Goal: Task Accomplishment & Management: Manage account settings

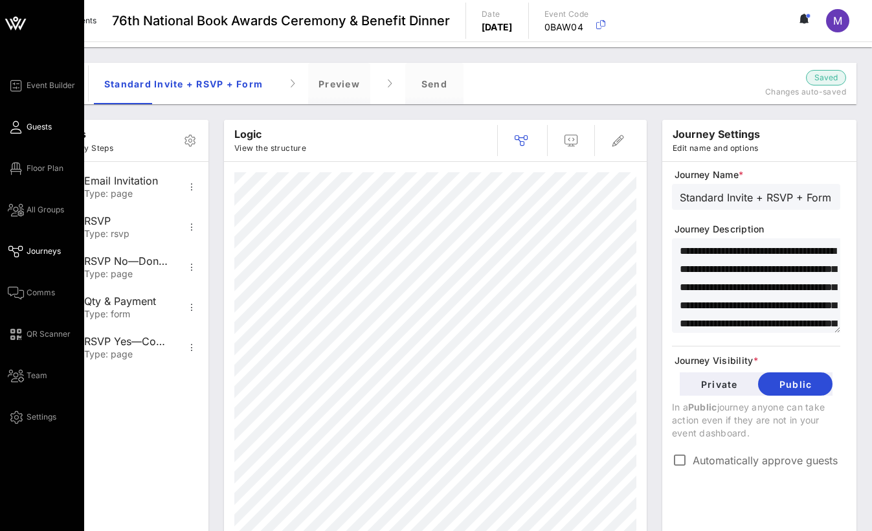
click at [45, 124] on span "Guests" at bounding box center [39, 127] width 25 height 12
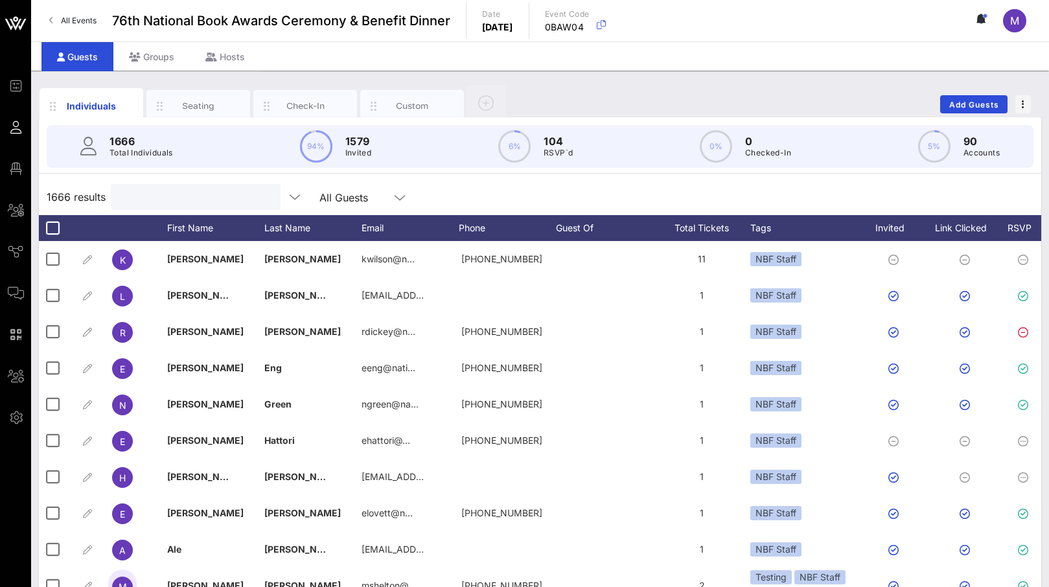
click at [148, 198] on input "text" at bounding box center [195, 196] width 152 height 17
paste input "[EMAIL_ADDRESS][DOMAIN_NAME]"
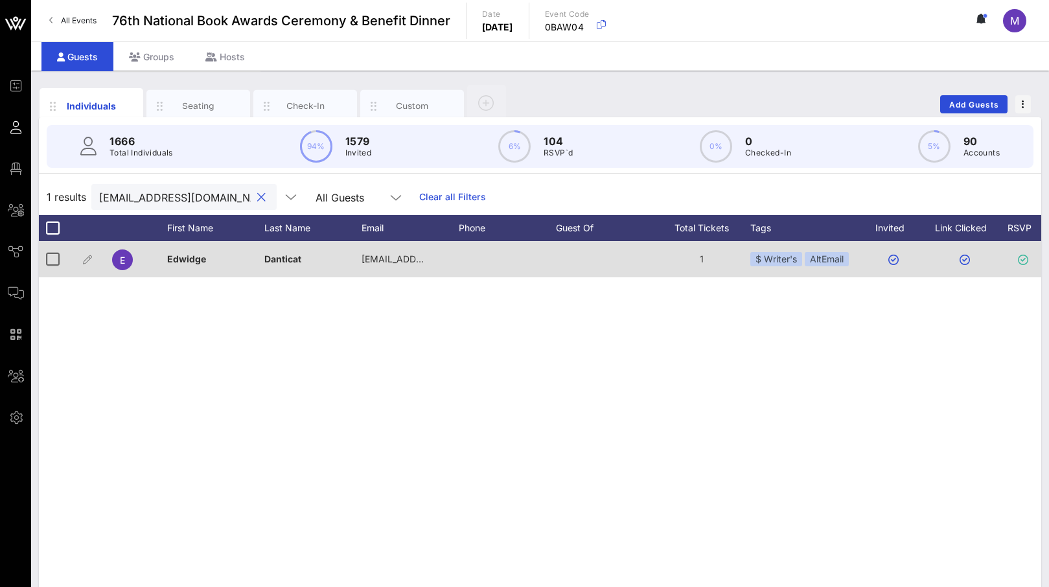
type input "[EMAIL_ADDRESS][DOMAIN_NAME]"
click at [699, 256] on div "1" at bounding box center [701, 259] width 97 height 36
click at [850, 260] on div "$ Writer's AltEmail" at bounding box center [805, 259] width 110 height 36
click at [839, 259] on div "AltEmail" at bounding box center [826, 259] width 44 height 14
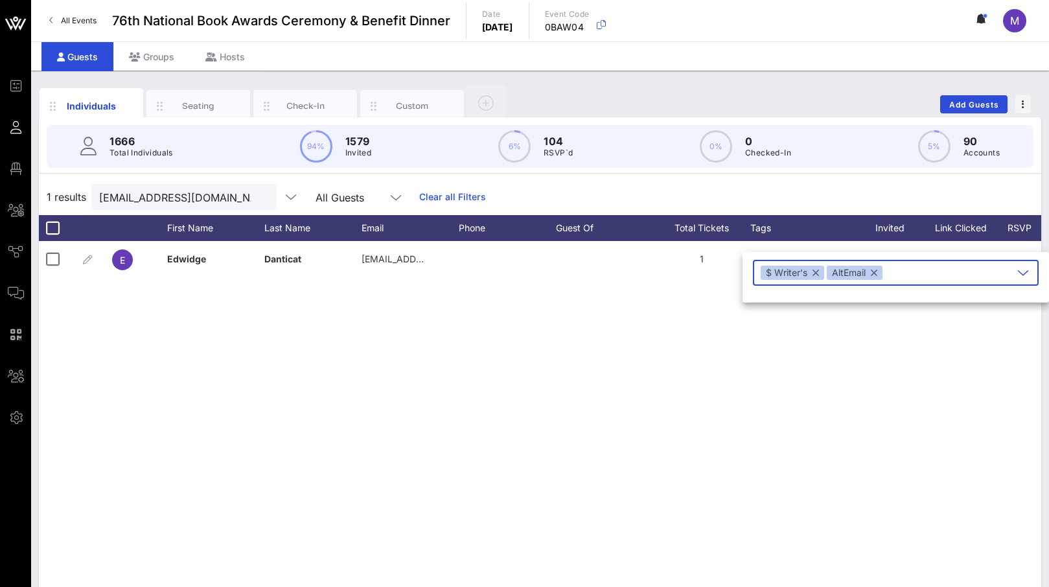
type input "L"
click at [872, 269] on input "Paid" at bounding box center [949, 272] width 128 height 21
type input "$ Paid"
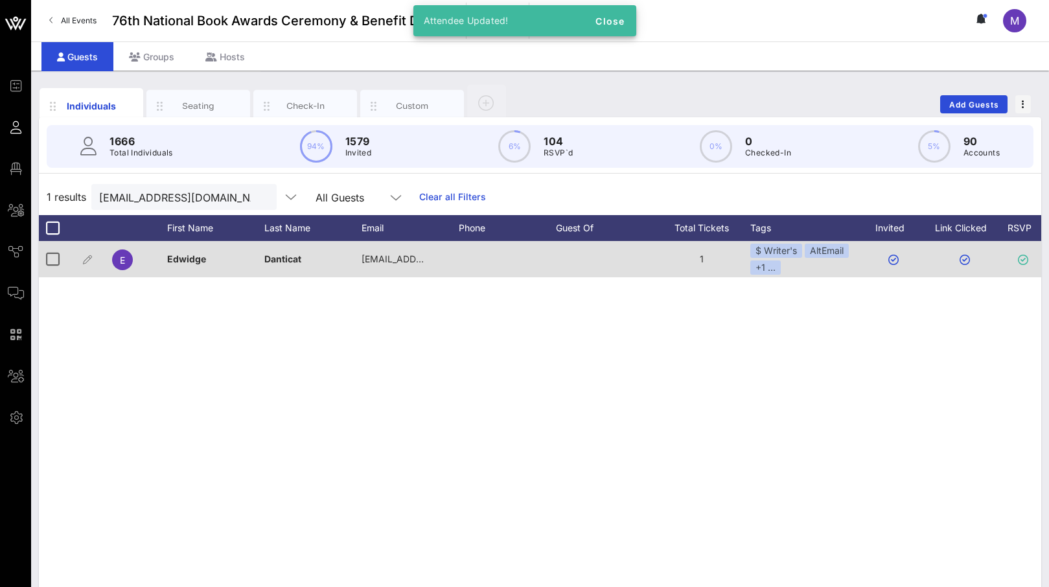
click at [700, 261] on div "1" at bounding box center [701, 259] width 97 height 36
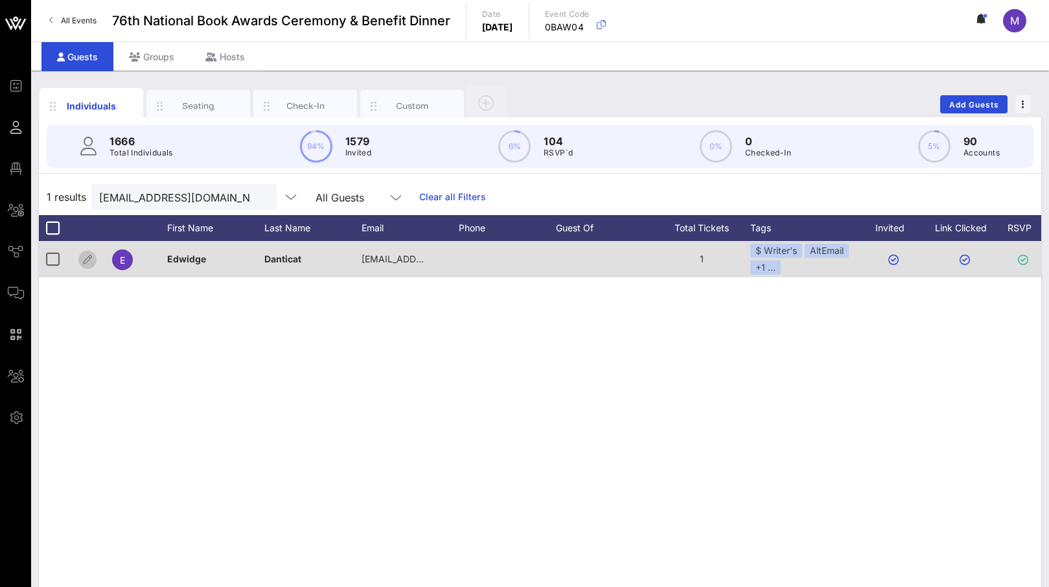
click at [88, 262] on icon "button" at bounding box center [88, 260] width 16 height 16
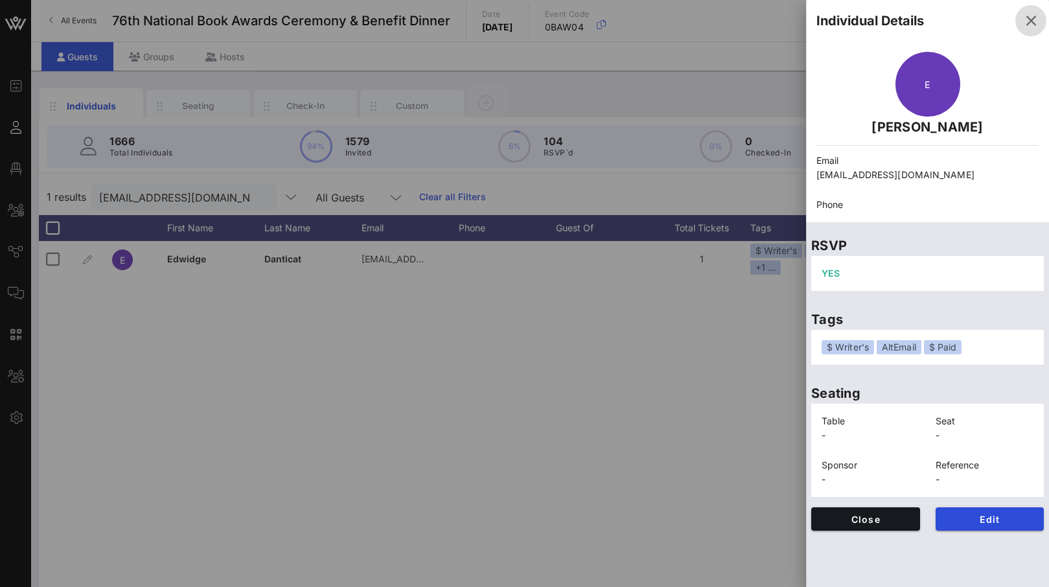
drag, startPoint x: 1032, startPoint y: 24, endPoint x: 1032, endPoint y: 33, distance: 9.1
click at [872, 23] on icon "button" at bounding box center [1031, 21] width 16 height 16
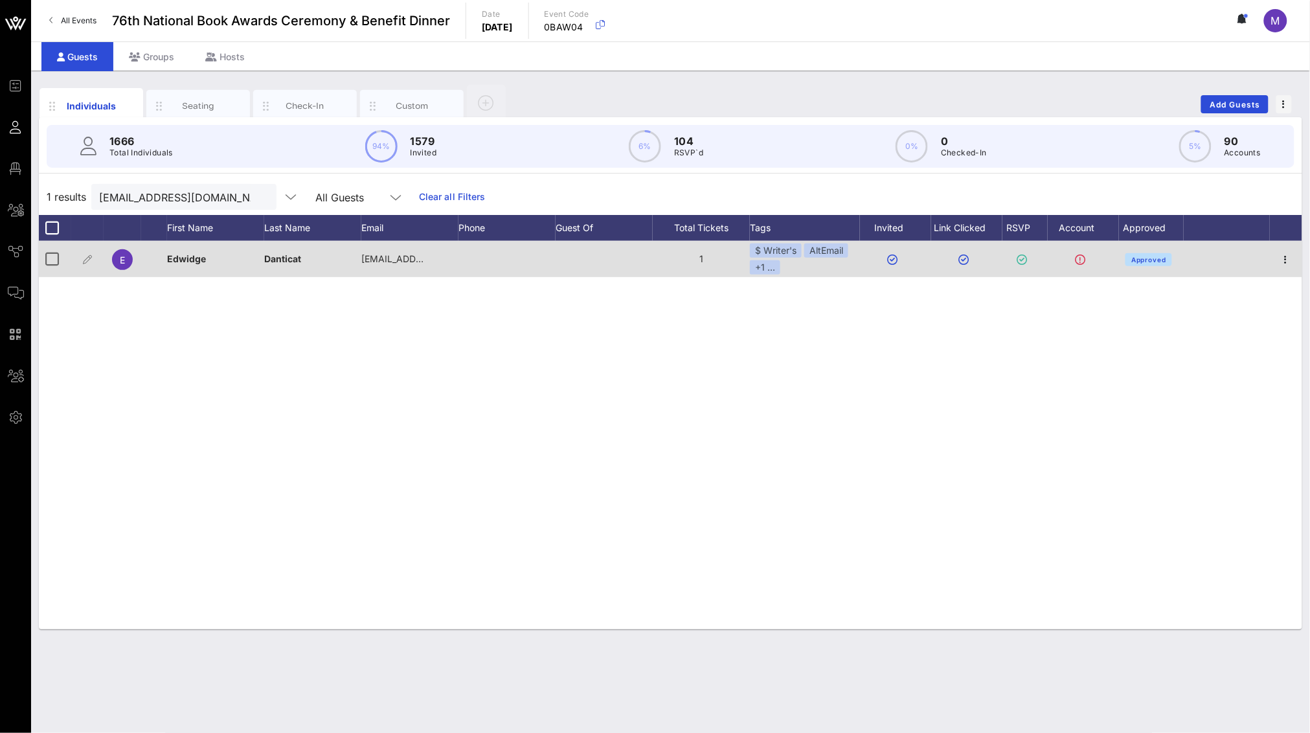
click at [872, 258] on icon at bounding box center [1081, 260] width 10 height 10
click at [872, 261] on icon "button" at bounding box center [1286, 260] width 16 height 16
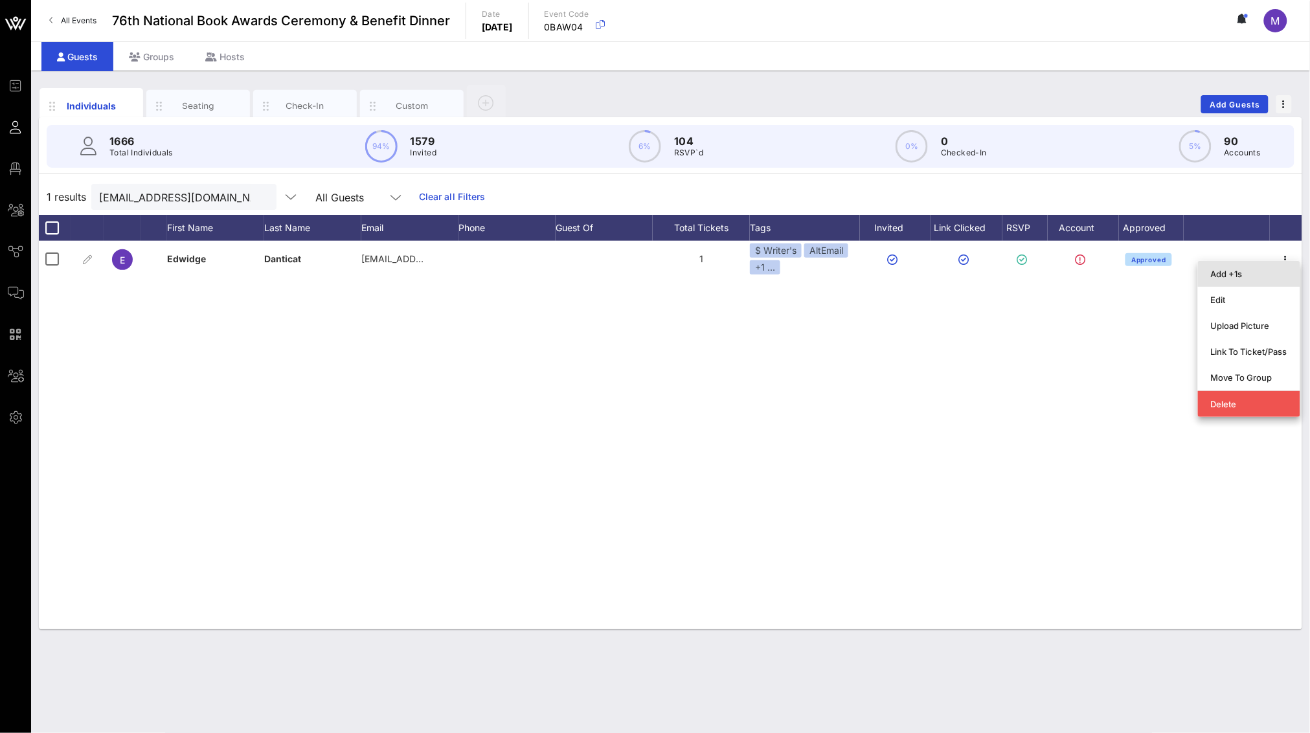
click at [872, 273] on div "Add +1s" at bounding box center [1249, 274] width 76 height 10
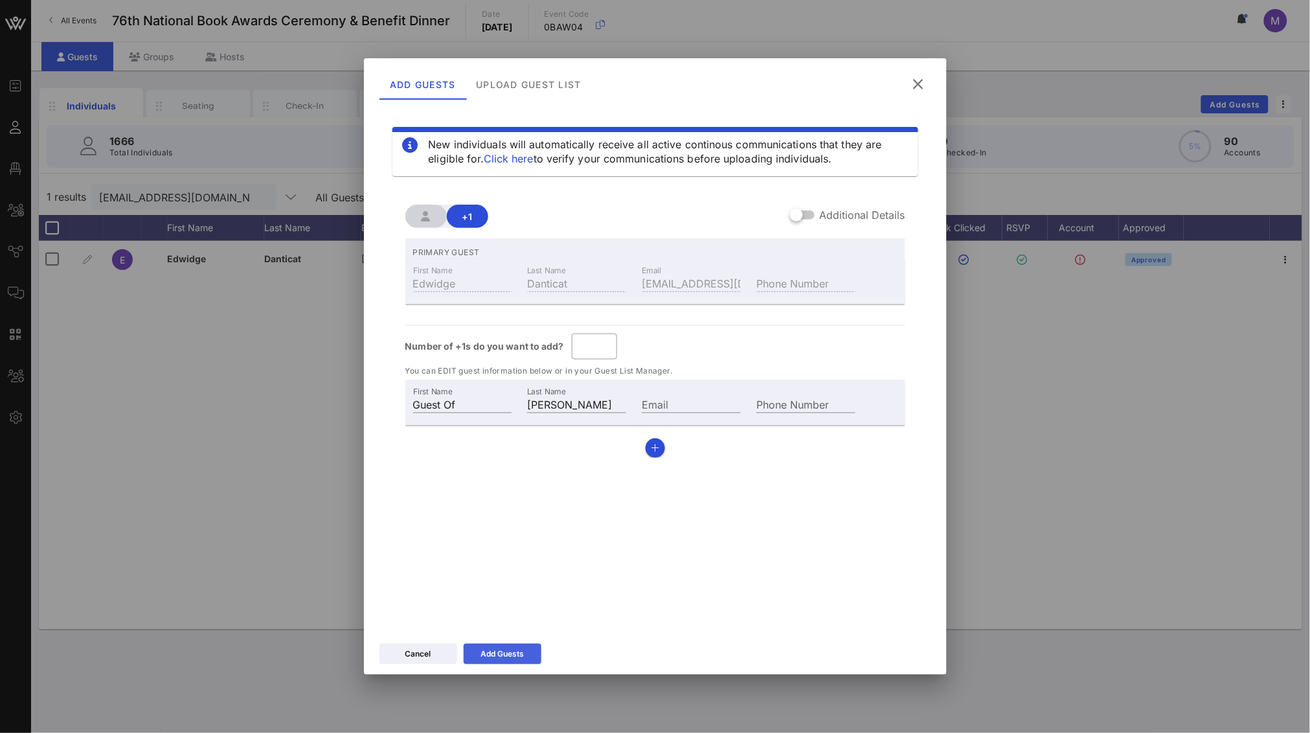
click at [519, 530] on div "Add Guests" at bounding box center [502, 654] width 43 height 13
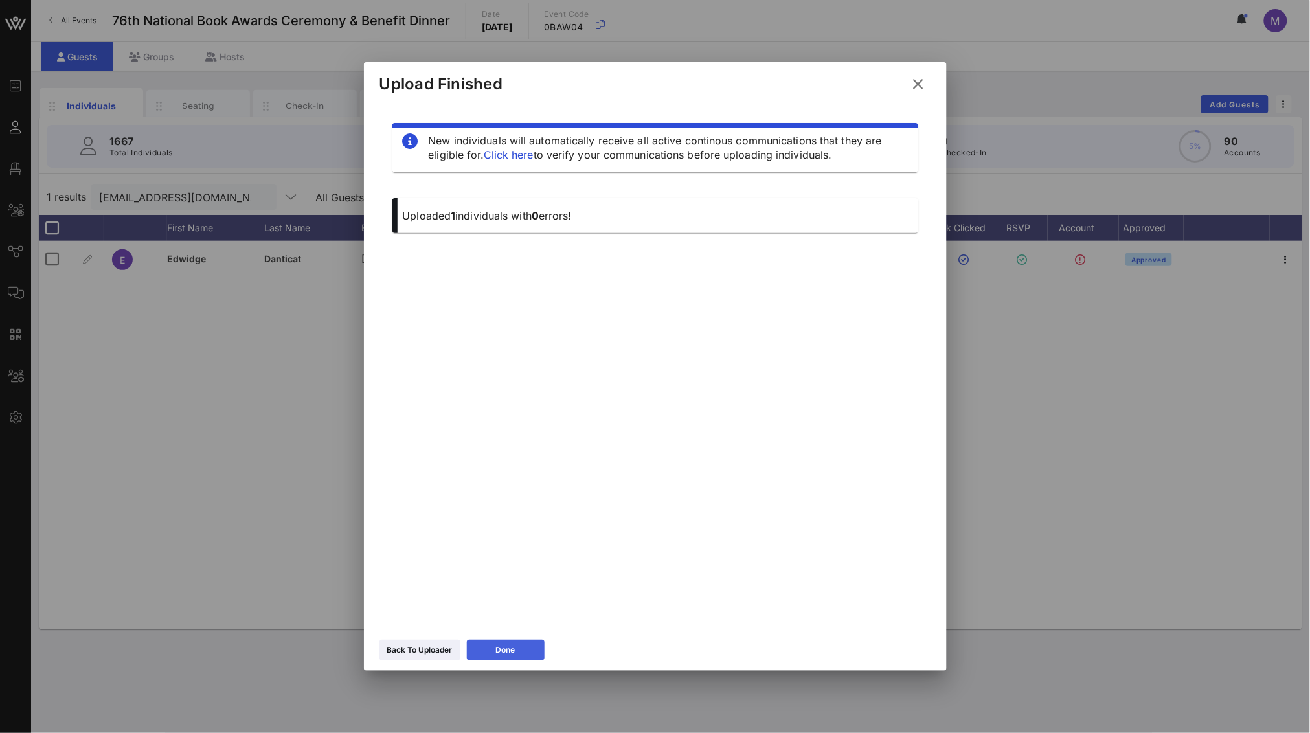
click at [523, 530] on button "Done" at bounding box center [506, 650] width 78 height 21
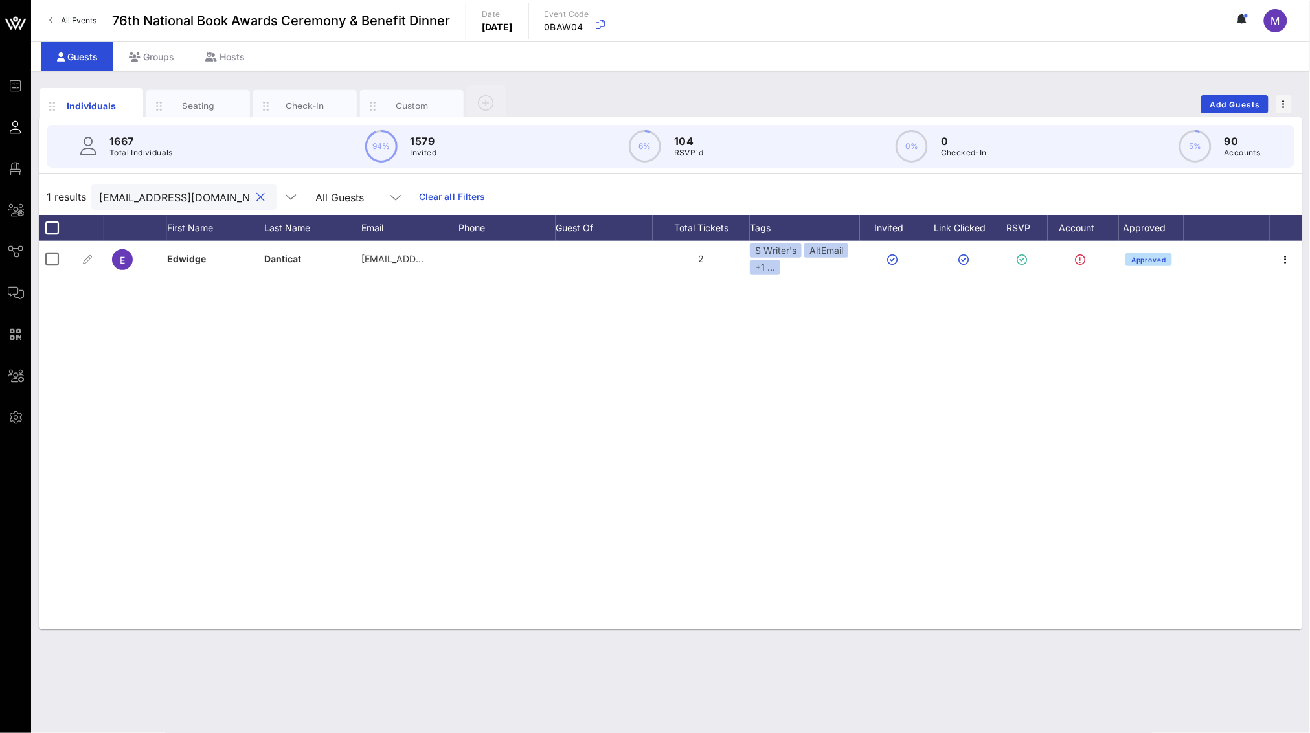
click at [169, 203] on input "[EMAIL_ADDRESS][DOMAIN_NAME]" at bounding box center [175, 196] width 152 height 17
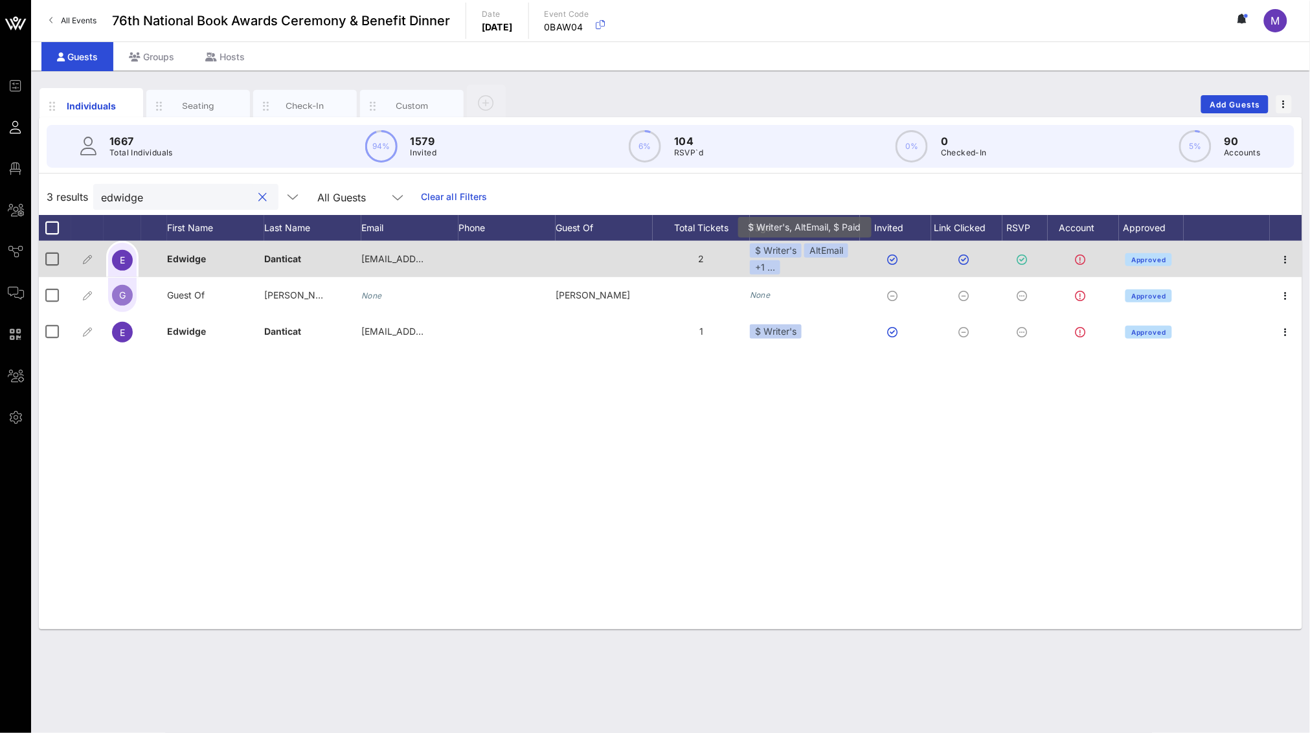
type input "edwidge"
click at [828, 253] on div "AltEmail" at bounding box center [826, 251] width 44 height 14
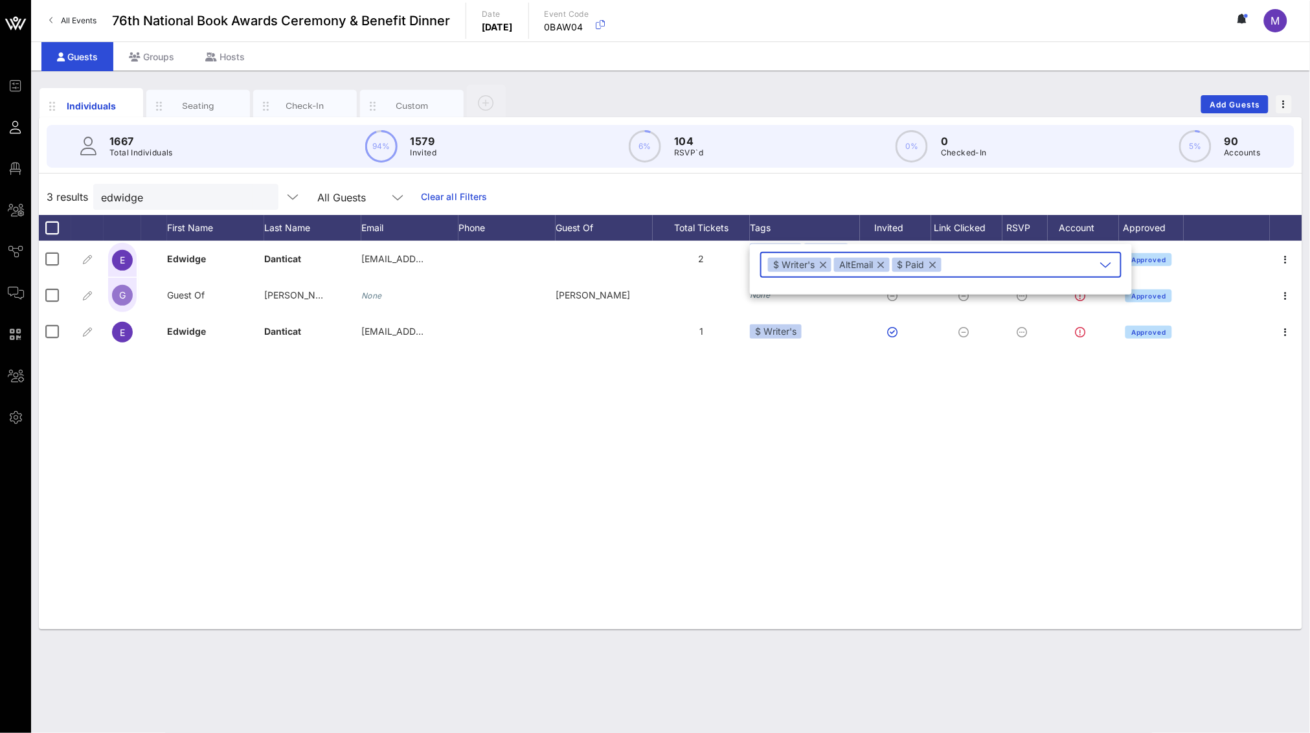
click at [872, 264] on button "button" at bounding box center [881, 265] width 6 height 14
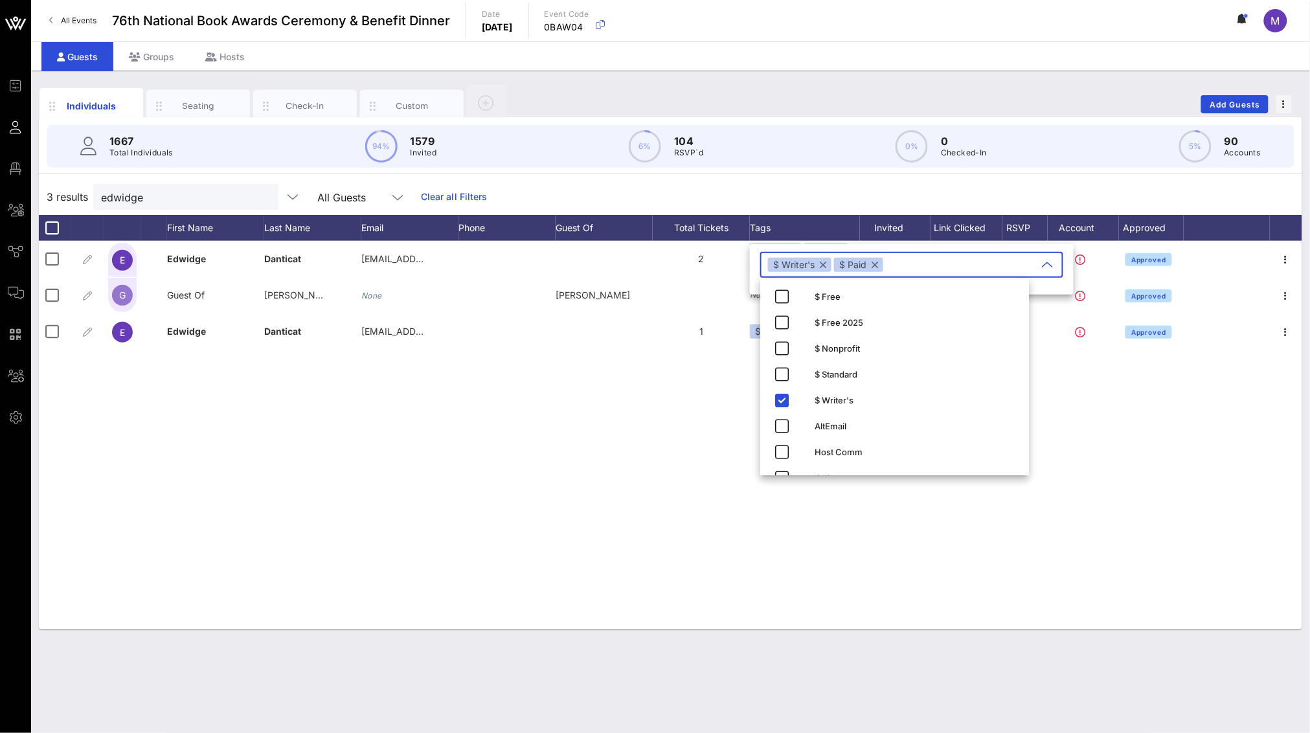
click at [623, 412] on div "E [PERSON_NAME] [EMAIL_ADDRESS][DOMAIN_NAME] 2 $ Writer's AltEmail +1 ... Appro…" at bounding box center [671, 435] width 1264 height 389
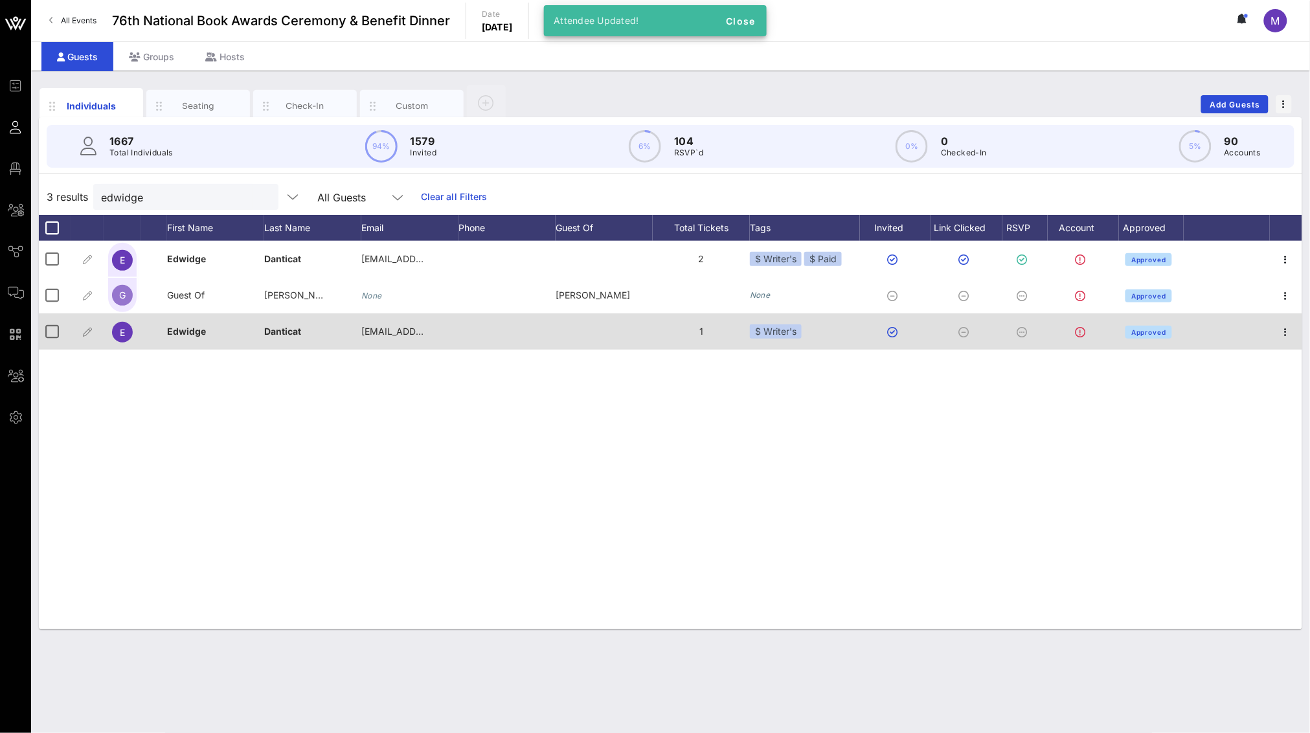
click at [816, 331] on div "$ Writer's" at bounding box center [805, 331] width 110 height 36
click at [804, 332] on div "$ Writer's" at bounding box center [805, 331] width 110 height 36
click at [798, 333] on div "$ Writer's" at bounding box center [776, 331] width 52 height 14
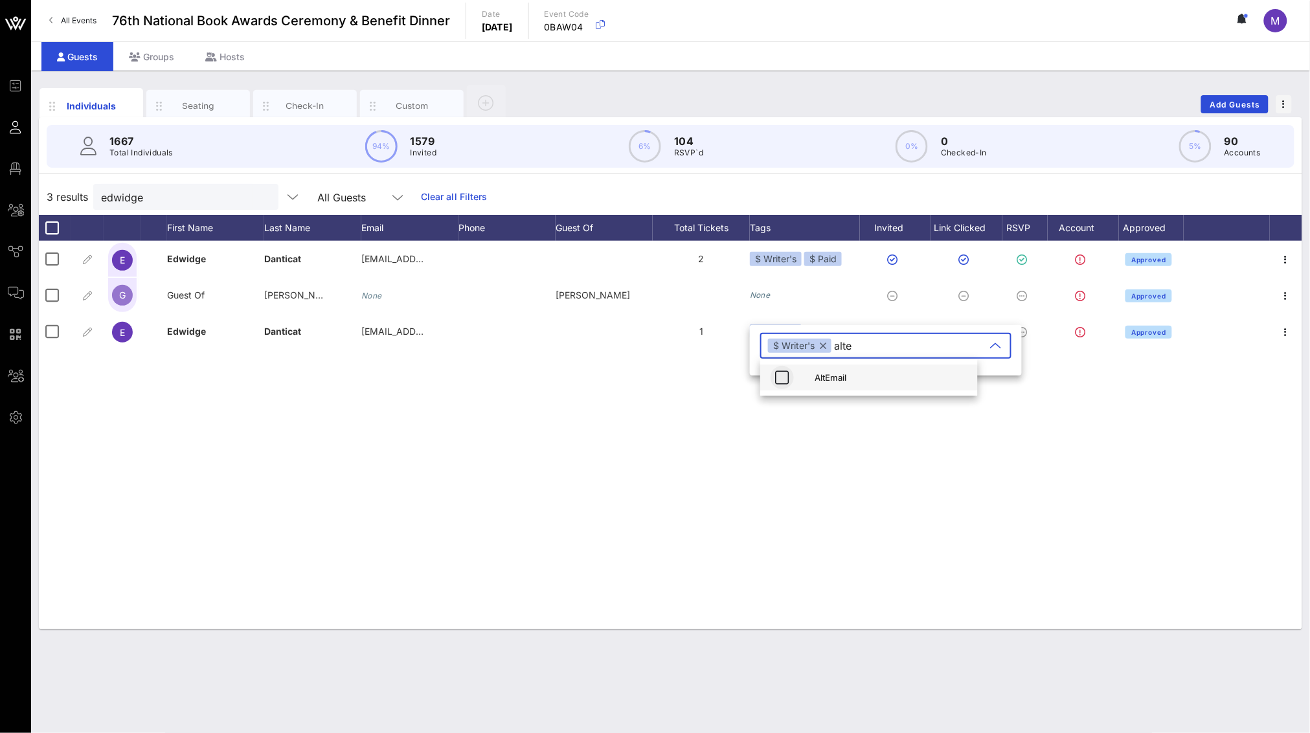
type input "alte"
click at [773, 377] on span "button" at bounding box center [782, 378] width 23 height 16
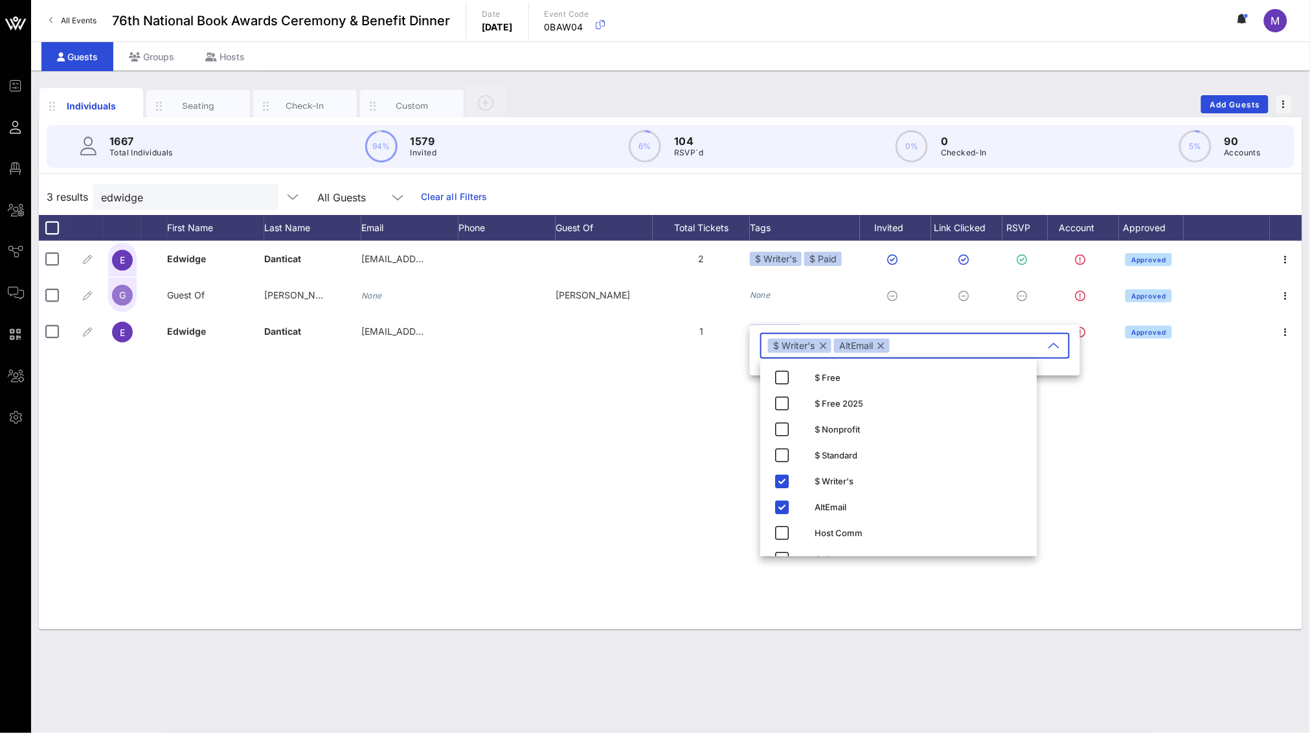
click at [646, 400] on div "E [PERSON_NAME] [EMAIL_ADDRESS][DOMAIN_NAME] 2 $ Writer's $ Paid Approved G Gue…" at bounding box center [671, 435] width 1264 height 389
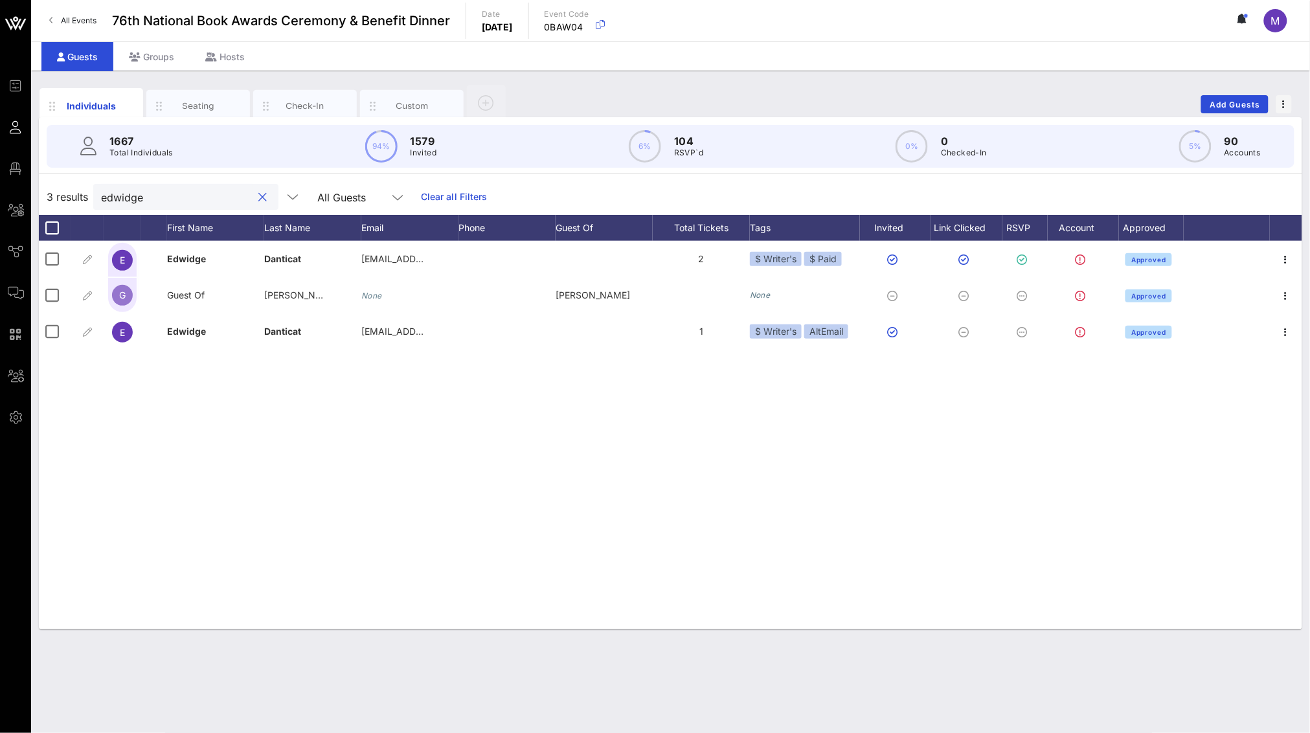
click at [205, 197] on input "edwidge" at bounding box center [177, 196] width 152 height 17
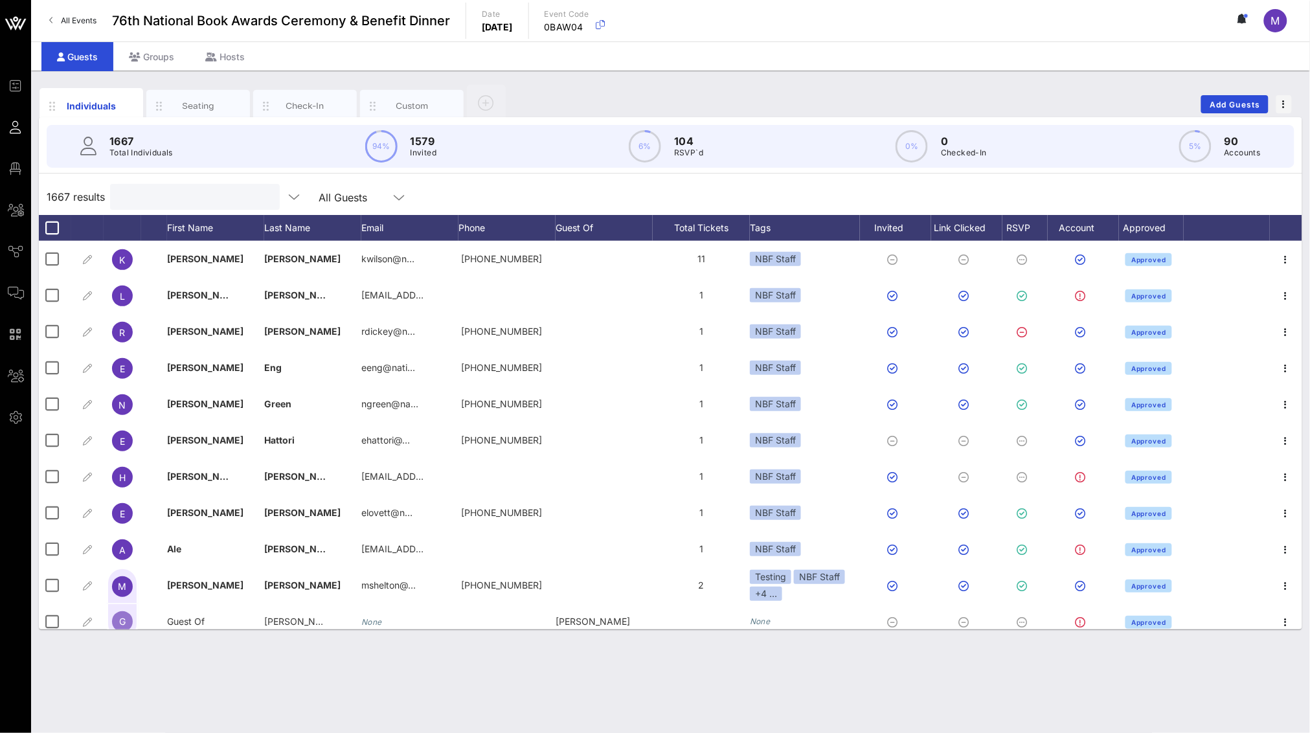
click at [158, 195] on input "text" at bounding box center [194, 196] width 152 height 17
paste input "[PERSON_NAME][EMAIL_ADDRESS][DOMAIN_NAME]"
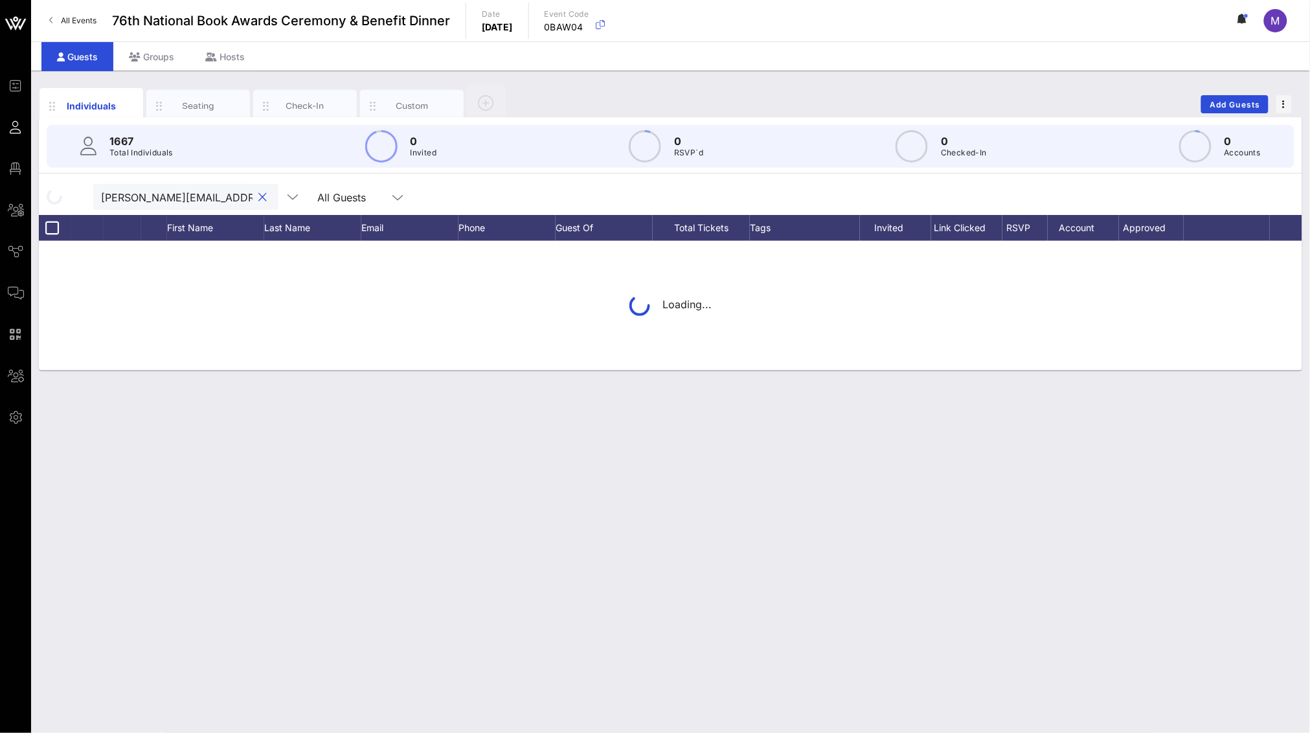
scroll to position [0, 34]
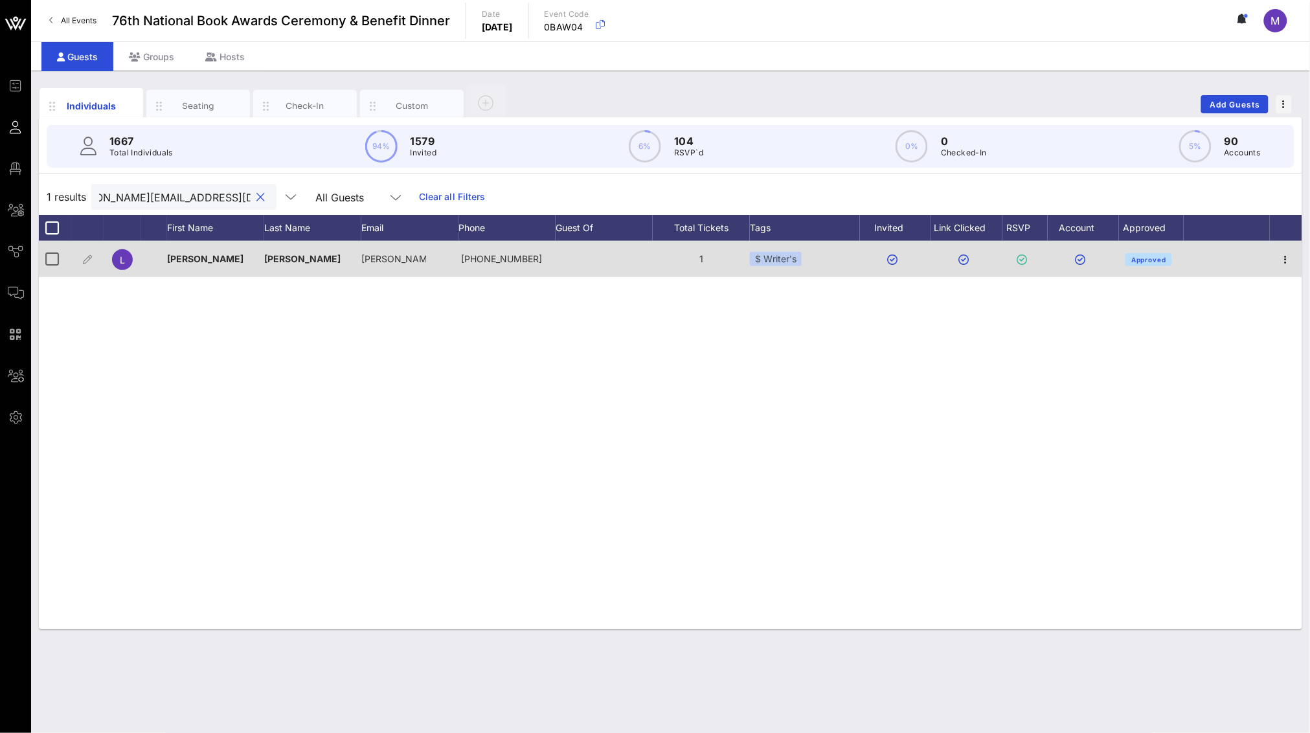
type input "[PERSON_NAME][EMAIL_ADDRESS][DOMAIN_NAME]"
click at [801, 259] on div "$ Writer's" at bounding box center [776, 259] width 52 height 14
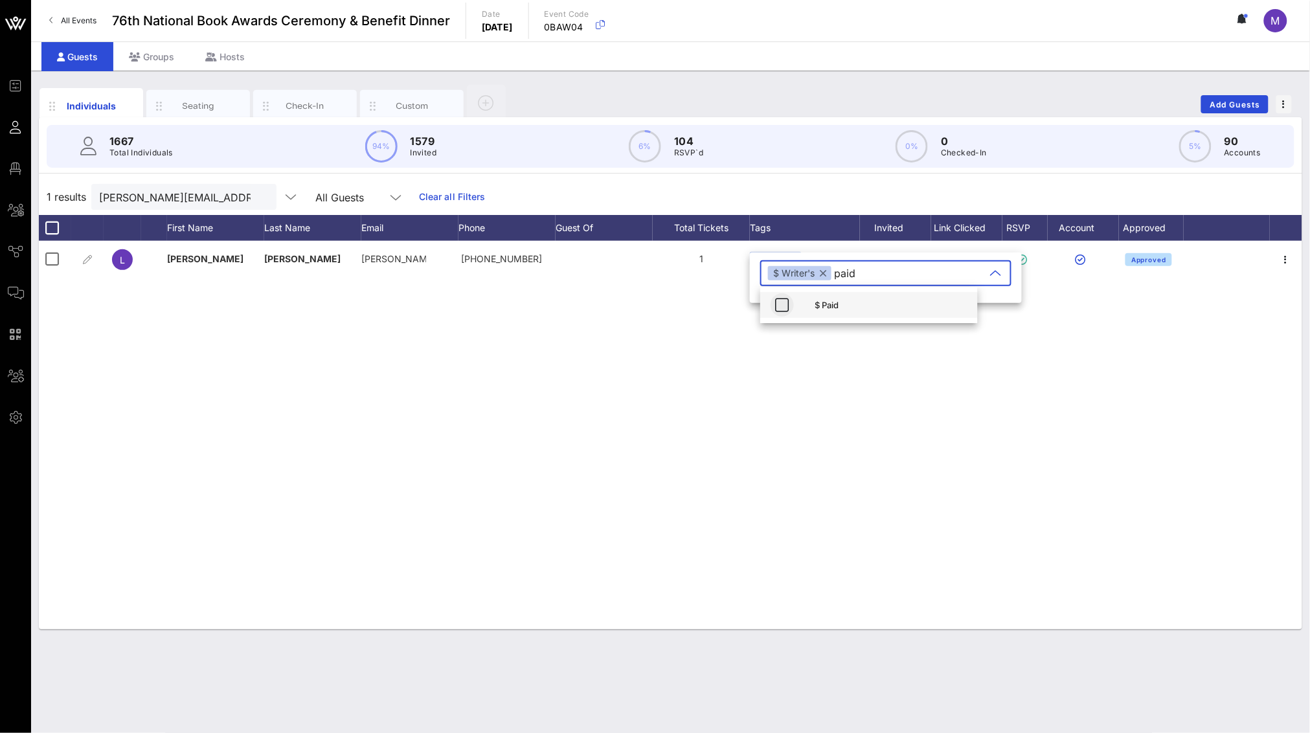
type input "paid"
click at [777, 306] on icon "button" at bounding box center [783, 305] width 16 height 16
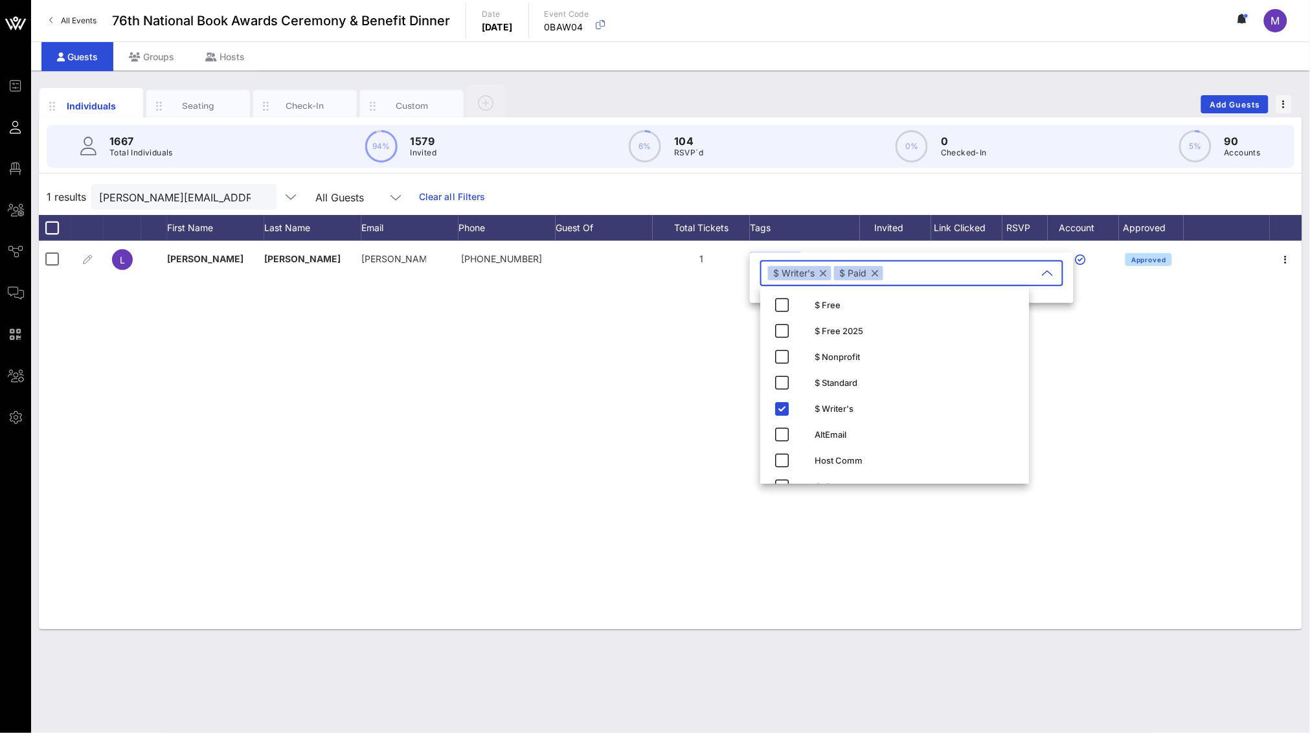
click at [642, 343] on div "[PERSON_NAME] [PERSON_NAME]… [PHONE_NUMBER] 1 $ Writer's Approved" at bounding box center [671, 435] width 1264 height 389
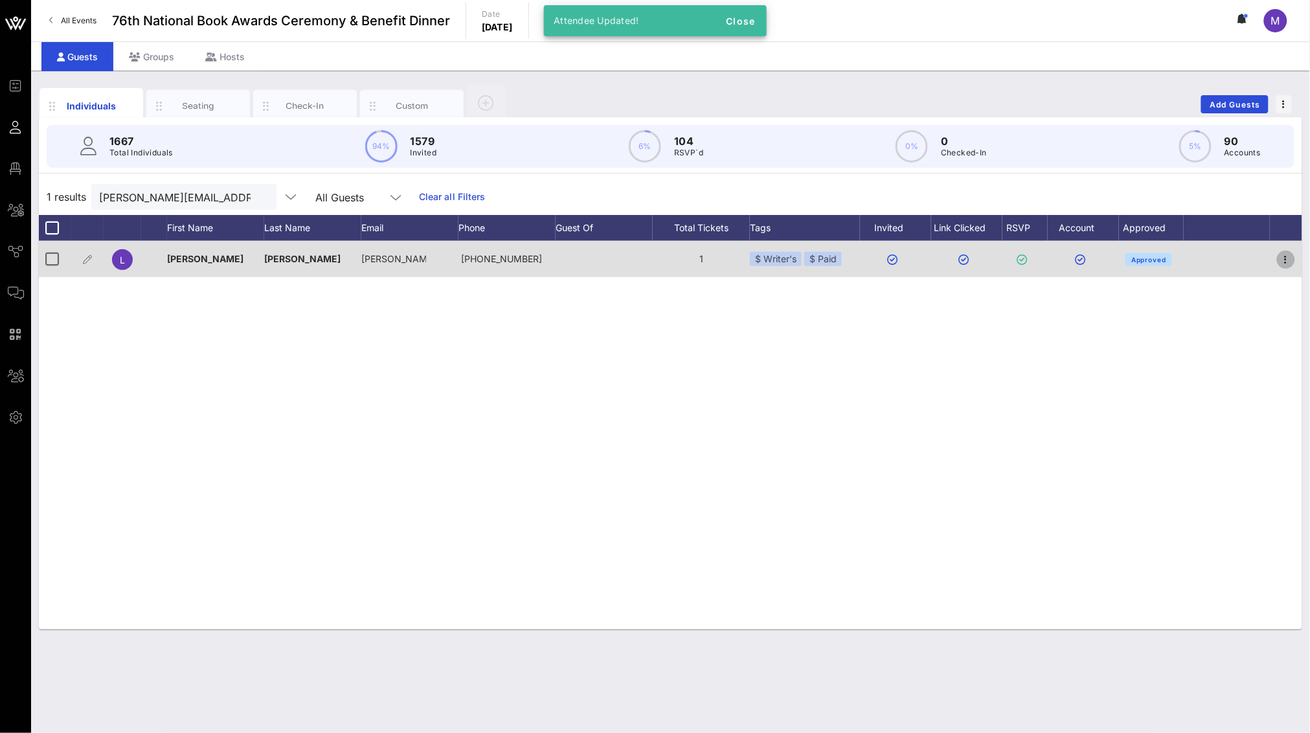
click at [872, 256] on icon "button" at bounding box center [1286, 260] width 16 height 16
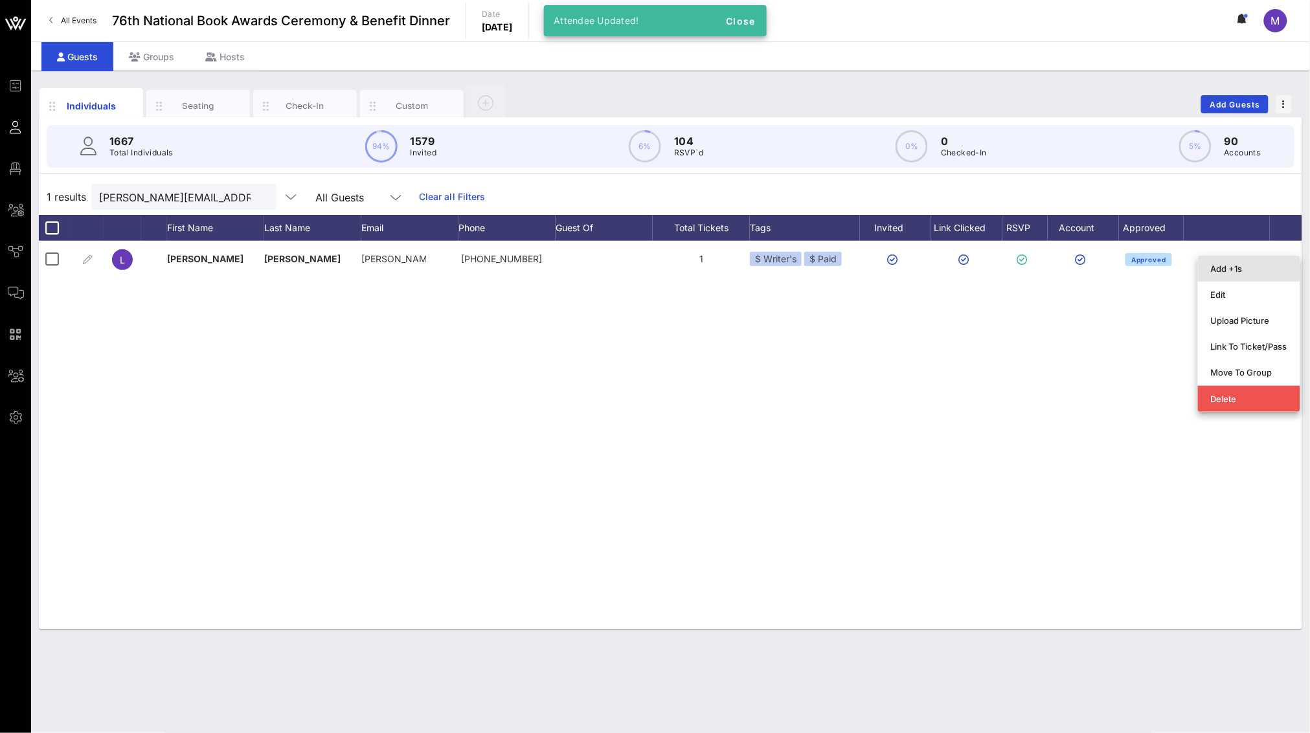
click at [872, 267] on div "Add +1s" at bounding box center [1249, 269] width 76 height 10
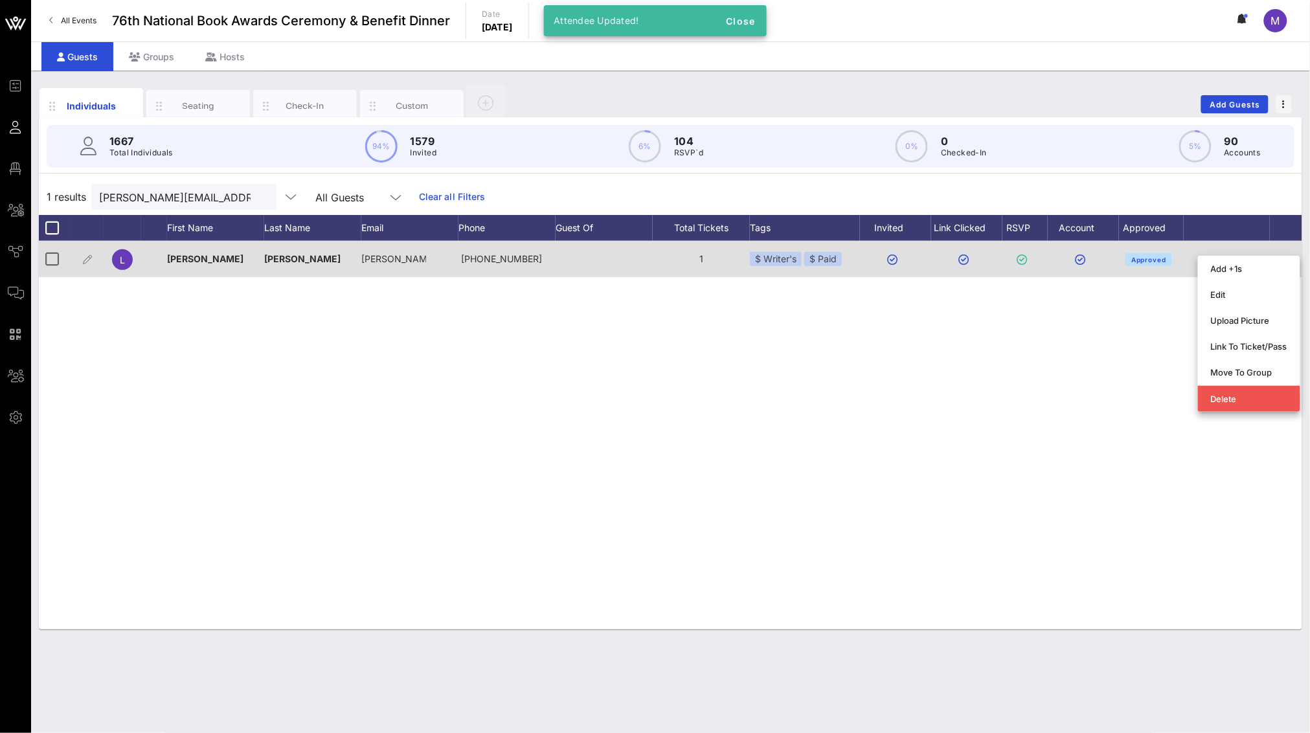
type input "Guest Of"
type input "[PERSON_NAME]"
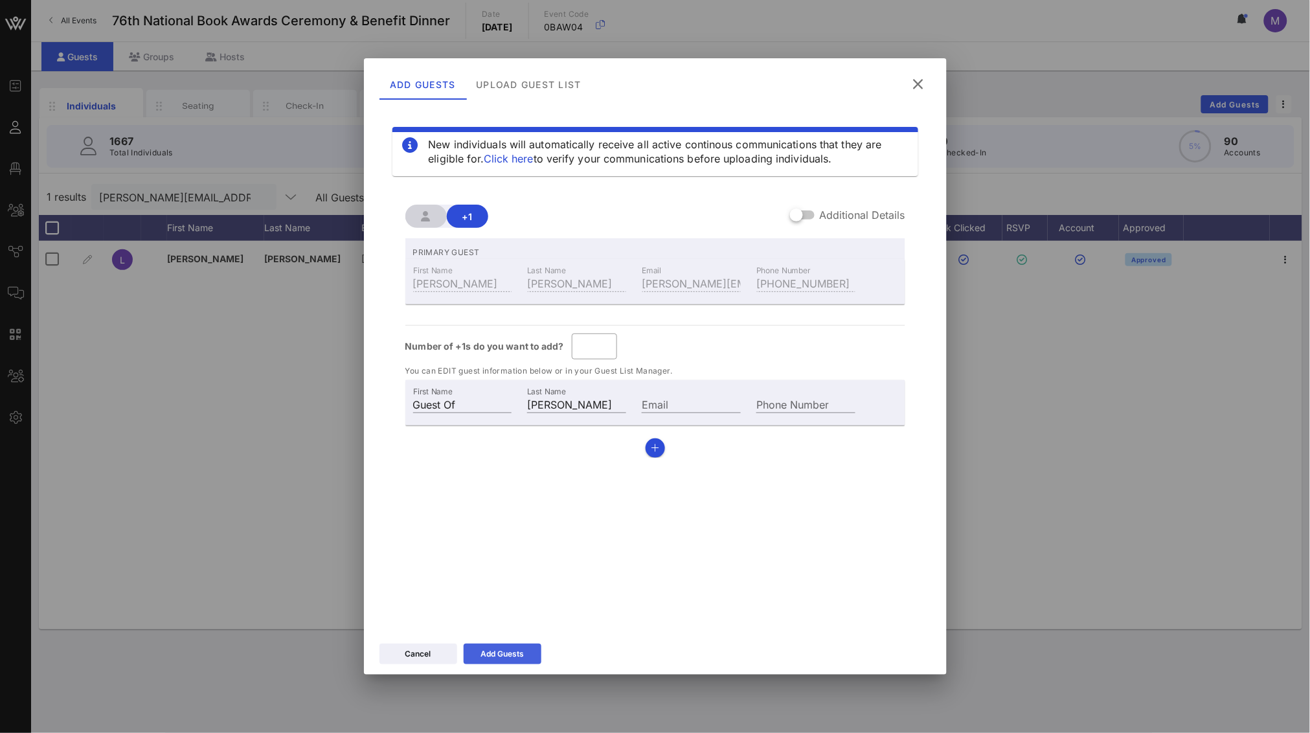
click at [507, 530] on div "Add Guests" at bounding box center [502, 654] width 43 height 13
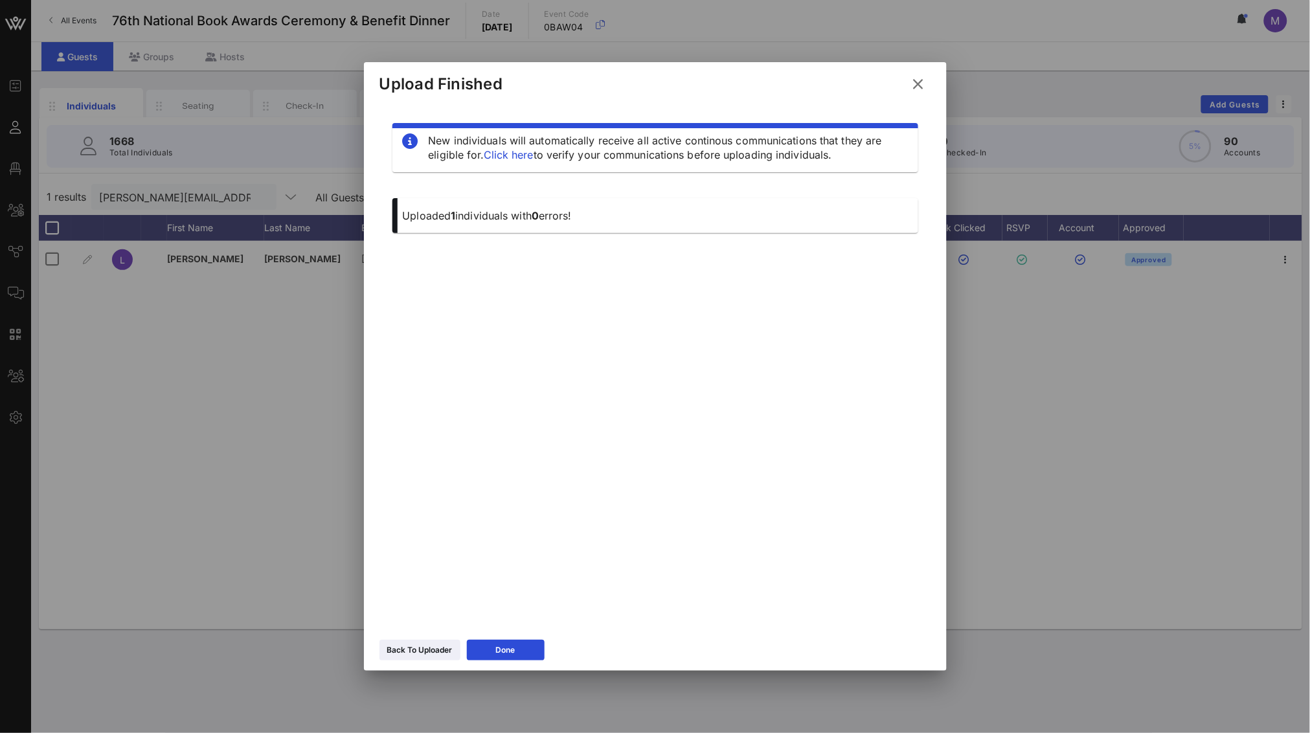
click at [872, 87] on icon at bounding box center [918, 84] width 22 height 21
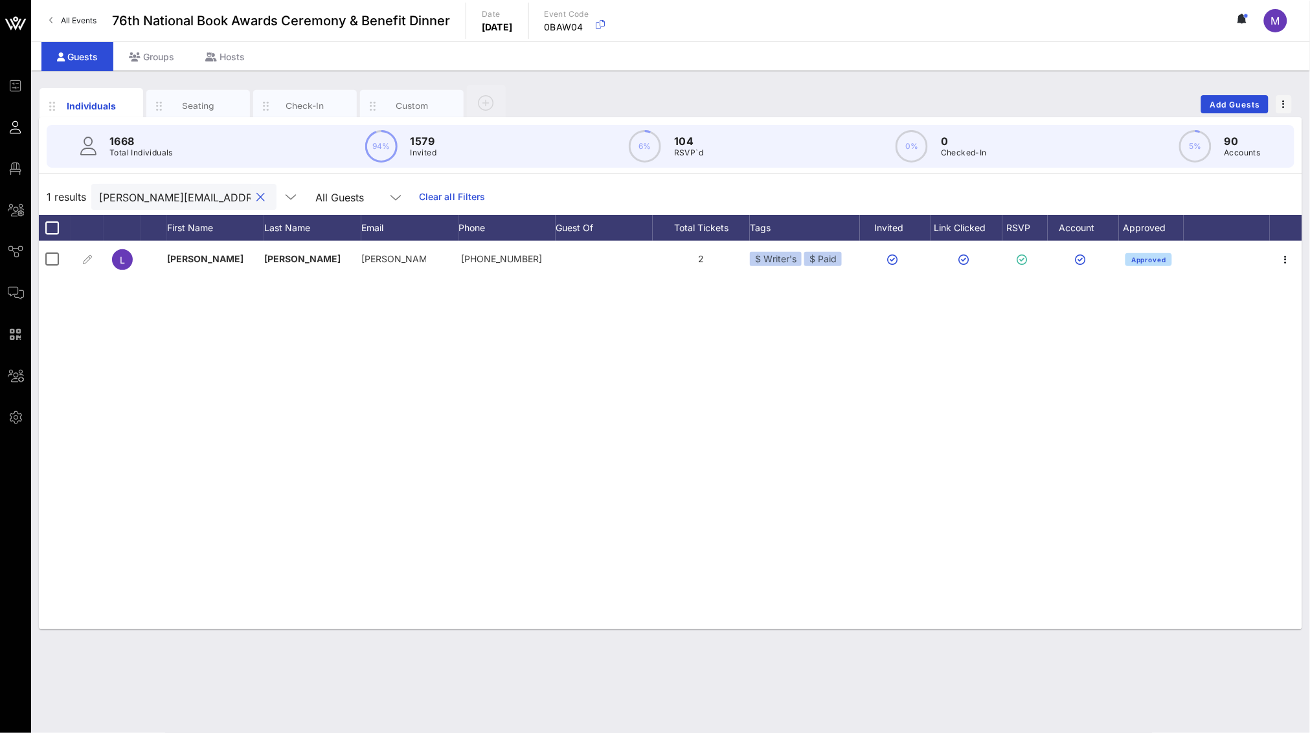
click at [159, 197] on input "[PERSON_NAME][EMAIL_ADDRESS][DOMAIN_NAME]" at bounding box center [175, 196] width 152 height 17
click at [159, 196] on input "[PERSON_NAME][EMAIL_ADDRESS][DOMAIN_NAME]" at bounding box center [175, 196] width 152 height 17
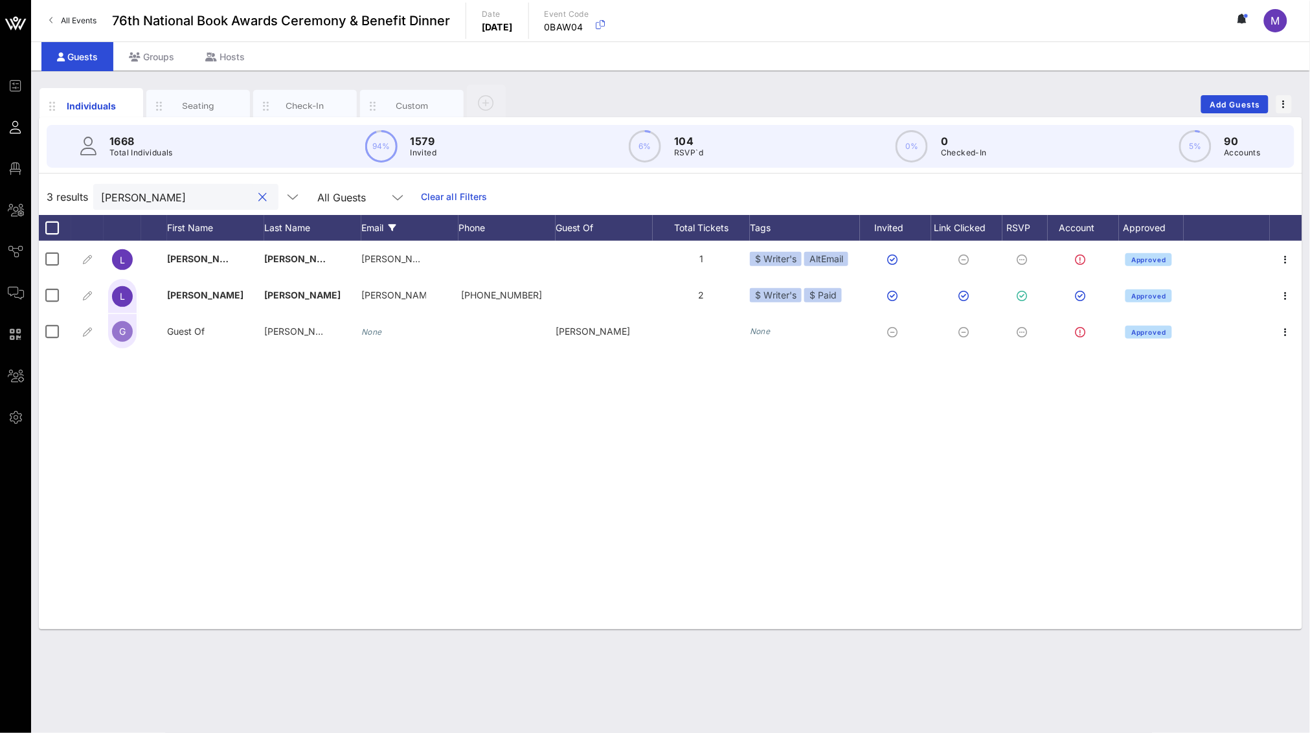
type input "[PERSON_NAME]"
click at [259, 192] on button "clear icon" at bounding box center [263, 197] width 8 height 13
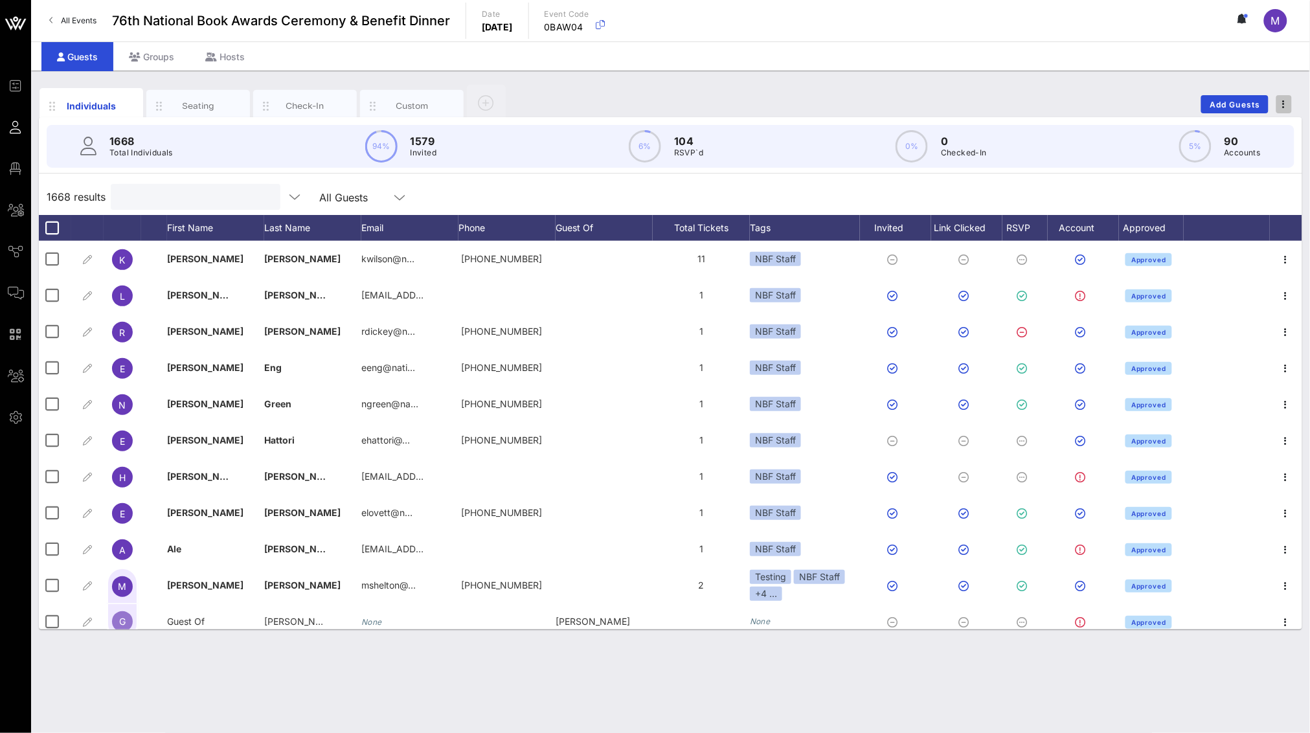
click at [872, 103] on icon "button" at bounding box center [1284, 104] width 3 height 9
click at [872, 126] on div "Export To CSV" at bounding box center [1260, 126] width 62 height 10
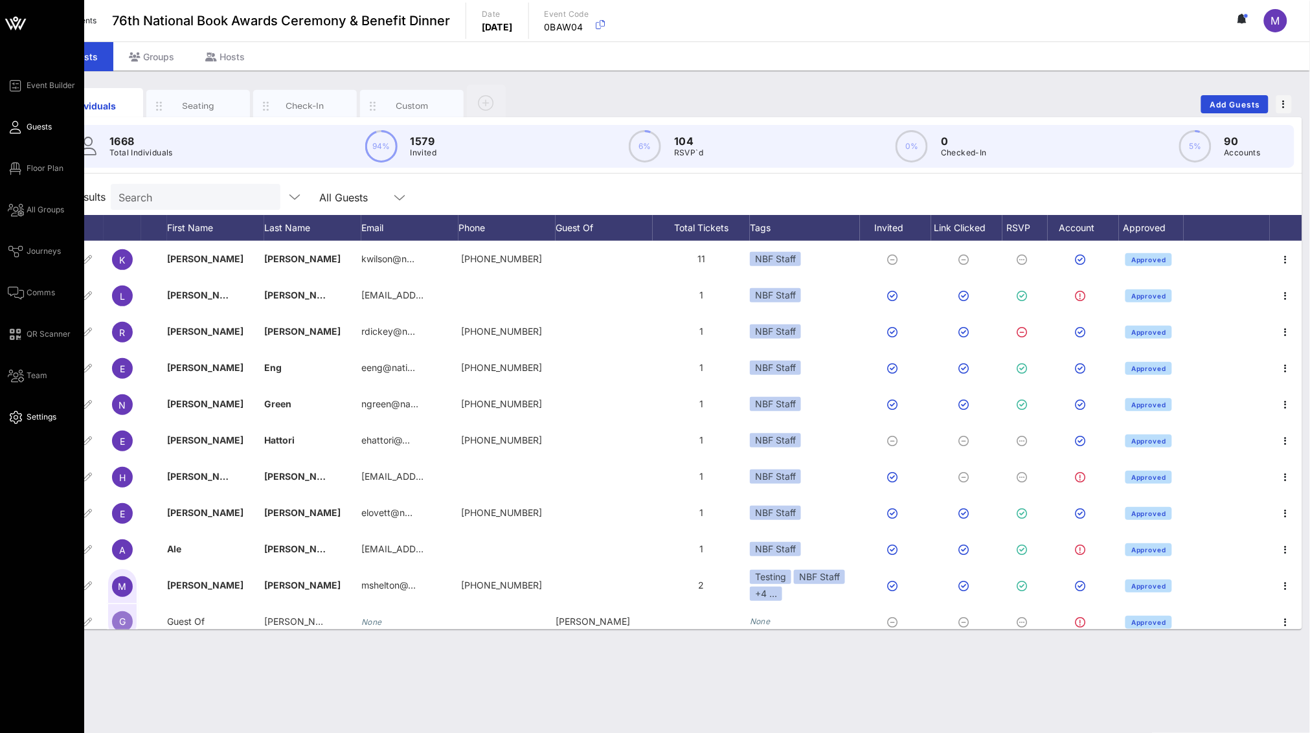
click at [38, 411] on span "Settings" at bounding box center [42, 417] width 30 height 12
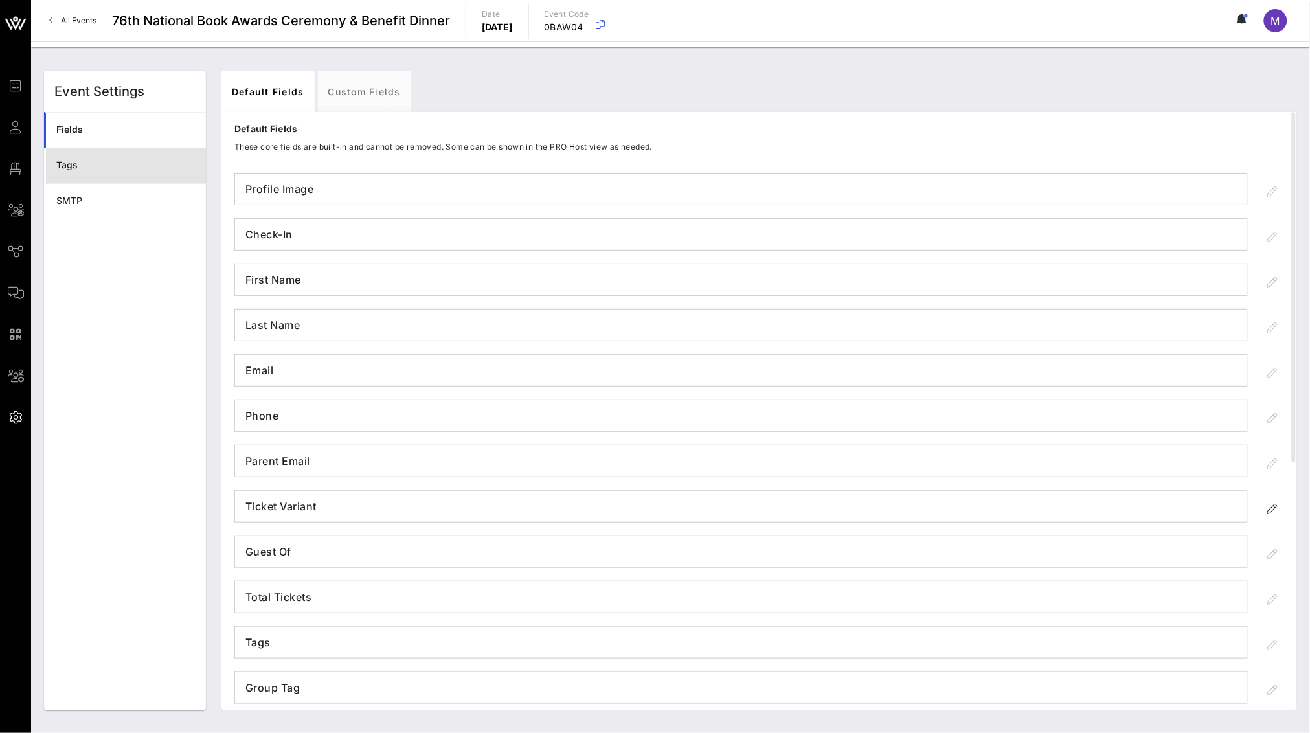
click at [136, 163] on div "Tags" at bounding box center [125, 165] width 139 height 11
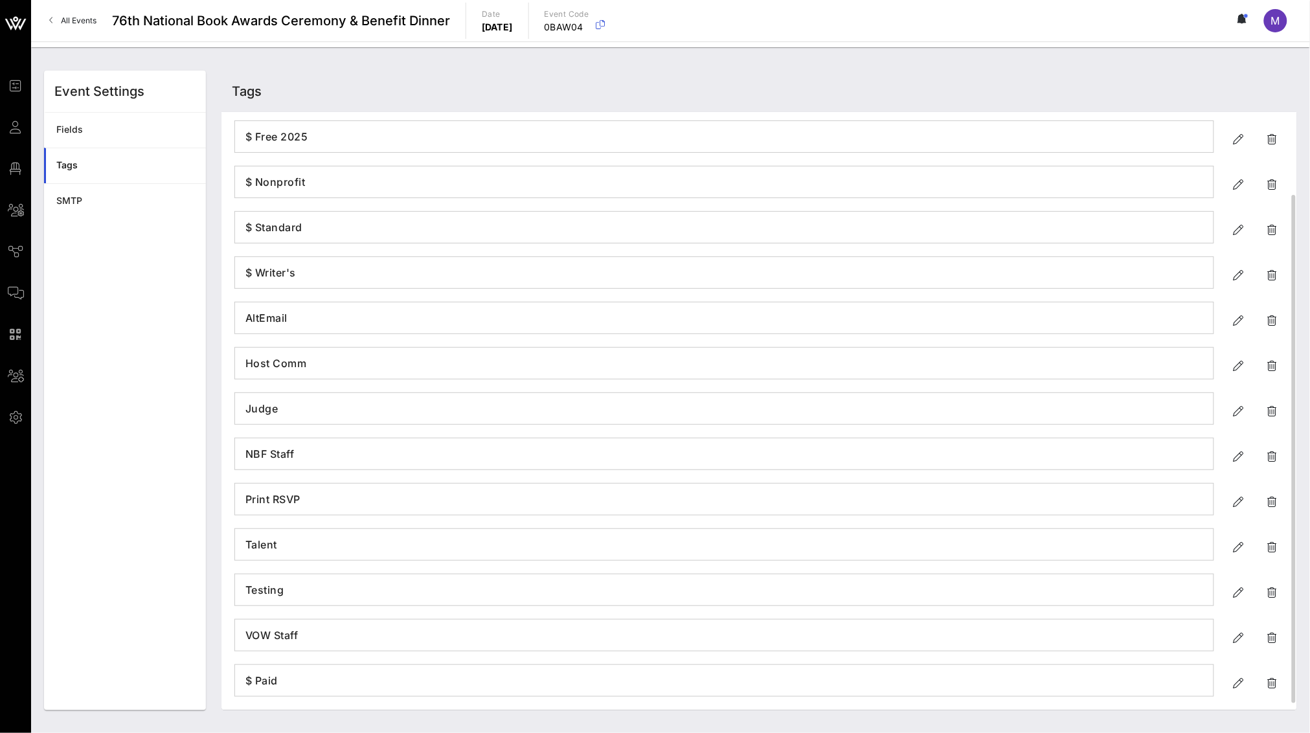
scroll to position [106, 0]
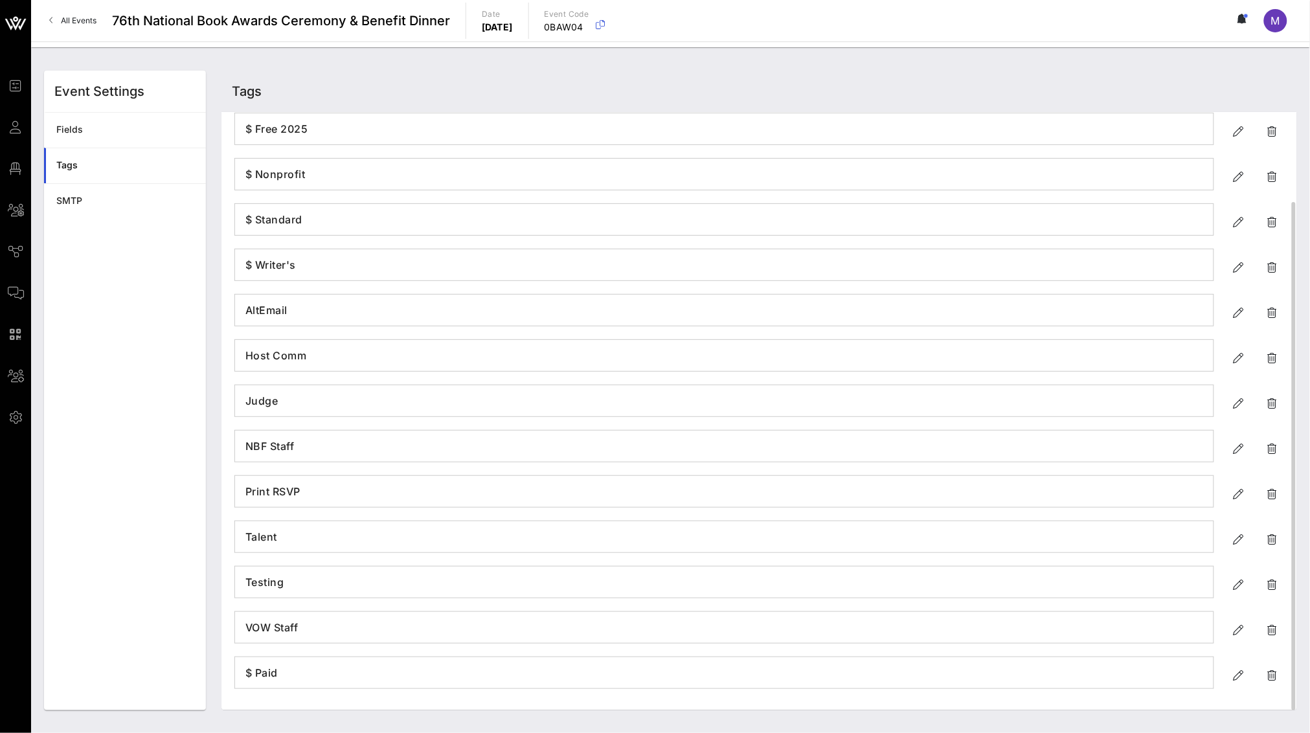
click at [301, 530] on h4 "VOW Staff" at bounding box center [724, 627] width 979 height 21
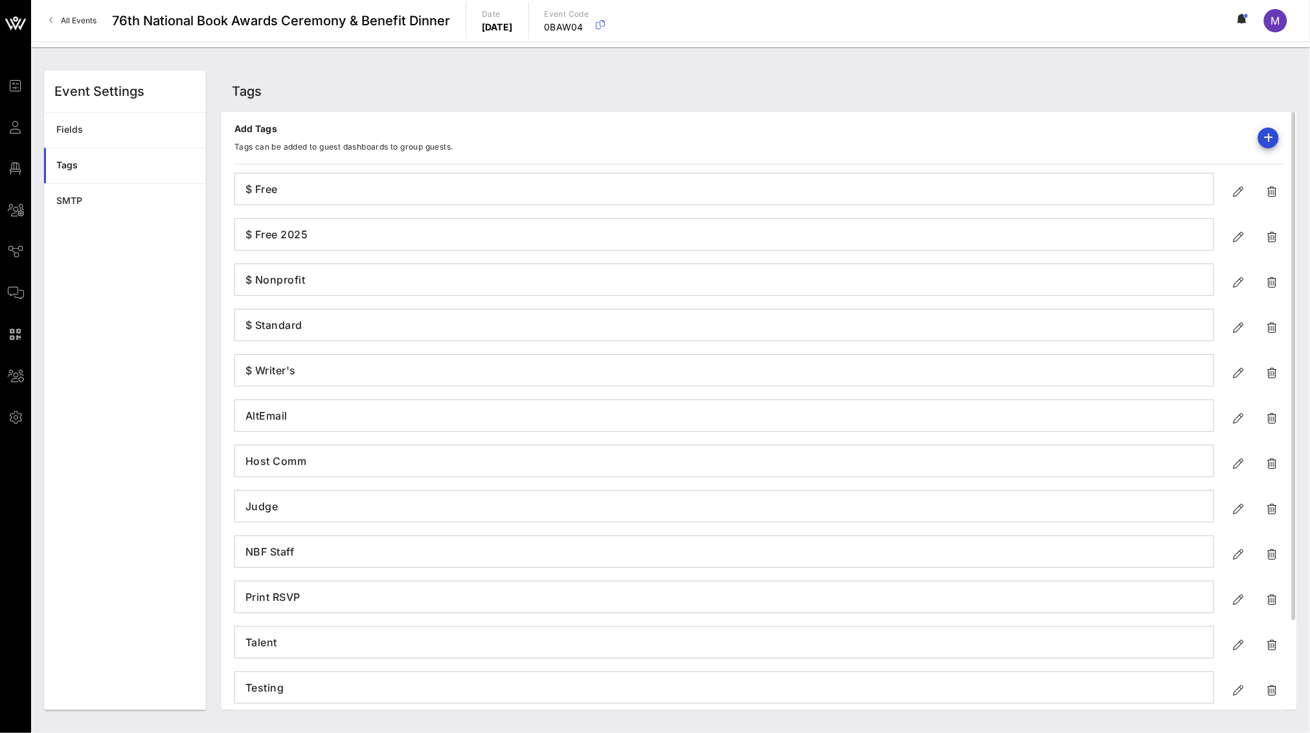
click at [492, 115] on div "Add Tags Tags can be added to guest dashboards to group guests. $ Free $ Free 2…" at bounding box center [759, 458] width 1050 height 692
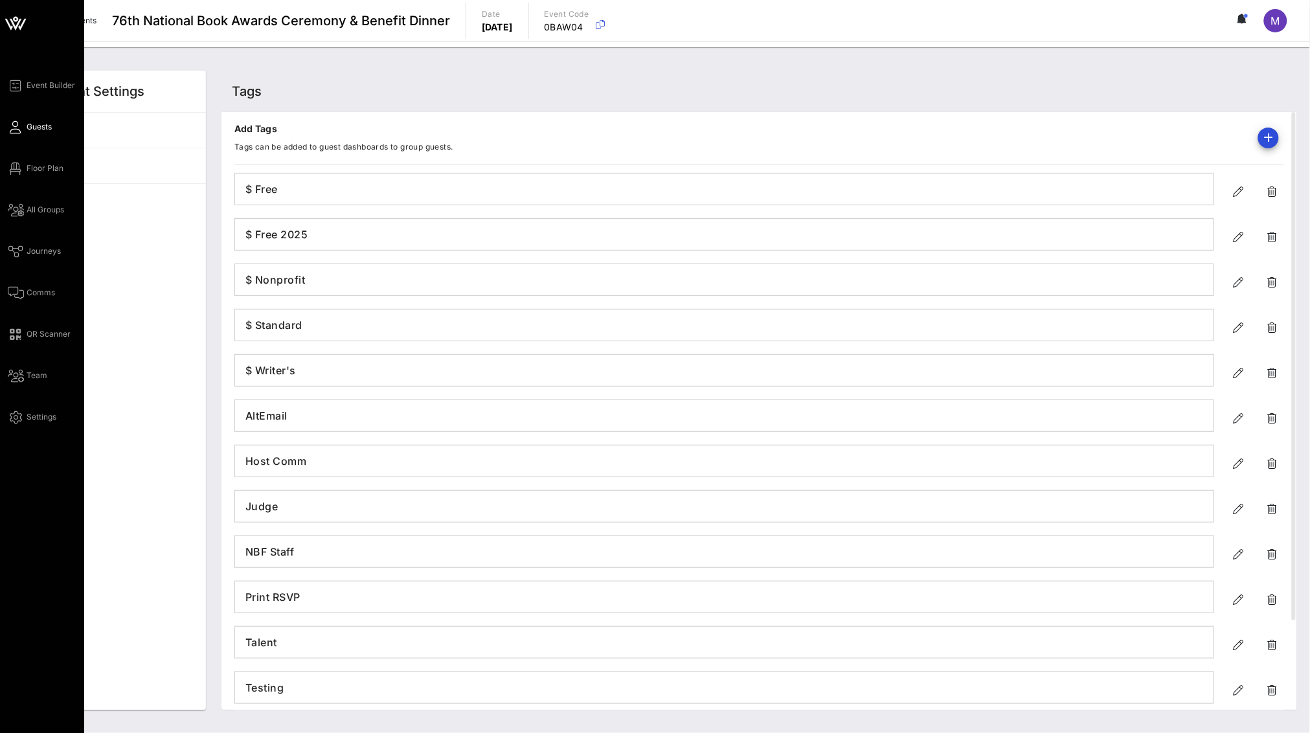
click at [42, 122] on span "Guests" at bounding box center [39, 127] width 25 height 12
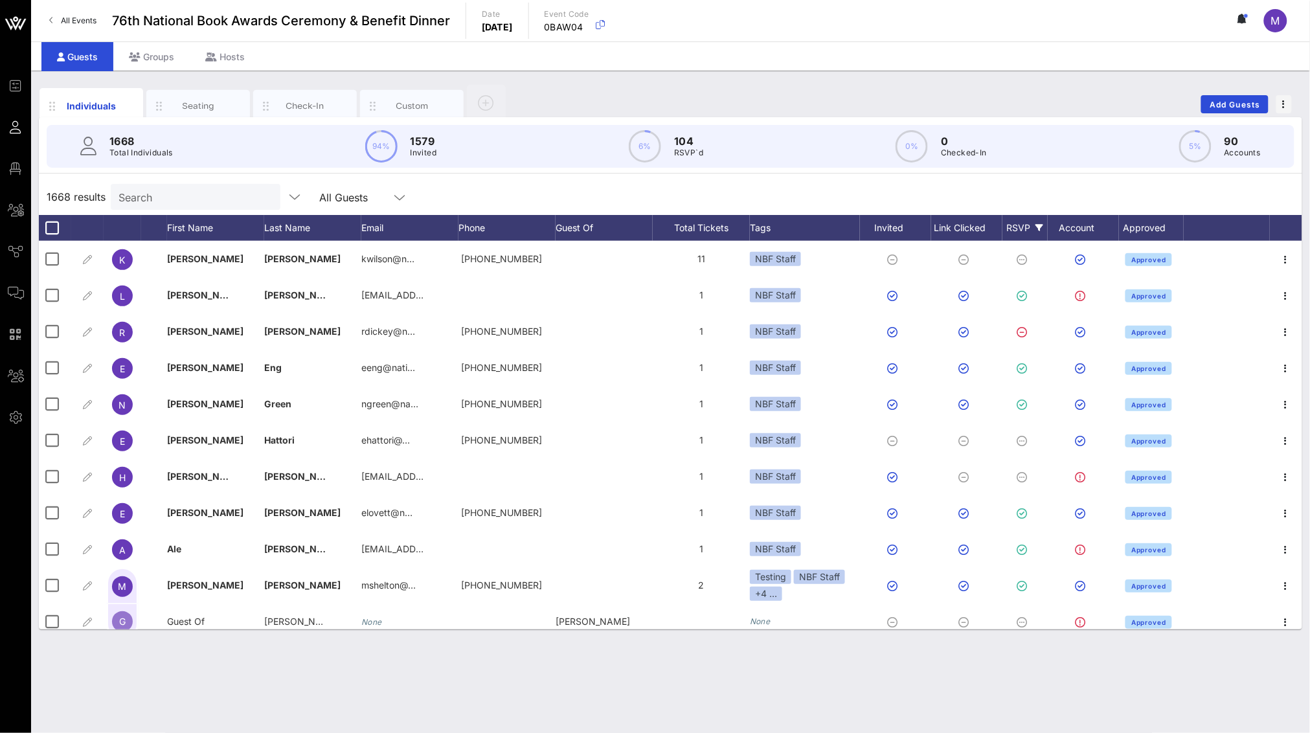
click at [872, 227] on div "RSVP" at bounding box center [1025, 228] width 45 height 26
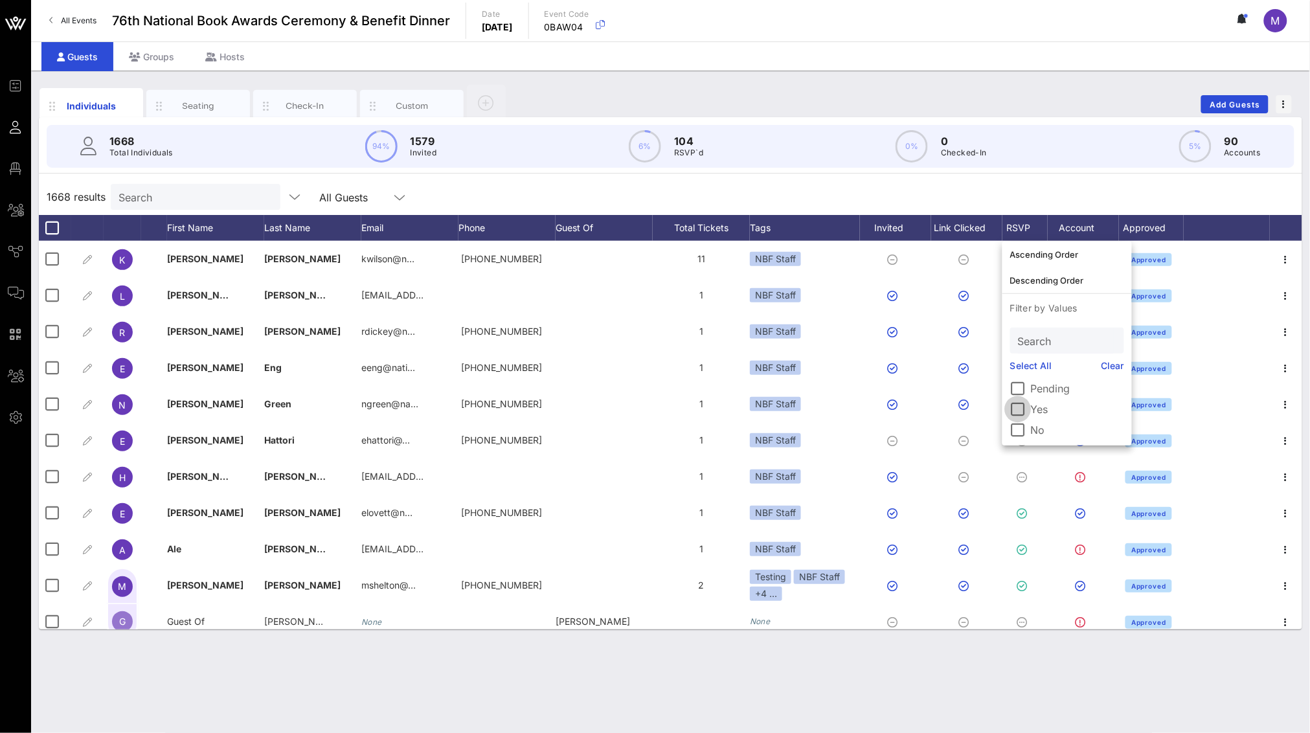
click at [872, 413] on div at bounding box center [1018, 409] width 22 height 22
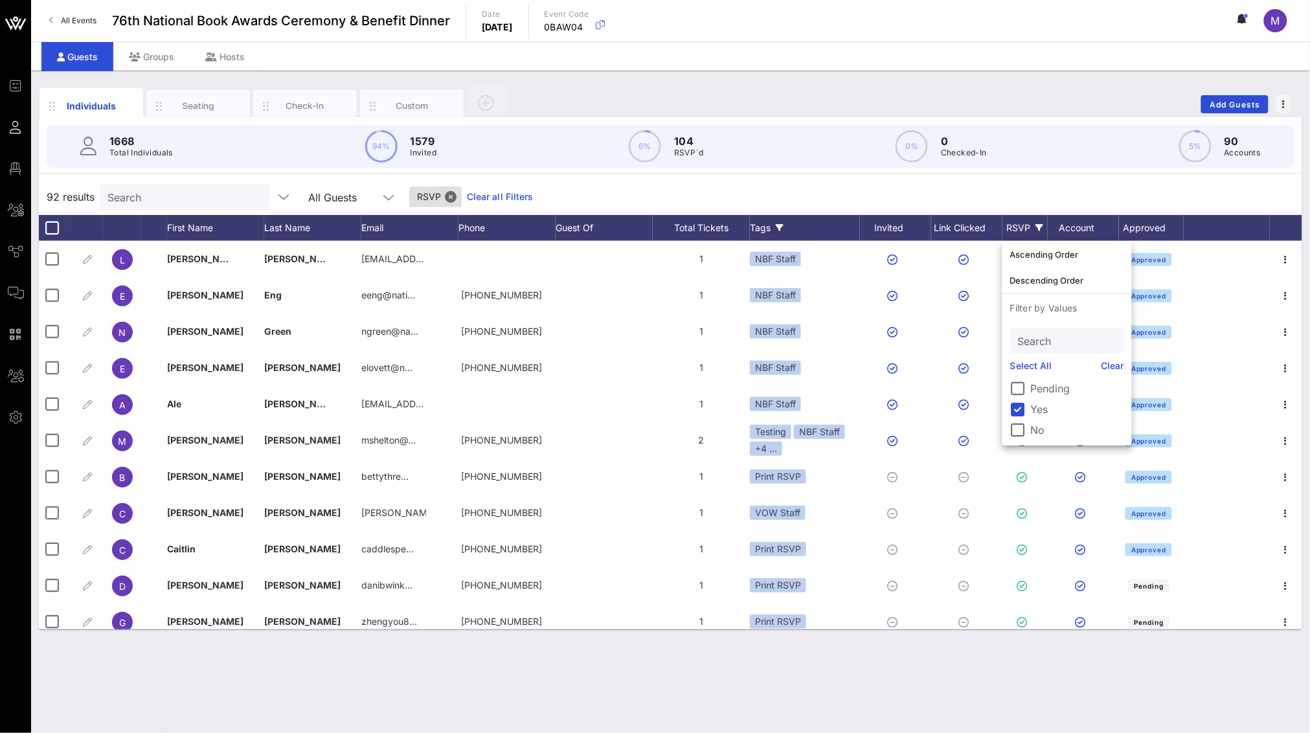
click at [767, 225] on div "Tags" at bounding box center [805, 228] width 110 height 26
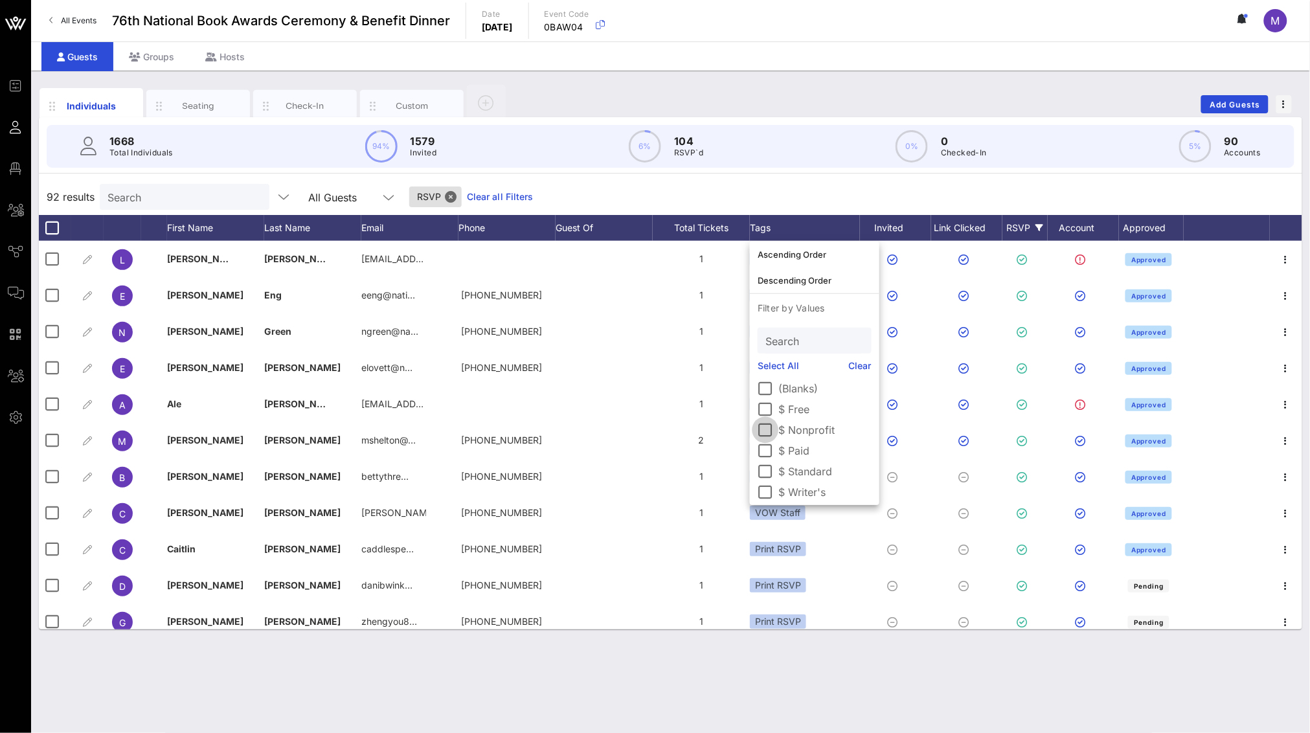
click at [771, 429] on div at bounding box center [766, 430] width 22 height 22
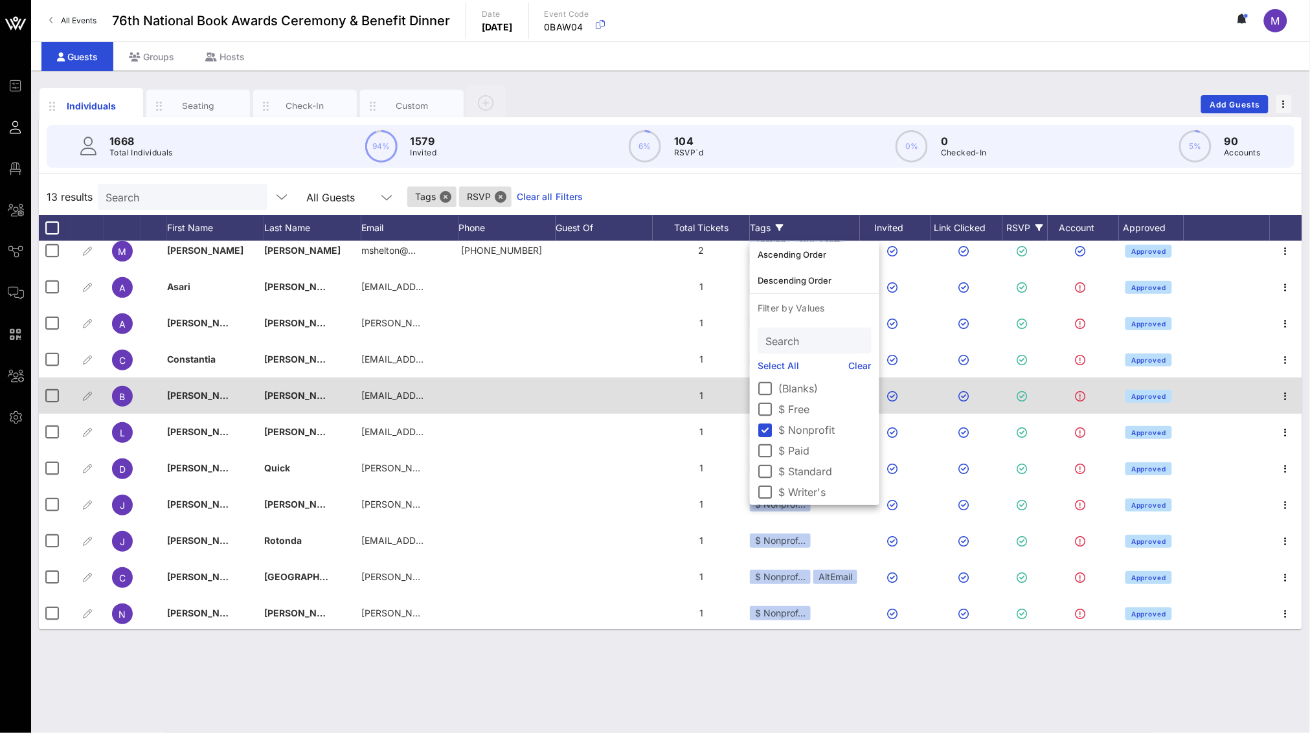
scroll to position [13, 0]
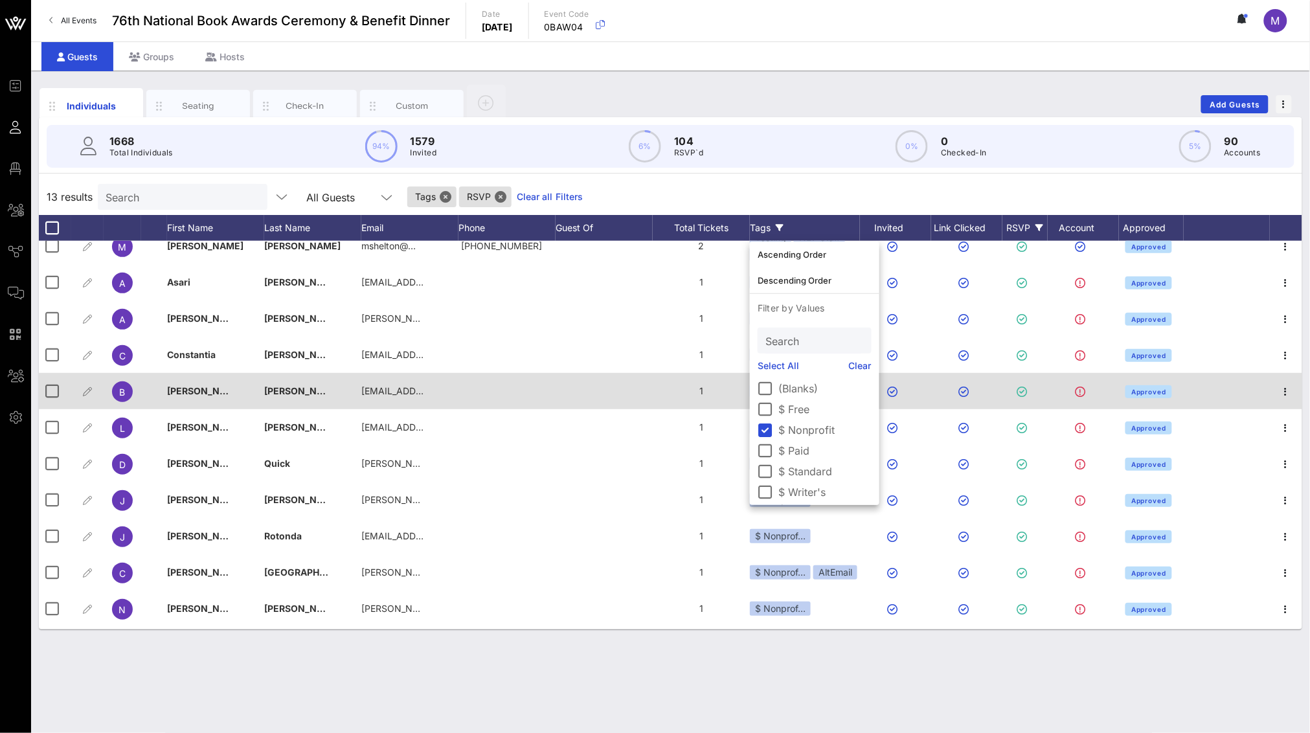
click at [606, 395] on div at bounding box center [604, 391] width 97 height 36
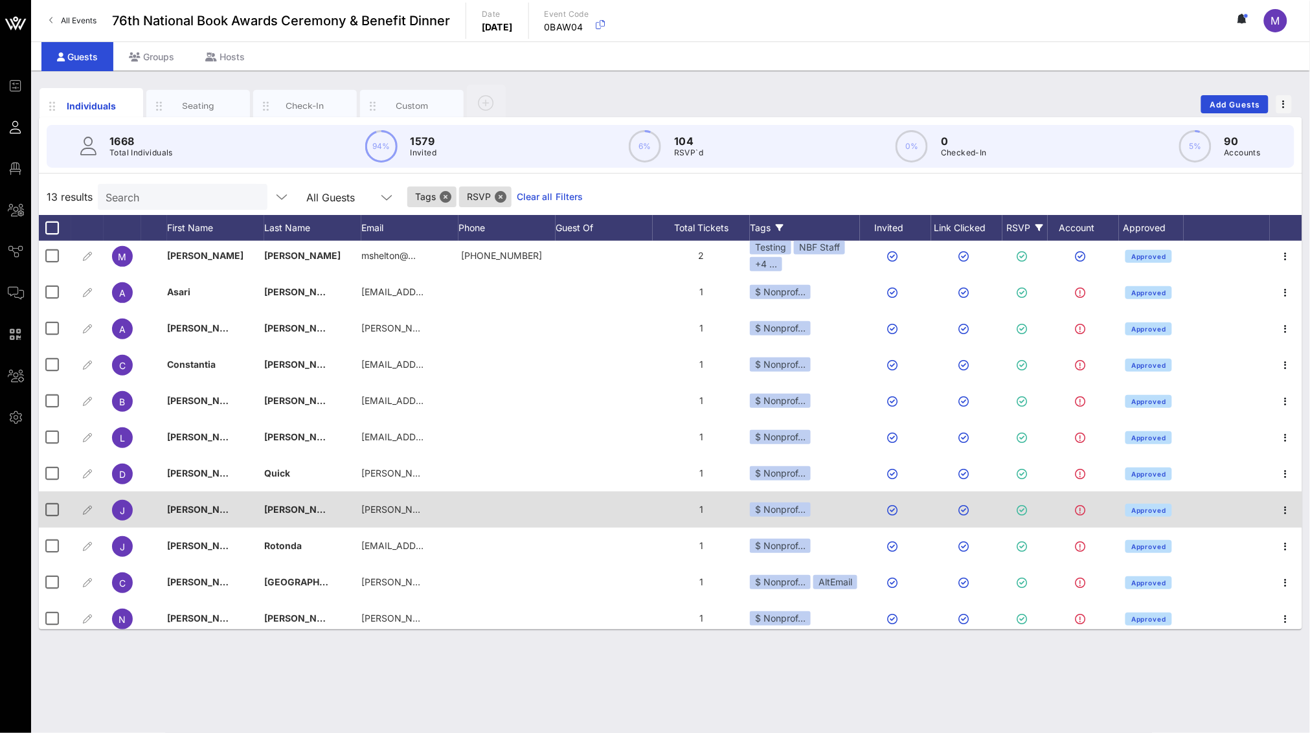
scroll to position [0, 0]
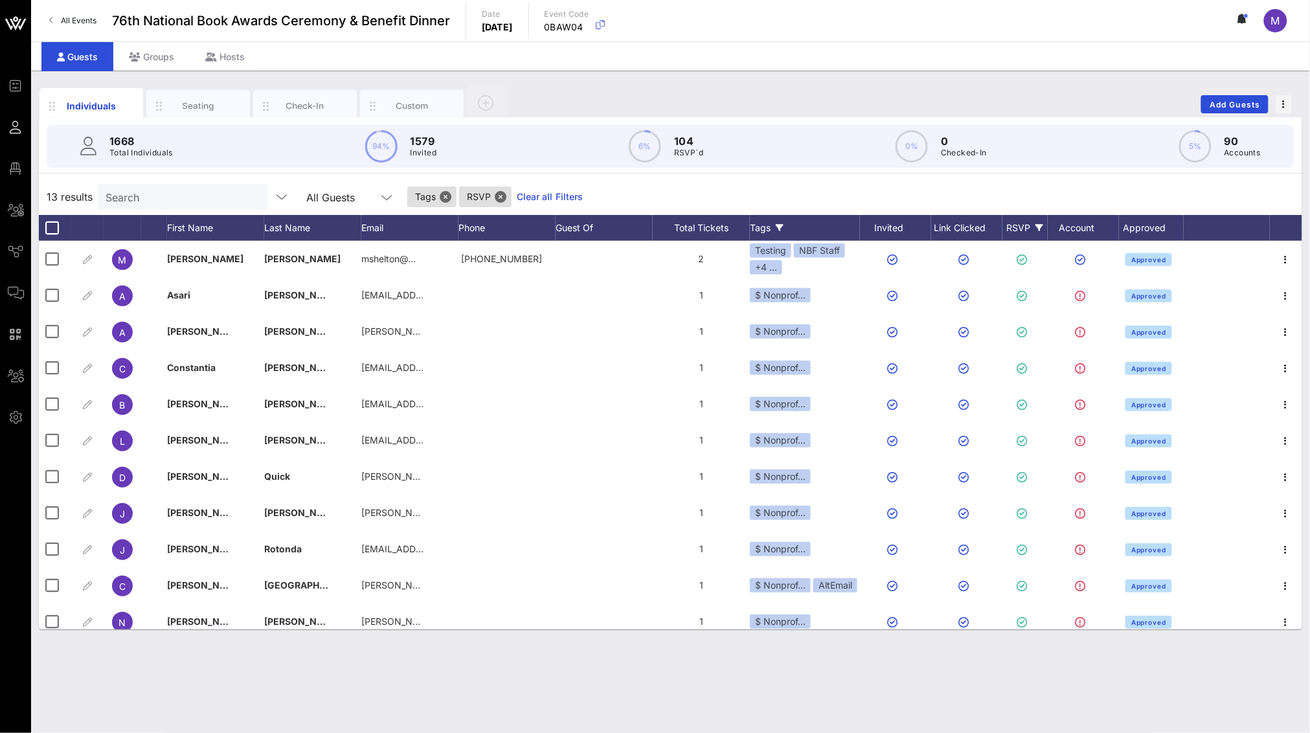
click at [780, 231] on icon at bounding box center [780, 228] width 8 height 8
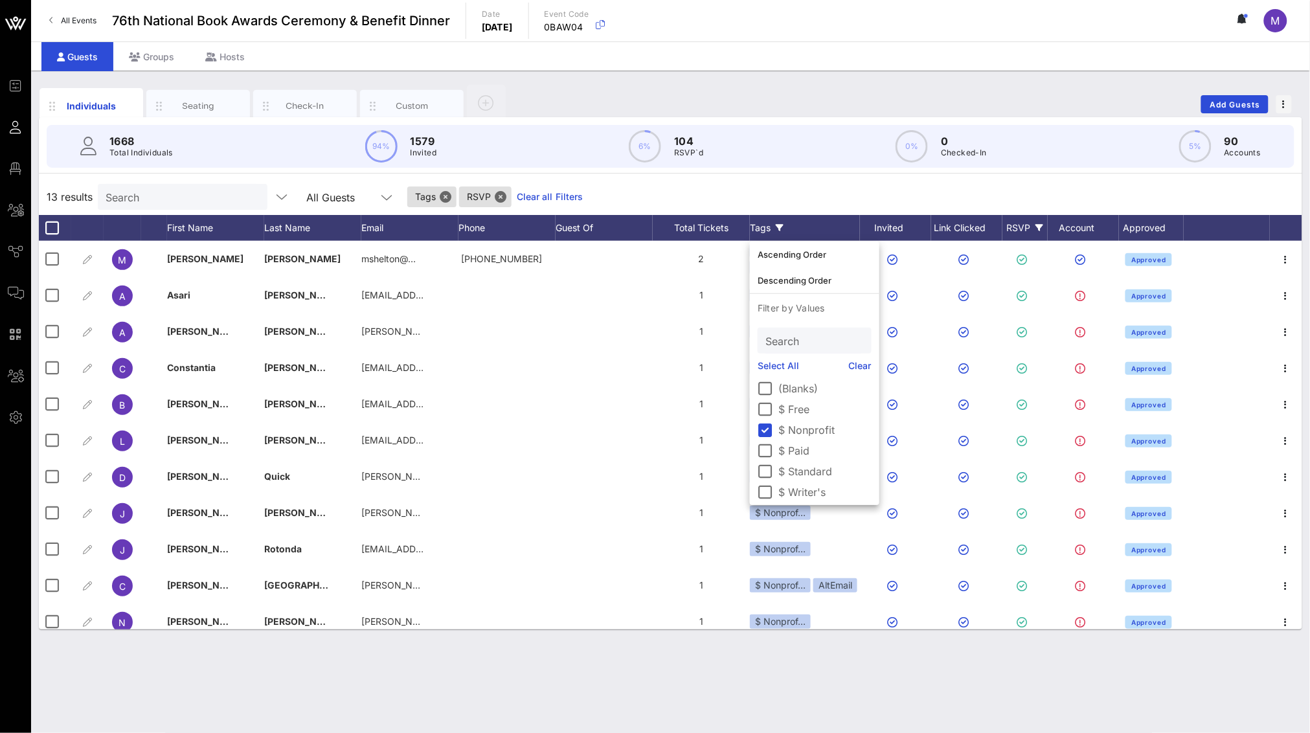
click at [704, 530] on div "Individuals Seating Check-In Custom Add Guests 1668 Total Individuals 94% 1579 …" at bounding box center [670, 402] width 1279 height 663
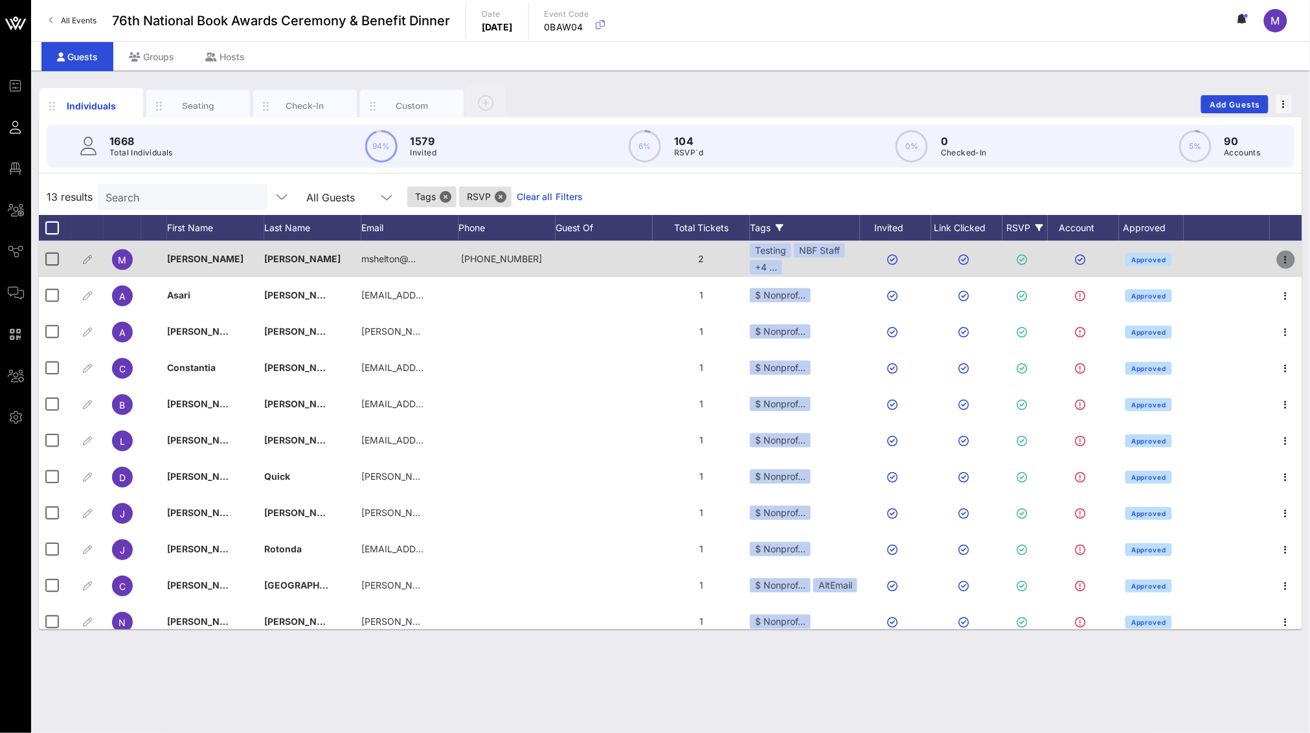
click at [872, 254] on icon "button" at bounding box center [1286, 260] width 16 height 16
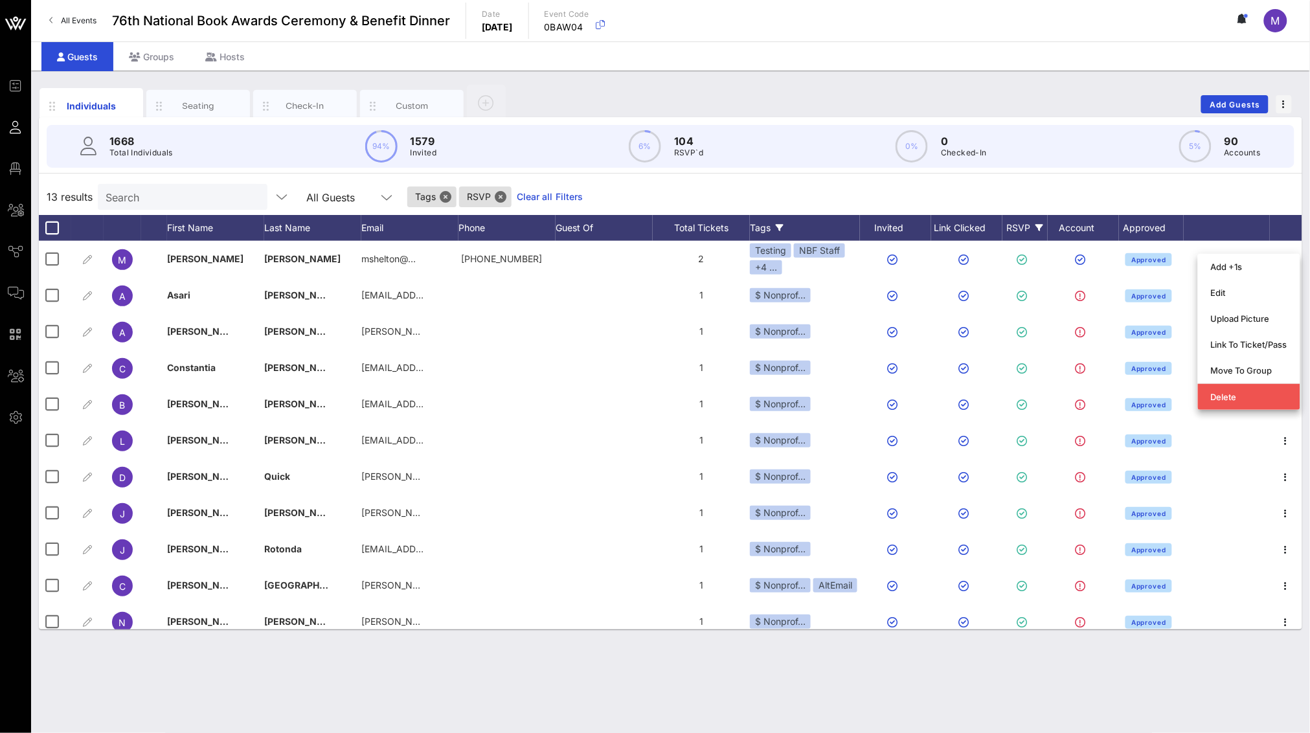
click at [872, 225] on div at bounding box center [1227, 228] width 86 height 26
click at [412, 94] on div "Custom" at bounding box center [412, 106] width 104 height 32
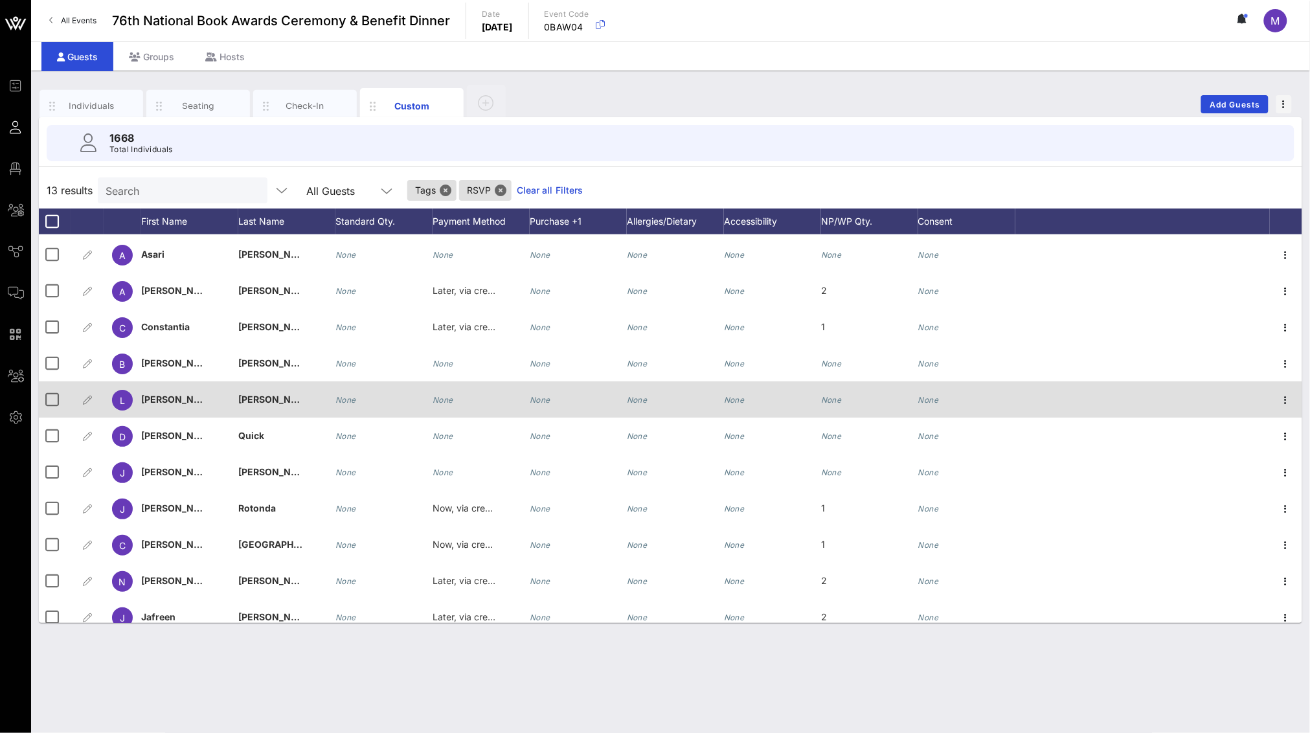
scroll to position [82, 0]
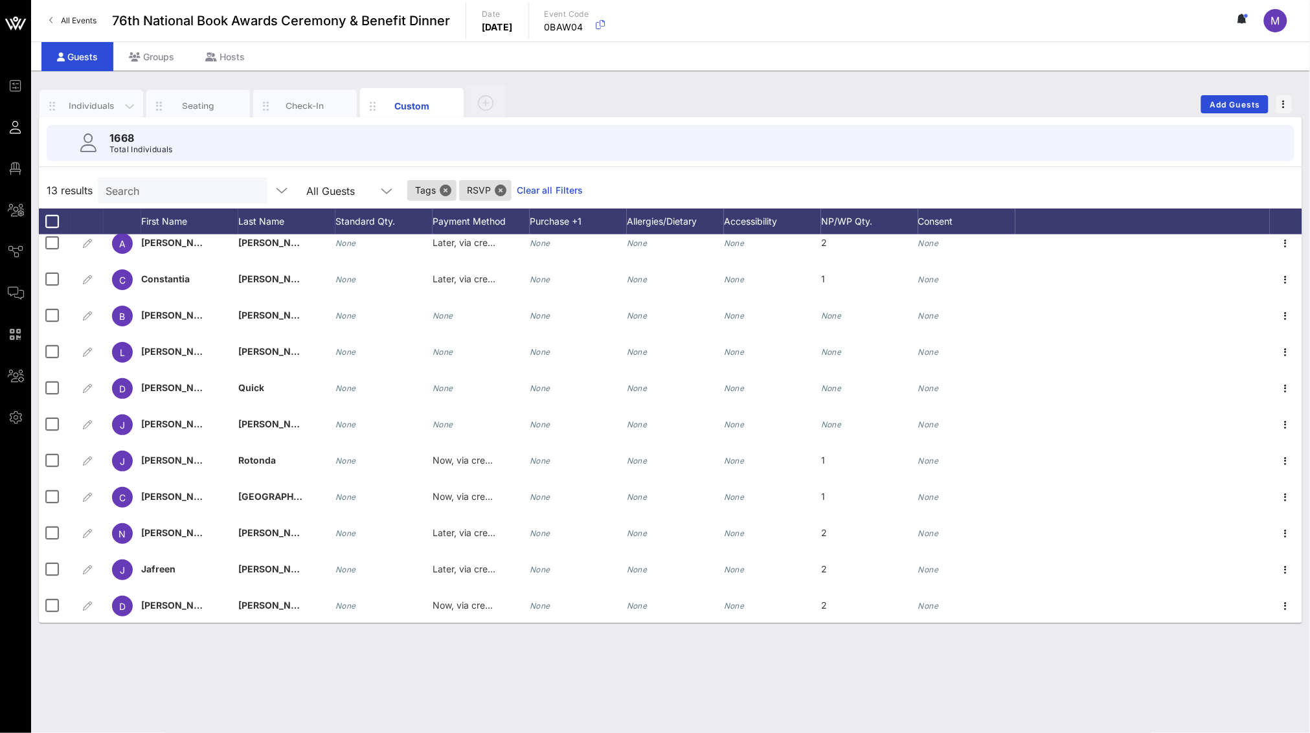
click at [117, 109] on div "Individuals" at bounding box center [92, 106] width 58 height 12
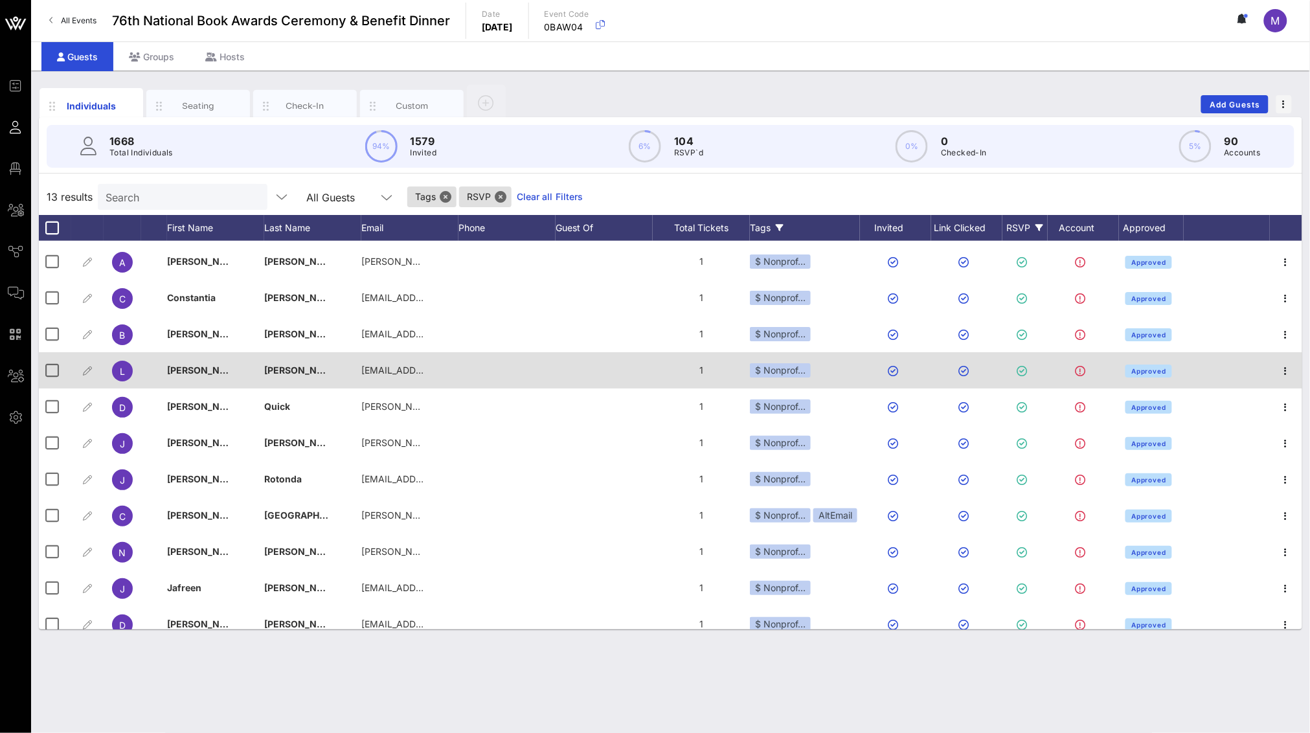
scroll to position [0, 0]
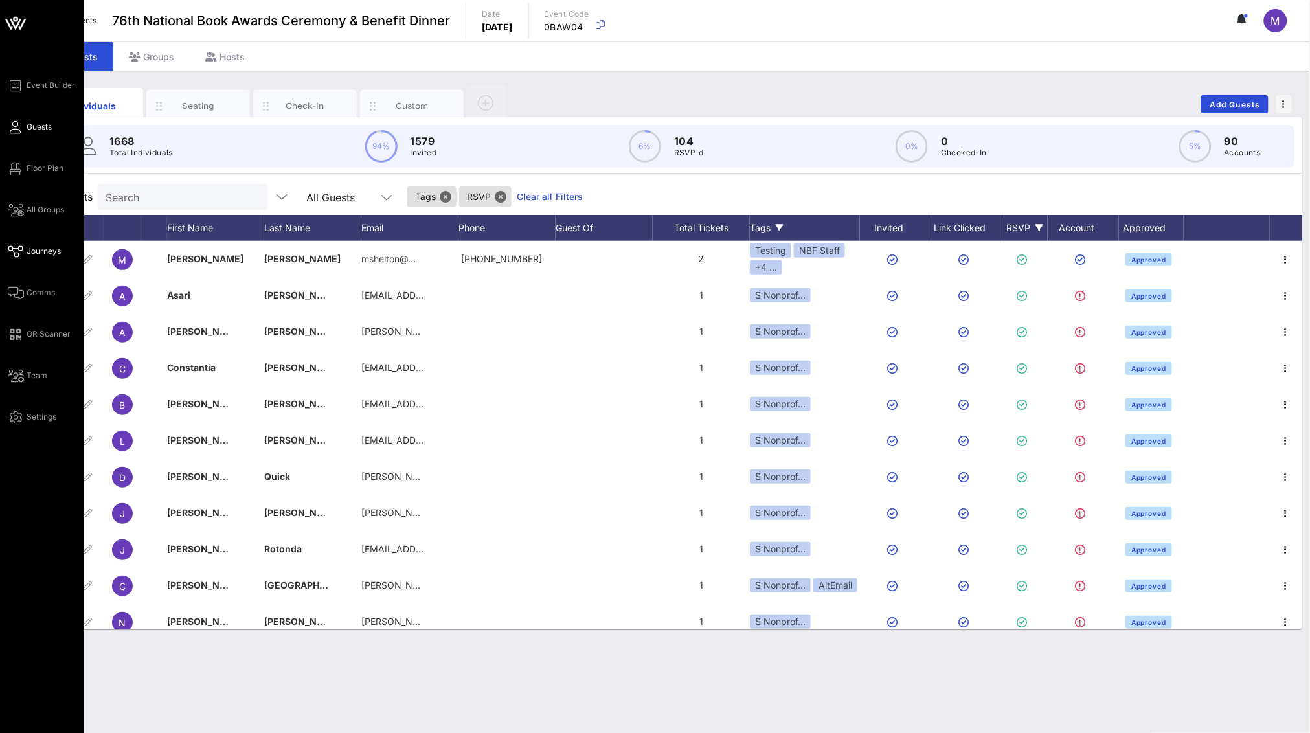
click at [56, 249] on span "Journeys" at bounding box center [44, 251] width 34 height 12
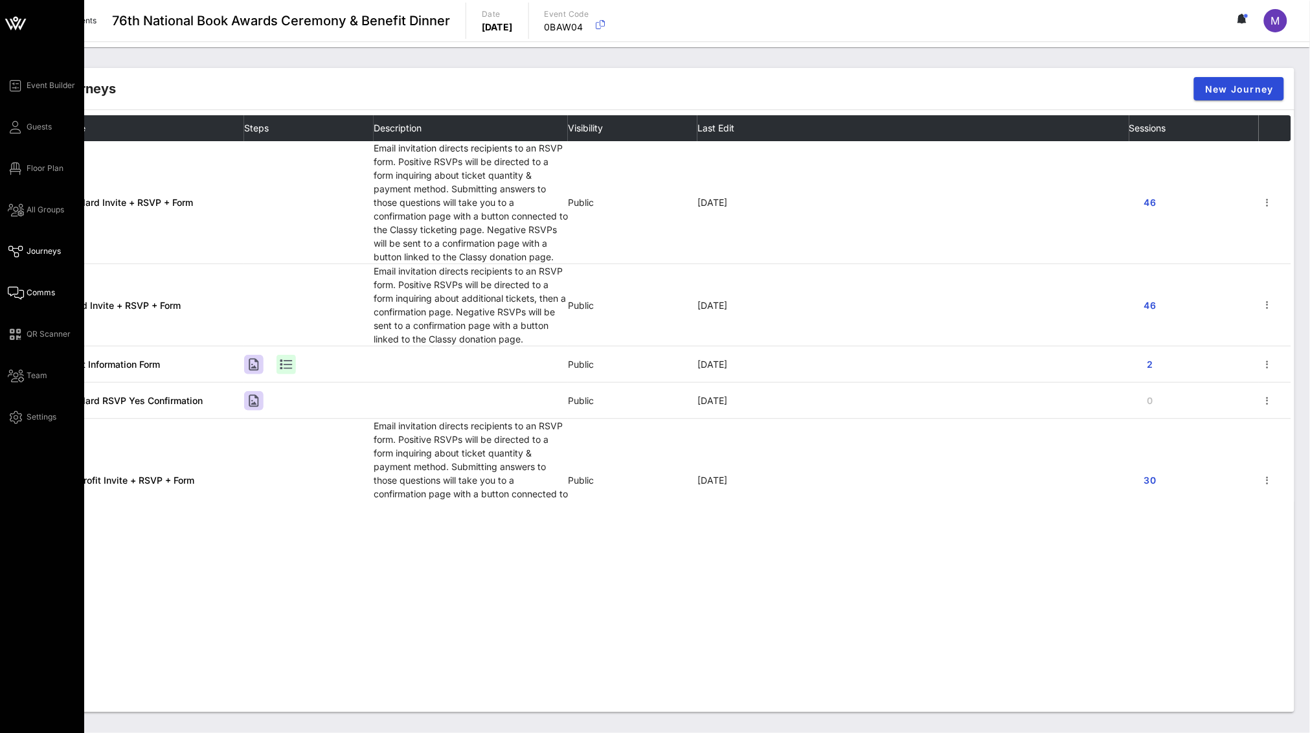
click at [41, 293] on span "Comms" at bounding box center [41, 293] width 28 height 12
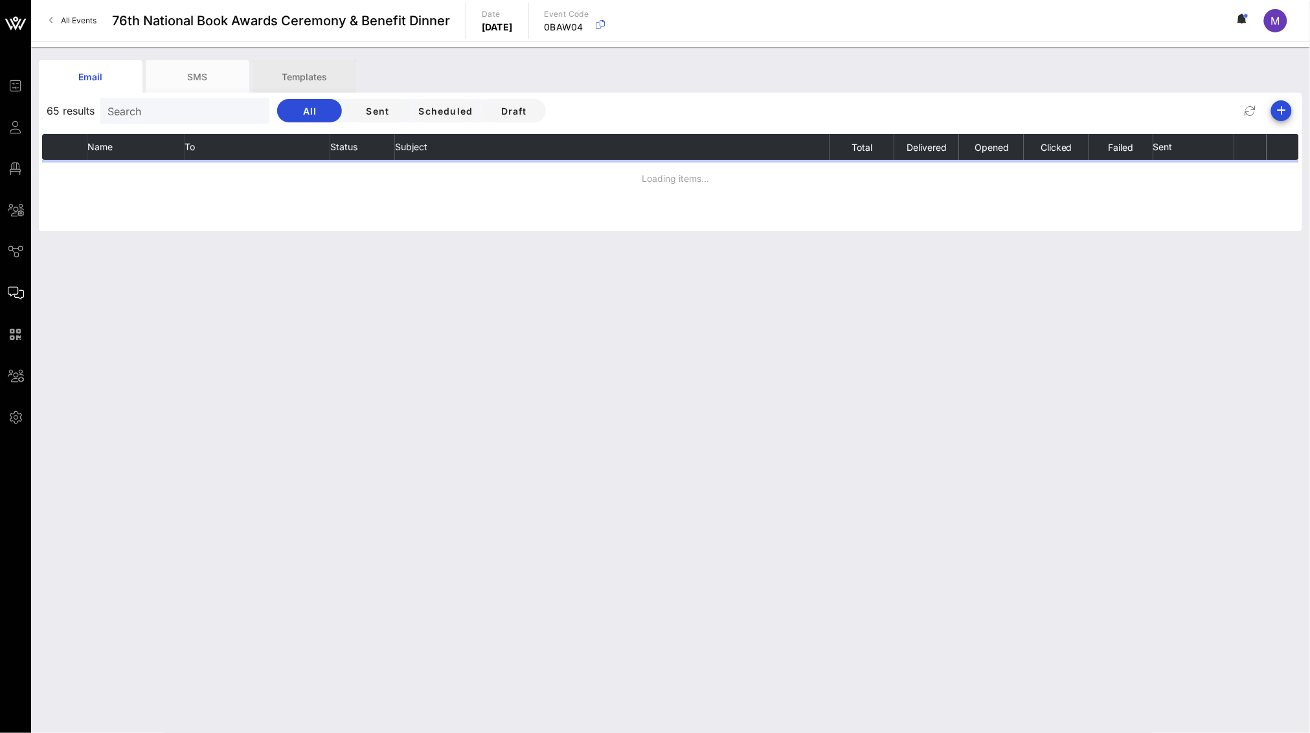
click at [343, 74] on div "Templates" at bounding box center [305, 76] width 104 height 32
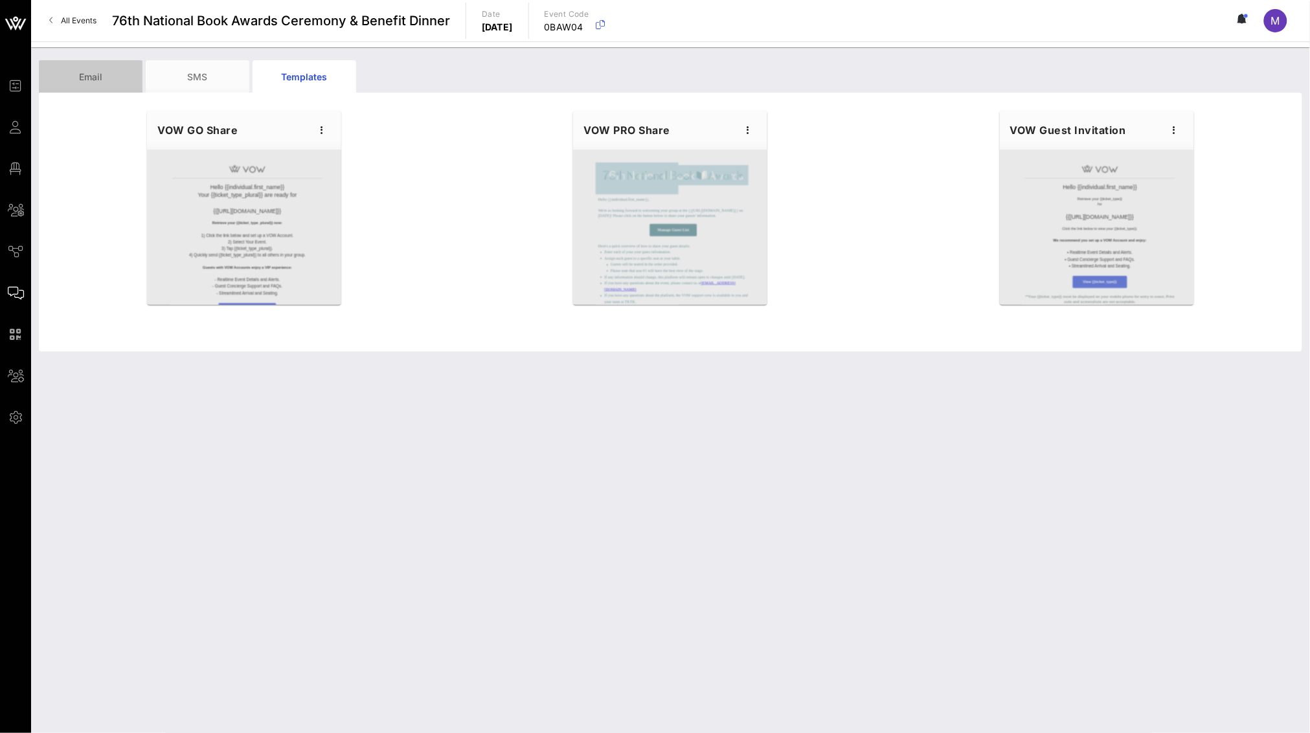
click at [83, 78] on div "Email" at bounding box center [91, 76] width 104 height 32
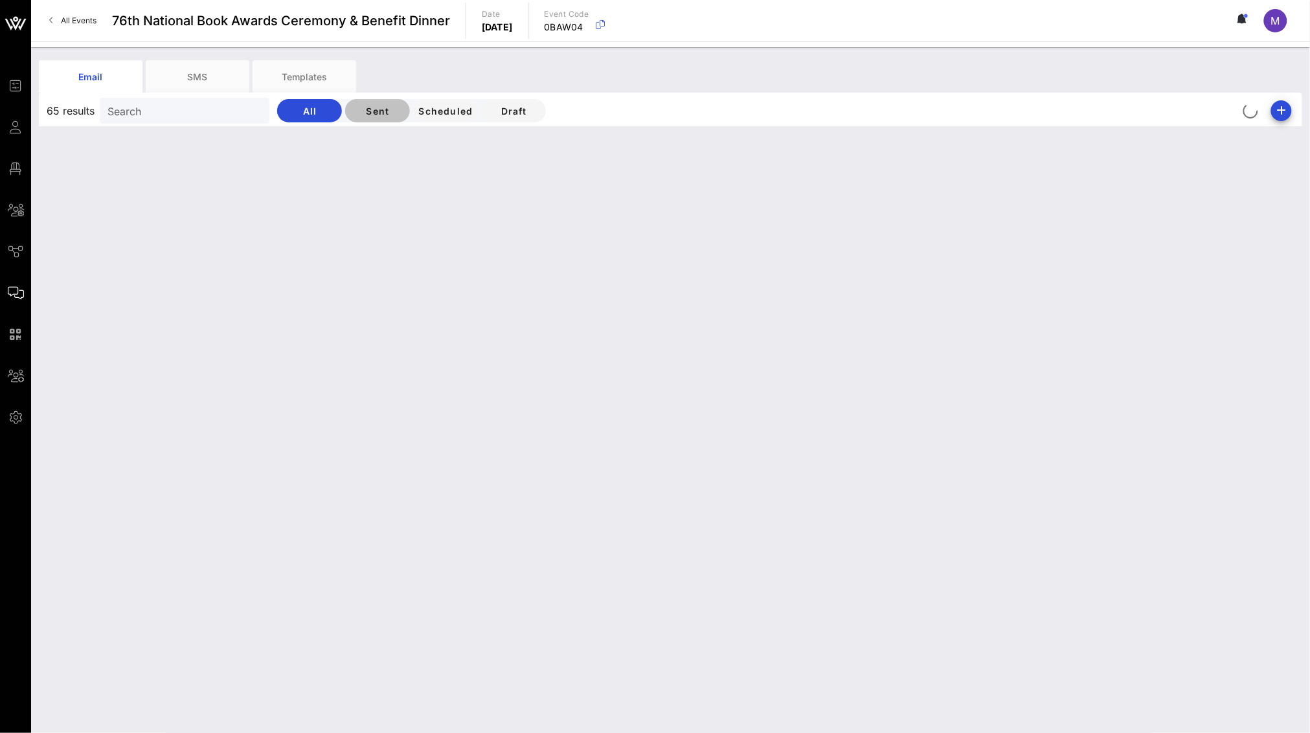
click at [356, 109] on span "Sent" at bounding box center [378, 111] width 44 height 11
click at [321, 76] on div "Templates" at bounding box center [305, 76] width 104 height 32
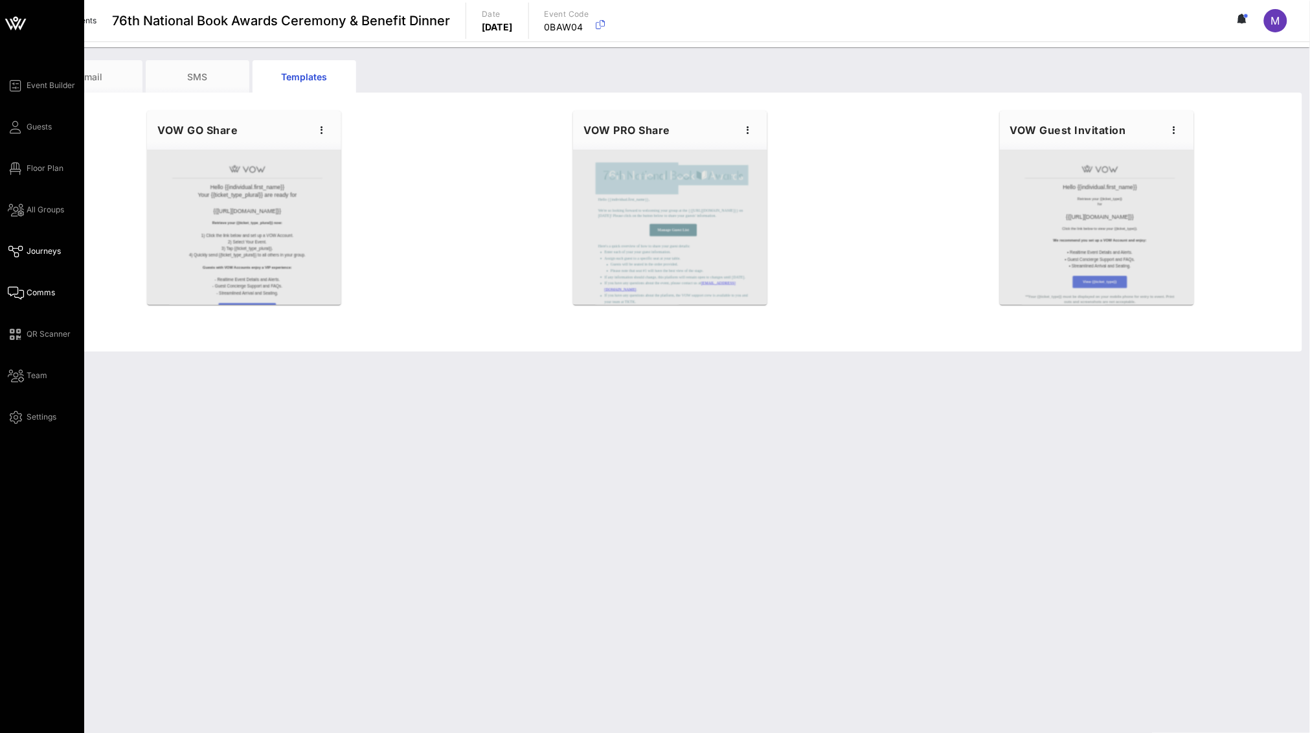
click at [39, 255] on span "Journeys" at bounding box center [44, 251] width 34 height 12
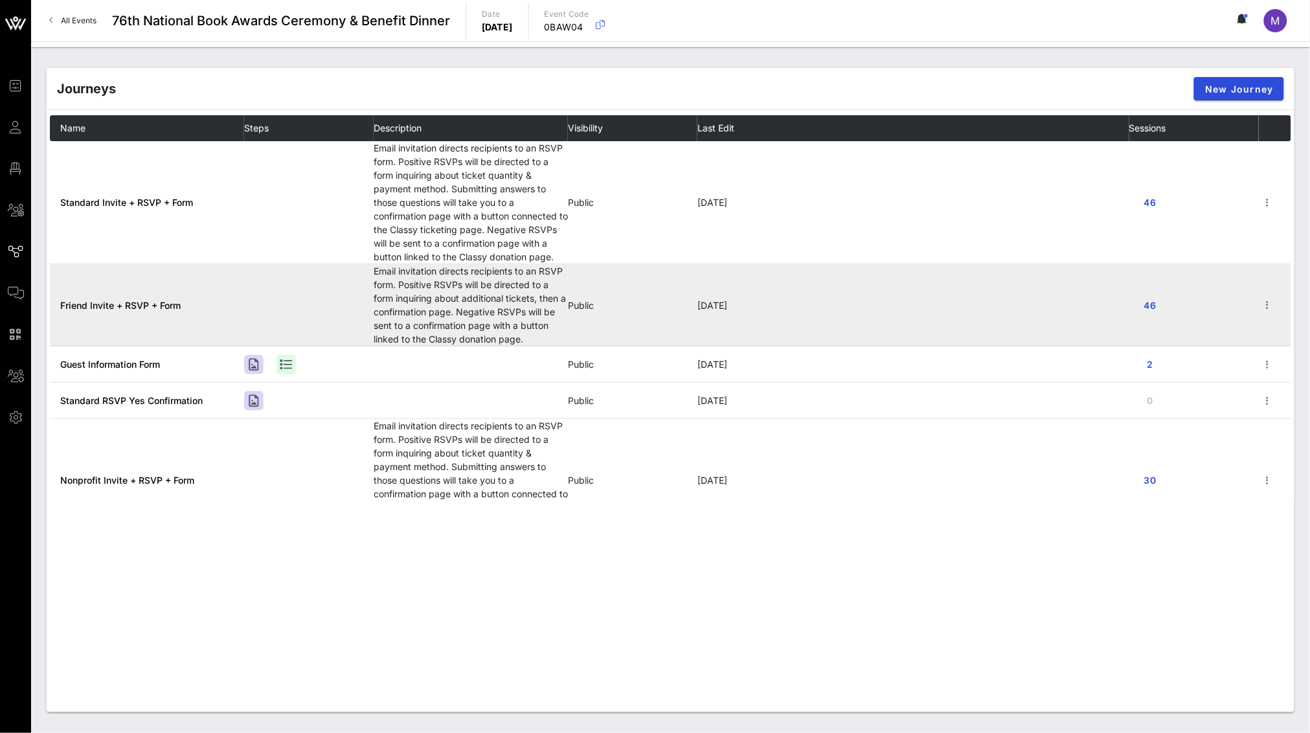
scroll to position [161, 0]
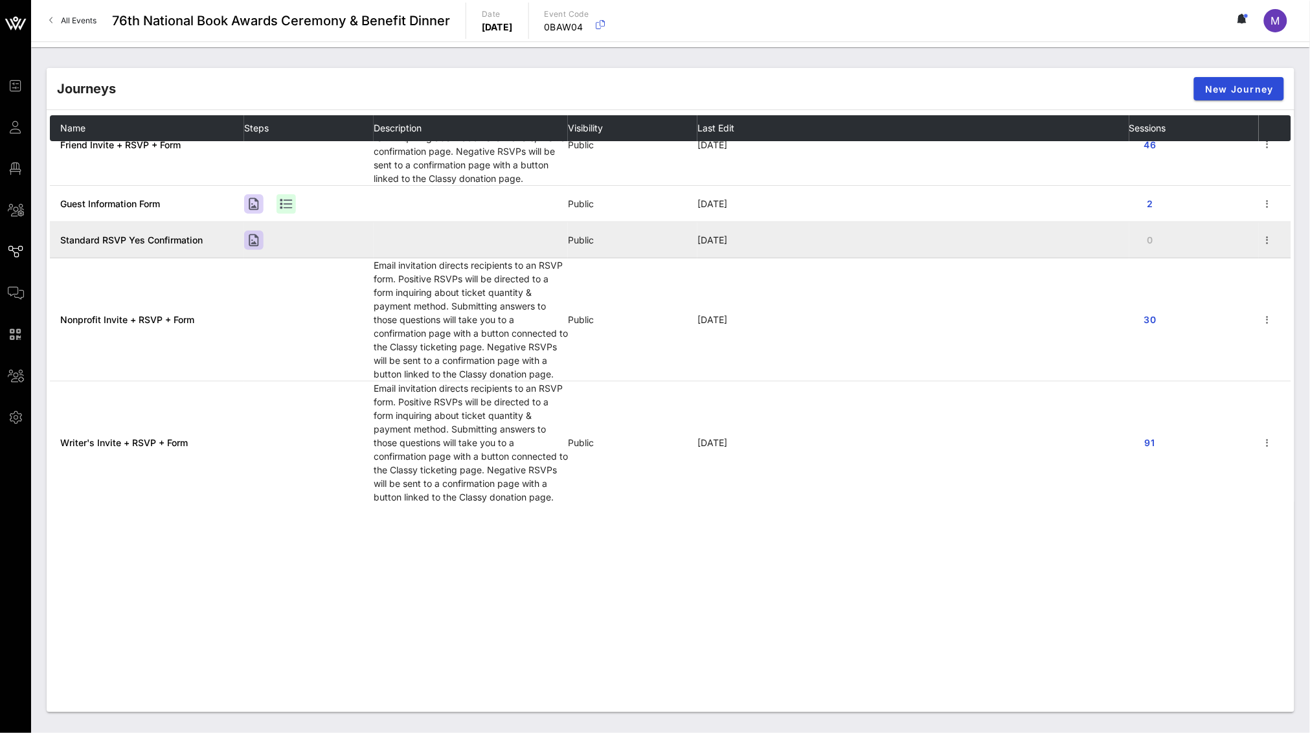
click at [193, 241] on span "Standard RSVP Yes Confirmation" at bounding box center [131, 239] width 142 height 11
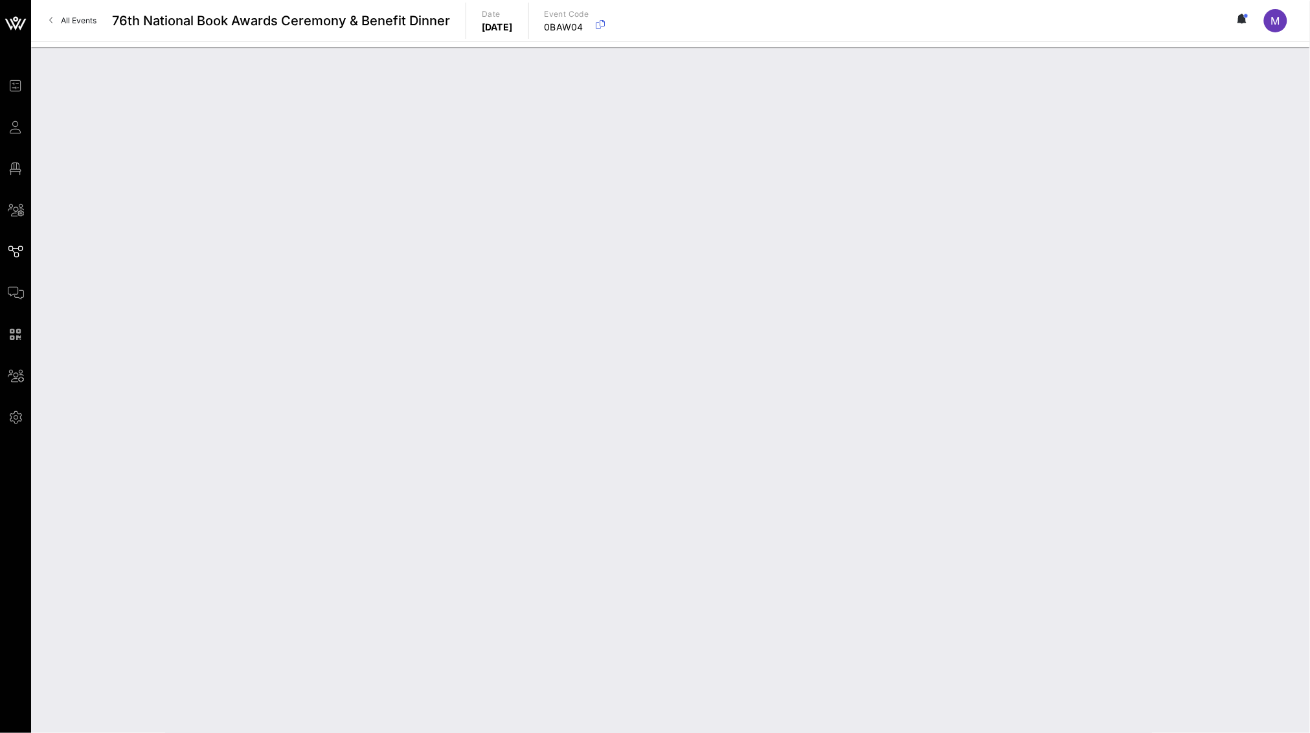
type input "Standard RSVP Yes Confirmation"
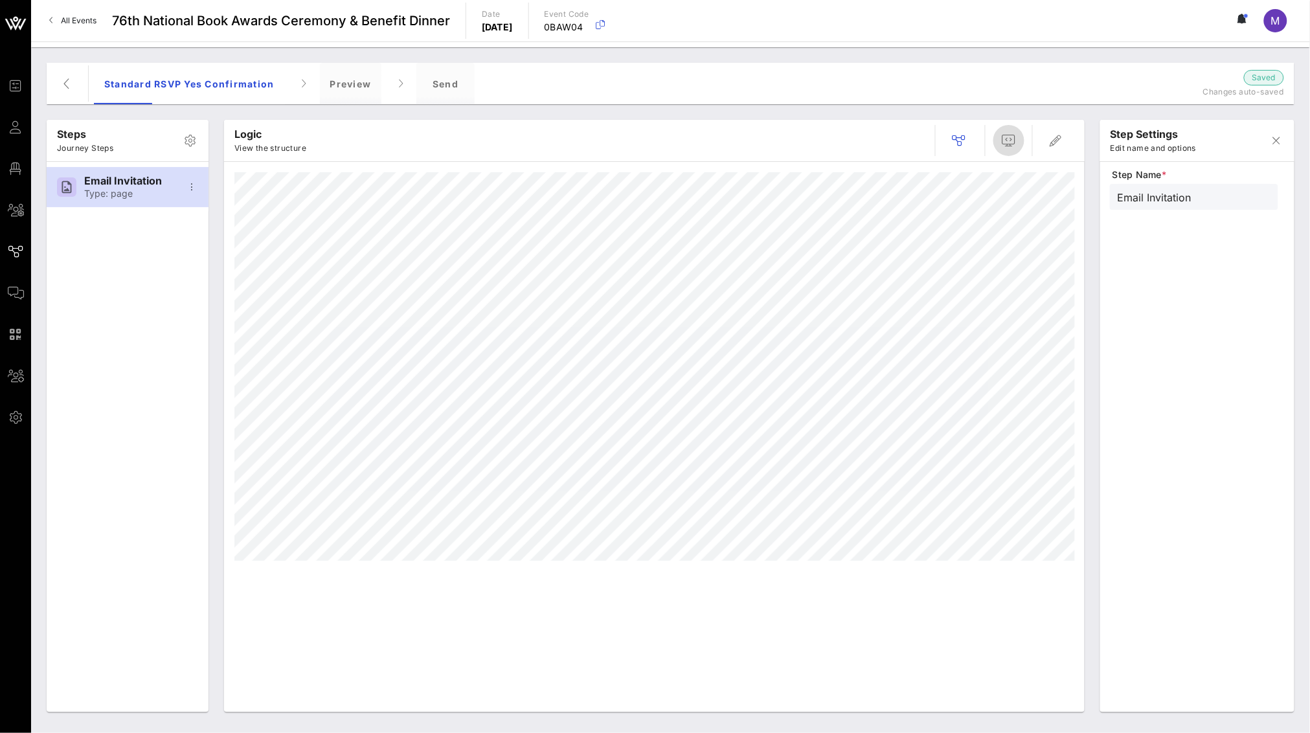
click at [872, 135] on span "button" at bounding box center [1008, 141] width 31 height 16
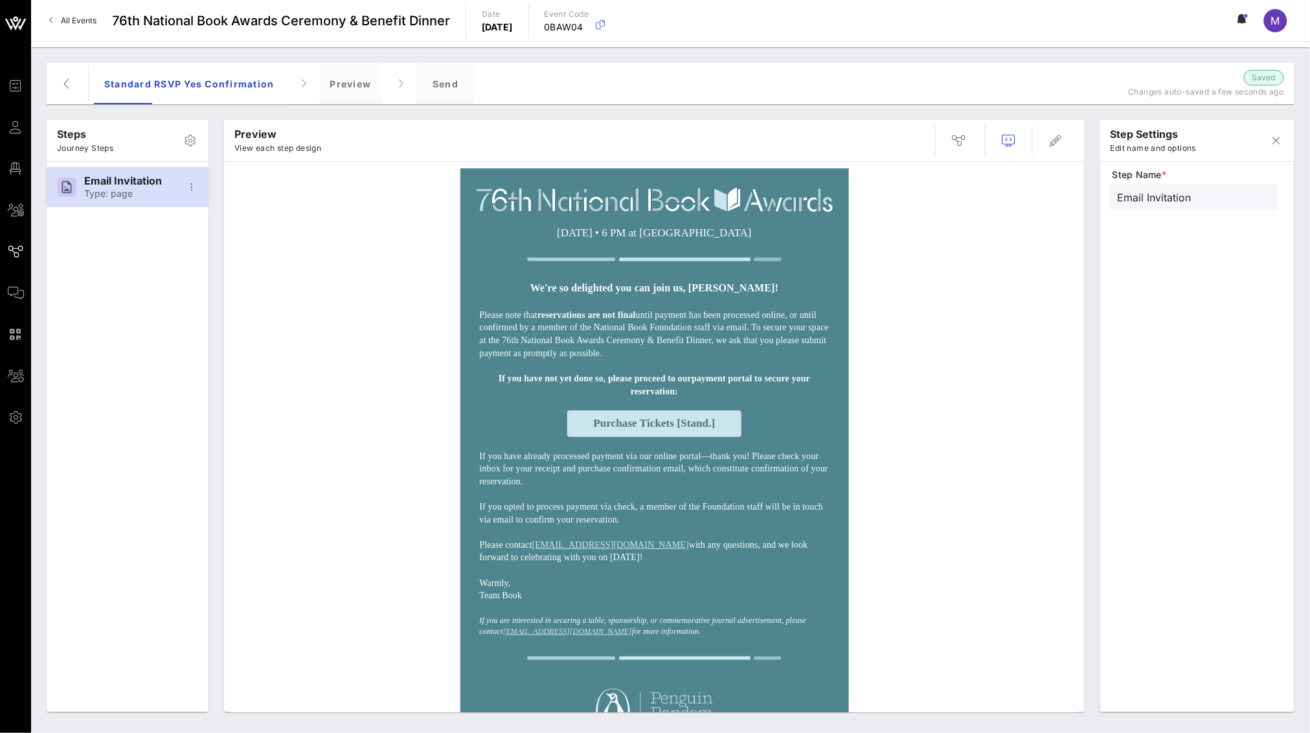
click at [872, 125] on div "step settings Edit name and options" at bounding box center [1197, 140] width 194 height 41
click at [872, 142] on span "button" at bounding box center [1276, 141] width 31 height 16
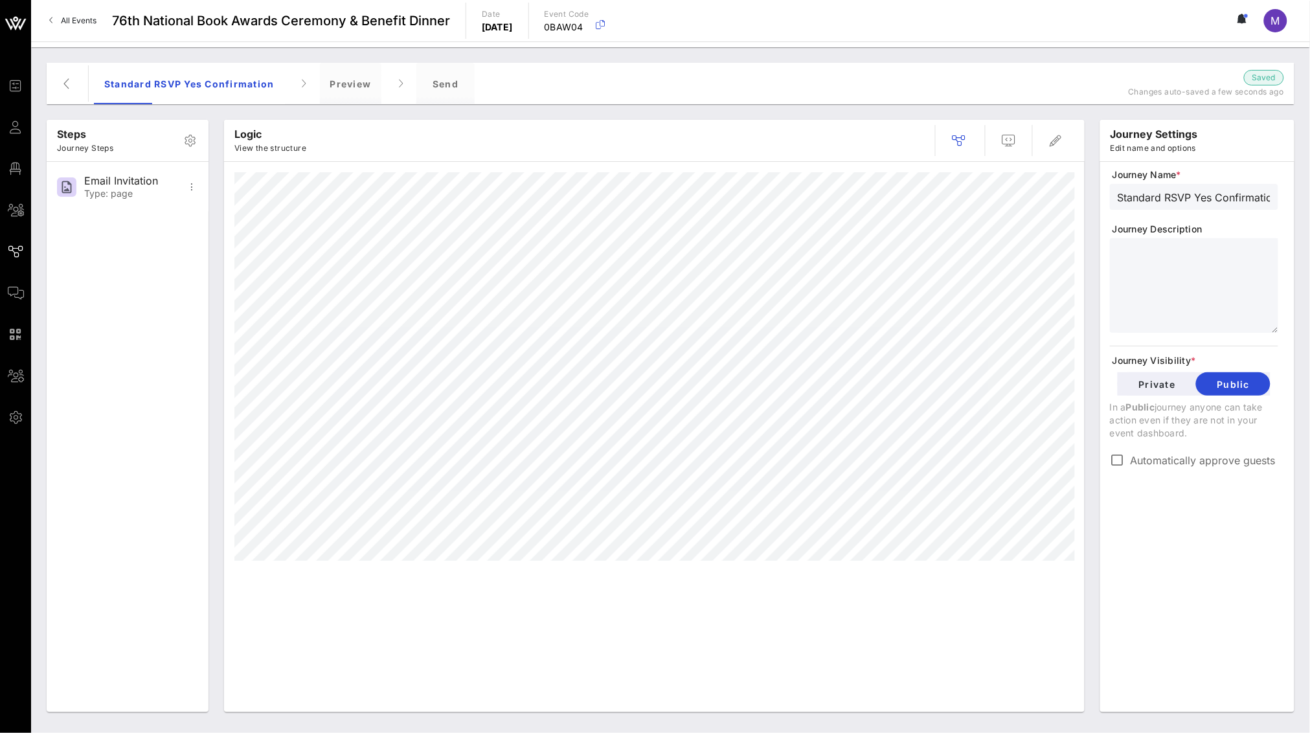
click at [872, 198] on input "Standard RSVP Yes Confirmation" at bounding box center [1194, 196] width 153 height 17
click at [872, 199] on input "Standard RSVP Yes Confirmation" at bounding box center [1194, 196] width 153 height 17
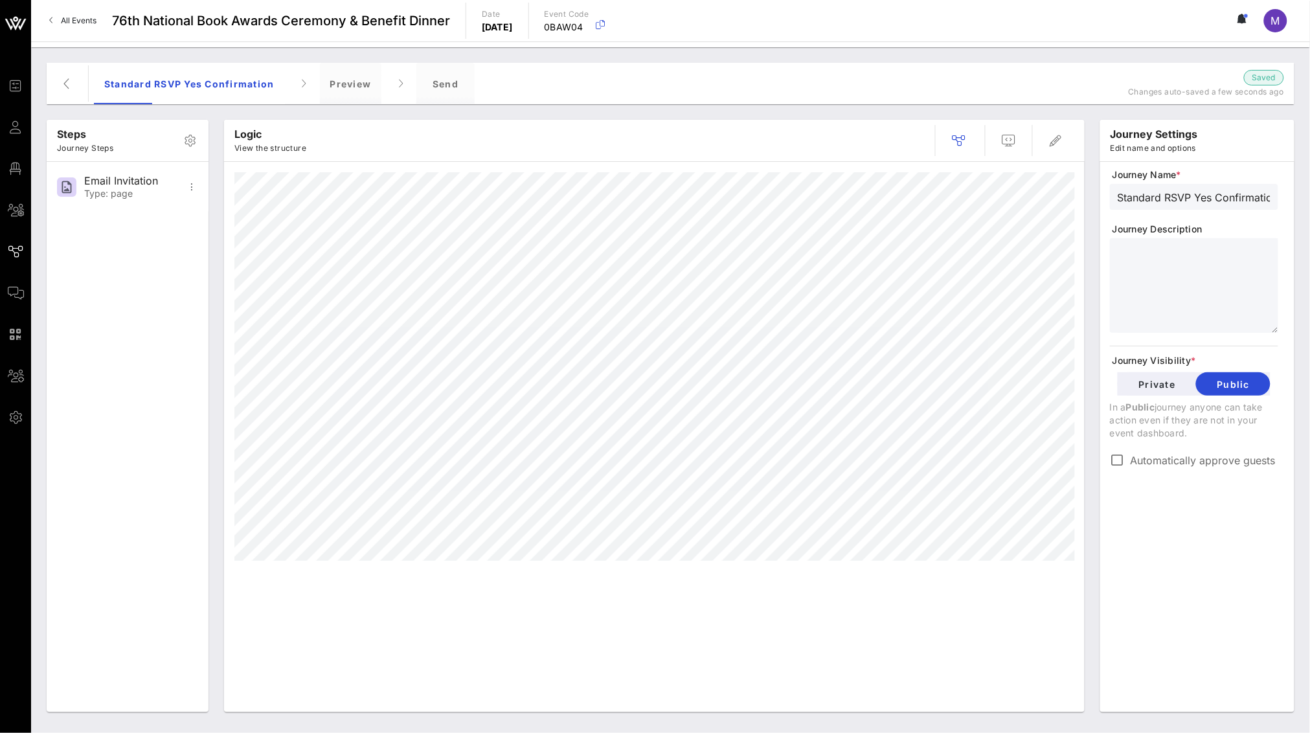
click at [872, 199] on input "Standard RSVP Yes Confirmation" at bounding box center [1194, 196] width 153 height 17
click at [872, 200] on input "Standard RSVP Yes Confirmation" at bounding box center [1194, 196] width 153 height 17
click at [56, 84] on span "button" at bounding box center [67, 84] width 31 height 16
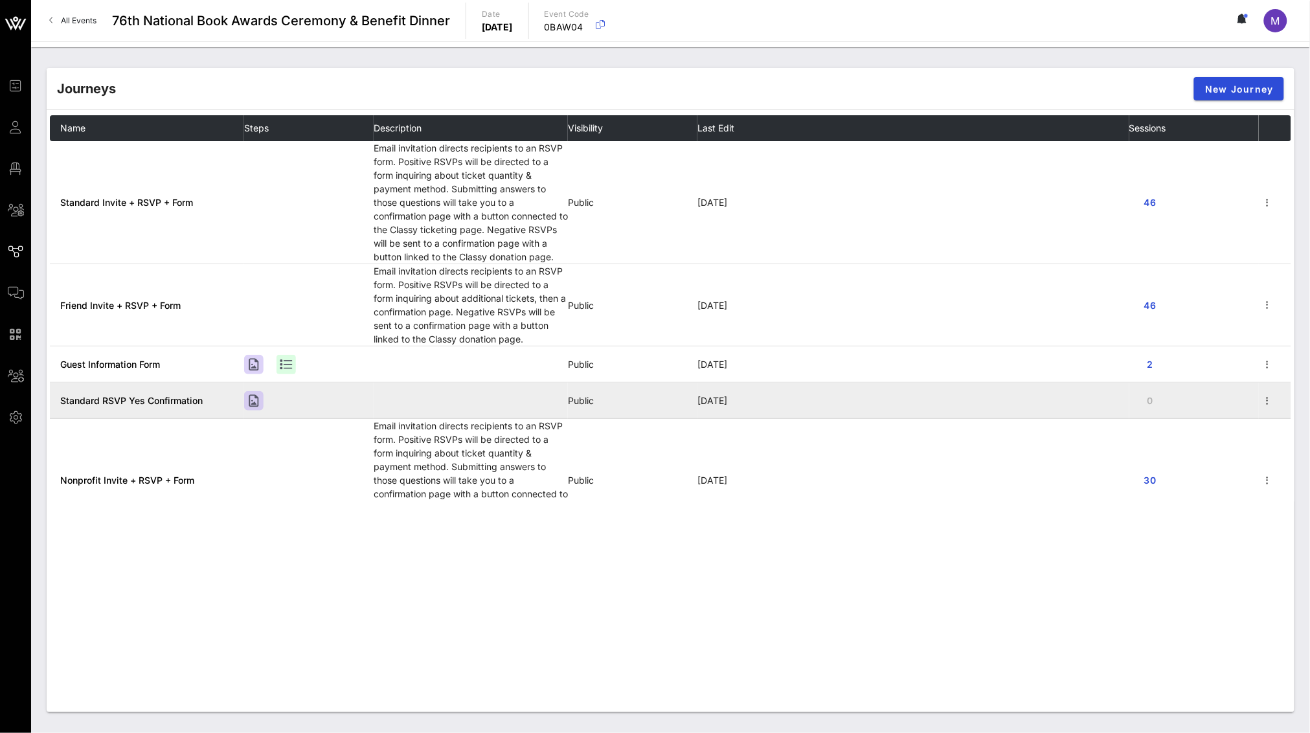
click at [179, 395] on span "Standard RSVP Yes Confirmation" at bounding box center [131, 400] width 142 height 11
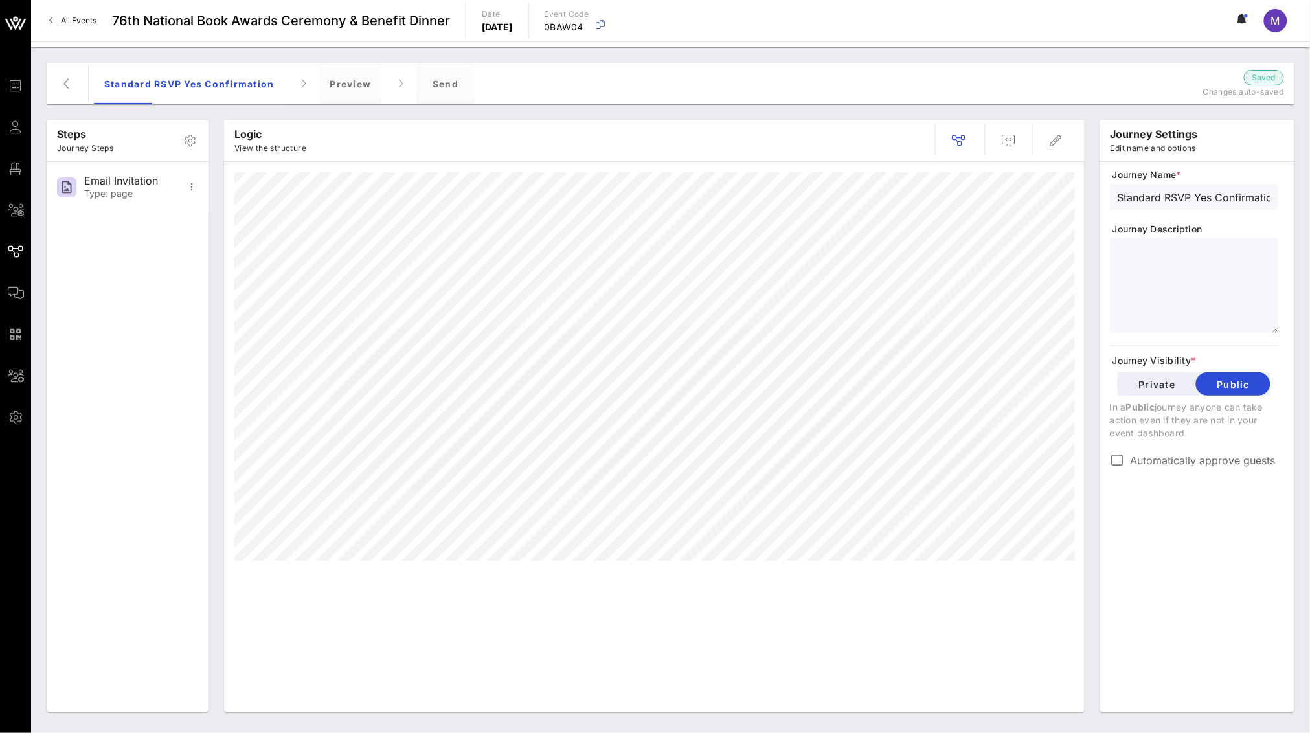
click at [872, 198] on input "Standard RSVP Yes Confirmation" at bounding box center [1194, 196] width 153 height 17
type input "Standard Payment Prompt"
click at [872, 287] on textarea at bounding box center [1198, 287] width 161 height 91
type textarea "*"
type textarea "**********"
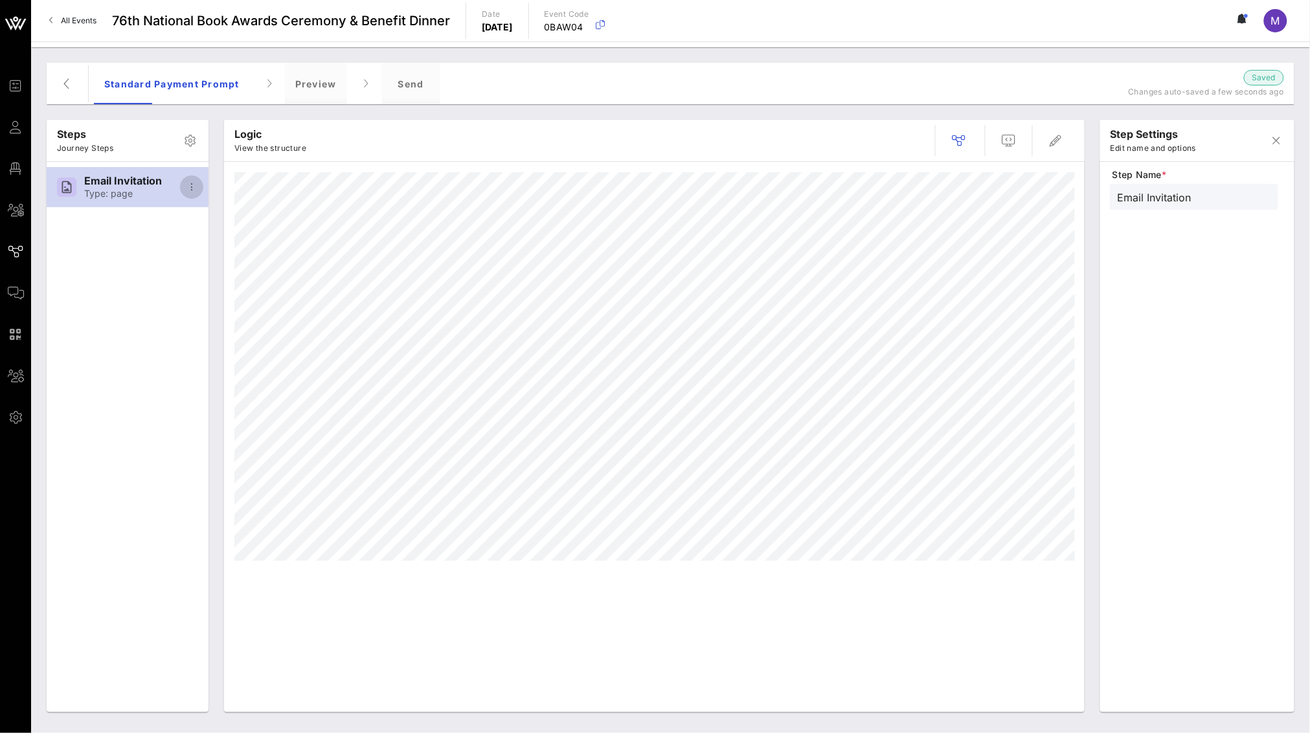
click at [189, 191] on icon "button" at bounding box center [192, 187] width 16 height 16
click at [115, 178] on div "Email Invitation" at bounding box center [126, 181] width 85 height 12
click at [872, 209] on div "Email Invitation" at bounding box center [1194, 197] width 153 height 26
click at [872, 202] on input "Email Invitation" at bounding box center [1194, 196] width 153 height 17
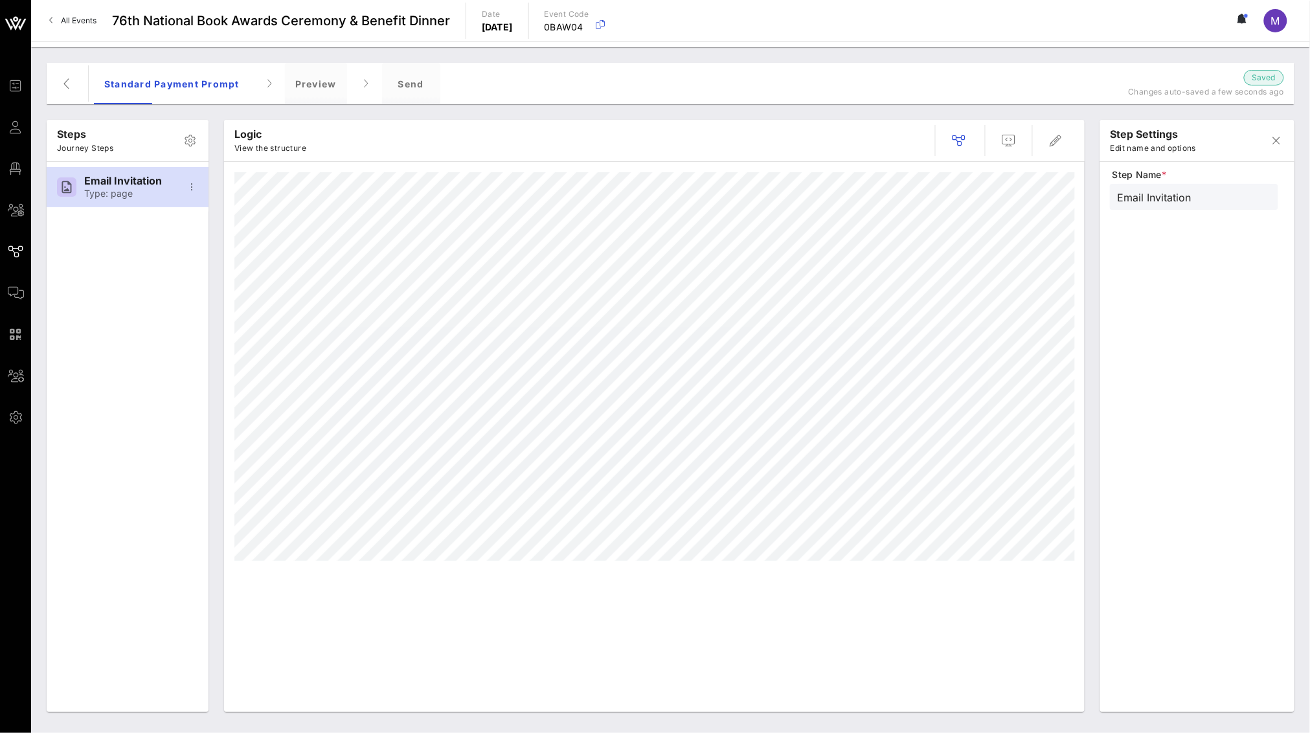
click at [872, 202] on input "Email Invitation" at bounding box center [1194, 196] width 153 height 17
type input "E"
type input "Payment Prompt Email"
click at [872, 141] on icon "button" at bounding box center [1009, 141] width 16 height 16
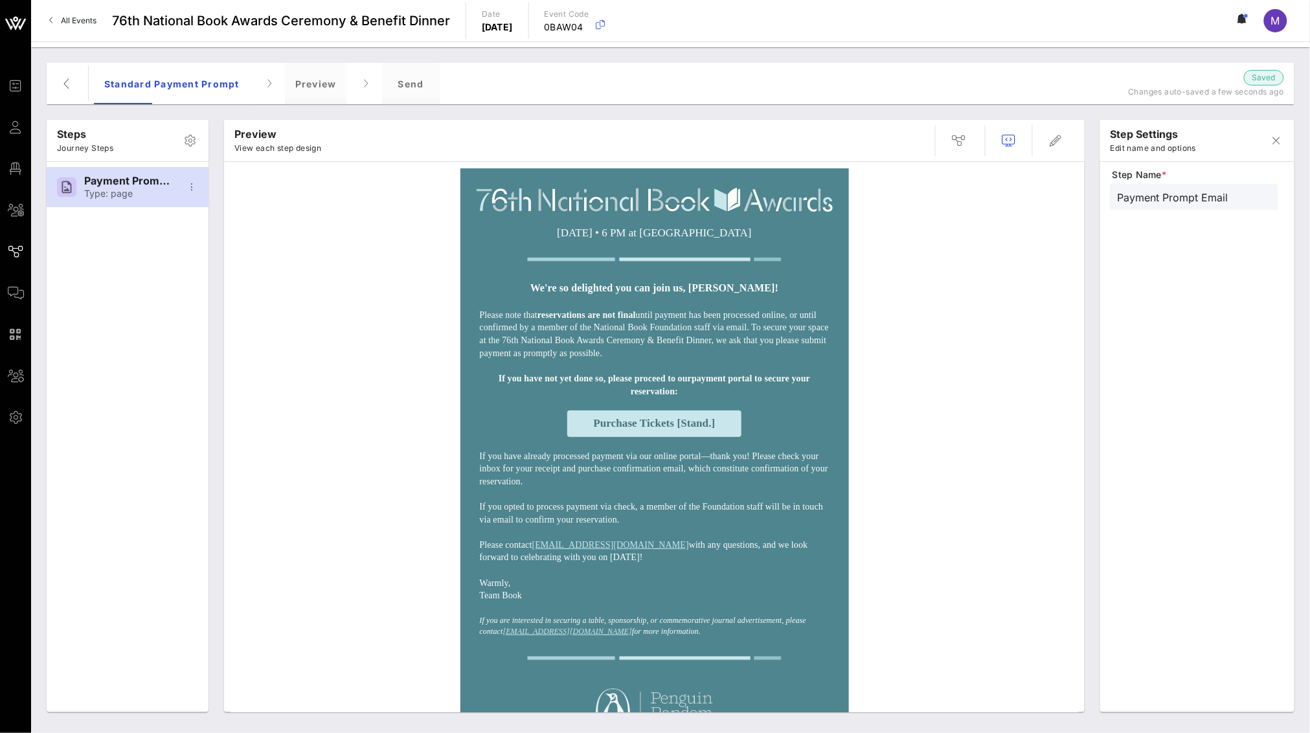
click at [658, 429] on span "Purchase Tickets [Stand.]" at bounding box center [654, 423] width 122 height 12
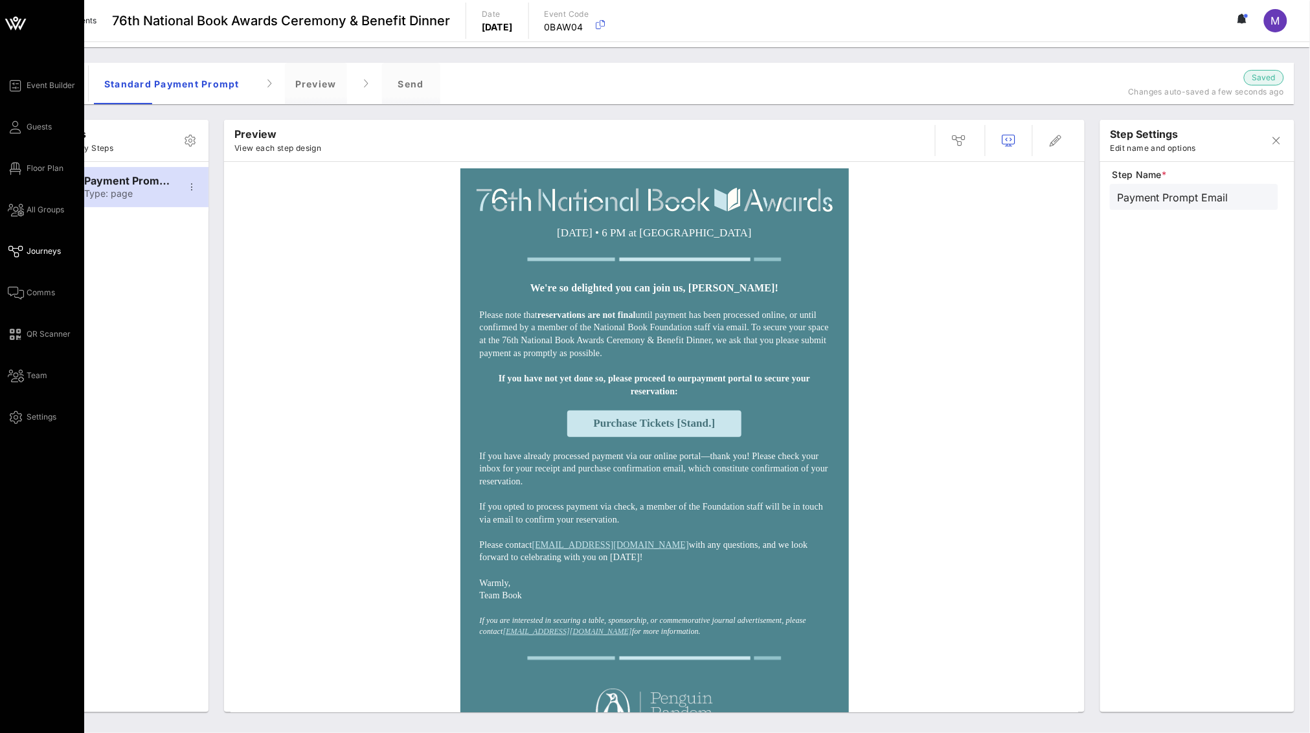
click at [31, 244] on link "Journeys" at bounding box center [34, 252] width 53 height 16
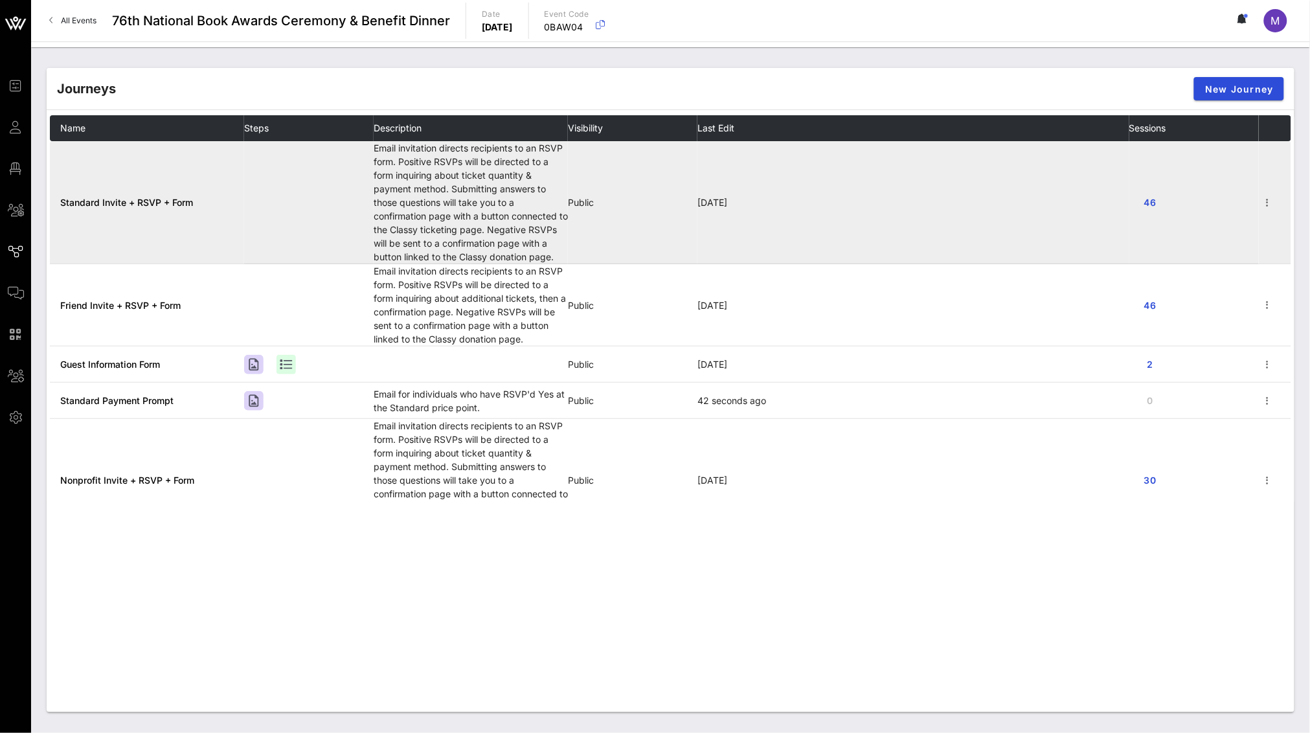
click at [130, 201] on span "Standard Invite + RSVP + Form" at bounding box center [126, 202] width 133 height 11
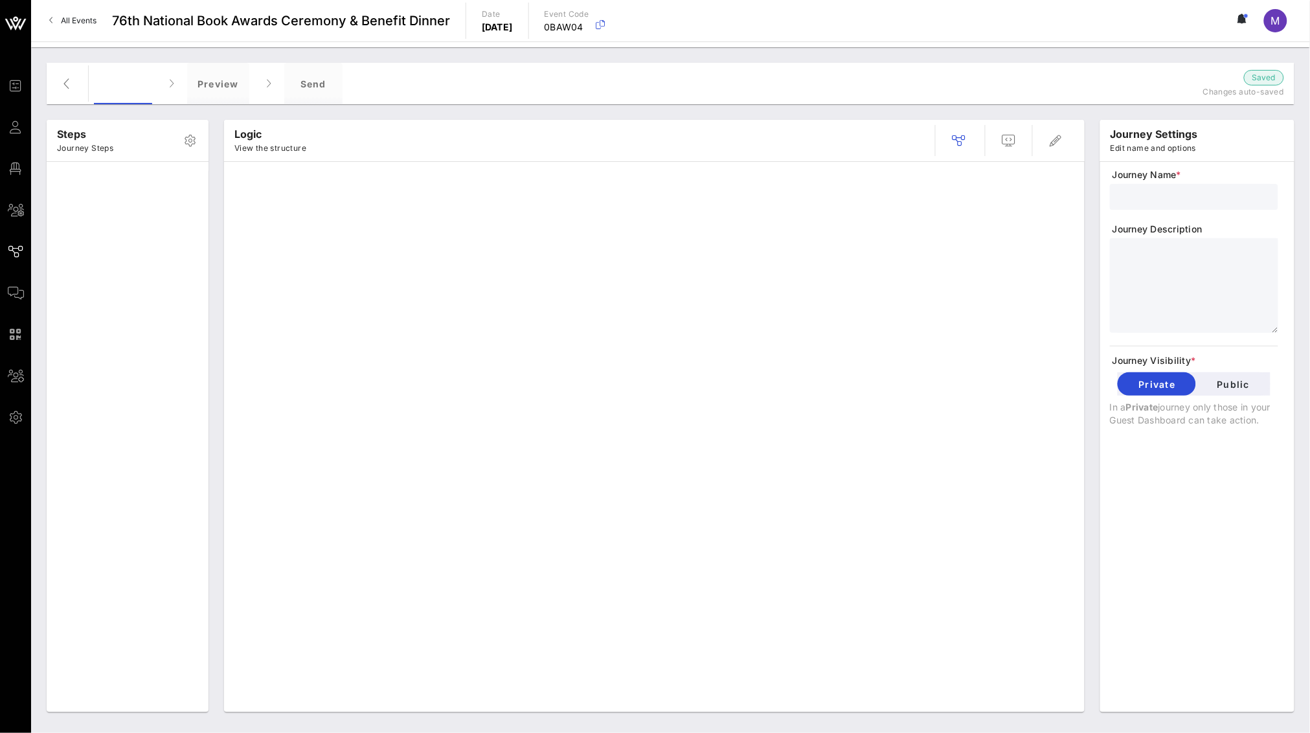
type input "Standard Invite + RSVP + Form"
type textarea "**********"
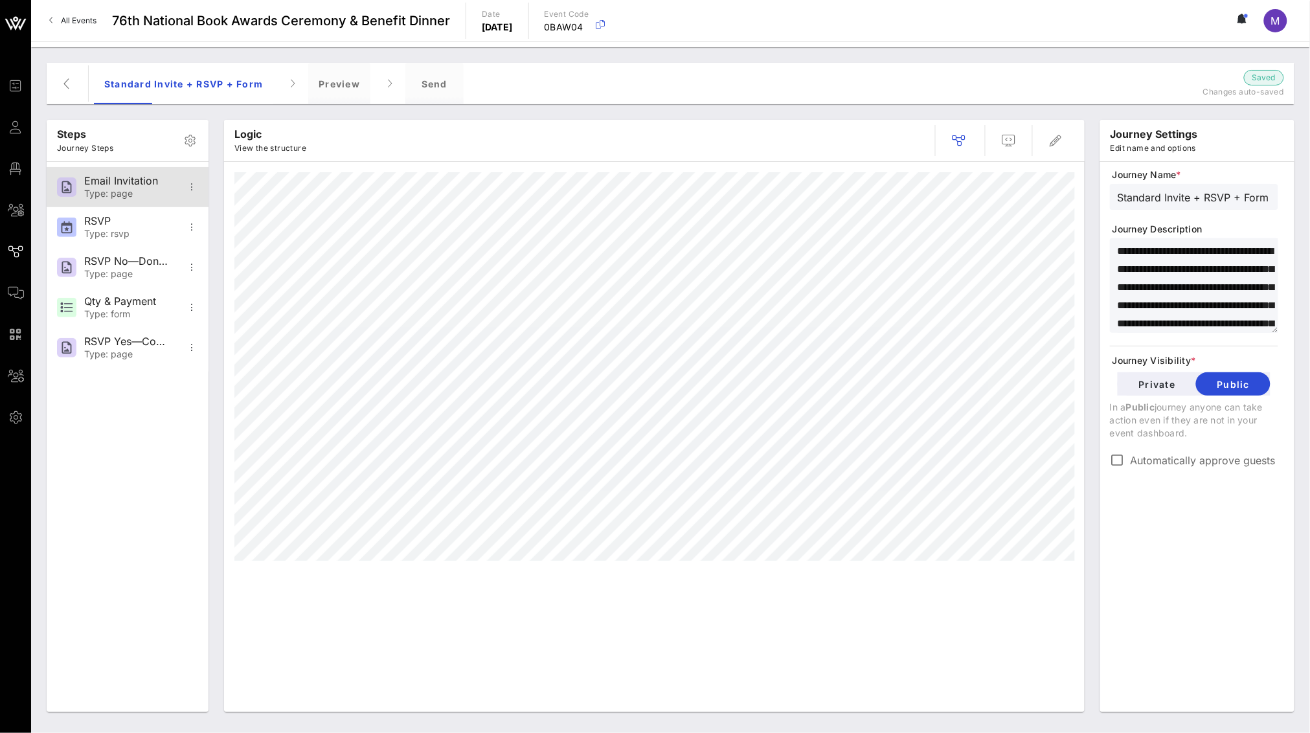
click at [131, 190] on div "Type: page" at bounding box center [126, 193] width 85 height 11
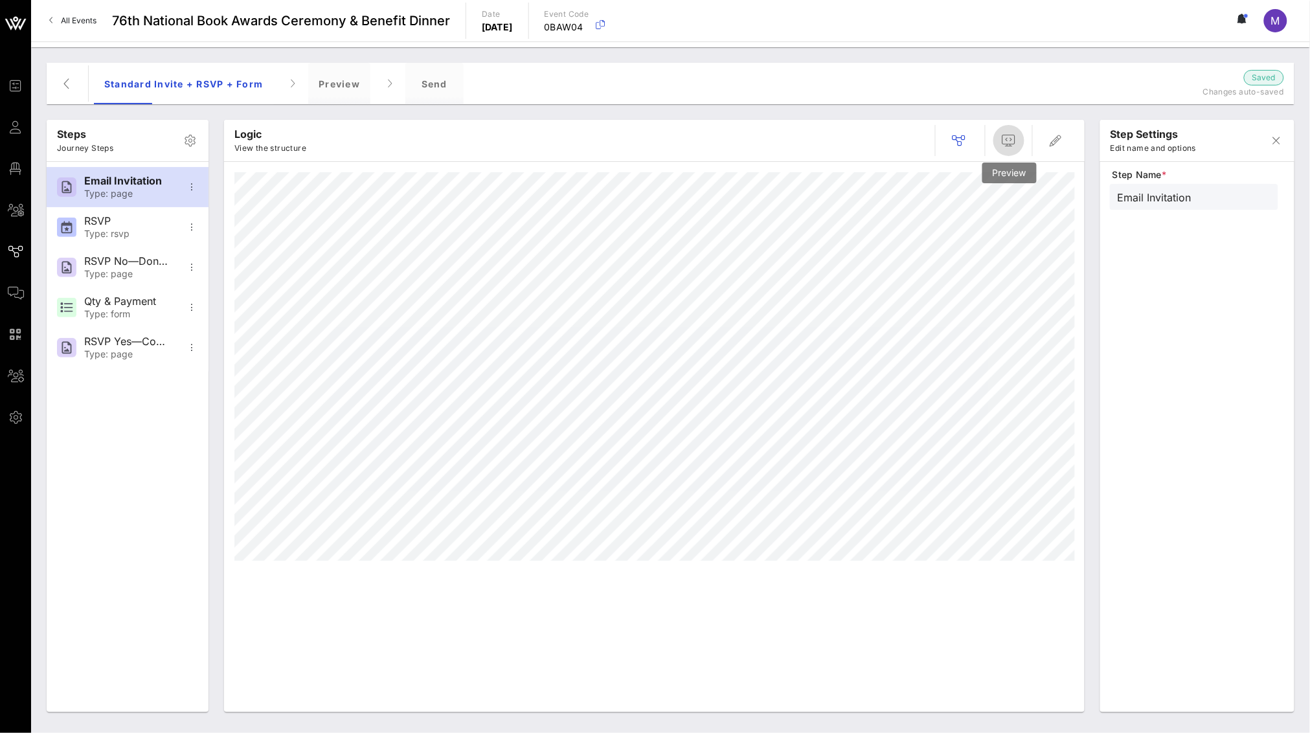
click at [872, 141] on icon "button" at bounding box center [1009, 141] width 16 height 16
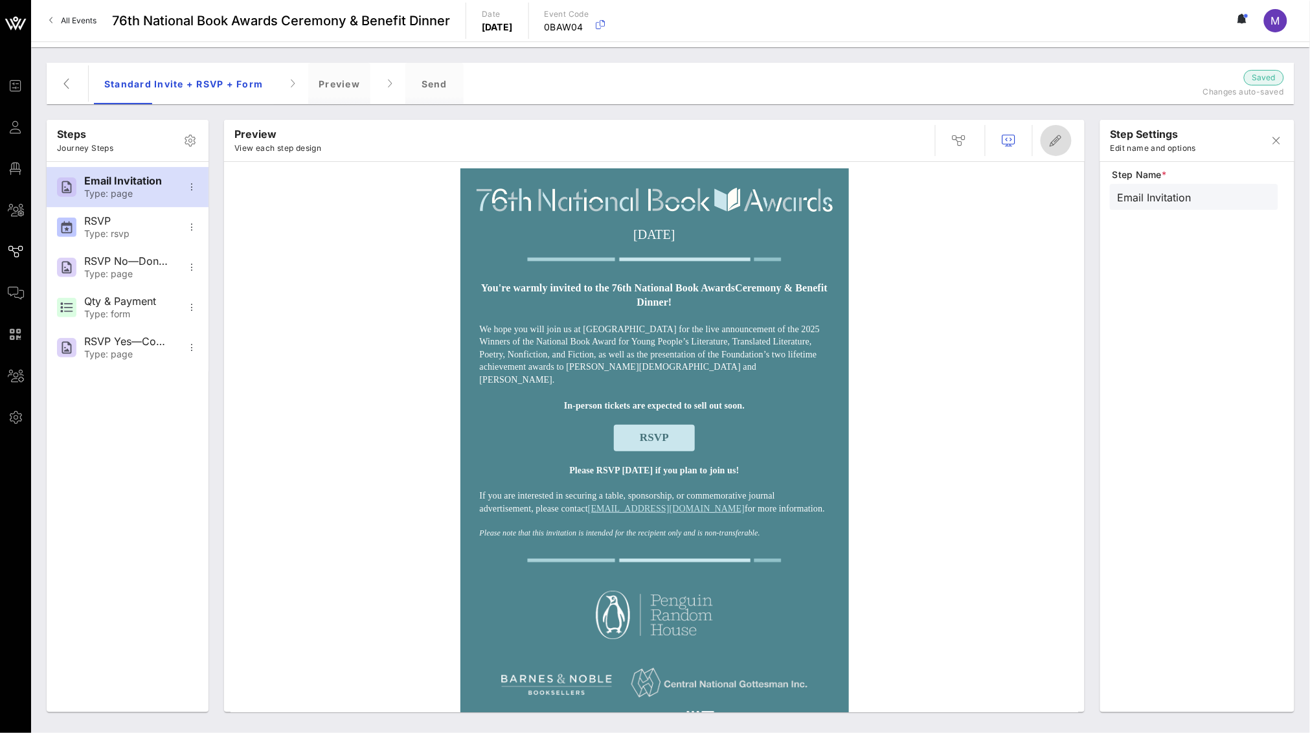
click at [872, 142] on icon "button" at bounding box center [1057, 141] width 16 height 16
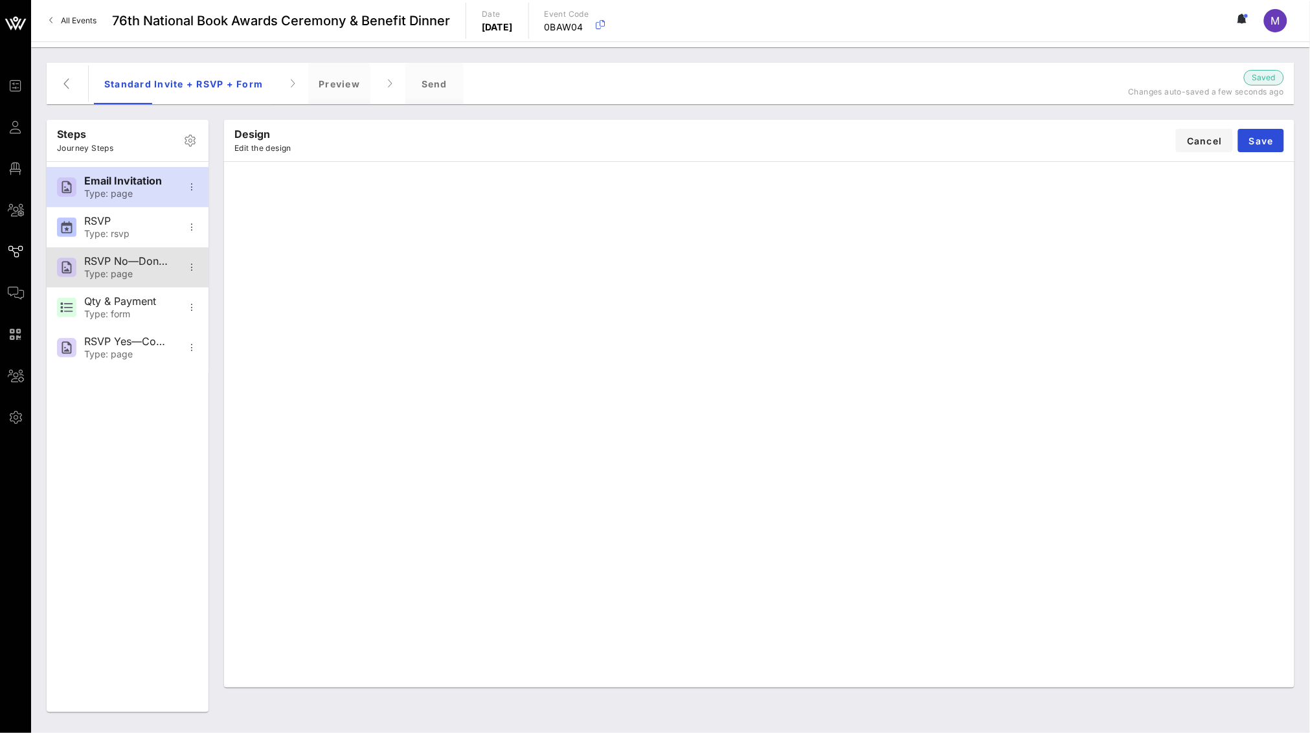
click at [133, 272] on div "Type: page" at bounding box center [126, 274] width 85 height 11
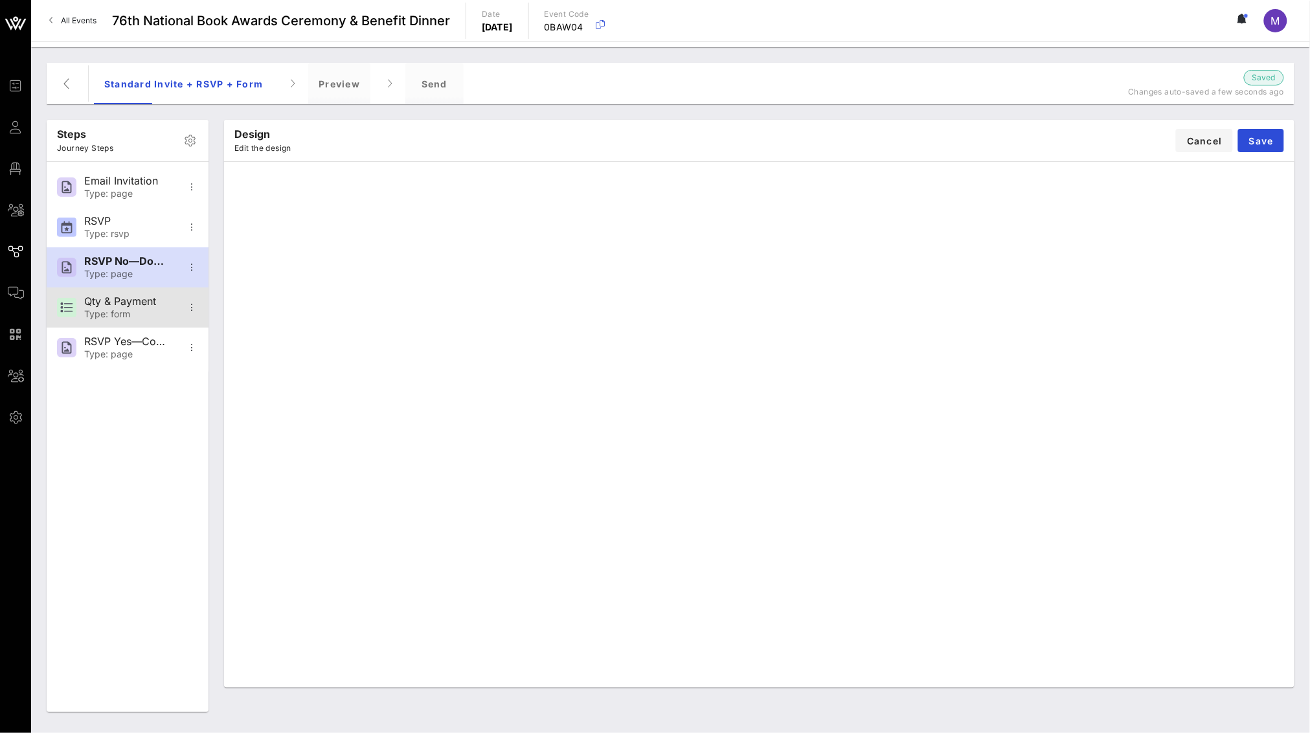
click at [141, 326] on div "Qty & Payment Type: form" at bounding box center [126, 308] width 85 height 40
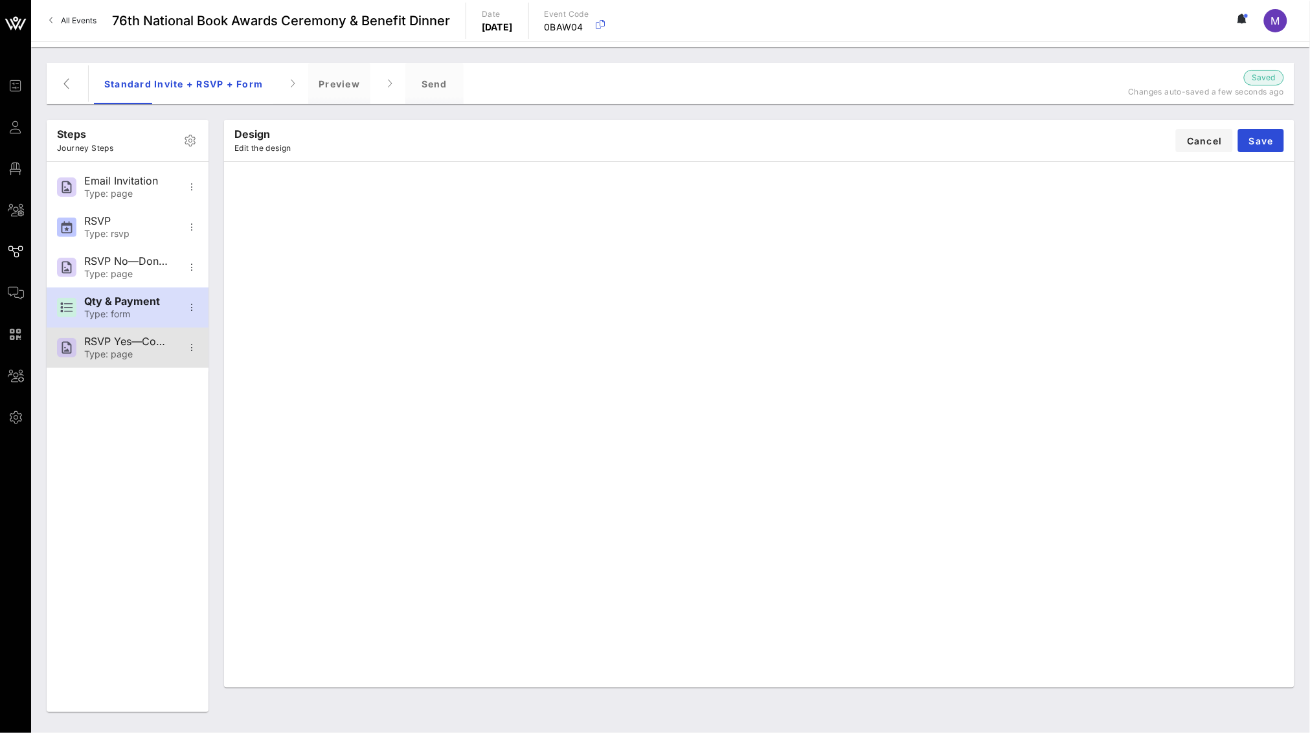
click at [141, 346] on div "RSVP Yes—Confirmation" at bounding box center [126, 341] width 85 height 12
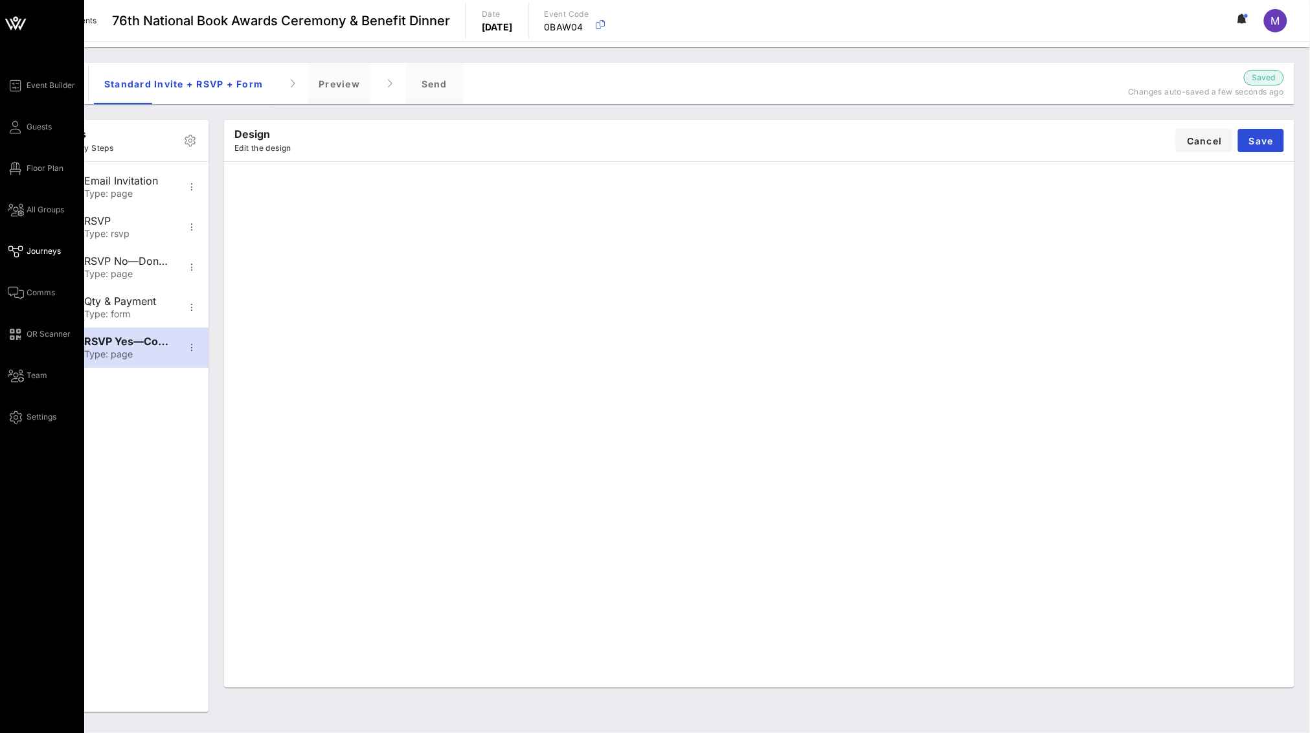
click at [39, 240] on div "Event Builder Guests Floor Plan All Groups Journeys Comms QR Scanner Team Setti…" at bounding box center [46, 251] width 76 height 347
click at [42, 253] on span "Journeys" at bounding box center [44, 251] width 34 height 12
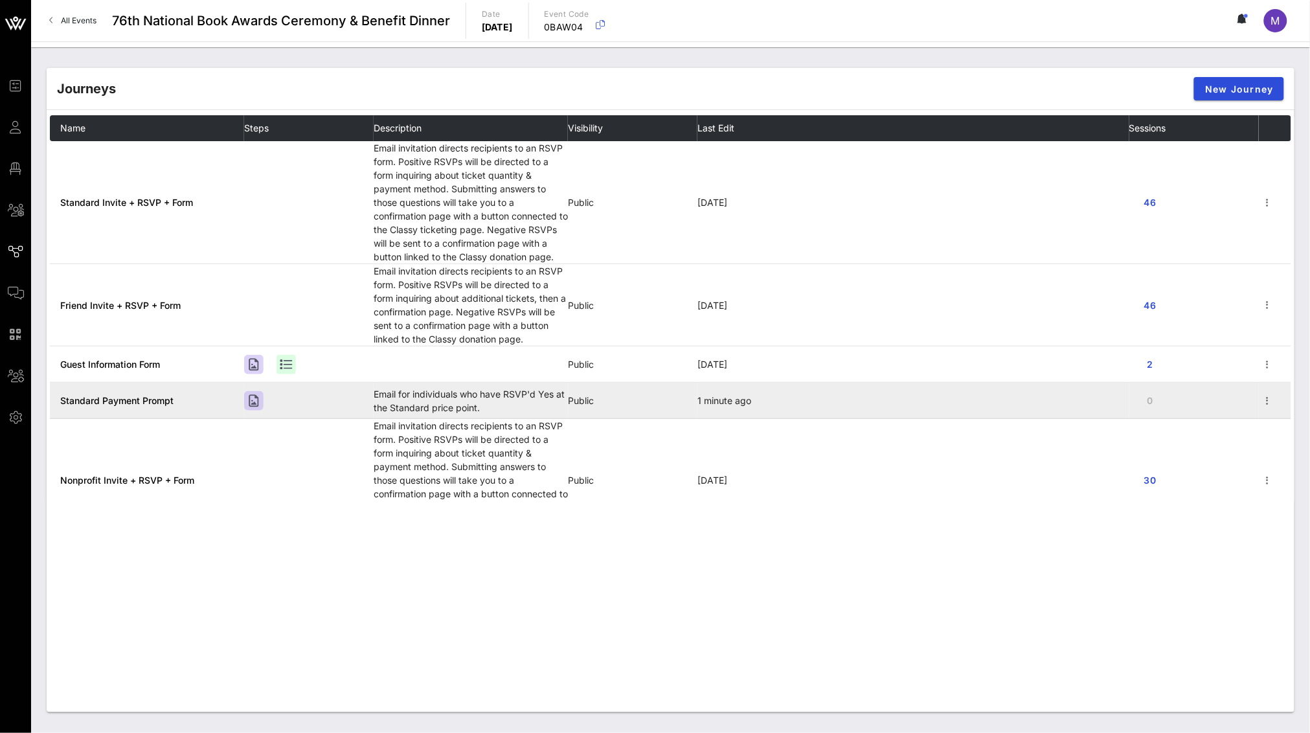
click at [133, 397] on span "Standard Payment Prompt" at bounding box center [116, 400] width 113 height 11
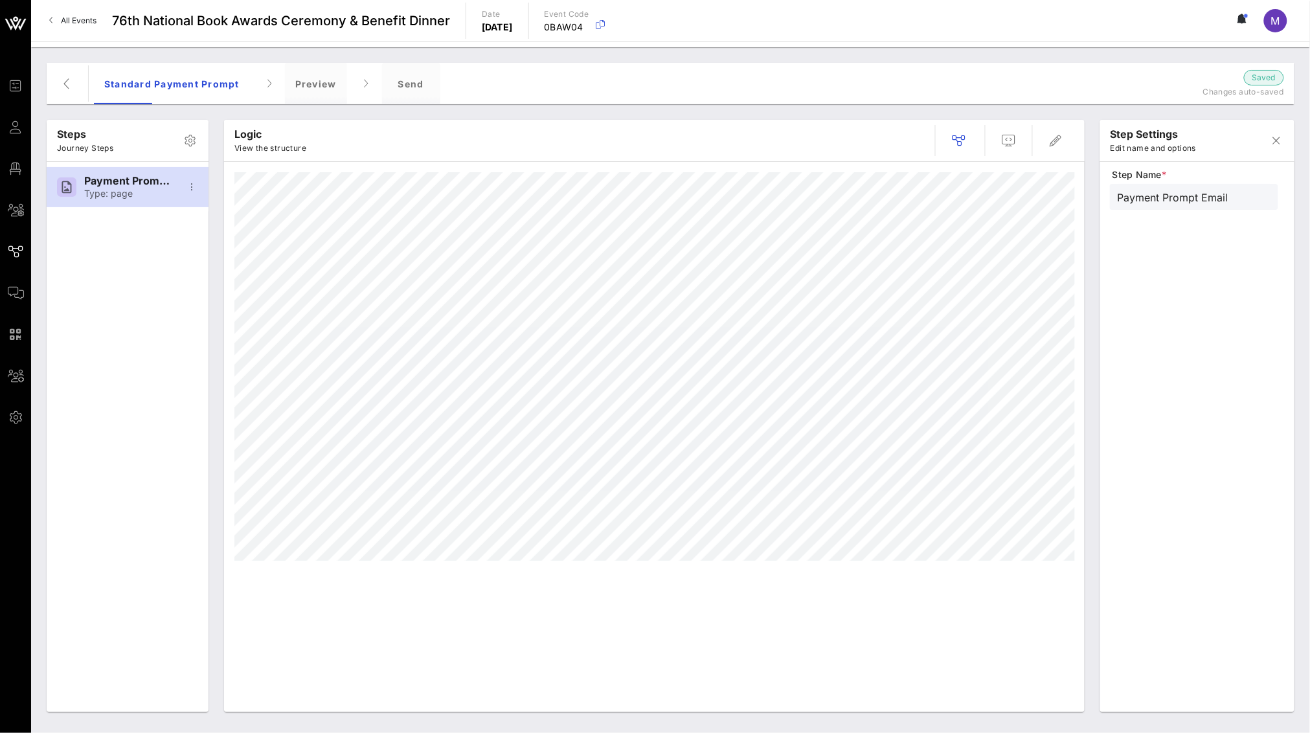
click at [872, 152] on div at bounding box center [1000, 140] width 147 height 31
click at [872, 147] on span "button" at bounding box center [1056, 141] width 31 height 16
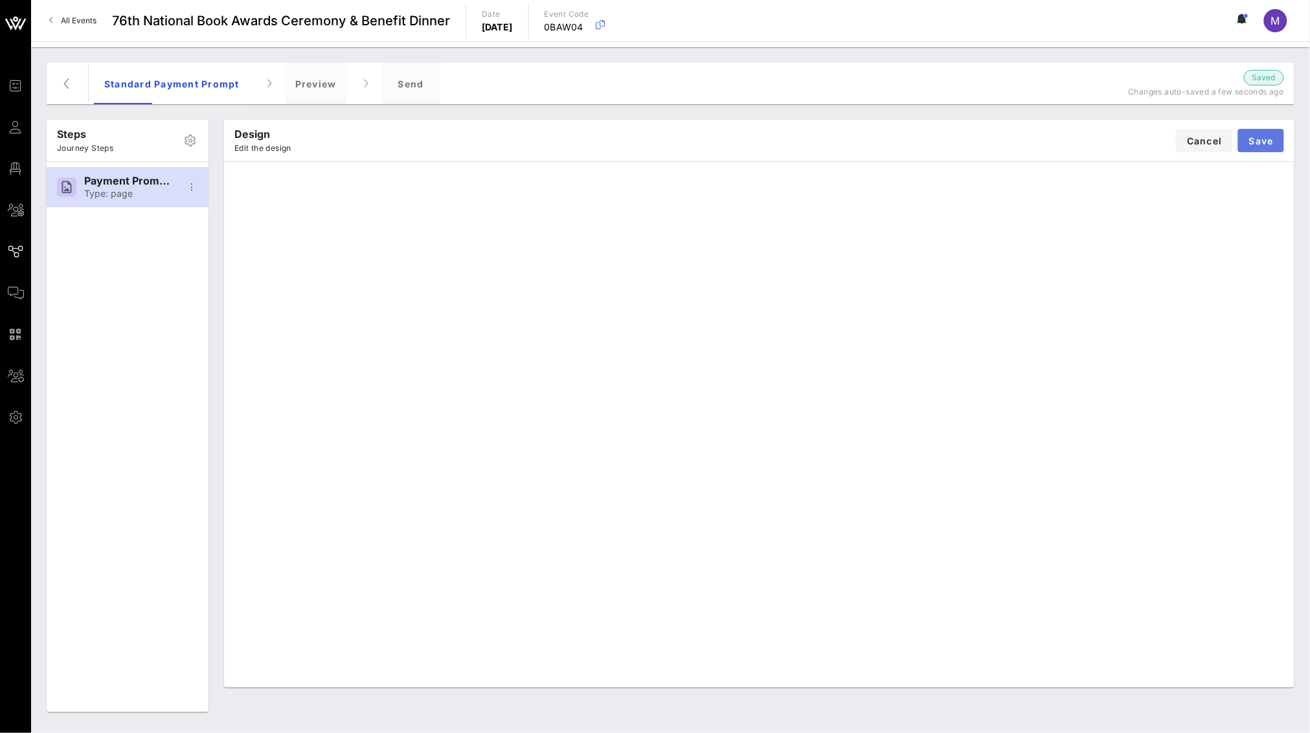
click at [872, 137] on span "Save" at bounding box center [1261, 140] width 25 height 11
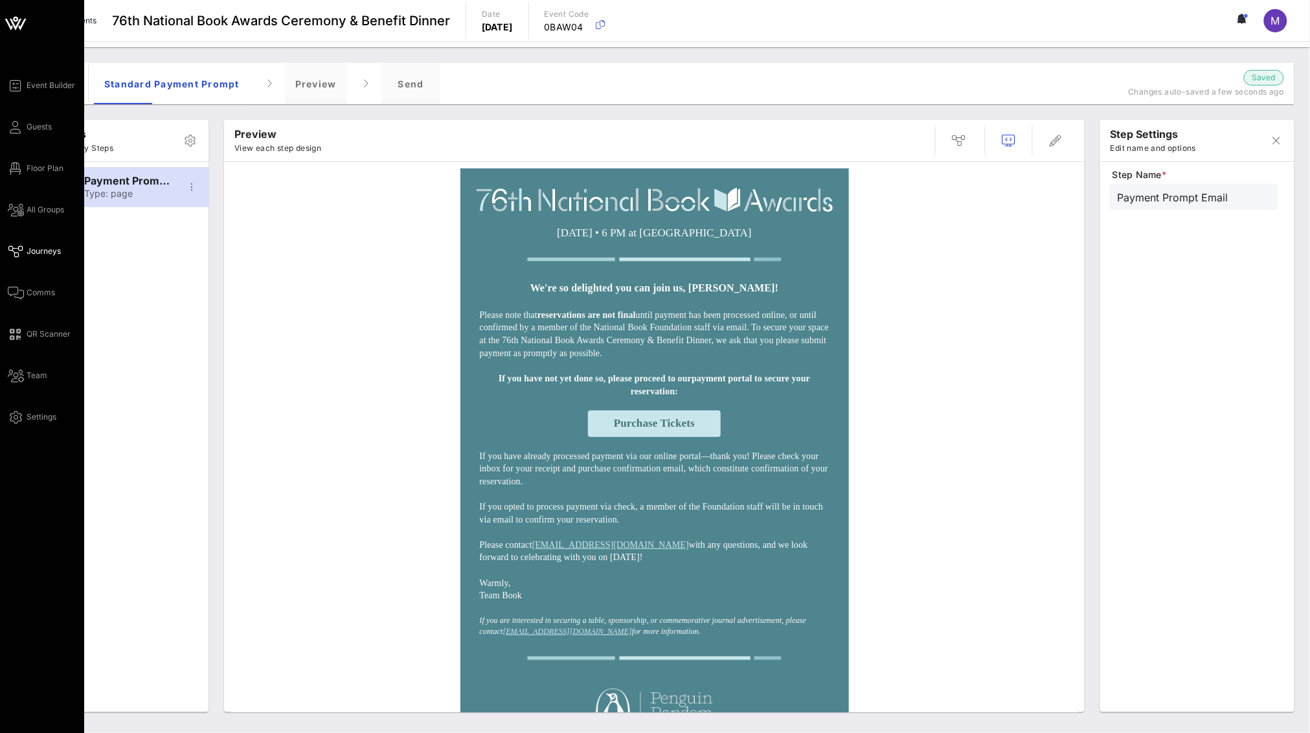
click at [38, 246] on span "Journeys" at bounding box center [44, 251] width 34 height 12
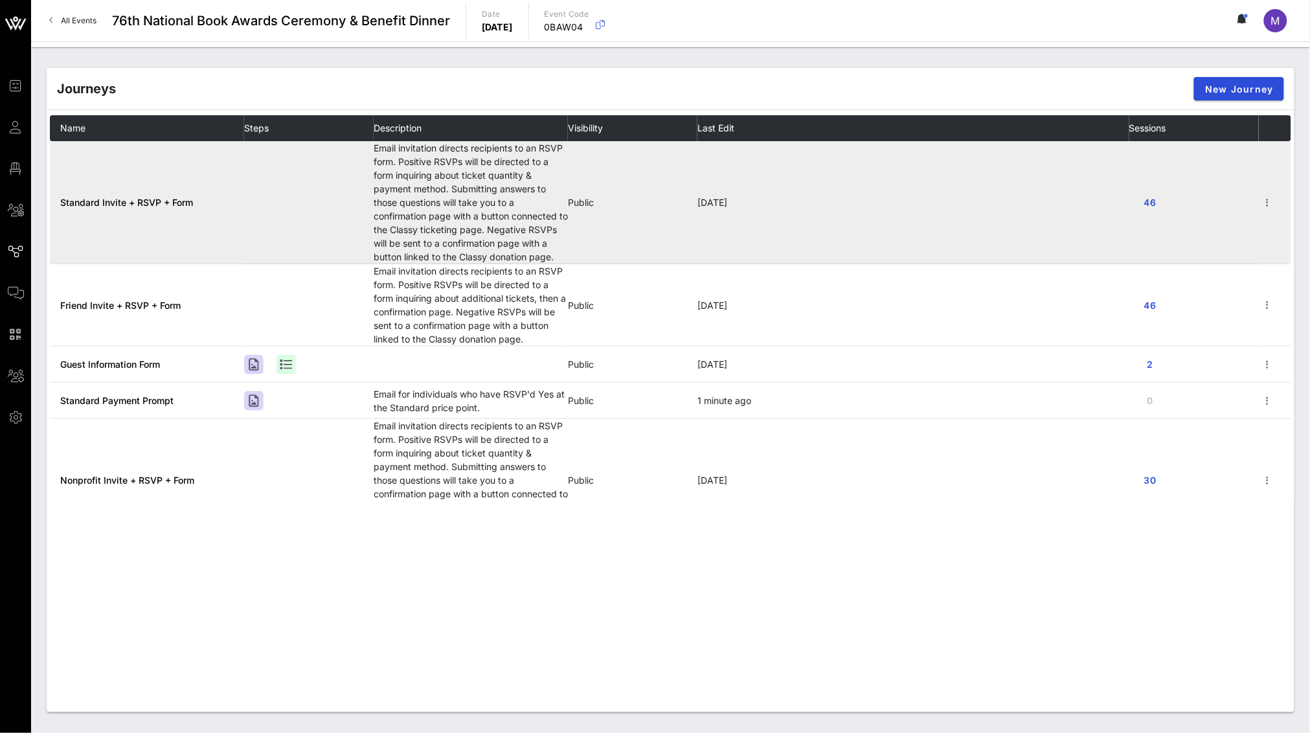
click at [189, 198] on span "Standard Invite + RSVP + Form" at bounding box center [126, 202] width 133 height 11
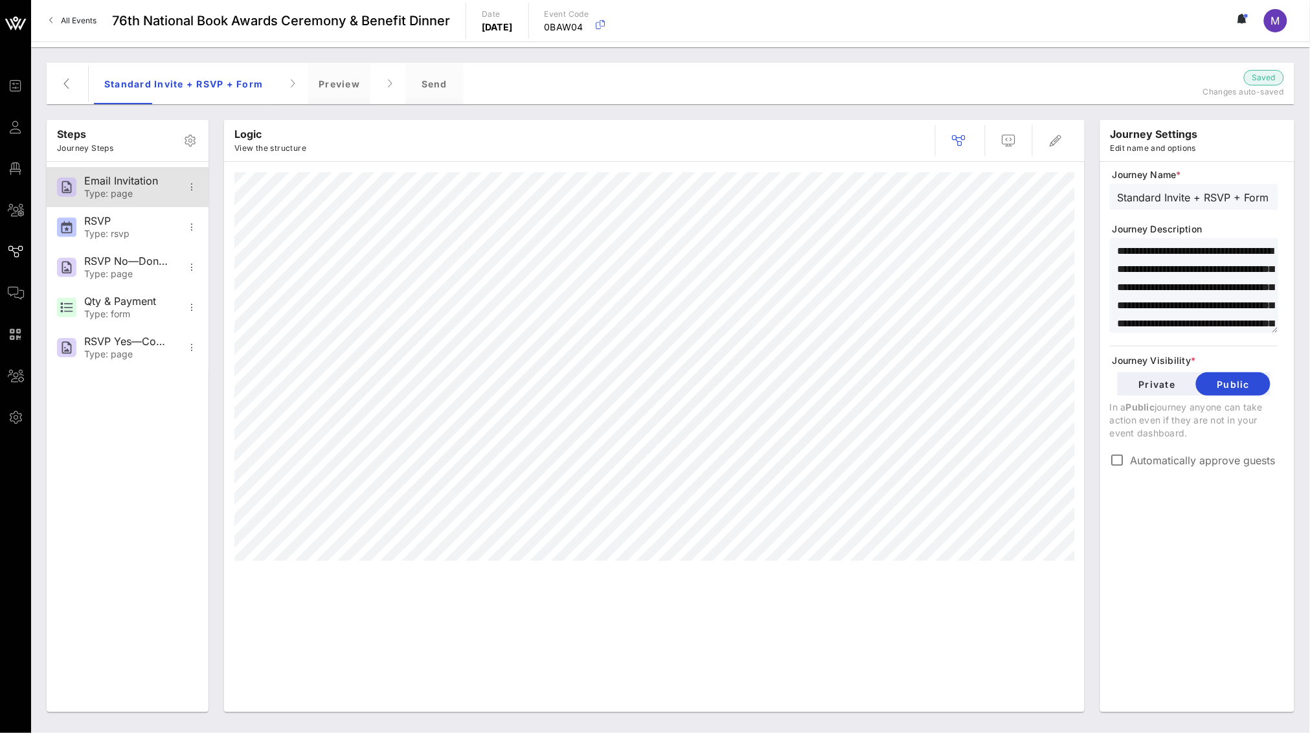
click at [143, 188] on div "Type: page" at bounding box center [126, 193] width 85 height 11
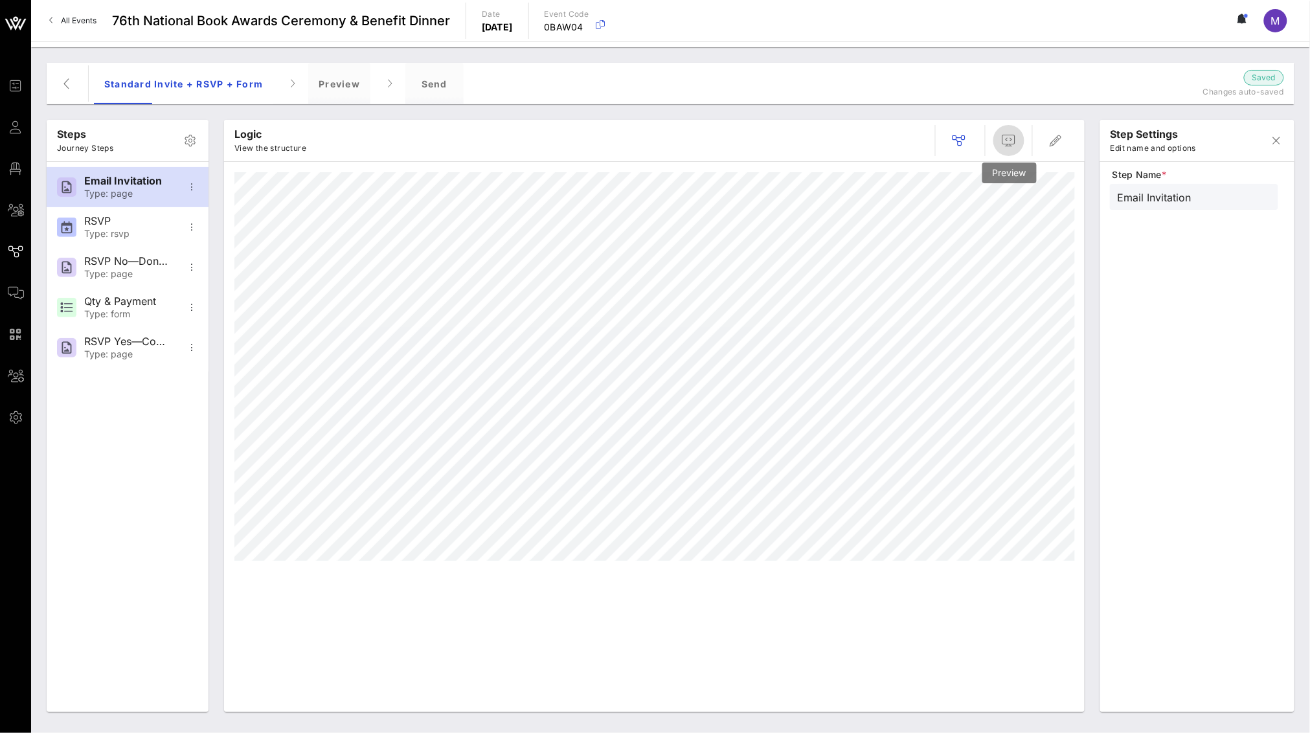
click at [872, 141] on icon "button" at bounding box center [1009, 141] width 16 height 16
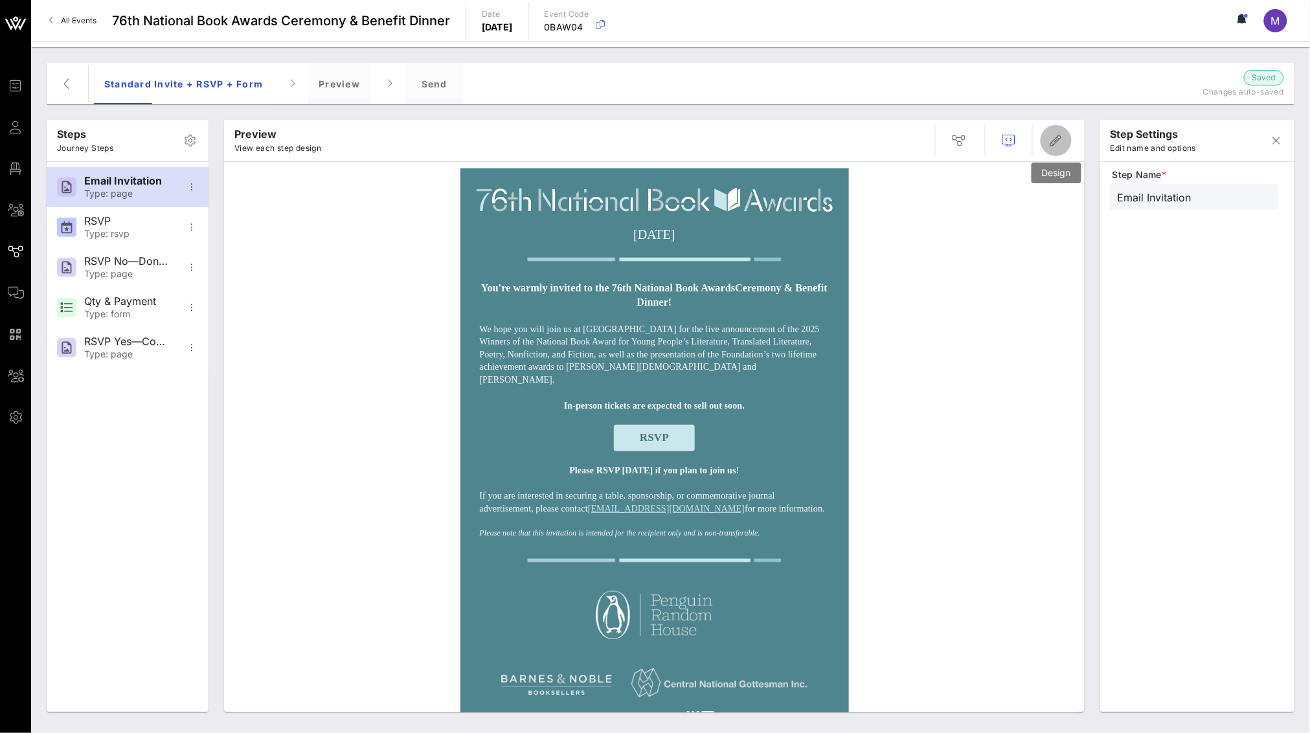
click at [872, 141] on span "button" at bounding box center [1056, 141] width 31 height 16
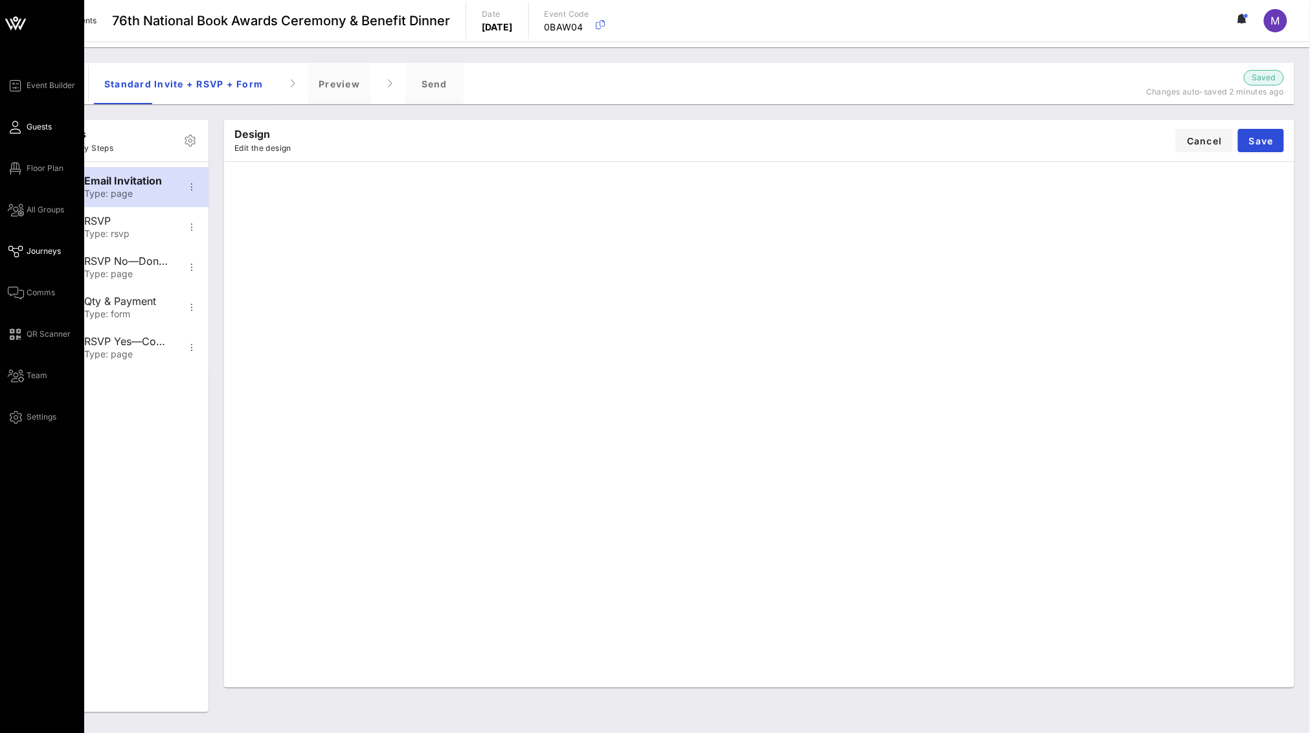
click at [32, 126] on span "Guests" at bounding box center [39, 127] width 25 height 12
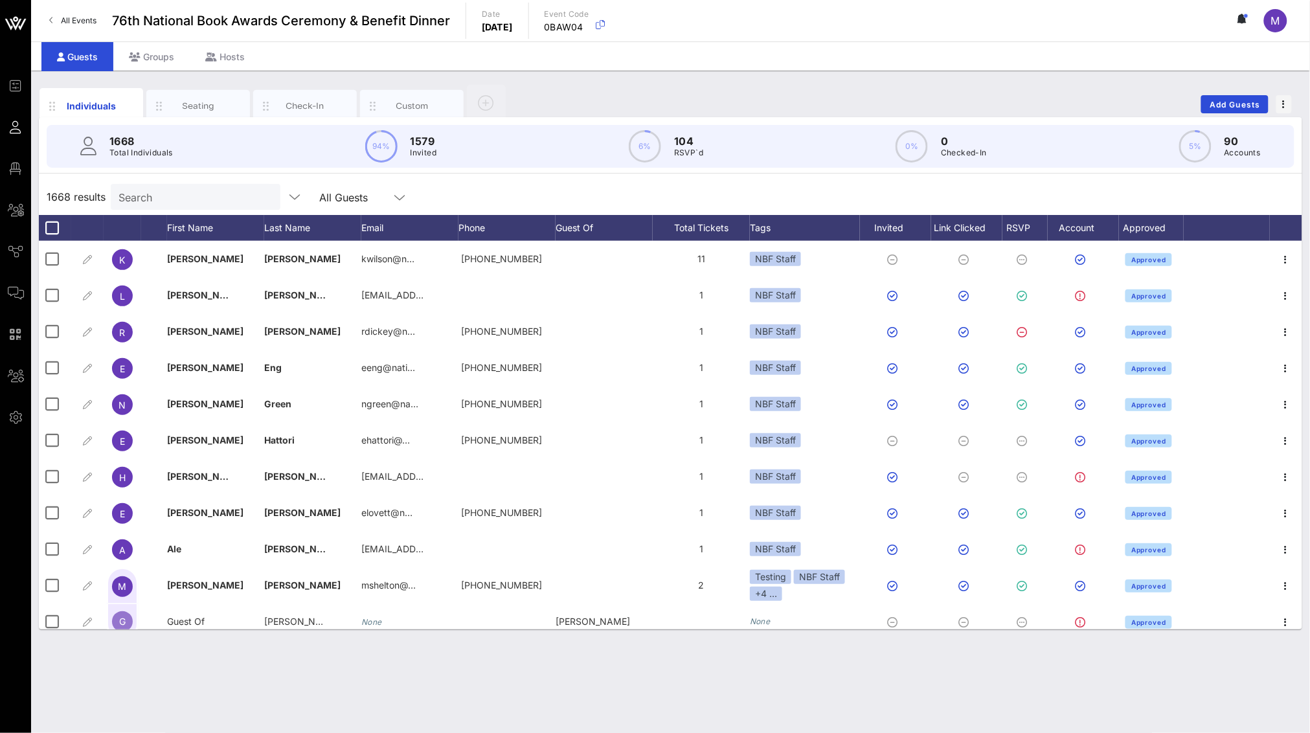
click at [203, 195] on input "Search" at bounding box center [195, 196] width 152 height 17
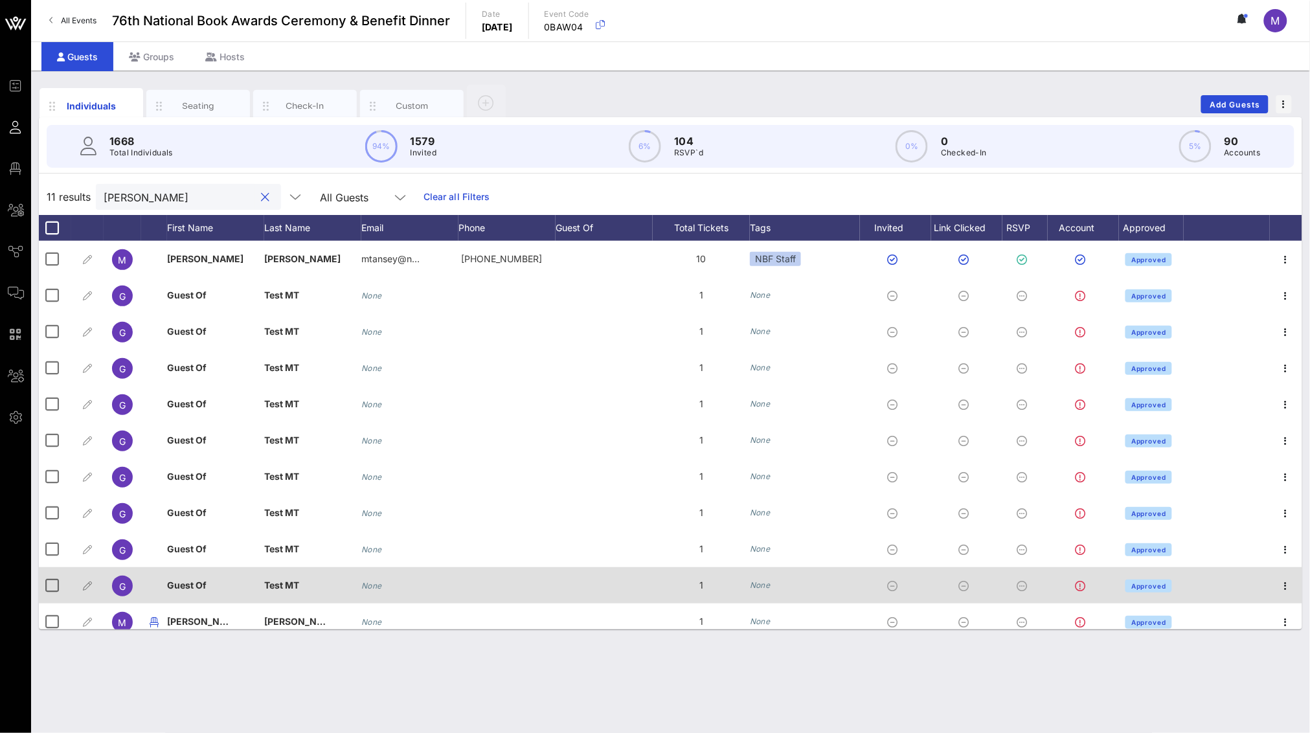
scroll to position [10, 0]
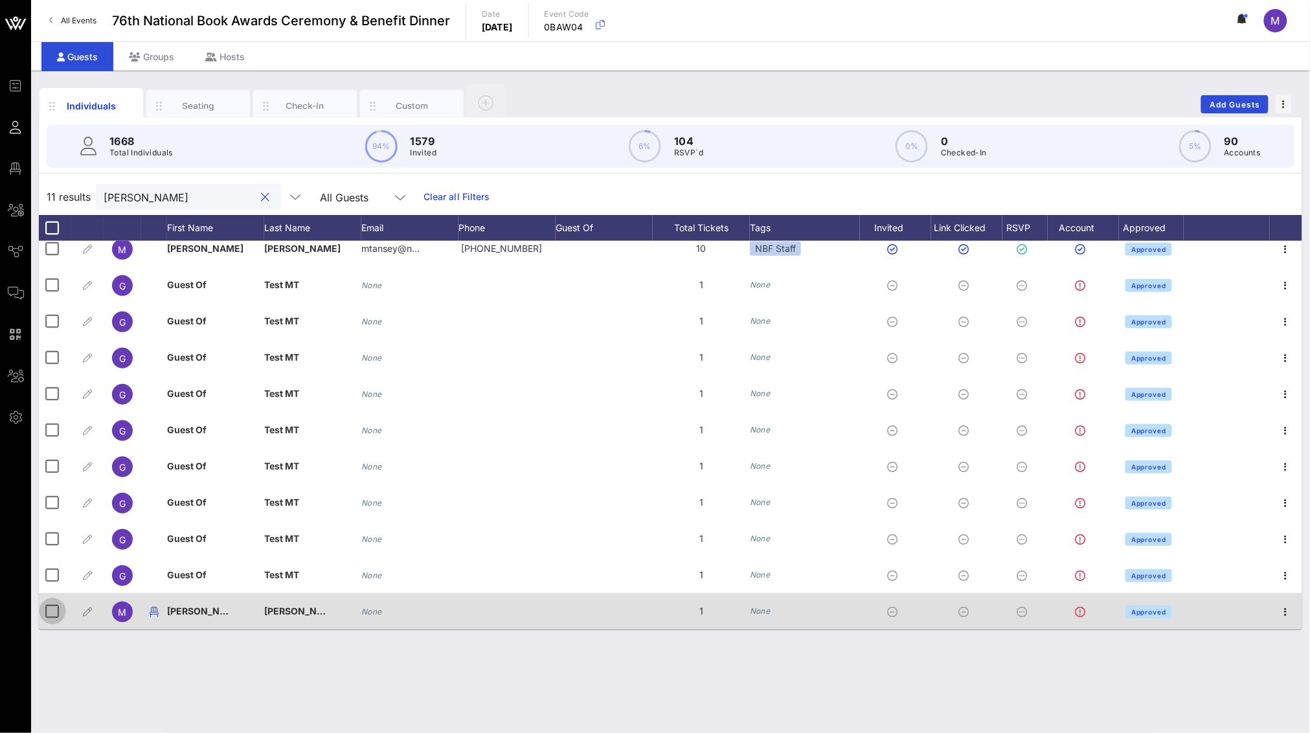
type input "[PERSON_NAME]"
click at [55, 530] on div at bounding box center [52, 611] width 22 height 22
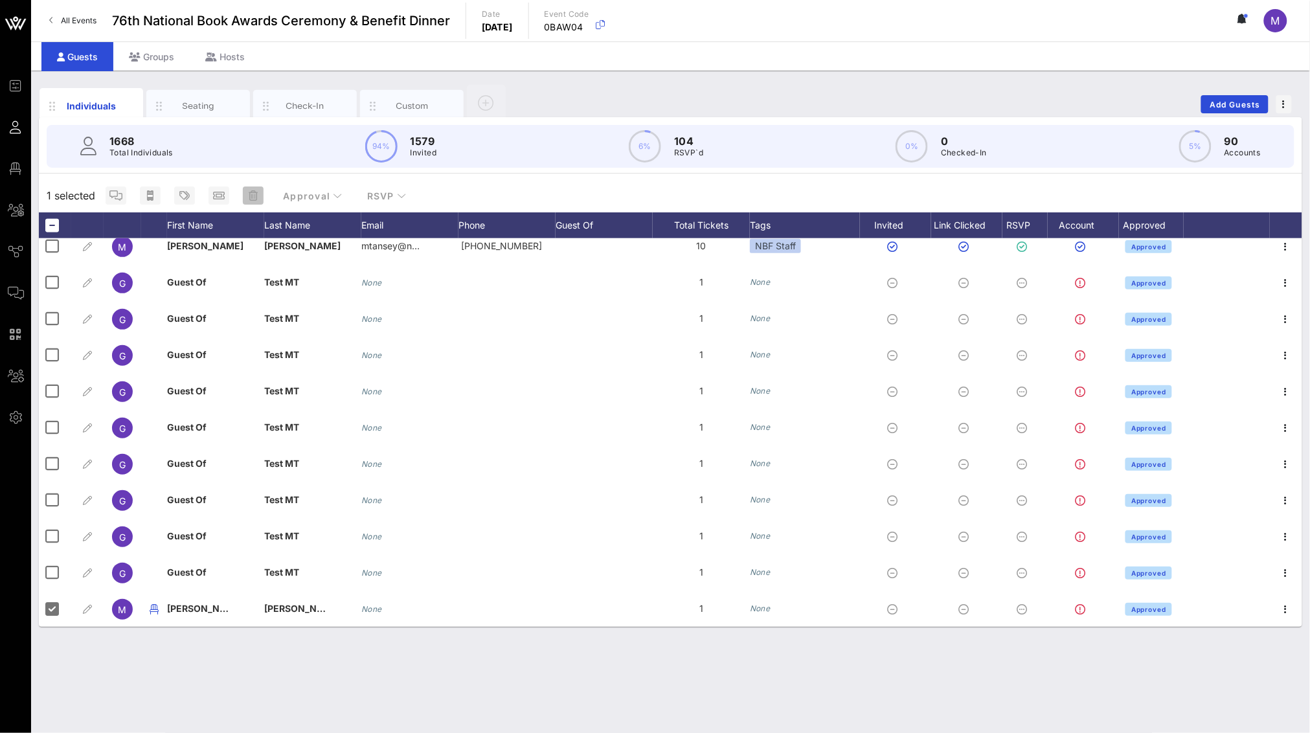
click at [253, 192] on icon "button" at bounding box center [253, 195] width 9 height 10
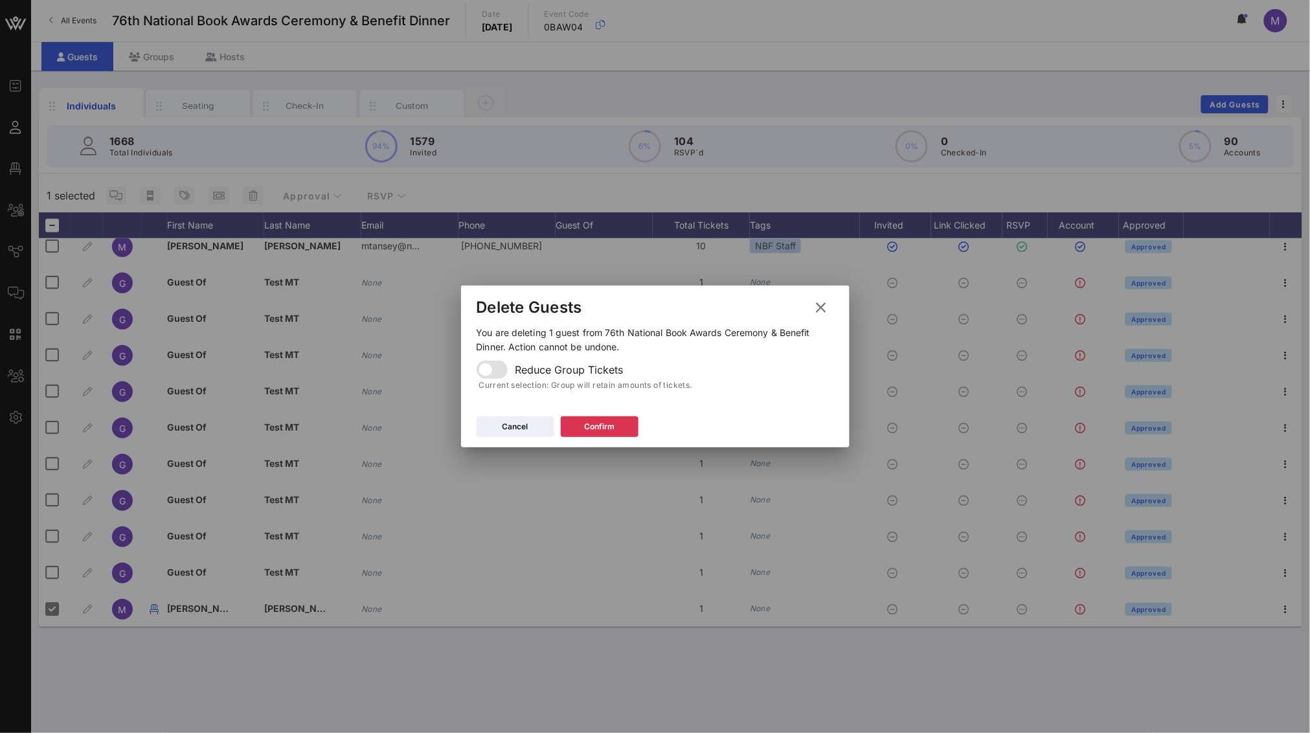
click at [472, 508] on div at bounding box center [655, 366] width 1310 height 733
click at [821, 319] on div "Delete Guests" at bounding box center [655, 306] width 389 height 40
click at [818, 308] on icon at bounding box center [821, 308] width 23 height 22
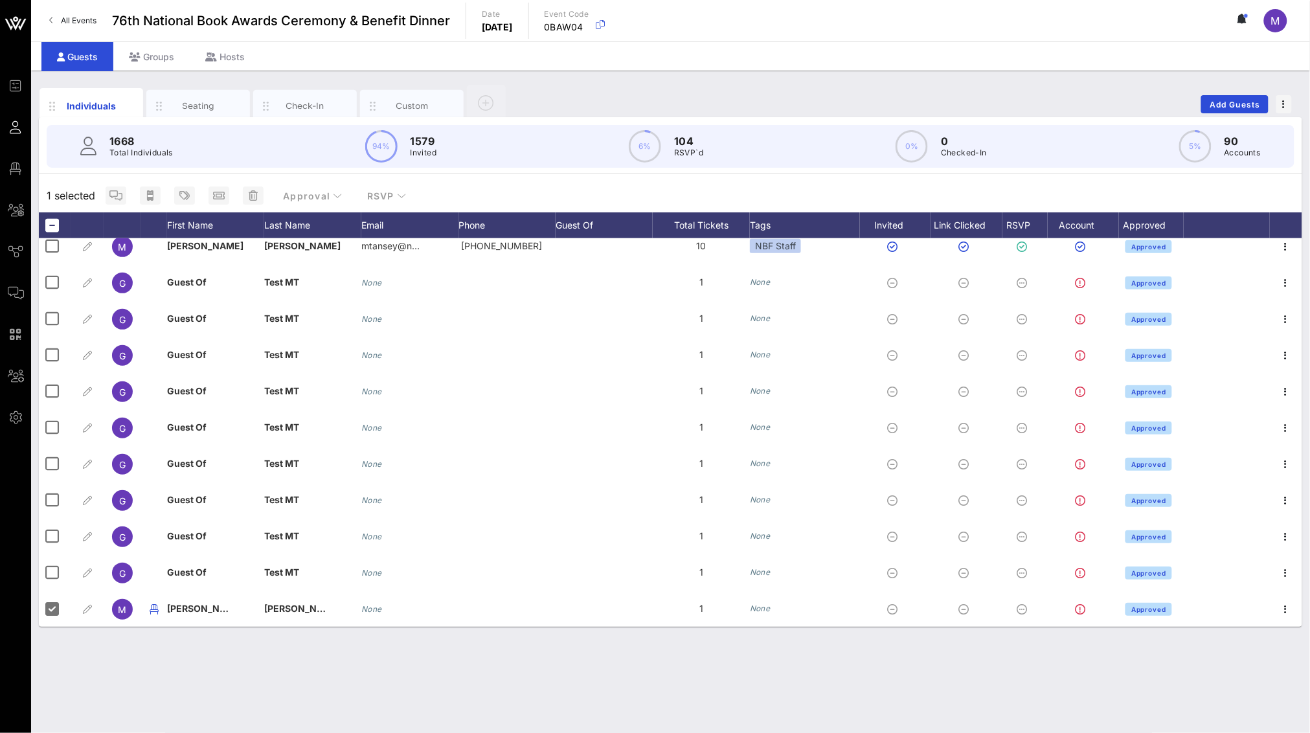
click at [51, 530] on div at bounding box center [52, 609] width 22 height 22
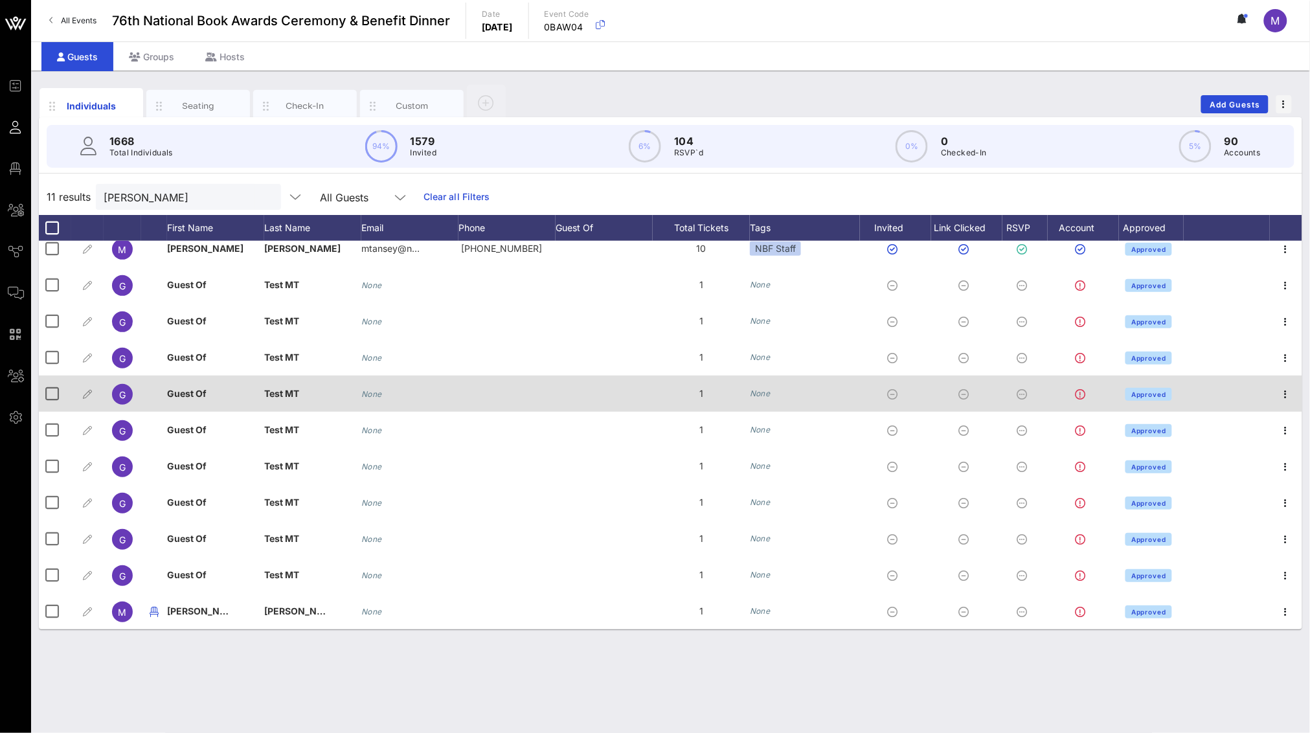
scroll to position [0, 0]
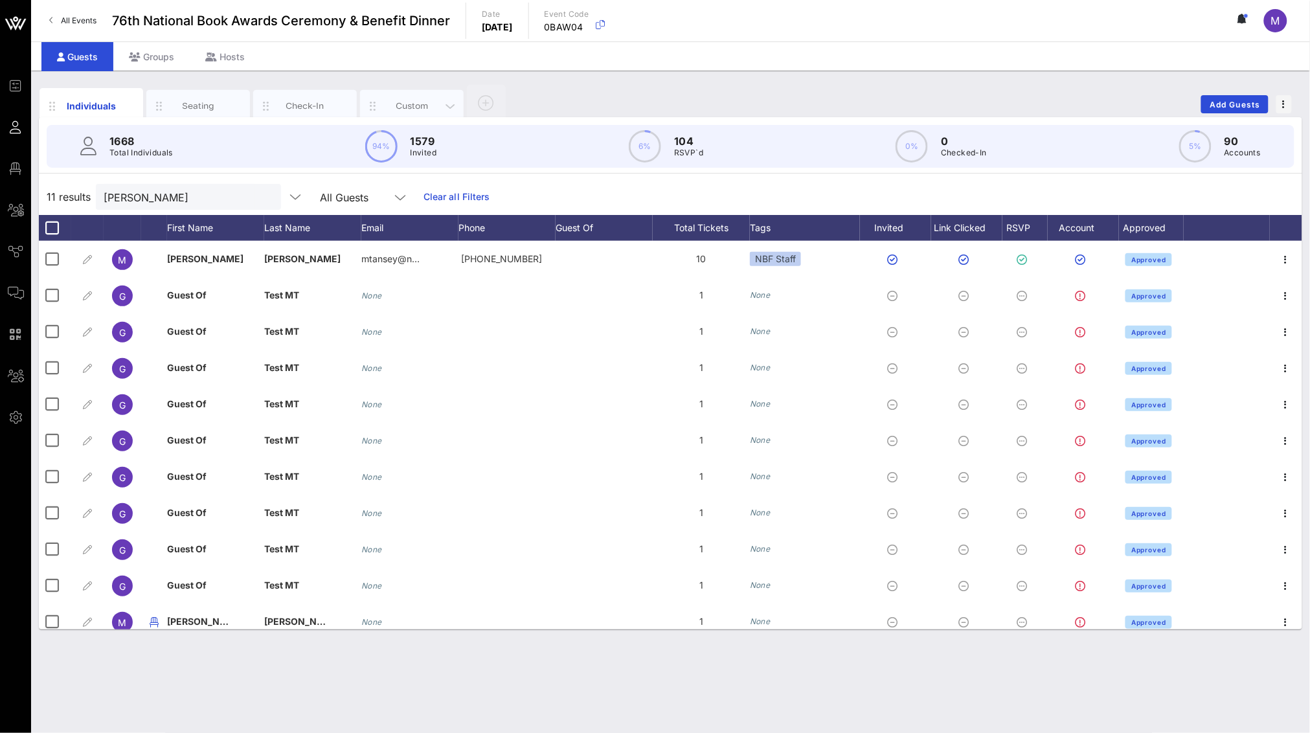
click at [394, 96] on div "Custom" at bounding box center [412, 106] width 104 height 32
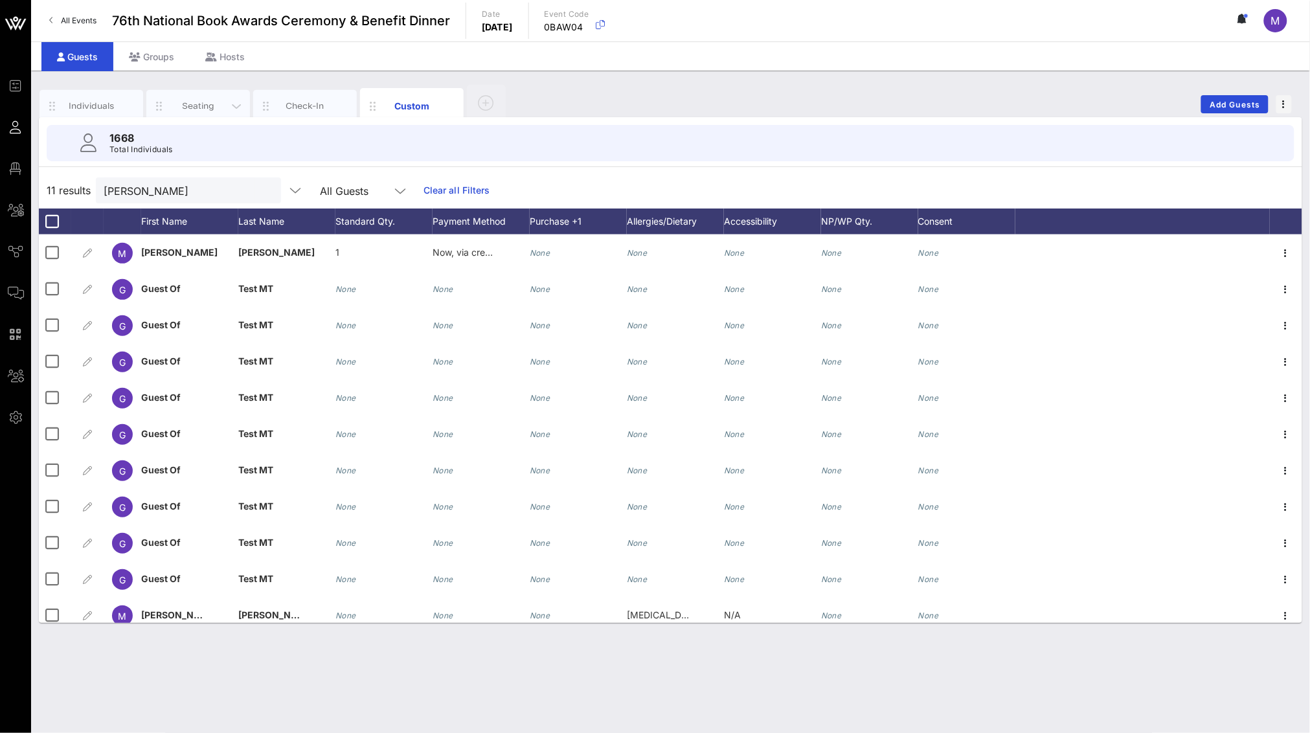
click at [170, 103] on div "Seating" at bounding box center [199, 106] width 58 height 12
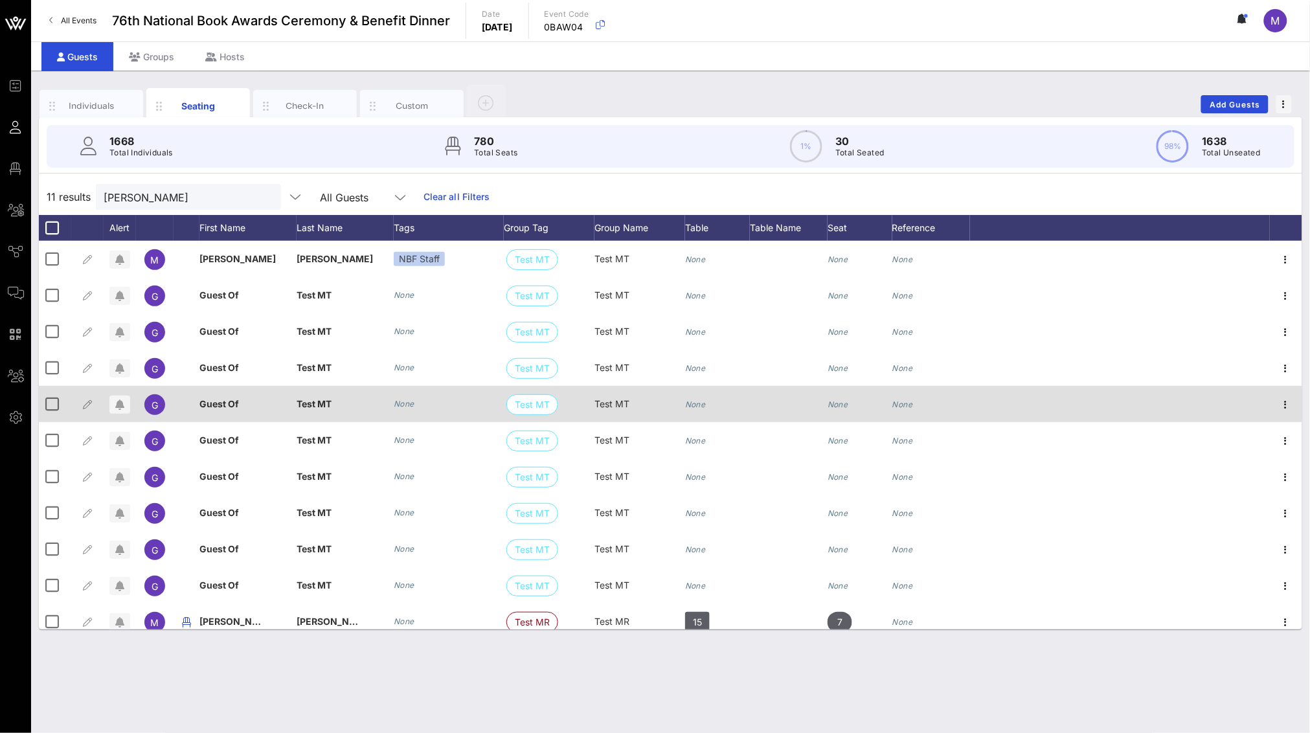
scroll to position [10, 0]
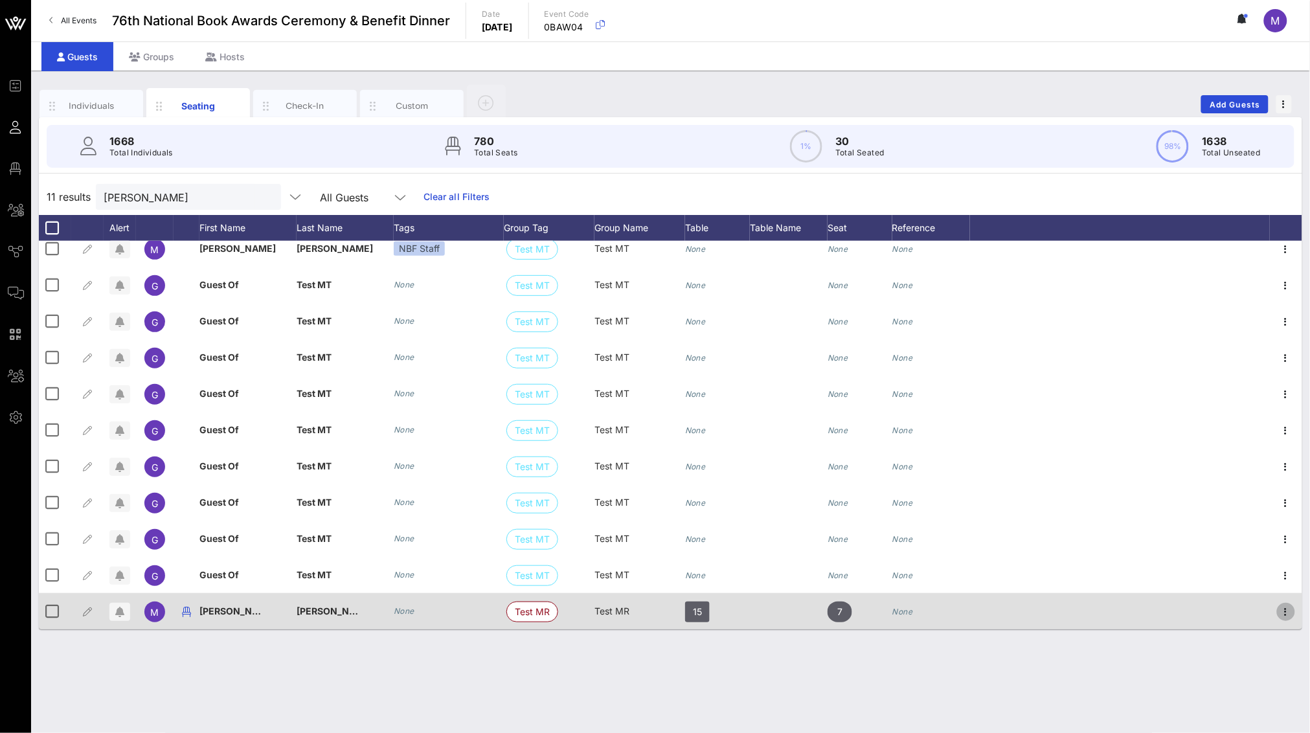
click at [872, 530] on icon "button" at bounding box center [1286, 612] width 16 height 16
click at [872, 530] on div "Edit" at bounding box center [1249, 608] width 76 height 10
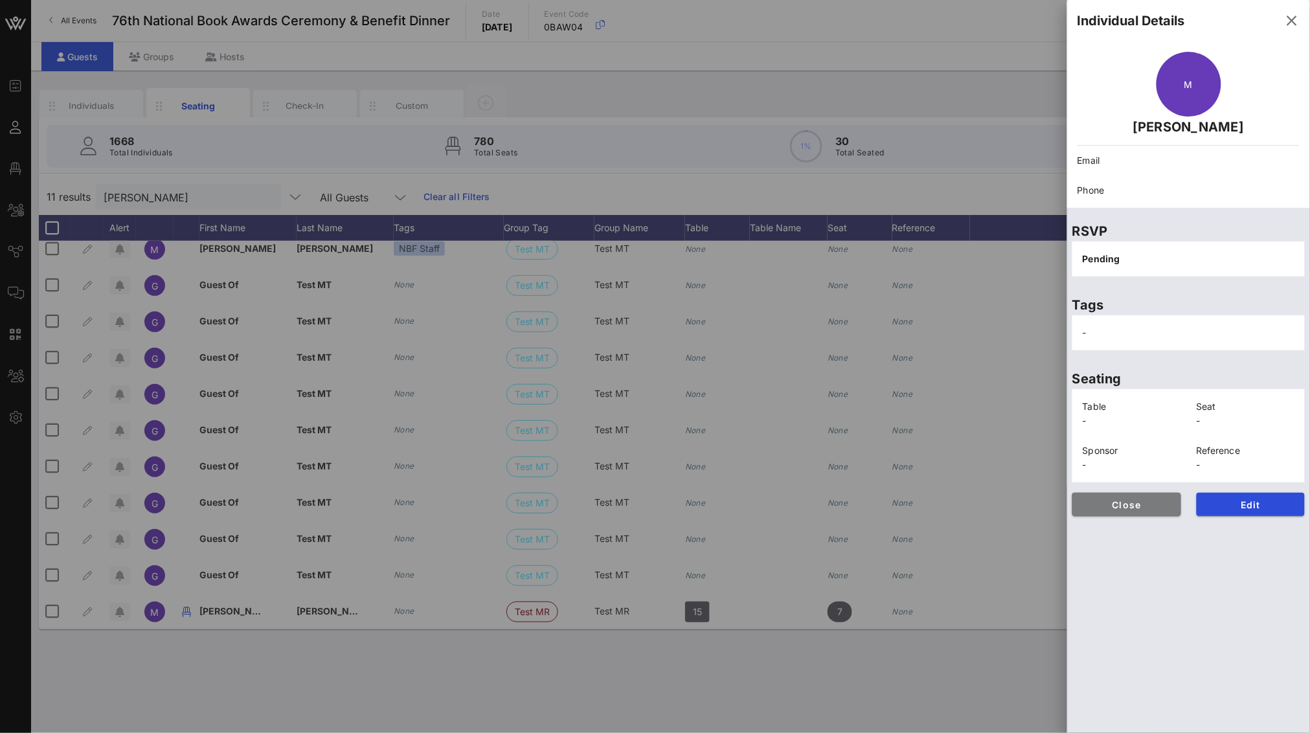
click at [872, 511] on button "Close" at bounding box center [1127, 504] width 109 height 23
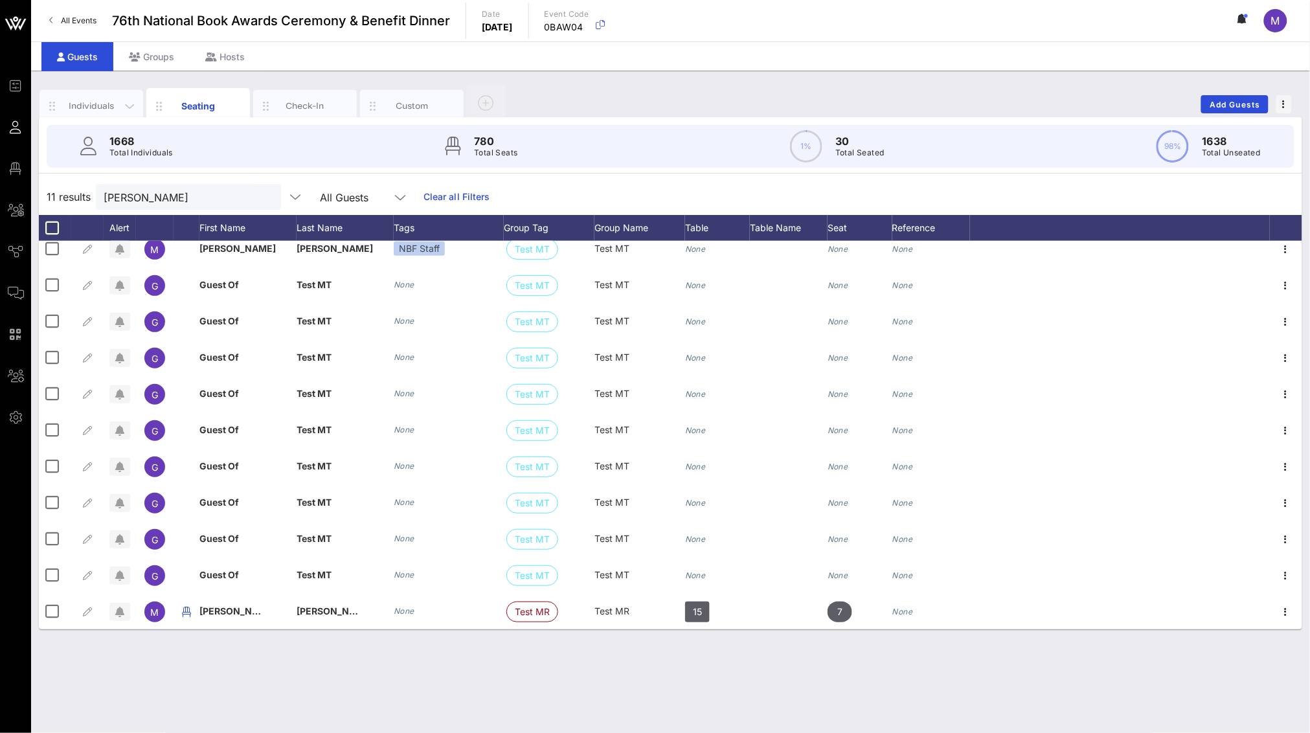
click at [95, 113] on div "Individuals" at bounding box center [92, 106] width 104 height 32
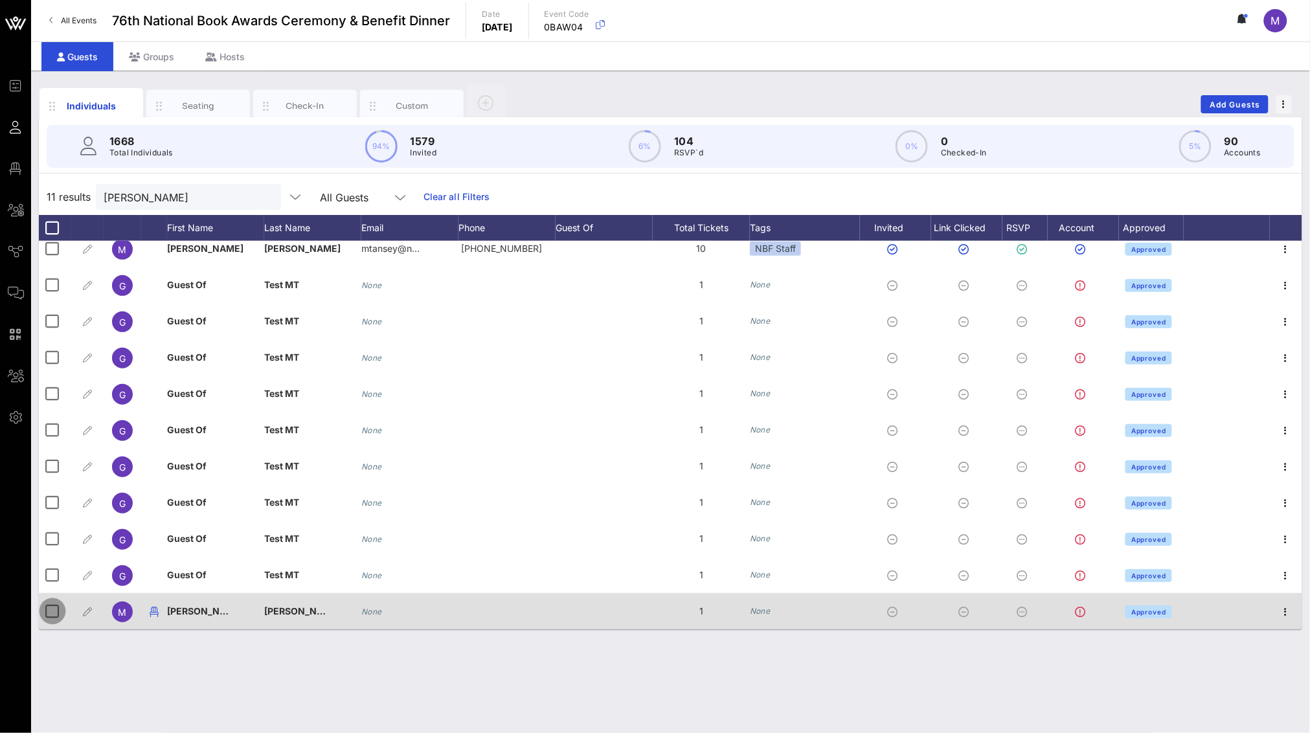
click at [47, 530] on div at bounding box center [52, 611] width 22 height 22
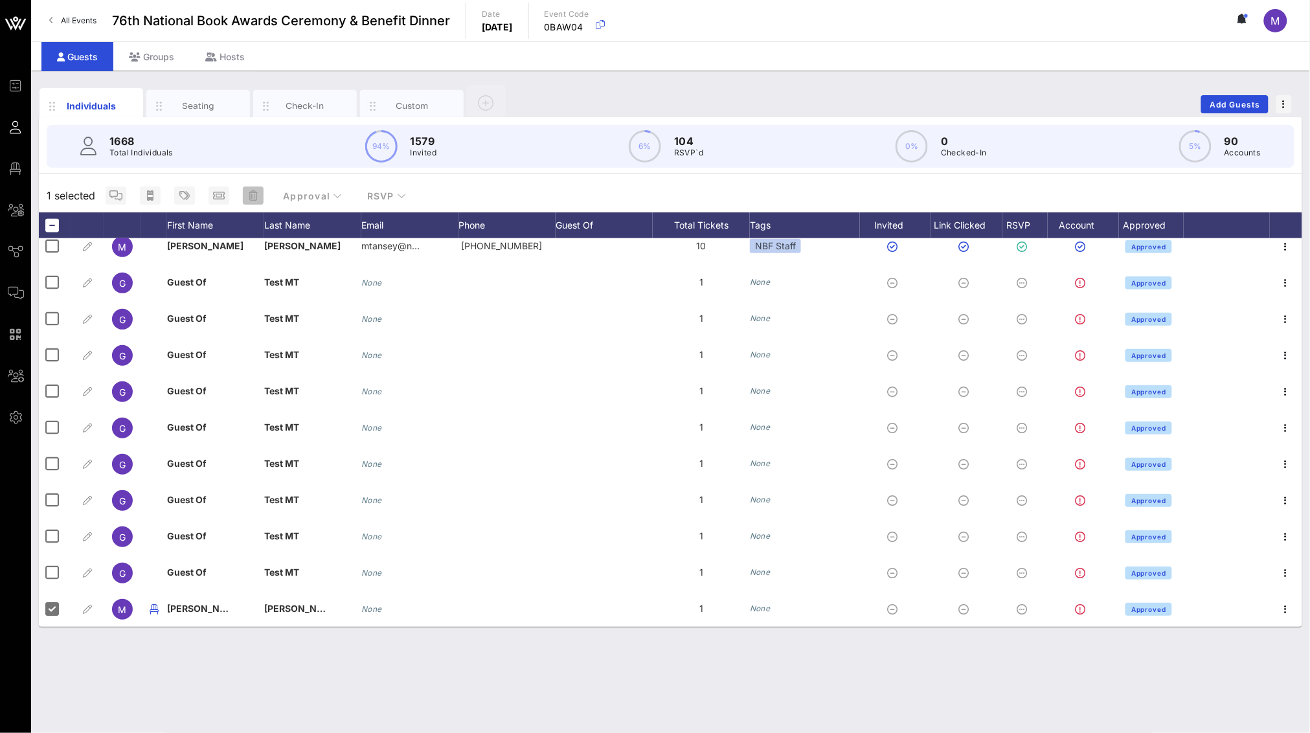
click at [245, 198] on span "button" at bounding box center [253, 195] width 21 height 10
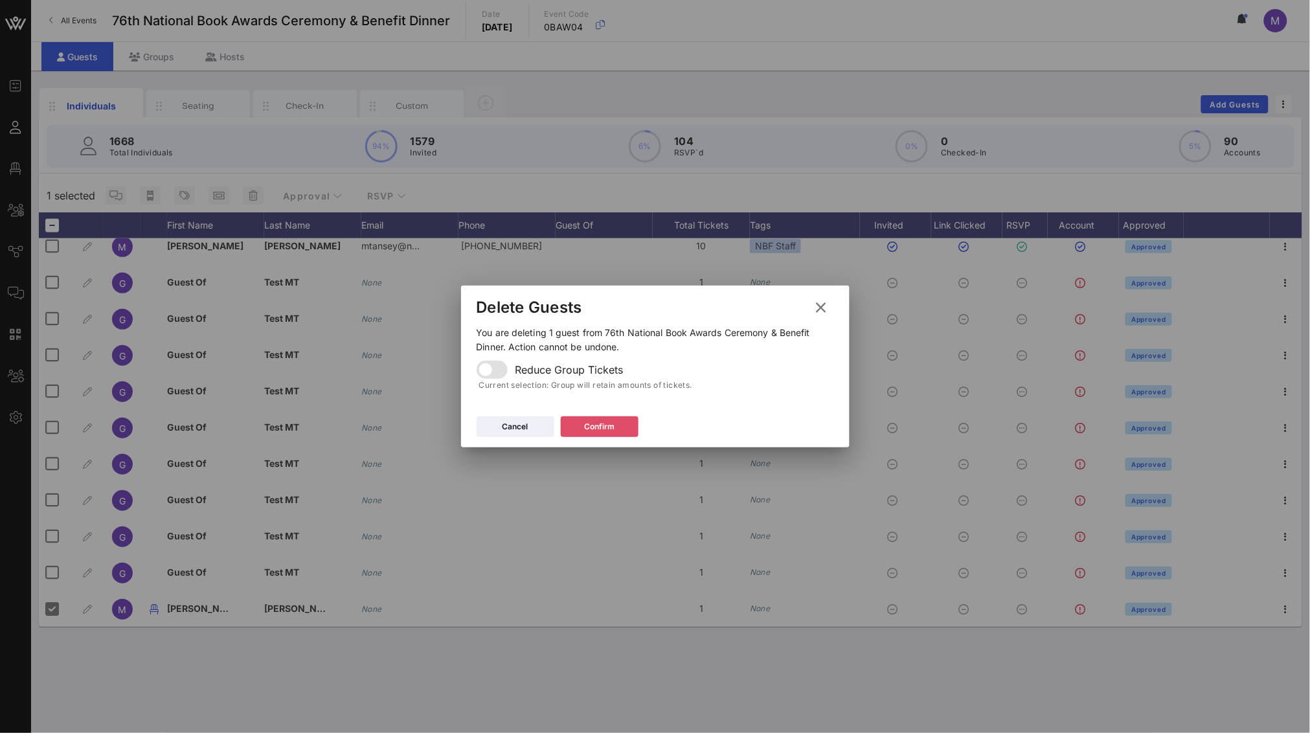
click at [592, 429] on div "Confirm" at bounding box center [599, 426] width 30 height 13
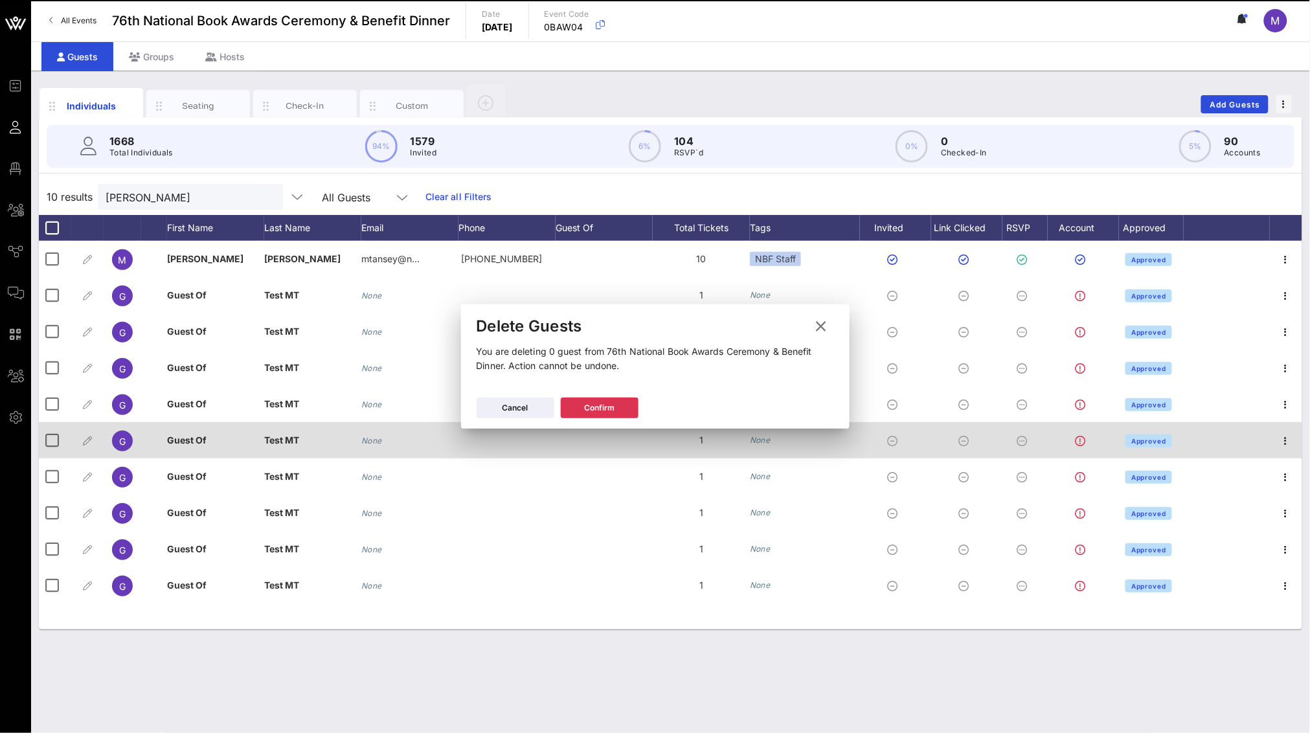
scroll to position [0, 0]
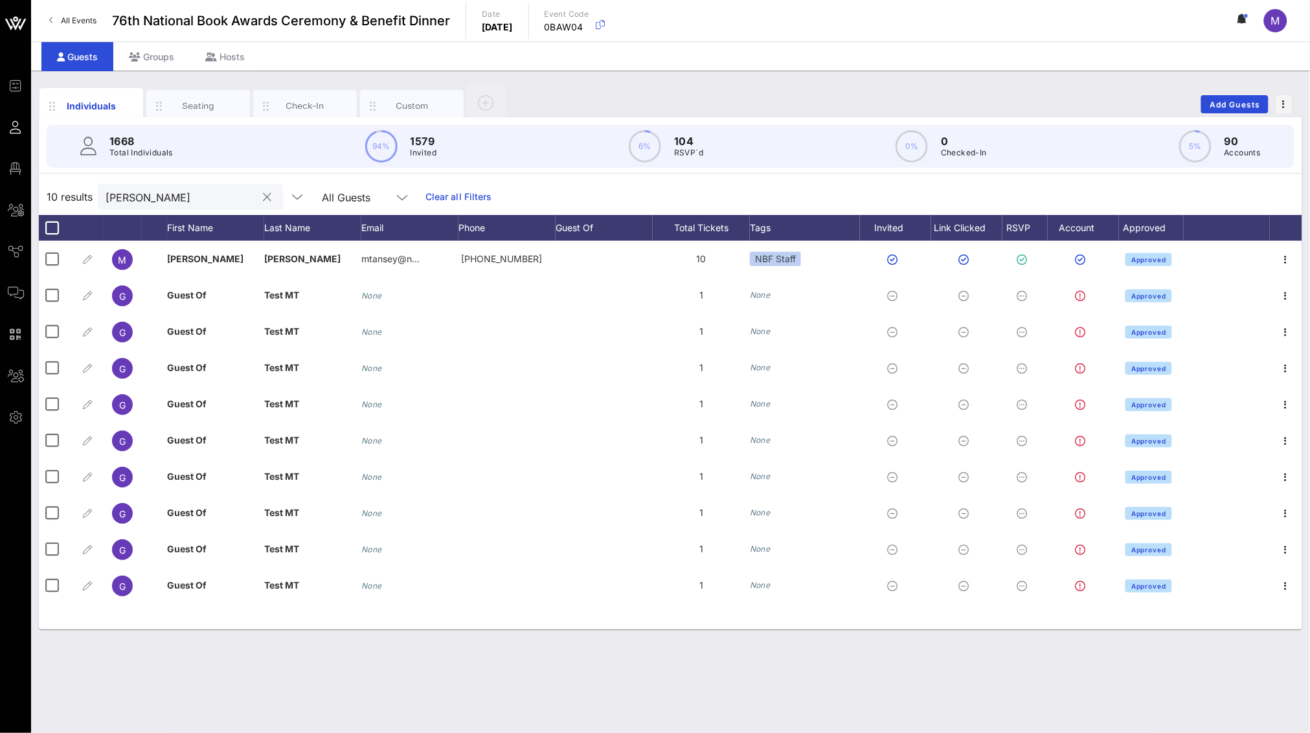
click at [159, 201] on input "[PERSON_NAME]" at bounding box center [182, 196] width 152 height 17
click at [161, 200] on input "[PERSON_NAME]" at bounding box center [182, 196] width 152 height 17
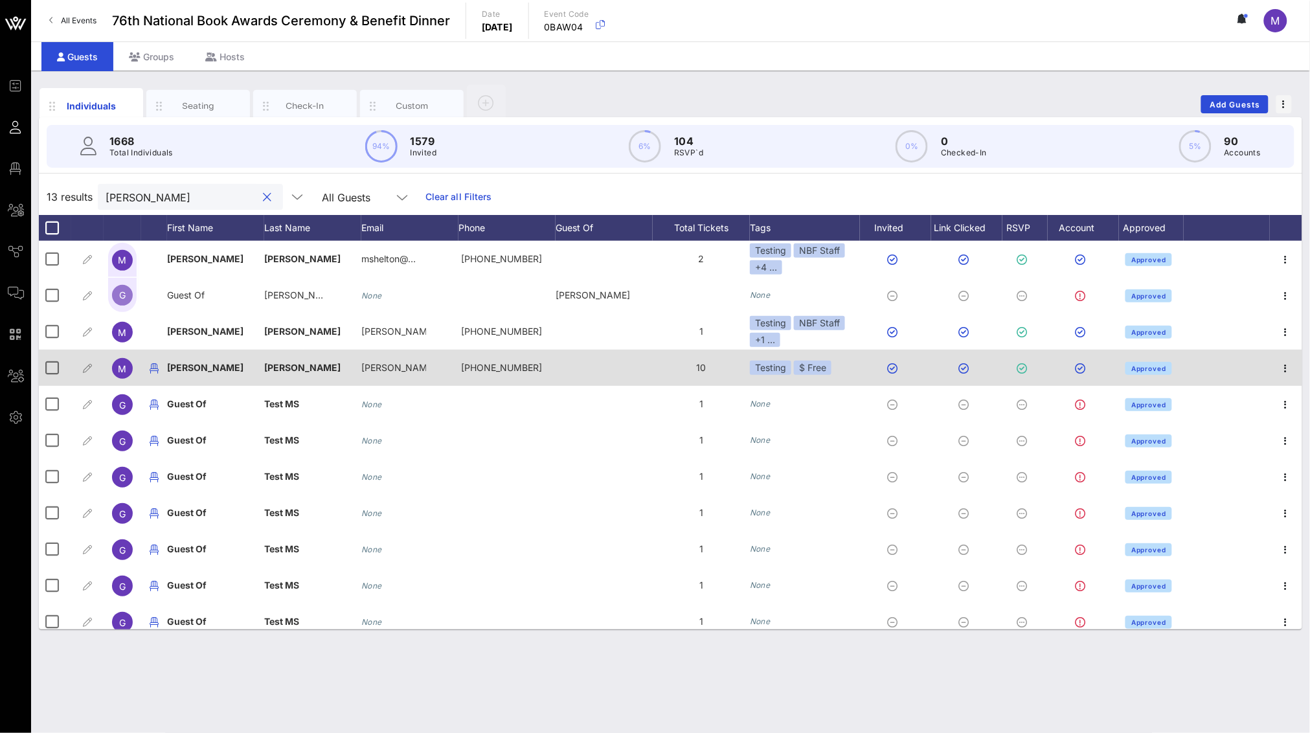
type input "[PERSON_NAME]"
click at [326, 367] on div "[PERSON_NAME]" at bounding box center [312, 368] width 97 height 36
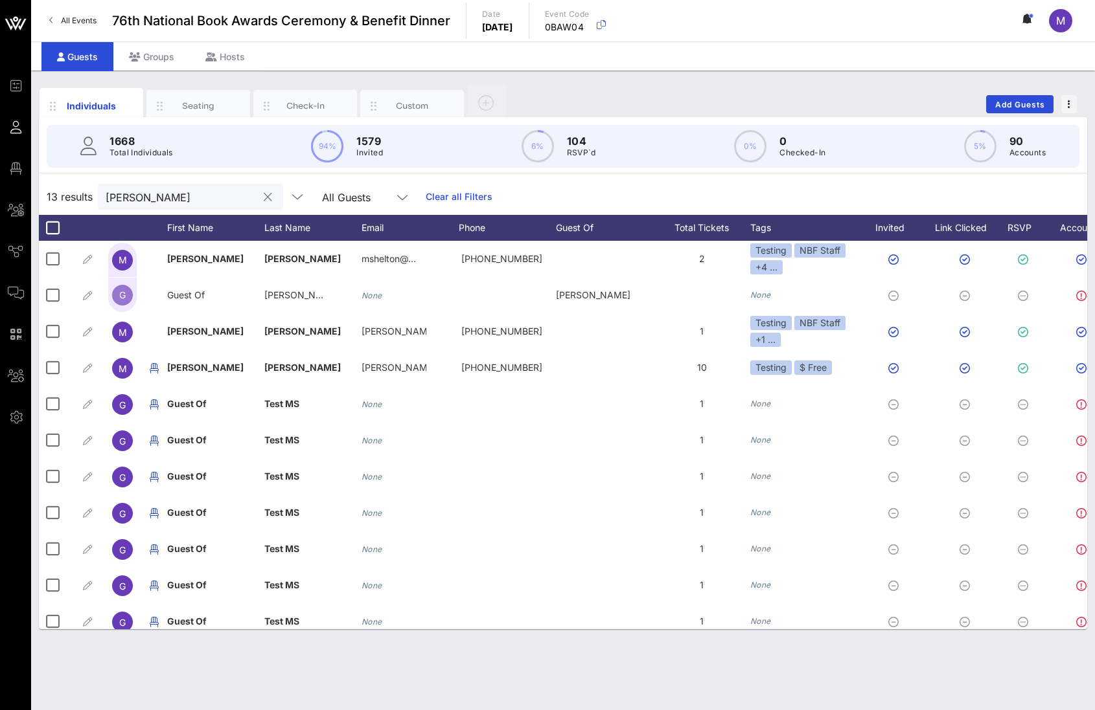
click at [181, 195] on input "[PERSON_NAME]" at bounding box center [182, 196] width 152 height 17
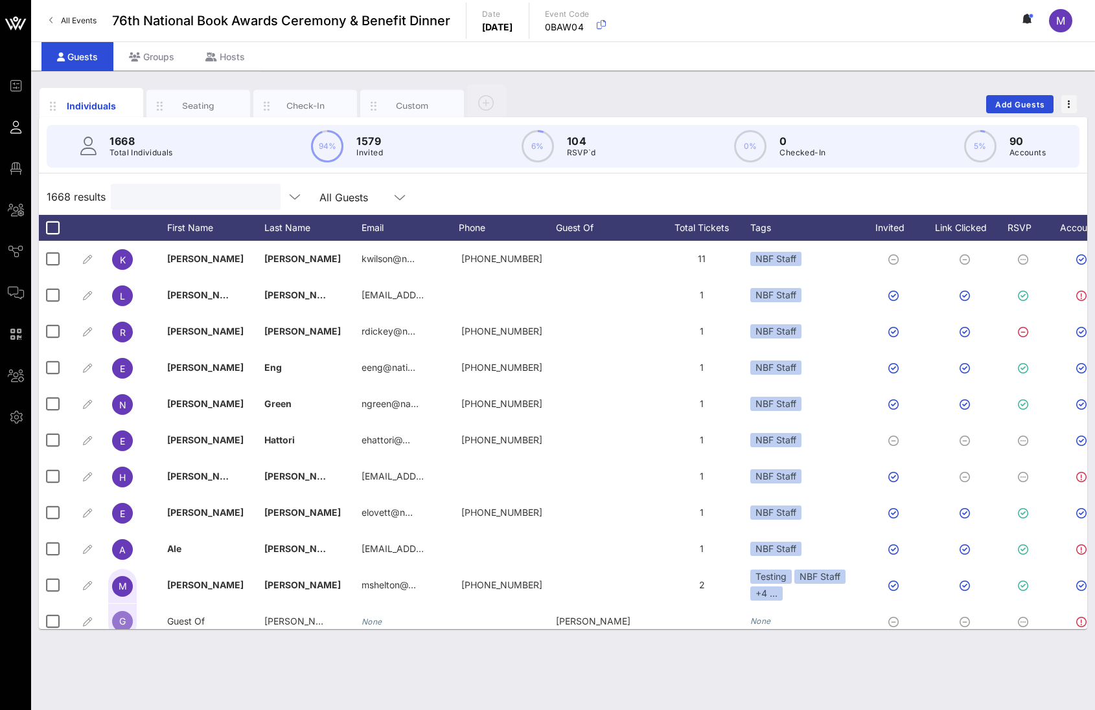
click at [533, 187] on div "1668 results All Guests" at bounding box center [563, 197] width 1048 height 36
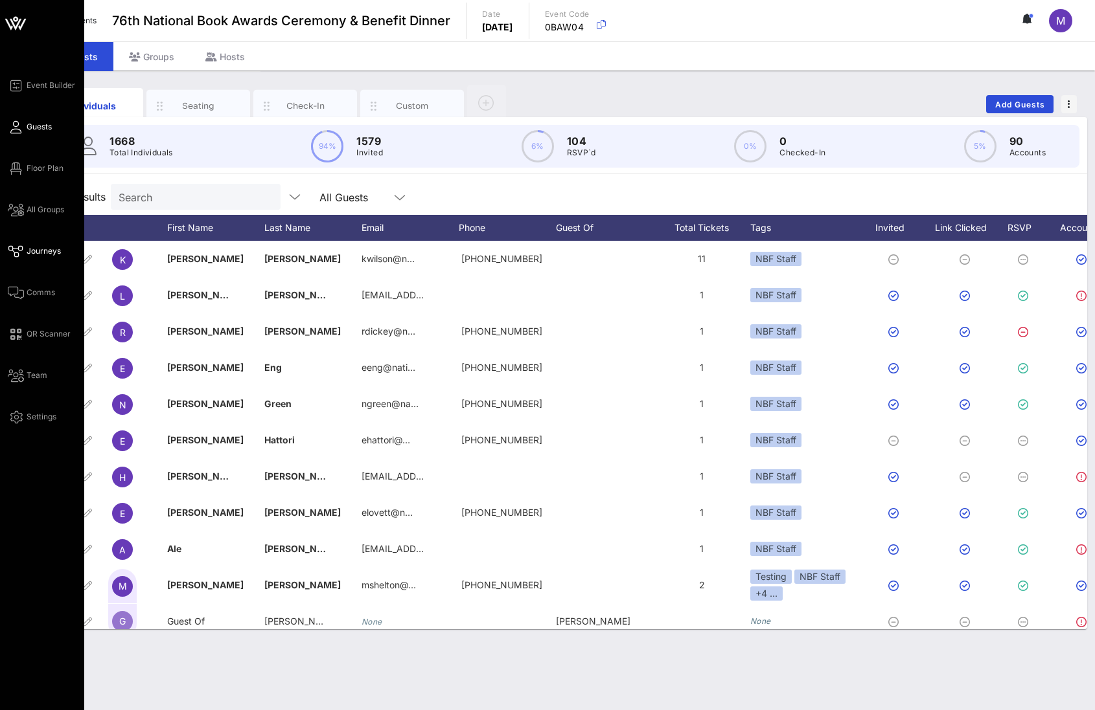
click at [41, 253] on span "Journeys" at bounding box center [44, 251] width 34 height 12
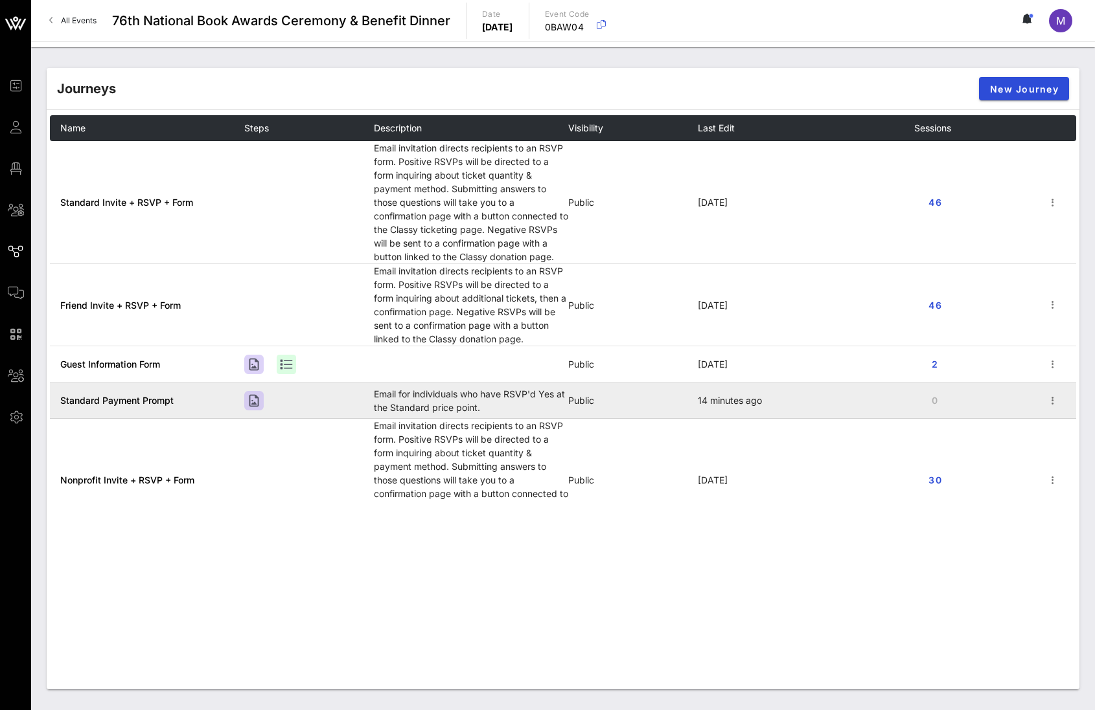
click at [128, 401] on span "Standard Payment Prompt" at bounding box center [116, 400] width 113 height 11
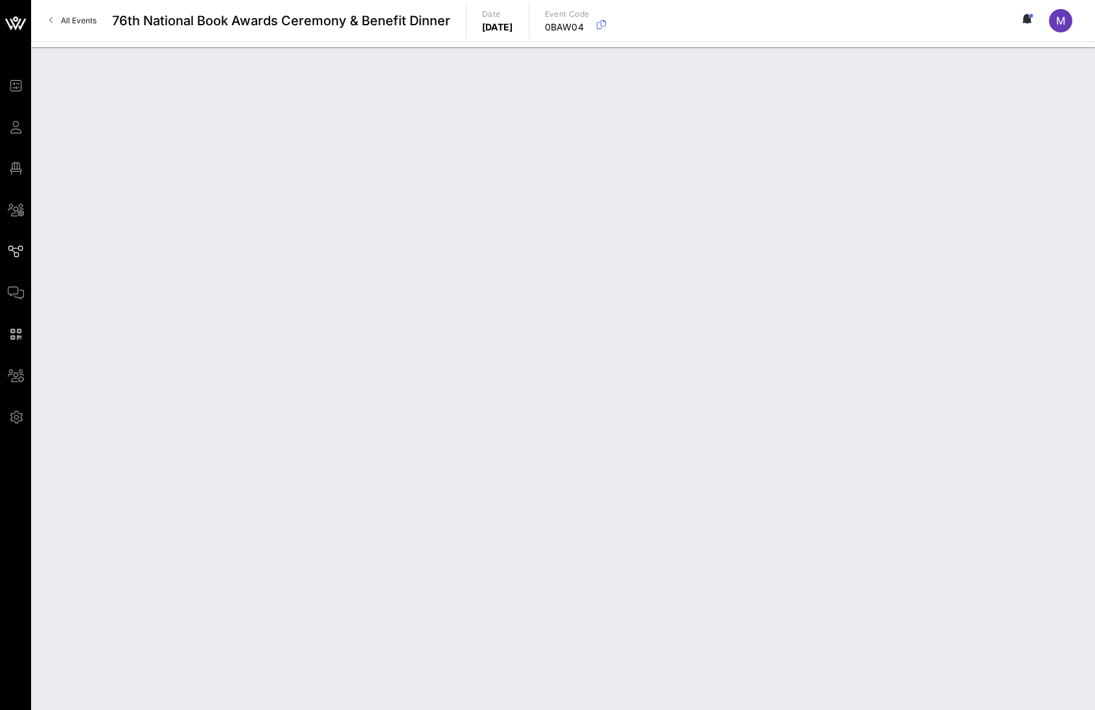
type input "Standard Payment Prompt"
type textarea "**********"
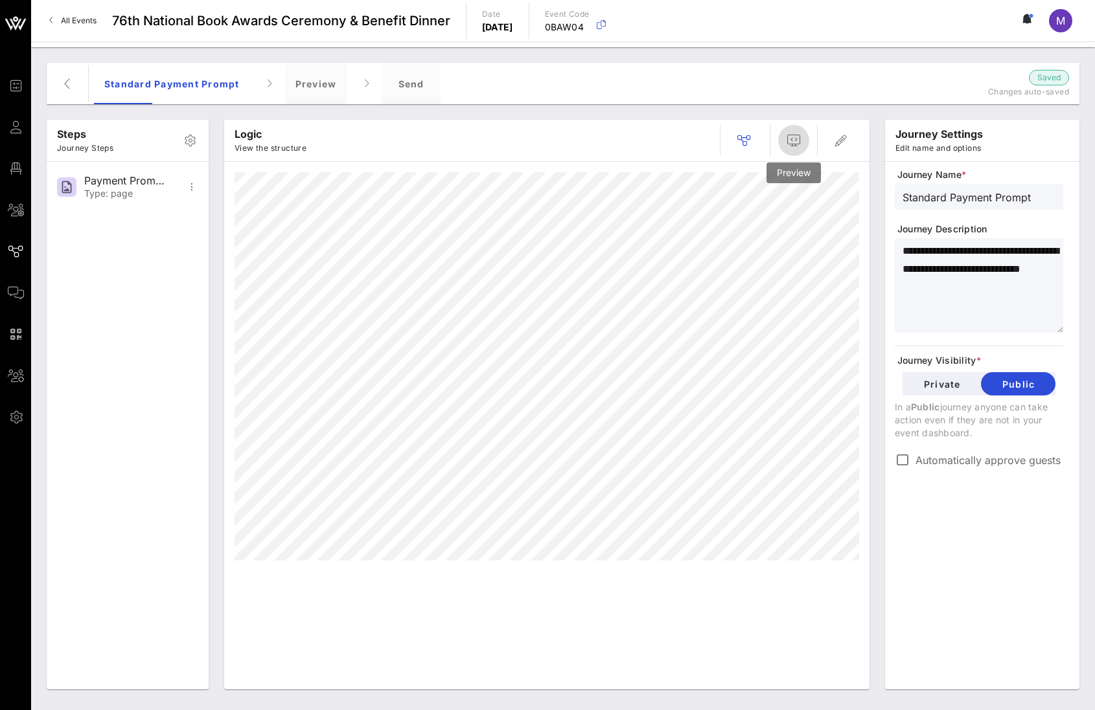
click at [795, 141] on icon "button" at bounding box center [794, 141] width 16 height 16
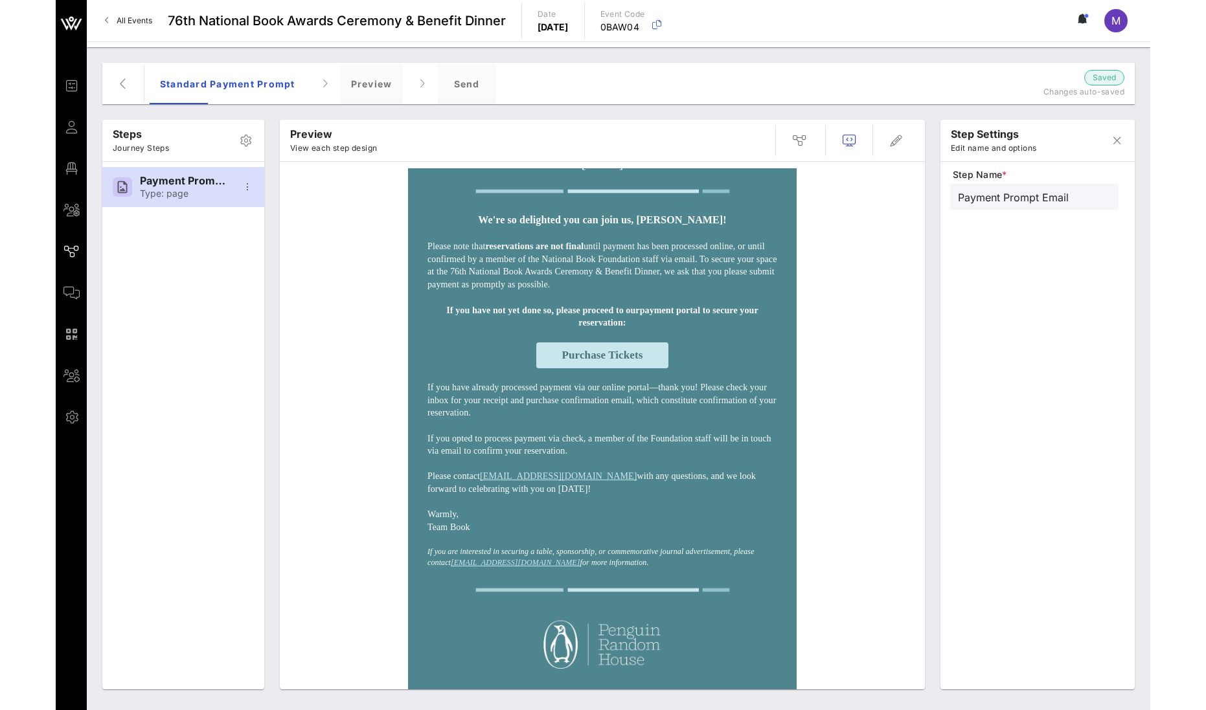
scroll to position [72, 0]
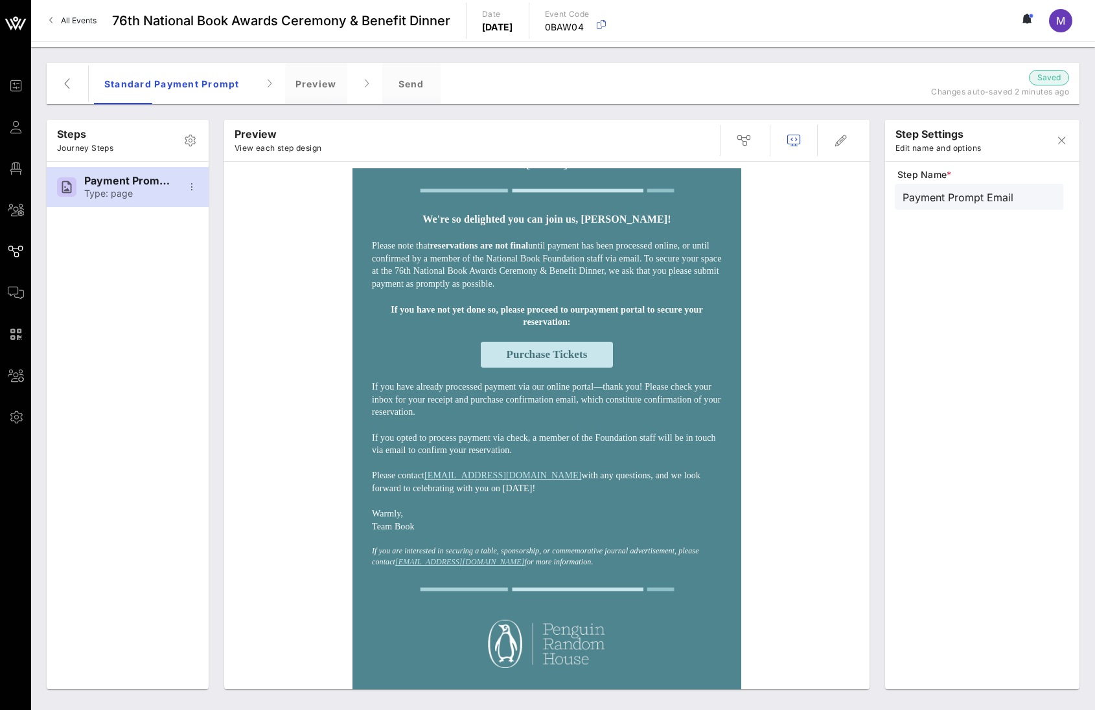
click at [524, 361] on span "Purchase Tickets" at bounding box center [546, 354] width 81 height 12
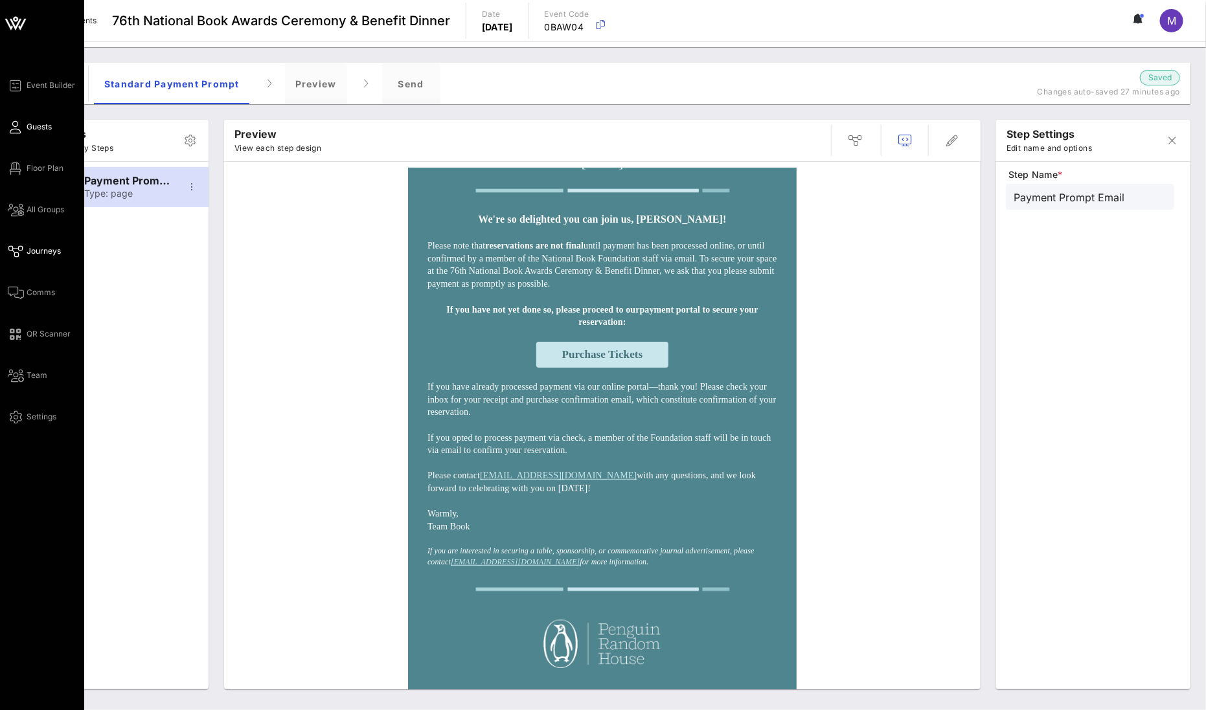
click at [47, 132] on span "Guests" at bounding box center [39, 127] width 25 height 12
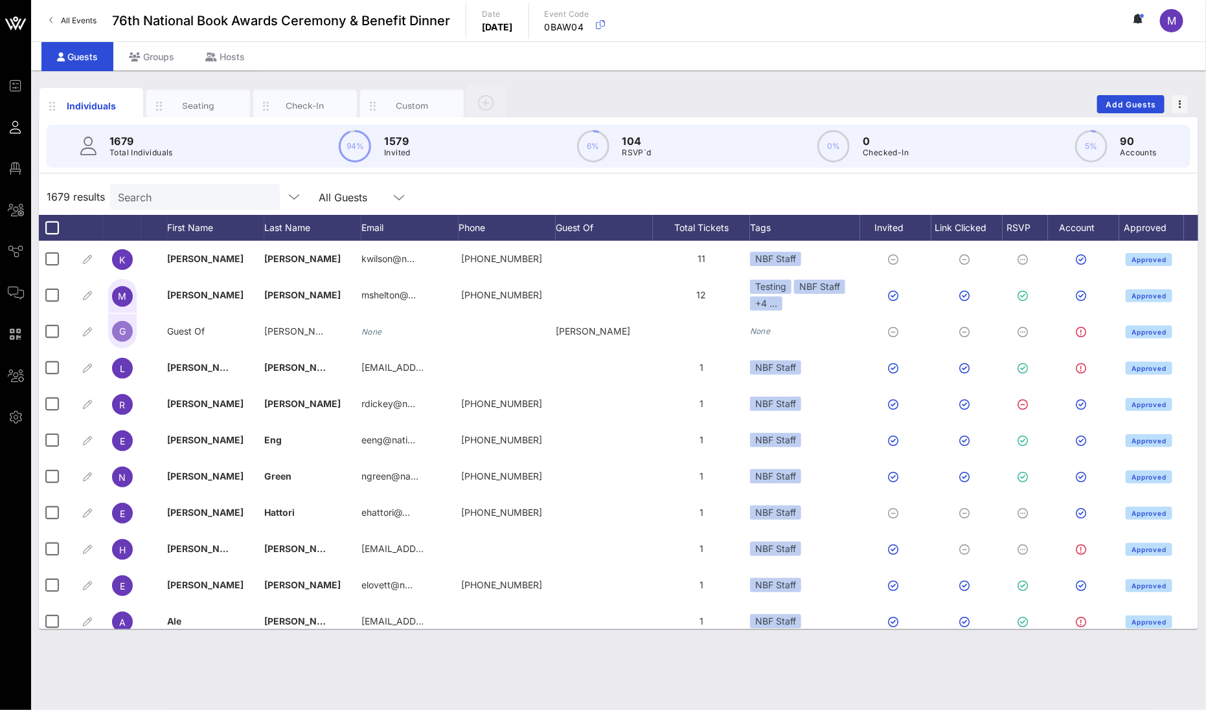
click at [177, 191] on input "Search" at bounding box center [194, 196] width 152 height 17
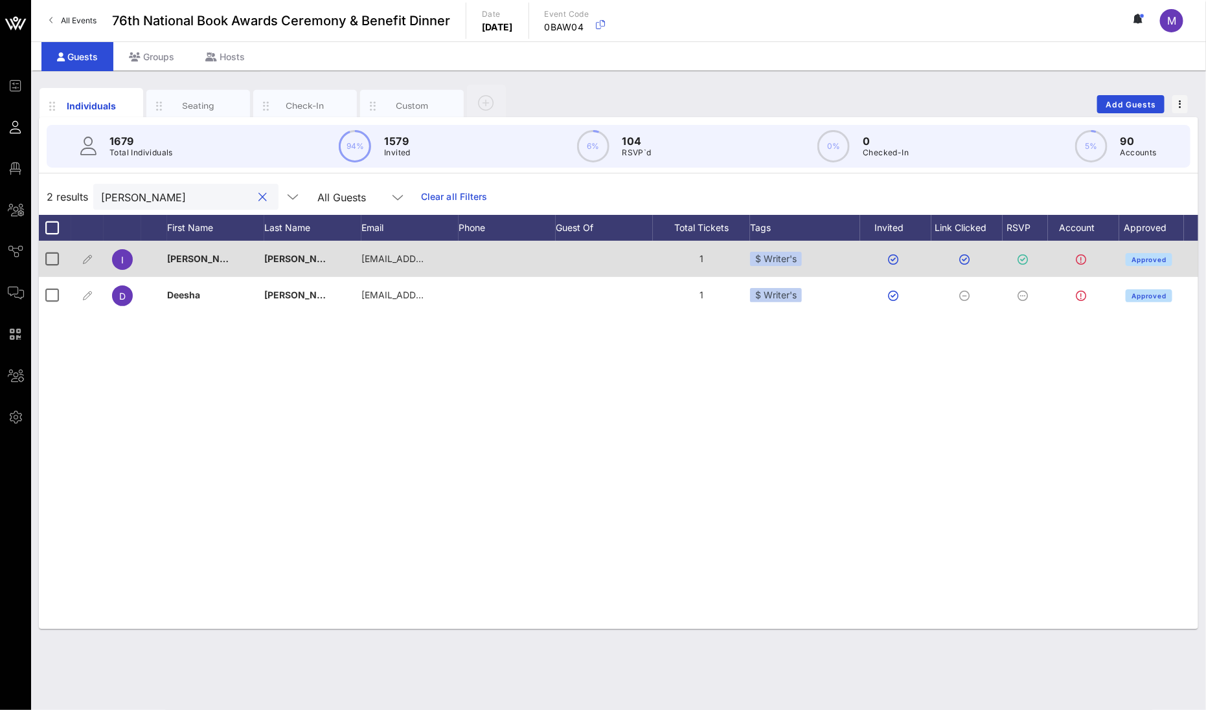
type input "[PERSON_NAME]"
click at [800, 258] on div "$ Writer's" at bounding box center [776, 259] width 52 height 14
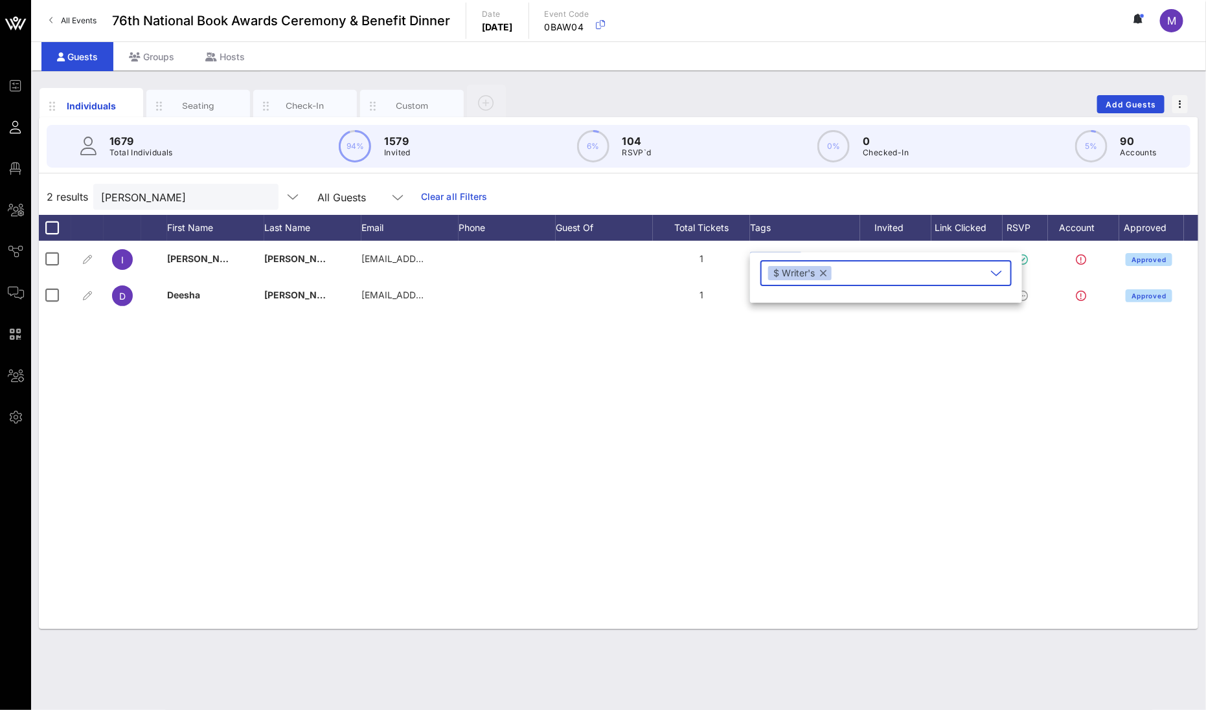
click at [824, 275] on button "button" at bounding box center [823, 273] width 6 height 14
type input "free"
click at [784, 327] on icon "button" at bounding box center [783, 331] width 16 height 16
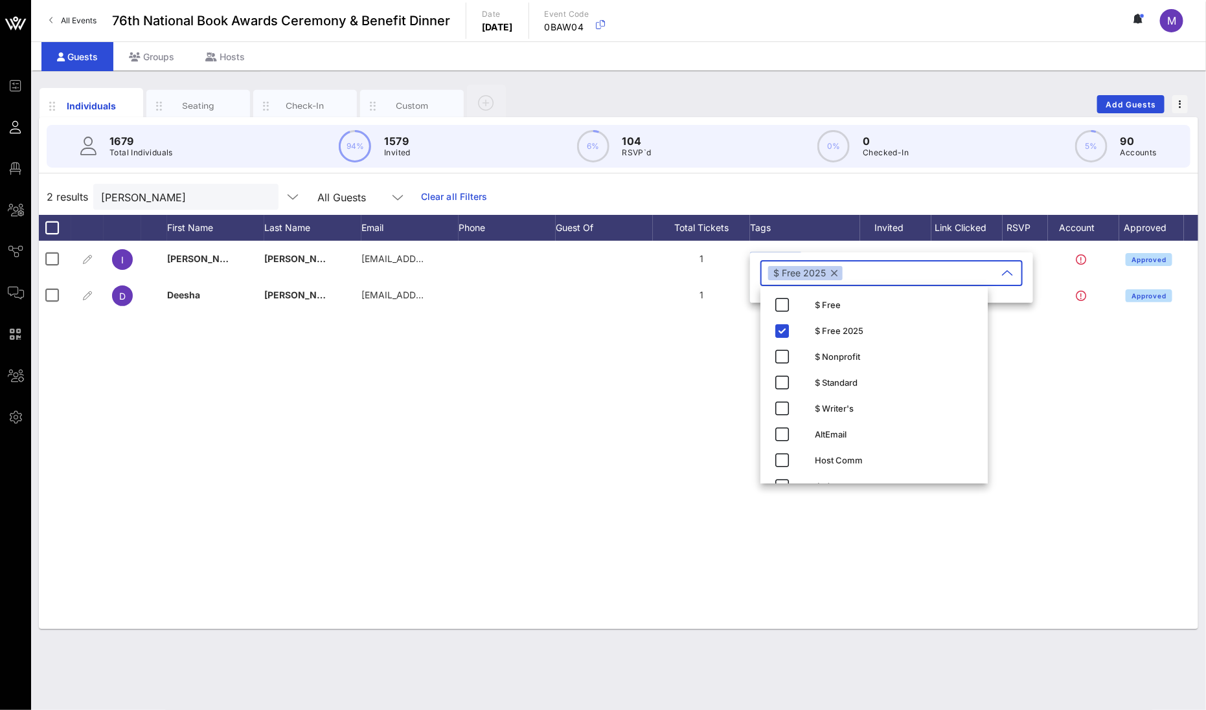
click at [650, 376] on div "I [PERSON_NAME] [EMAIL_ADDRESS][DOMAIN_NAME] 1 $ Writer's Approved D [PERSON_NA…" at bounding box center [618, 435] width 1159 height 389
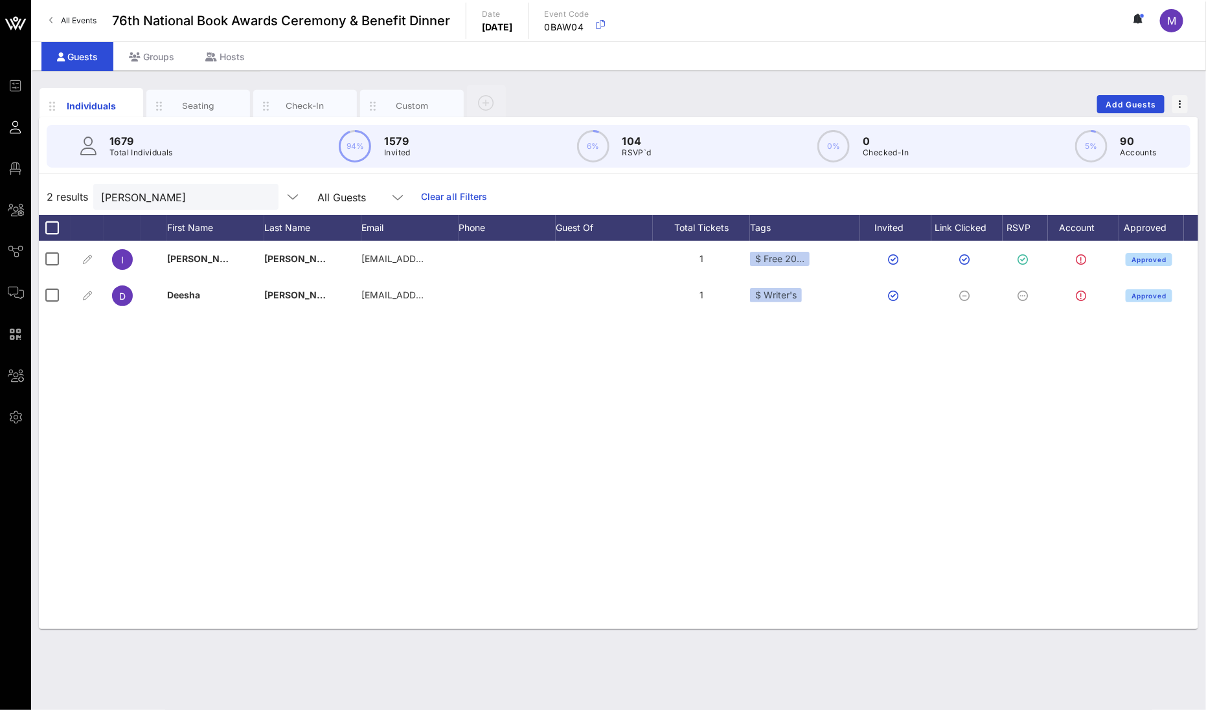
scroll to position [0, 17]
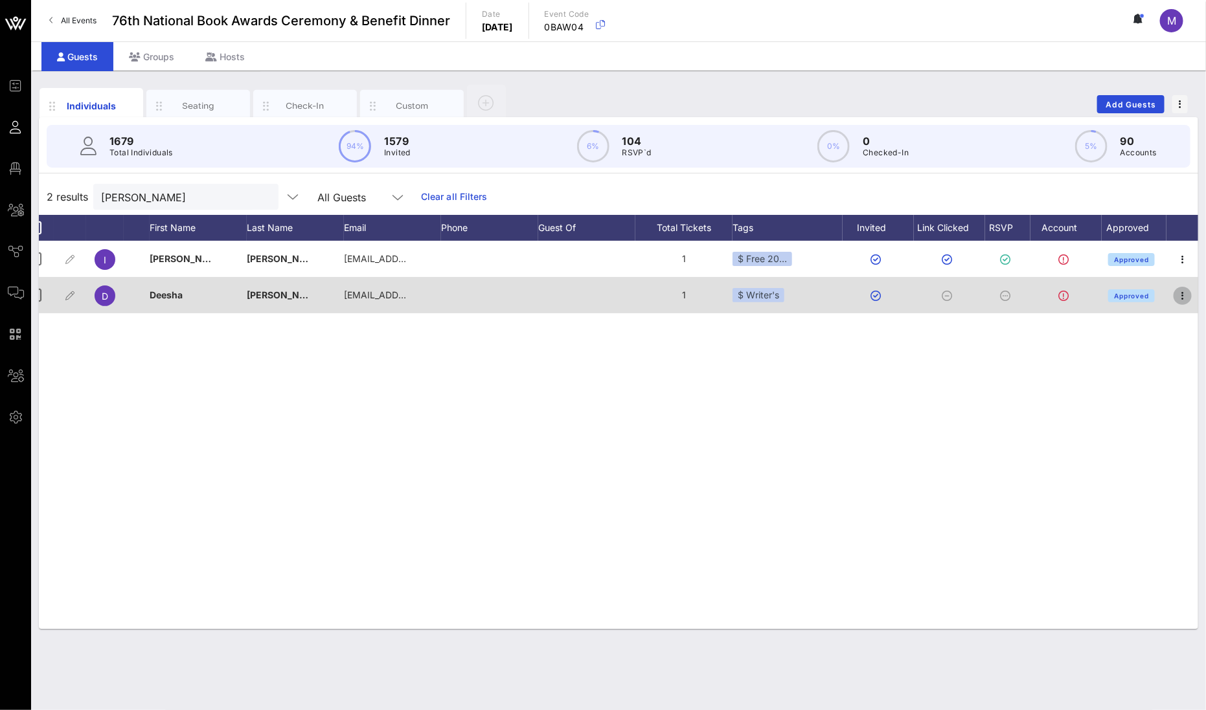
click at [872, 297] on icon "button" at bounding box center [1183, 296] width 16 height 16
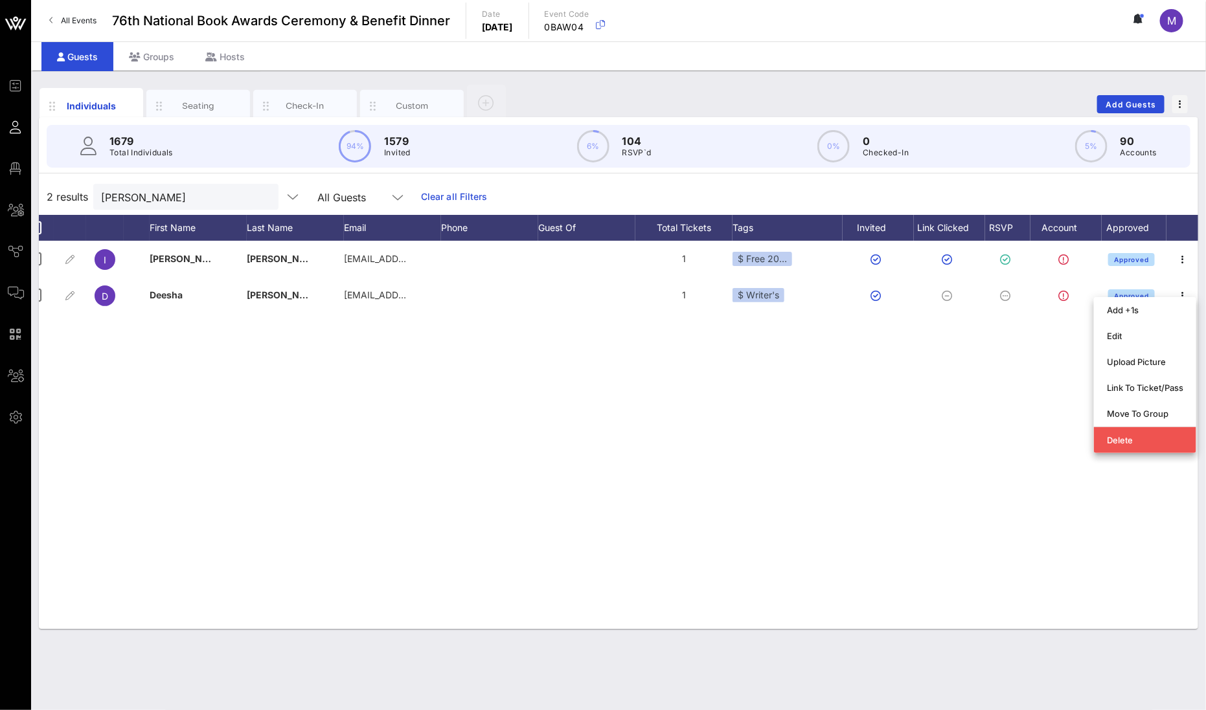
click at [872, 414] on div "I [PERSON_NAME] [EMAIL_ADDRESS][DOMAIN_NAME] 1 $ Free 20… Approved D [PERSON_NA…" at bounding box center [618, 435] width 1159 height 389
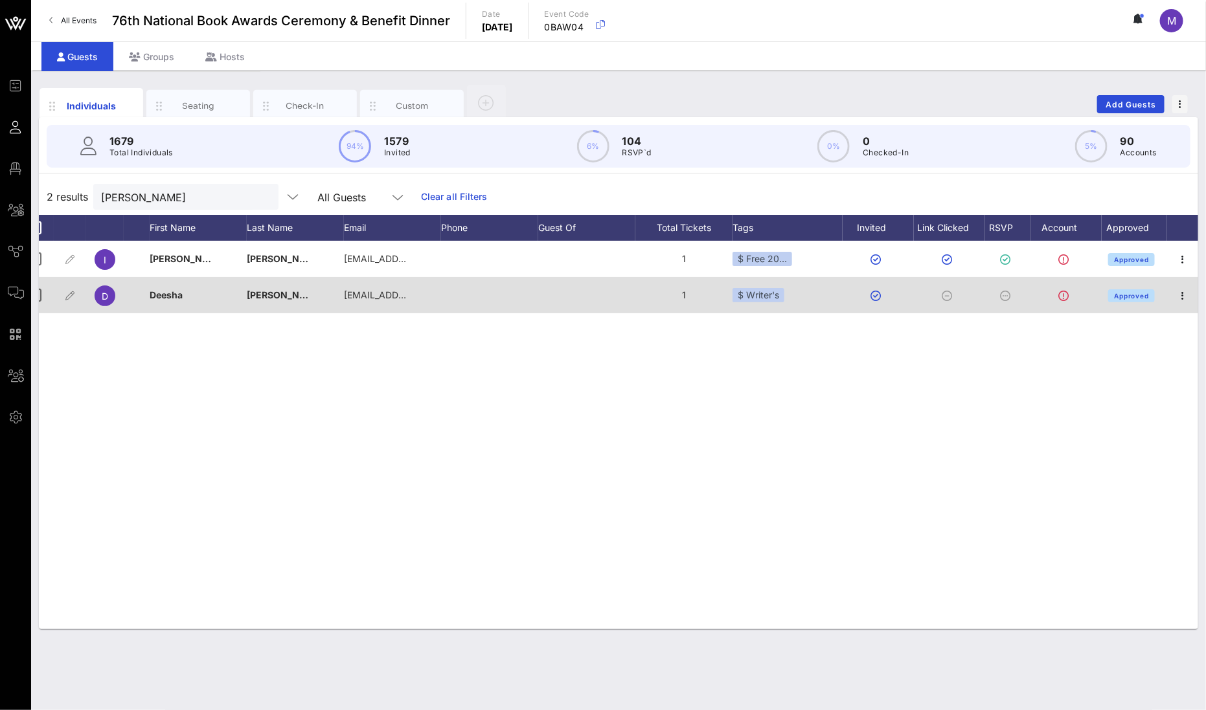
click at [872, 295] on icon at bounding box center [1005, 296] width 10 height 10
click at [872, 290] on icon "button" at bounding box center [1183, 296] width 16 height 16
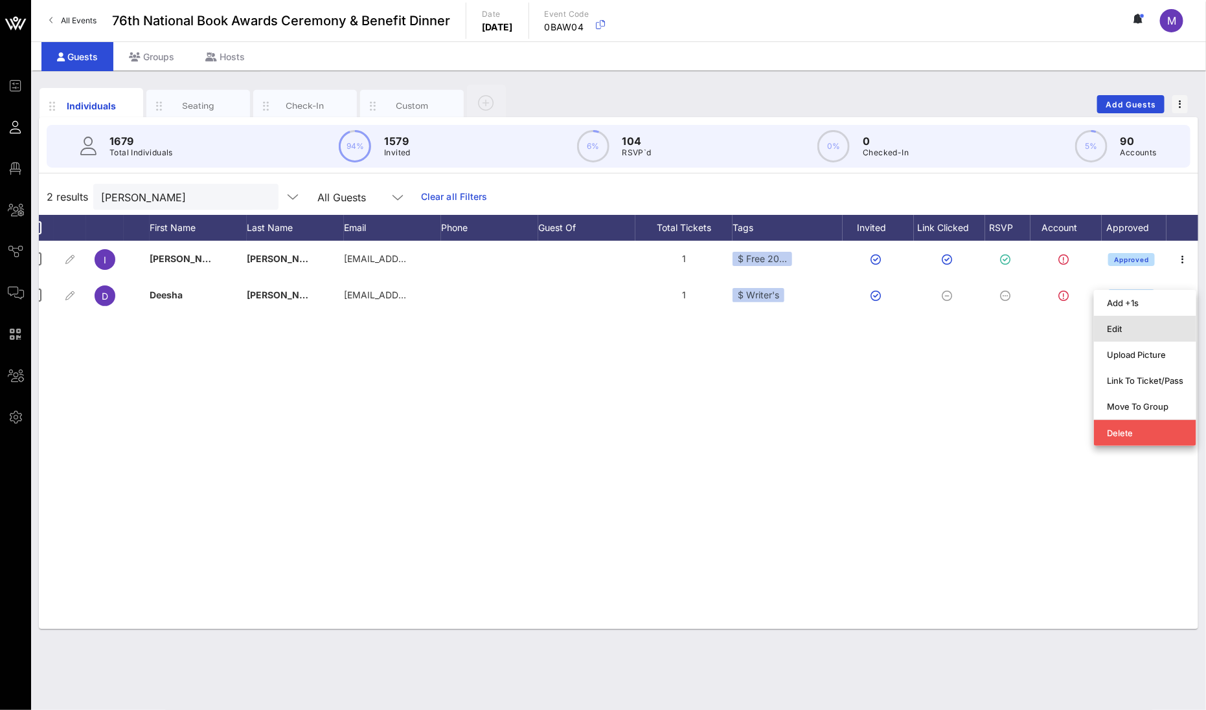
click at [872, 324] on div "Edit" at bounding box center [1145, 329] width 102 height 26
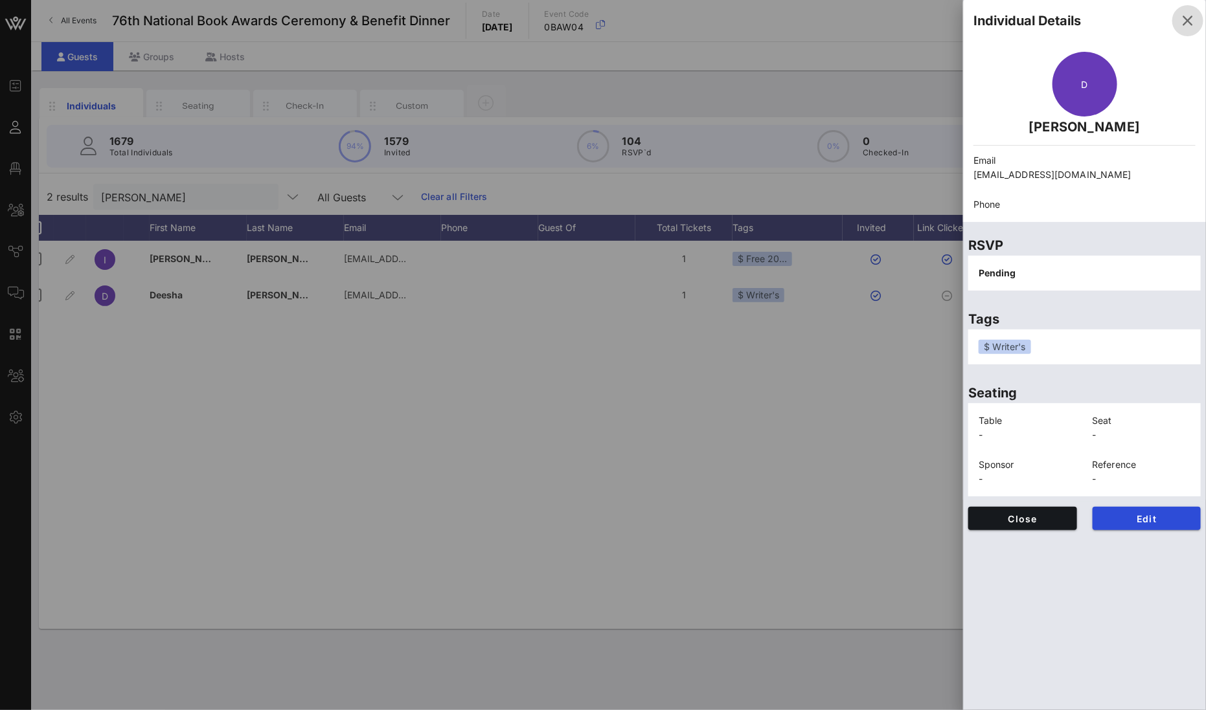
click at [872, 25] on icon "button" at bounding box center [1188, 21] width 16 height 16
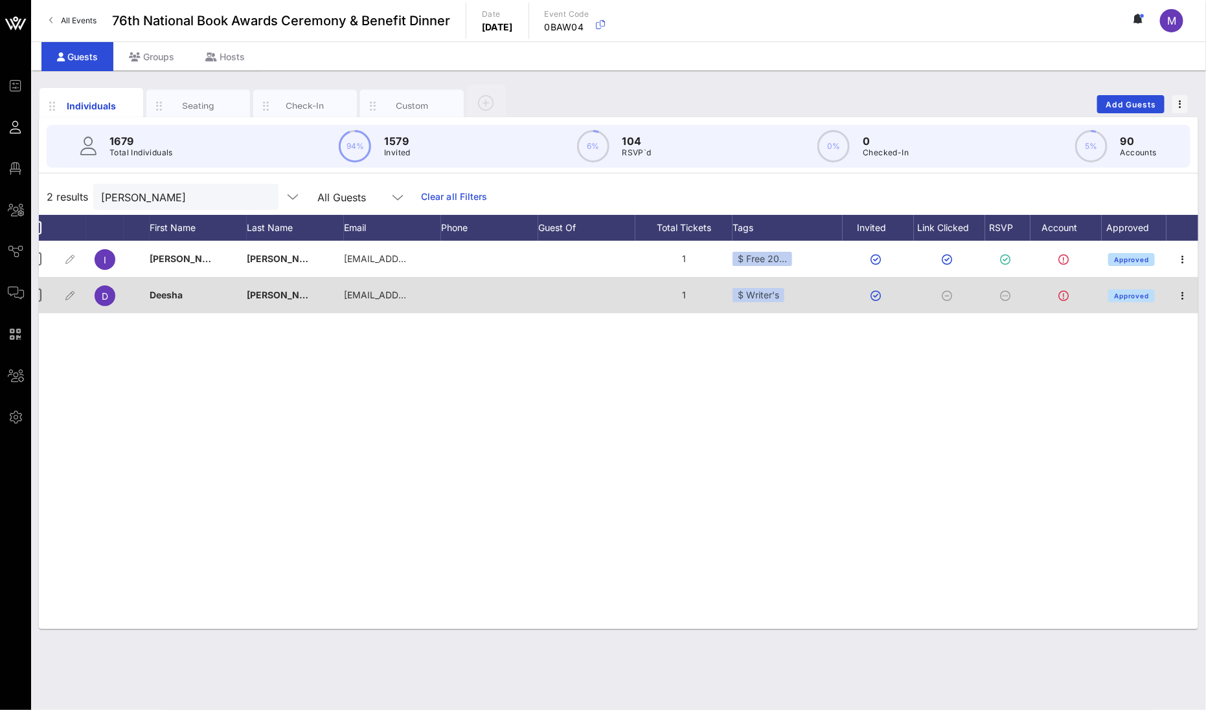
click at [872, 295] on icon at bounding box center [947, 296] width 10 height 10
click at [872, 291] on icon at bounding box center [1005, 296] width 10 height 10
click at [872, 293] on div at bounding box center [1007, 295] width 45 height 36
click at [872, 291] on icon "button" at bounding box center [1183, 296] width 16 height 16
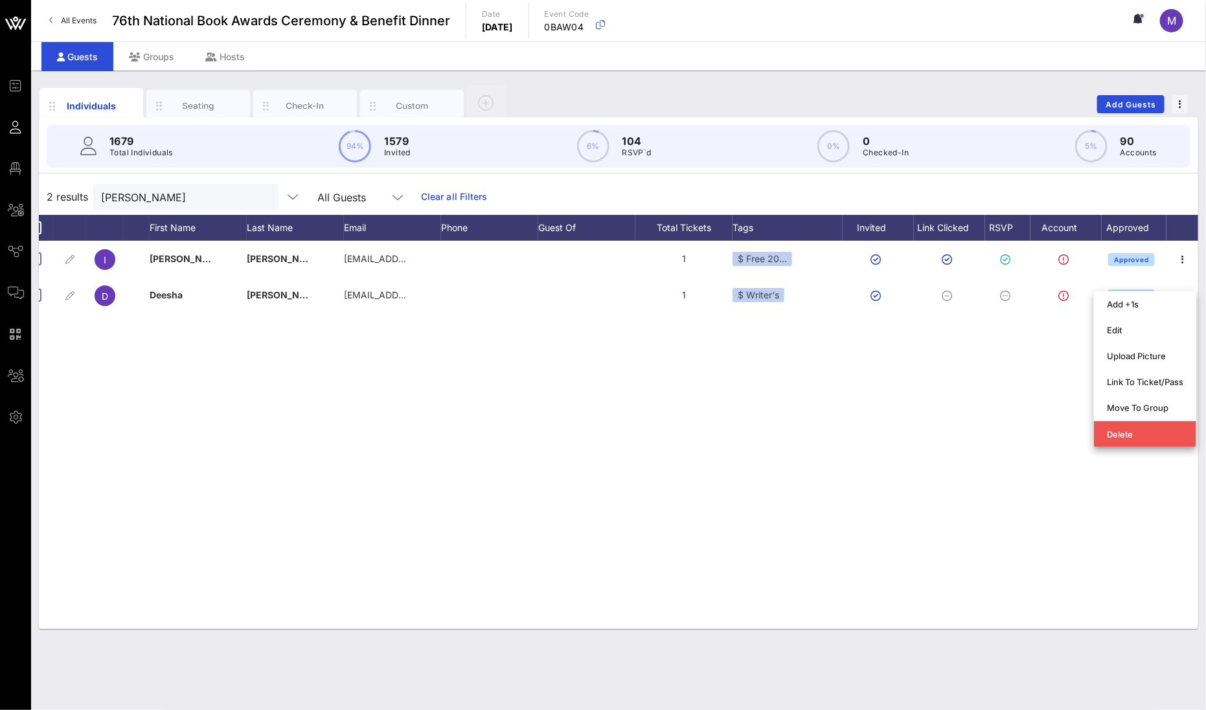
click at [802, 409] on div "I [PERSON_NAME] [EMAIL_ADDRESS][DOMAIN_NAME] 1 $ Free 20… Approved D [PERSON_NA…" at bounding box center [618, 435] width 1159 height 389
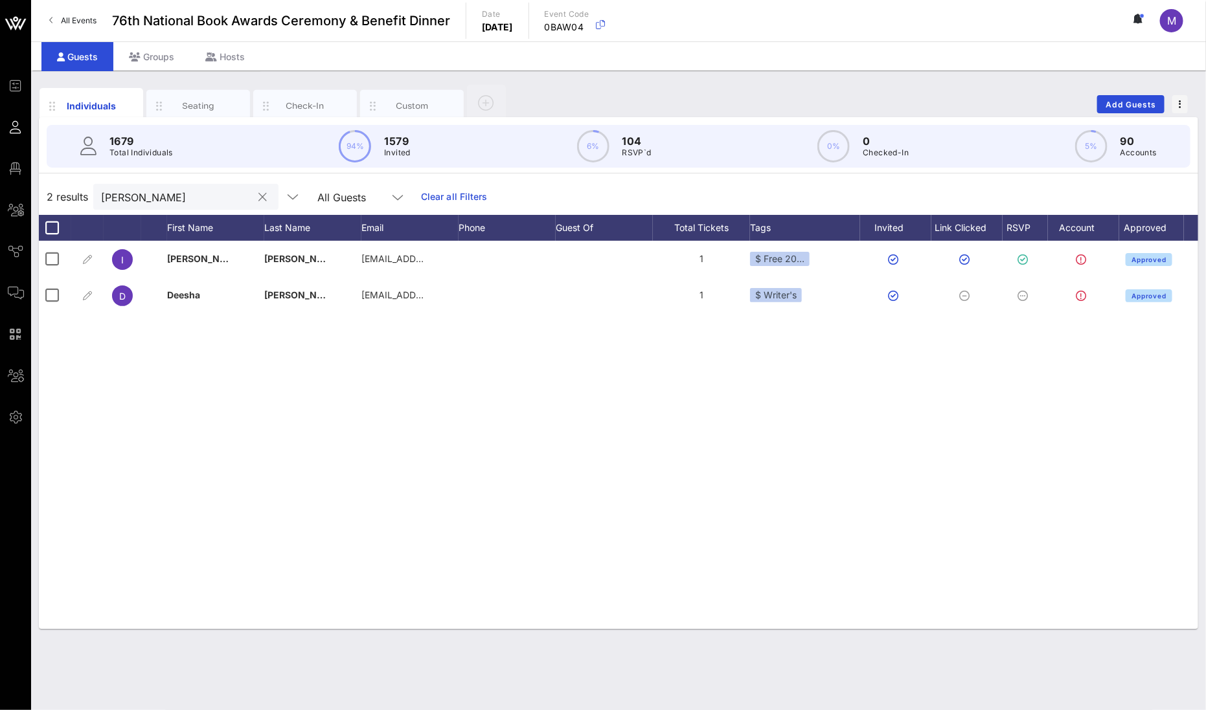
click at [181, 194] on input "[PERSON_NAME]" at bounding box center [177, 196] width 152 height 17
click at [181, 193] on input "[PERSON_NAME]" at bounding box center [177, 196] width 152 height 17
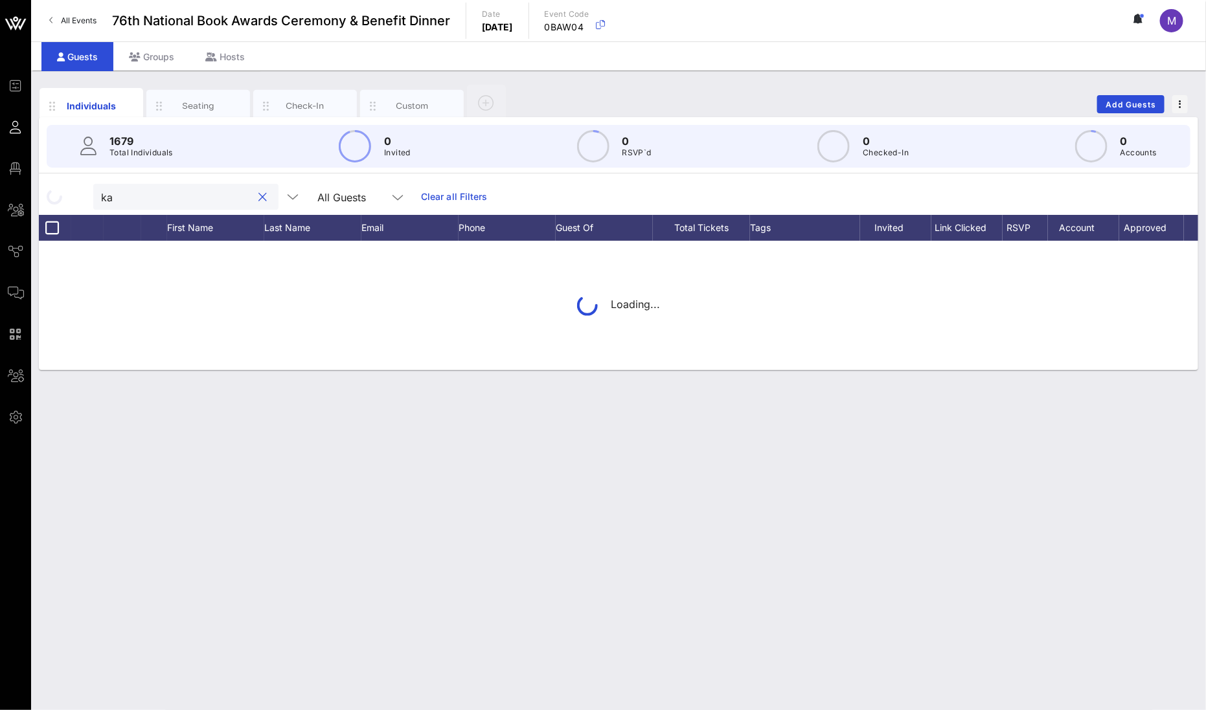
type input "k"
type input "[PERSON_NAME]"
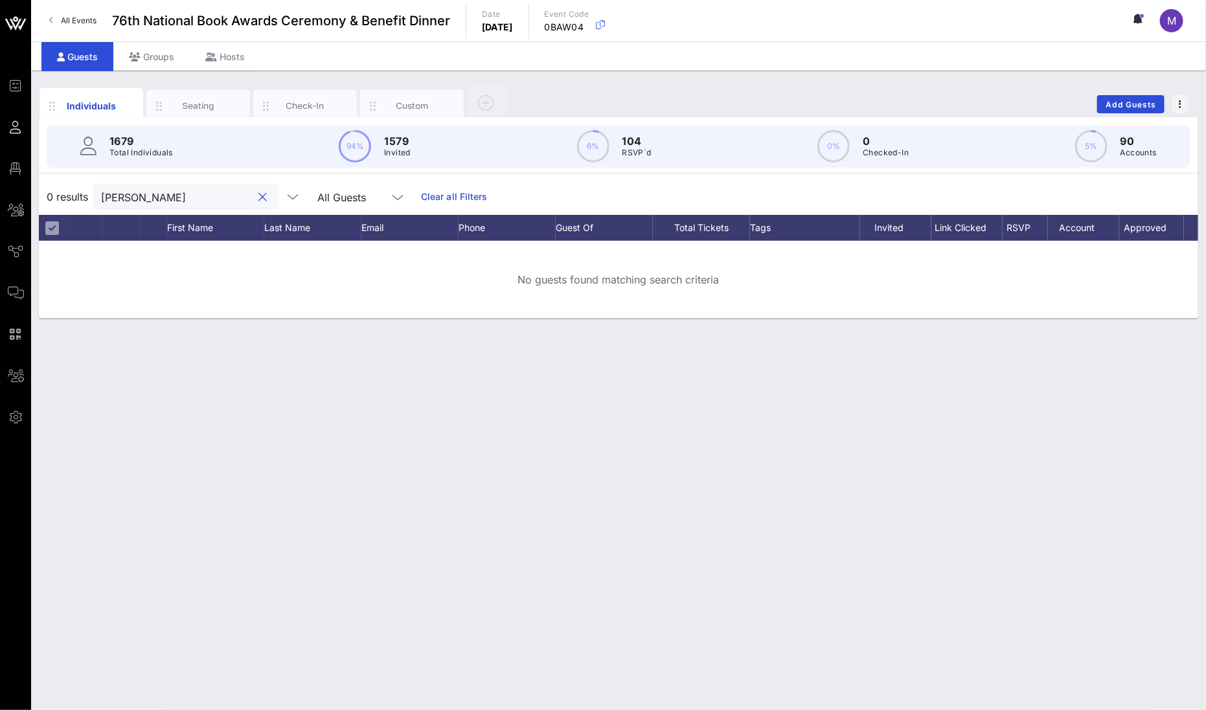
click at [259, 198] on button "clear icon" at bounding box center [263, 197] width 8 height 13
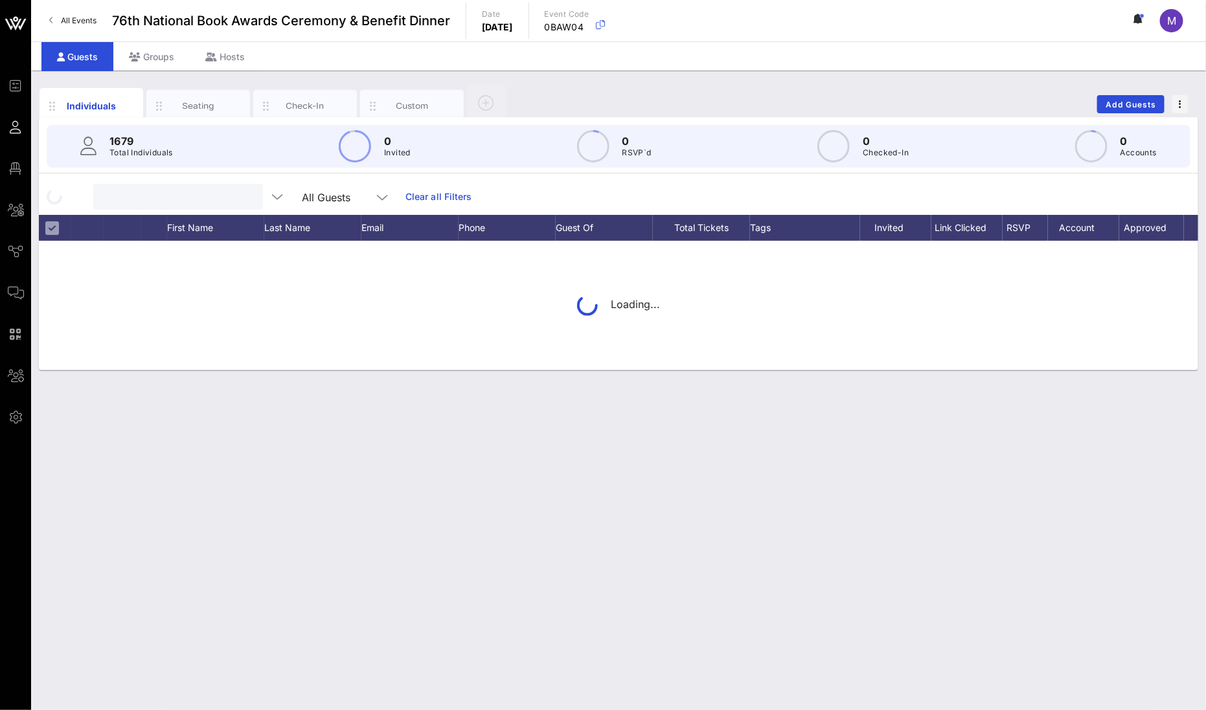
click at [173, 197] on input "text" at bounding box center [177, 196] width 152 height 17
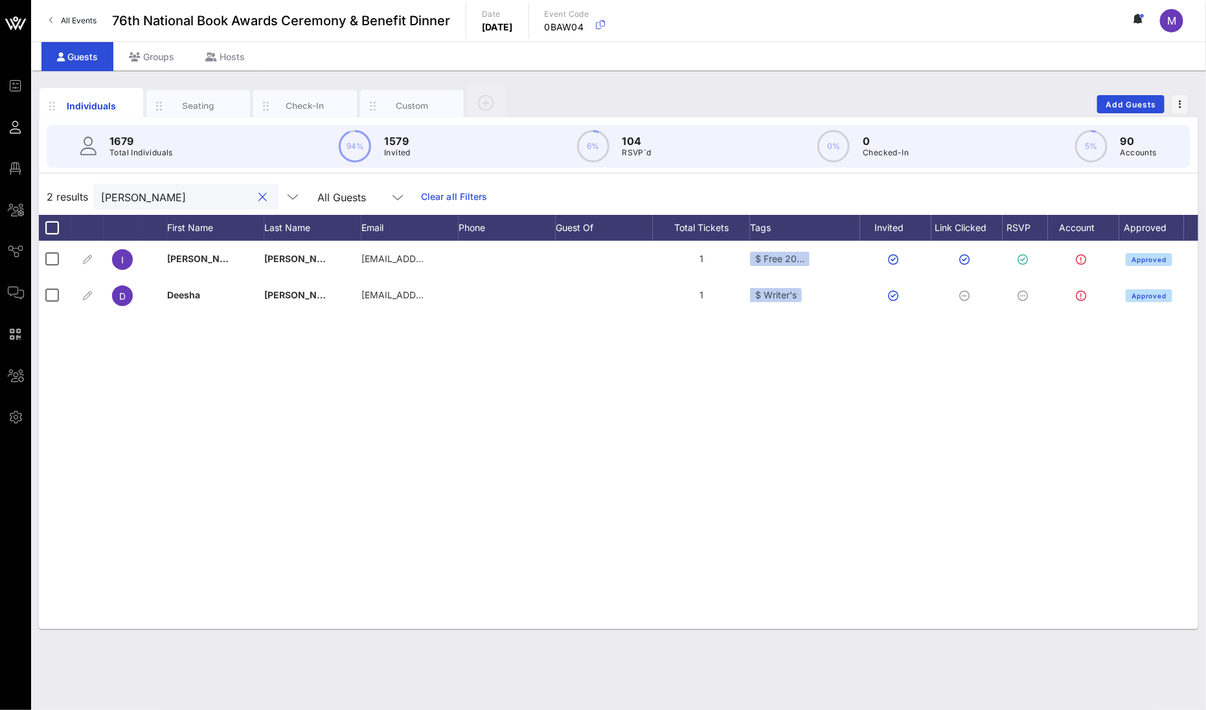
click at [115, 196] on input "[PERSON_NAME]" at bounding box center [177, 196] width 152 height 17
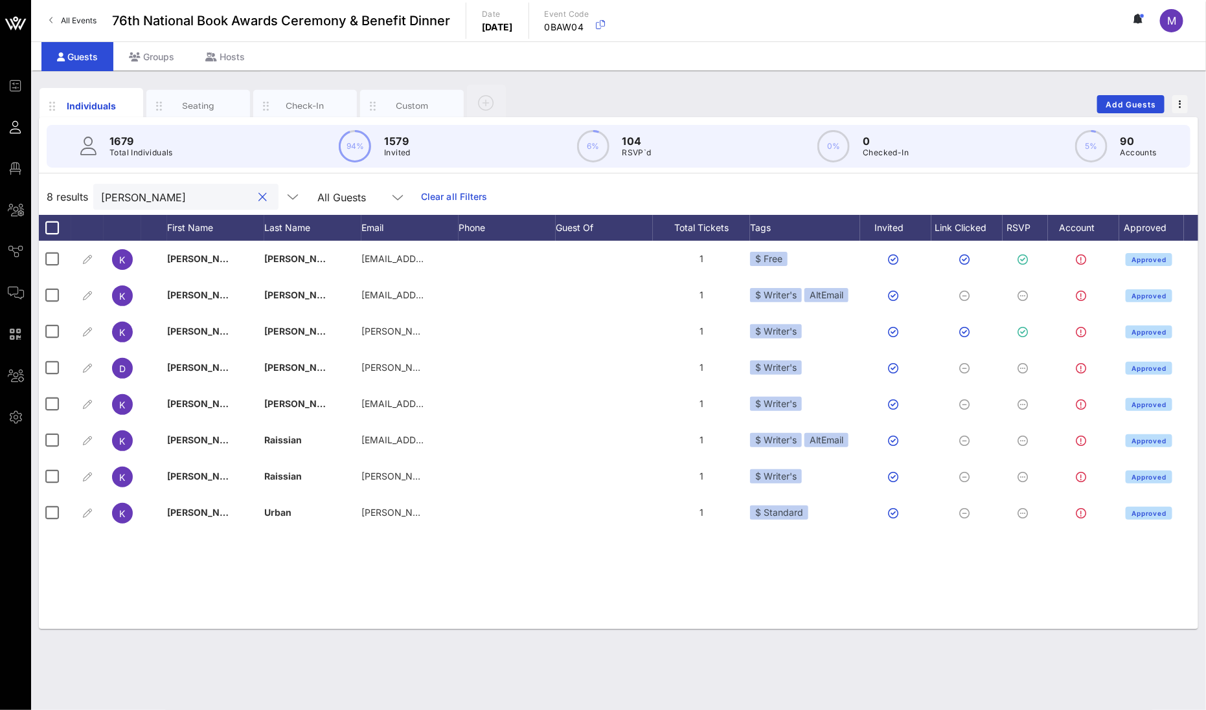
click at [131, 200] on input "[PERSON_NAME]" at bounding box center [177, 196] width 152 height 17
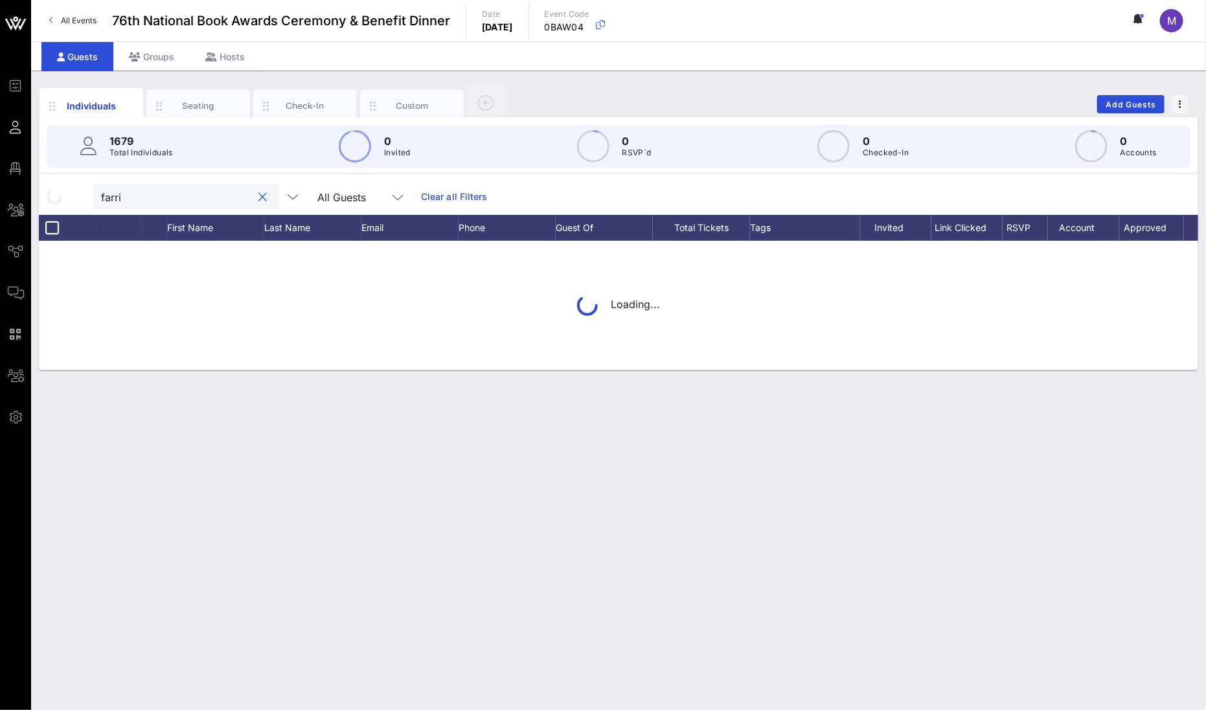
type input "[PERSON_NAME]"
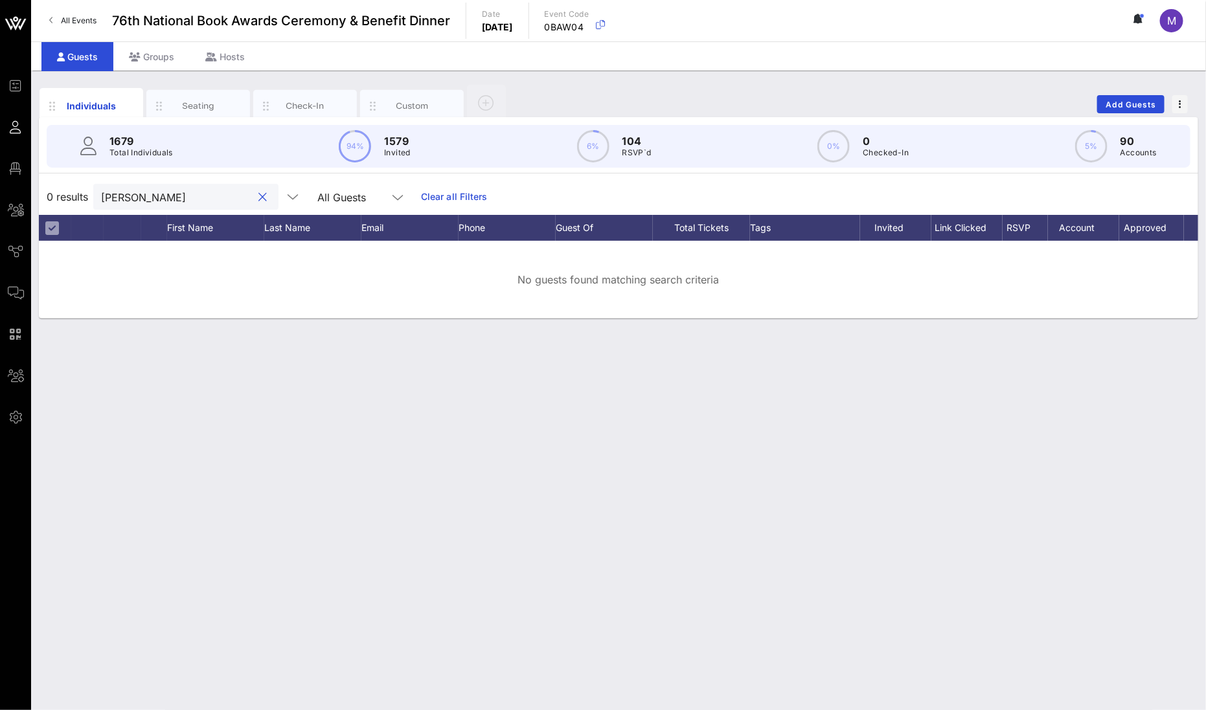
click at [259, 196] on button "clear icon" at bounding box center [263, 197] width 8 height 13
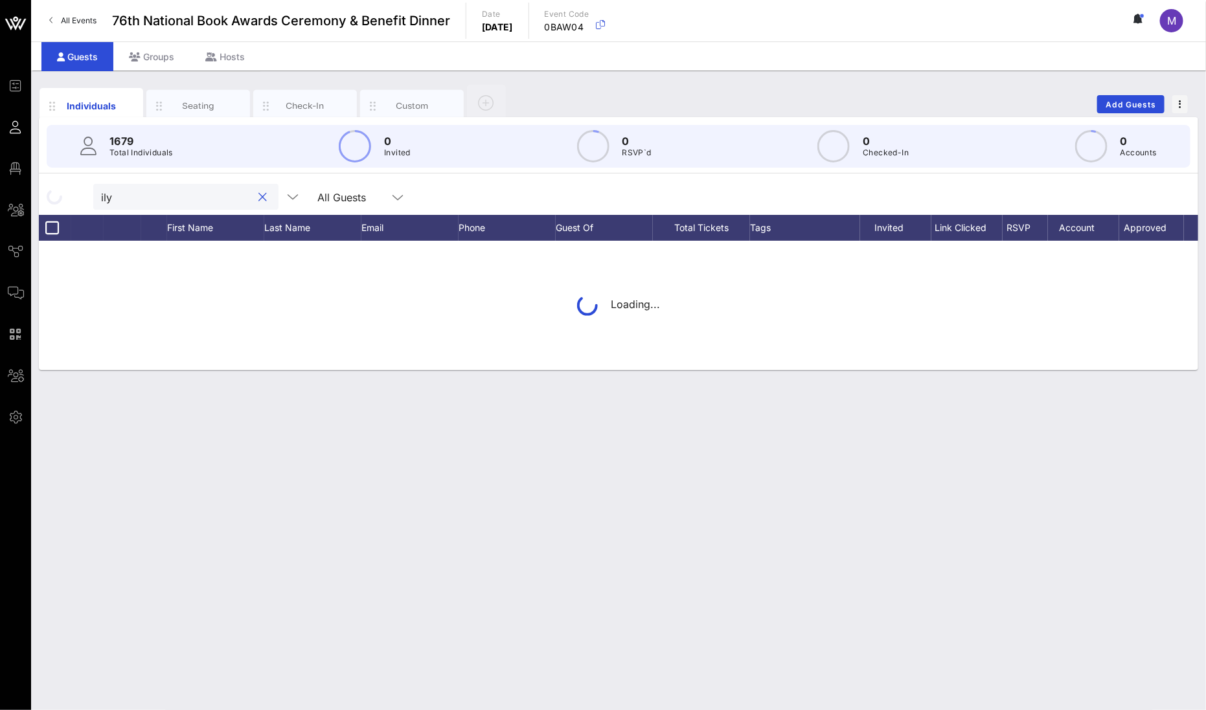
type input "[PERSON_NAME]"
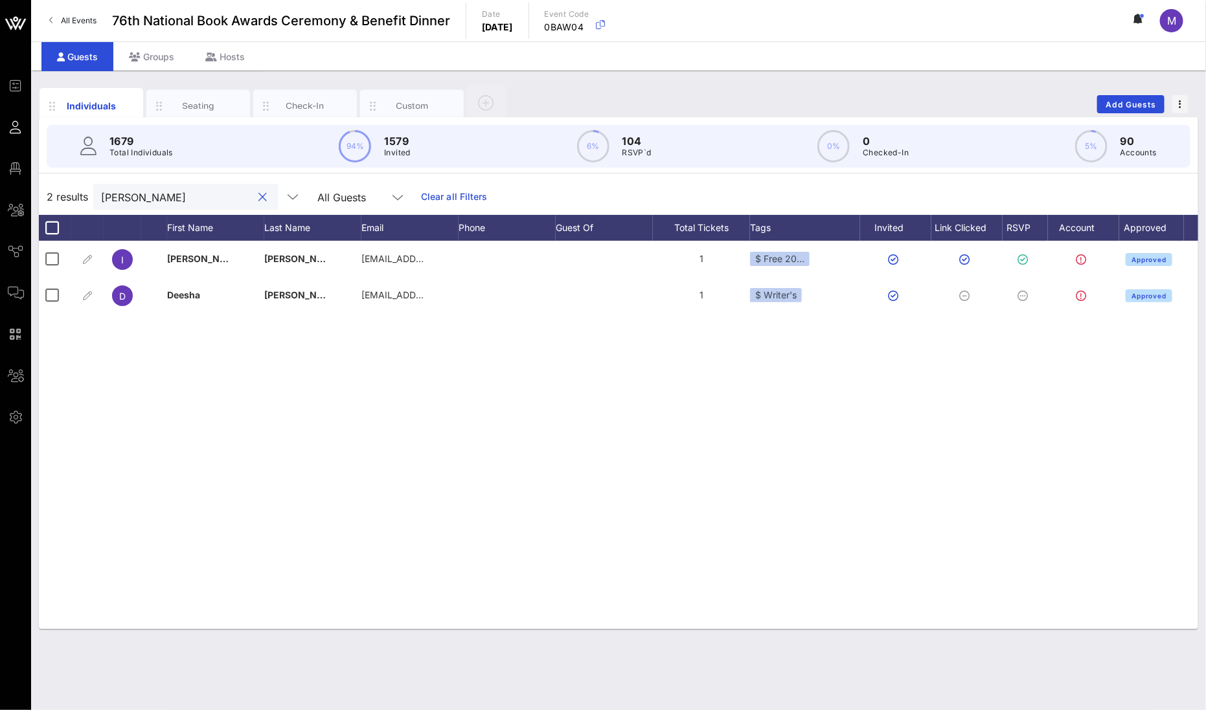
scroll to position [0, 17]
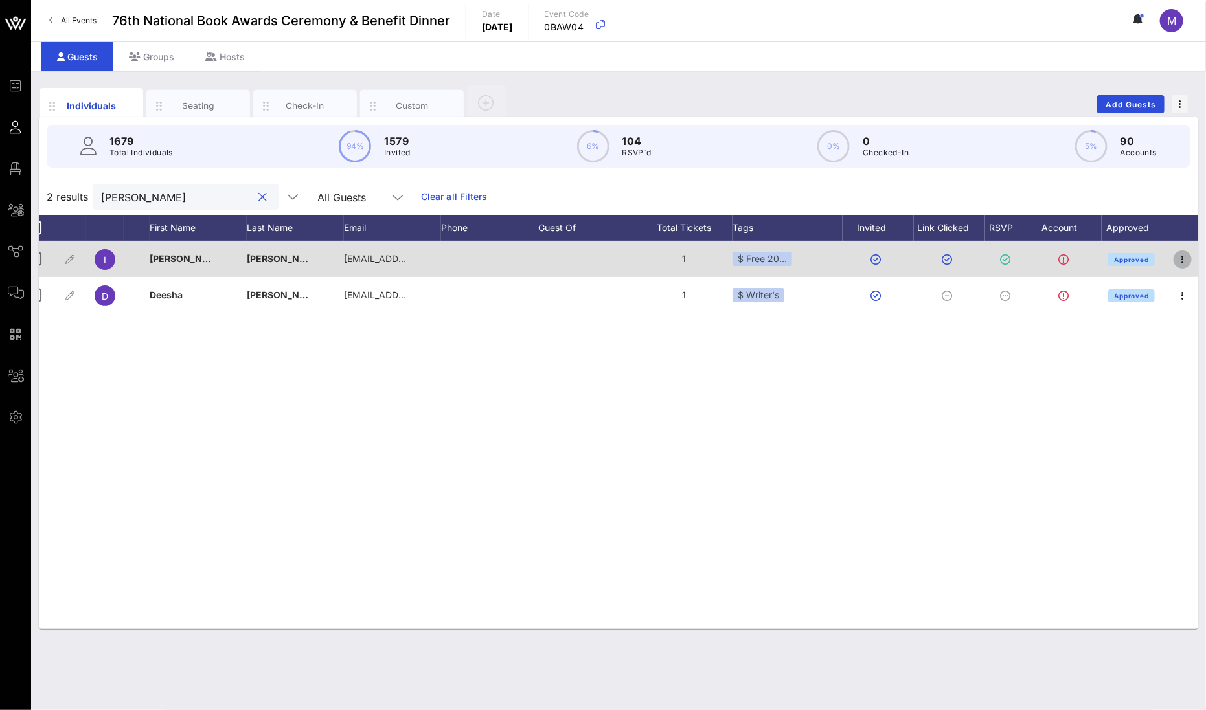
click at [872, 255] on icon "button" at bounding box center [1183, 260] width 16 height 16
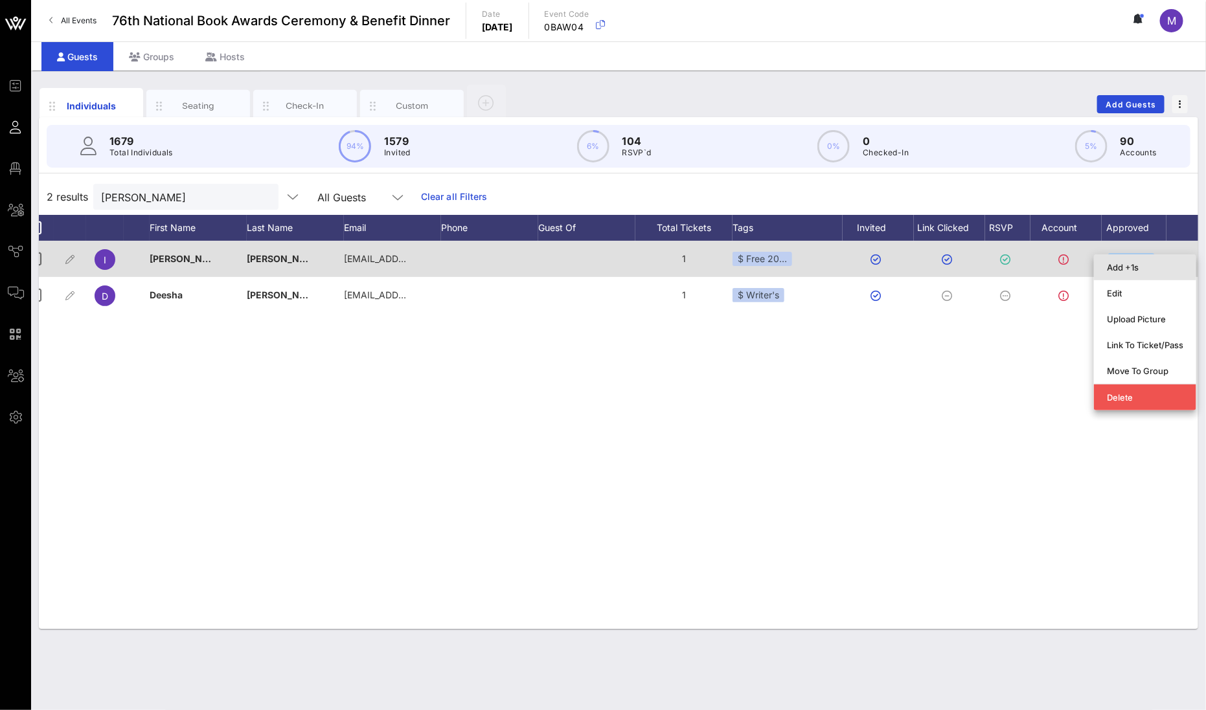
click at [872, 260] on div "Add +1s" at bounding box center [1145, 267] width 76 height 21
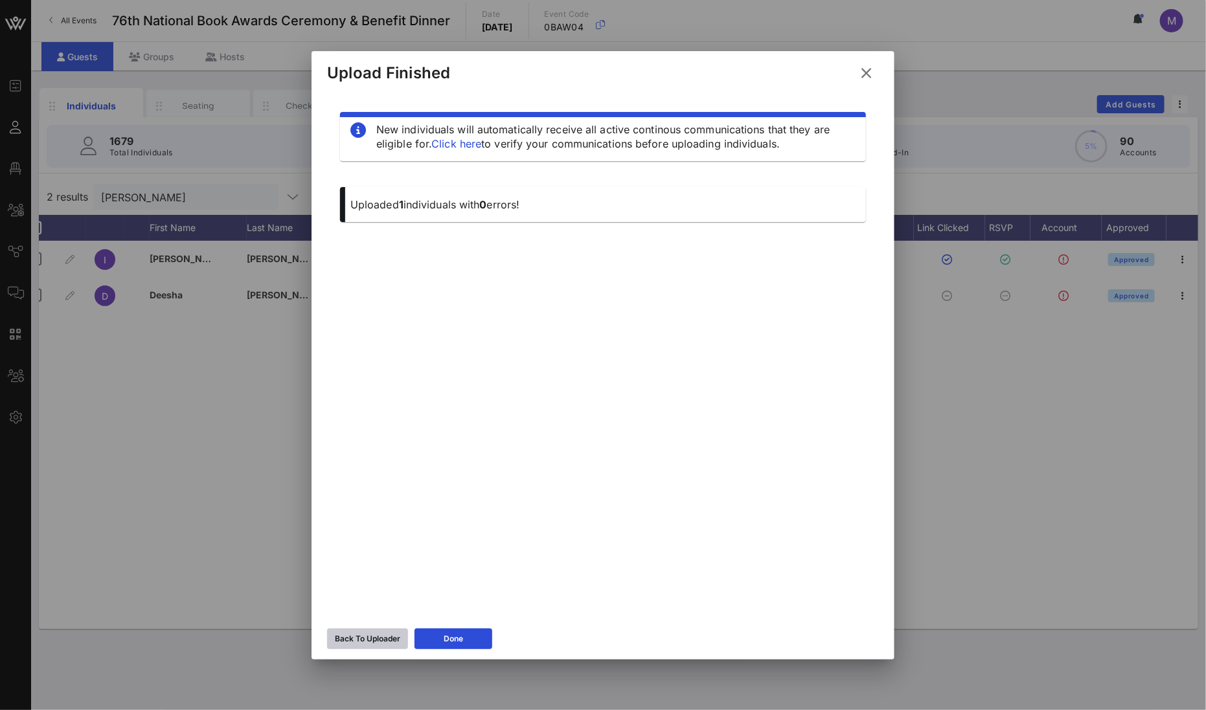
click at [373, 530] on div "Back To Uploader" at bounding box center [367, 639] width 65 height 13
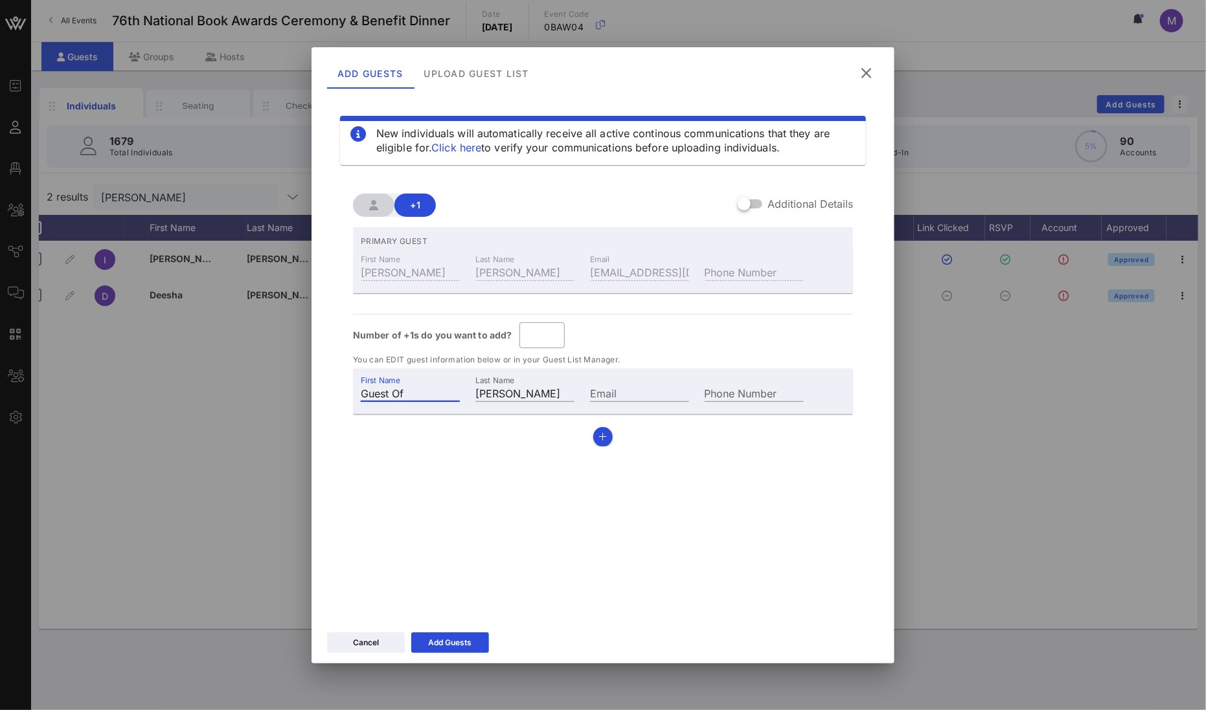
click at [409, 392] on input "Guest Of" at bounding box center [410, 393] width 99 height 17
type input "[PERSON_NAME]"
click at [510, 387] on input "[PERSON_NAME]" at bounding box center [524, 393] width 99 height 17
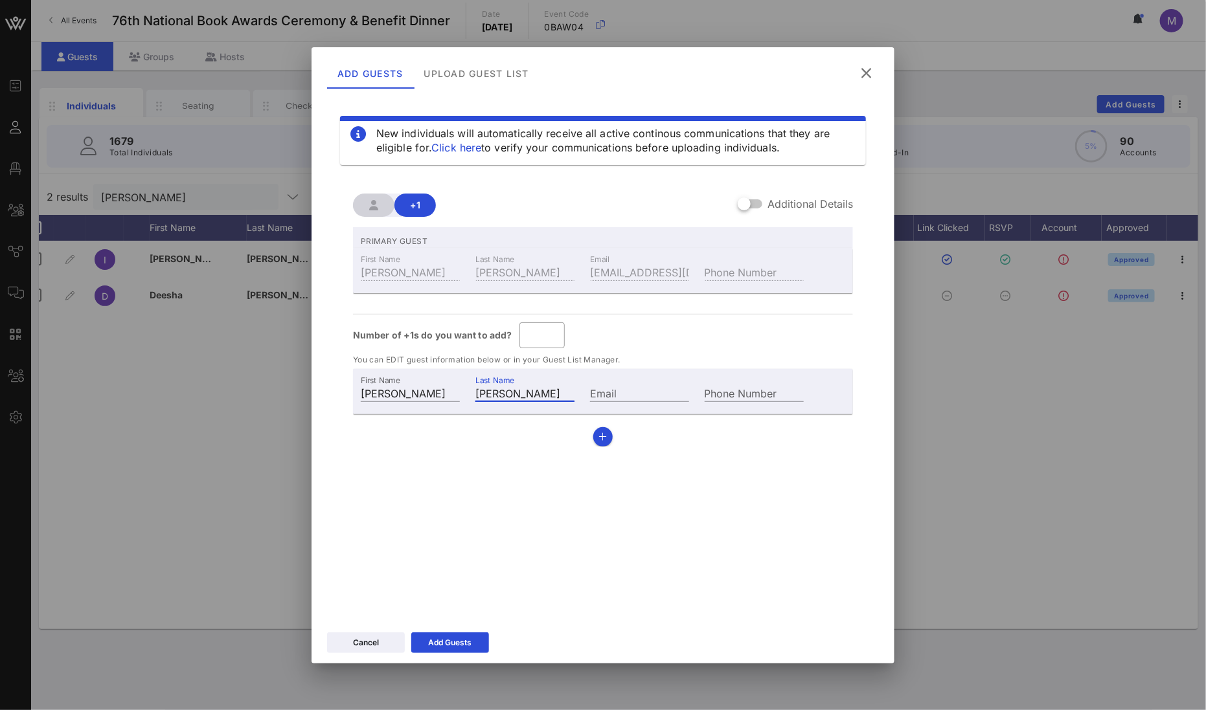
click at [510, 387] on input "[PERSON_NAME]" at bounding box center [524, 393] width 99 height 17
type input "[PERSON_NAME]"
click at [490, 512] on div "New individuals will automatically receive all active continous communications …" at bounding box center [603, 354] width 552 height 518
click at [462, 530] on div "Add Guests" at bounding box center [450, 643] width 43 height 13
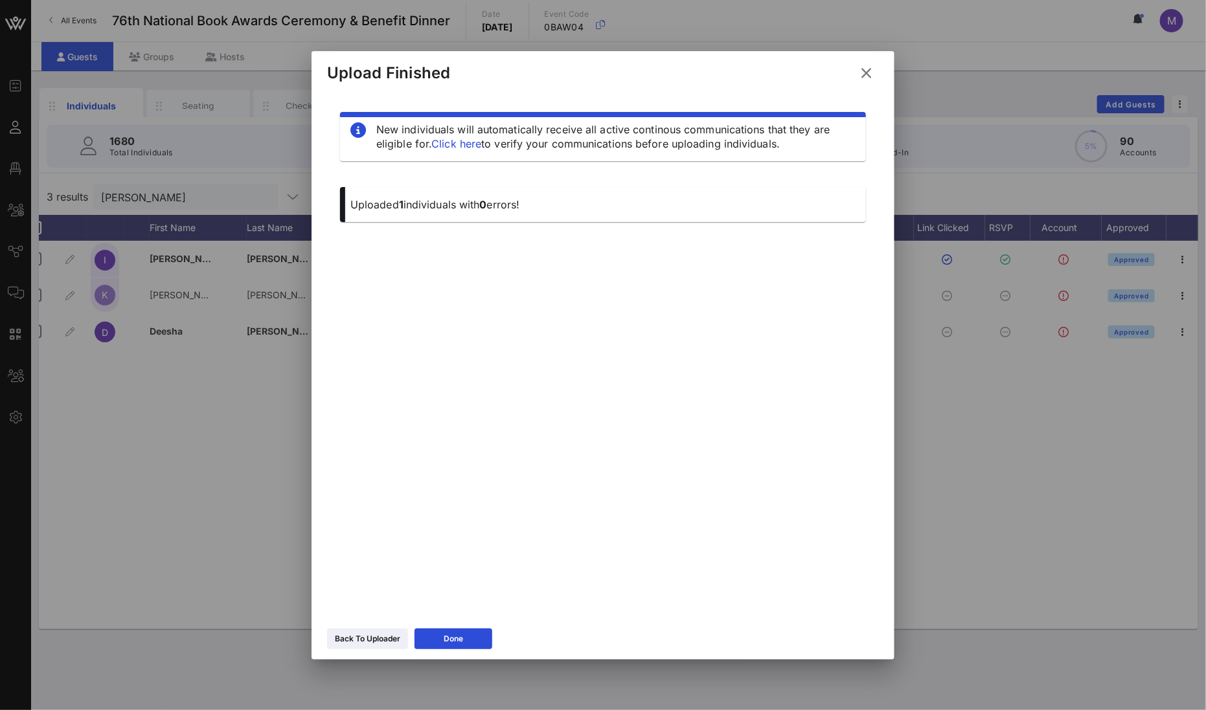
click at [868, 66] on icon at bounding box center [865, 73] width 17 height 16
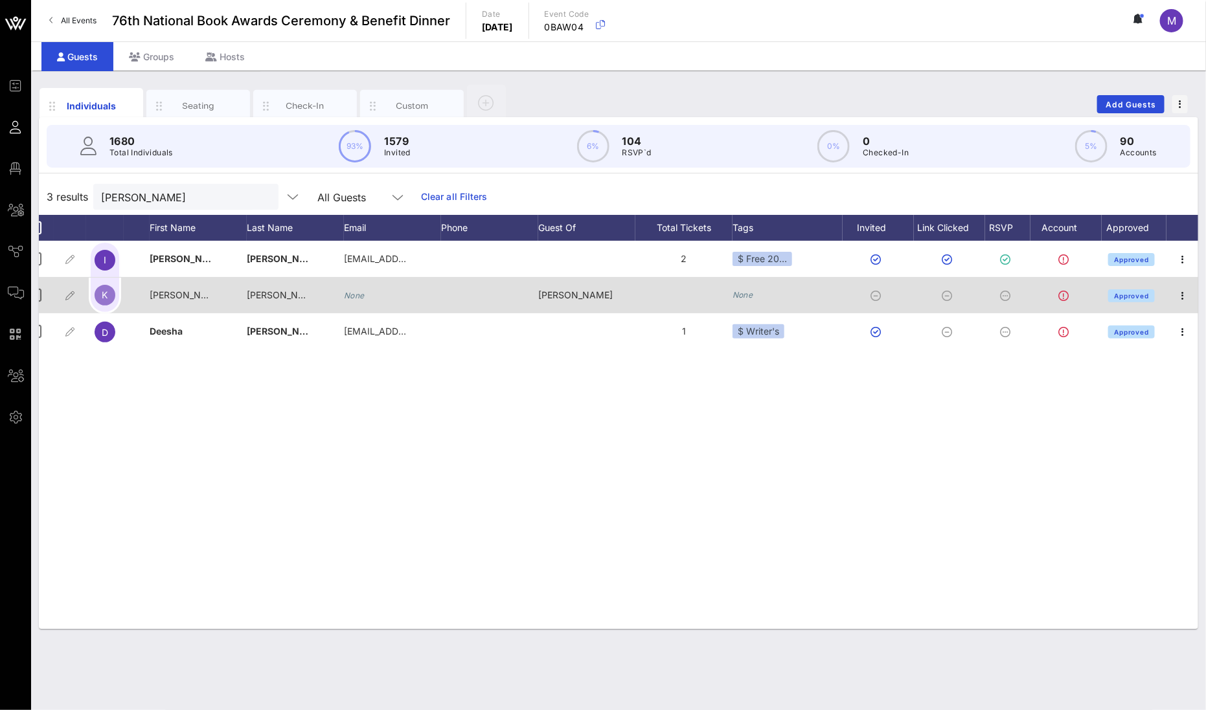
click at [734, 295] on icon "None" at bounding box center [742, 295] width 21 height 10
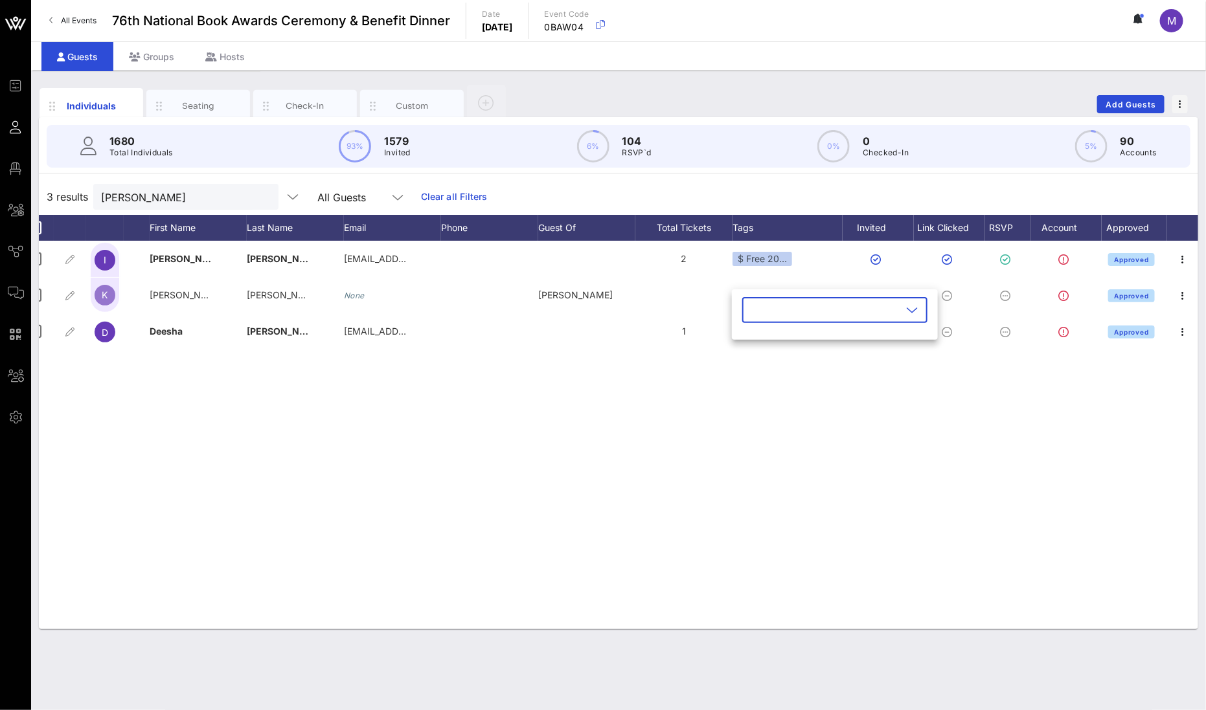
click at [872, 312] on icon at bounding box center [912, 310] width 12 height 16
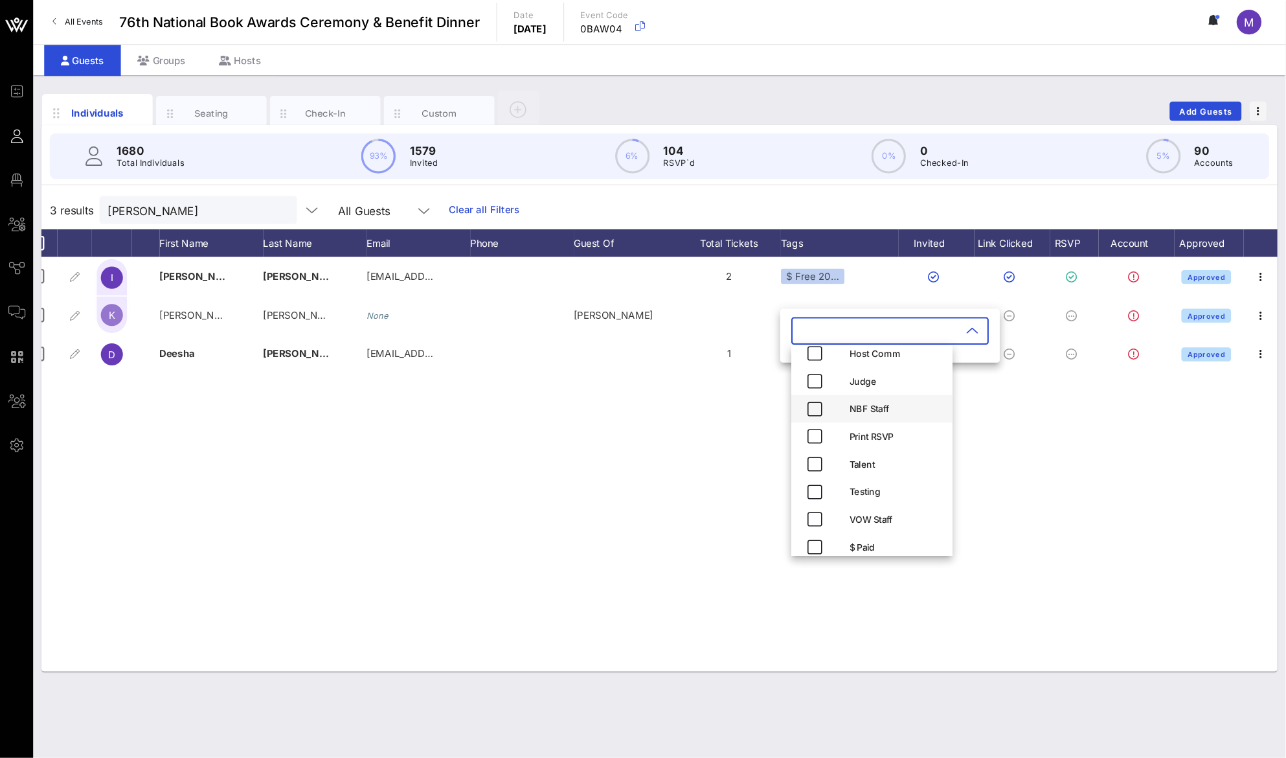
scroll to position [176, 0]
click at [872, 414] on div "I [PERSON_NAME] [EMAIL_ADDRESS][DOMAIN_NAME] 2 $ Free 20… Approved K [PERSON_NA…" at bounding box center [618, 435] width 1159 height 389
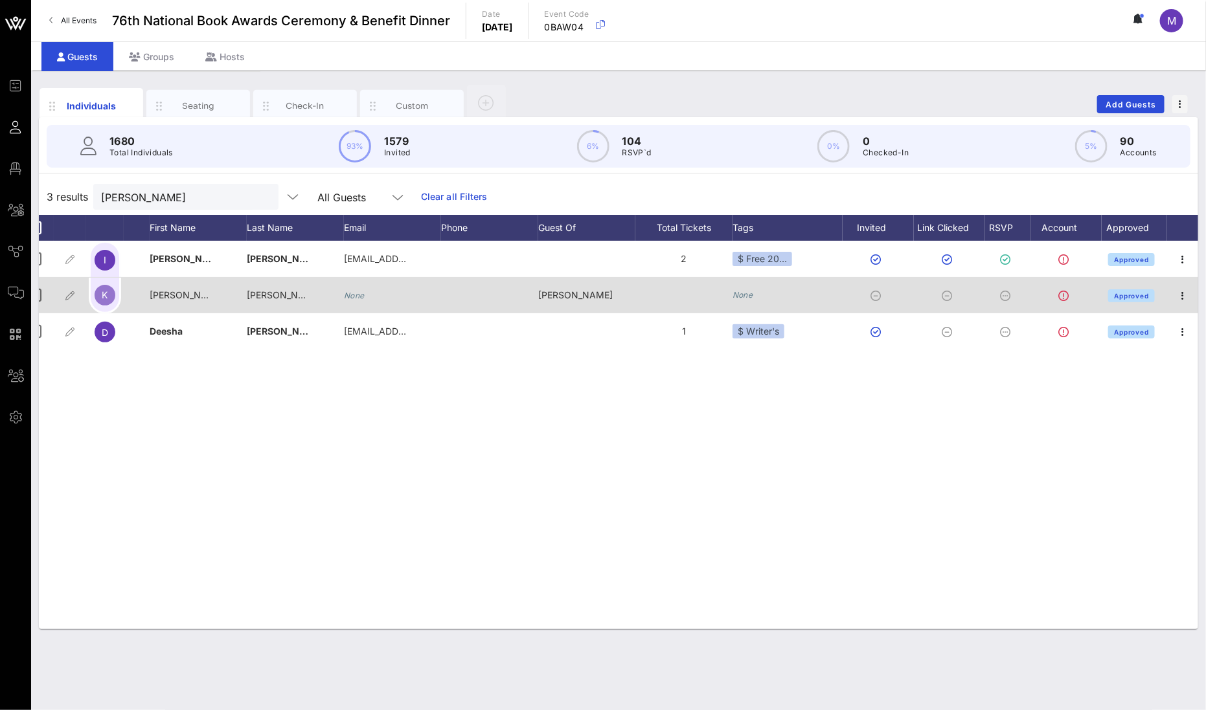
click at [872, 294] on icon at bounding box center [1005, 296] width 10 height 10
click at [872, 291] on icon "button" at bounding box center [1183, 296] width 16 height 16
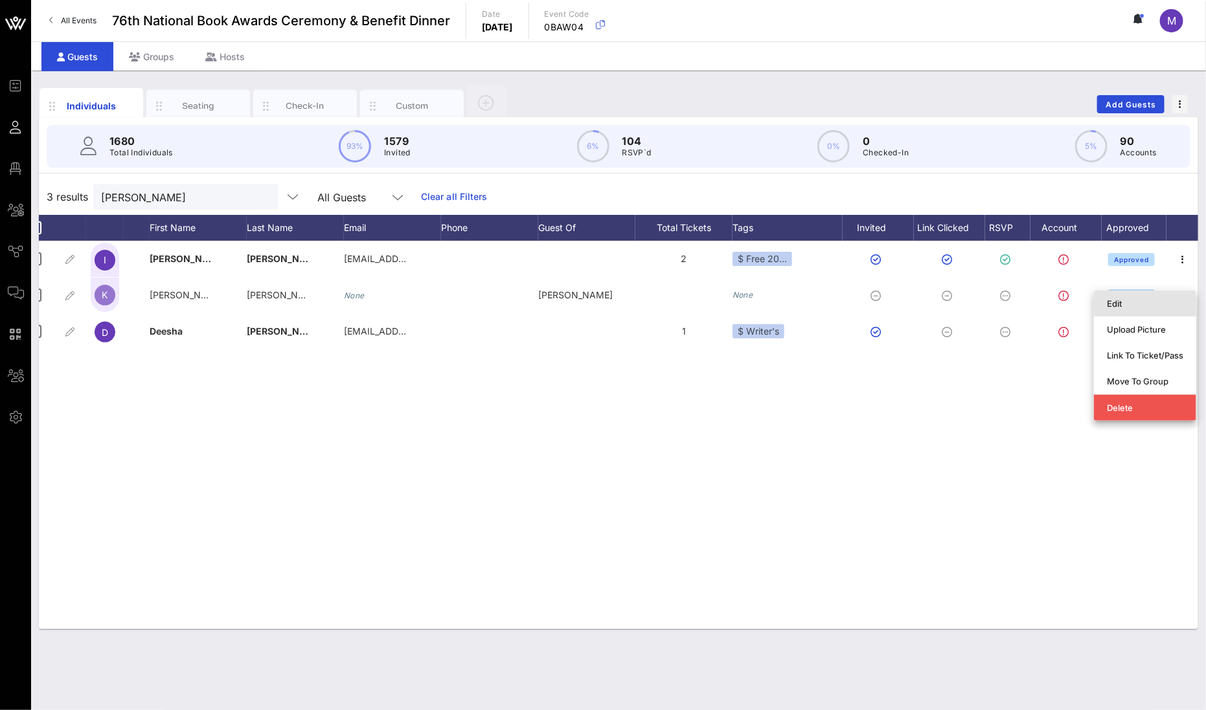
click at [872, 294] on div "Edit" at bounding box center [1145, 303] width 76 height 21
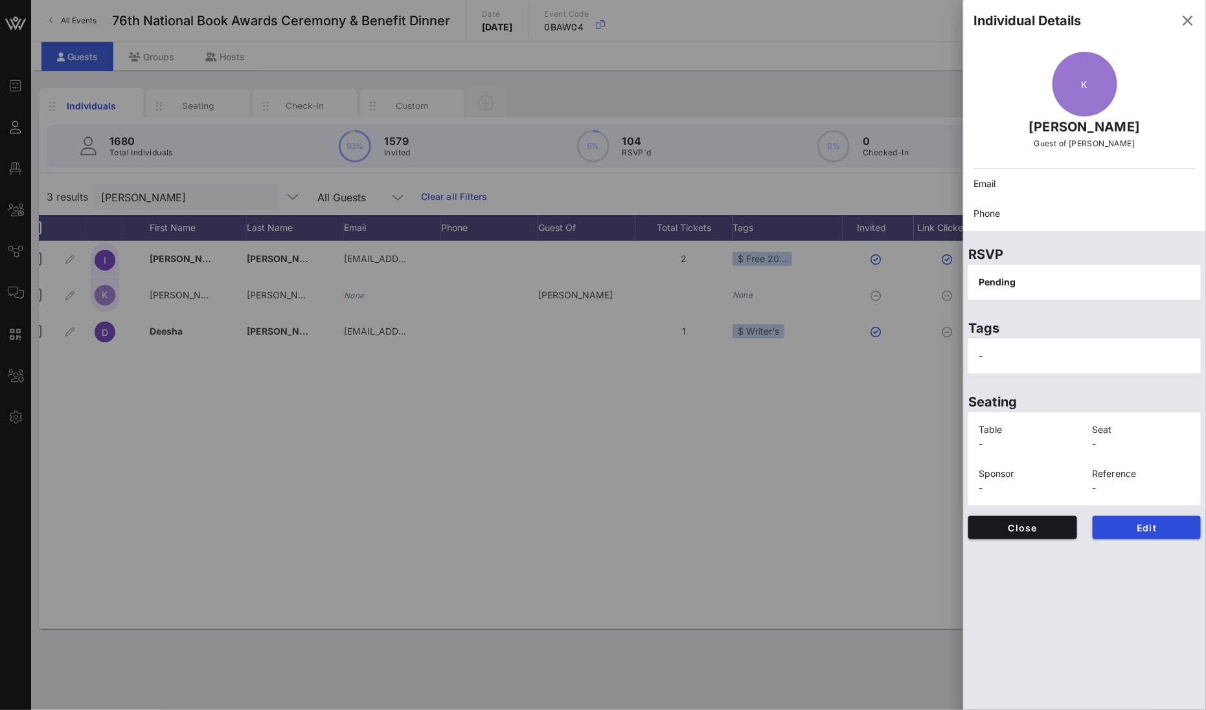
click at [872, 515] on div "Edit" at bounding box center [1147, 527] width 124 height 39
click at [872, 523] on span "Edit" at bounding box center [1147, 528] width 88 height 11
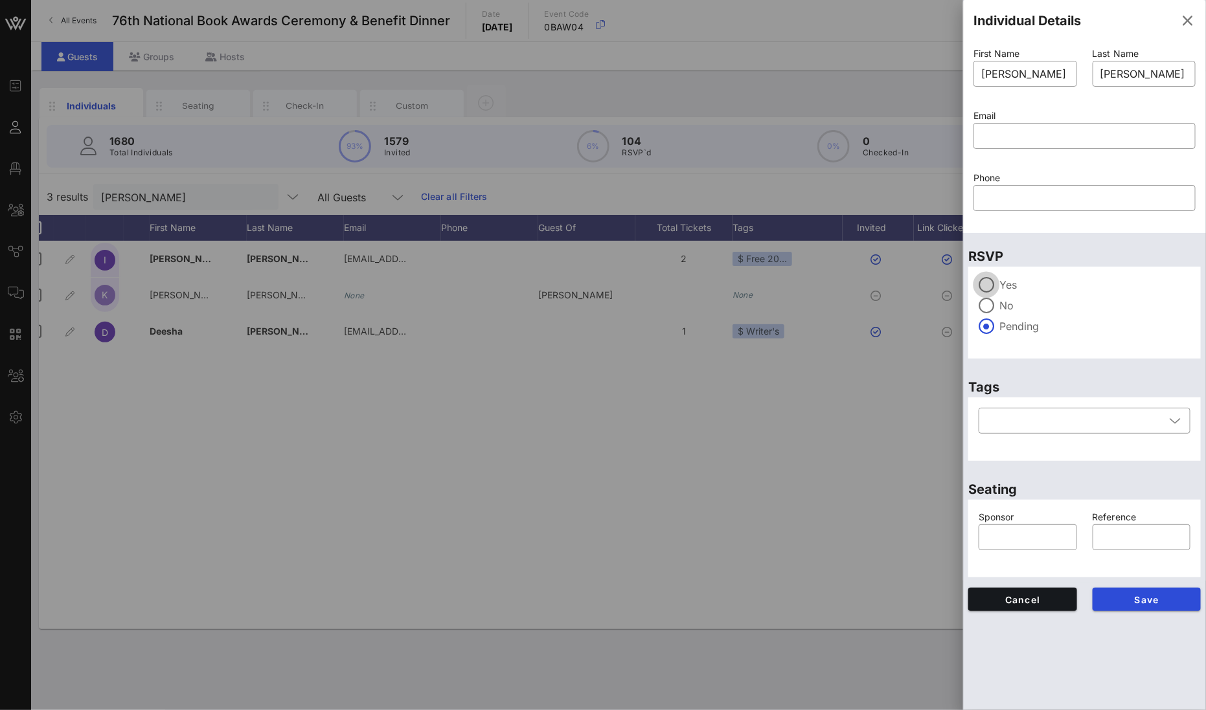
click at [872, 283] on div at bounding box center [986, 285] width 22 height 22
click at [872, 530] on span "Save" at bounding box center [1147, 600] width 88 height 11
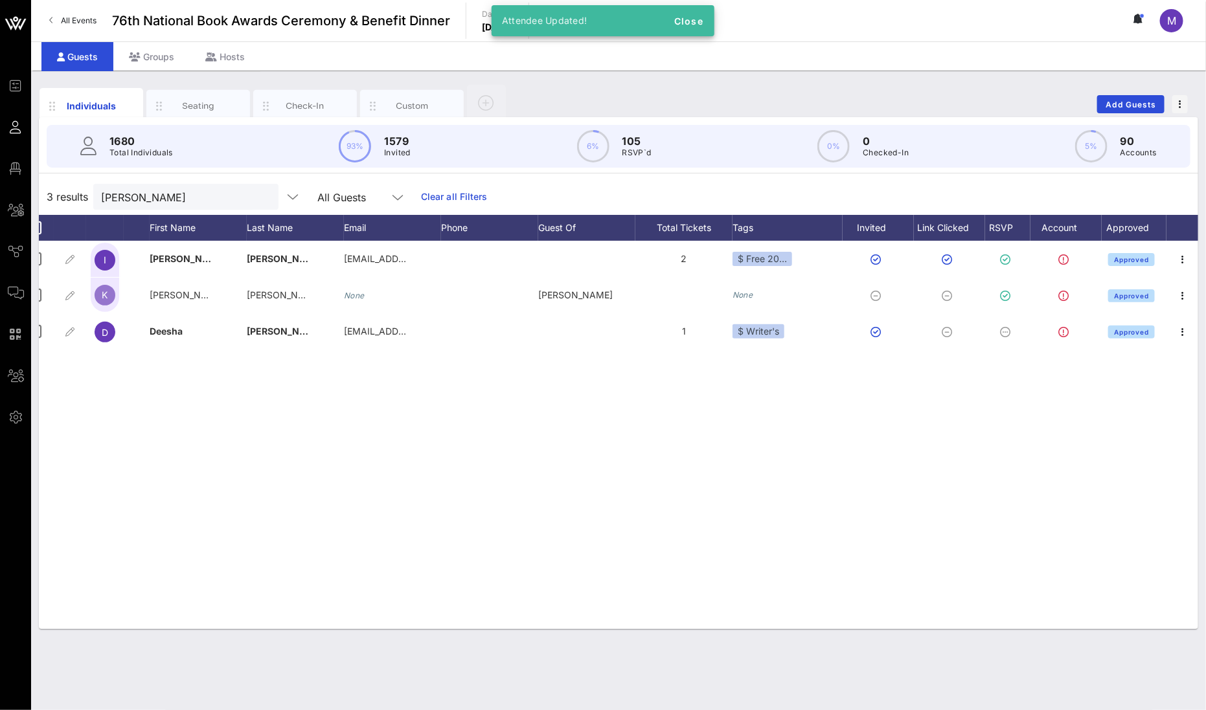
click at [182, 183] on div "3 results [PERSON_NAME] All Guests Clear all Filters" at bounding box center [618, 197] width 1159 height 36
click at [177, 199] on input "[PERSON_NAME]" at bounding box center [177, 196] width 152 height 17
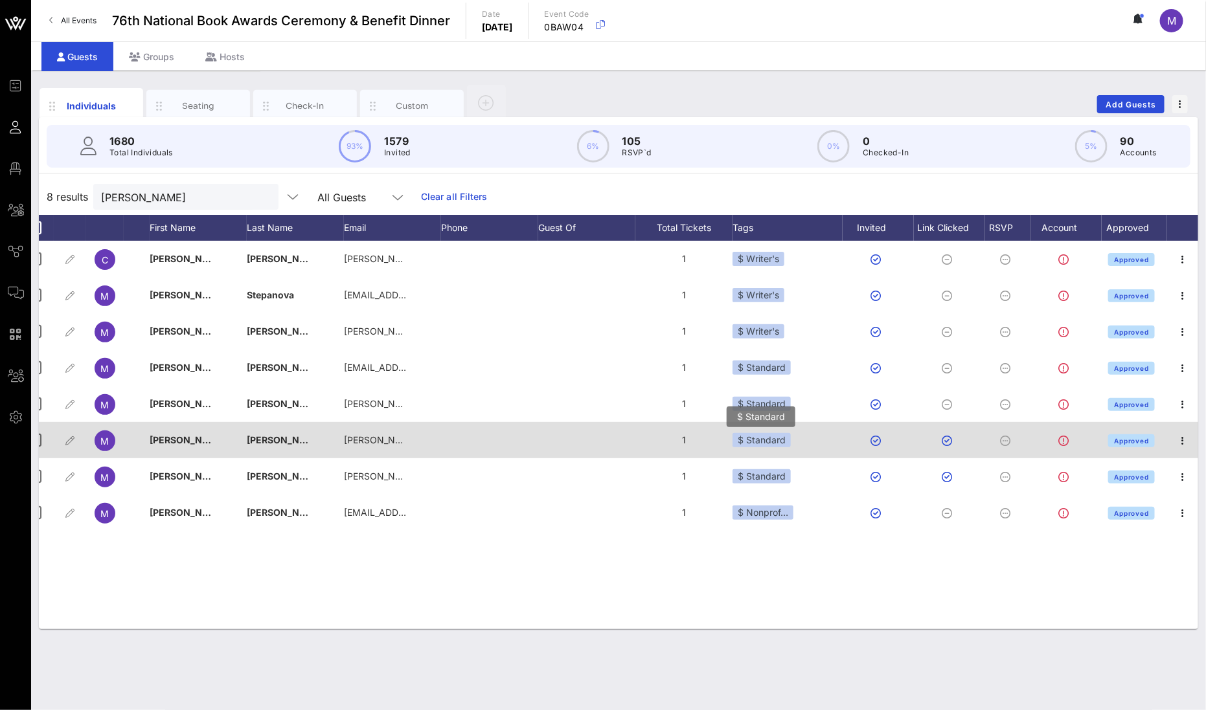
click at [773, 442] on div "$ Standard" at bounding box center [761, 440] width 58 height 14
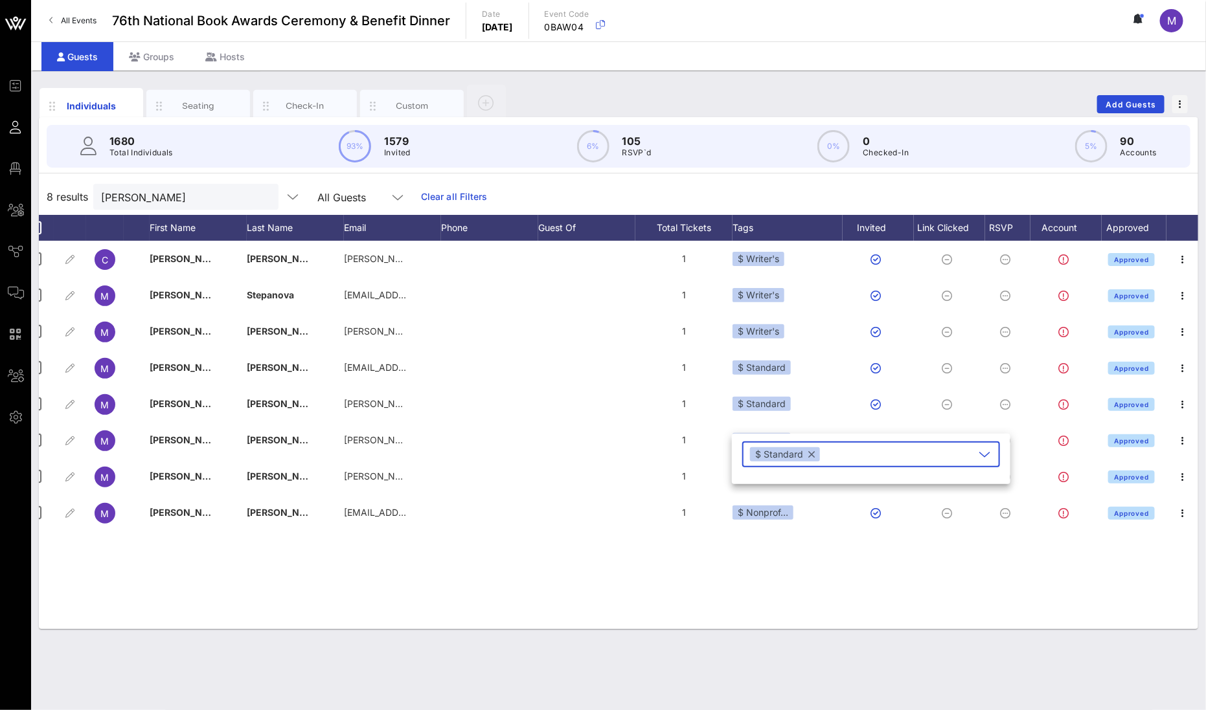
click at [811, 453] on button "button" at bounding box center [811, 455] width 6 height 14
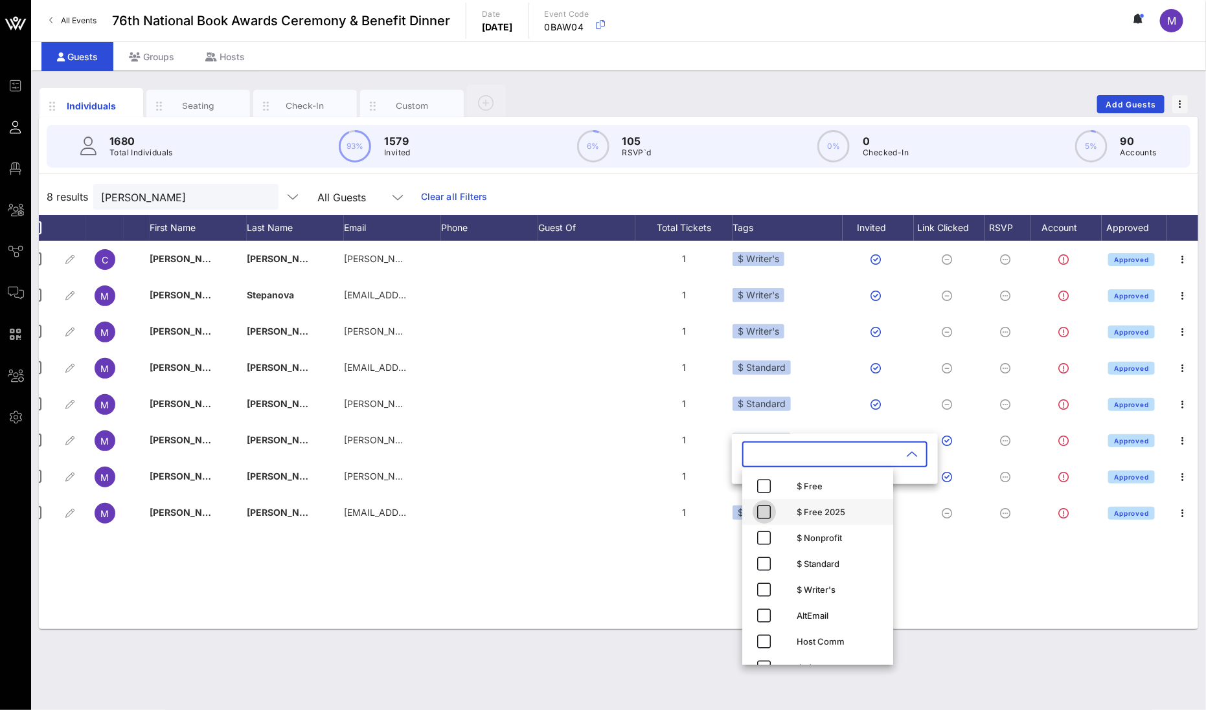
click at [756, 513] on icon "button" at bounding box center [764, 513] width 16 height 16
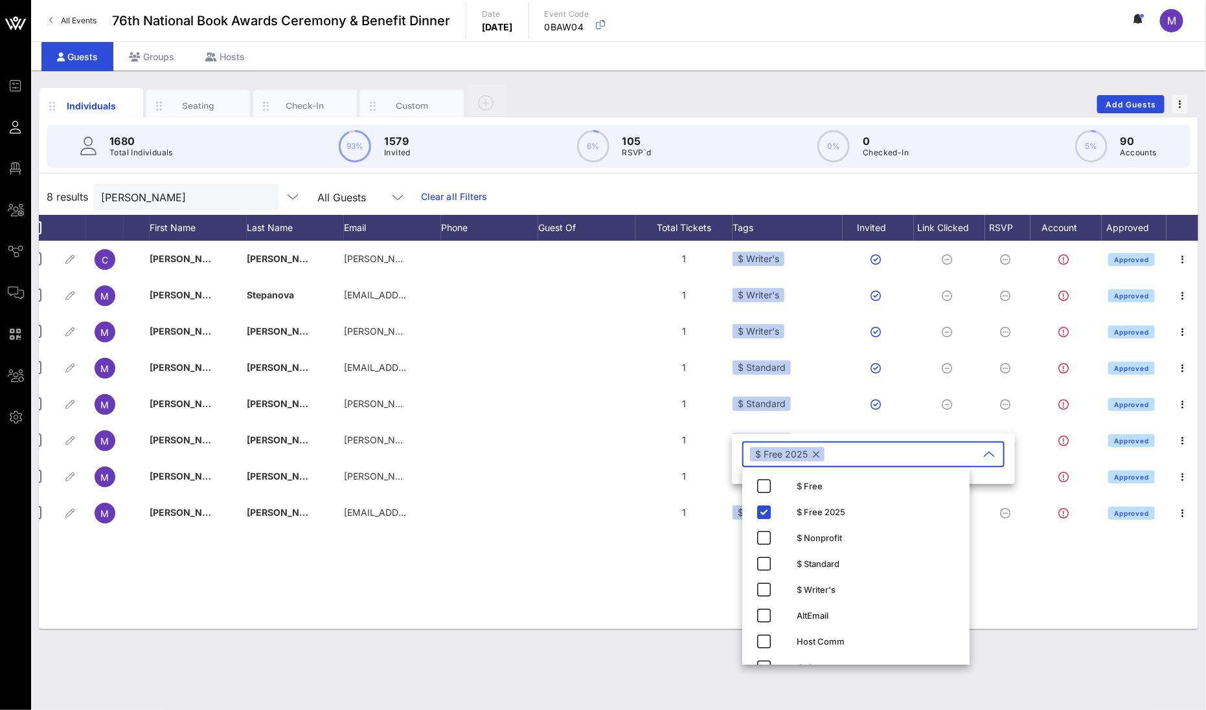
click at [659, 530] on div "C [PERSON_NAME] [PERSON_NAME][EMAIL_ADDRESS][PERSON_NAME][DOMAIN_NAME] 1 $ Writ…" at bounding box center [618, 435] width 1159 height 389
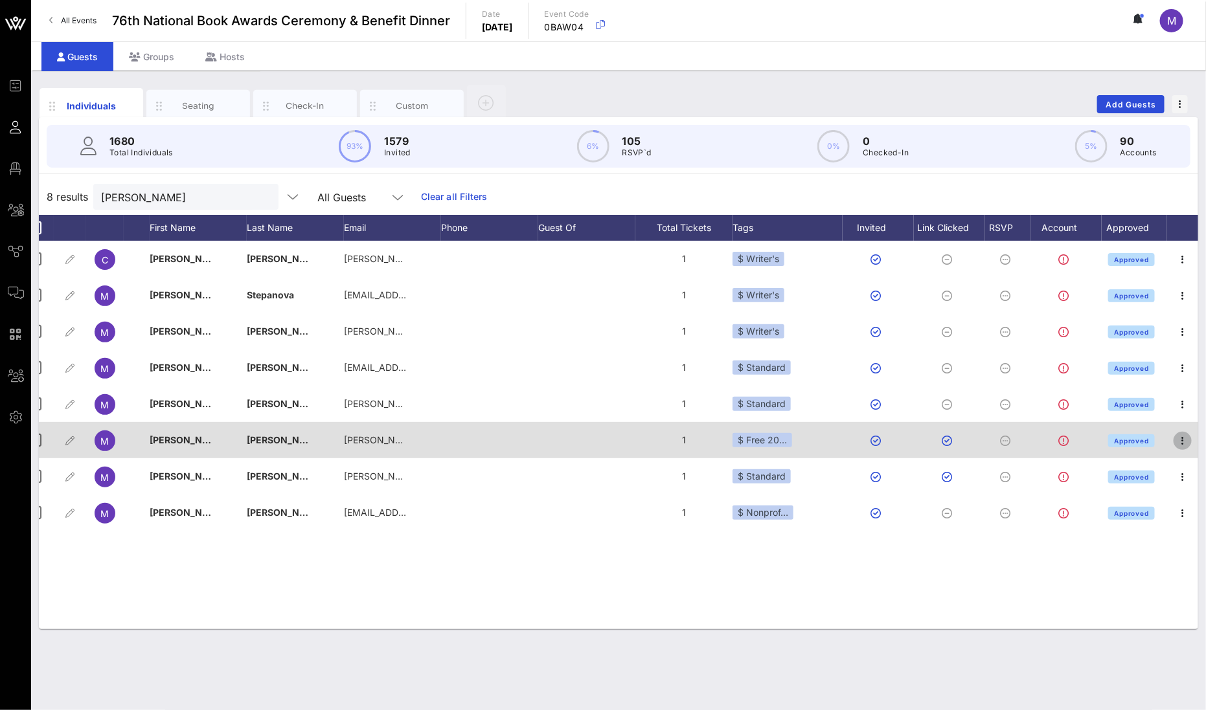
click at [872, 440] on icon "button" at bounding box center [1183, 441] width 16 height 16
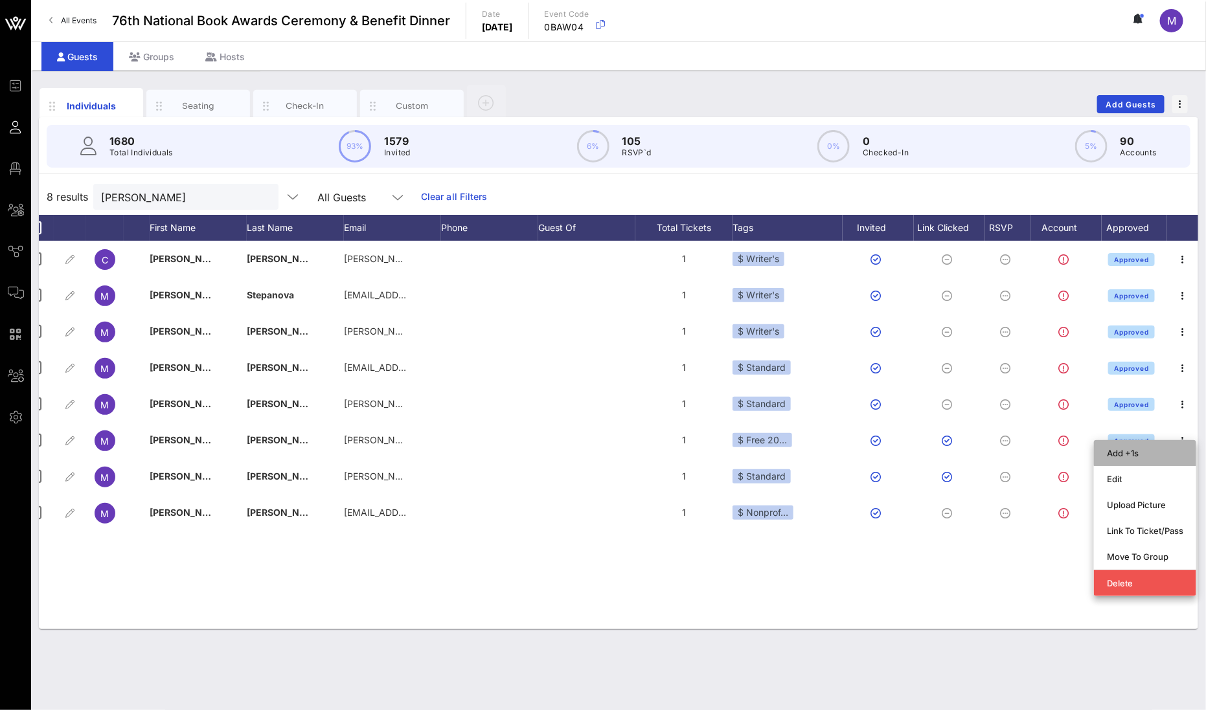
click at [872, 455] on div "Add +1s" at bounding box center [1145, 453] width 76 height 10
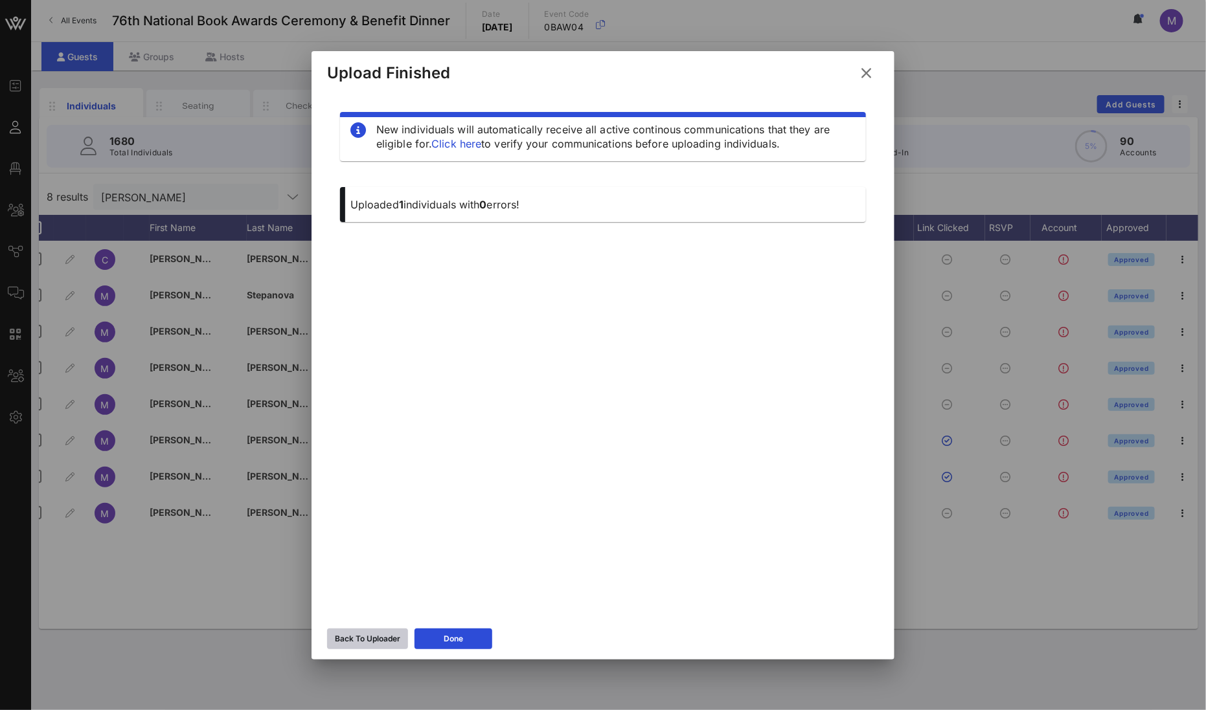
click at [372, 530] on button "Back To Uploader" at bounding box center [367, 639] width 81 height 21
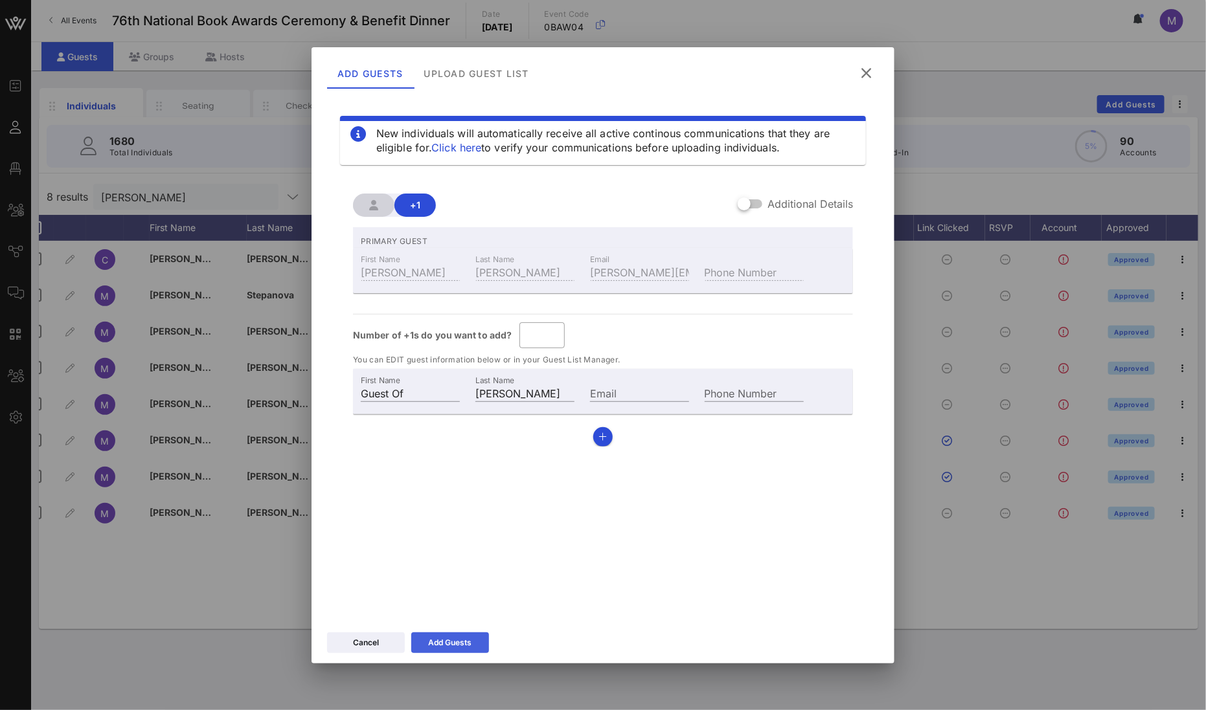
click at [455, 530] on div "Add Guests" at bounding box center [450, 643] width 43 height 13
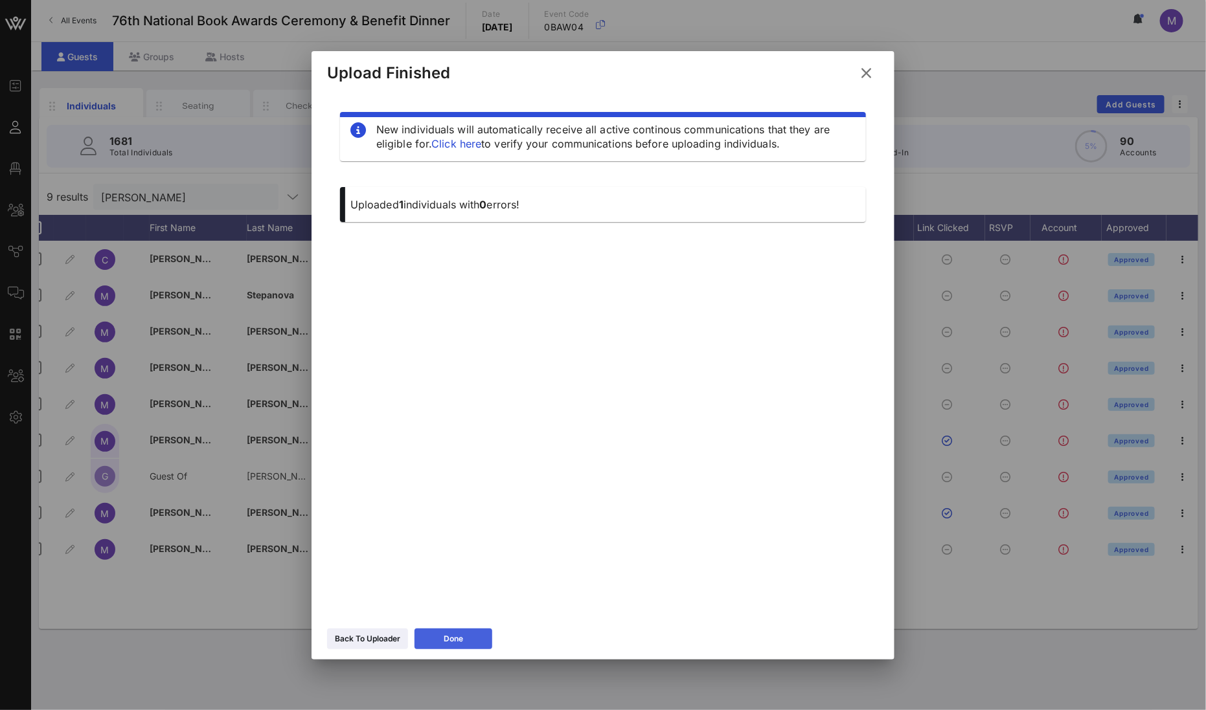
click at [460, 530] on div "Done" at bounding box center [453, 639] width 19 height 13
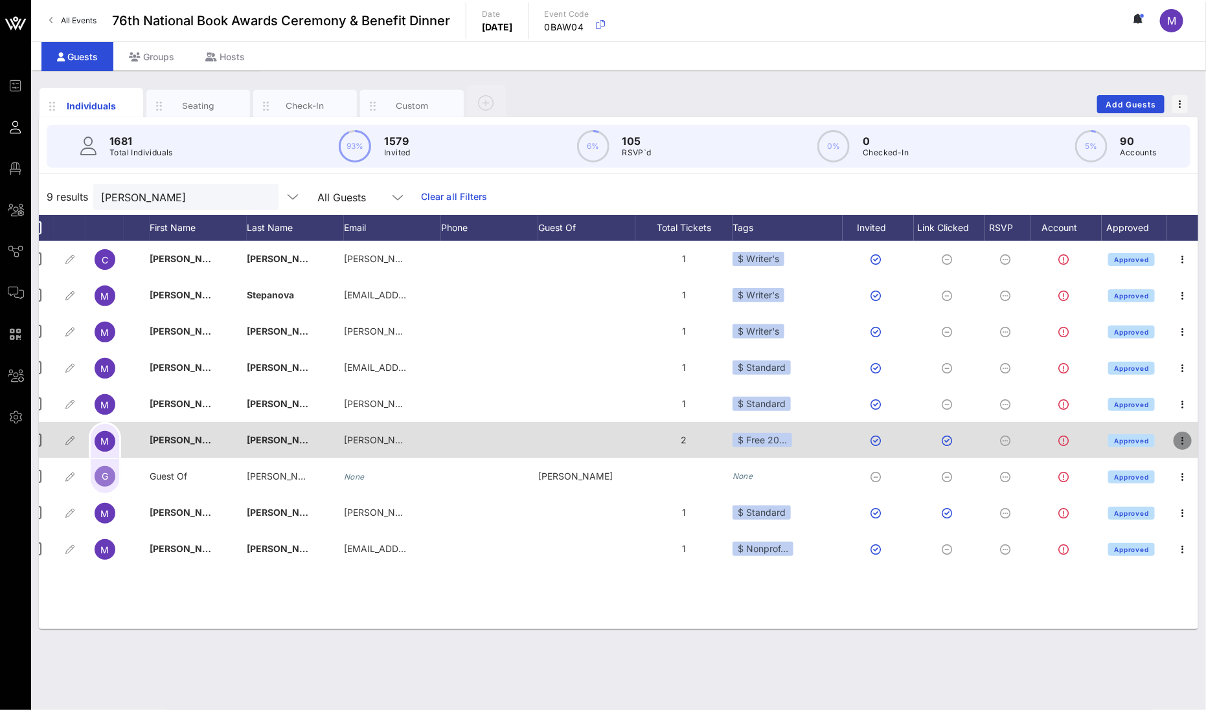
click at [872, 435] on icon "button" at bounding box center [1183, 441] width 16 height 16
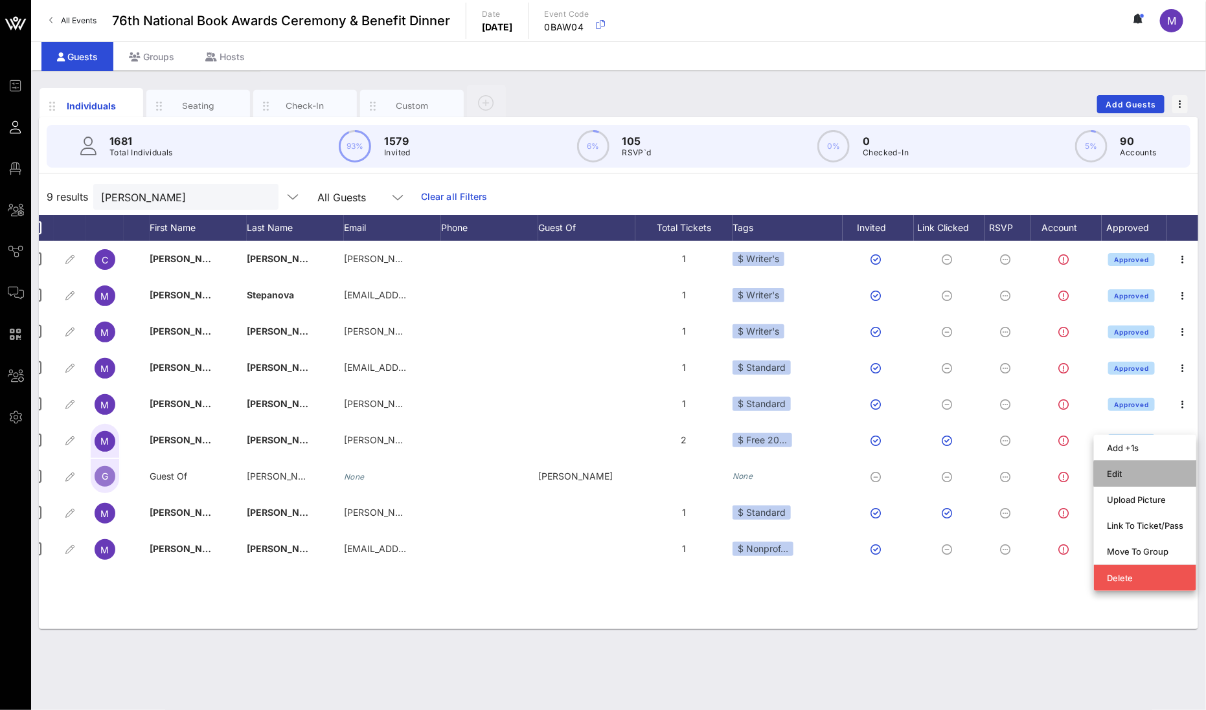
click at [872, 475] on div "Edit" at bounding box center [1145, 474] width 76 height 10
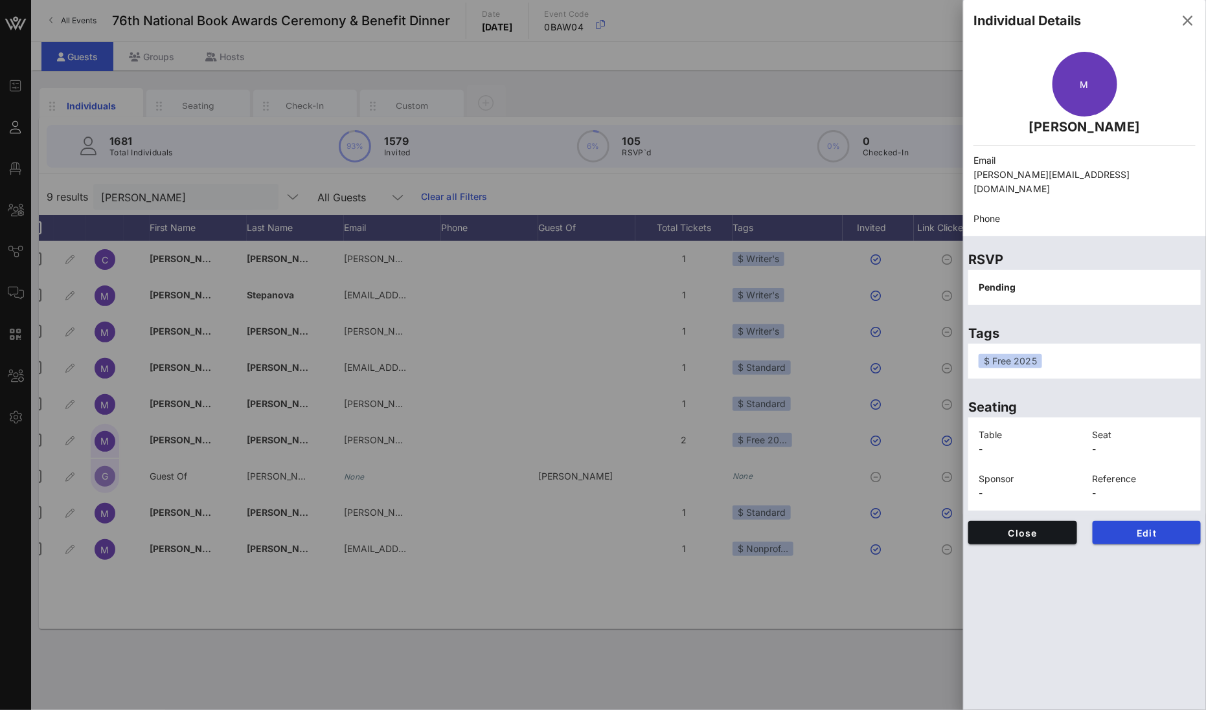
click at [872, 397] on p "Seating" at bounding box center [1084, 407] width 233 height 21
click at [872, 528] on span "Edit" at bounding box center [1147, 533] width 88 height 11
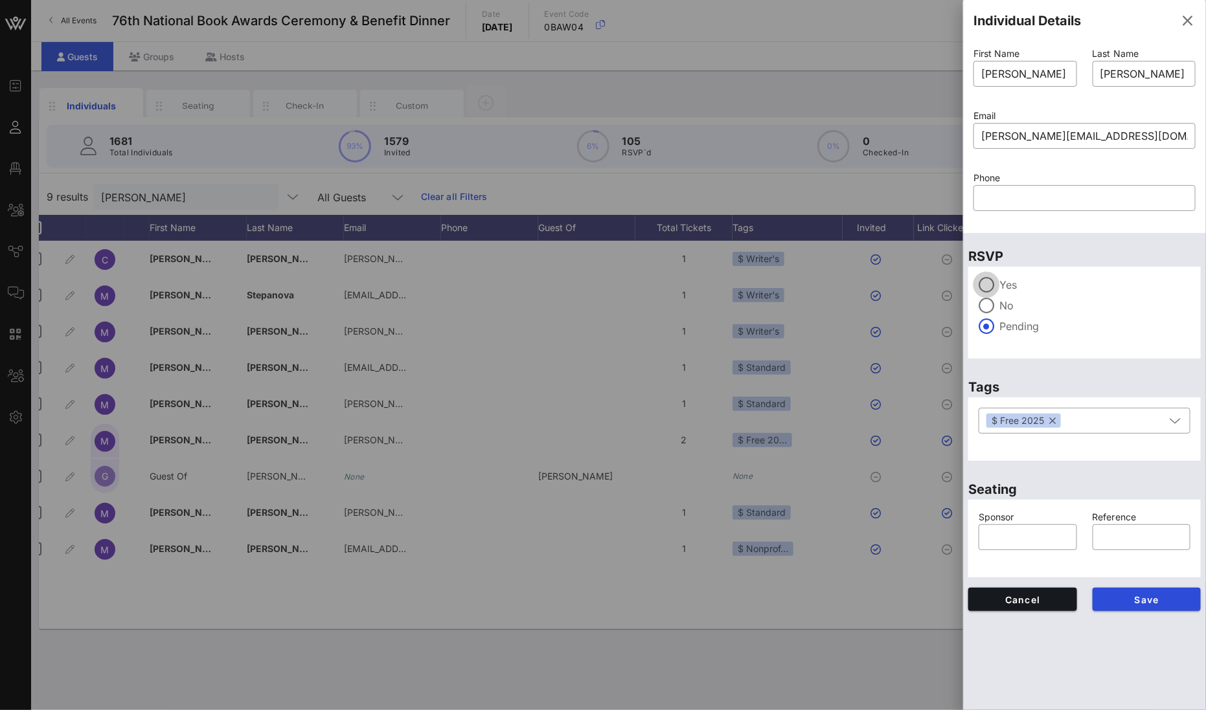
click at [872, 283] on div at bounding box center [986, 285] width 22 height 22
click at [872, 530] on span "Save" at bounding box center [1147, 600] width 88 height 11
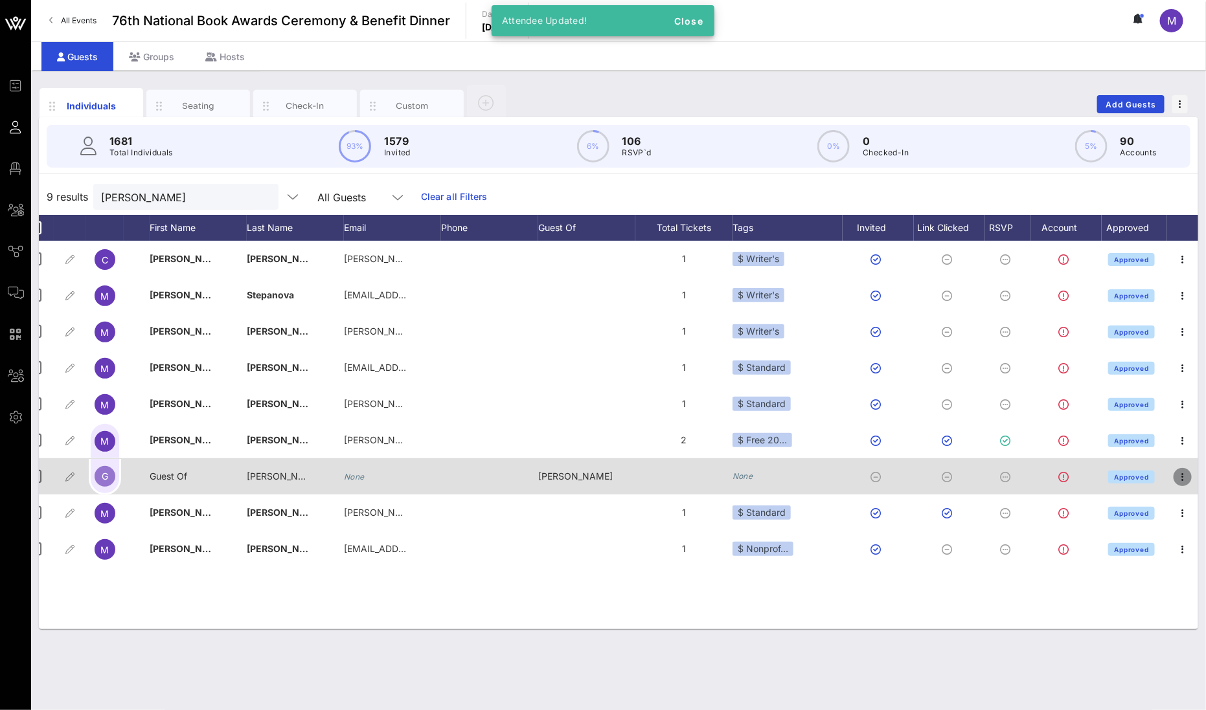
click at [872, 477] on icon "button" at bounding box center [1183, 478] width 16 height 16
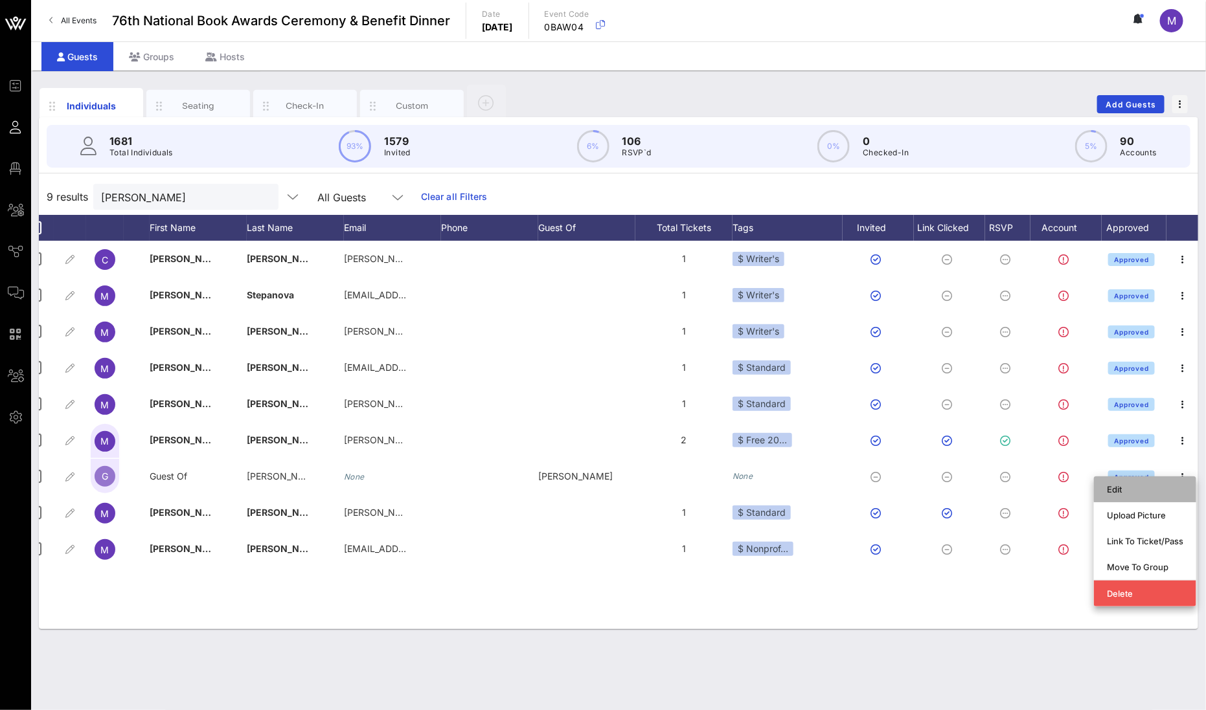
click at [872, 488] on div "Edit" at bounding box center [1145, 489] width 76 height 10
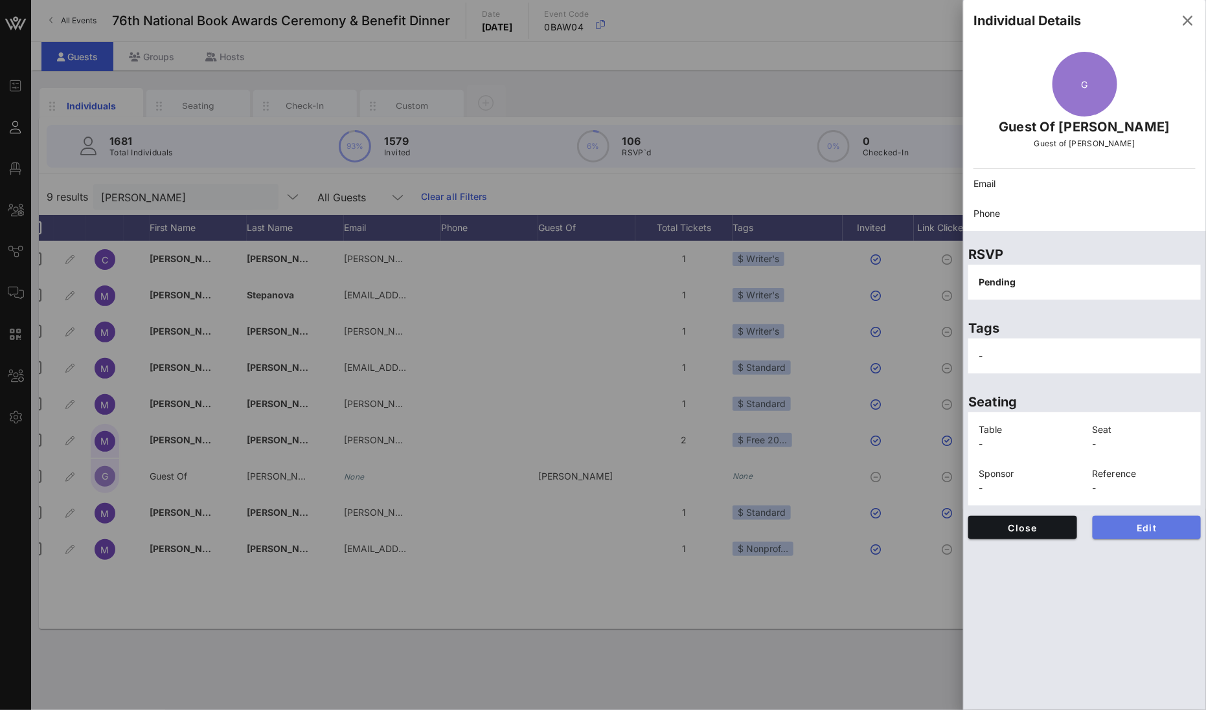
click at [872, 527] on span "Edit" at bounding box center [1147, 528] width 88 height 11
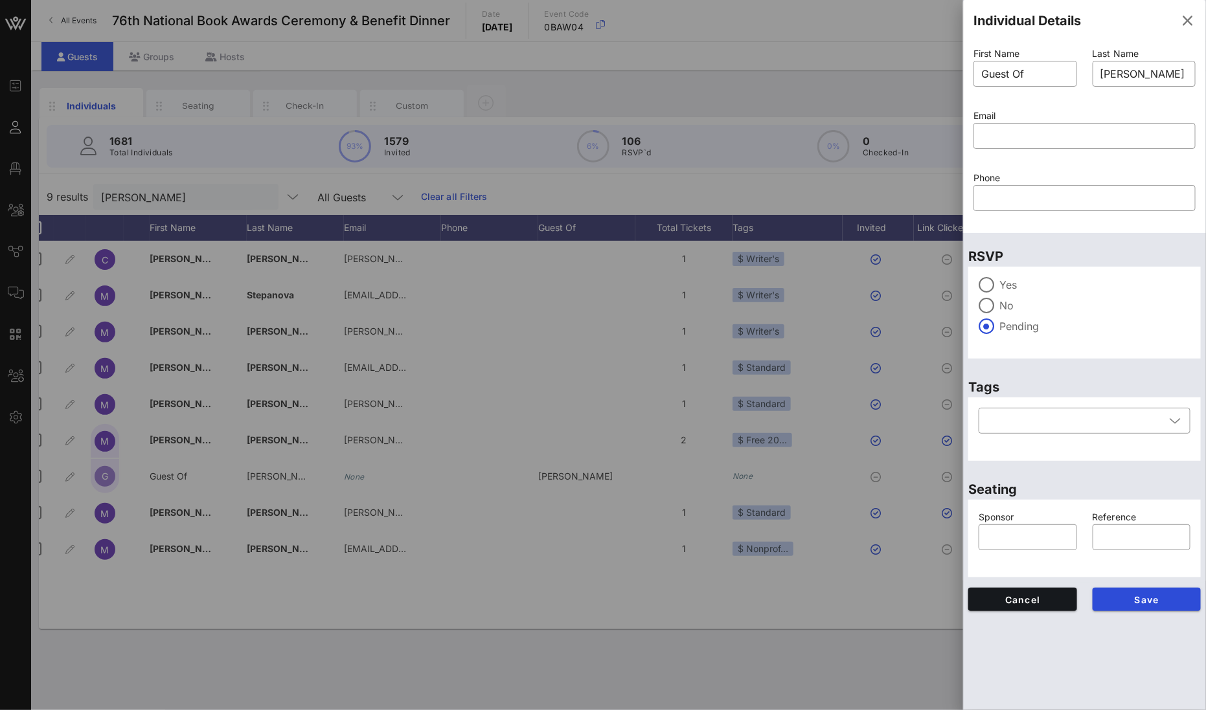
click at [872, 283] on label "Yes" at bounding box center [1094, 284] width 191 height 13
click at [872, 530] on span "Save" at bounding box center [1147, 600] width 88 height 11
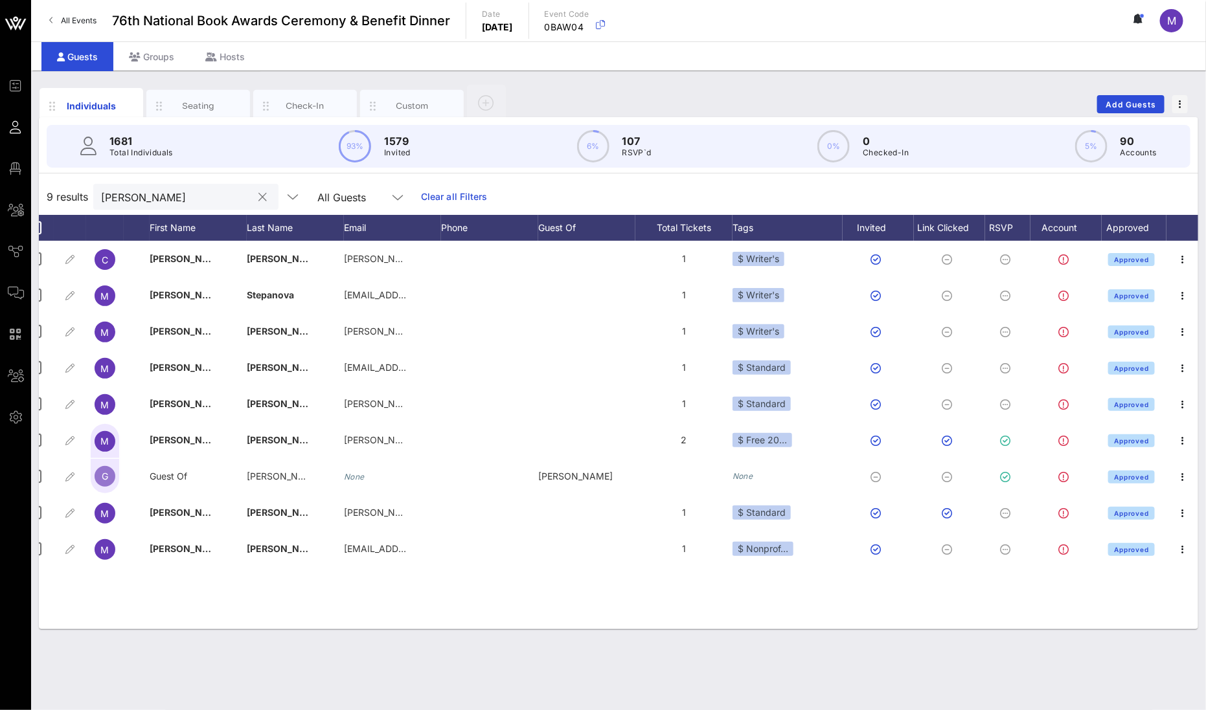
click at [159, 207] on div "[PERSON_NAME]" at bounding box center [177, 197] width 152 height 26
click at [158, 200] on input "[PERSON_NAME]" at bounding box center [177, 196] width 152 height 17
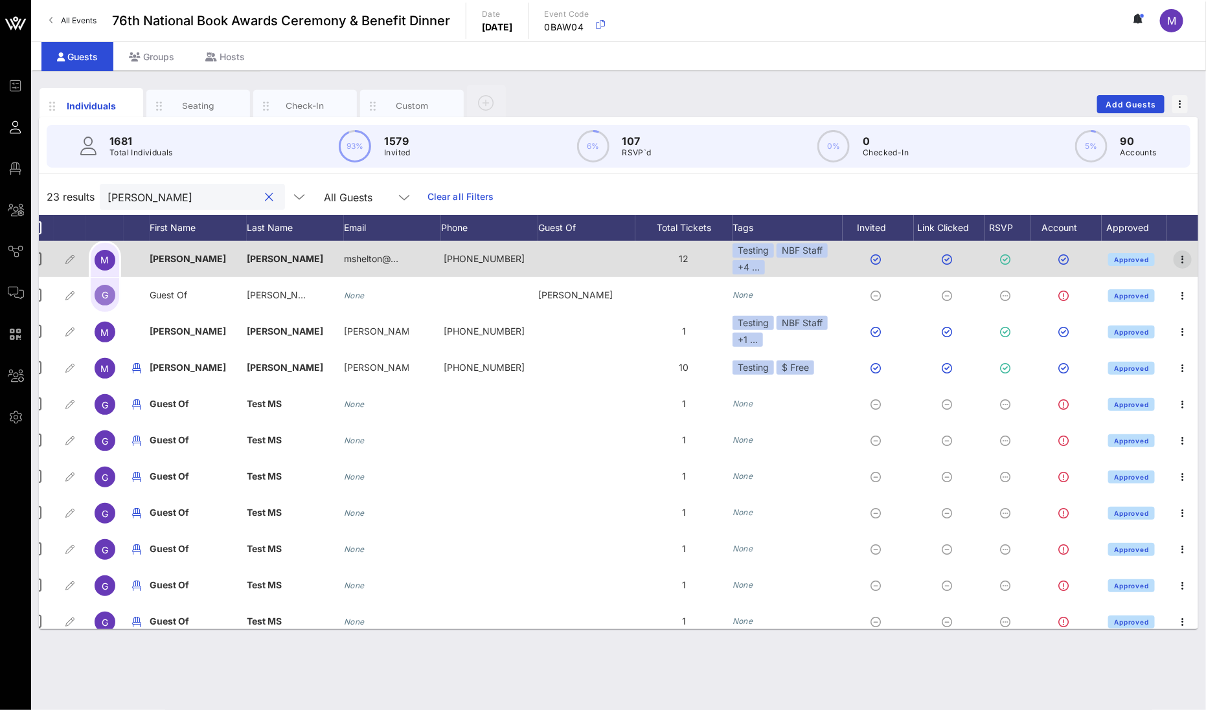
type input "[PERSON_NAME]"
click at [872, 257] on icon "button" at bounding box center [1183, 260] width 16 height 16
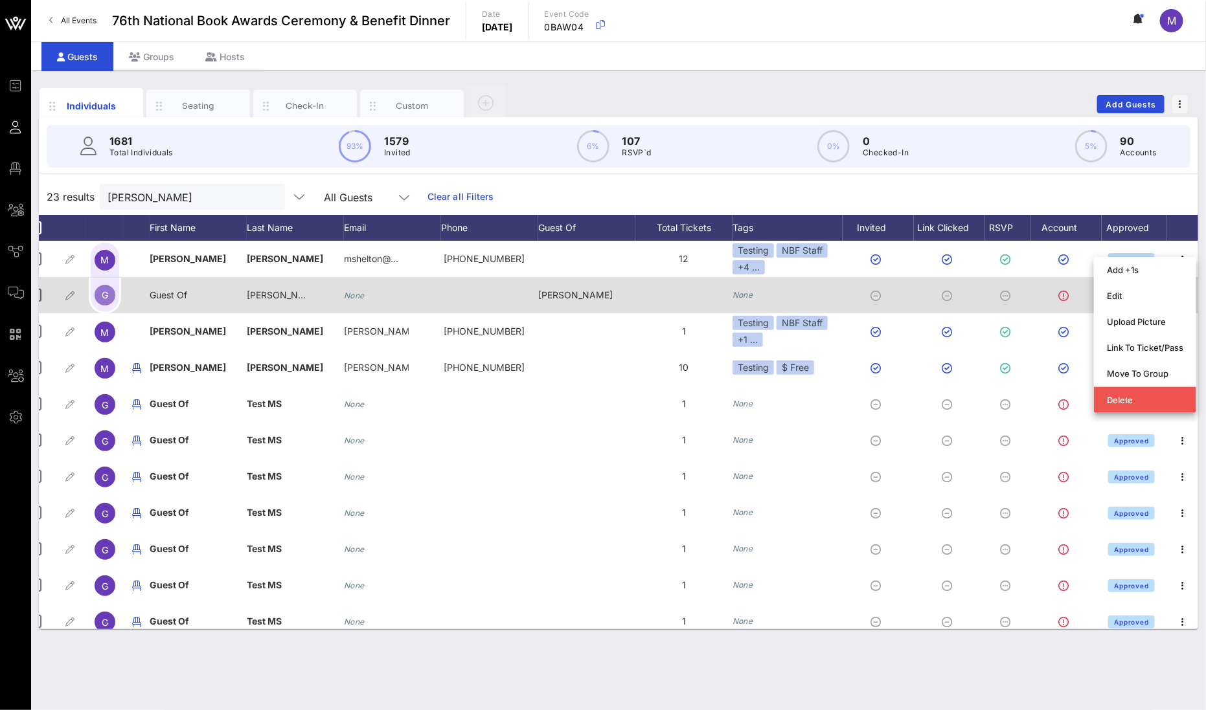
click at [872, 280] on div at bounding box center [1065, 295] width 71 height 36
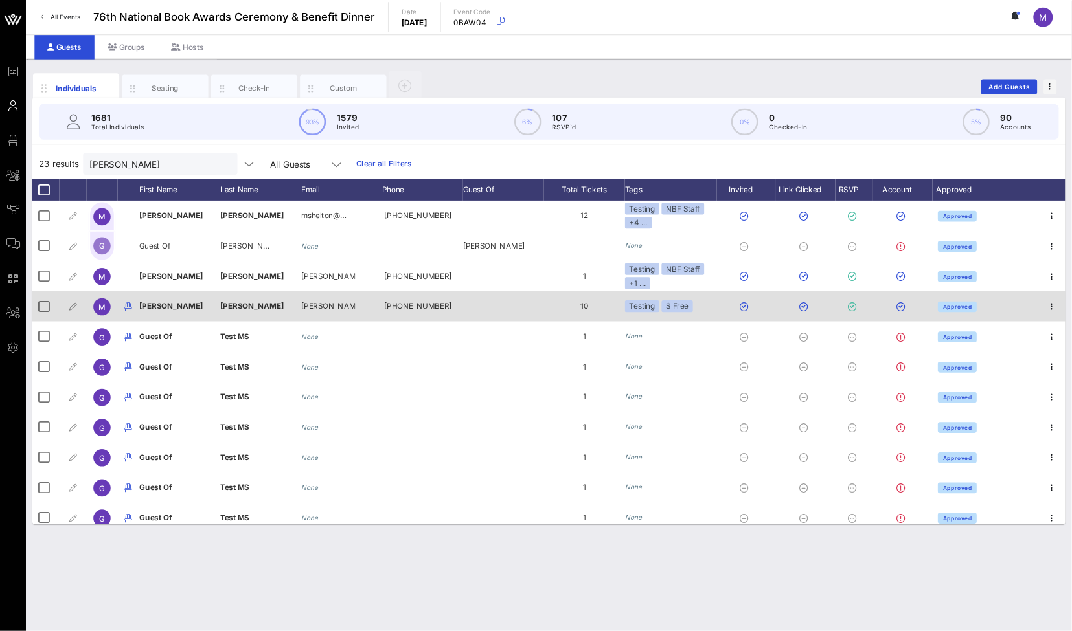
scroll to position [0, 0]
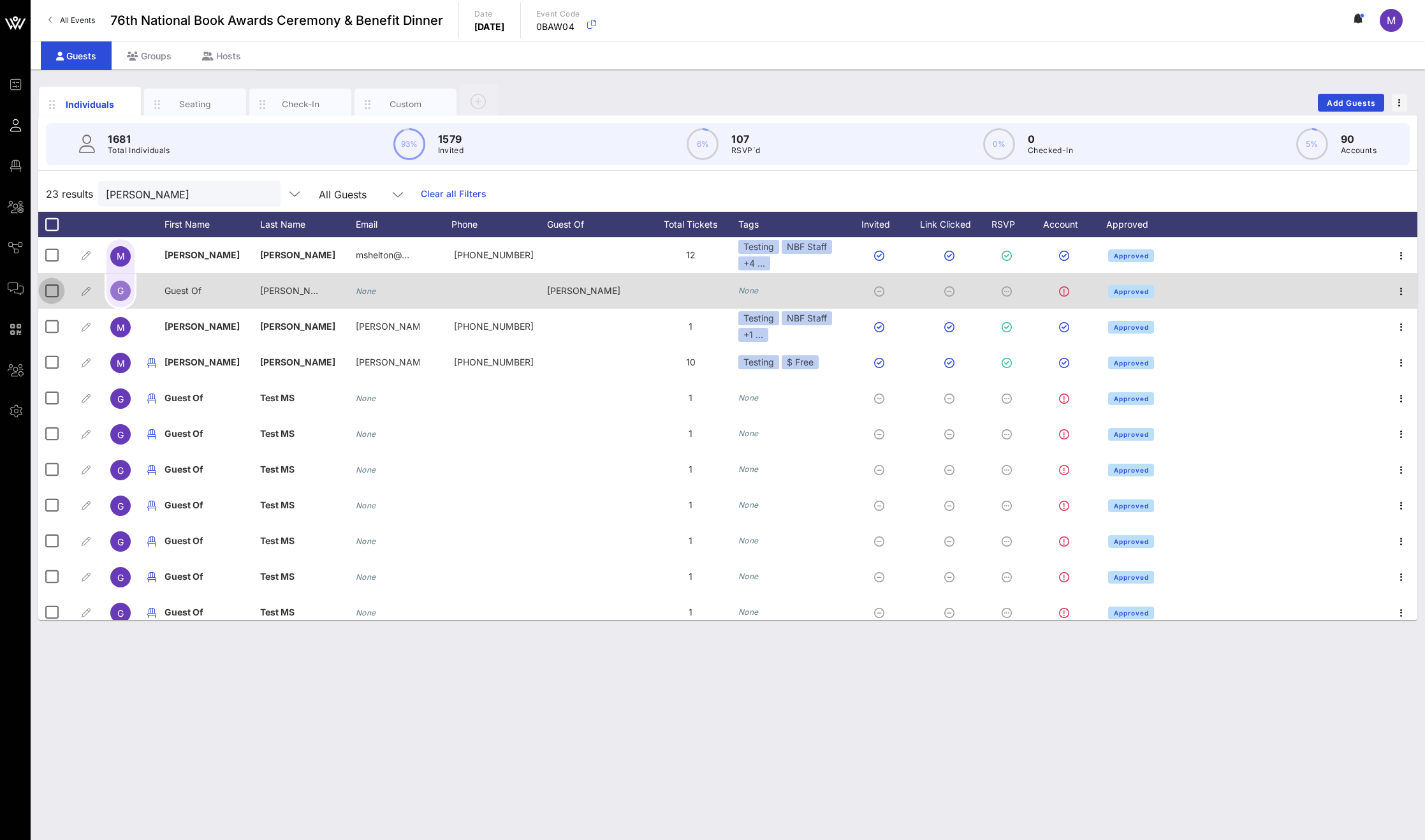
click at [56, 285] on div at bounding box center [51, 291] width 22 height 22
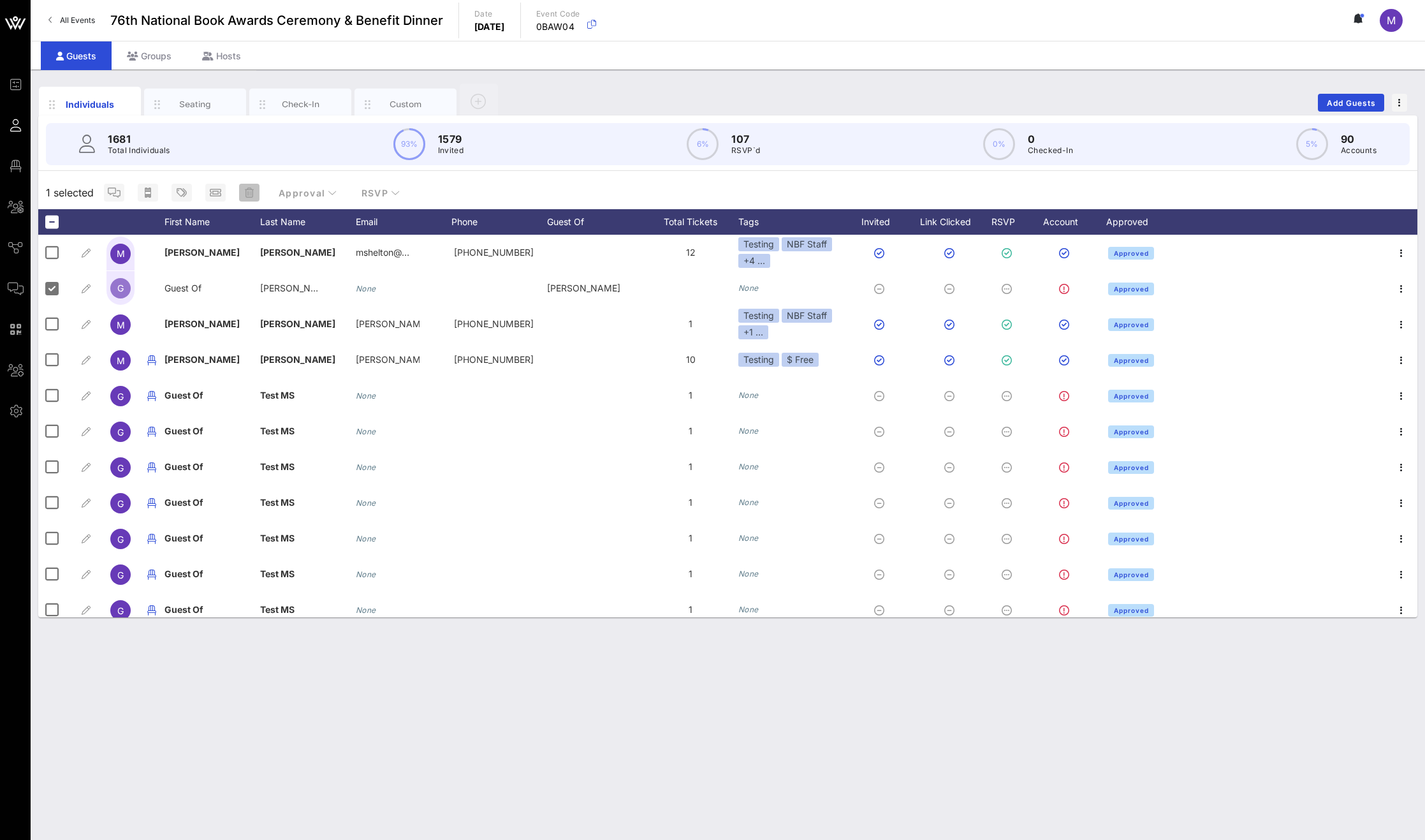
click at [250, 187] on button "button" at bounding box center [249, 193] width 21 height 18
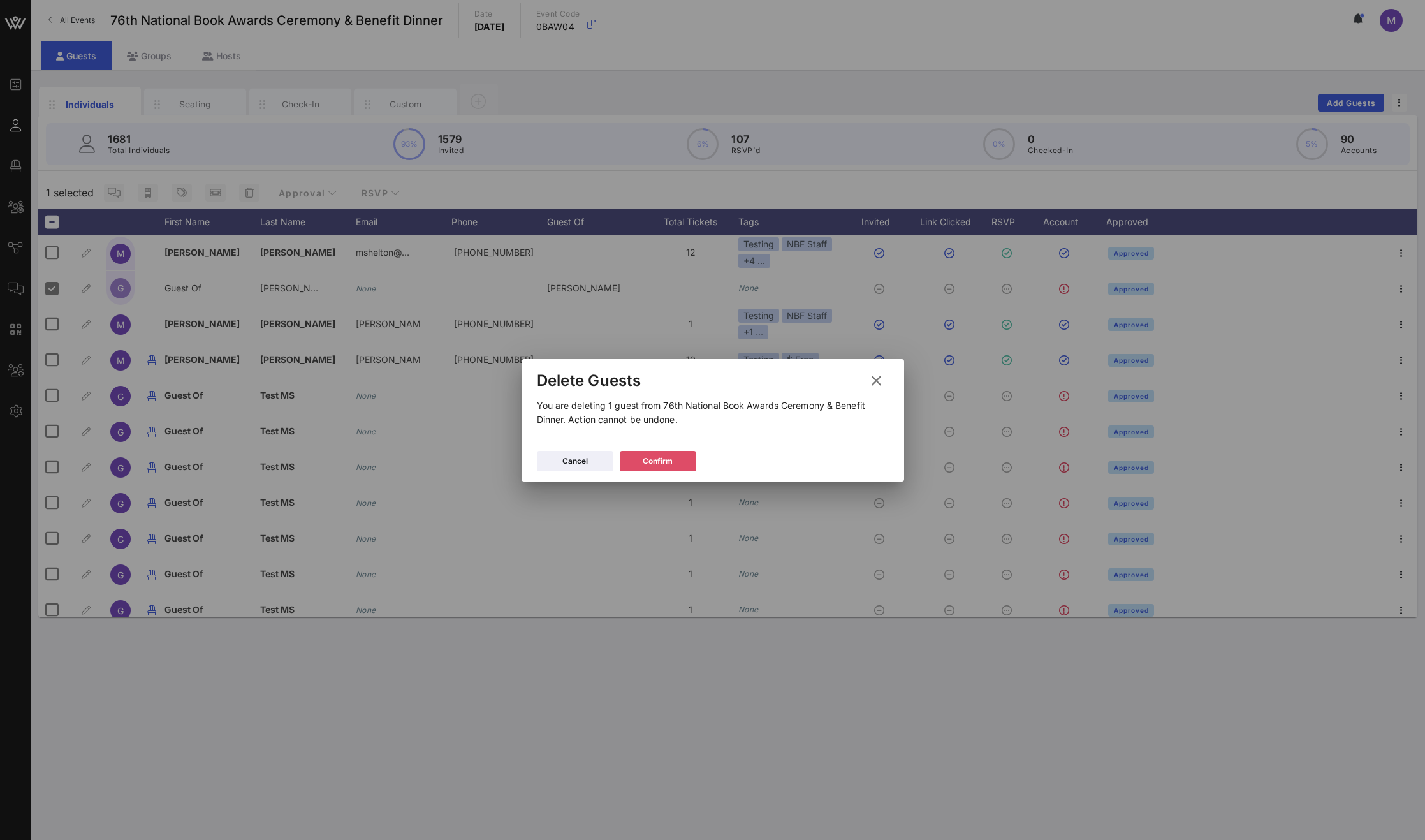
click at [680, 454] on button "Confirm" at bounding box center [659, 461] width 77 height 21
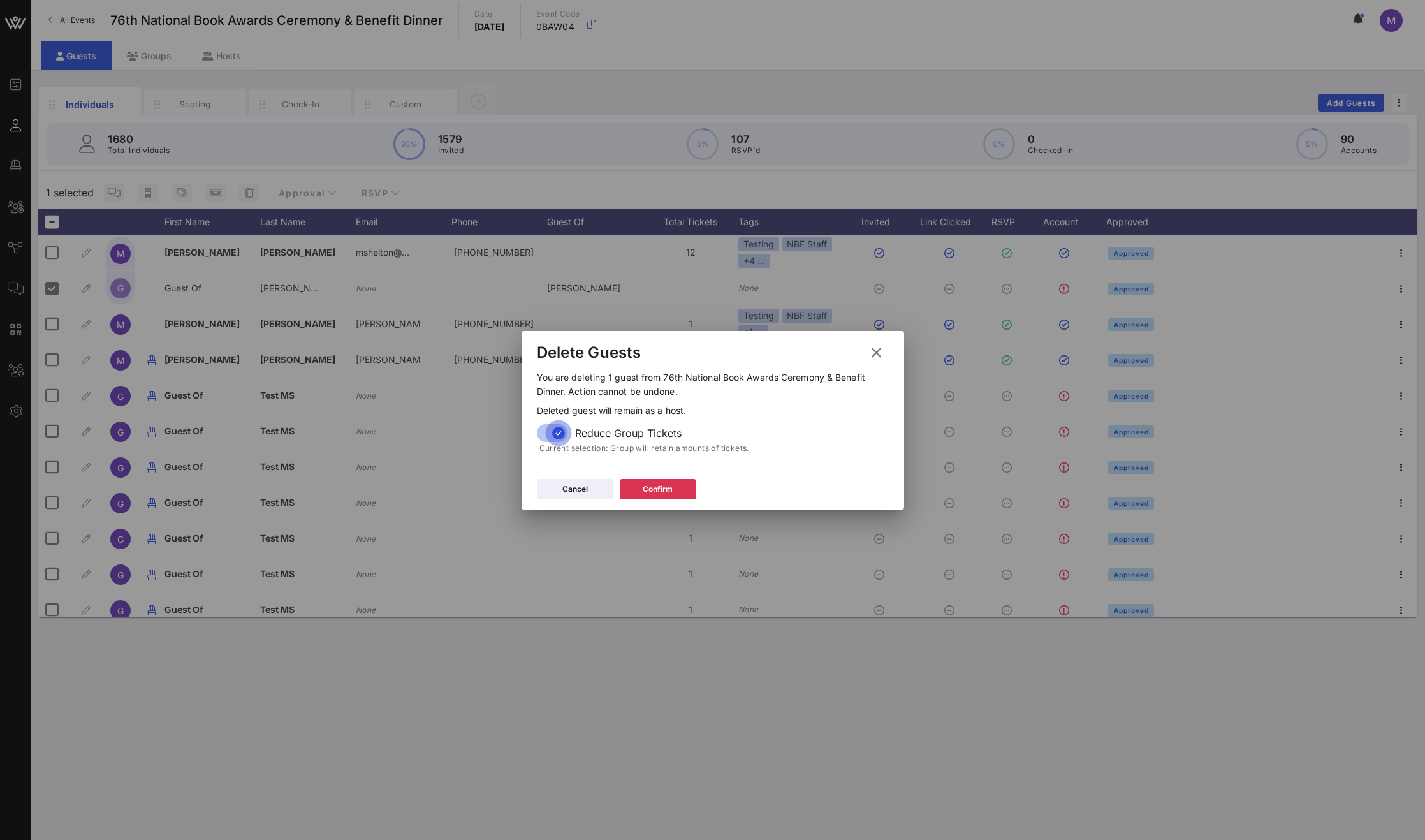
click at [551, 429] on div at bounding box center [558, 433] width 22 height 22
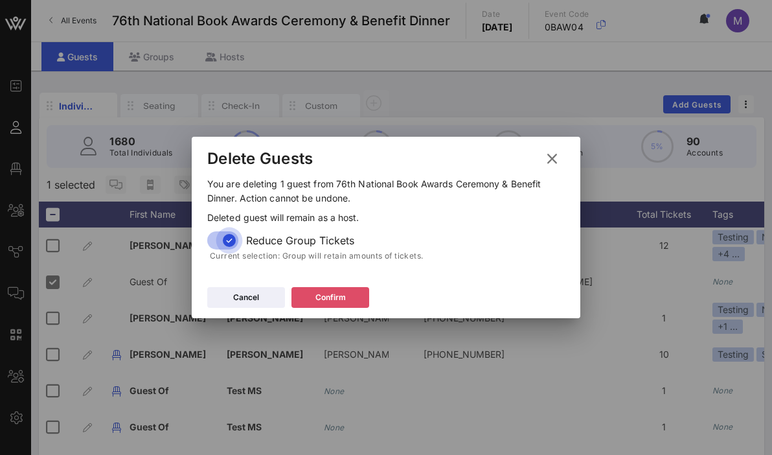
click at [349, 297] on button "Confirm" at bounding box center [330, 297] width 78 height 21
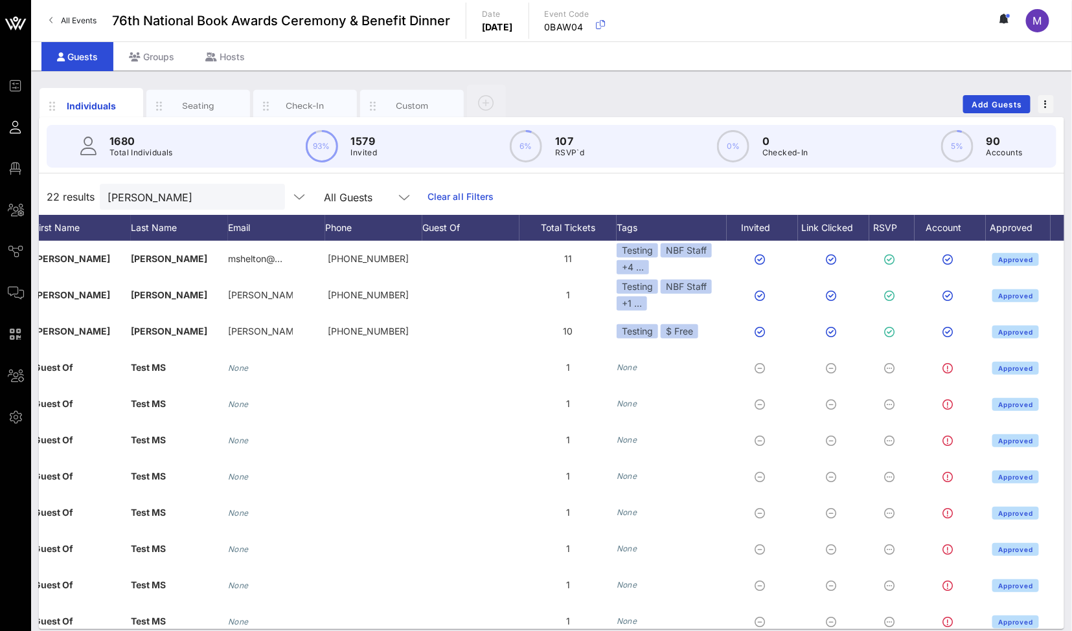
scroll to position [0, 152]
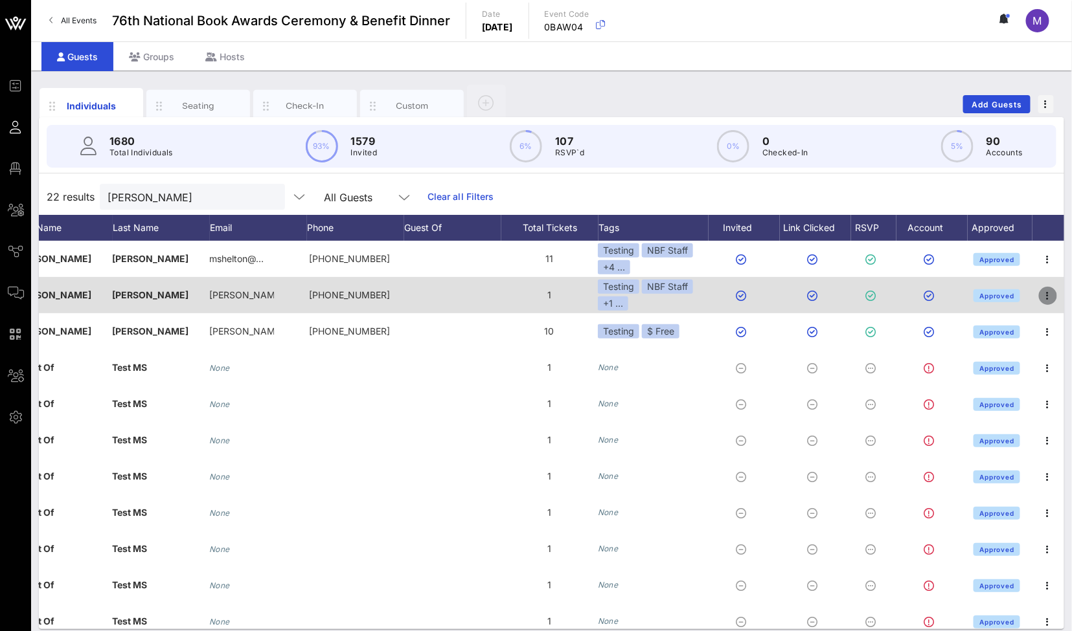
click at [872, 291] on icon "button" at bounding box center [1048, 296] width 16 height 16
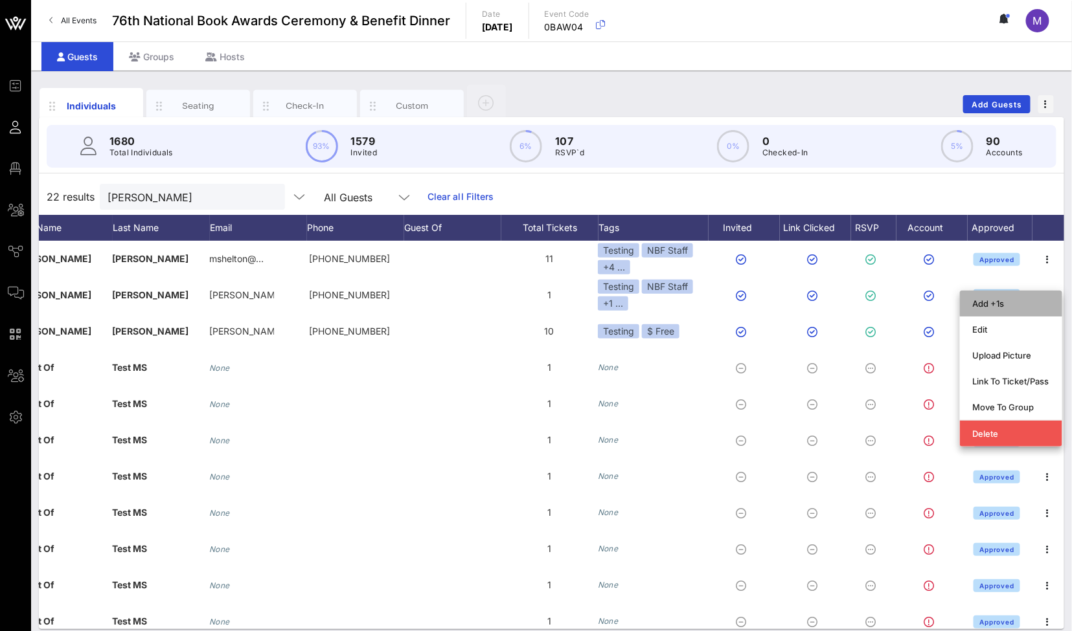
click at [872, 299] on div "Add +1s" at bounding box center [1011, 304] width 76 height 10
type input "Guest Of"
type input "[PERSON_NAME]"
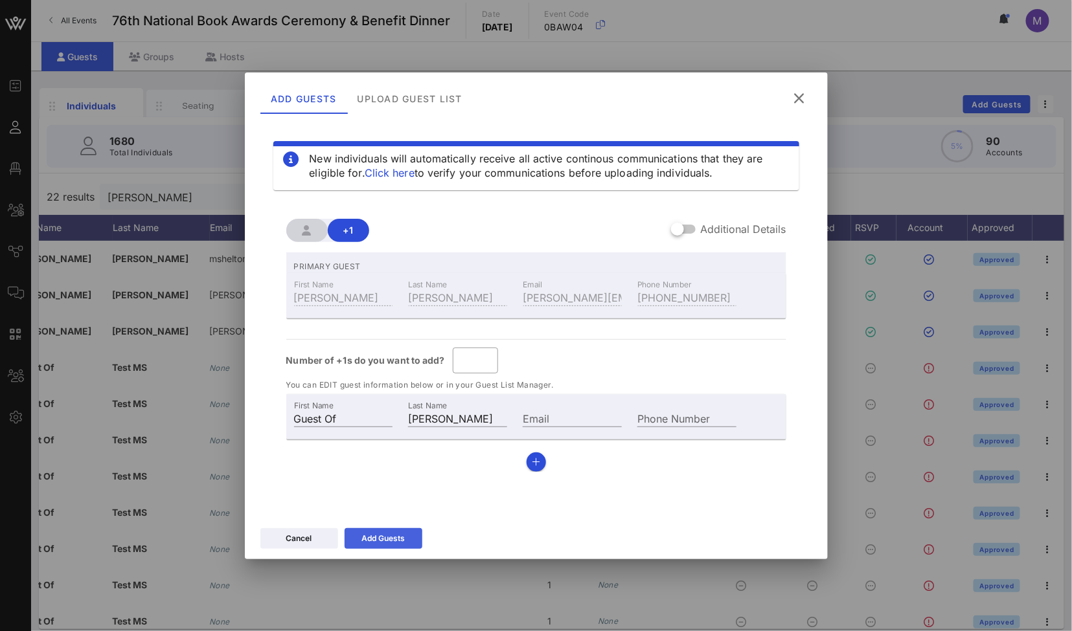
click at [377, 530] on div "Add Guests" at bounding box center [382, 538] width 43 height 13
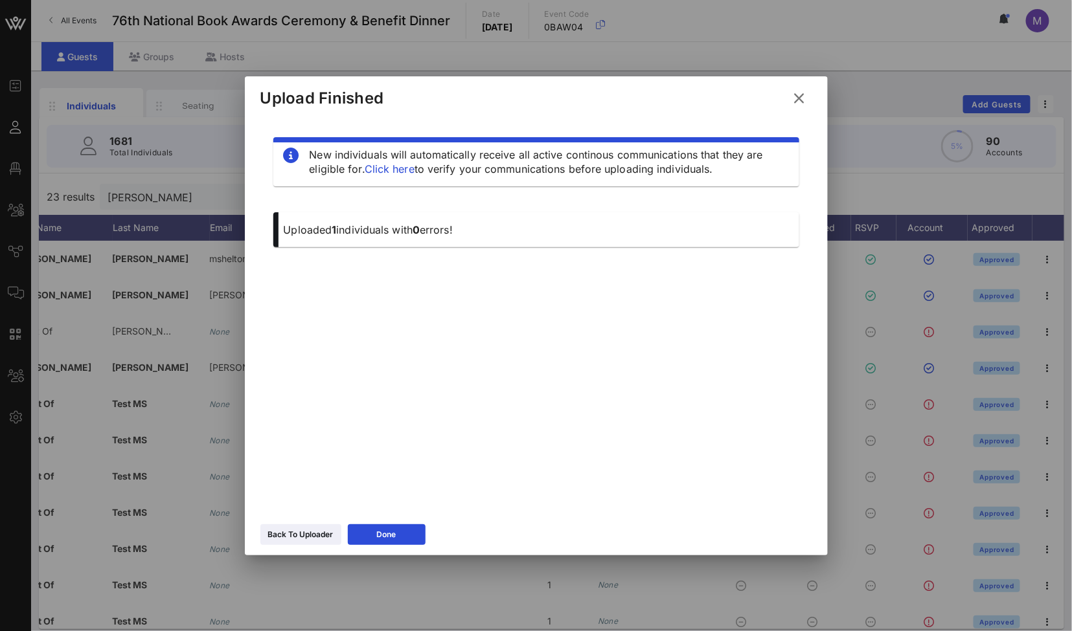
click at [505, 236] on p "Uploaded 1 individuals with 0 errors!" at bounding box center [536, 230] width 505 height 14
drag, startPoint x: 358, startPoint y: 106, endPoint x: 484, endPoint y: 237, distance: 181.4
click at [484, 237] on div "Upload Finished New individuals will automatically receive all active continous…" at bounding box center [536, 315] width 583 height 479
click at [497, 291] on div "New individuals will automatically receive all active continous communications …" at bounding box center [536, 311] width 552 height 389
click at [300, 530] on button "Back To Uploader" at bounding box center [300, 535] width 81 height 21
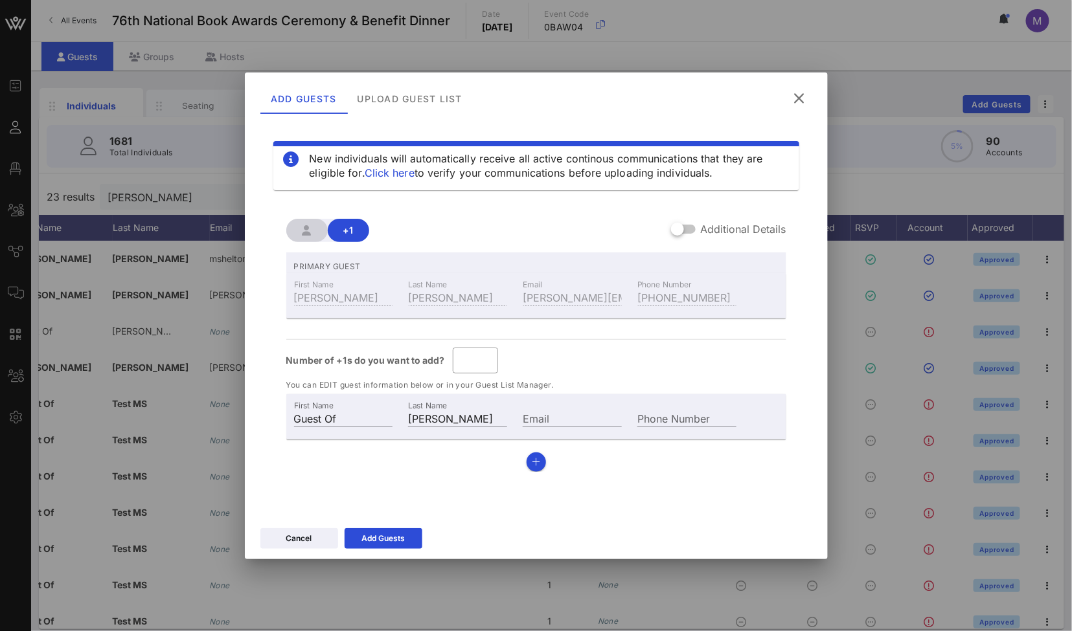
click at [799, 101] on icon at bounding box center [799, 97] width 22 height 21
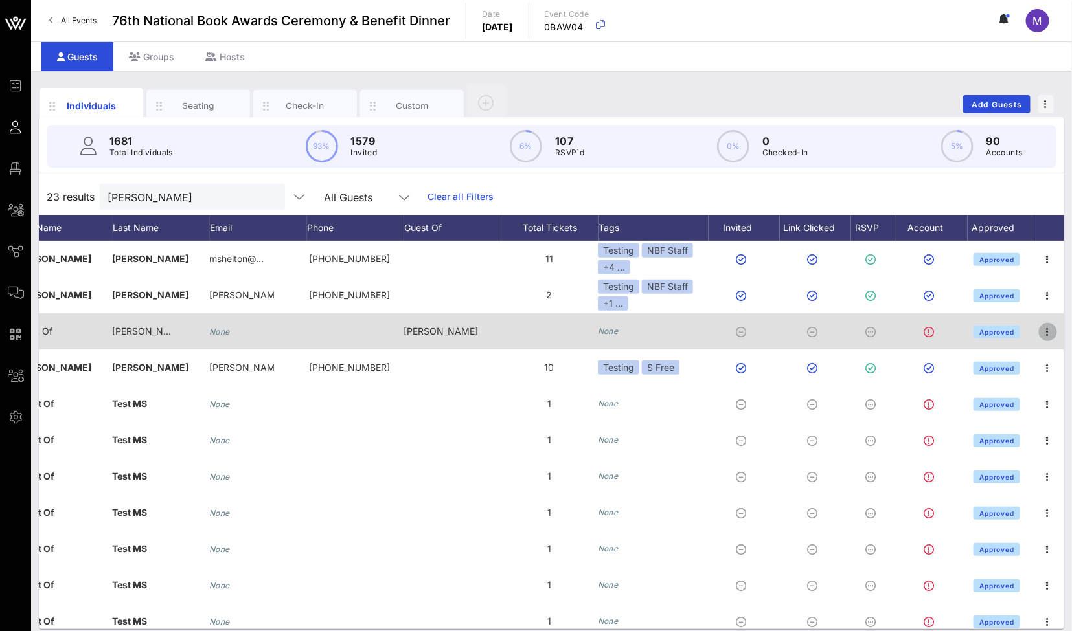
click at [872, 334] on icon "button" at bounding box center [1048, 332] width 16 height 16
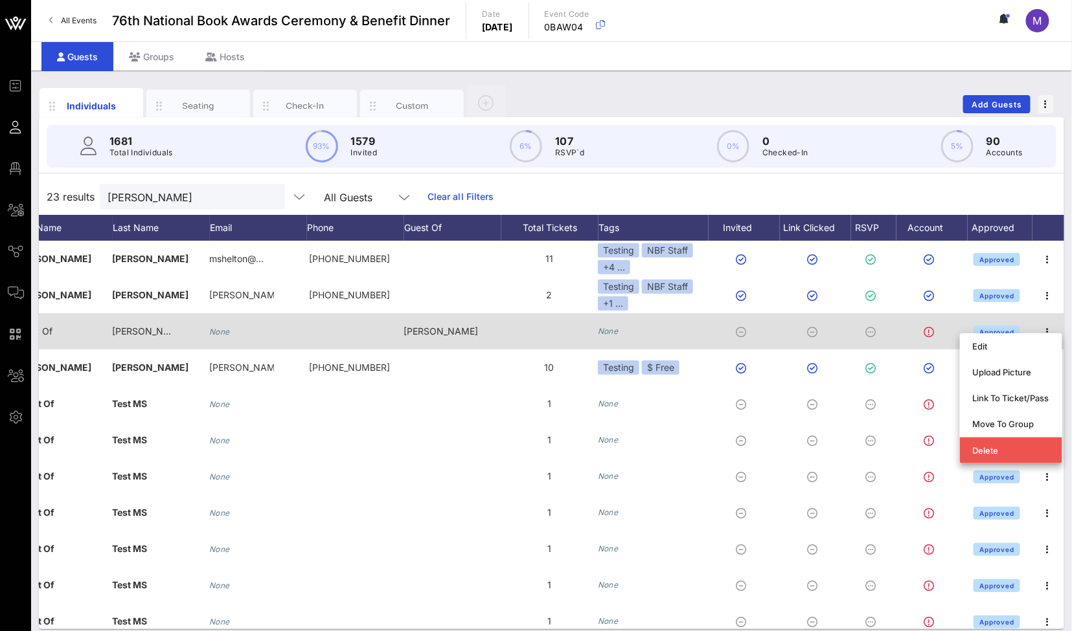
click at [709, 342] on div at bounding box center [743, 331] width 71 height 36
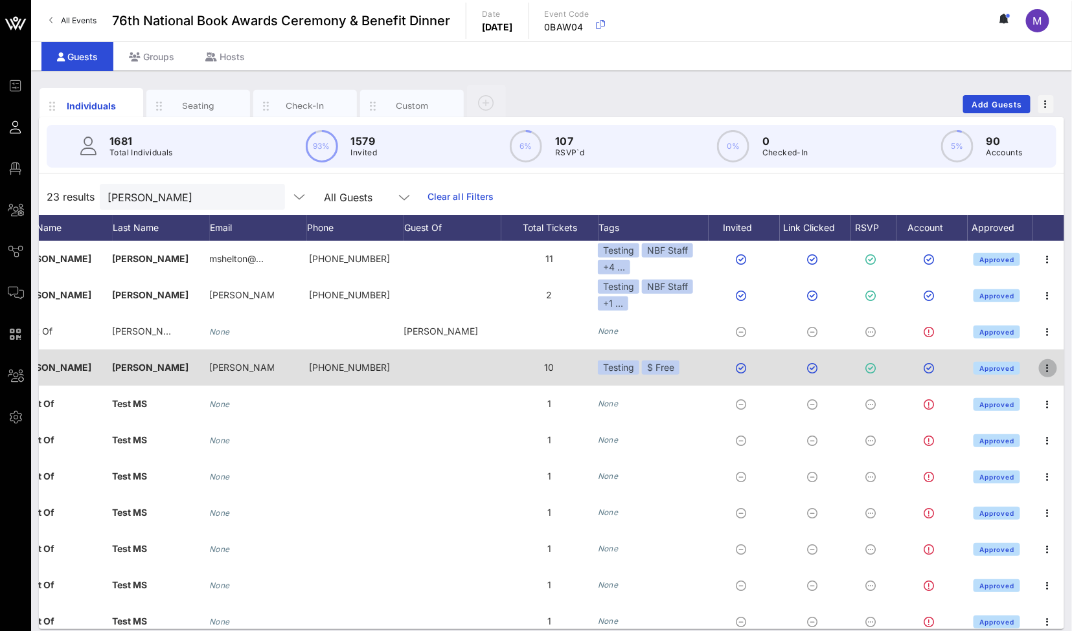
click at [872, 368] on icon "button" at bounding box center [1048, 369] width 16 height 16
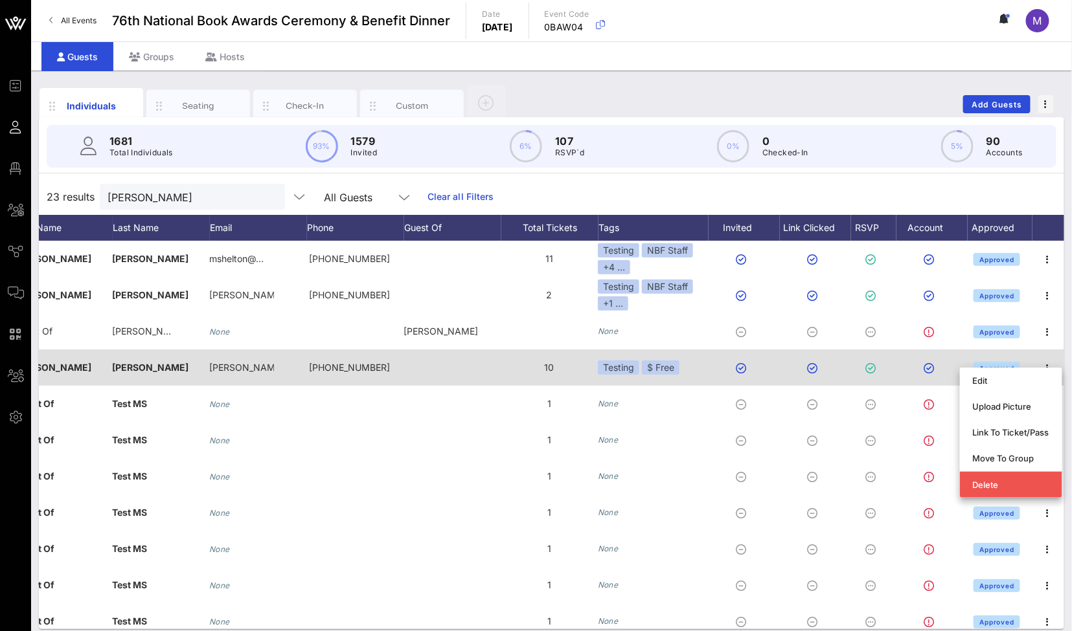
click at [834, 356] on div at bounding box center [814, 368] width 71 height 36
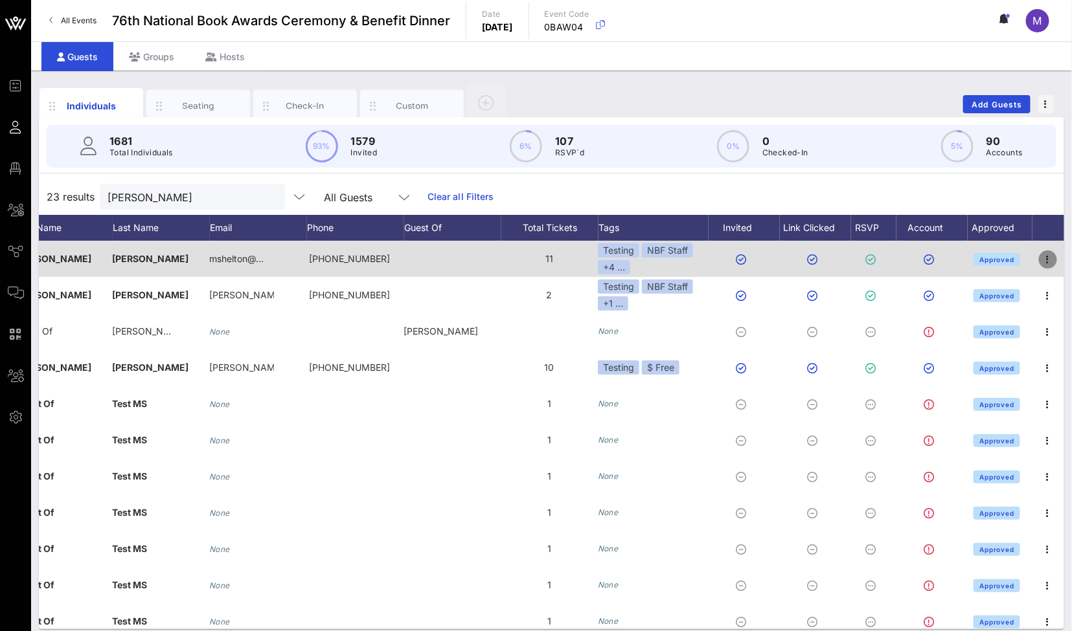
click at [872, 260] on icon "button" at bounding box center [1048, 260] width 16 height 16
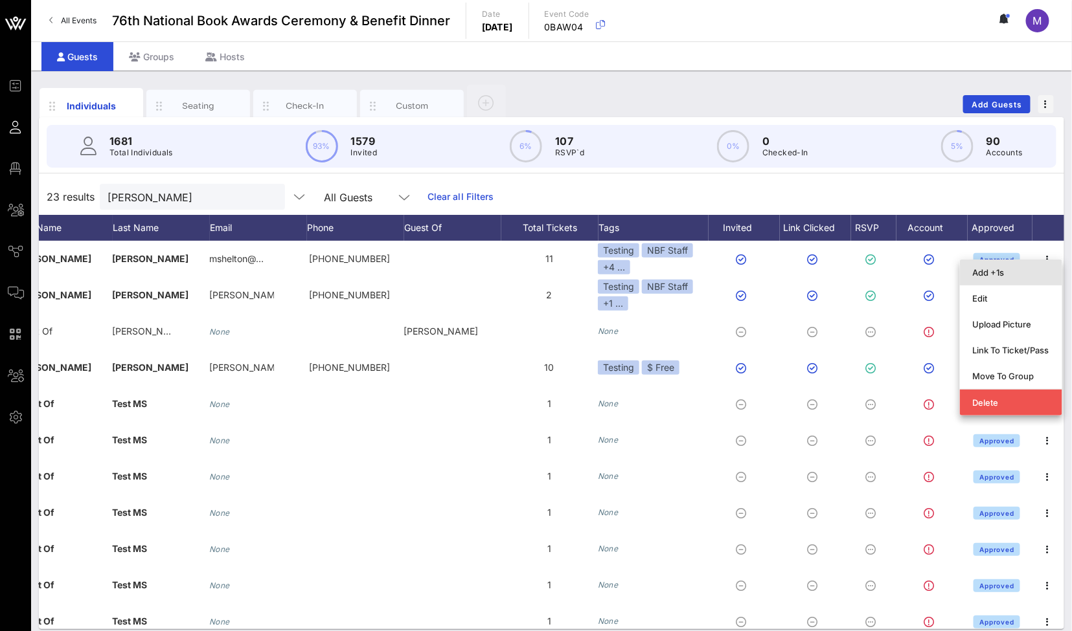
click at [872, 266] on div "Add +1s" at bounding box center [1011, 272] width 76 height 21
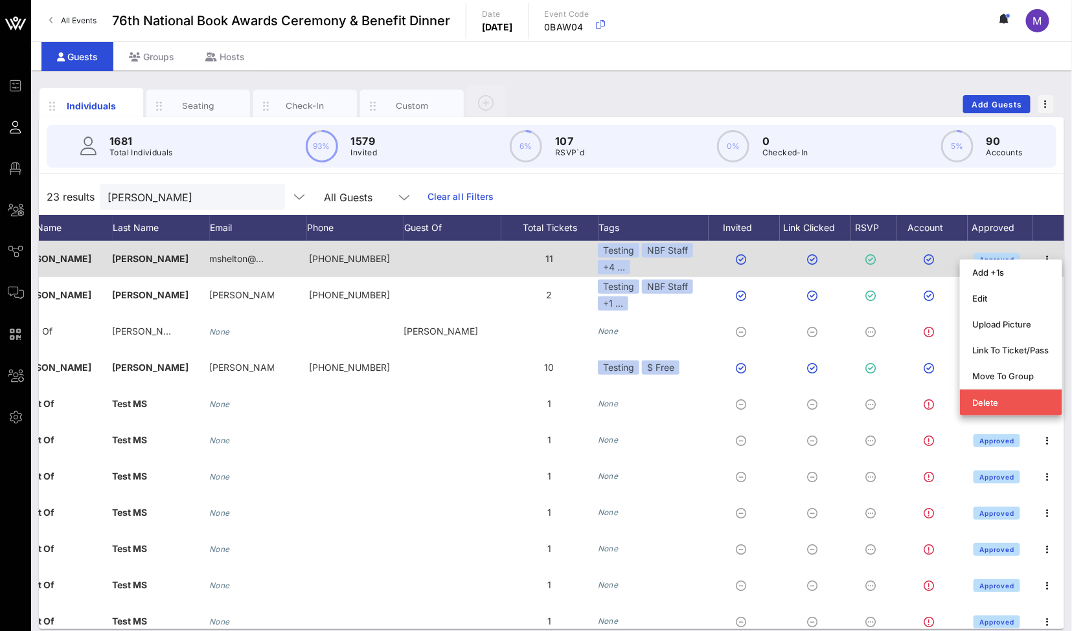
type input "Guest Of"
type input "[PERSON_NAME]"
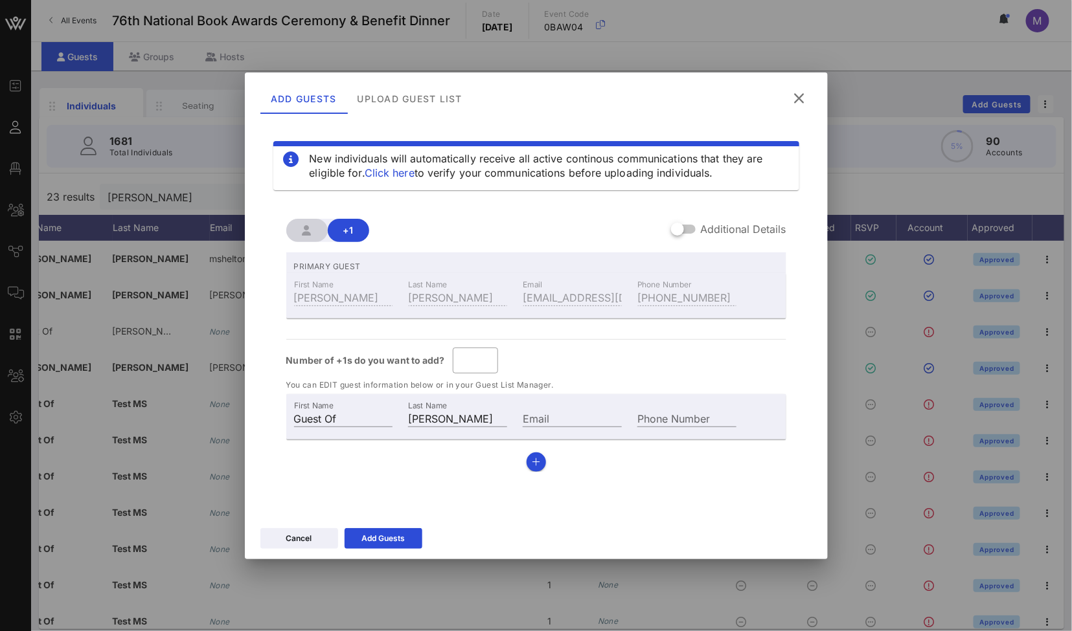
click at [812, 97] on div "Add Guests Upload Guest List" at bounding box center [536, 97] width 583 height 48
click at [795, 95] on icon at bounding box center [799, 99] width 17 height 16
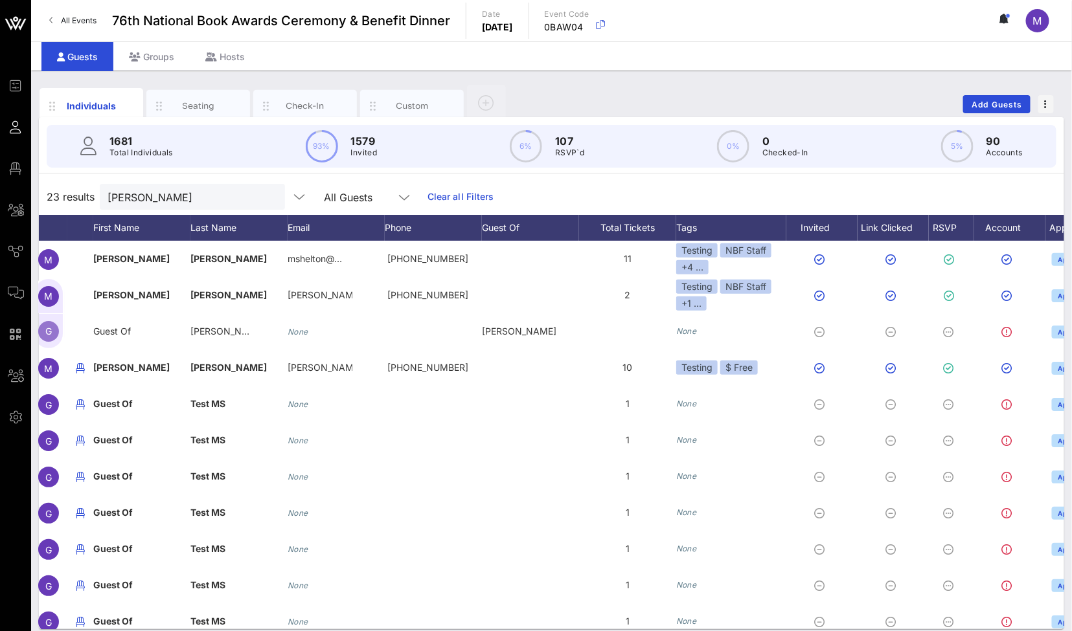
scroll to position [0, 0]
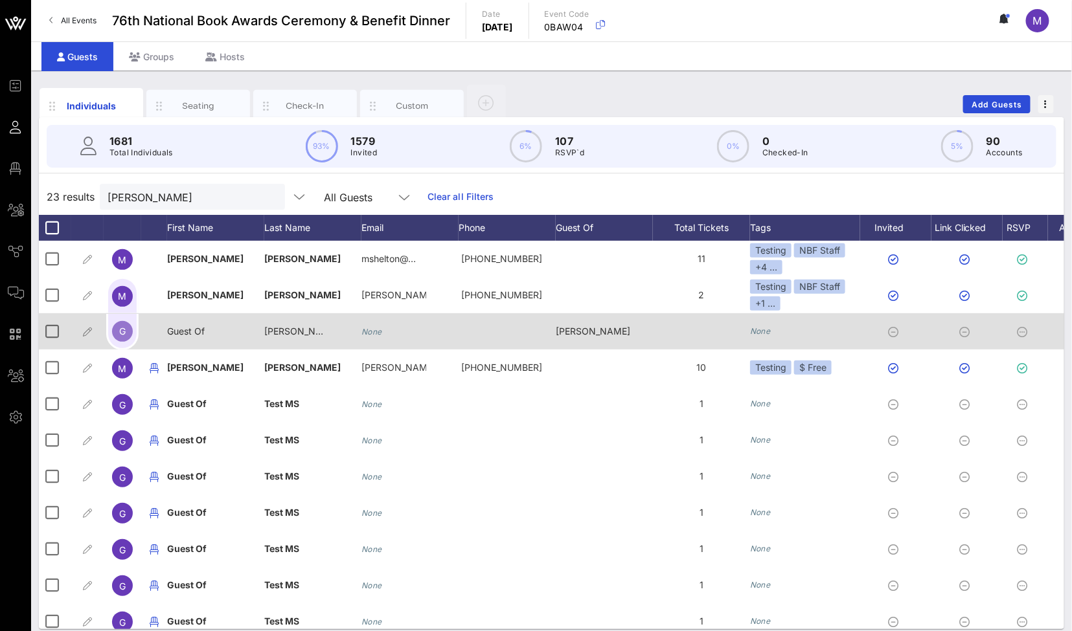
click at [600, 334] on div "G Guest Of [PERSON_NAME] None [PERSON_NAME] None Approved" at bounding box center [627, 331] width 1177 height 36
drag, startPoint x: 604, startPoint y: 328, endPoint x: 530, endPoint y: 326, distance: 73.2
click at [543, 326] on div "G Guest Of [PERSON_NAME] None [PERSON_NAME] None Approved" at bounding box center [627, 331] width 1177 height 36
click at [644, 330] on div "[PERSON_NAME]" at bounding box center [604, 331] width 97 height 36
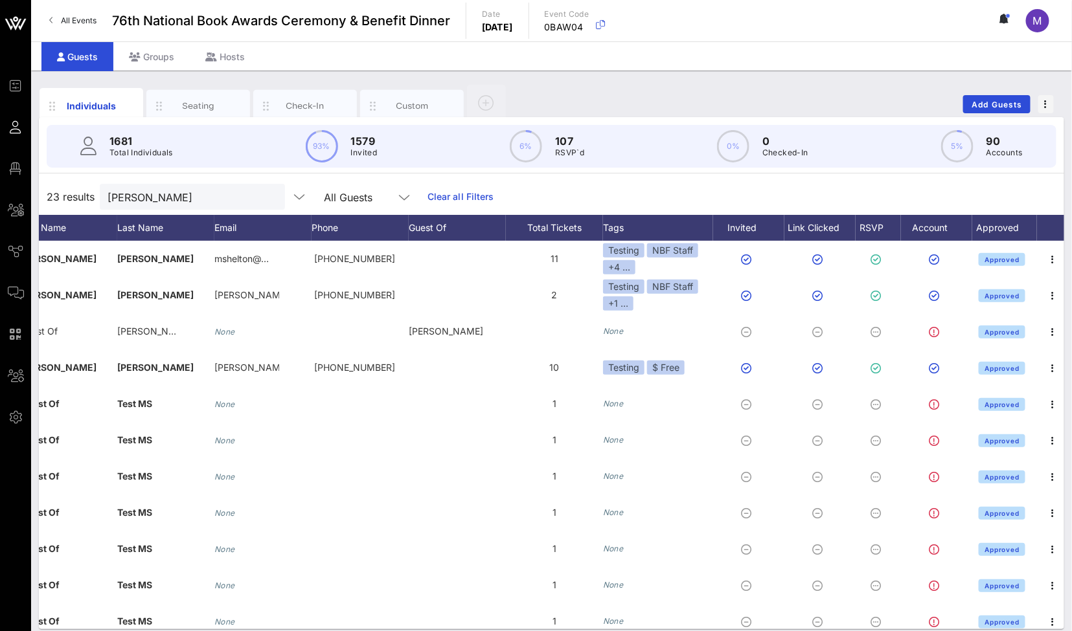
scroll to position [0, 152]
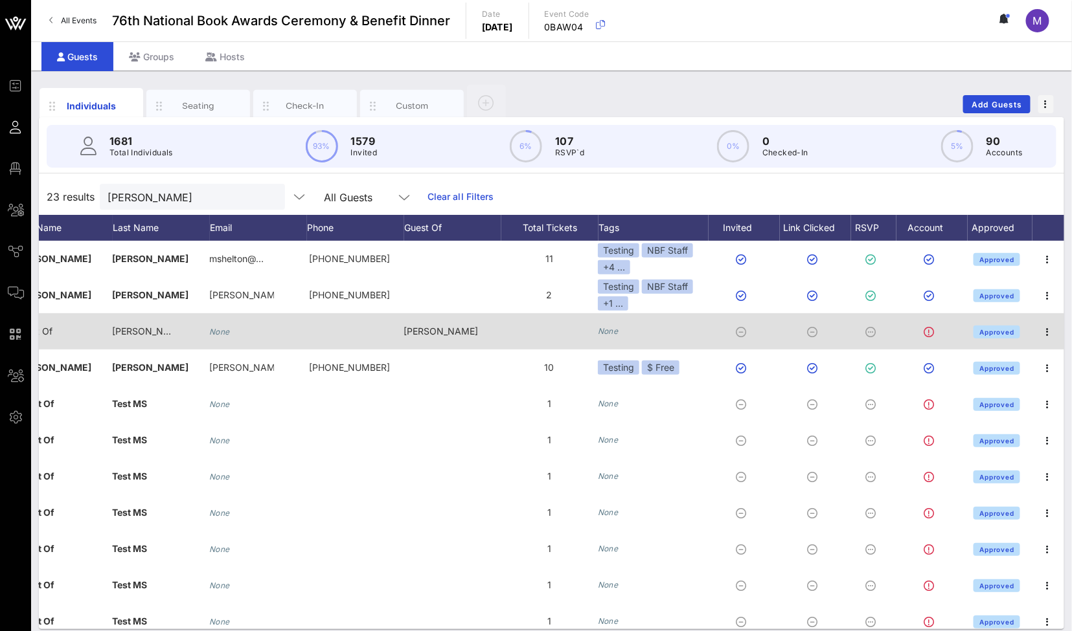
drag, startPoint x: 850, startPoint y: 335, endPoint x: 867, endPoint y: 337, distance: 16.9
click at [867, 337] on div at bounding box center [872, 331] width 45 height 36
drag, startPoint x: 864, startPoint y: 331, endPoint x: 826, endPoint y: 330, distance: 38.2
click at [826, 330] on div "G Guest Of [PERSON_NAME] None [PERSON_NAME] None Approved" at bounding box center [475, 331] width 1177 height 36
click at [872, 330] on icon "button" at bounding box center [1048, 332] width 16 height 16
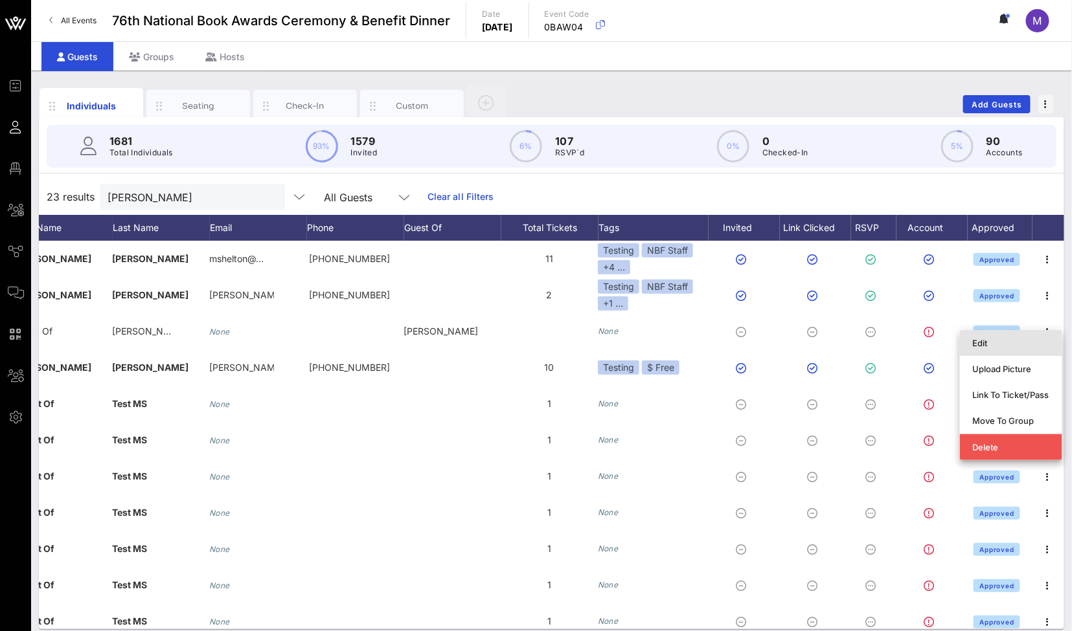
click at [872, 345] on div "Edit" at bounding box center [1011, 343] width 76 height 10
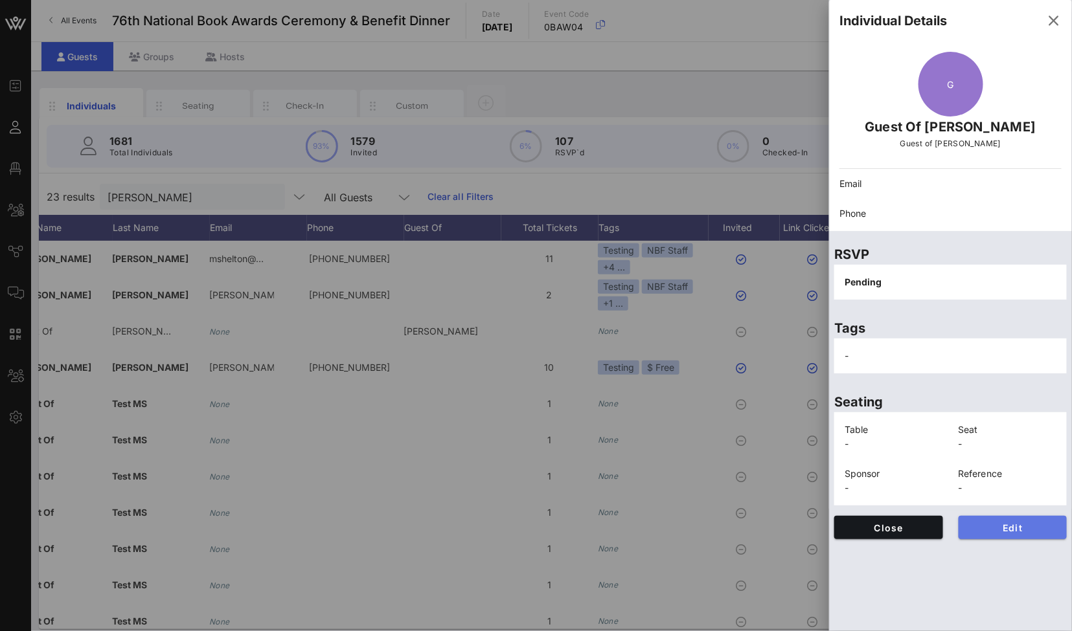
click at [872, 529] on span "Edit" at bounding box center [1013, 528] width 88 height 11
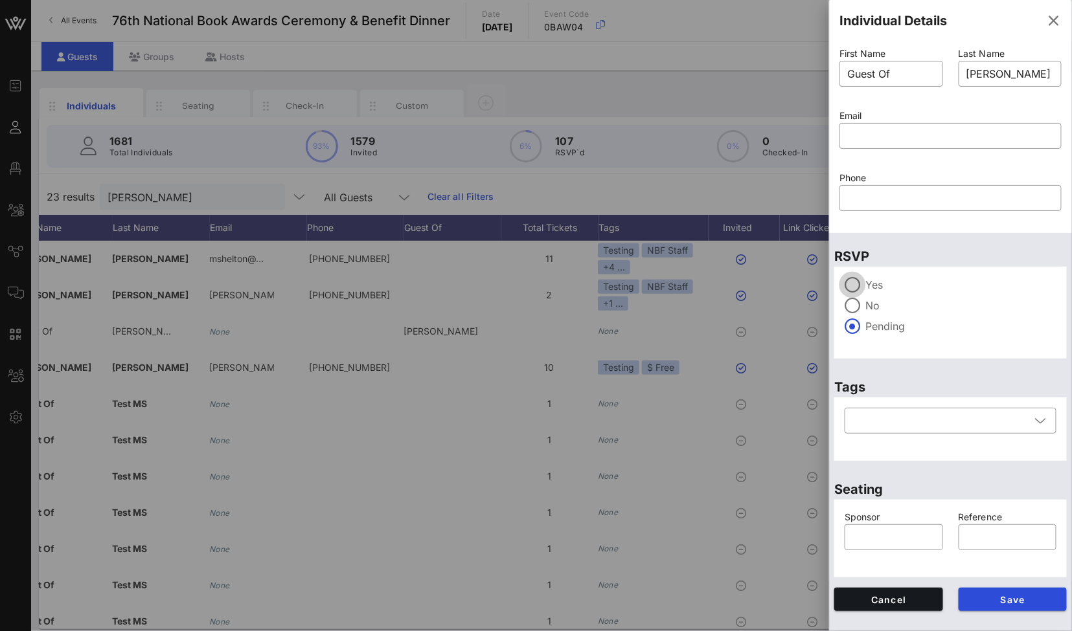
click at [862, 278] on div at bounding box center [852, 285] width 22 height 22
click at [872, 530] on span "Save" at bounding box center [1013, 600] width 88 height 11
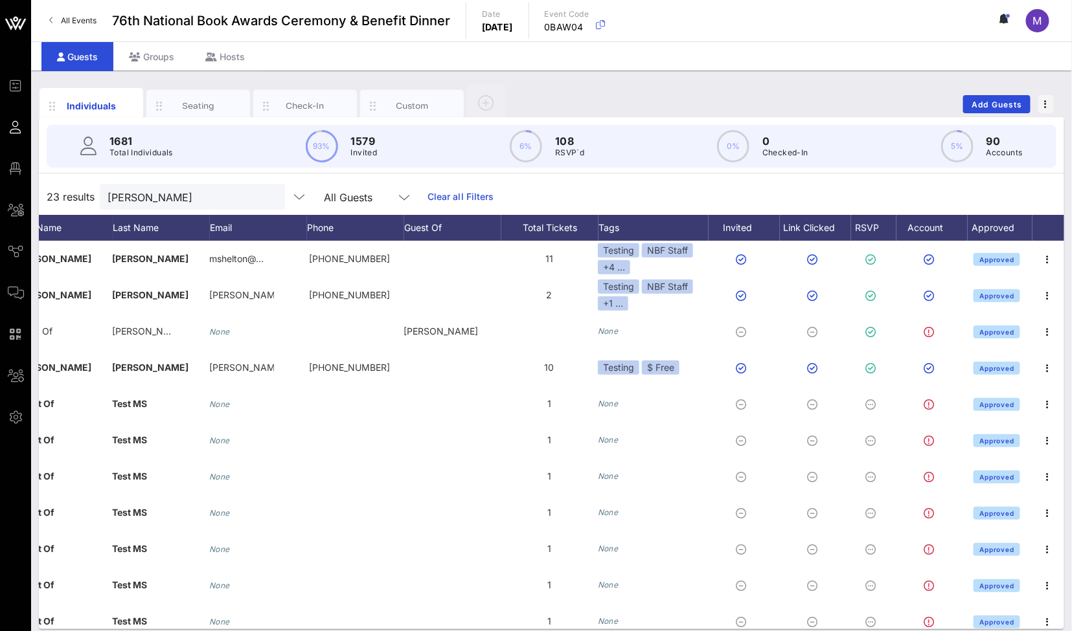
scroll to position [0, 0]
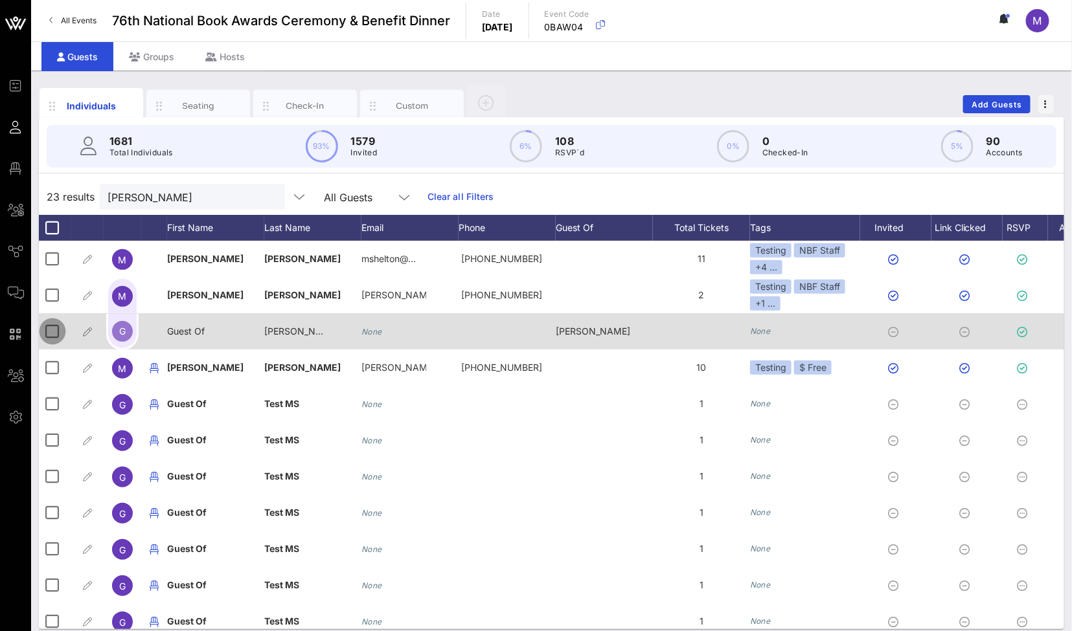
click at [51, 330] on div at bounding box center [52, 332] width 22 height 22
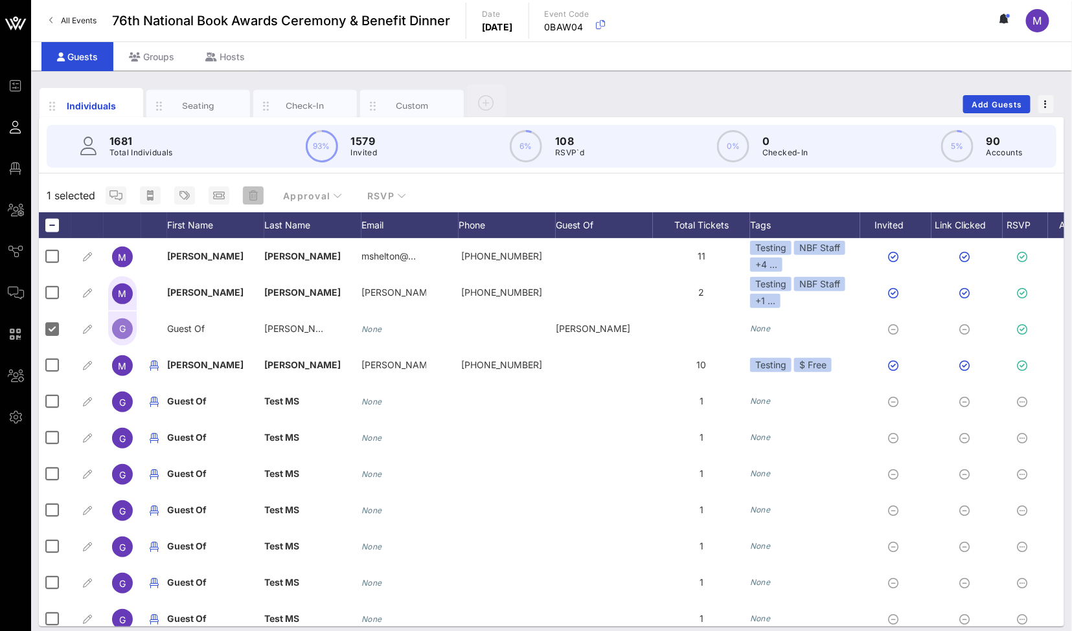
click at [250, 196] on icon "button" at bounding box center [253, 195] width 9 height 10
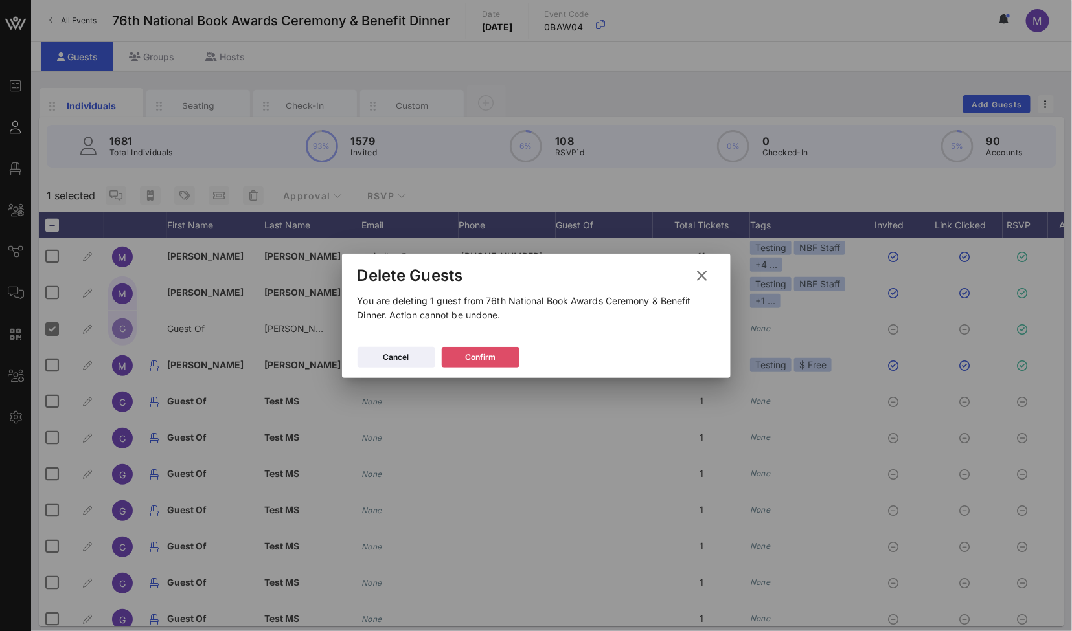
click at [470, 361] on div "Confirm" at bounding box center [480, 357] width 30 height 13
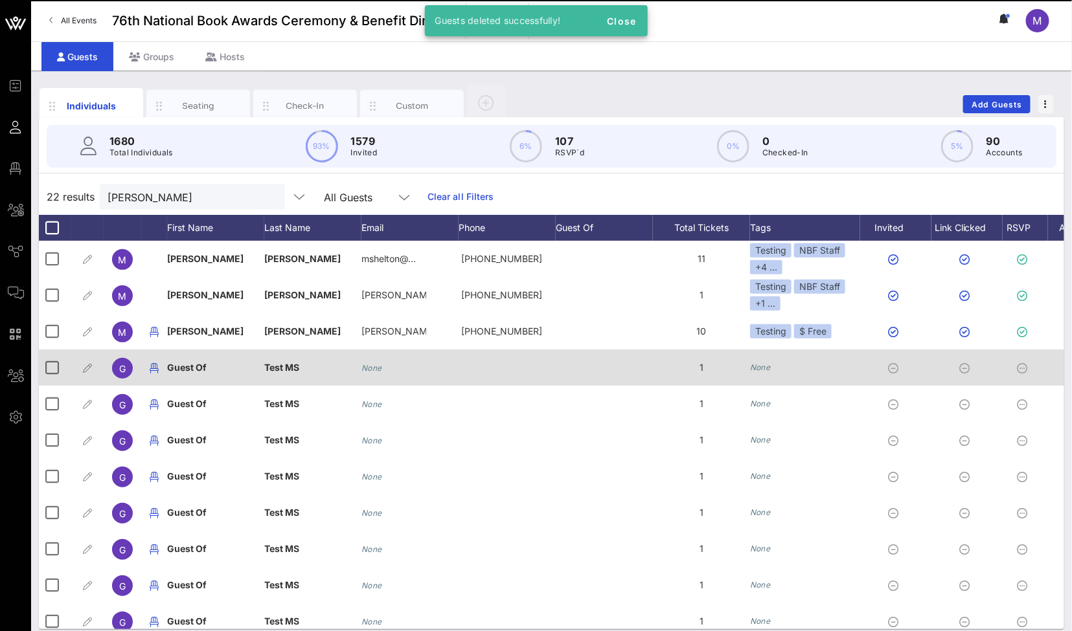
click at [501, 359] on div at bounding box center [507, 368] width 97 height 36
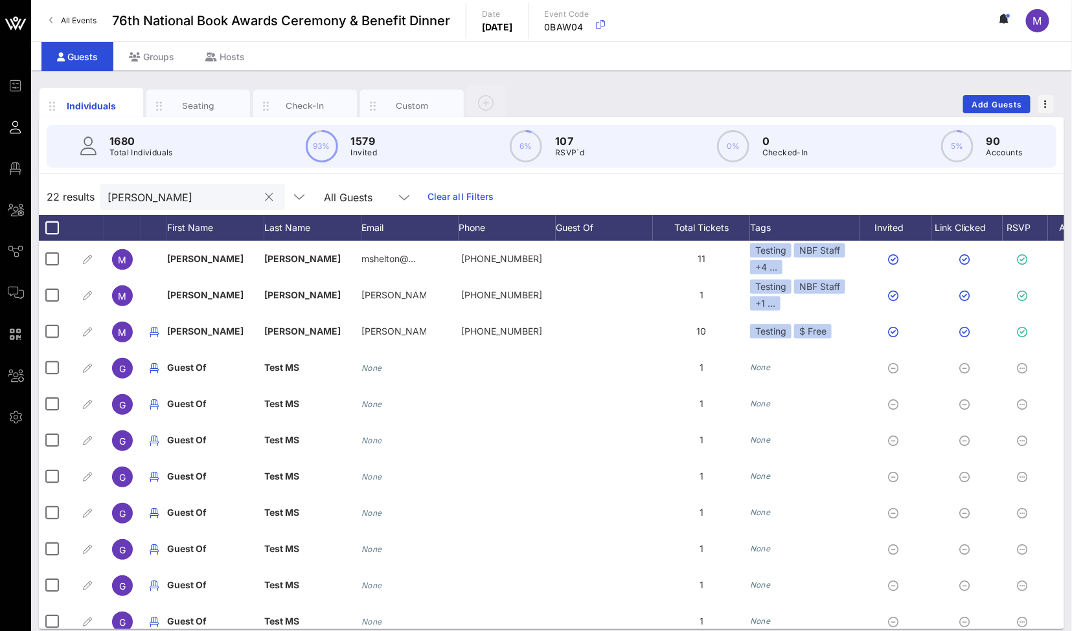
click at [203, 194] on input "[PERSON_NAME]" at bounding box center [184, 196] width 152 height 17
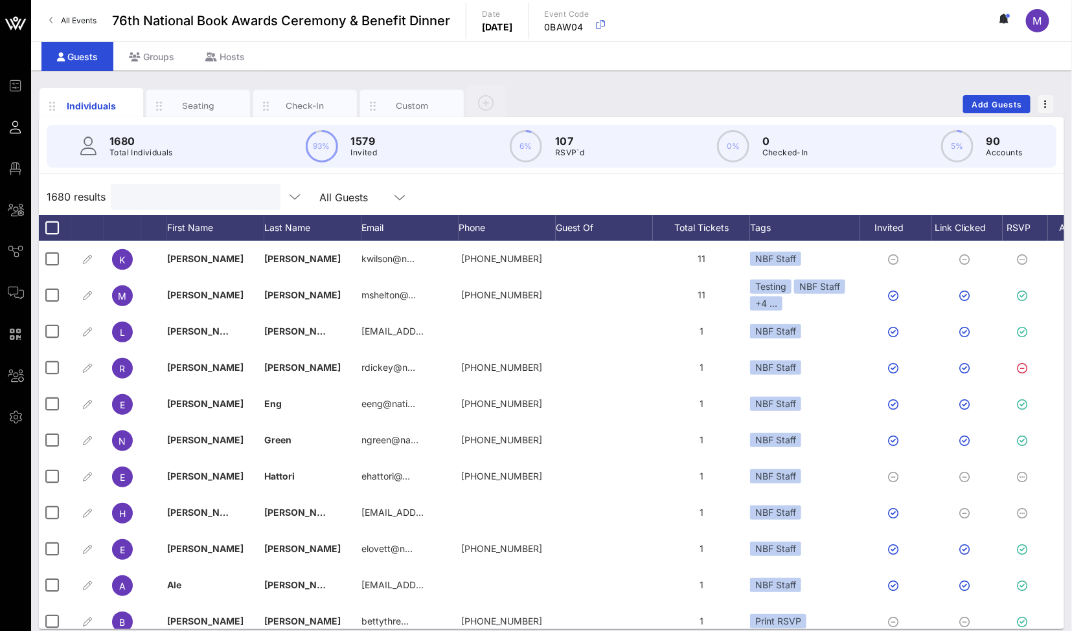
scroll to position [0, 152]
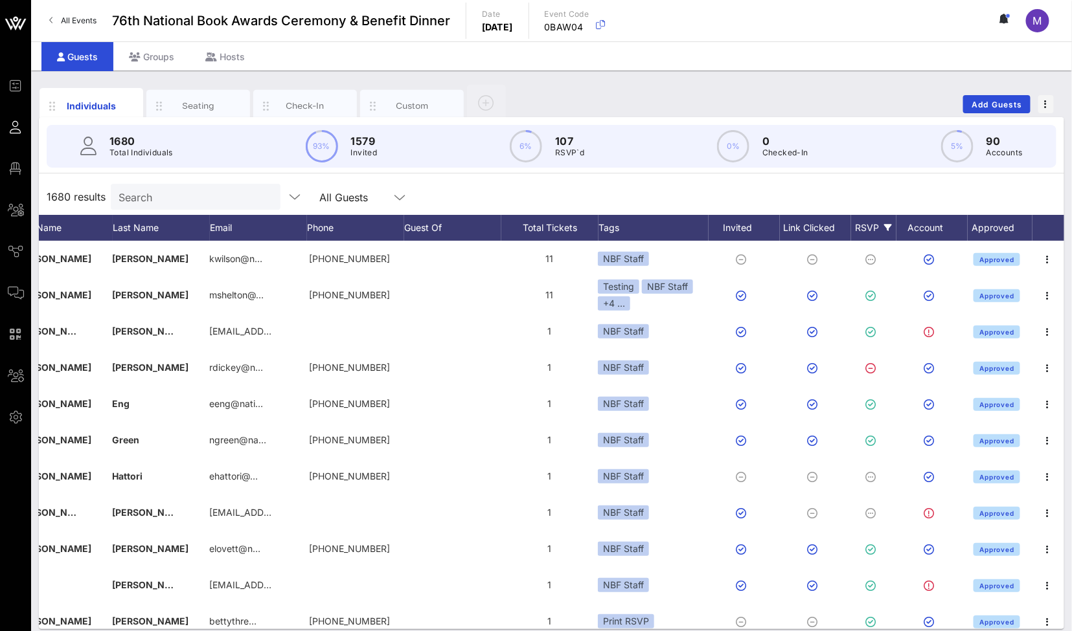
click at [872, 227] on div "RSVP" at bounding box center [873, 228] width 45 height 26
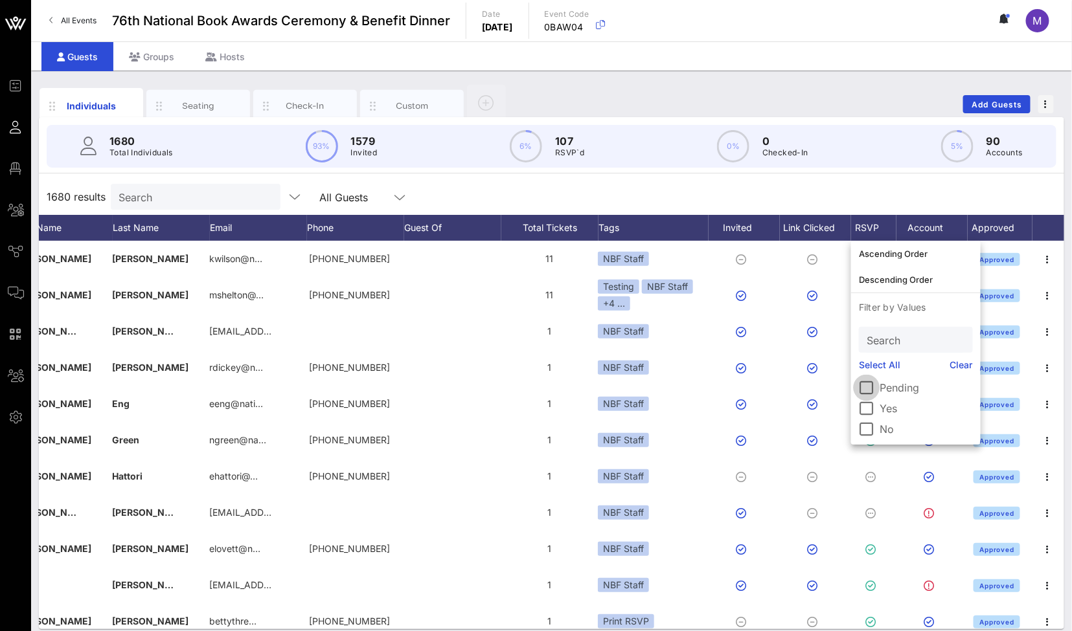
click at [870, 387] on div at bounding box center [867, 388] width 22 height 22
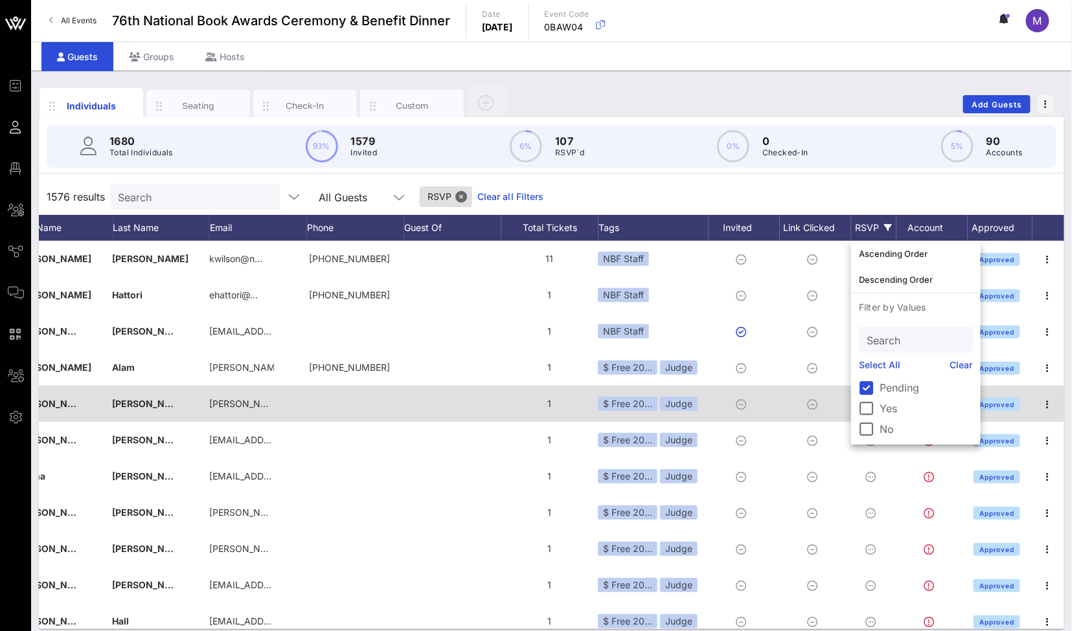
click at [464, 405] on div at bounding box center [451, 404] width 97 height 36
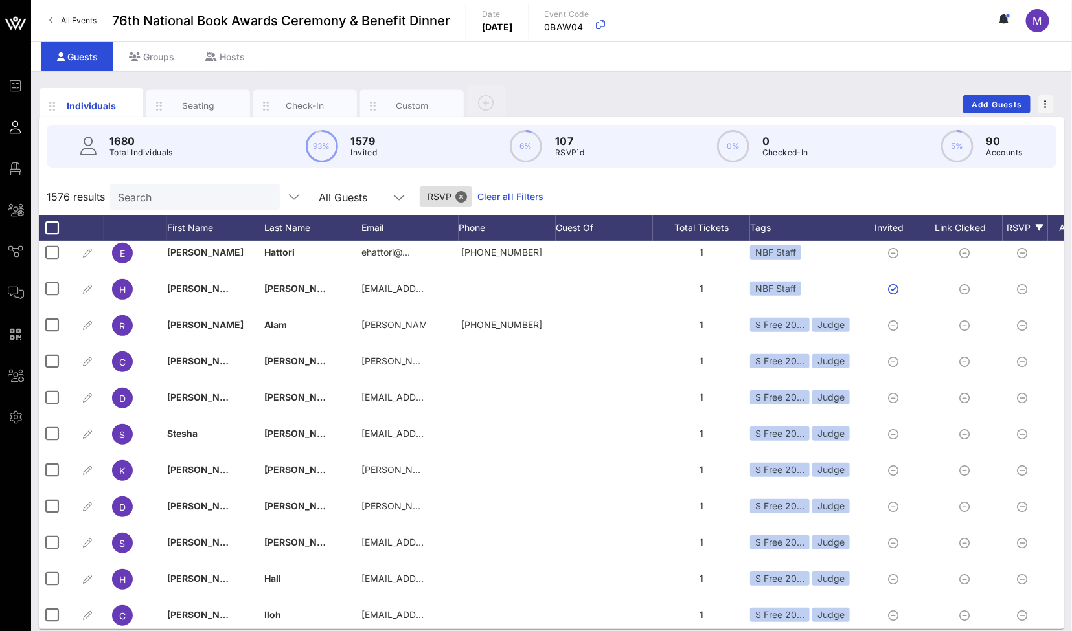
scroll to position [0, 0]
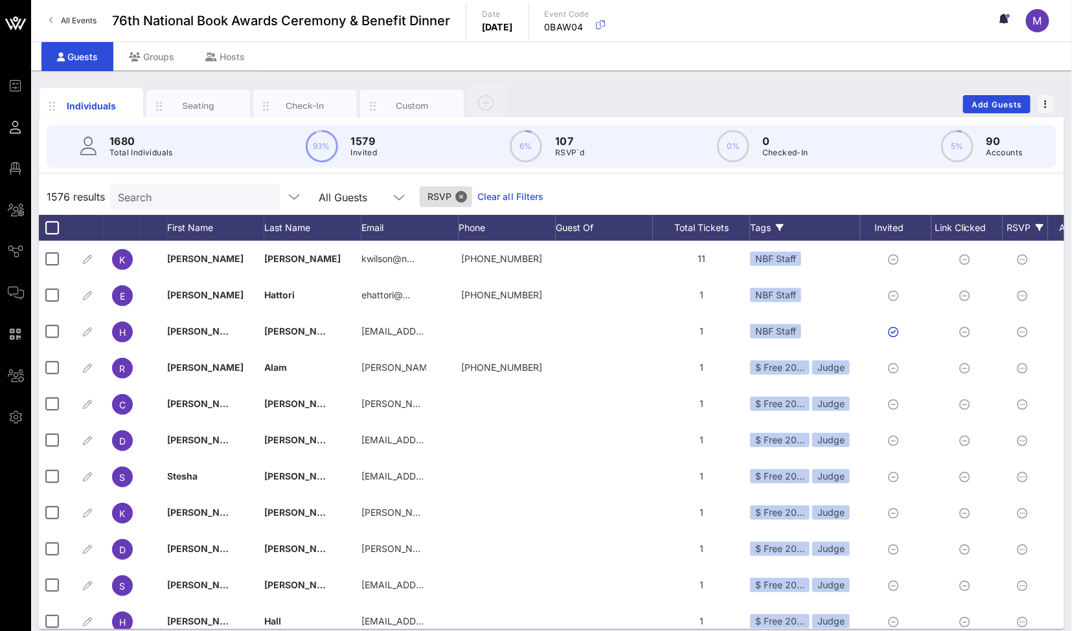
click at [776, 229] on icon at bounding box center [780, 228] width 8 height 8
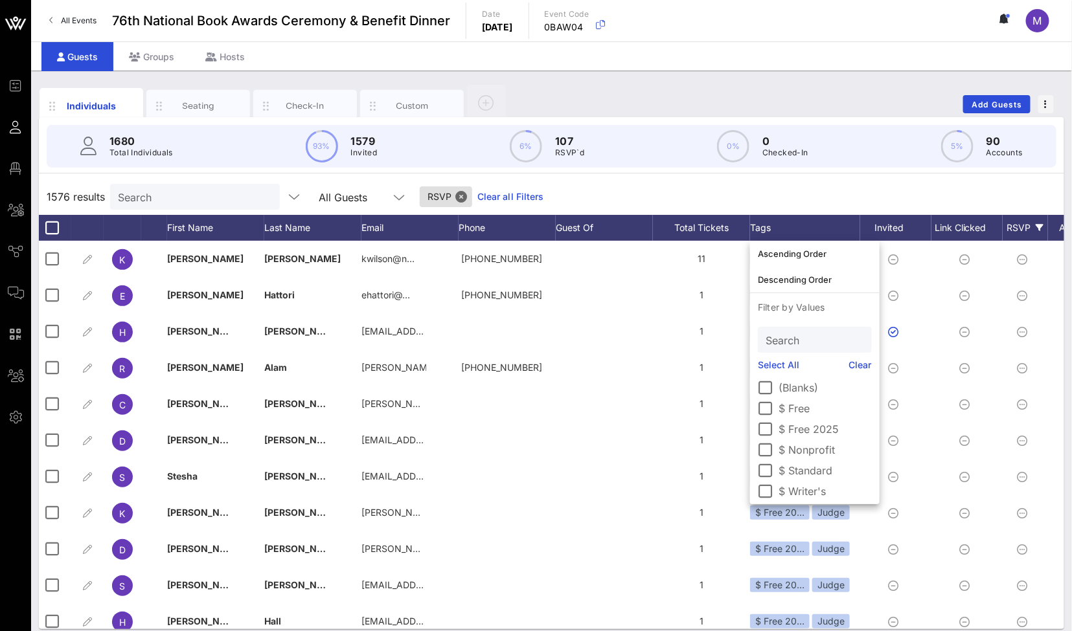
click at [791, 358] on link "Select All" at bounding box center [779, 365] width 42 height 14
click at [769, 451] on div at bounding box center [766, 448] width 22 height 22
click at [766, 489] on div at bounding box center [766, 489] width 22 height 22
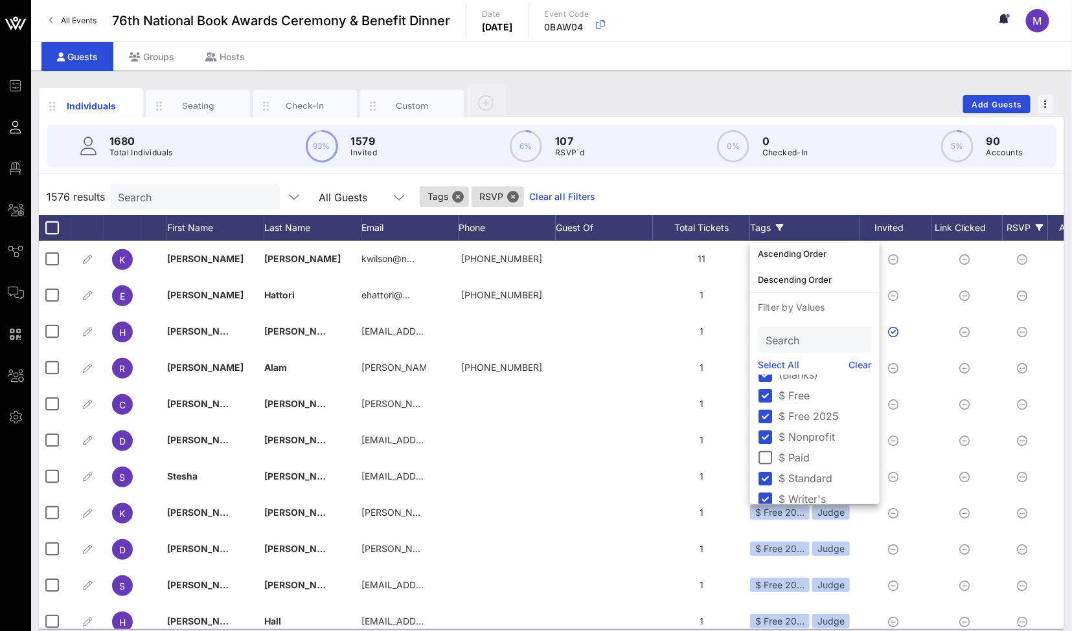
scroll to position [0, 0]
drag, startPoint x: 762, startPoint y: 472, endPoint x: 1069, endPoint y: 372, distance: 323.0
click at [762, 472] on div at bounding box center [766, 471] width 22 height 22
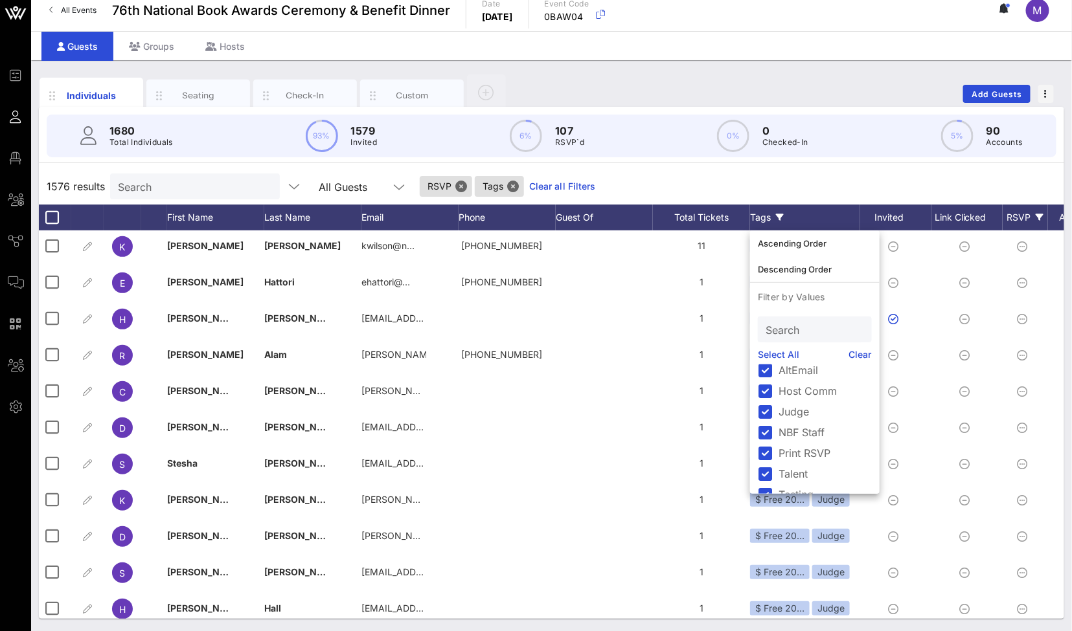
scroll to position [168, 0]
click at [766, 415] on div at bounding box center [766, 416] width 22 height 22
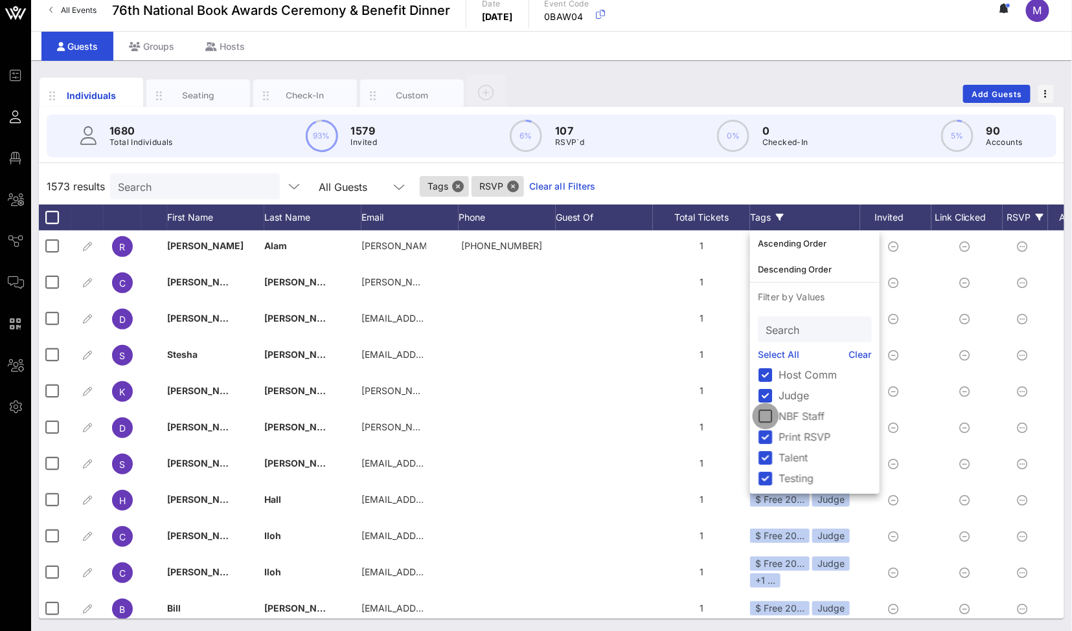
scroll to position [0, 0]
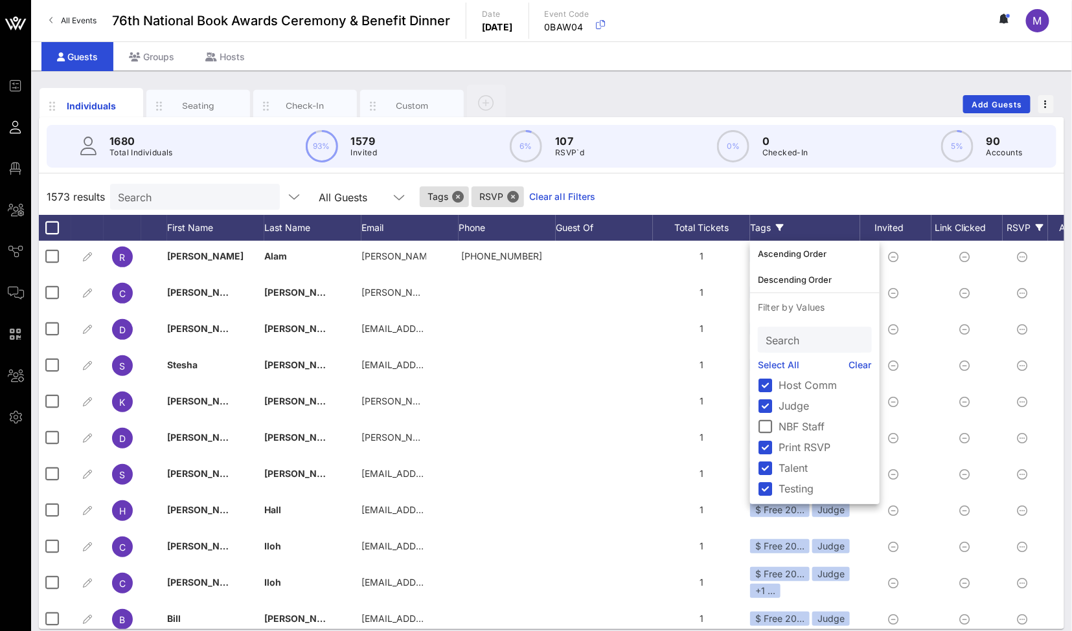
click at [698, 205] on div "1573 results Search All Guests Tags RSVP Clear all Filters" at bounding box center [551, 197] width 1025 height 36
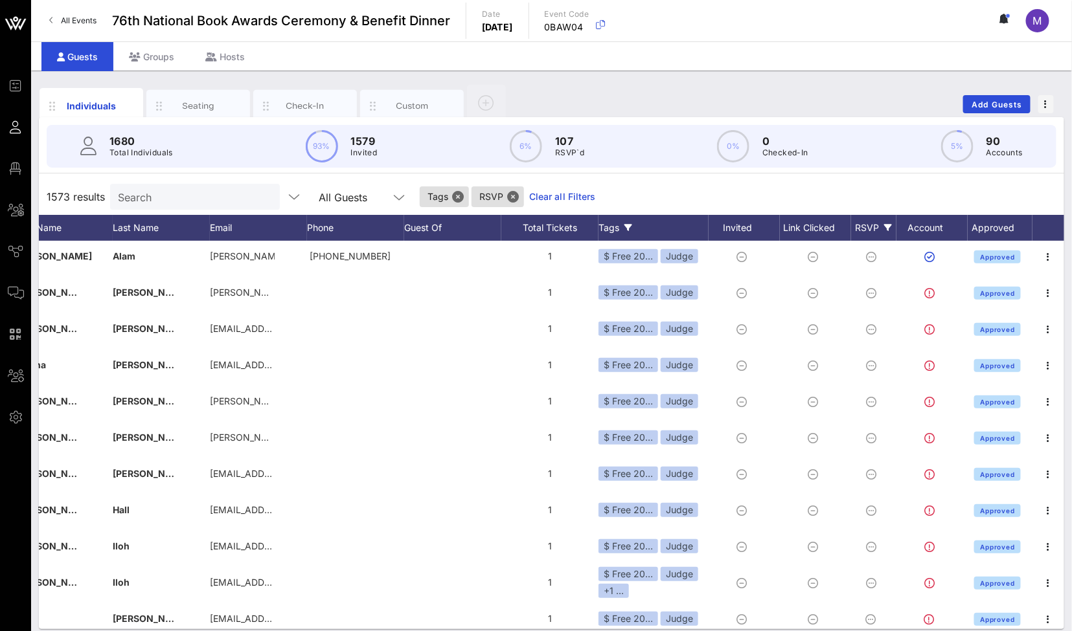
scroll to position [3, 163]
click at [872, 220] on div "RSVP" at bounding box center [873, 228] width 45 height 26
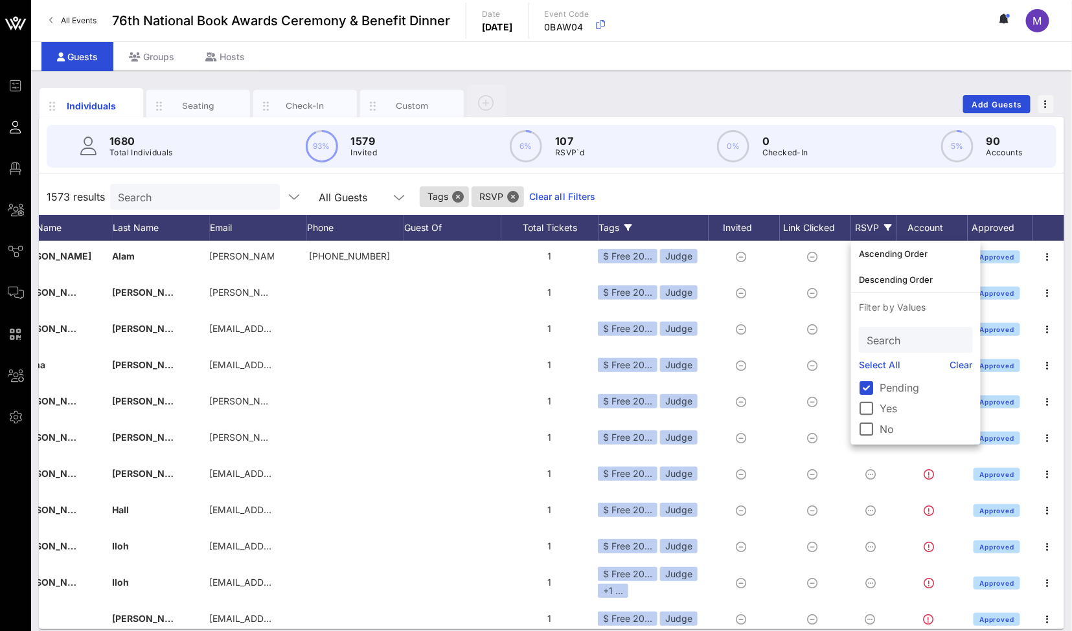
click at [872, 368] on link "Select All" at bounding box center [880, 365] width 42 height 14
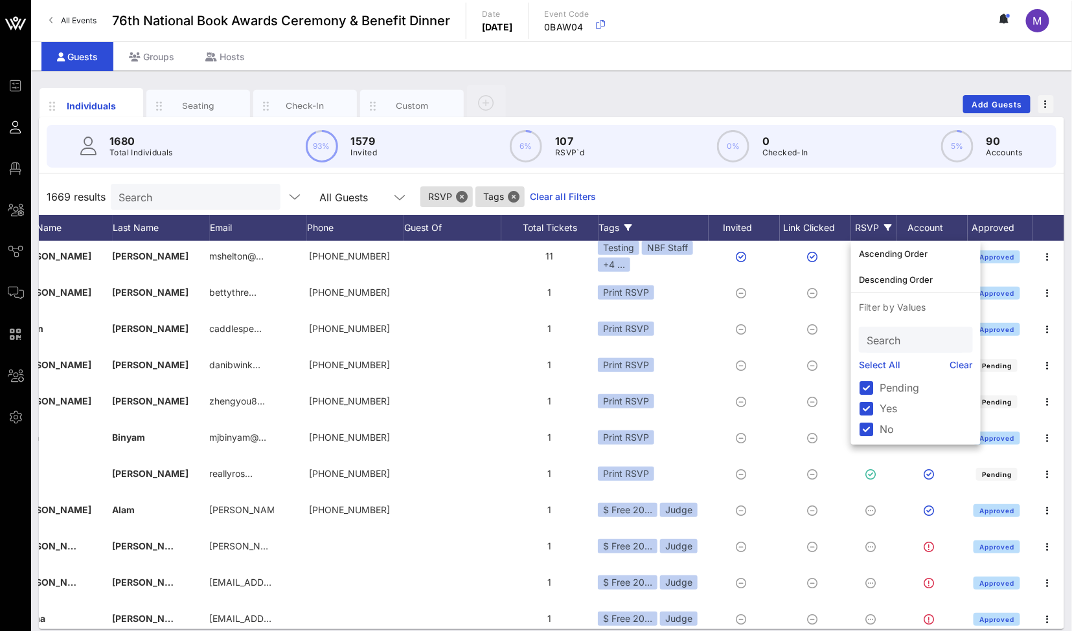
click at [872, 184] on div "1669 results Search All Guests RSVP Tags Clear all Filters" at bounding box center [551, 197] width 1025 height 36
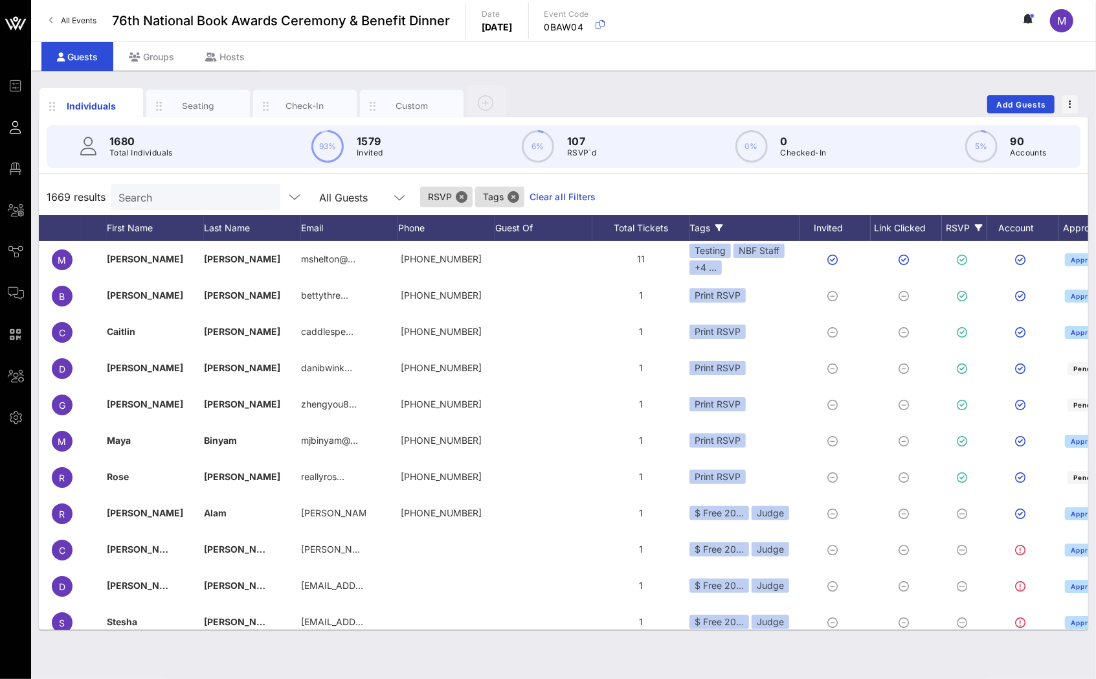
scroll to position [0, 0]
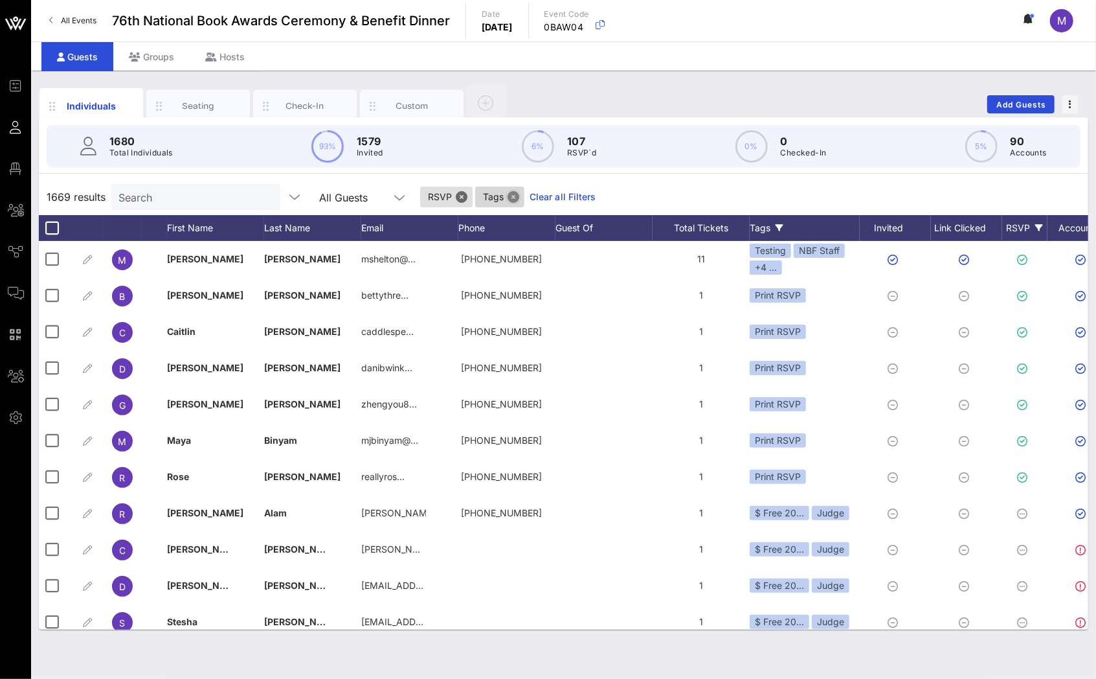
click at [508, 197] on button "Close" at bounding box center [514, 197] width 12 height 12
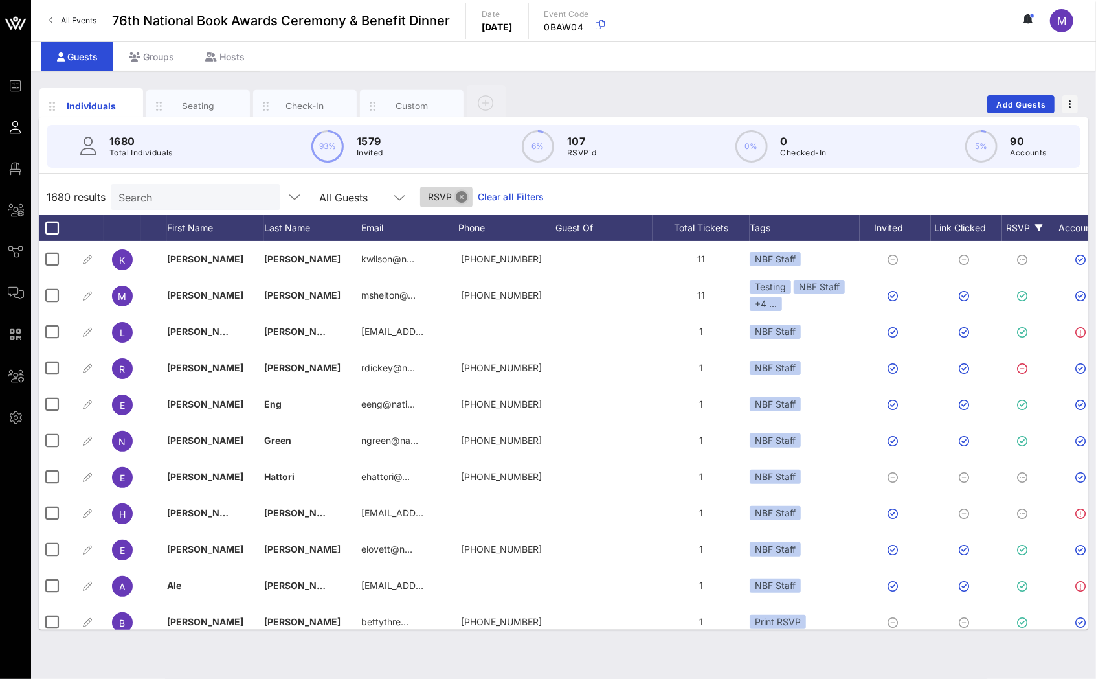
click at [456, 198] on button "Close" at bounding box center [462, 197] width 12 height 12
click at [782, 230] on icon at bounding box center [780, 228] width 8 height 8
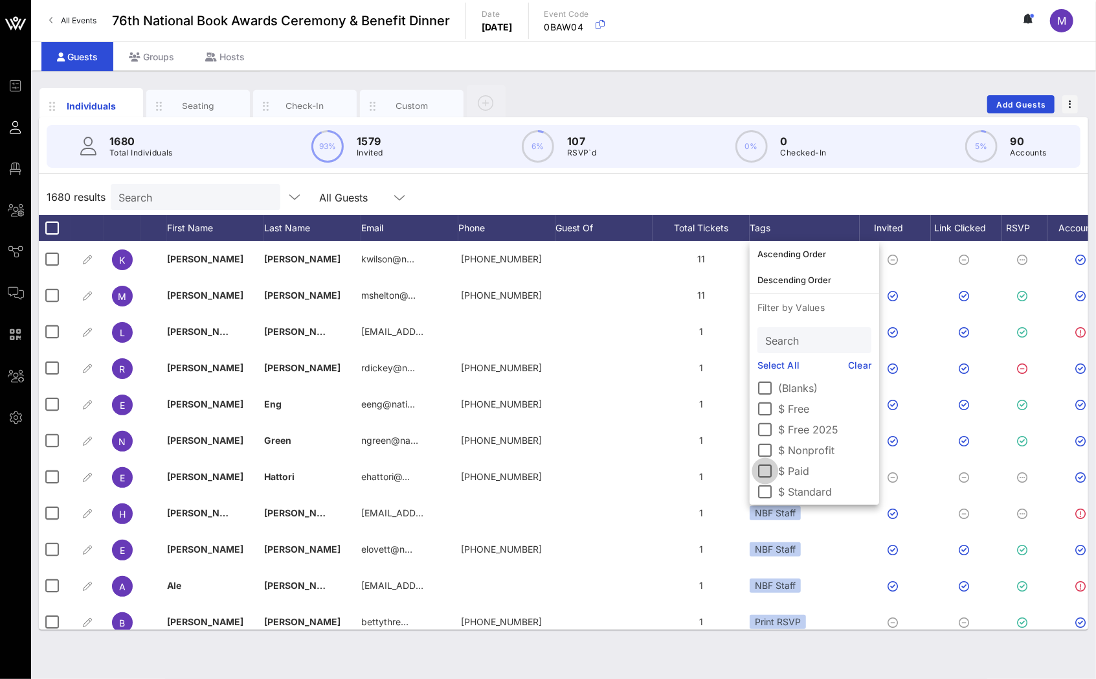
scroll to position [16, 0]
click at [767, 449] on div at bounding box center [766, 455] width 22 height 22
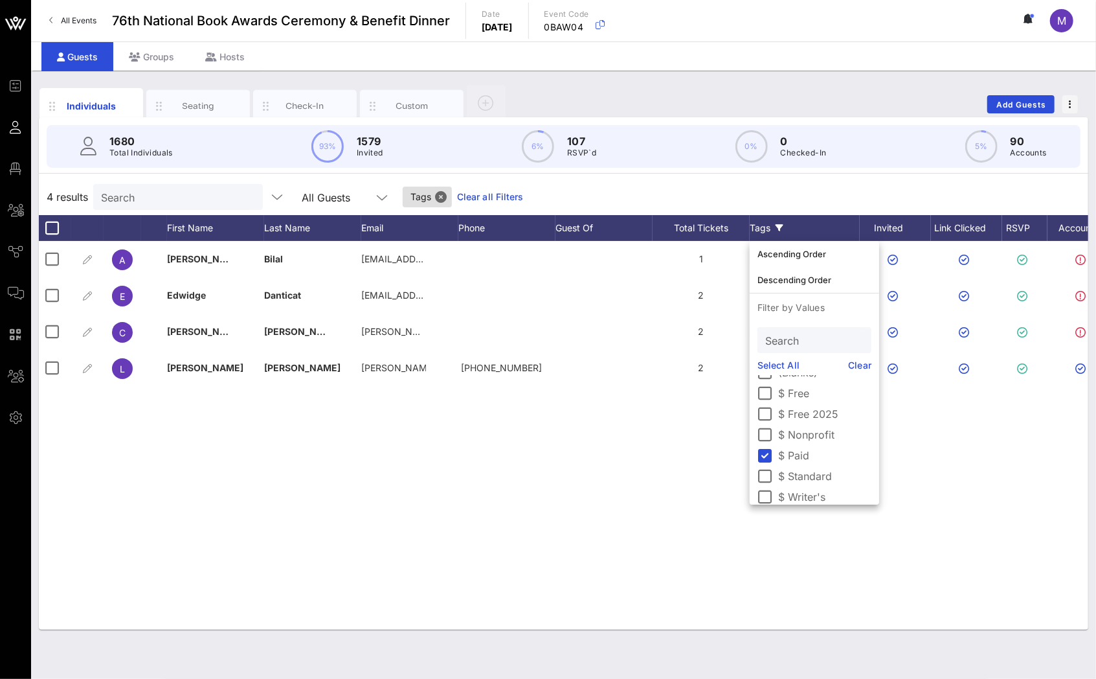
click at [565, 496] on div "A [PERSON_NAME] [PERSON_NAME][EMAIL_ADDRESS][DOMAIN_NAME] 1 $ Writer's $ Paid A…" at bounding box center [564, 435] width 1050 height 389
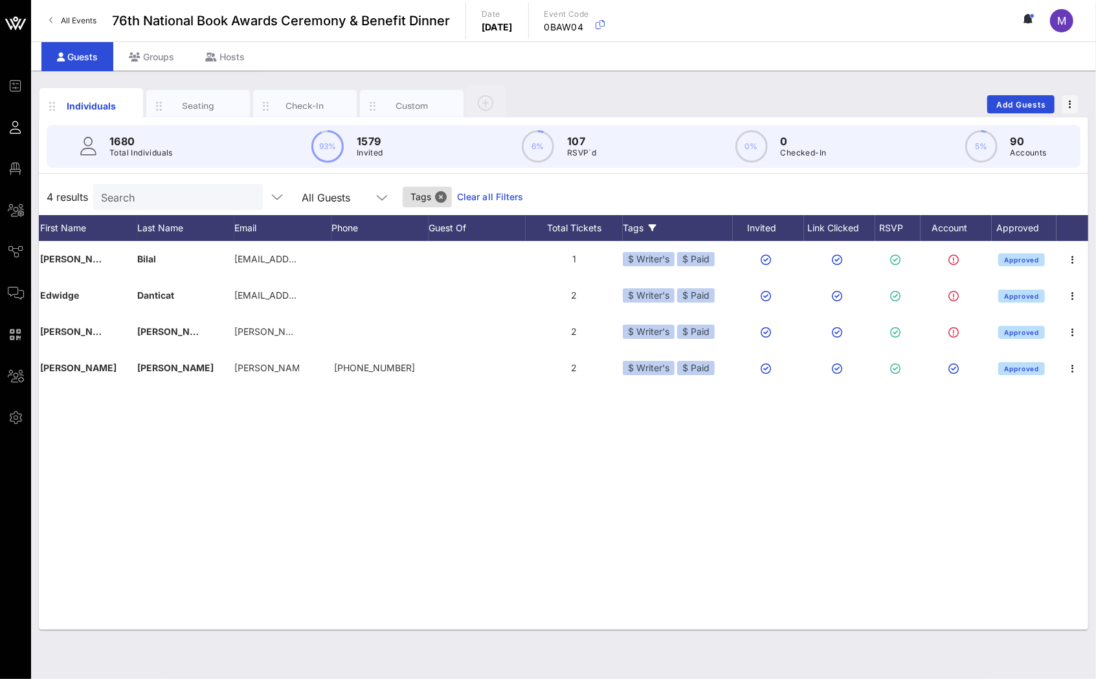
scroll to position [0, 0]
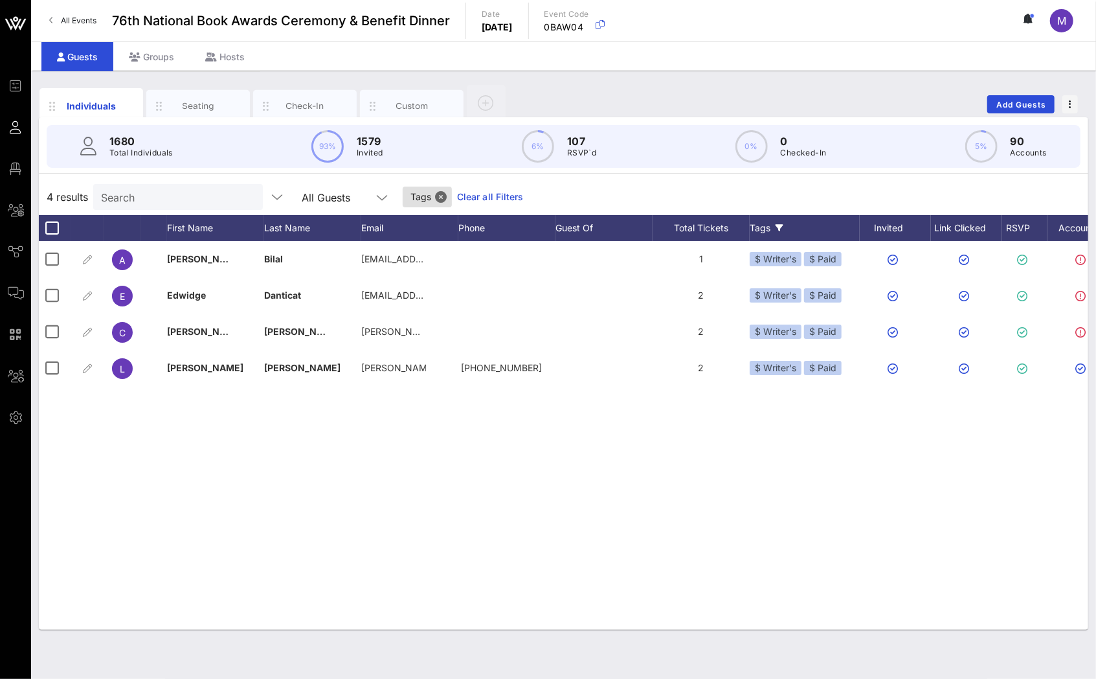
click at [785, 223] on div "Tags" at bounding box center [805, 228] width 110 height 26
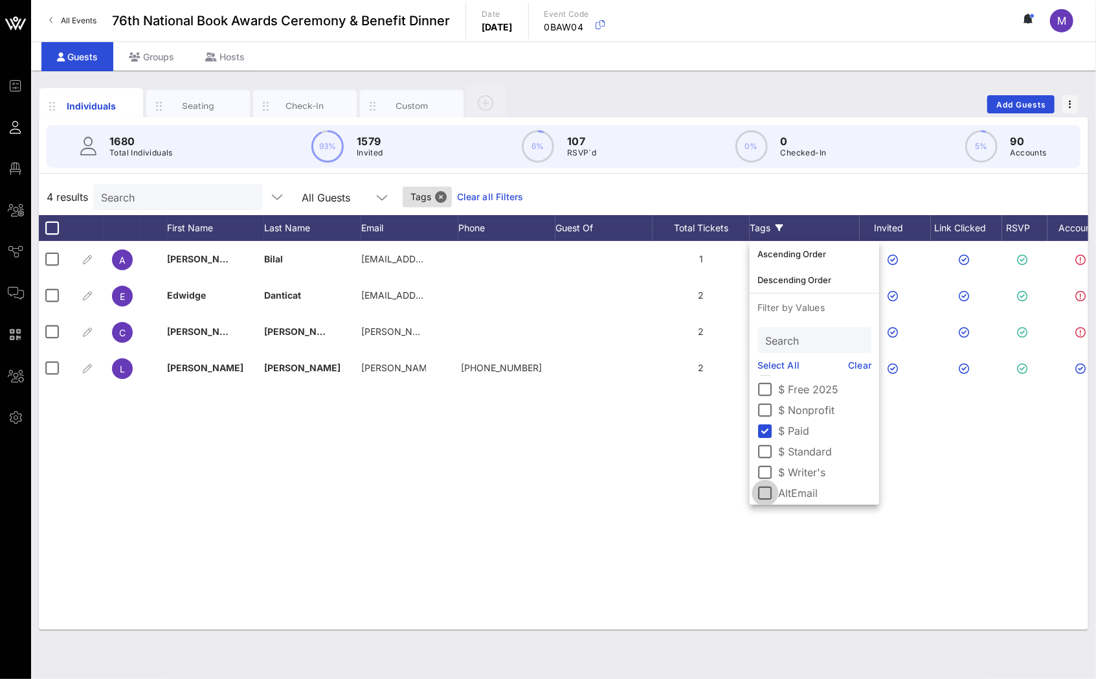
scroll to position [60, 0]
click at [762, 446] on div at bounding box center [766, 453] width 22 height 22
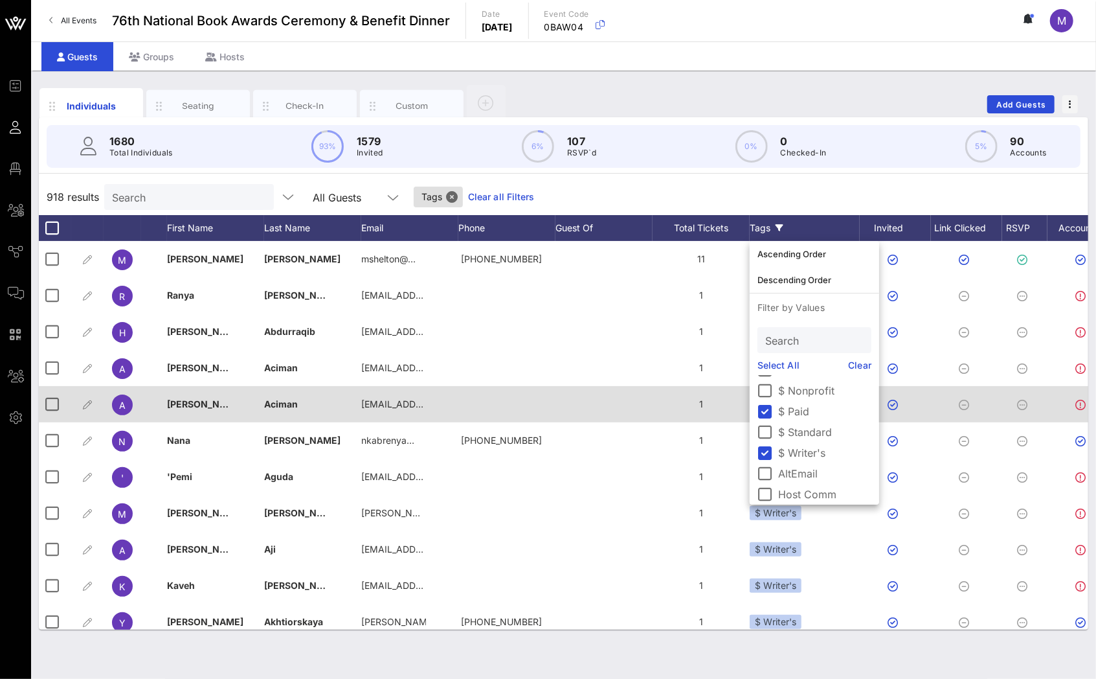
scroll to position [3, 0]
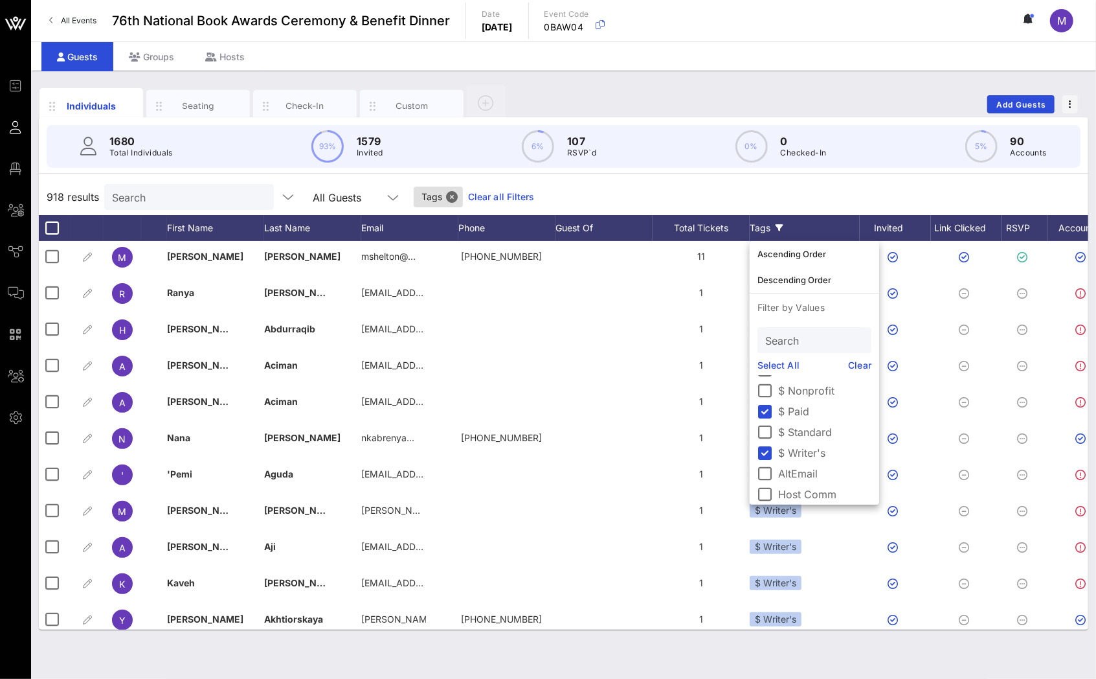
click at [849, 367] on link "Clear" at bounding box center [860, 365] width 23 height 14
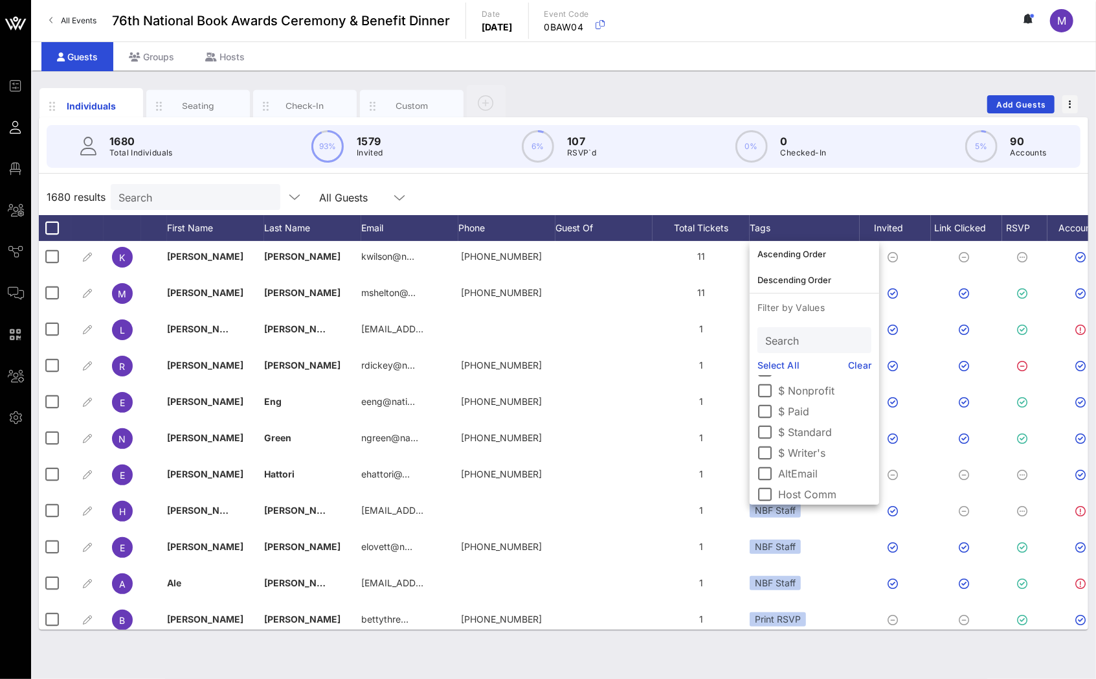
click at [812, 208] on div "1680 results Search All Guests" at bounding box center [564, 197] width 1050 height 36
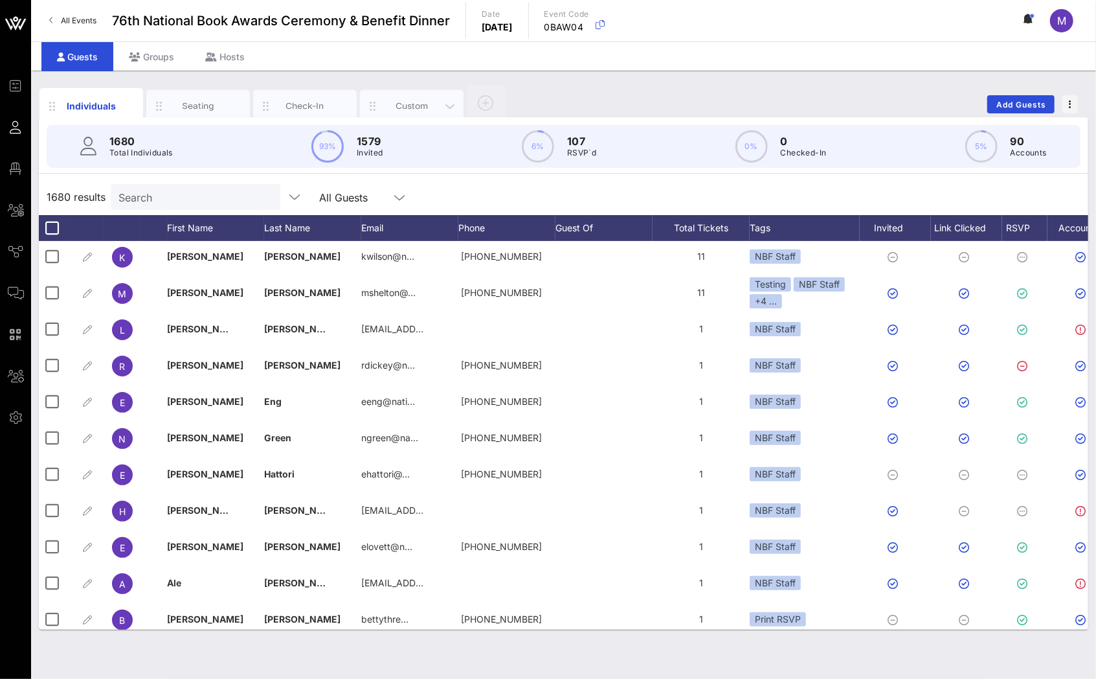
click at [386, 98] on div "Custom" at bounding box center [412, 106] width 104 height 32
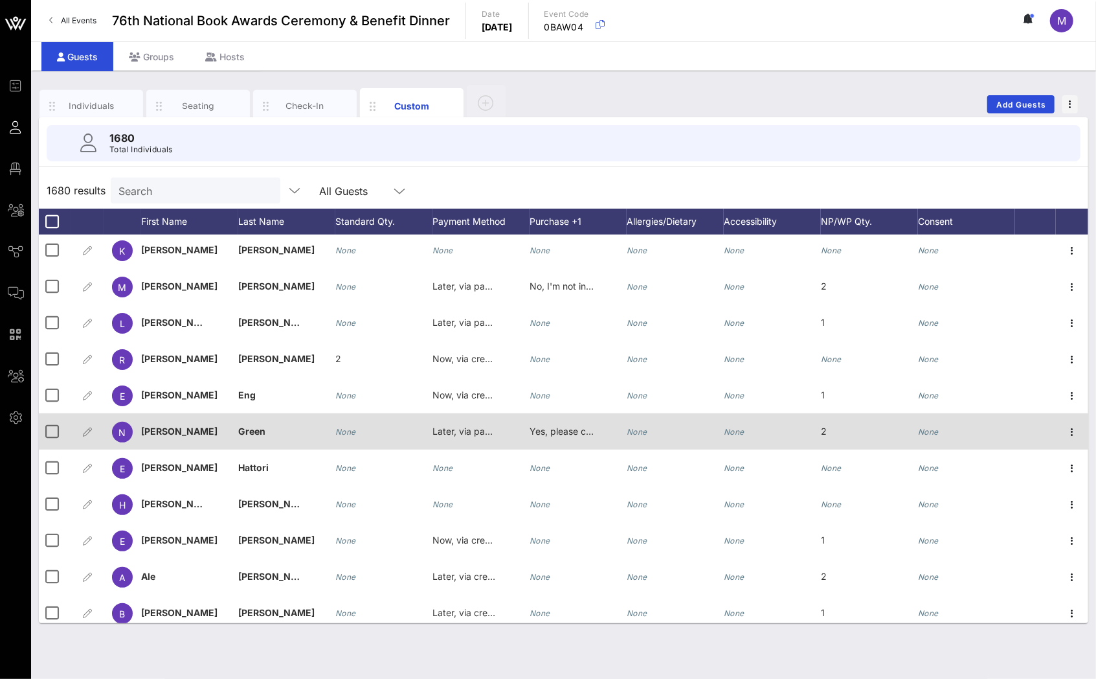
click at [102, 102] on div "Individuals" at bounding box center [92, 106] width 58 height 12
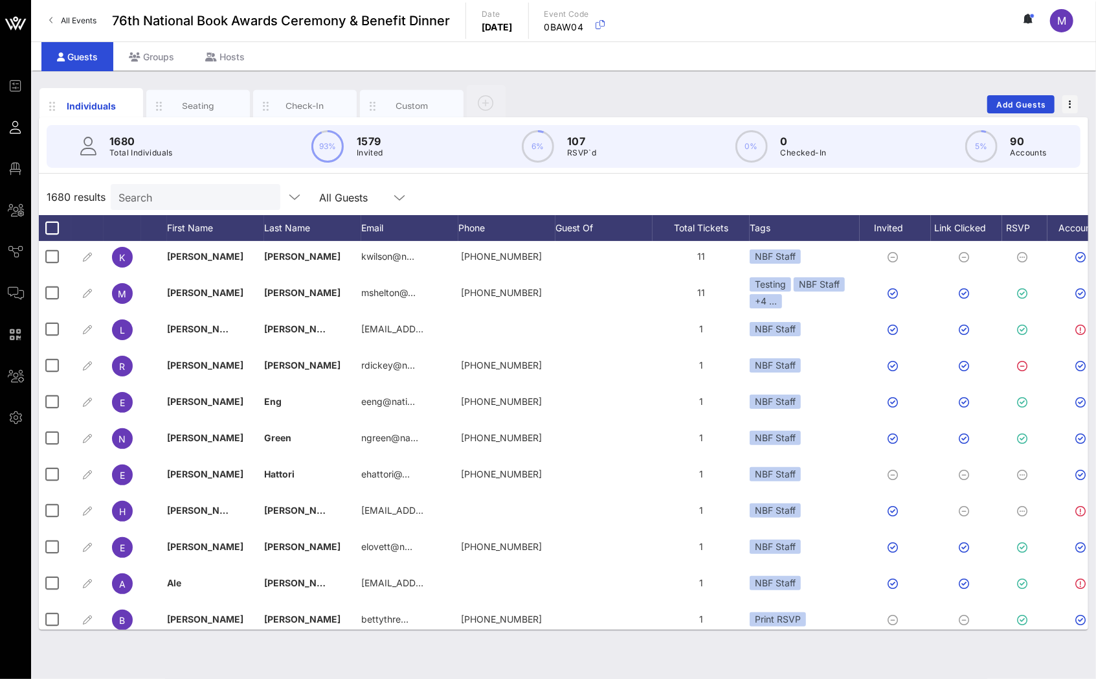
scroll to position [0, 127]
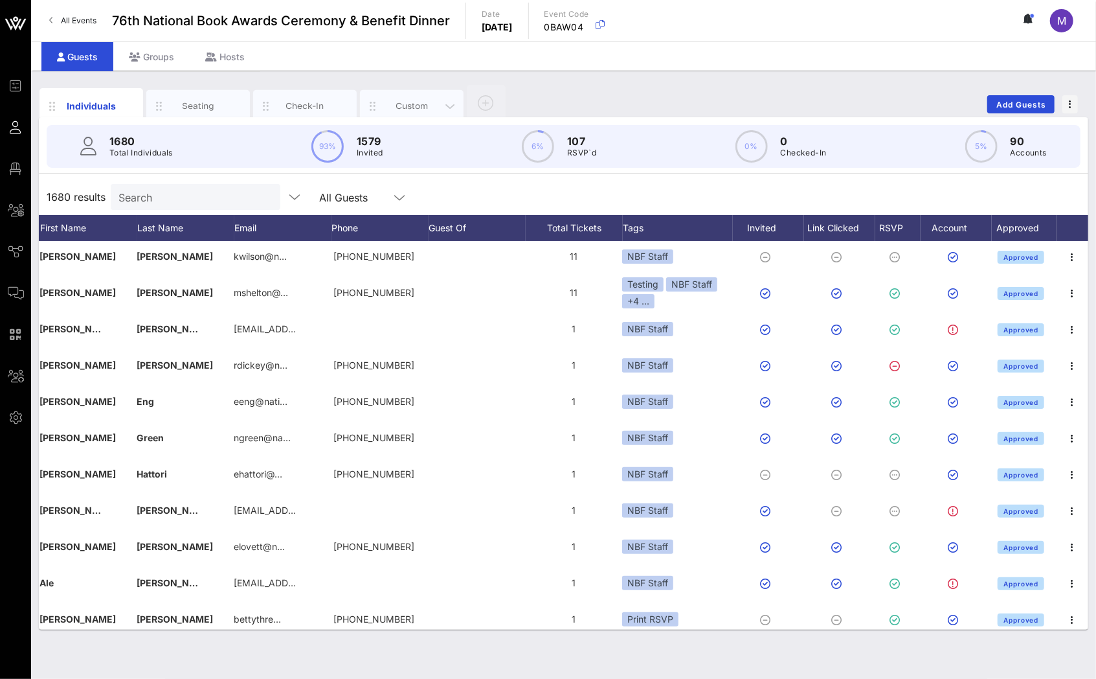
click at [384, 97] on div "Custom" at bounding box center [412, 106] width 104 height 32
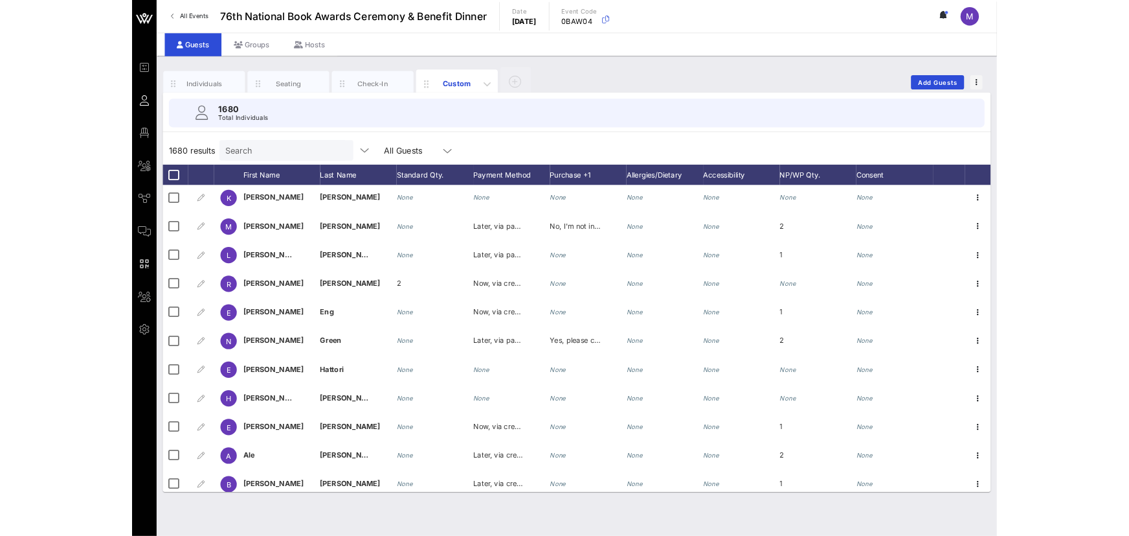
scroll to position [3, 0]
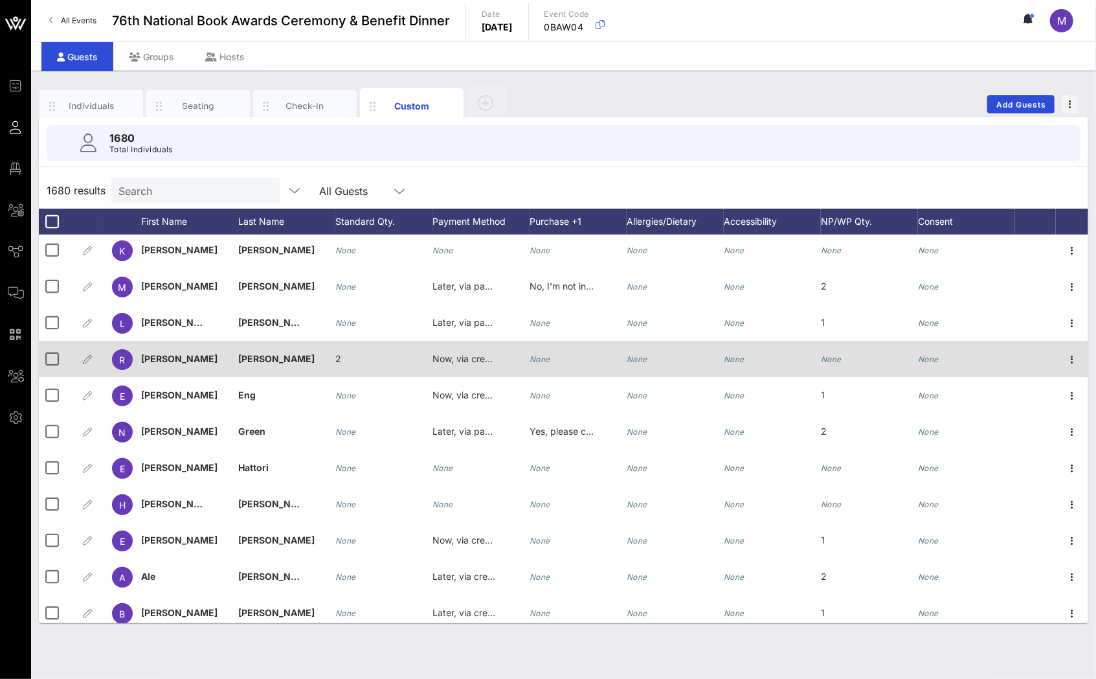
drag, startPoint x: 352, startPoint y: 355, endPoint x: 333, endPoint y: 354, distance: 19.5
click at [333, 354] on div "[PERSON_NAME] 2 Now, via credit card, ACH, or wire None None None None None" at bounding box center [564, 359] width 1050 height 36
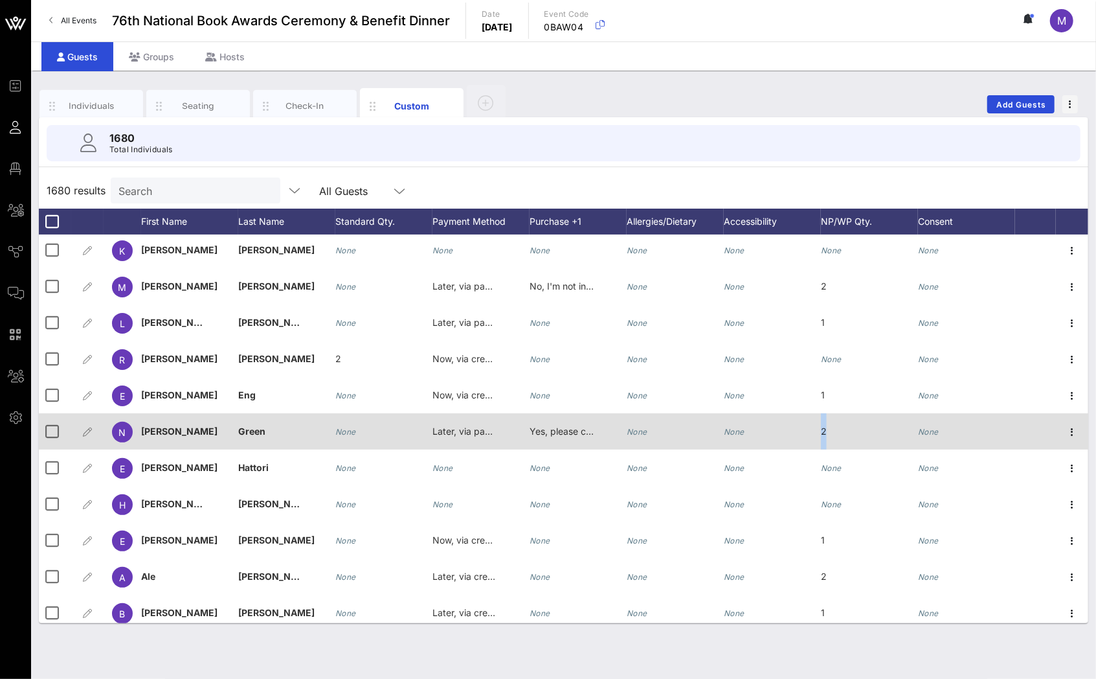
drag, startPoint x: 826, startPoint y: 435, endPoint x: 815, endPoint y: 434, distance: 11.0
click at [815, 434] on div "N [PERSON_NAME] None Later, via paper check Yes, please contact me for payment.…" at bounding box center [564, 431] width 1050 height 36
click at [829, 435] on div "2" at bounding box center [869, 438] width 97 height 51
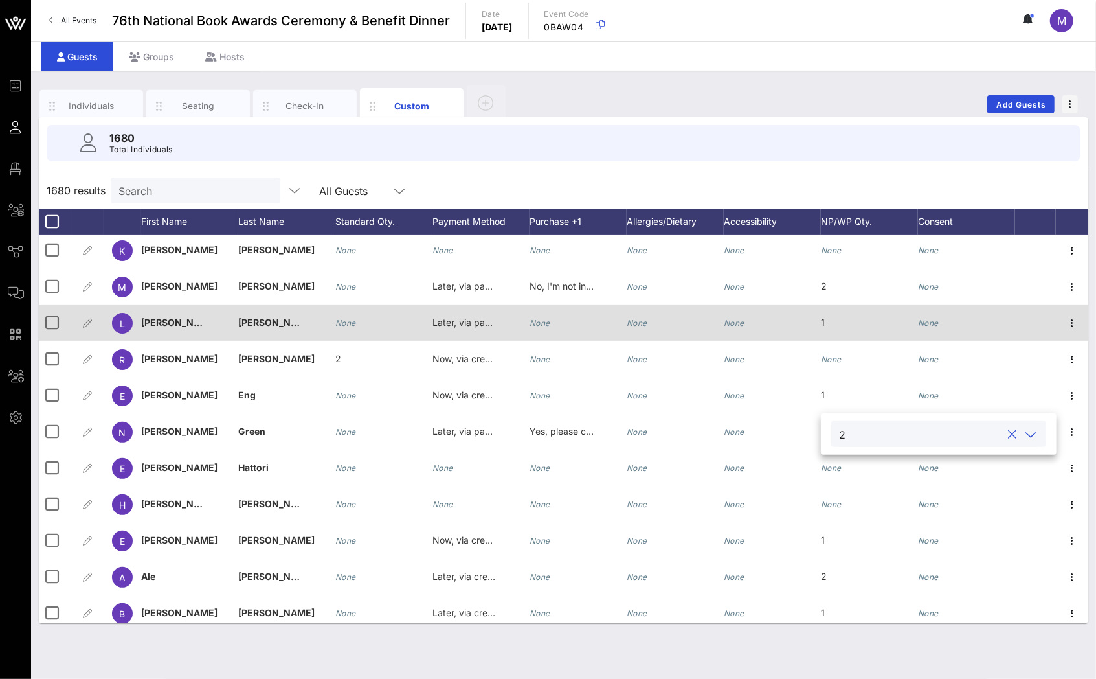
click at [82, 109] on div "Individuals" at bounding box center [92, 106] width 58 height 12
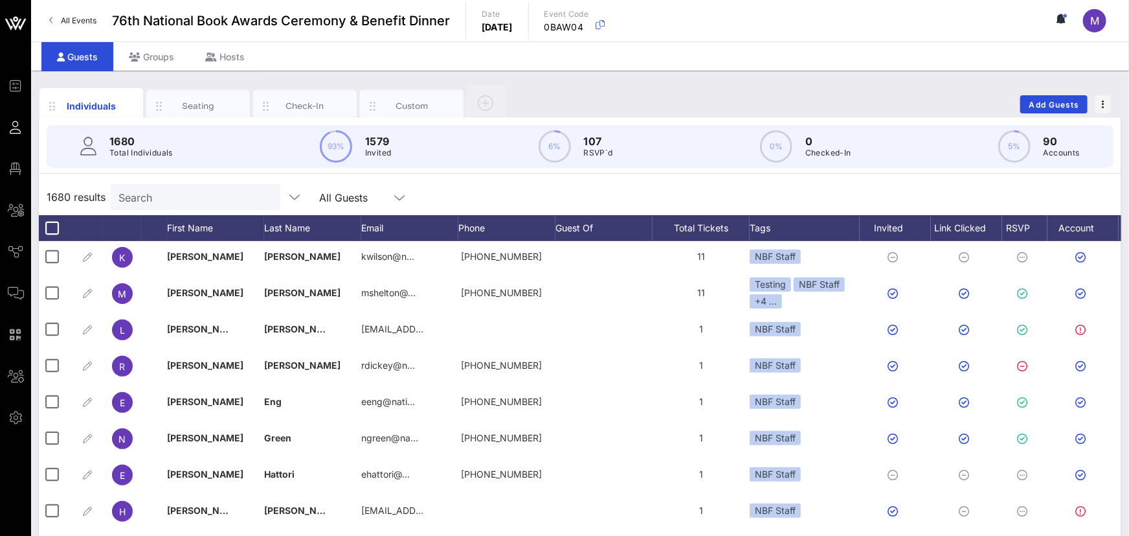
click at [684, 179] on div "1680 results Search All Guests" at bounding box center [580, 197] width 1083 height 36
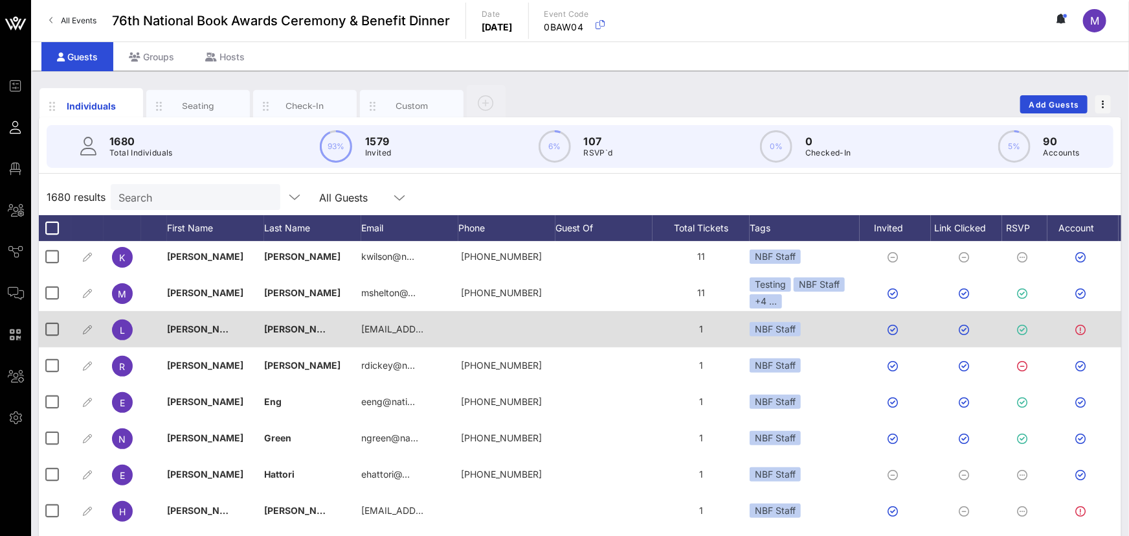
scroll to position [5, 0]
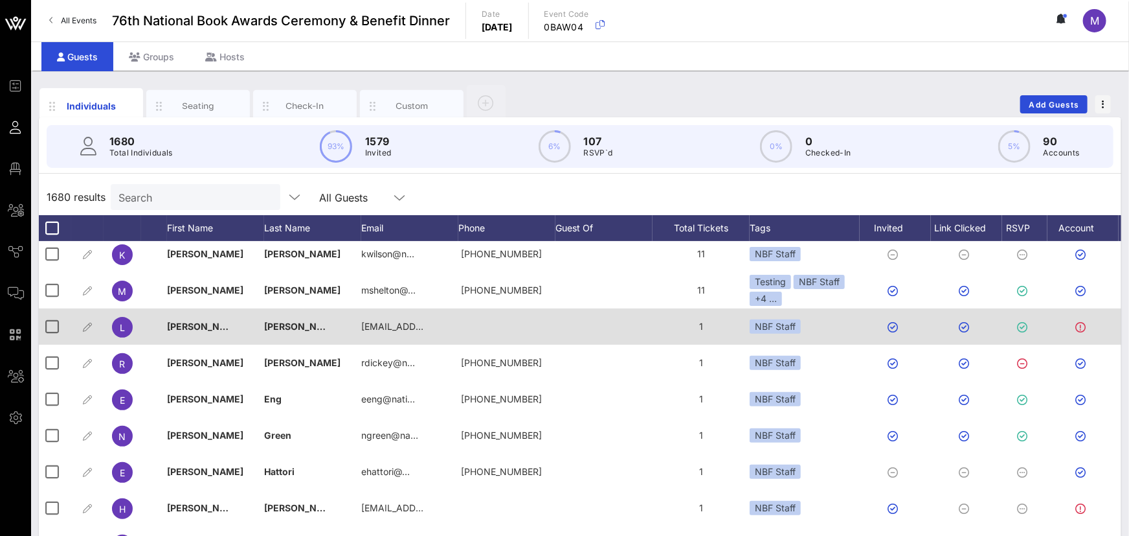
drag, startPoint x: 705, startPoint y: 327, endPoint x: 692, endPoint y: 324, distance: 13.2
click at [692, 324] on div "1" at bounding box center [701, 326] width 97 height 36
click at [696, 325] on div "1" at bounding box center [701, 326] width 97 height 36
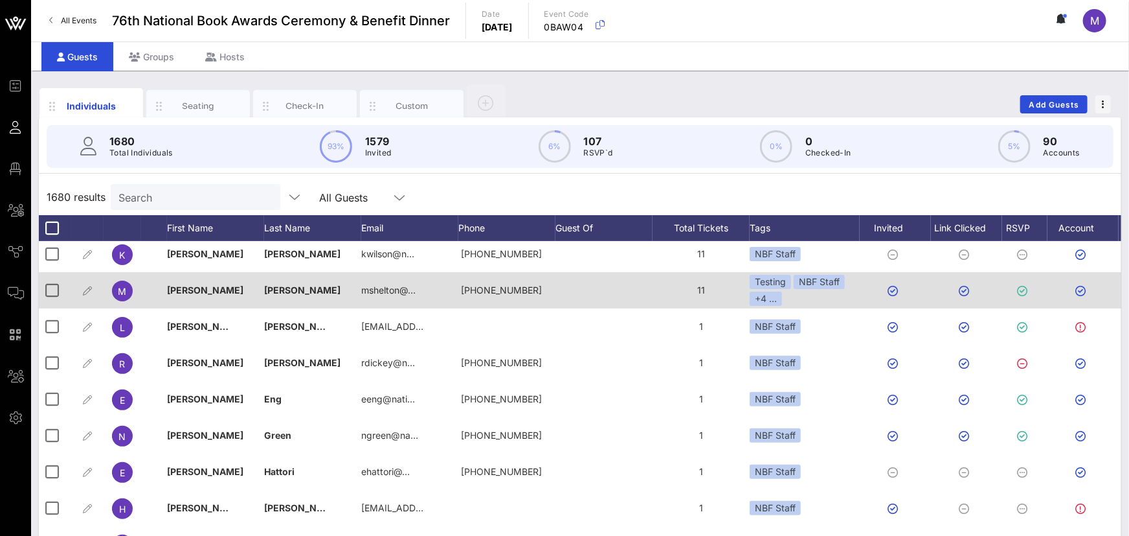
drag, startPoint x: 709, startPoint y: 289, endPoint x: 692, endPoint y: 288, distance: 17.5
click at [692, 288] on div "11" at bounding box center [701, 290] width 97 height 36
click at [683, 282] on div "11" at bounding box center [701, 290] width 97 height 36
drag, startPoint x: 1027, startPoint y: 294, endPoint x: 1015, endPoint y: 292, distance: 11.8
click at [872, 292] on div at bounding box center [1025, 290] width 45 height 36
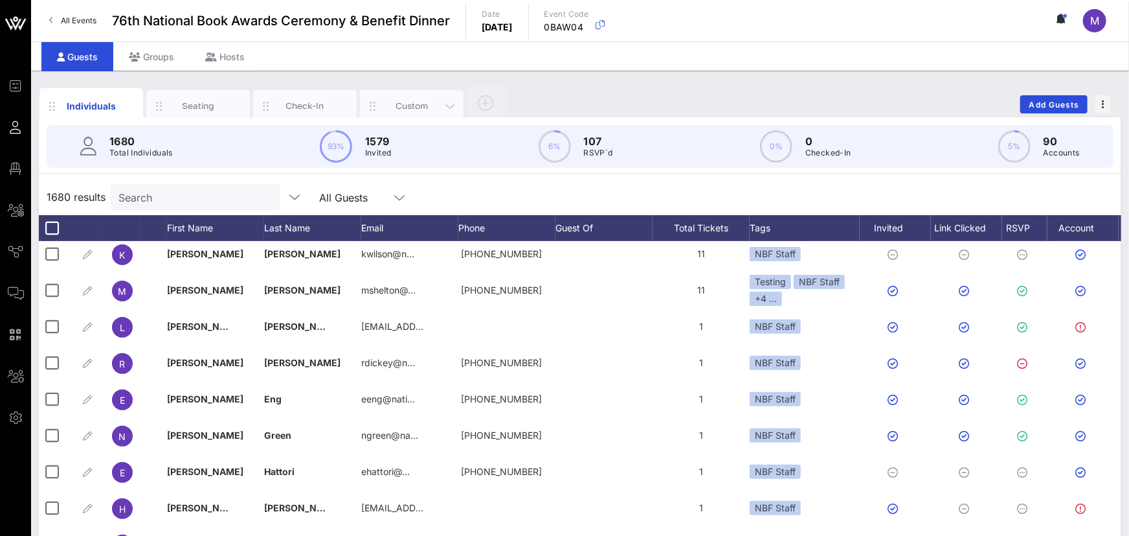
click at [401, 111] on div "Custom" at bounding box center [412, 106] width 104 height 32
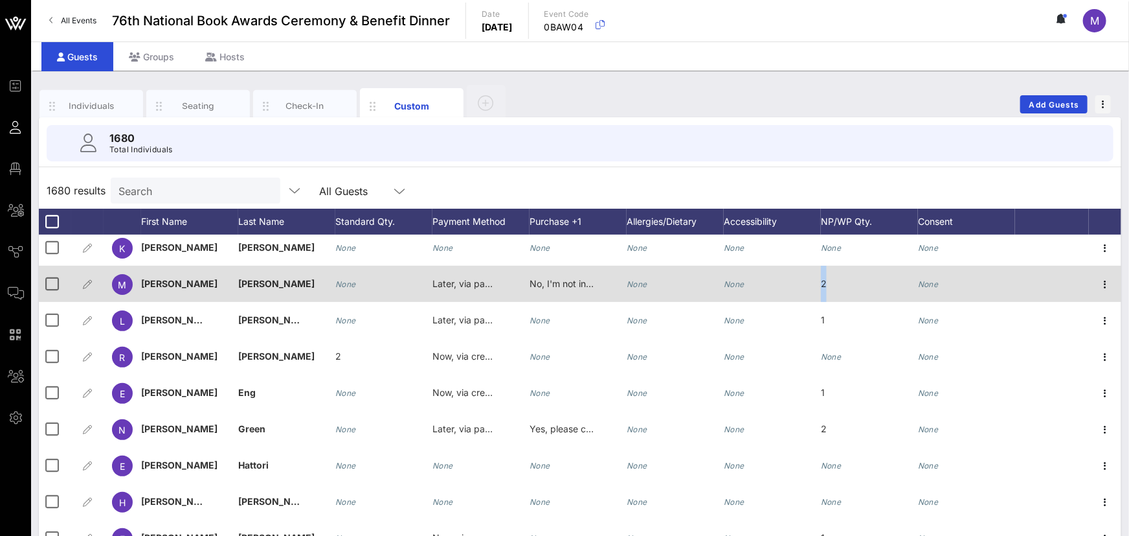
drag, startPoint x: 845, startPoint y: 285, endPoint x: 813, endPoint y: 282, distance: 32.5
click at [813, 282] on div "M [PERSON_NAME] None Later, via paper check No, I'm not interested. None None 2…" at bounding box center [580, 284] width 1083 height 36
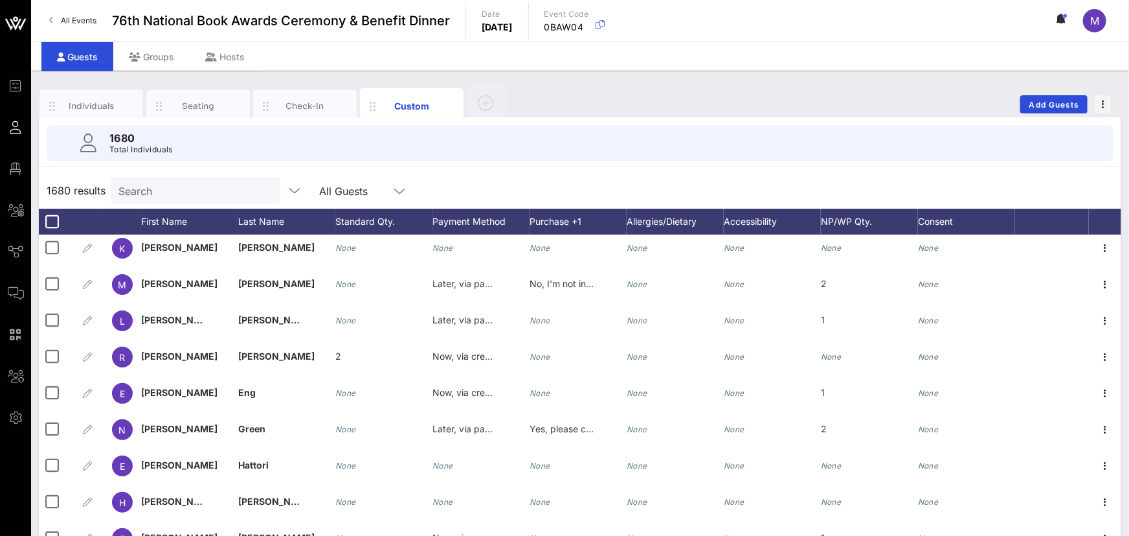
drag, startPoint x: 112, startPoint y: 102, endPoint x: 293, endPoint y: 152, distance: 188.1
click at [112, 102] on div "Individuals" at bounding box center [92, 106] width 58 height 12
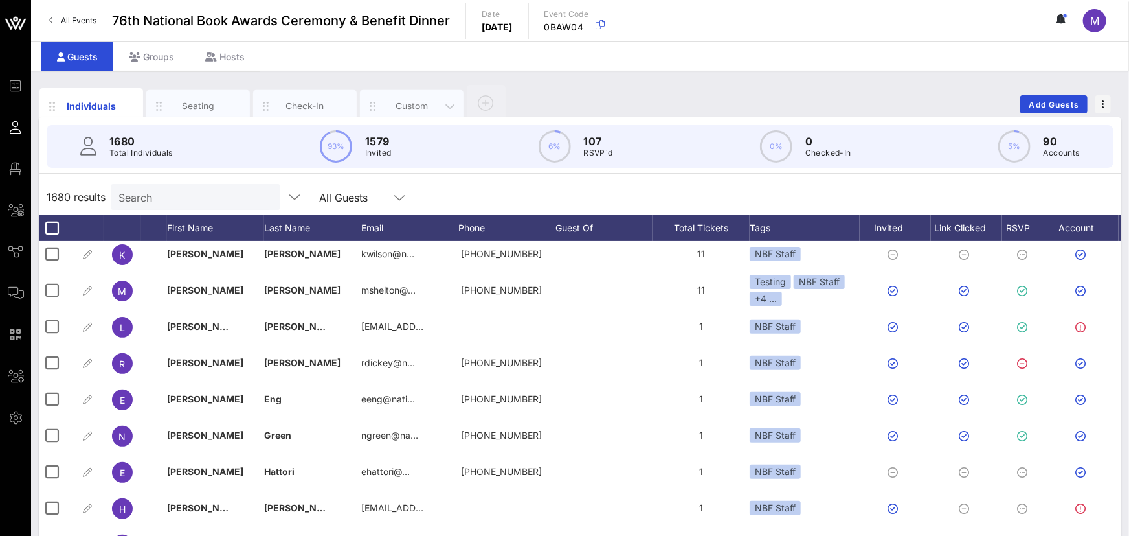
click at [422, 100] on div "Custom" at bounding box center [412, 106] width 58 height 12
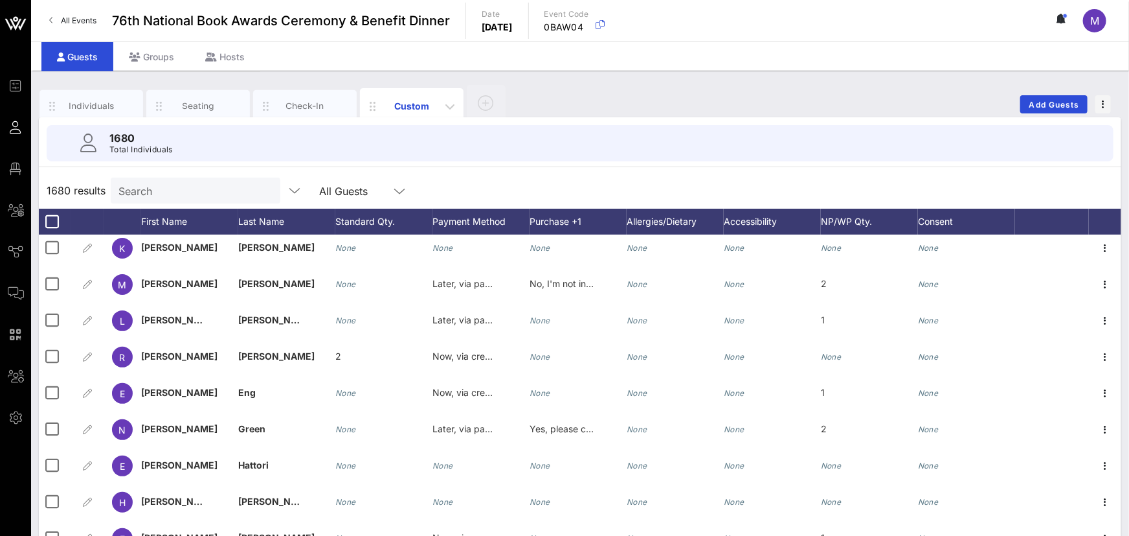
click at [418, 102] on div "Custom" at bounding box center [412, 106] width 58 height 14
click at [872, 224] on icon at bounding box center [882, 222] width 8 height 8
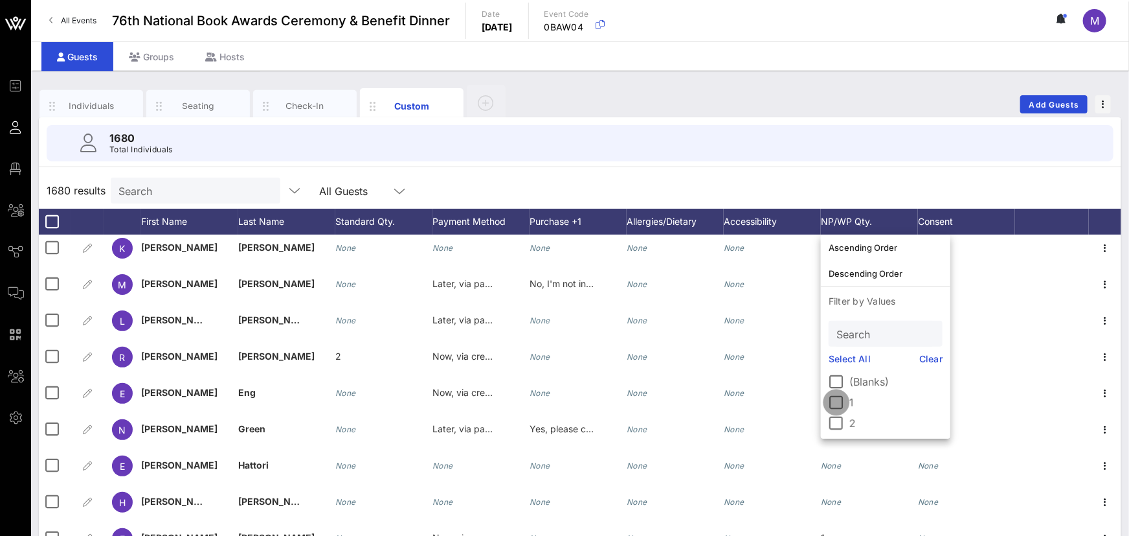
click at [836, 405] on div at bounding box center [837, 402] width 22 height 22
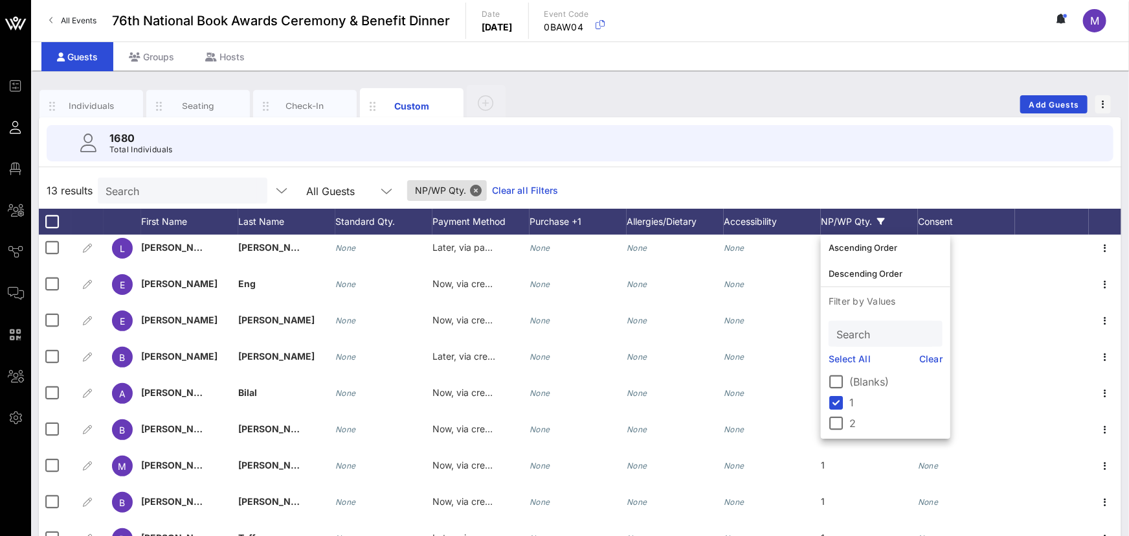
click at [731, 166] on div "1680 Total Individuals" at bounding box center [580, 143] width 1098 height 52
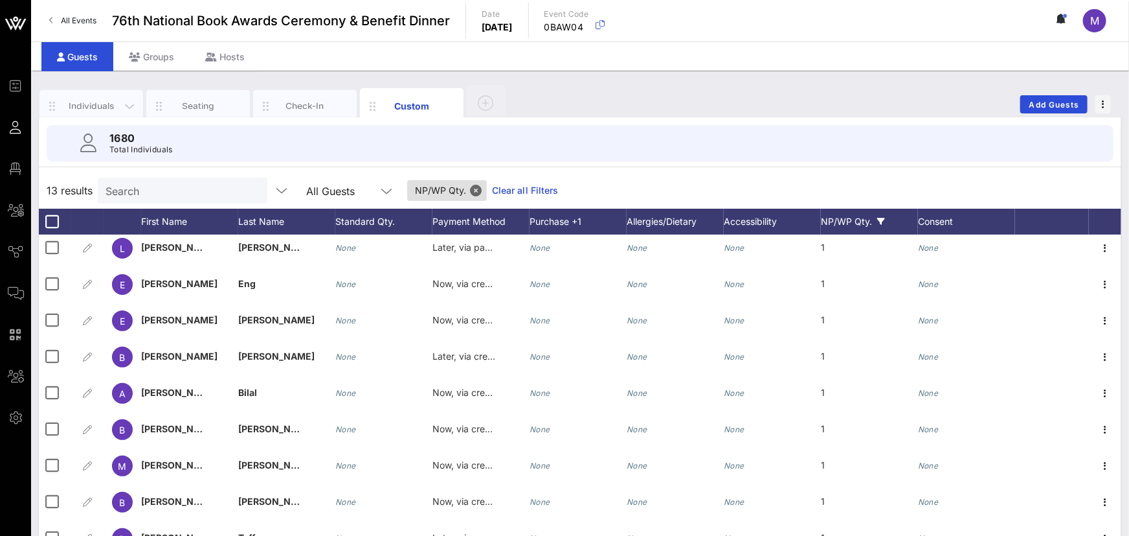
click at [108, 109] on div "Individuals" at bounding box center [92, 106] width 58 height 12
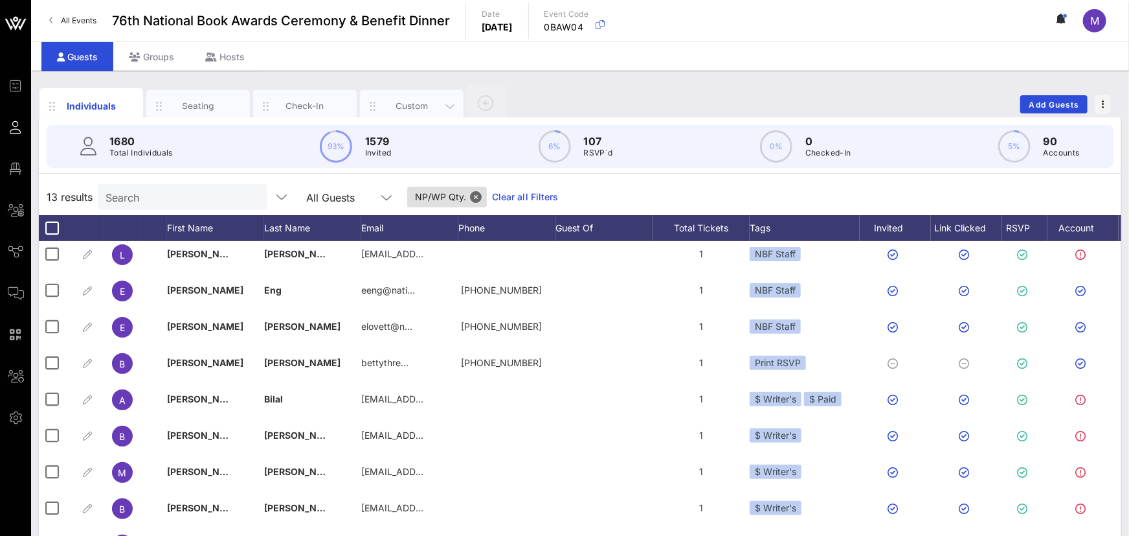
click at [418, 104] on div "Custom" at bounding box center [412, 106] width 58 height 12
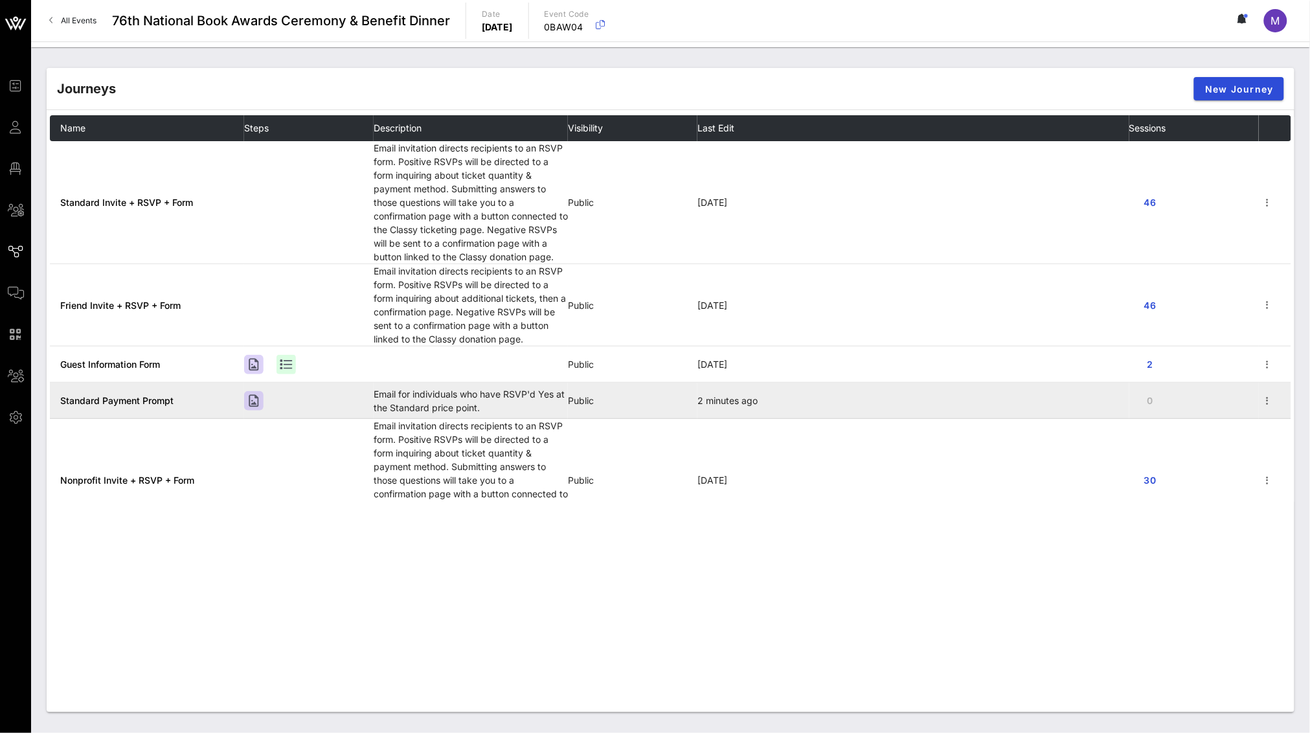
click at [123, 397] on span "Standard Payment Prompt" at bounding box center [116, 400] width 113 height 11
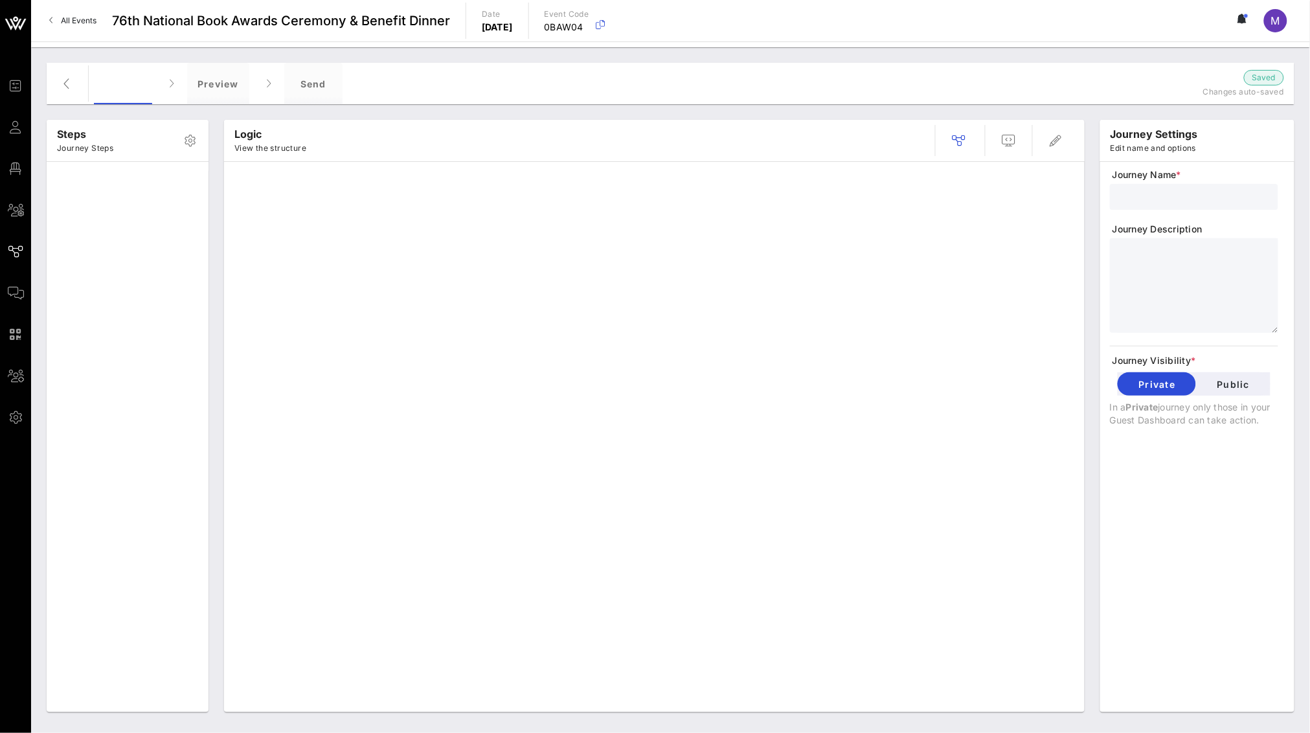
type input "Standard Payment Prompt"
type textarea "**********"
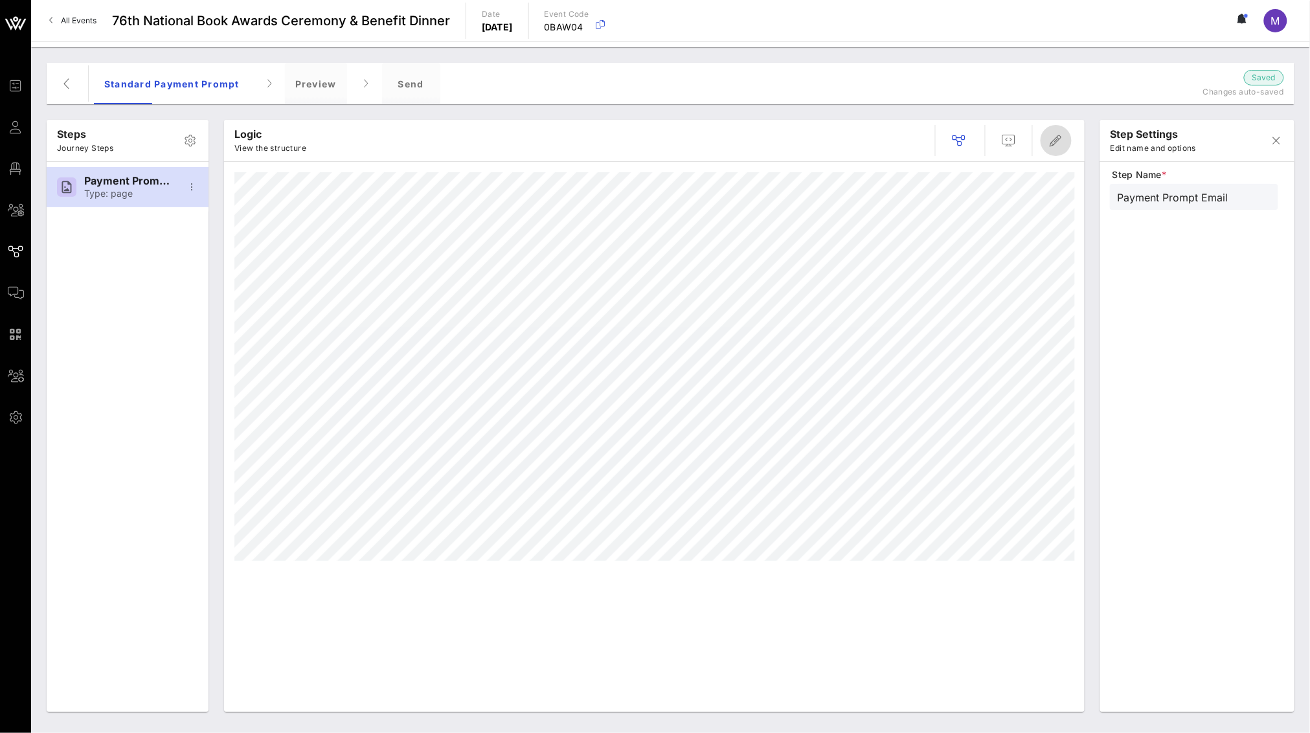
click at [1056, 142] on icon "button" at bounding box center [1057, 141] width 16 height 16
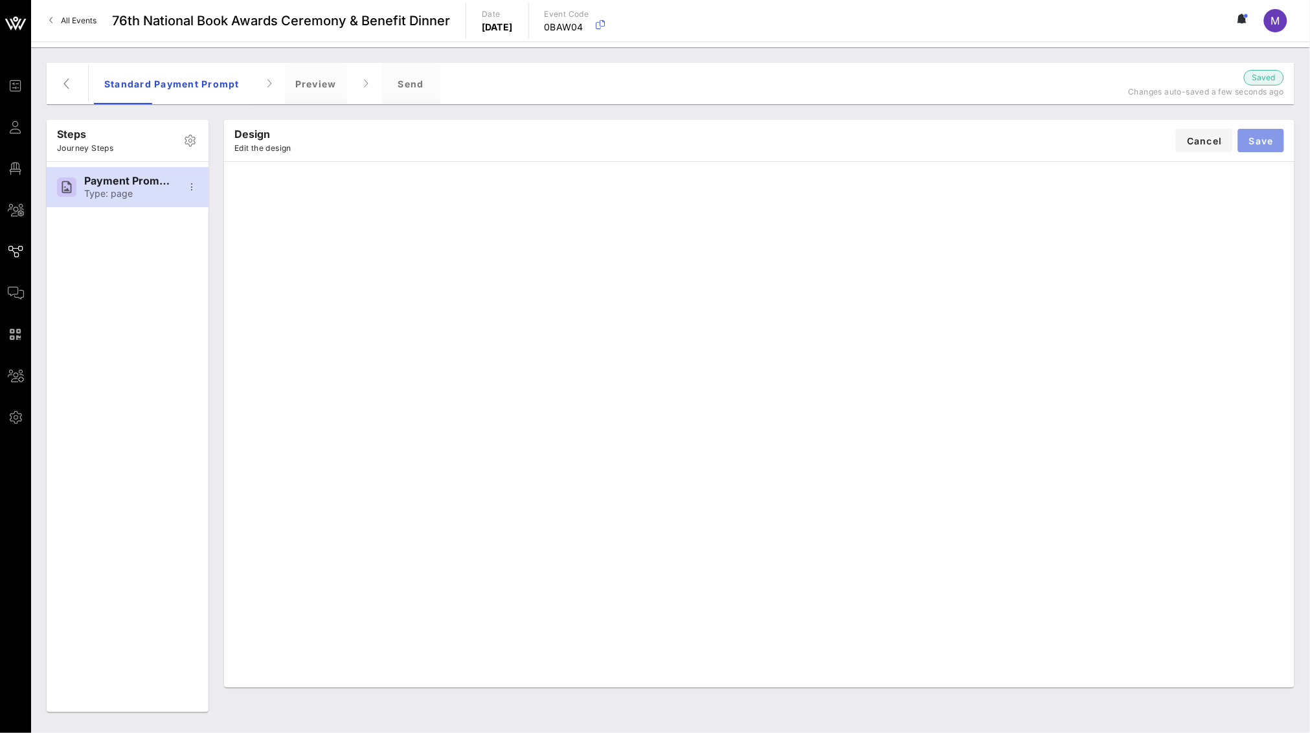
click at [1262, 137] on span "Save" at bounding box center [1261, 140] width 25 height 11
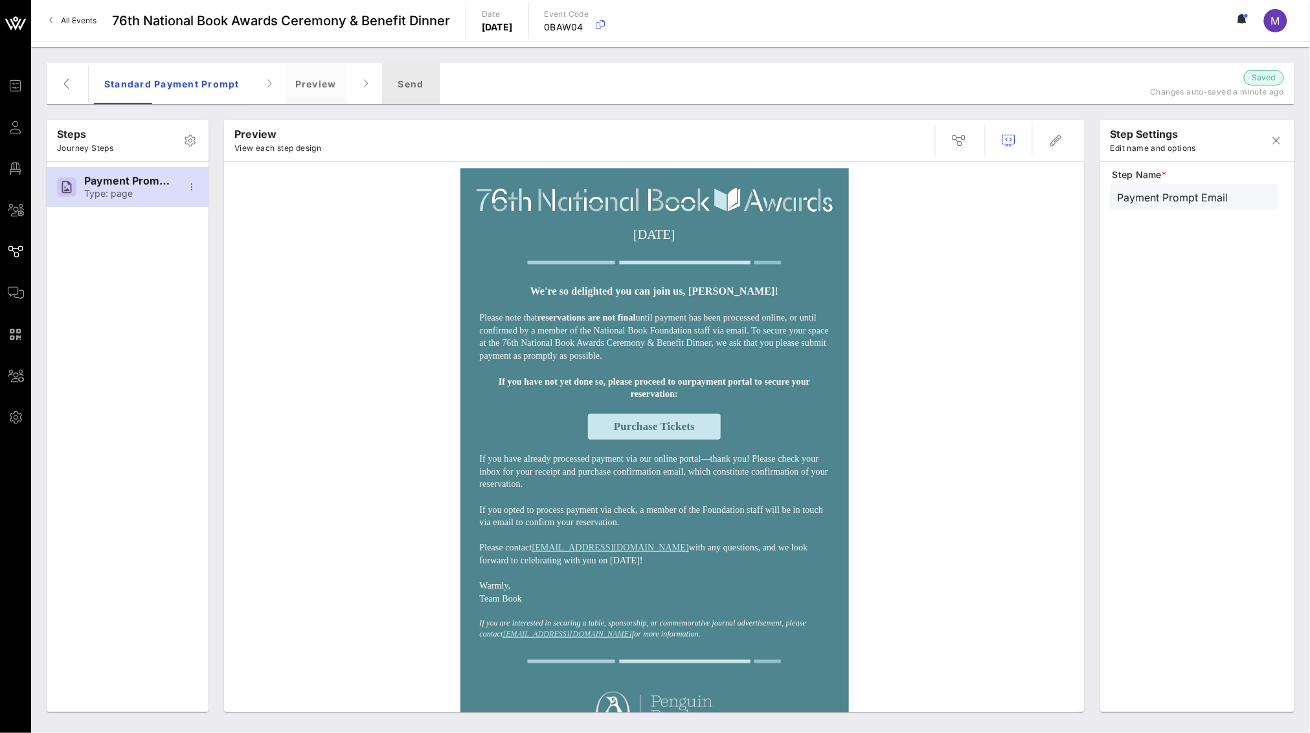
click at [428, 79] on div "Send" at bounding box center [411, 83] width 58 height 41
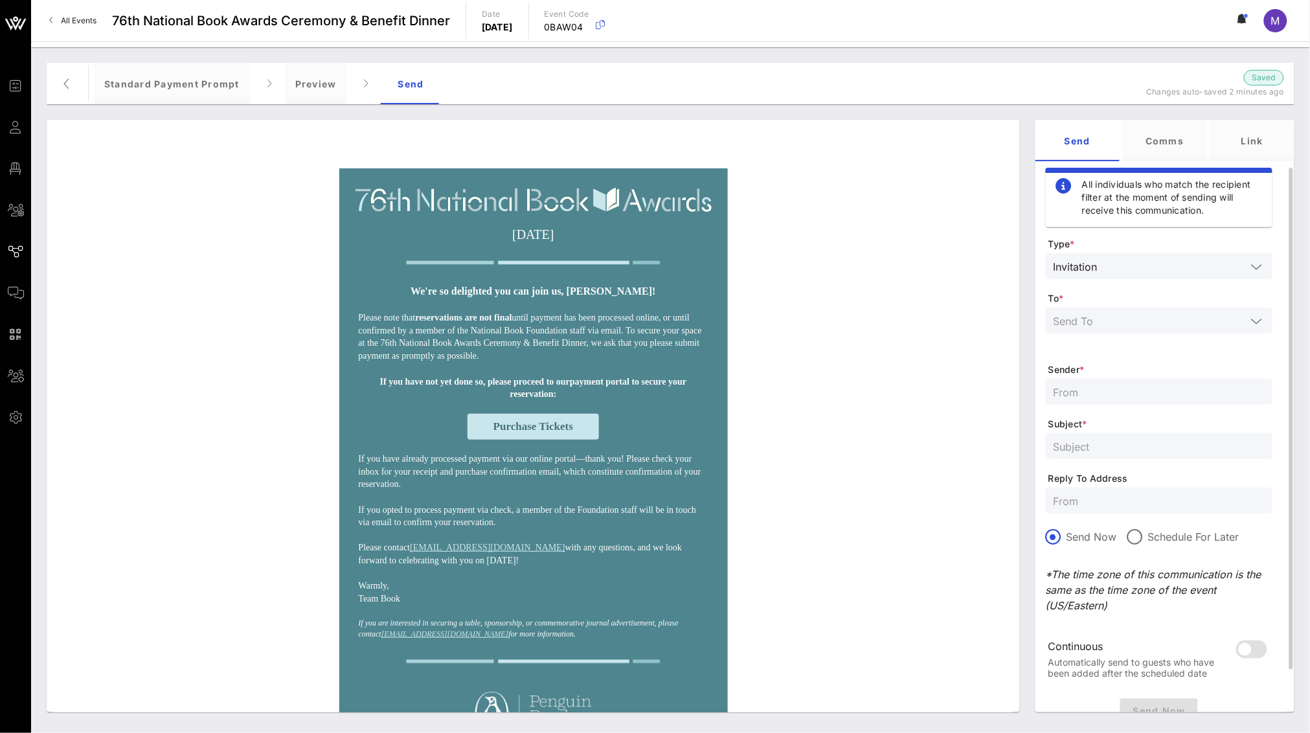
click at [1251, 269] on icon at bounding box center [1257, 267] width 12 height 16
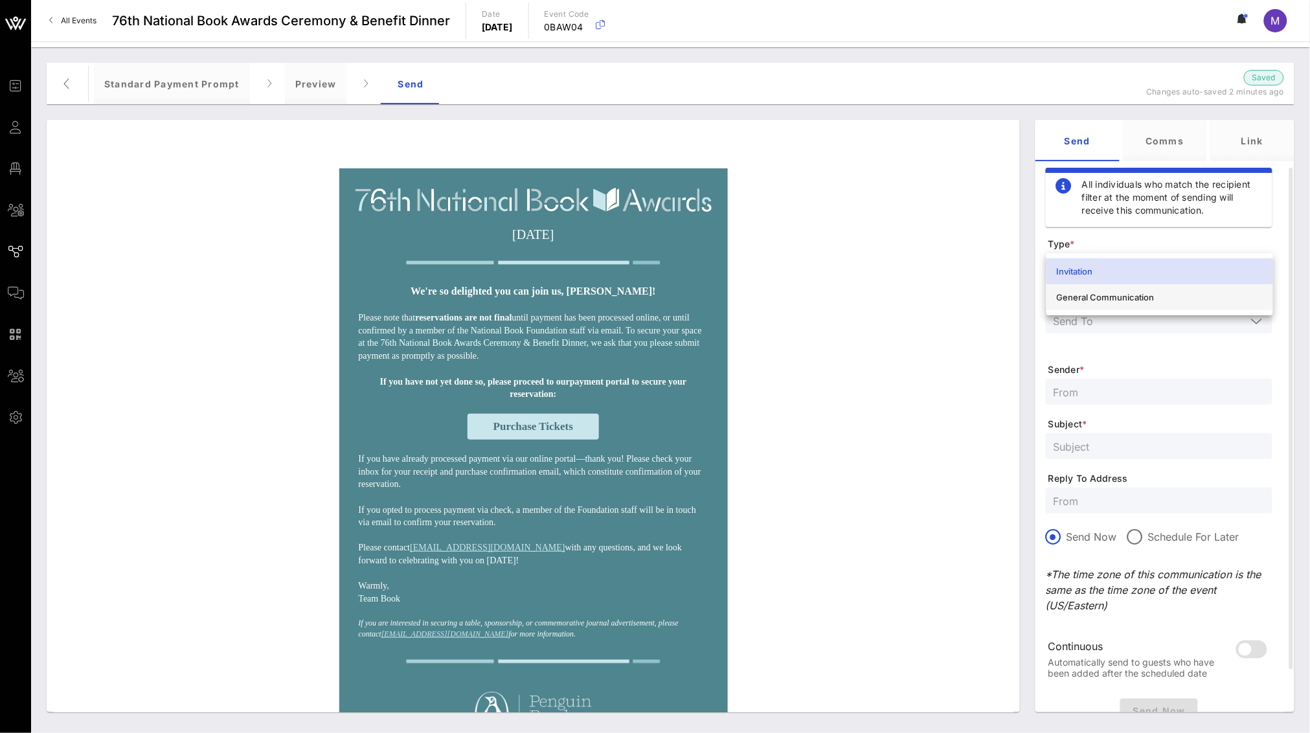
click at [1239, 304] on div "General Communication" at bounding box center [1160, 297] width 206 height 21
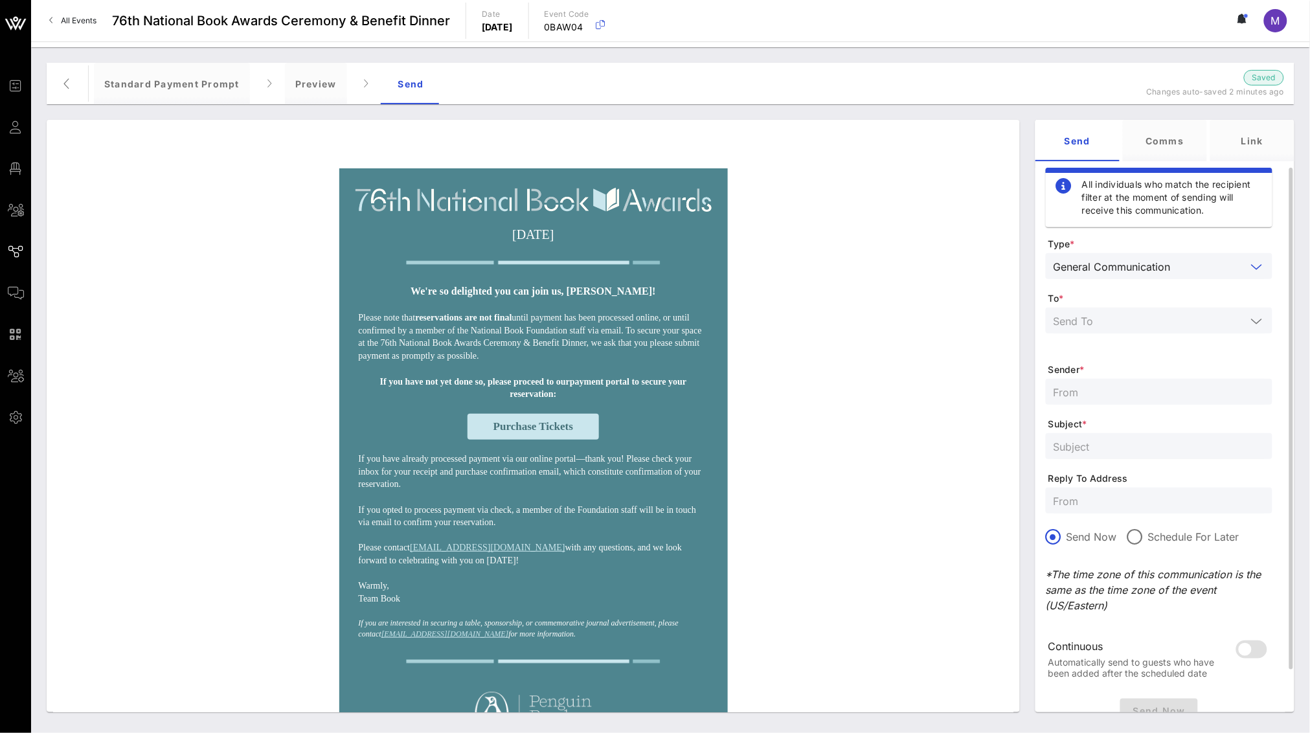
click at [1194, 319] on input "text" at bounding box center [1150, 320] width 193 height 17
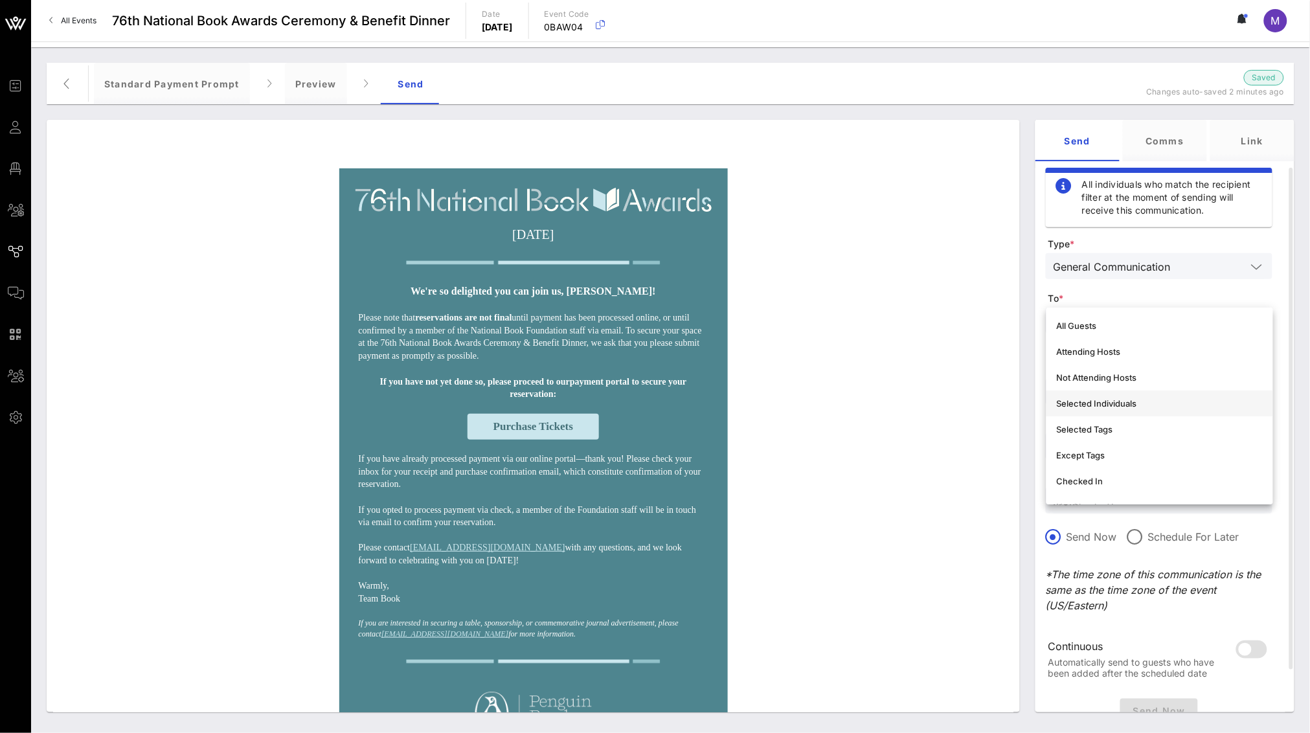
click at [1141, 398] on div "Selected Individuals" at bounding box center [1160, 403] width 206 height 10
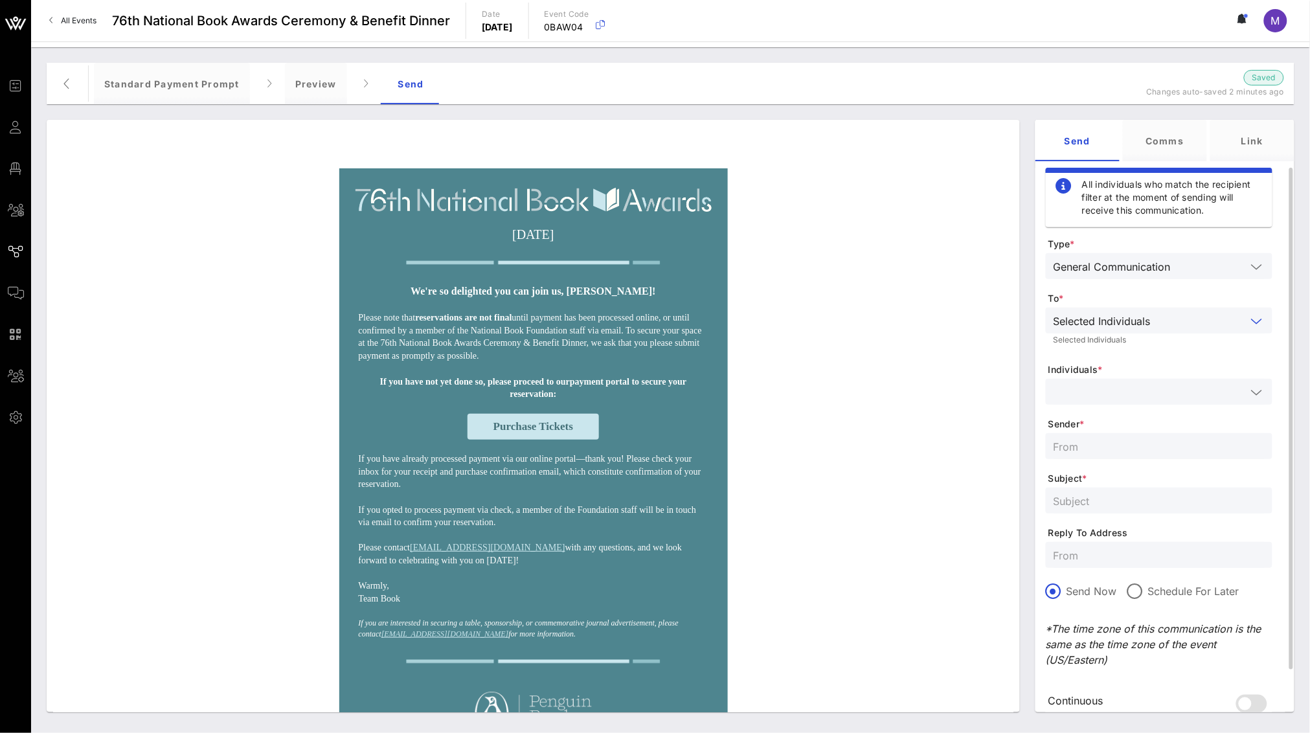
click at [1145, 389] on input "text" at bounding box center [1150, 391] width 193 height 17
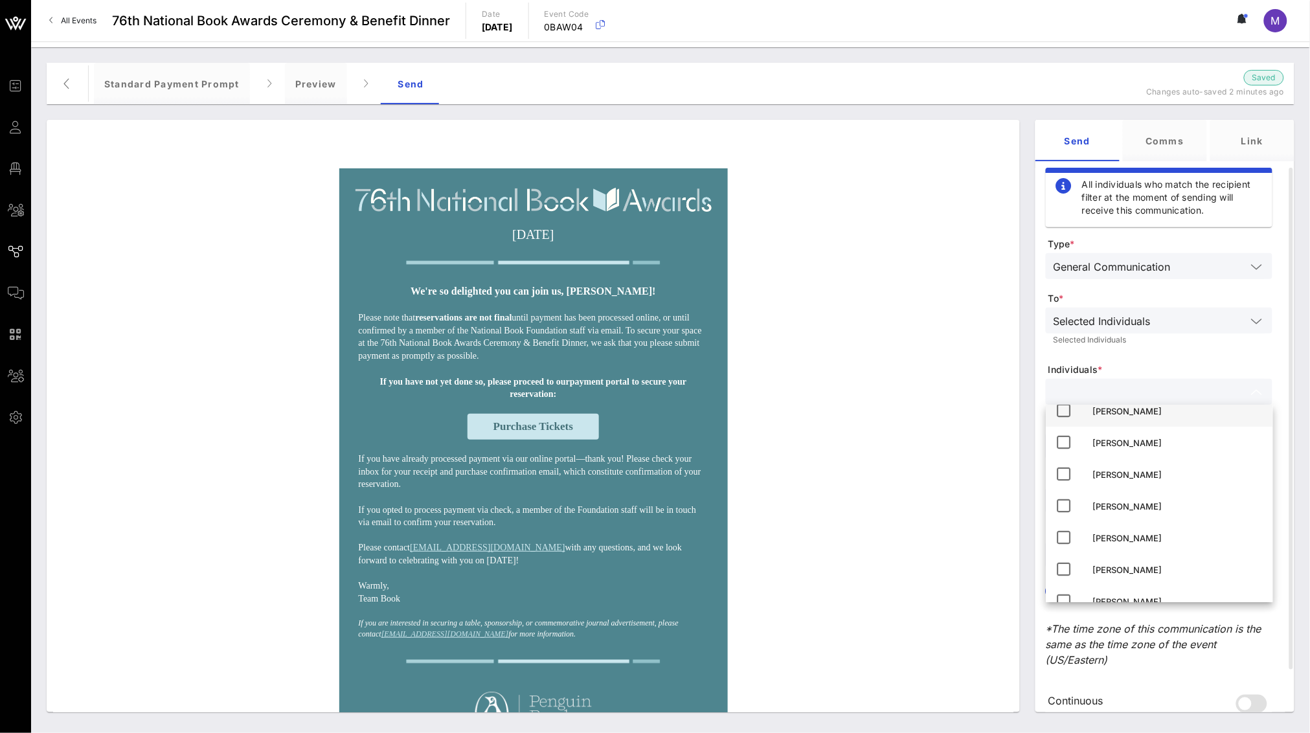
scroll to position [139, 0]
click at [1136, 396] on input "text" at bounding box center [1150, 391] width 193 height 17
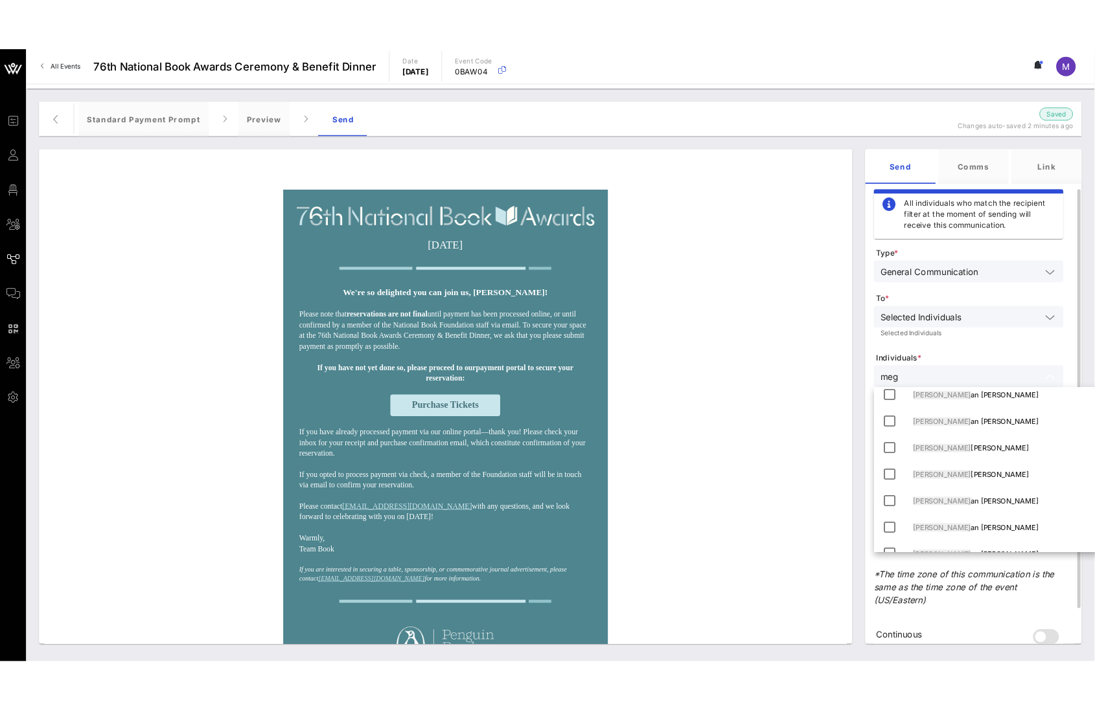
scroll to position [0, 0]
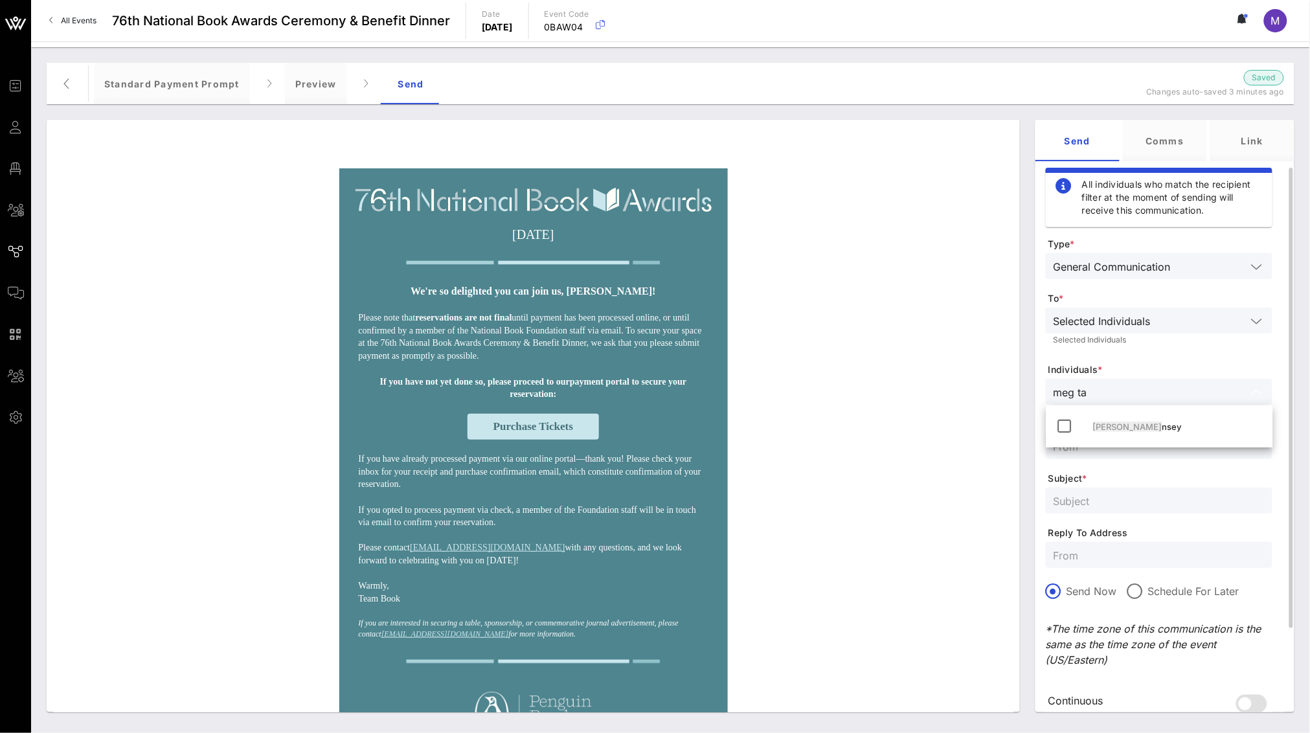
click at [1127, 387] on input "meg ta" at bounding box center [1150, 391] width 193 height 17
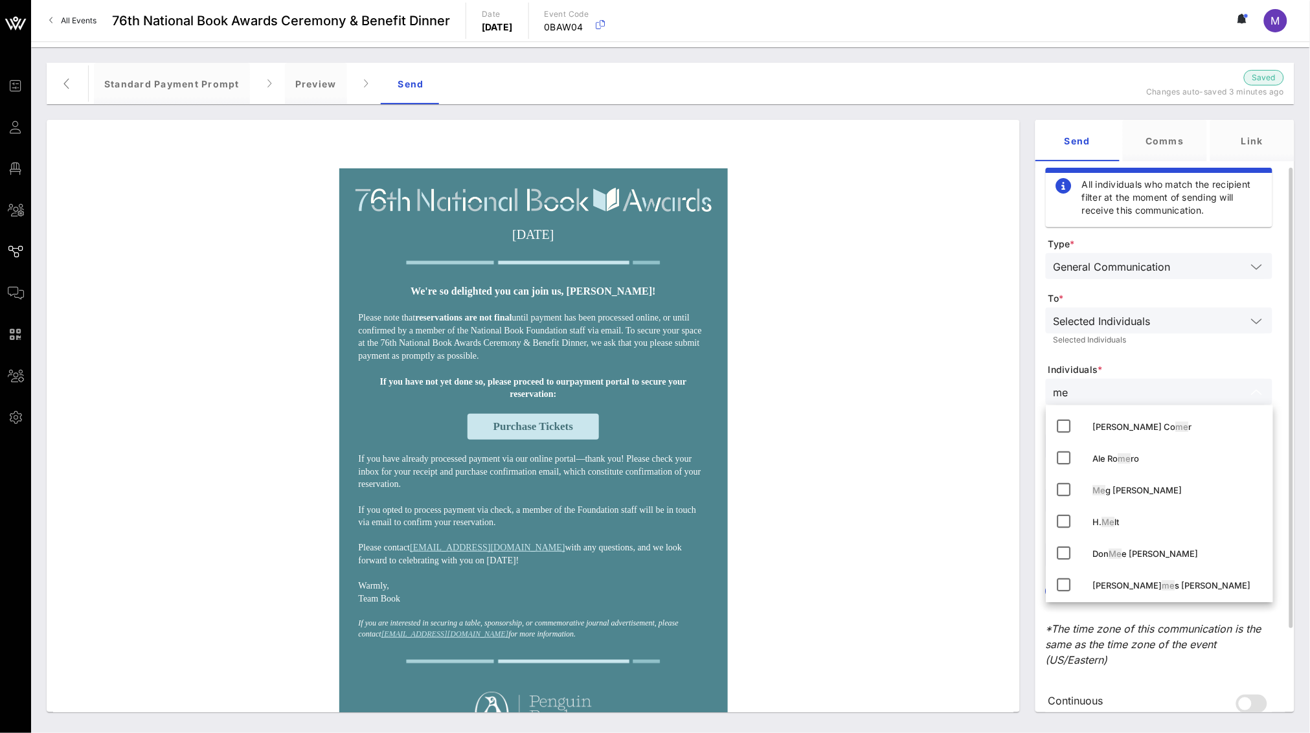
type input "m"
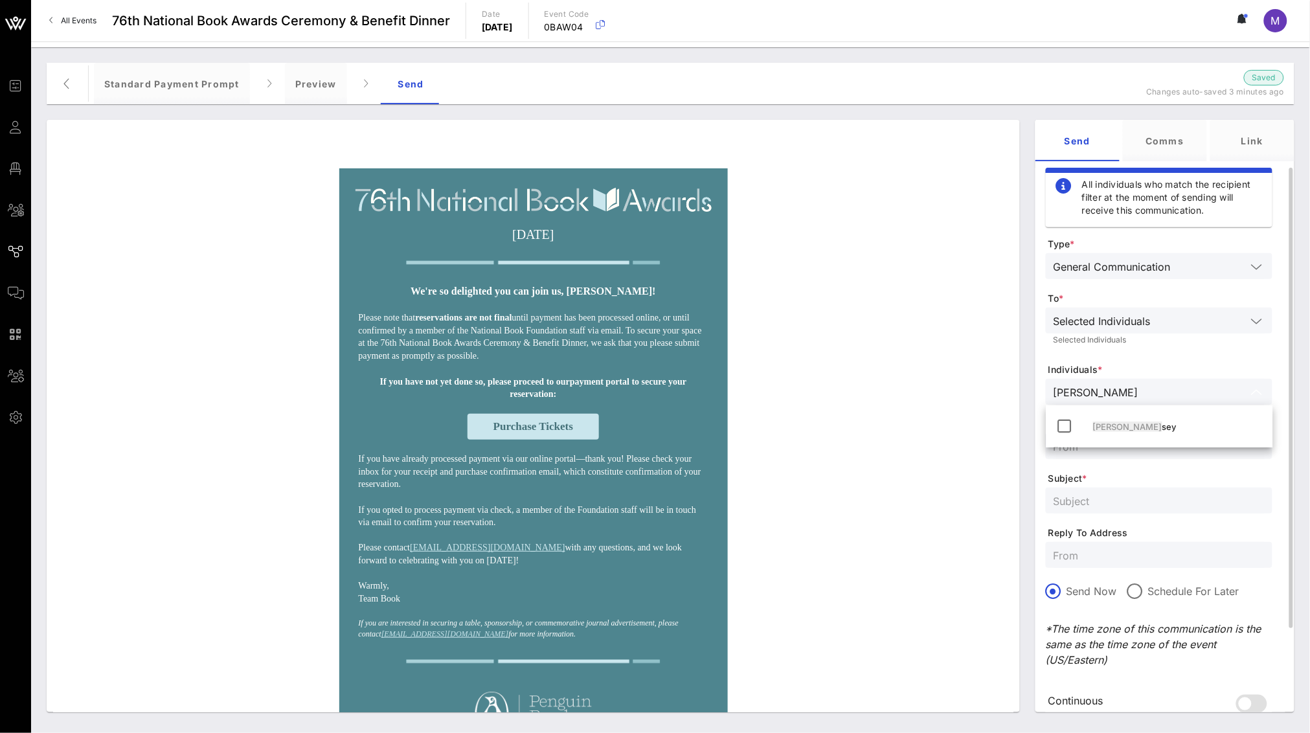
type input "meg tans"
click at [1137, 422] on div "Meg Tans ey" at bounding box center [1178, 427] width 170 height 10
click at [1188, 396] on input "meg tans" at bounding box center [1200, 391] width 91 height 17
click at [1155, 393] on input "meg tans" at bounding box center [1200, 391] width 91 height 17
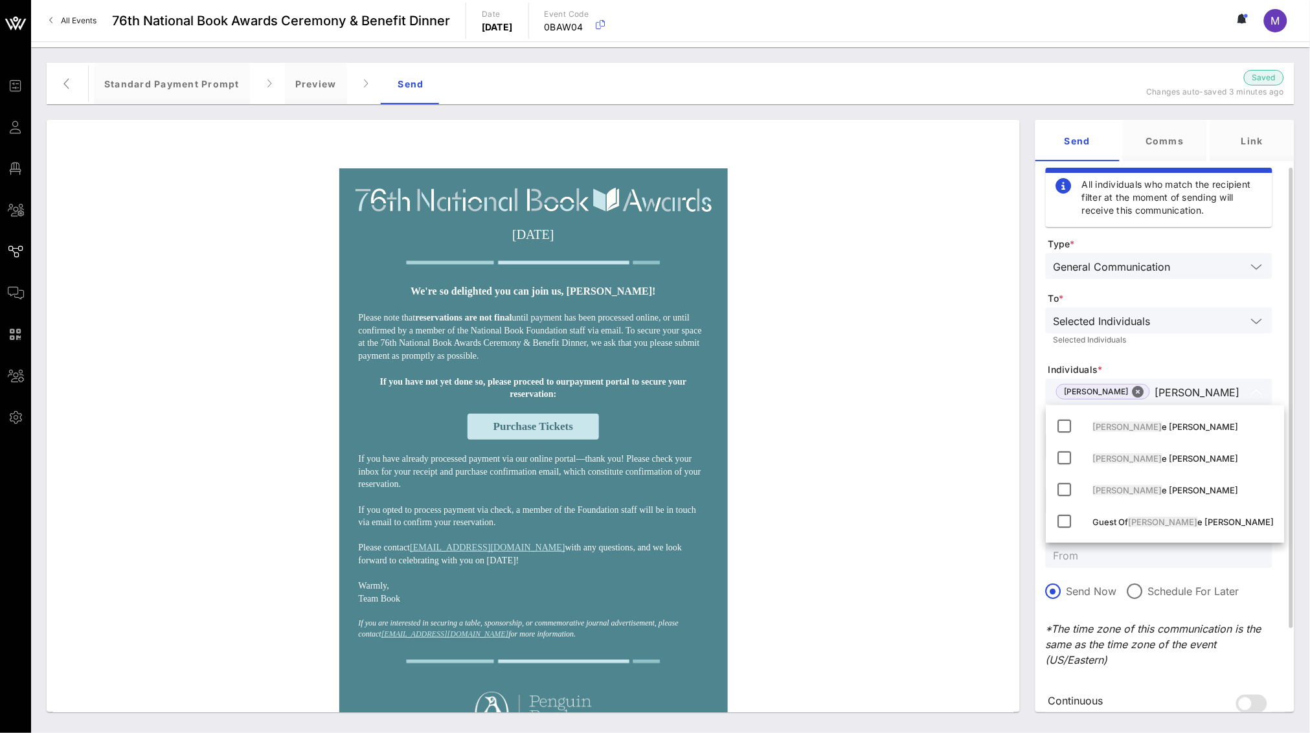
type input "[PERSON_NAME]"
click at [1168, 392] on input "[PERSON_NAME]" at bounding box center [1200, 391] width 91 height 17
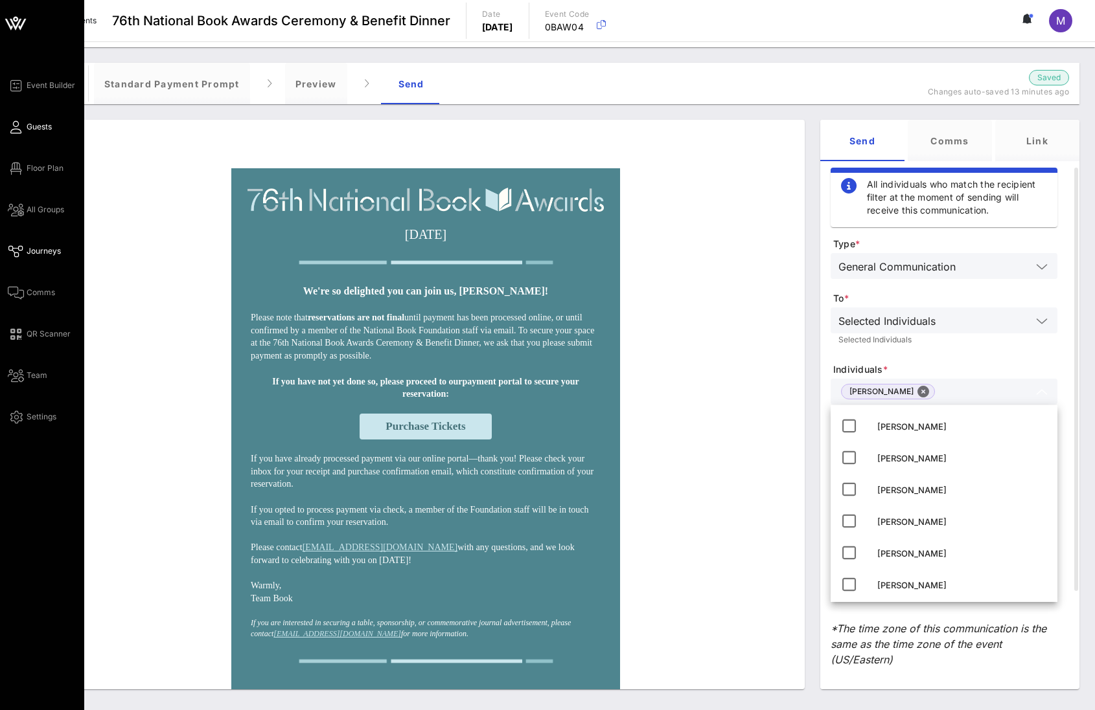
click at [50, 127] on span "Guests" at bounding box center [39, 127] width 25 height 12
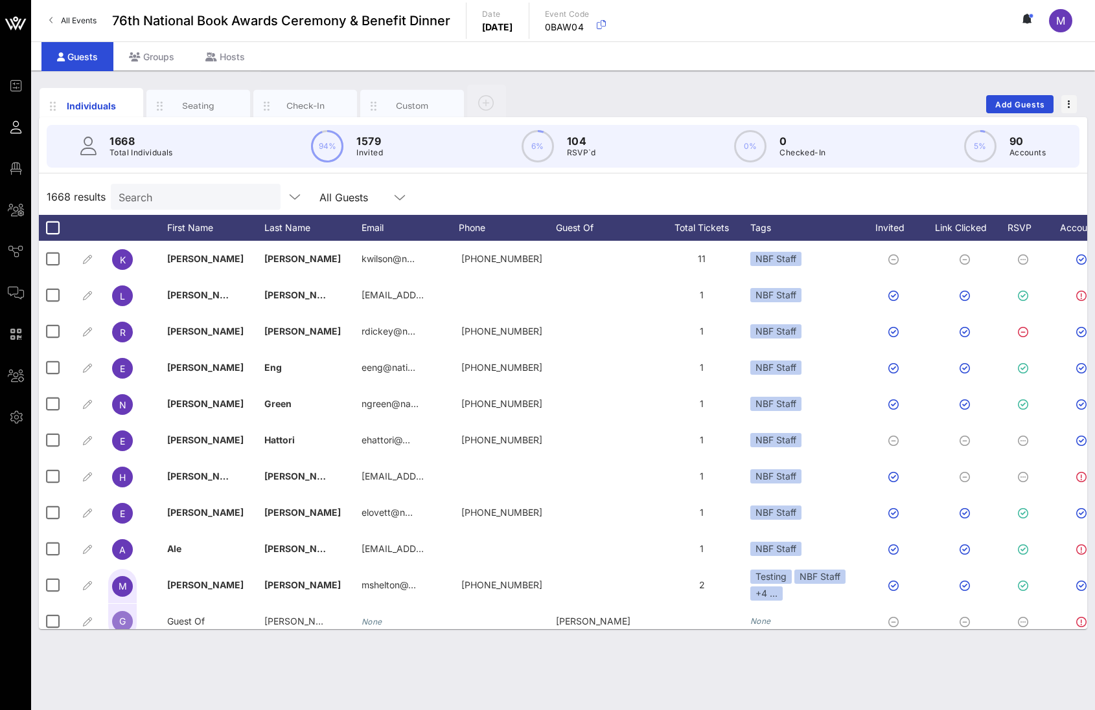
click at [201, 192] on input "Search" at bounding box center [195, 196] width 152 height 17
paste input "[EMAIL_ADDRESS][DOMAIN_NAME]"
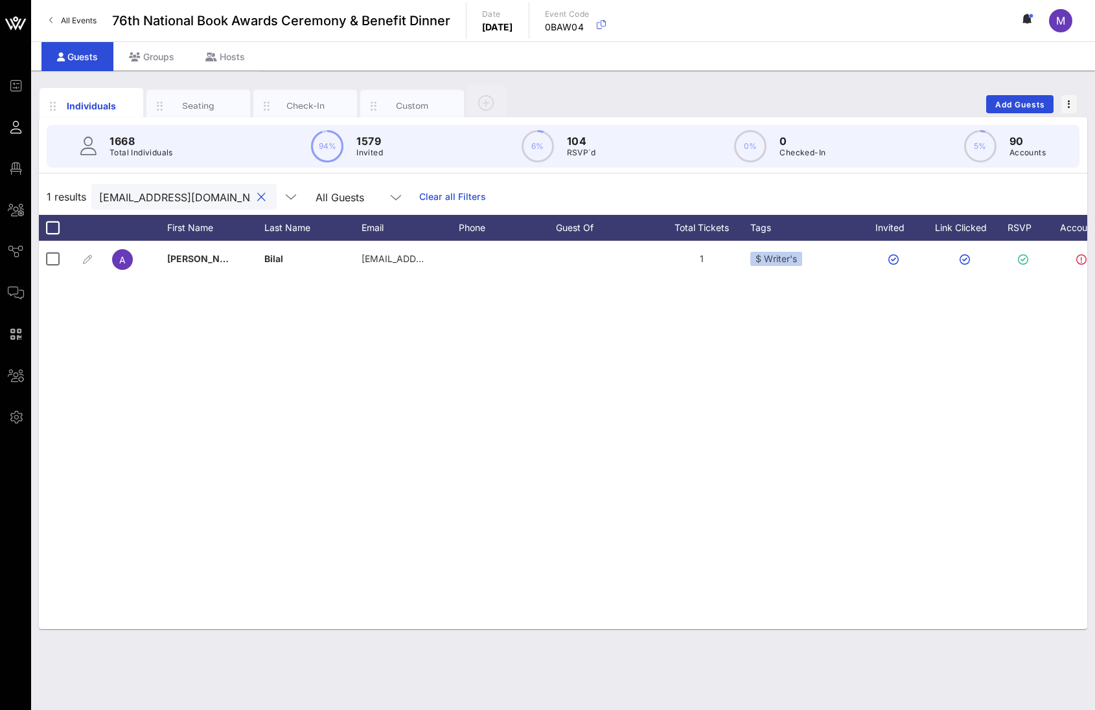
type input "[EMAIL_ADDRESS][DOMAIN_NAME]"
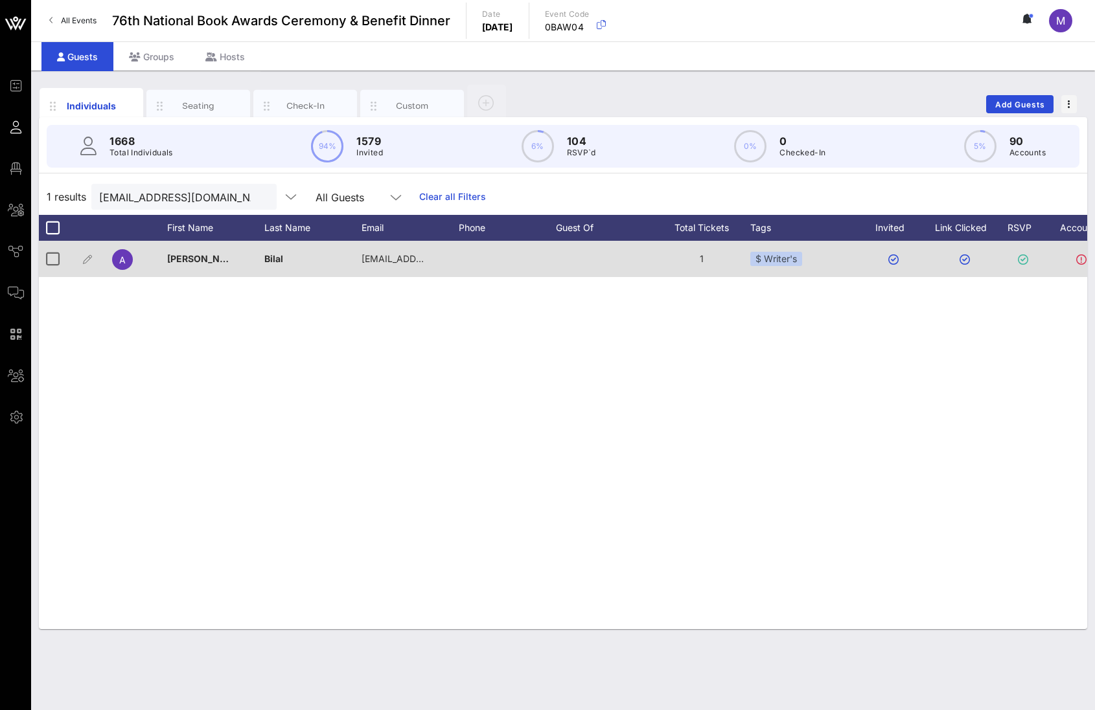
click at [817, 258] on div "$ Writer's" at bounding box center [805, 259] width 110 height 36
click at [791, 260] on div "$ Writer's" at bounding box center [776, 259] width 52 height 14
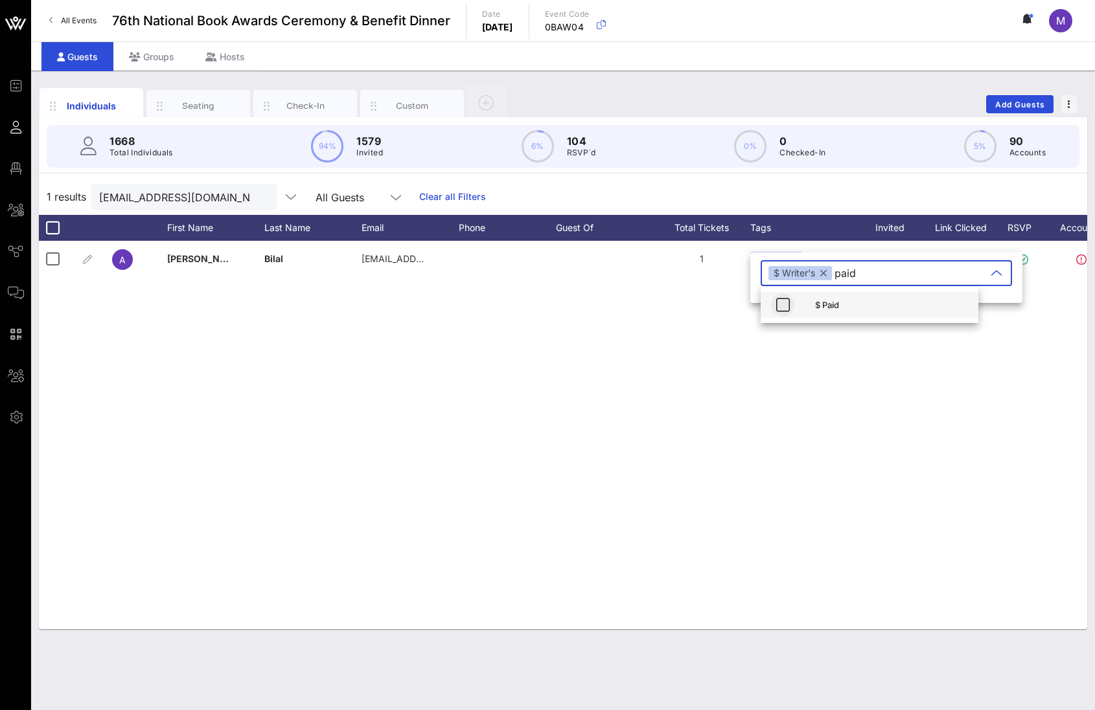
type input "paid"
click at [776, 307] on icon "button" at bounding box center [783, 305] width 16 height 16
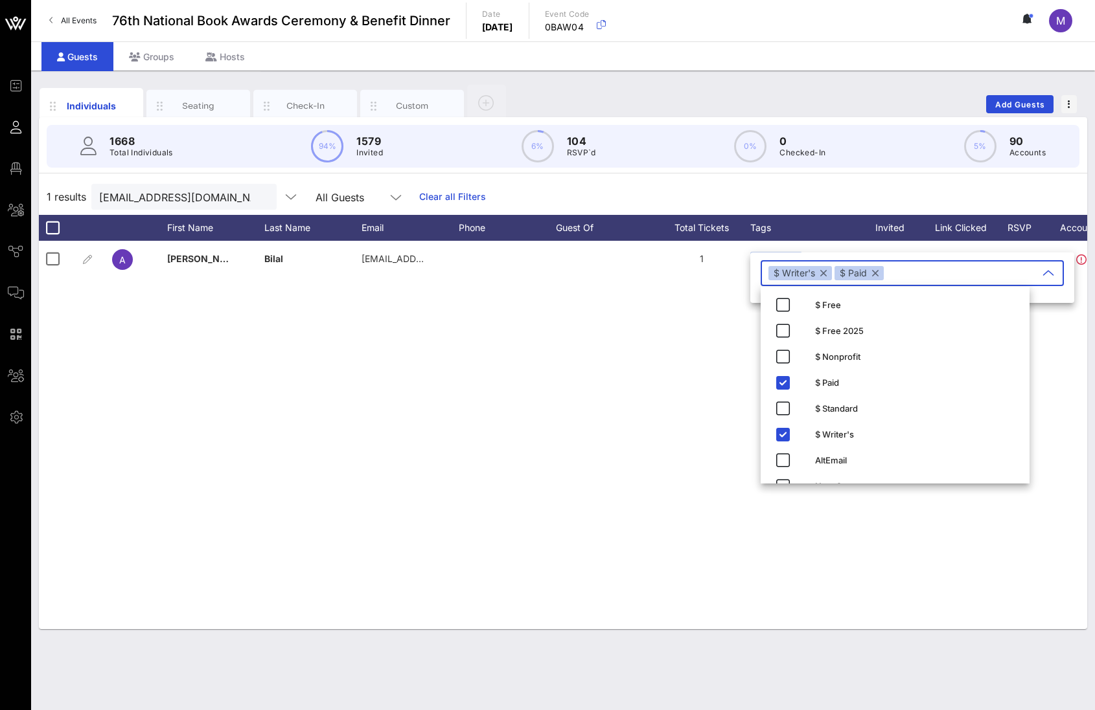
click at [660, 347] on div "A Aaliyah Bilal aaliyahbilal@gmail.com 1 $ Writer's Approved" at bounding box center [563, 435] width 1048 height 389
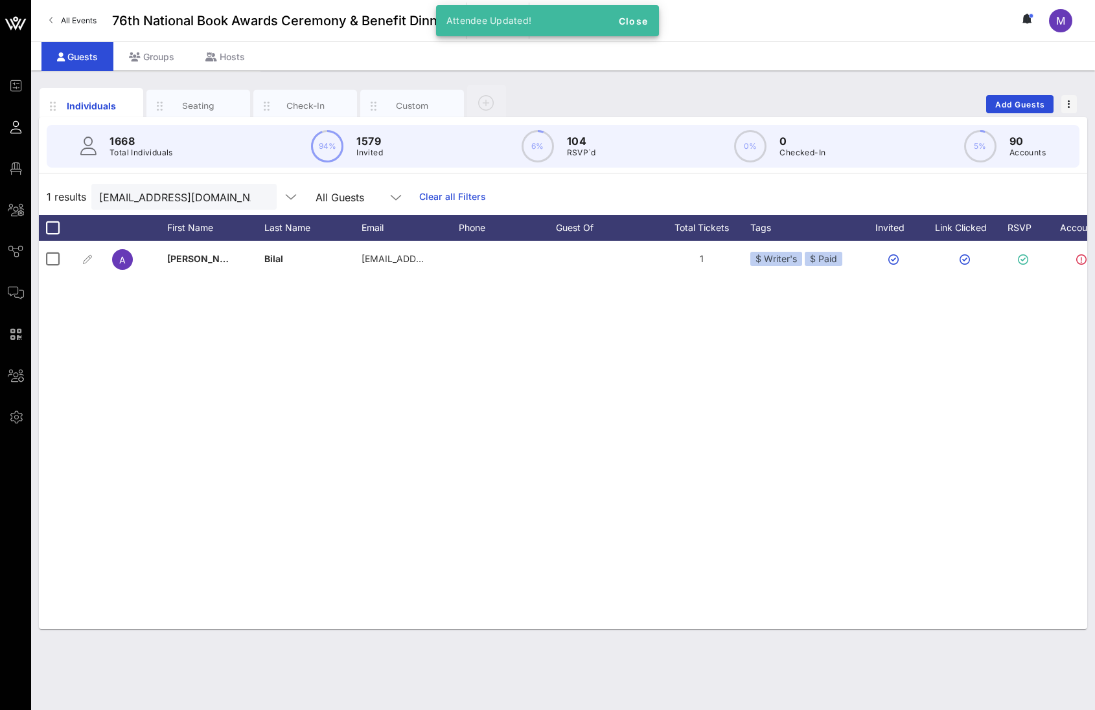
scroll to position [0, 130]
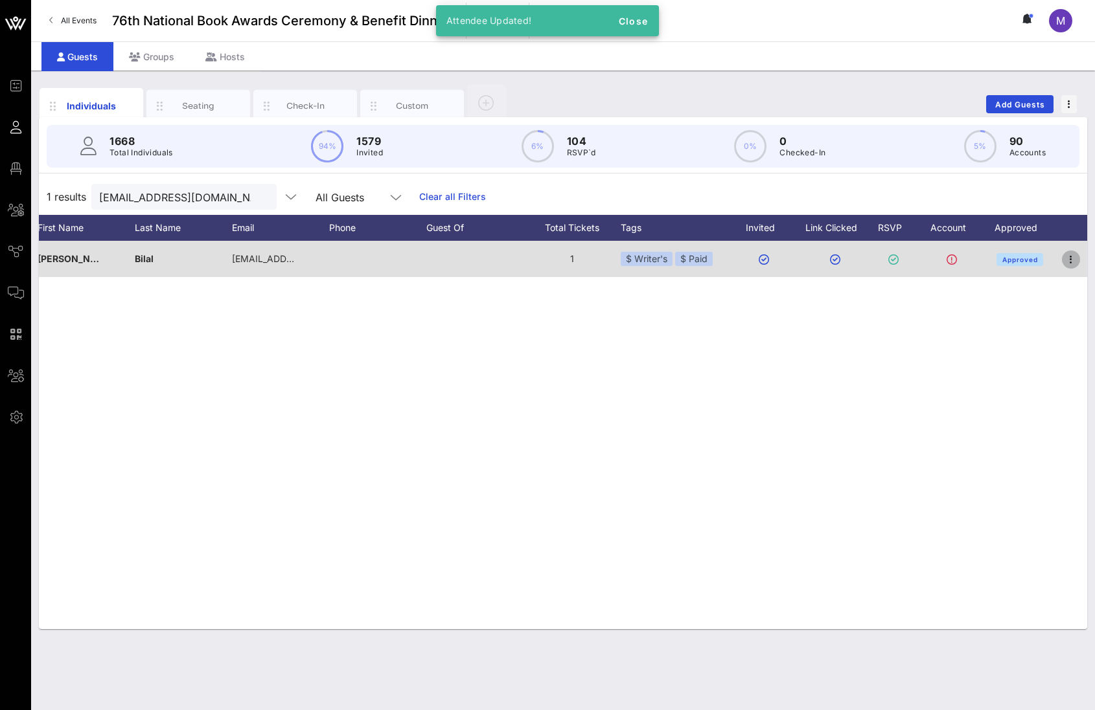
click at [1067, 263] on icon "button" at bounding box center [1071, 260] width 16 height 16
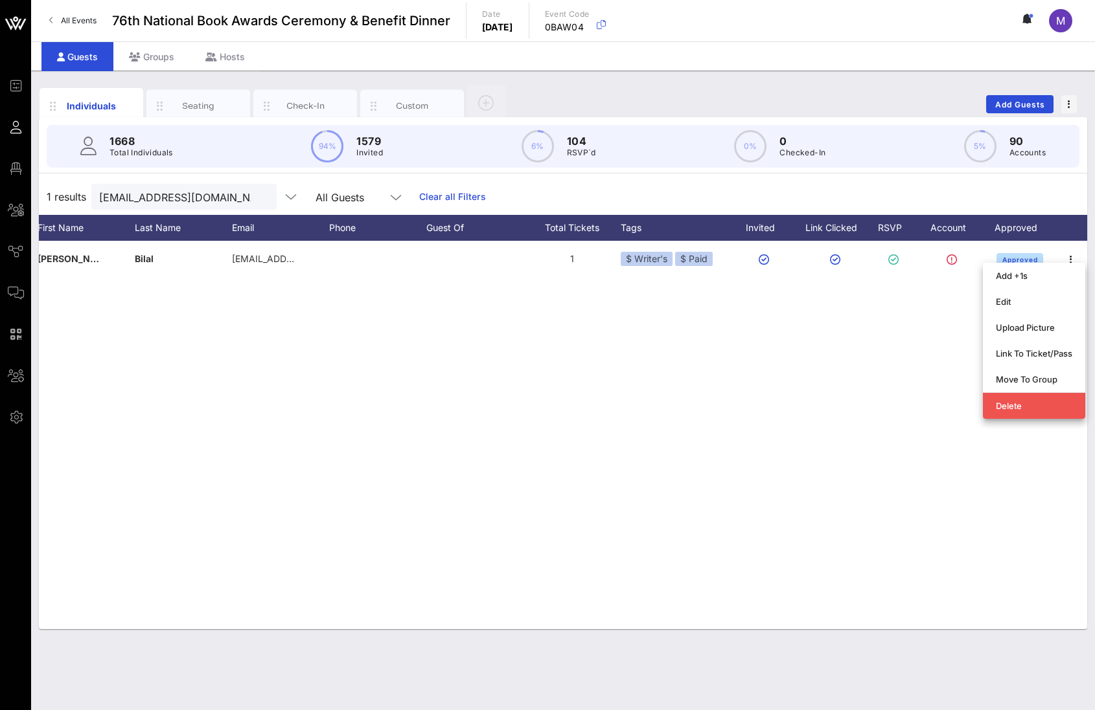
click at [810, 363] on div "A Aaliyah Bilal aaliyahbilal@gmail.com 1 $ Writer's $ Paid Approved" at bounding box center [563, 435] width 1048 height 389
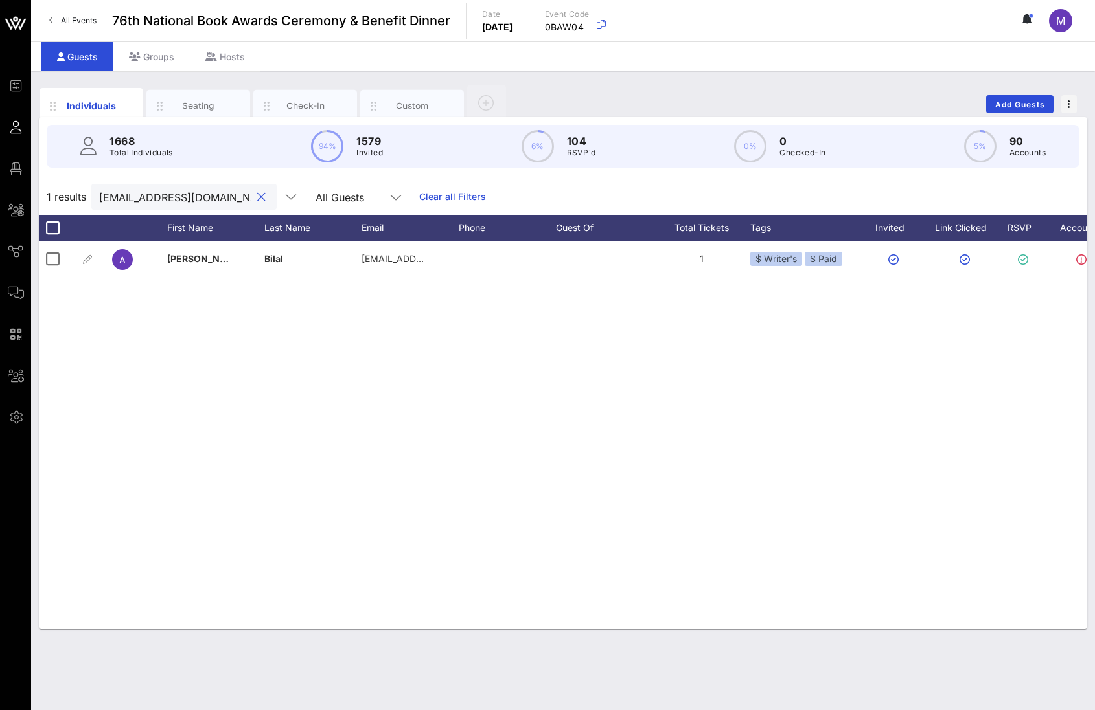
click at [159, 195] on input "[EMAIL_ADDRESS][DOMAIN_NAME]" at bounding box center [175, 196] width 152 height 17
paste input "Cristina.Rodriguez@ingramcontent"
drag, startPoint x: 541, startPoint y: 630, endPoint x: 407, endPoint y: 620, distance: 134.4
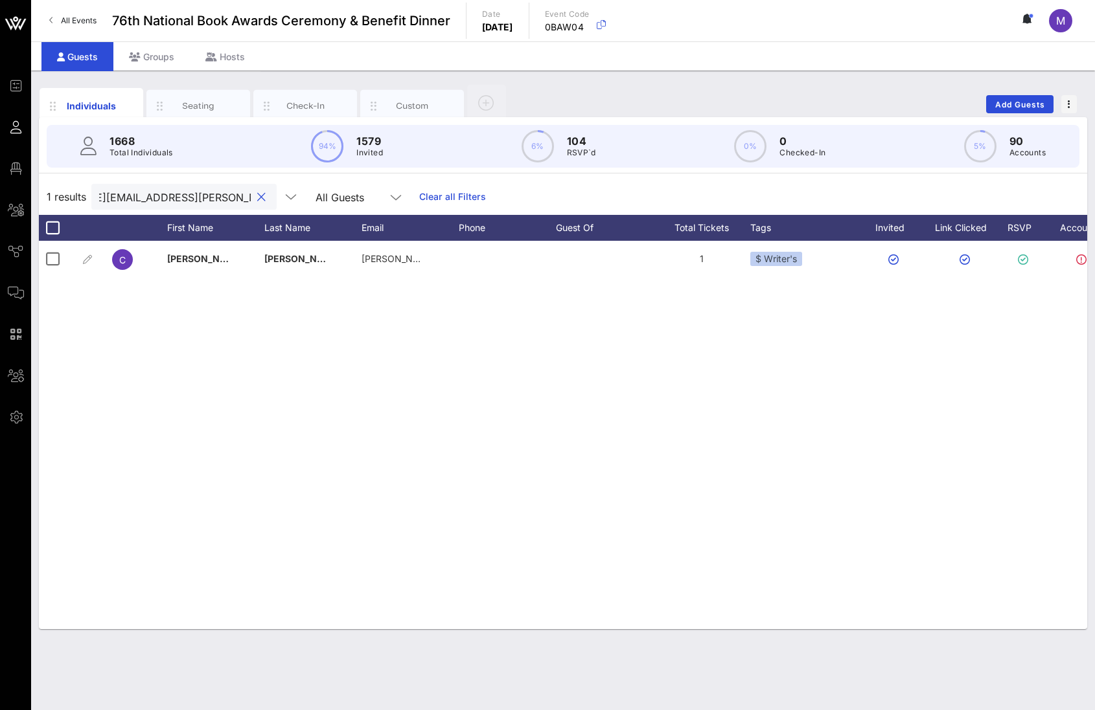
click at [407, 620] on div "C Cristina Rodriguez cristina.rodriguez@ingramcontent.com 1 $ Writer's Approved" at bounding box center [563, 435] width 1048 height 389
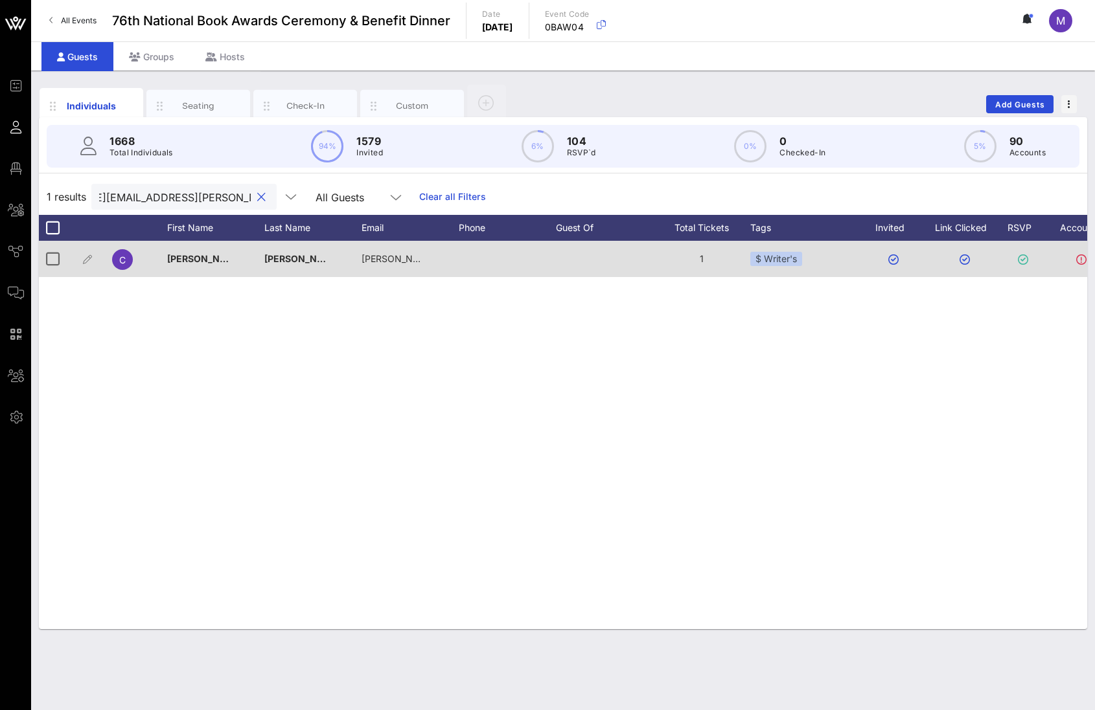
type input "Cristina.Rodriguez@ingramcontent.com"
click at [784, 260] on div "$ Writer's" at bounding box center [776, 259] width 52 height 14
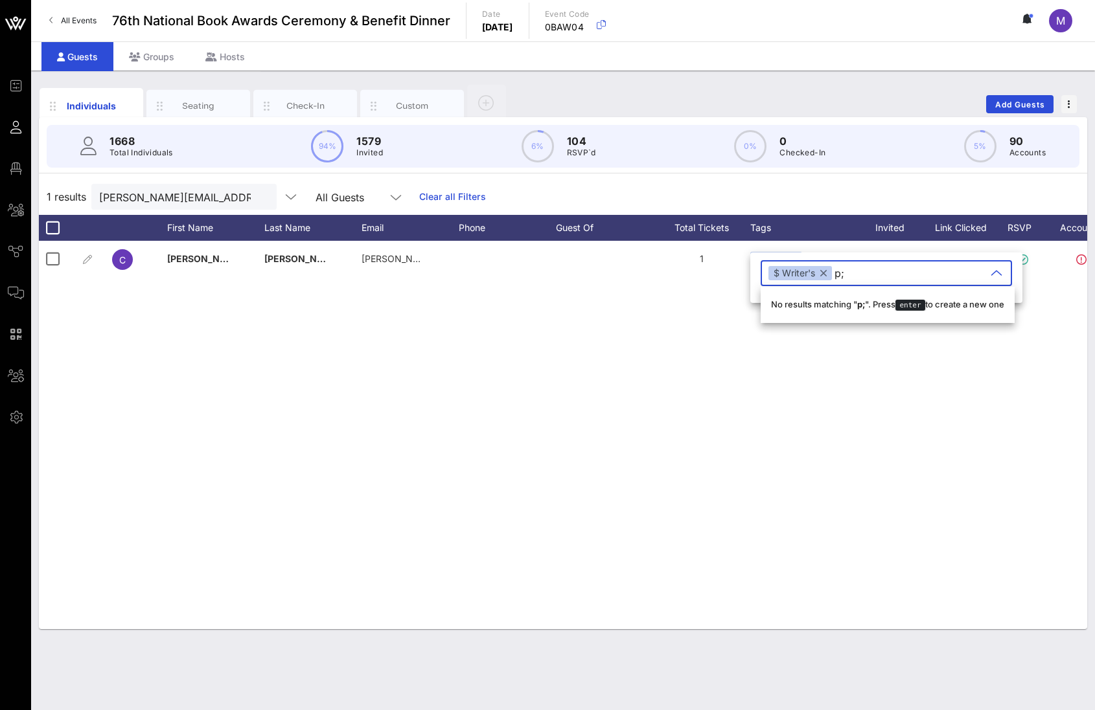
type input "p"
type input "paid"
click at [785, 303] on icon "button" at bounding box center [783, 305] width 16 height 16
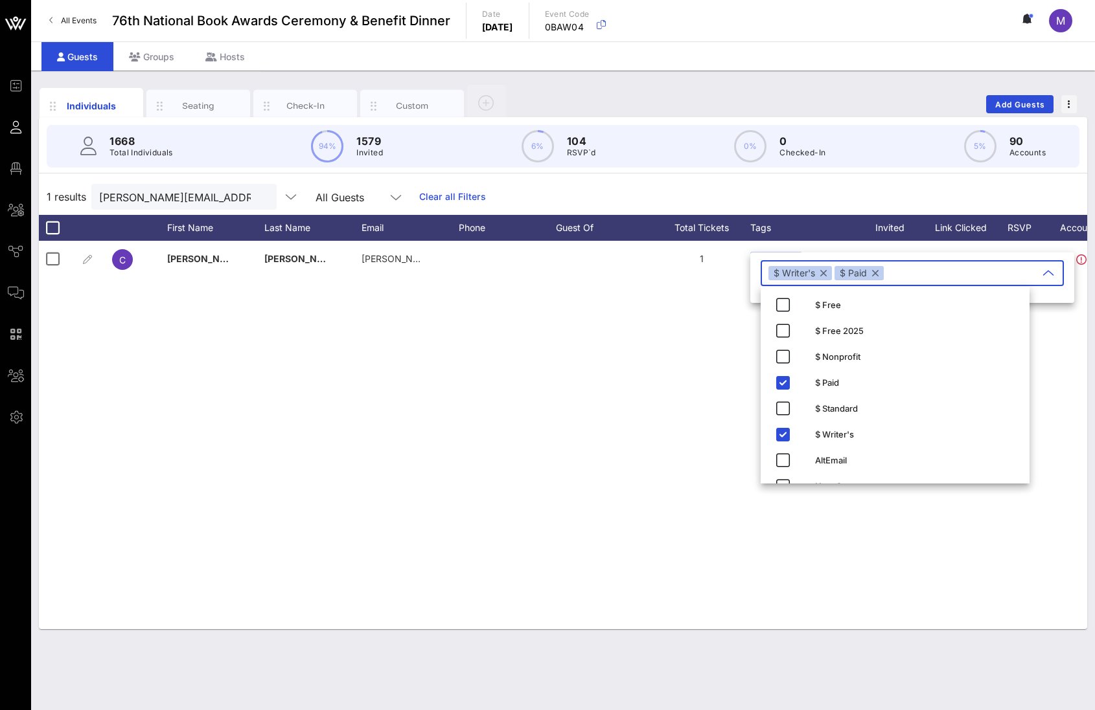
drag, startPoint x: 699, startPoint y: 508, endPoint x: 668, endPoint y: 604, distance: 100.2
click at [700, 508] on div "C Cristina Rodriguez cristina.rodriguez@ingramcontent.com 1 $ Writer's Approved" at bounding box center [563, 435] width 1048 height 389
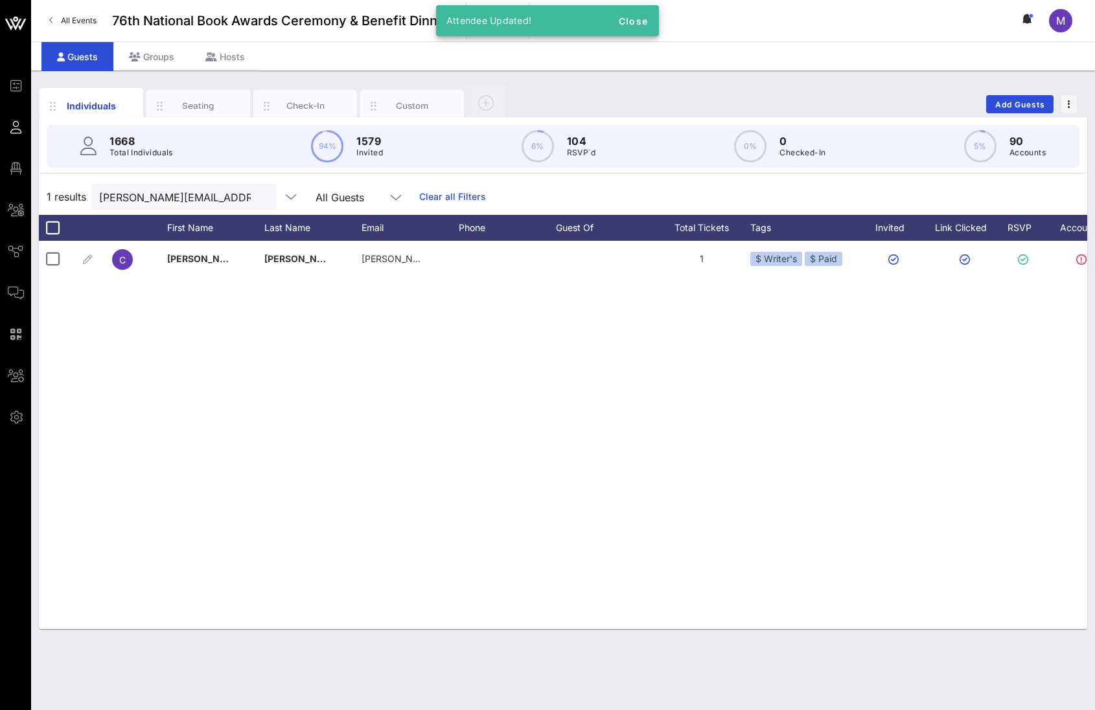
scroll to position [0, 130]
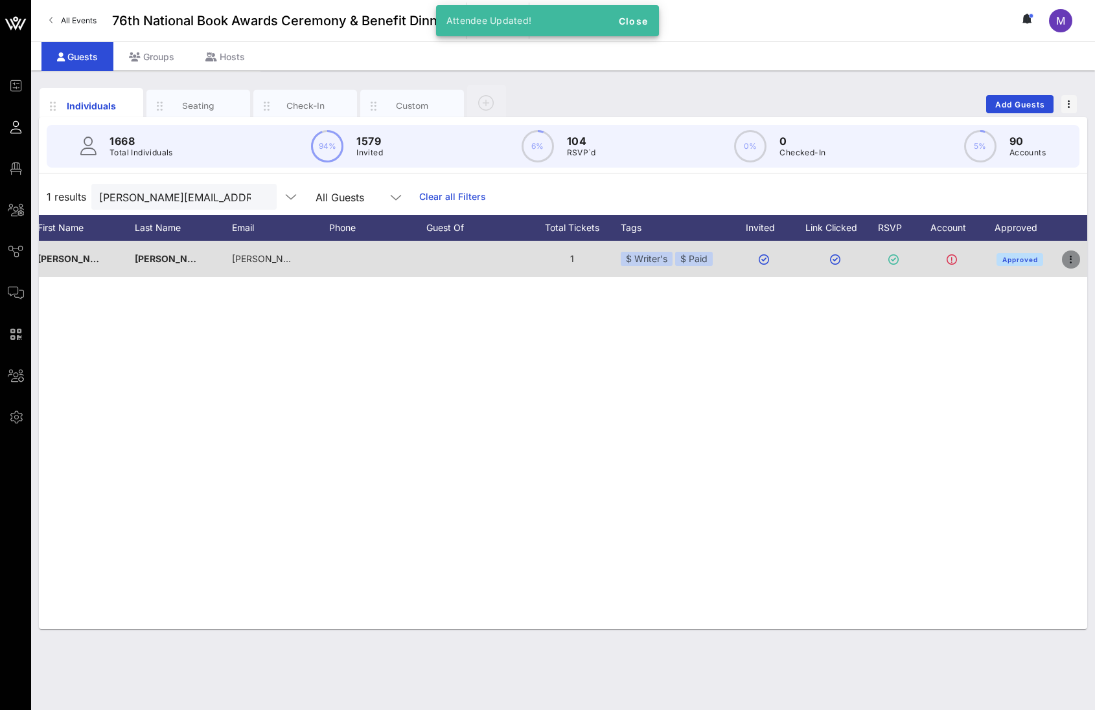
click at [1075, 255] on icon "button" at bounding box center [1071, 260] width 16 height 16
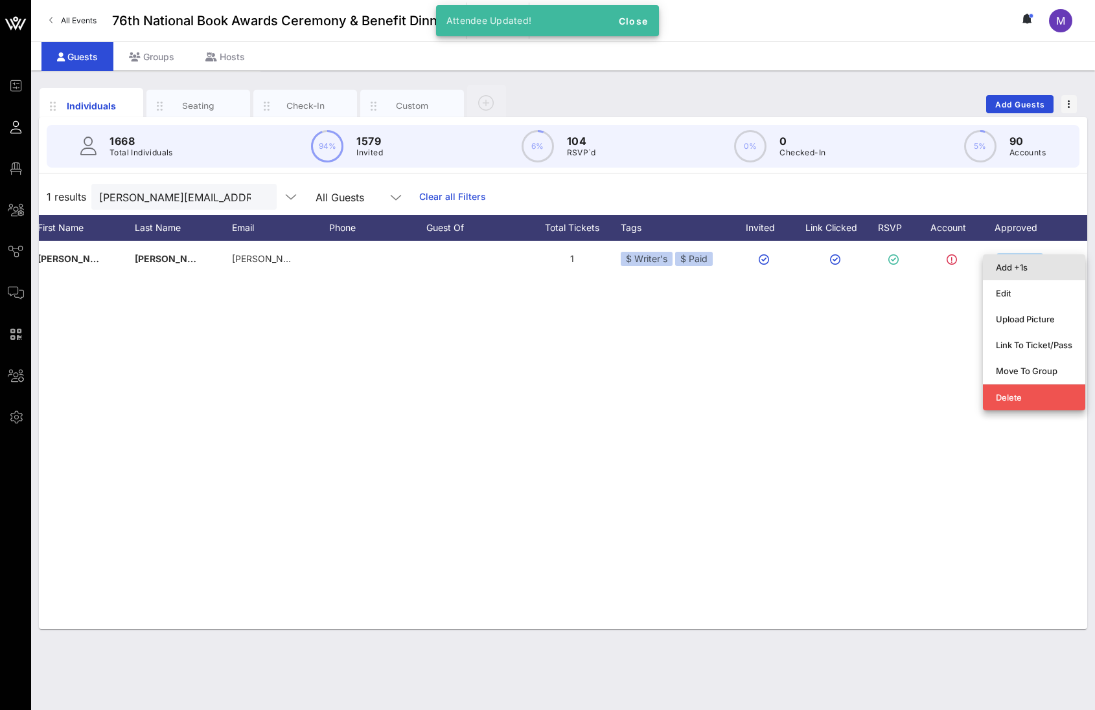
click at [1041, 266] on div "Add +1s" at bounding box center [1033, 267] width 76 height 10
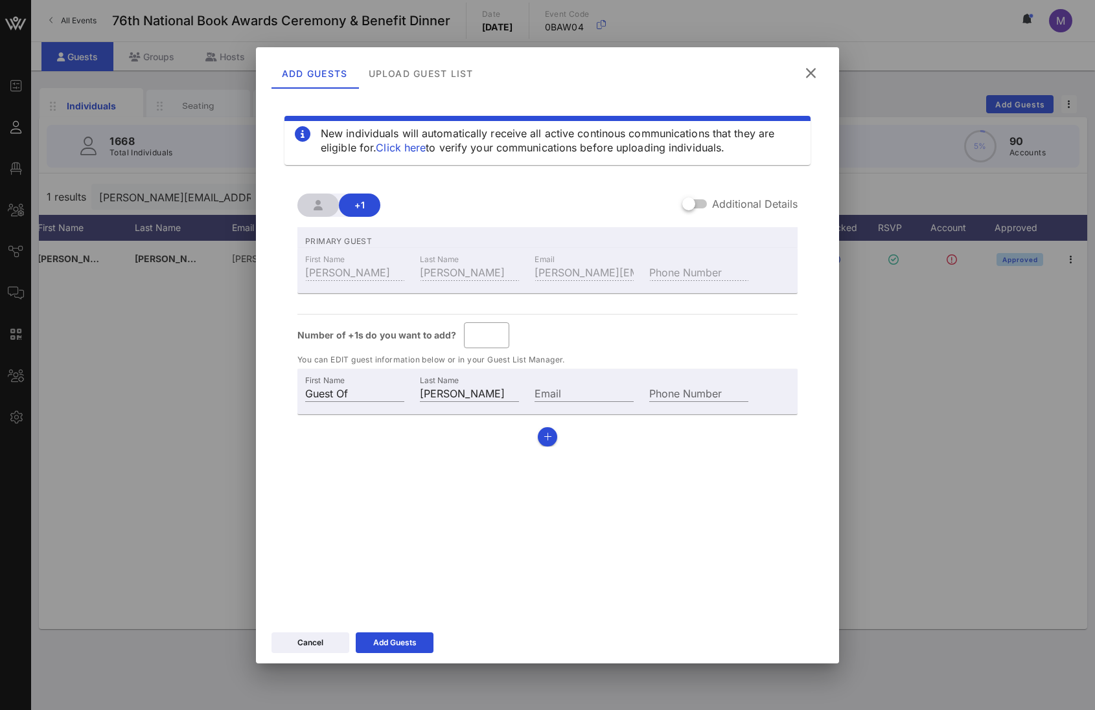
drag, startPoint x: 488, startPoint y: 336, endPoint x: 537, endPoint y: 330, distance: 49.6
click at [488, 336] on input "*" at bounding box center [486, 335] width 30 height 21
type input "*"
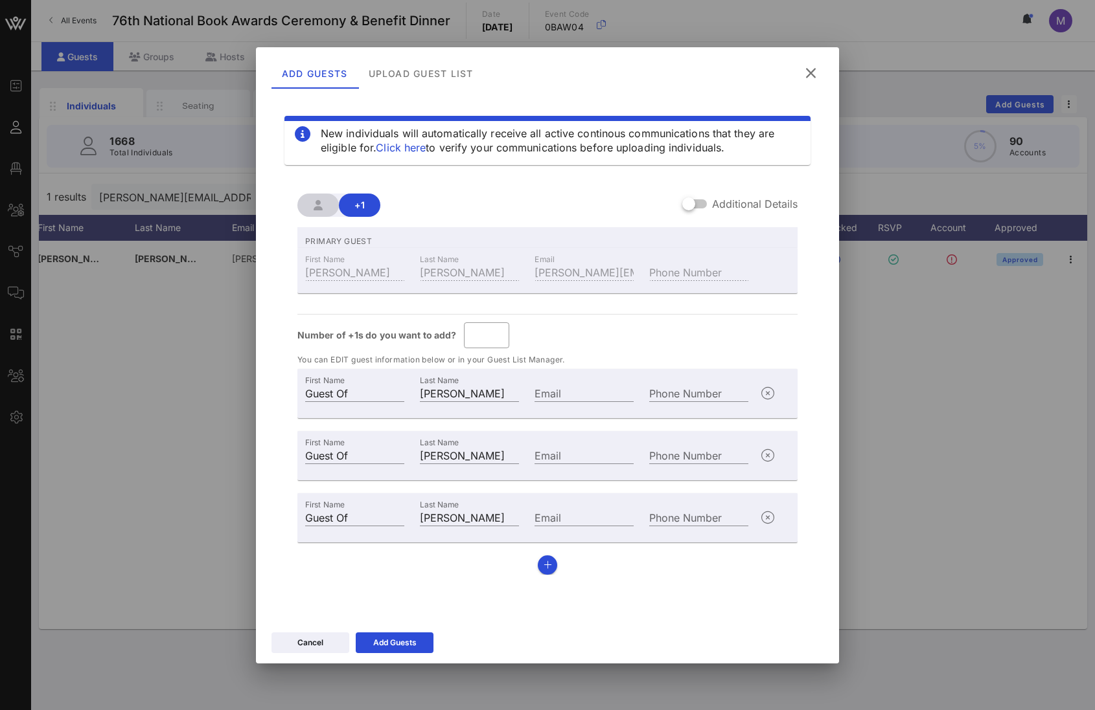
click at [590, 308] on div "PRIMARY GUEST First Name Cristina Last Name Rodriguez Email cristina.rodriguez@…" at bounding box center [547, 401] width 500 height 348
click at [484, 337] on input "*" at bounding box center [486, 335] width 30 height 21
click at [577, 342] on div "Number of +1s do you want to add? ​ *" at bounding box center [547, 336] width 500 height 26
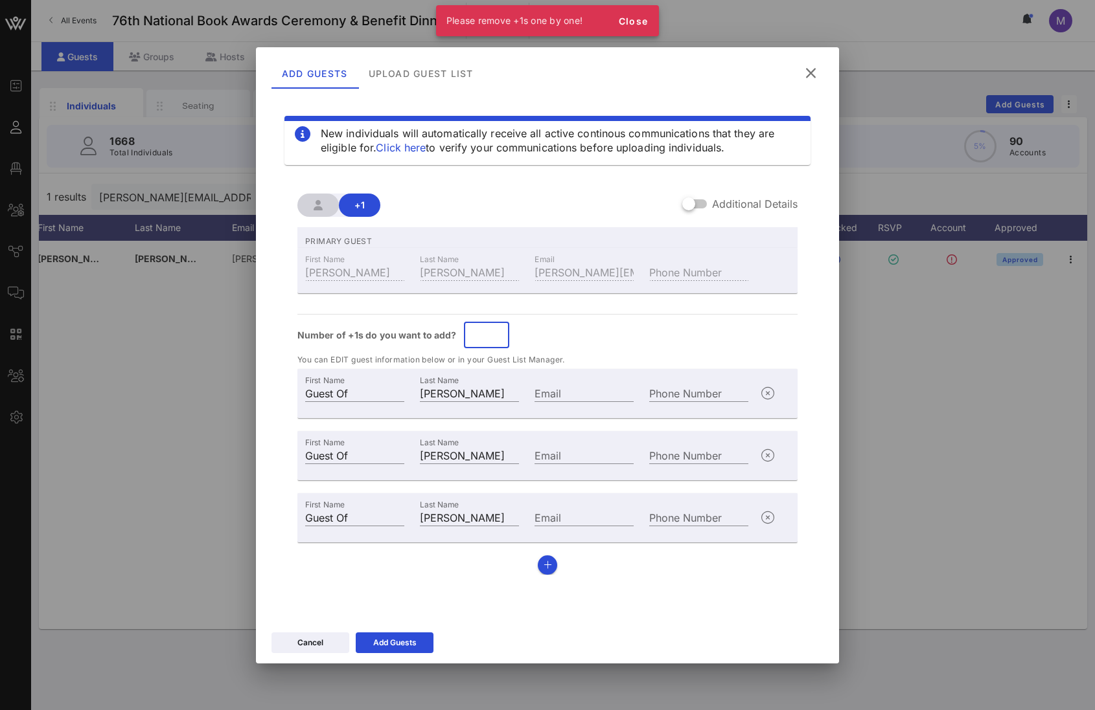
click at [494, 335] on input "*" at bounding box center [486, 335] width 30 height 21
click at [494, 336] on input "*" at bounding box center [486, 335] width 30 height 21
click at [521, 334] on div "Number of +1s do you want to add? ​ *" at bounding box center [547, 336] width 500 height 26
click at [765, 459] on icon "button" at bounding box center [768, 456] width 16 height 16
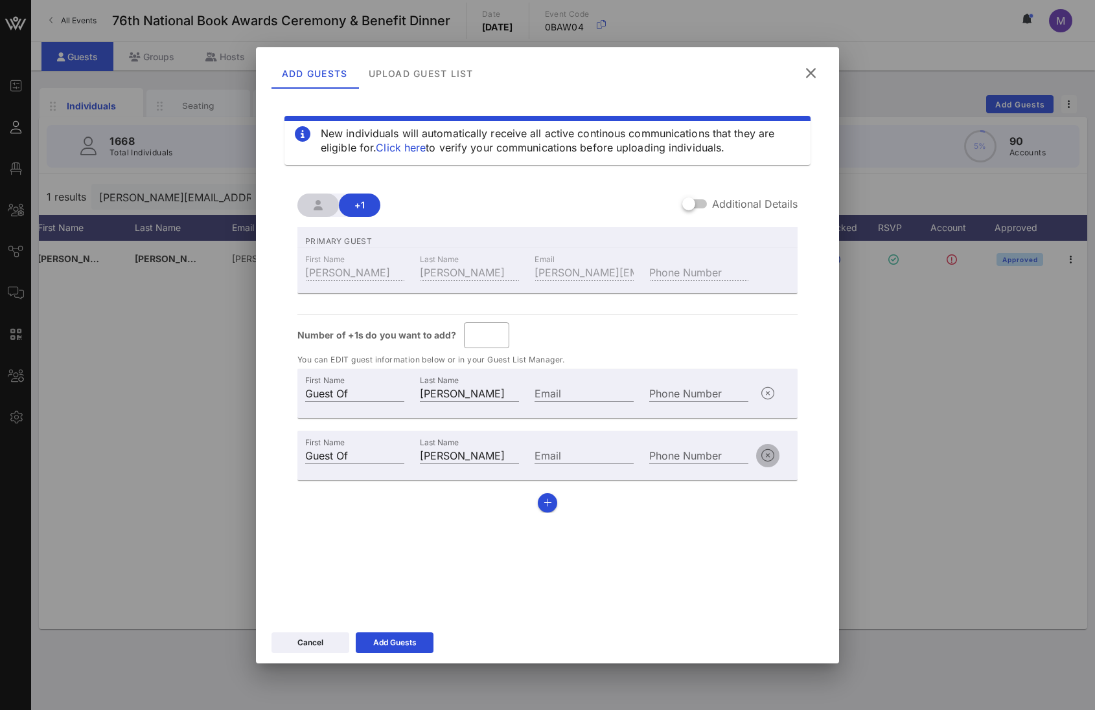
click at [765, 455] on icon "button" at bounding box center [768, 456] width 16 height 16
type input "*"
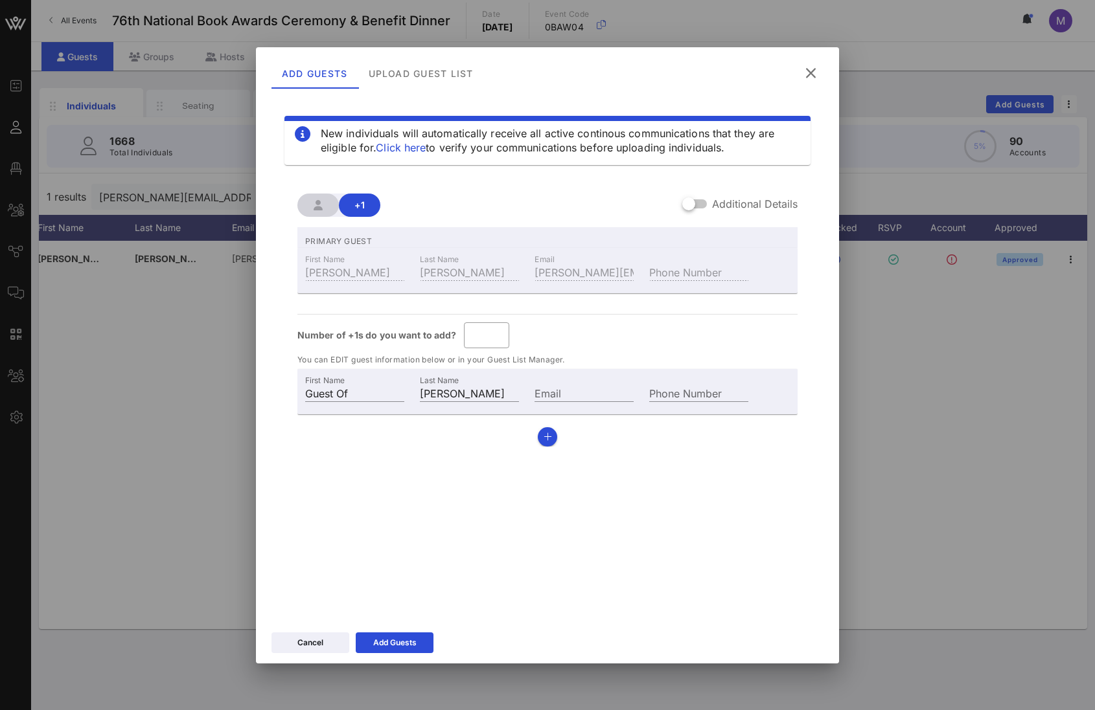
click at [424, 508] on div "New individuals will automatically receive all active continous communications …" at bounding box center [547, 354] width 552 height 518
click at [396, 637] on icon at bounding box center [395, 642] width 12 height 11
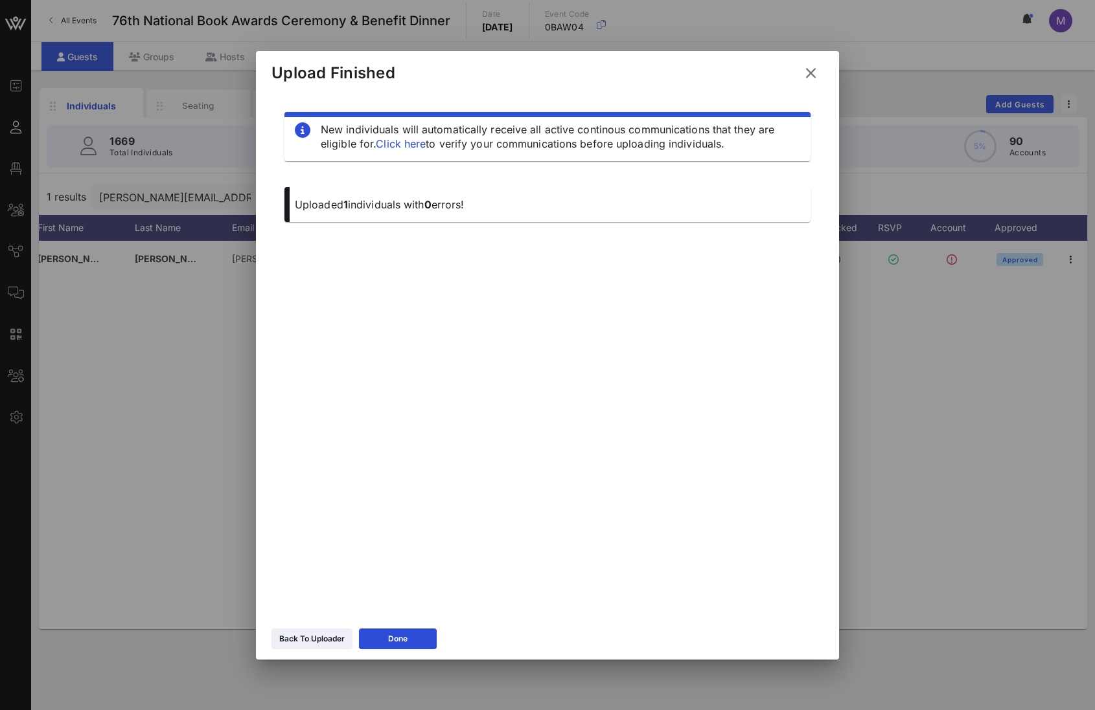
click at [817, 73] on icon at bounding box center [810, 72] width 19 height 17
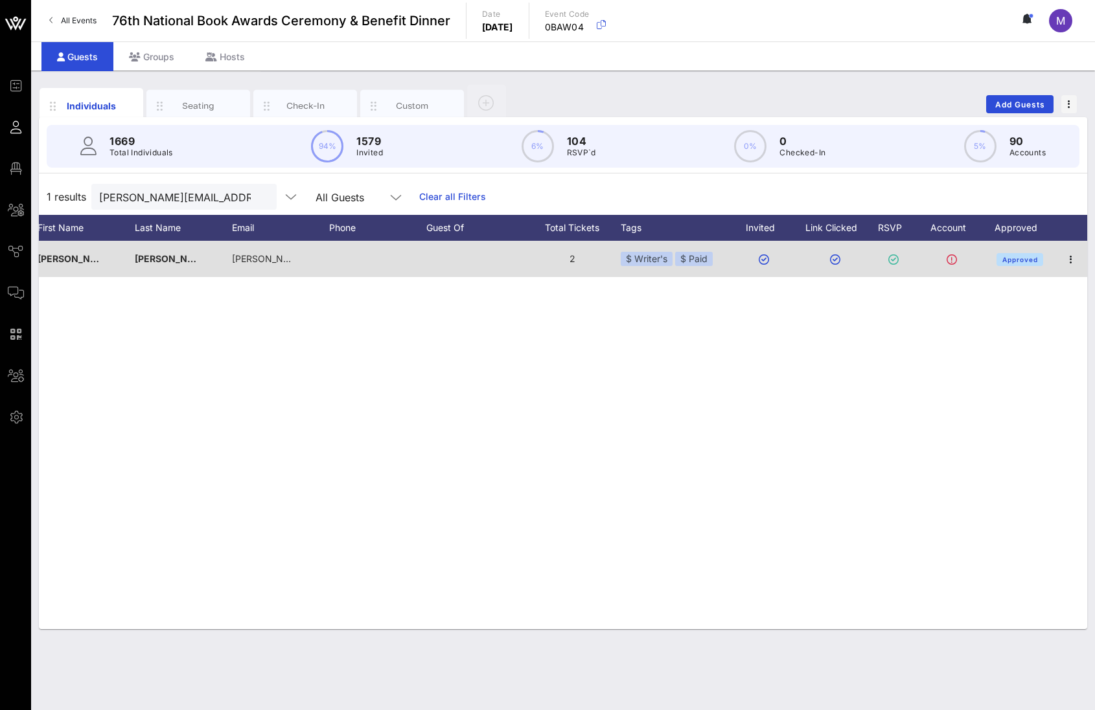
drag, startPoint x: 569, startPoint y: 260, endPoint x: 585, endPoint y: 260, distance: 16.2
click at [585, 260] on div "2" at bounding box center [571, 259] width 97 height 36
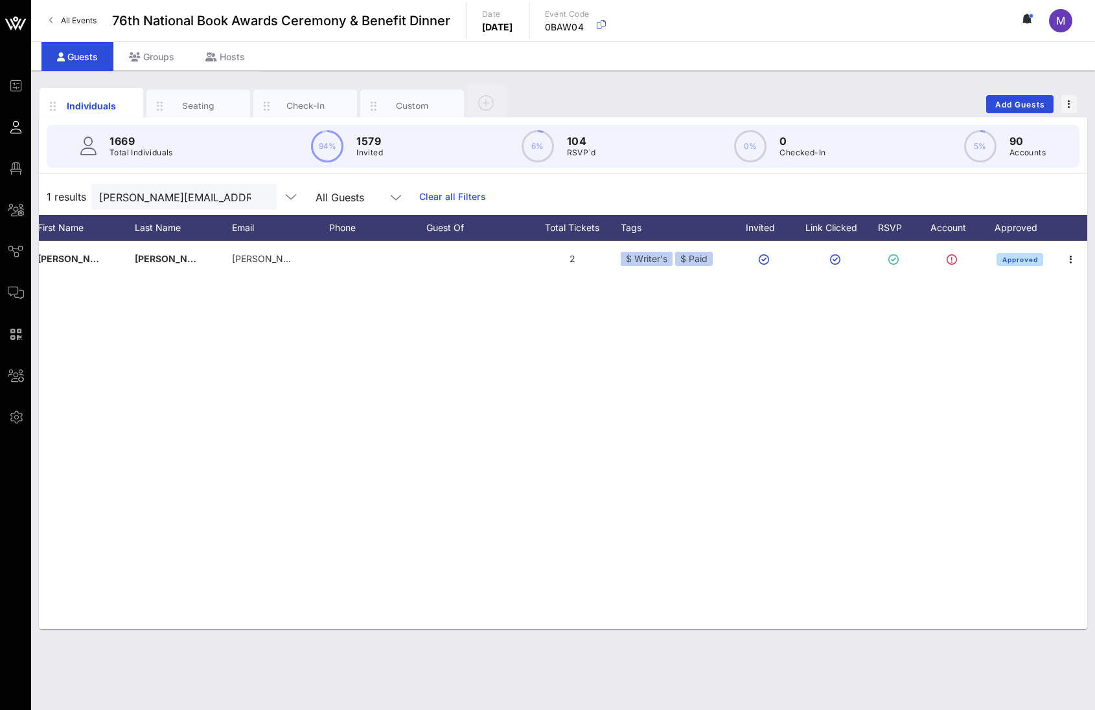
click at [570, 339] on div "C Cristina Rodriguez cristina.rodriguez@ingramcontent.com 2 $ Writer's $ Paid A…" at bounding box center [563, 435] width 1048 height 389
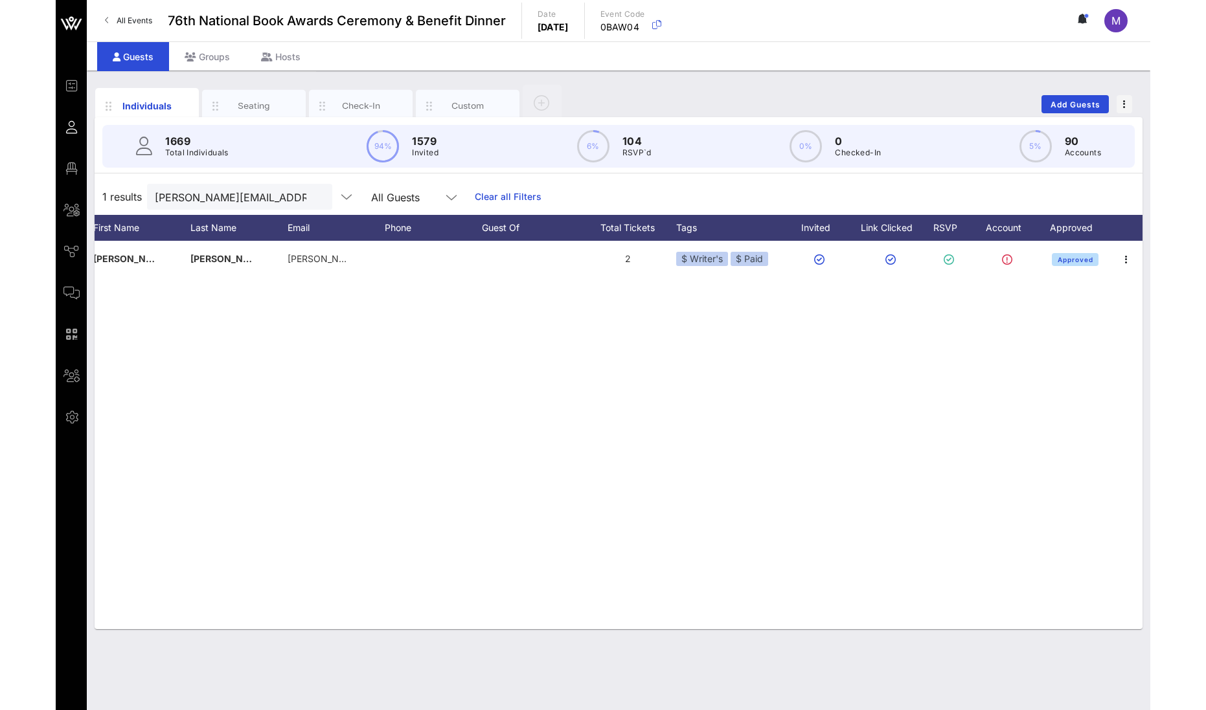
scroll to position [0, 0]
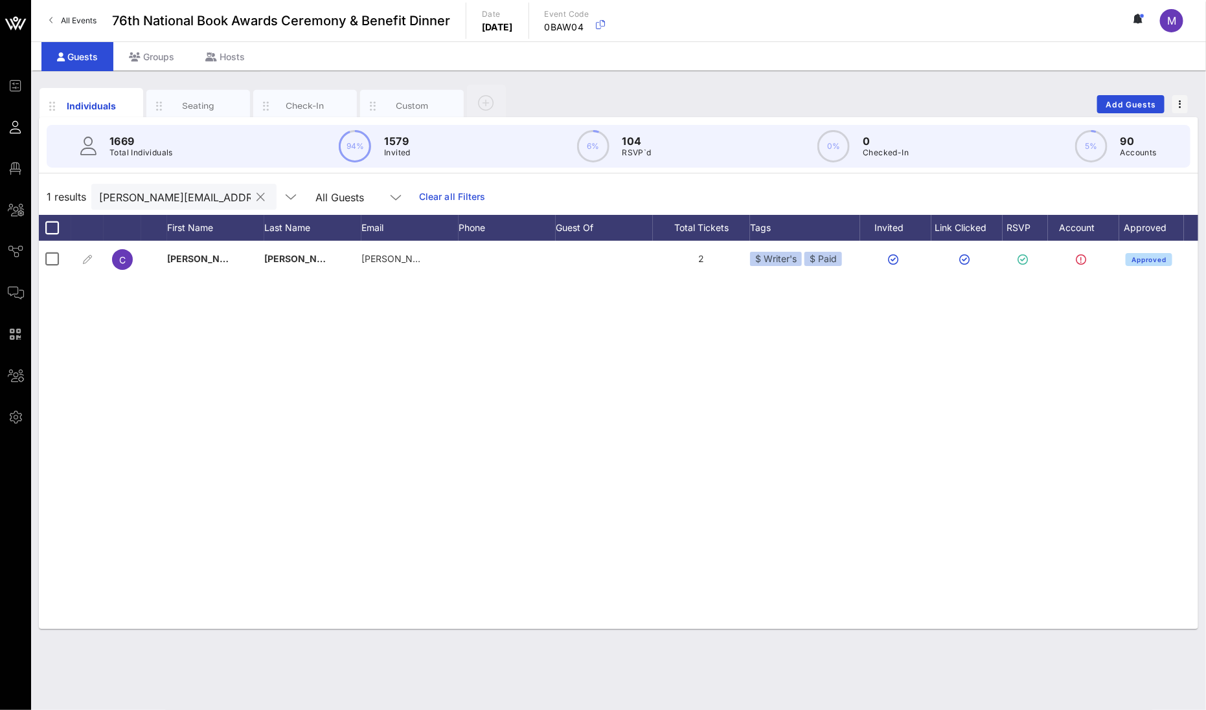
click at [253, 195] on div at bounding box center [261, 198] width 16 height 16
click at [251, 203] on div at bounding box center [260, 198] width 18 height 16
click at [257, 198] on button "clear icon" at bounding box center [261, 197] width 8 height 13
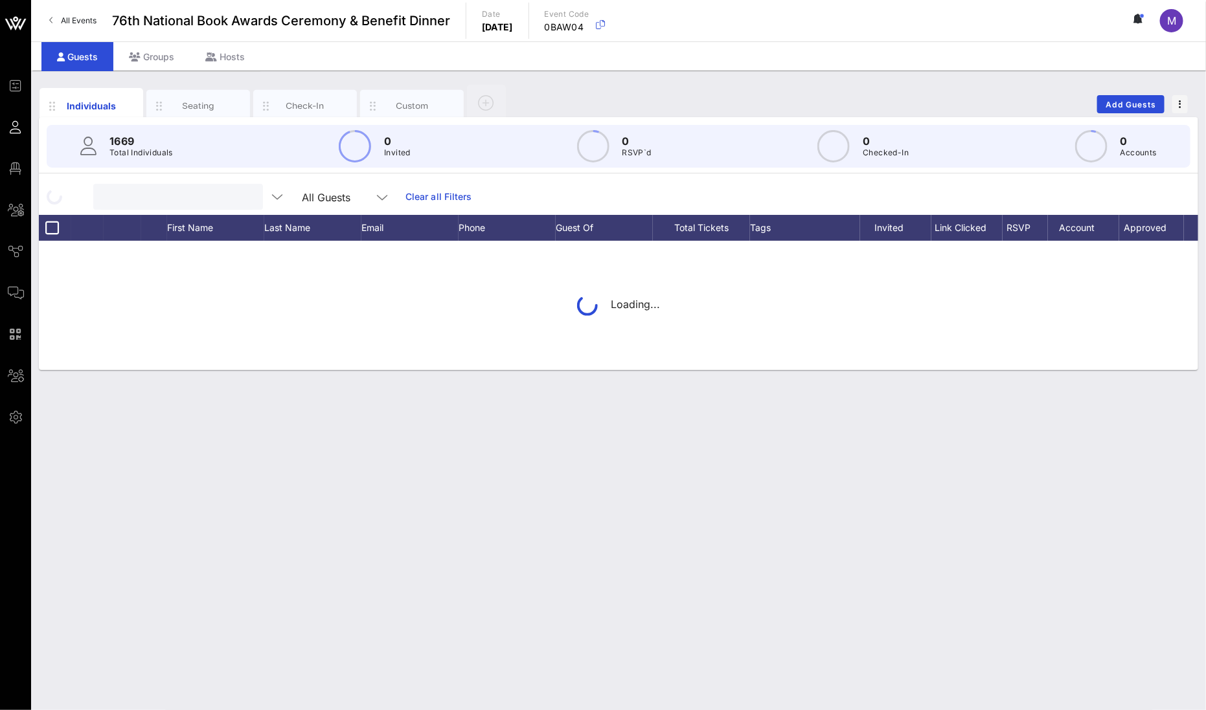
scroll to position [0, 0]
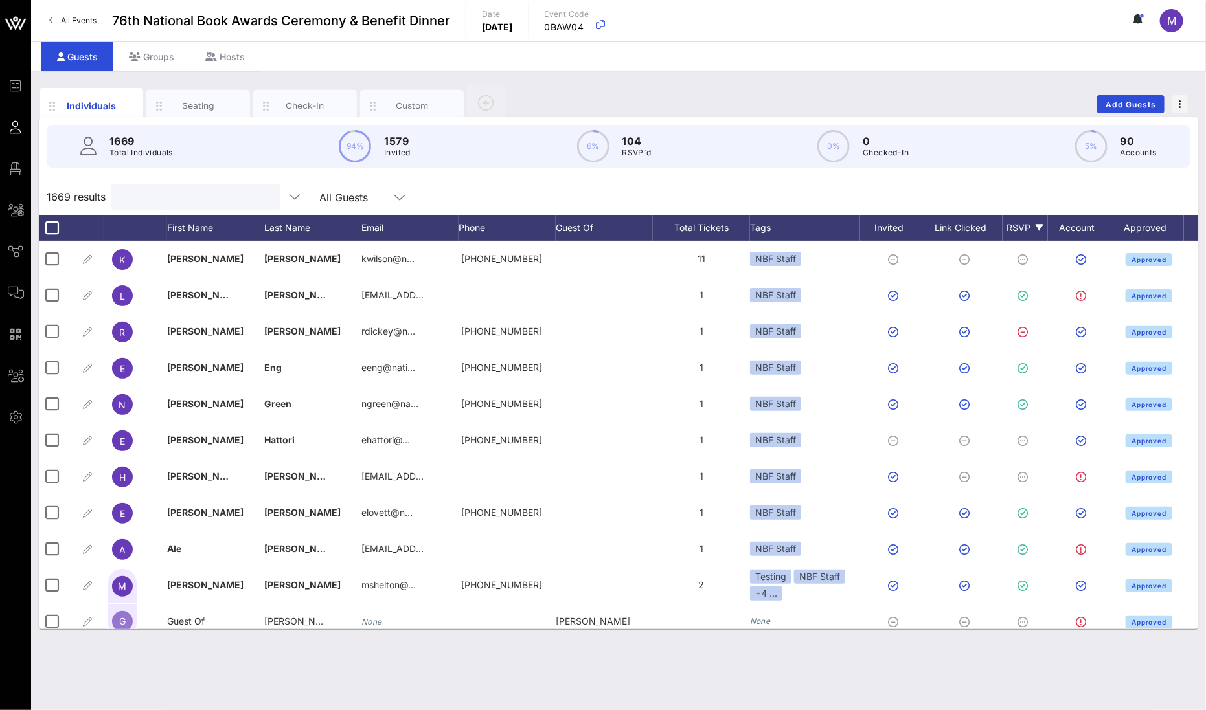
click at [1014, 230] on div "RSVP" at bounding box center [1025, 228] width 45 height 26
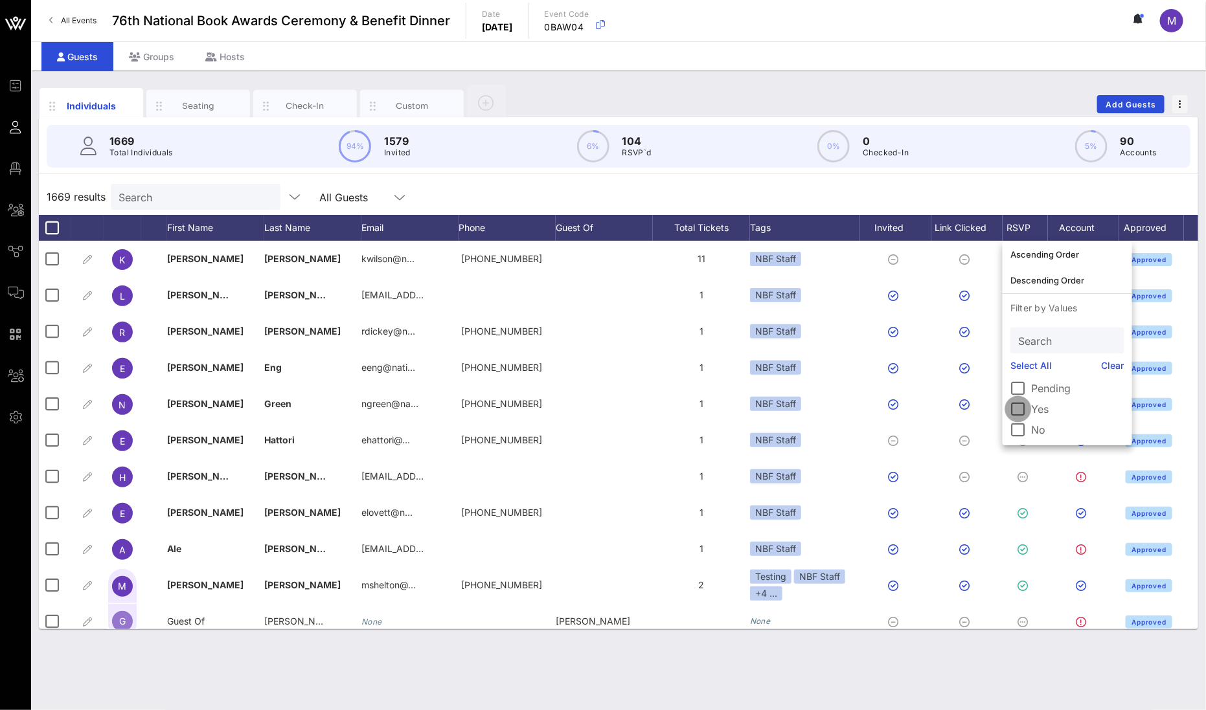
click at [1012, 411] on div at bounding box center [1018, 409] width 22 height 22
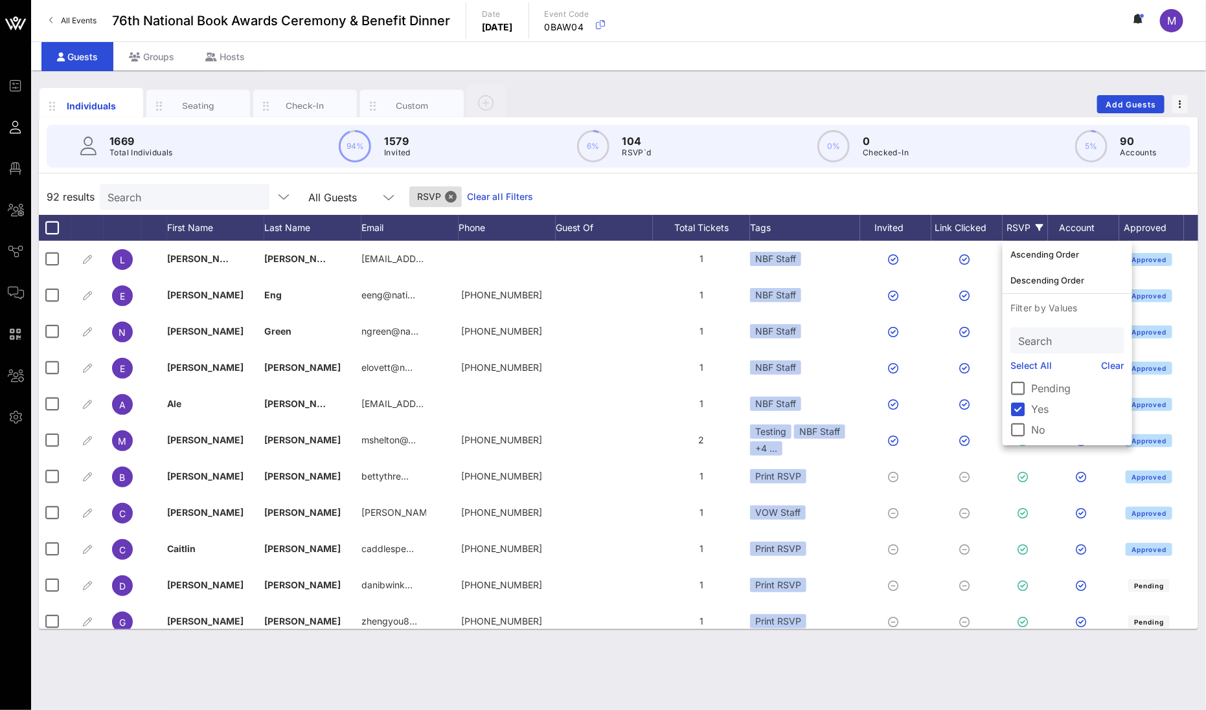
click at [714, 656] on div "Individuals Seating Check-In Custom Add Guests 1669 Total Individuals 94% 1579 …" at bounding box center [618, 391] width 1175 height 640
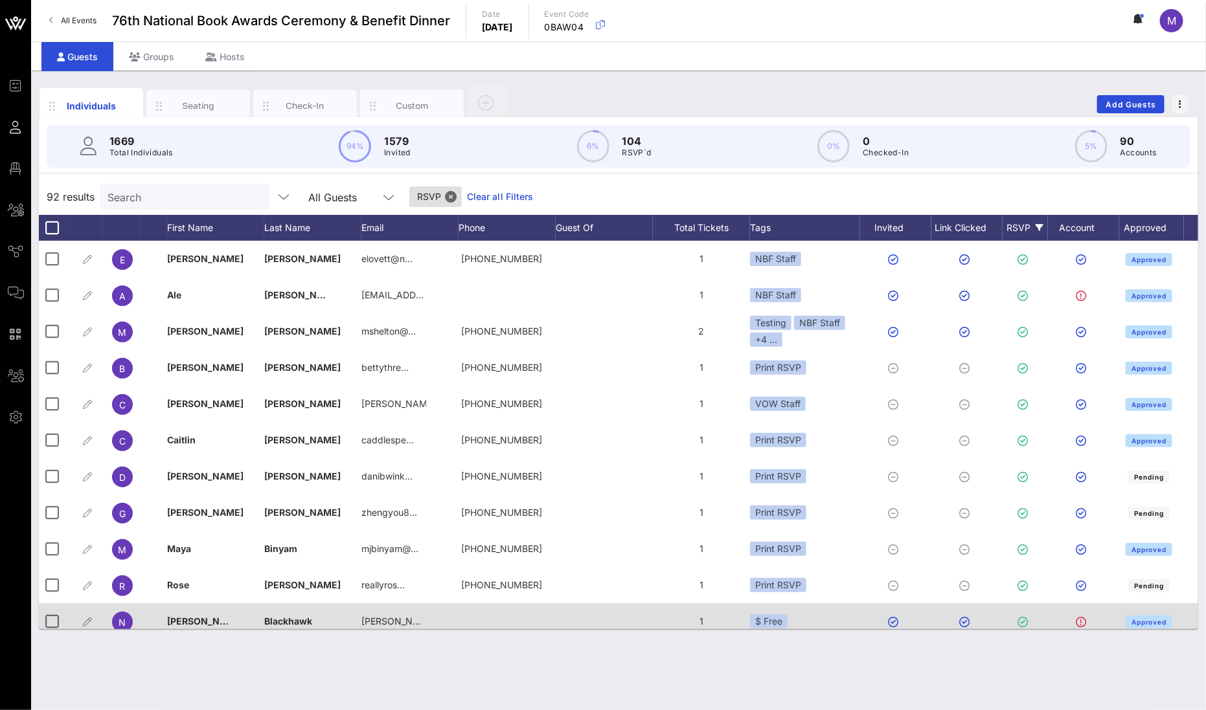
scroll to position [111, 0]
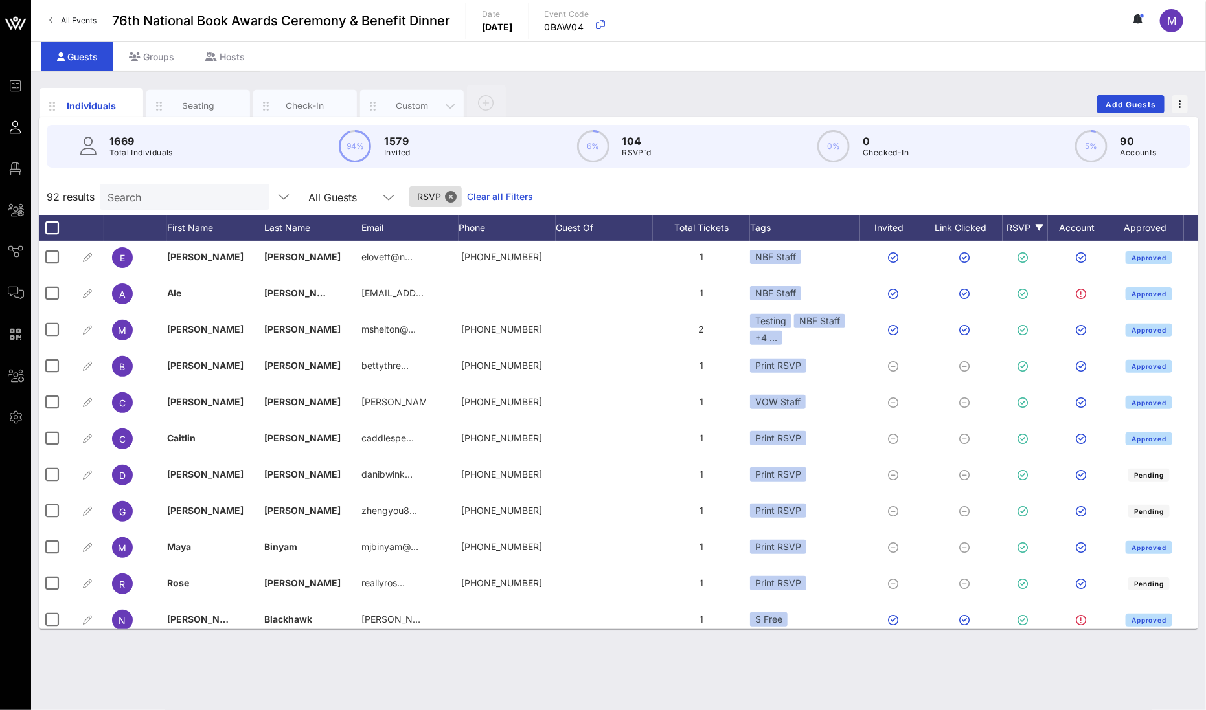
click at [437, 102] on div "Custom" at bounding box center [412, 106] width 58 height 12
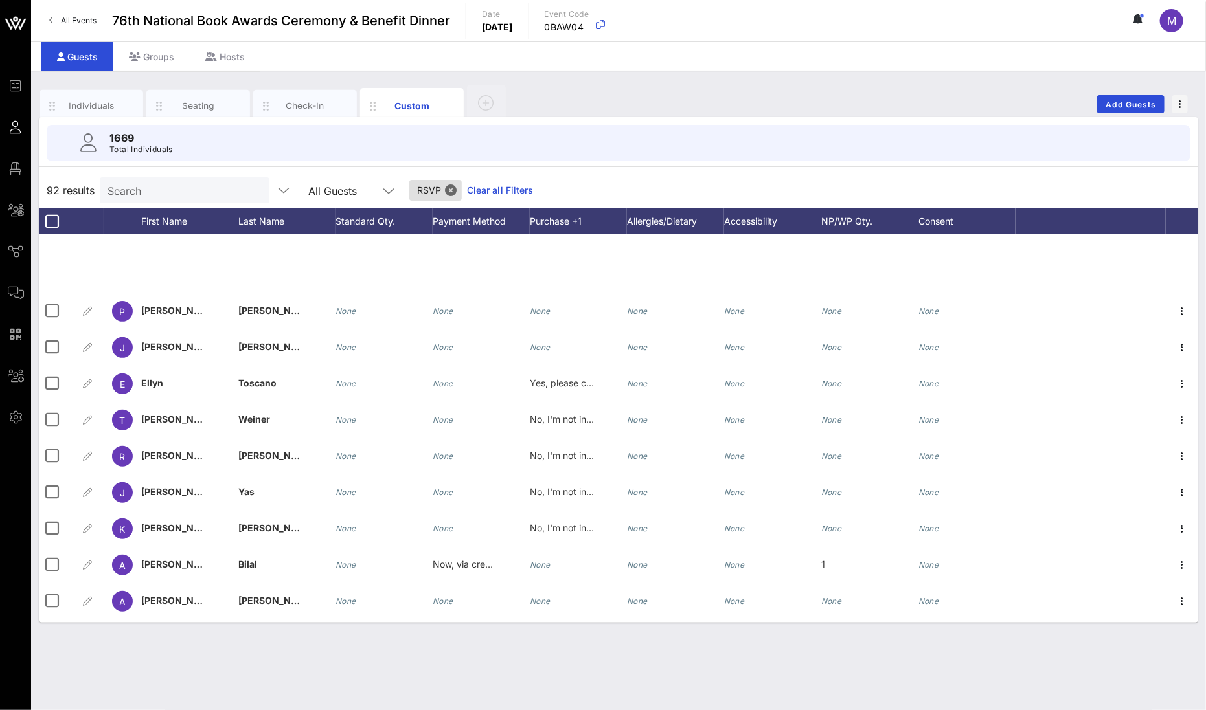
scroll to position [907, 0]
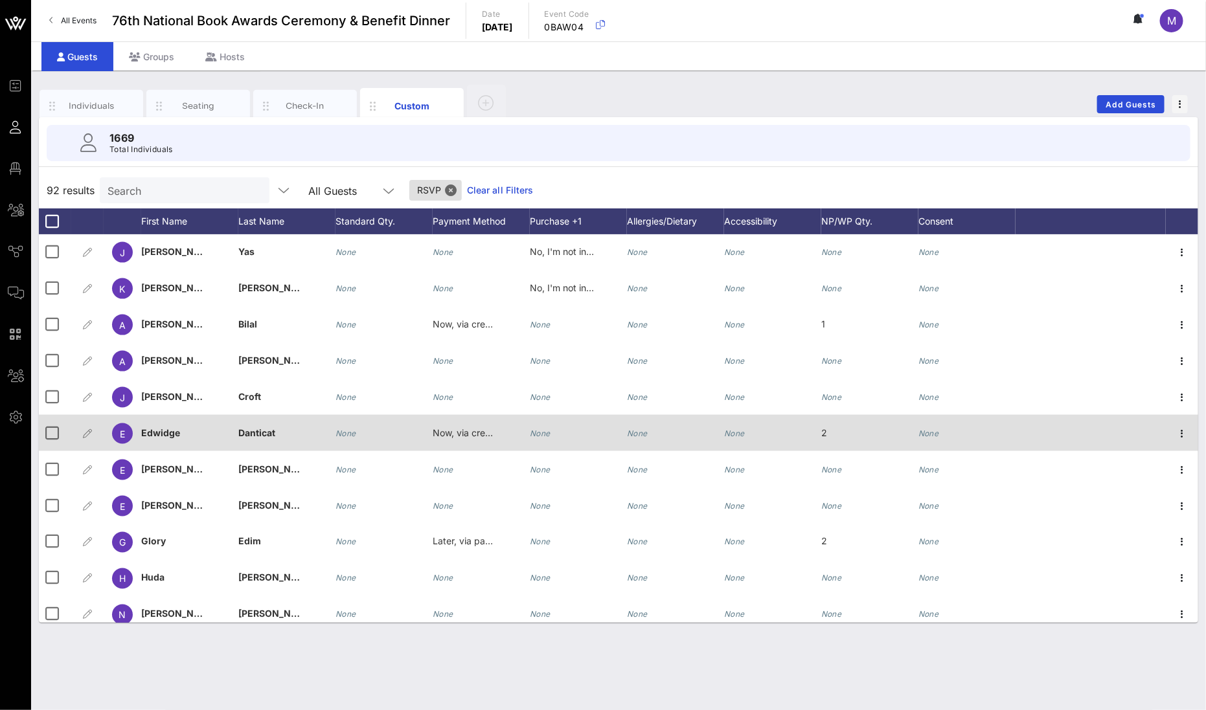
click at [777, 444] on div "None" at bounding box center [772, 440] width 97 height 51
click at [679, 439] on div "None" at bounding box center [675, 440] width 97 height 51
click at [177, 431] on span "Edwidge" at bounding box center [160, 432] width 39 height 11
click at [117, 435] on div "E" at bounding box center [122, 434] width 21 height 21
click at [87, 429] on icon "button" at bounding box center [88, 434] width 16 height 16
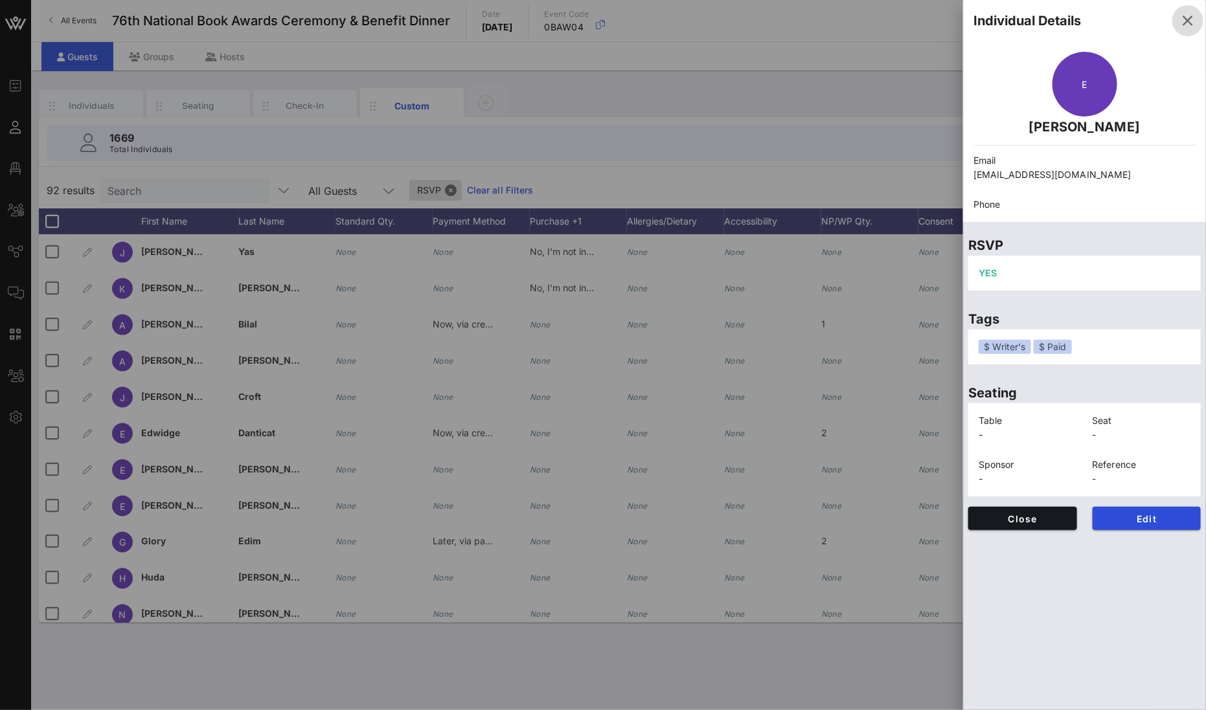
click at [1186, 23] on icon "button" at bounding box center [1188, 21] width 16 height 16
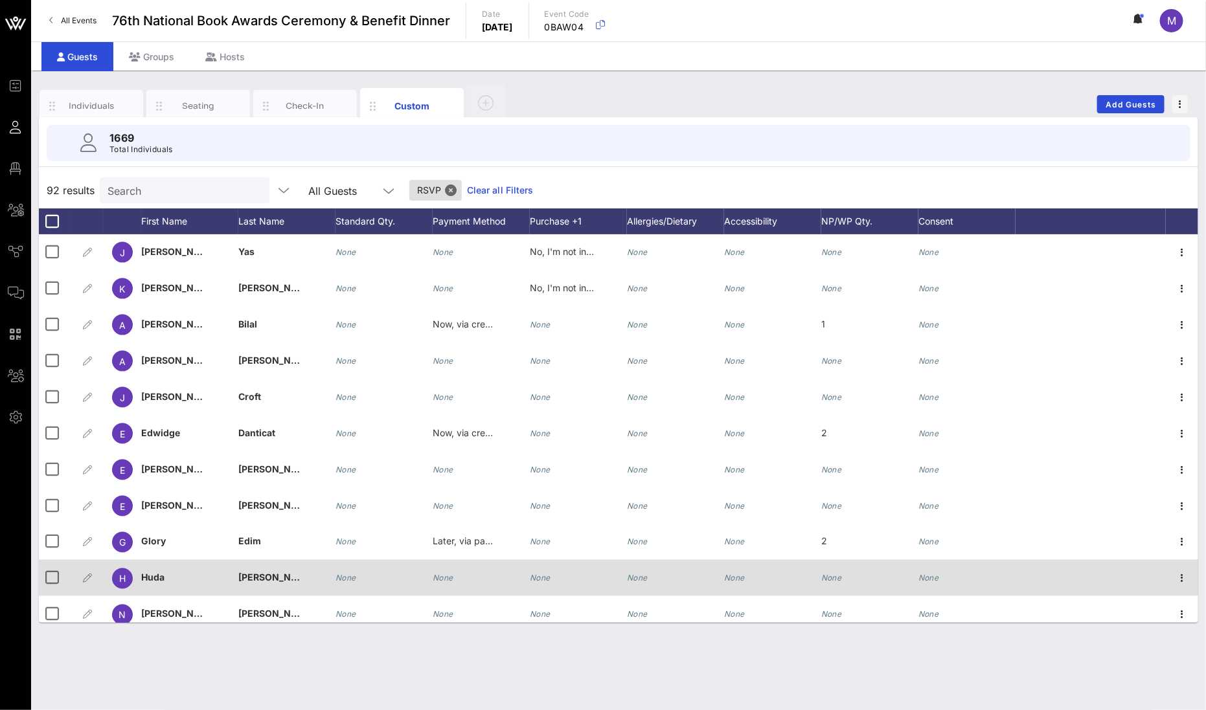
drag, startPoint x: 98, startPoint y: 104, endPoint x: 905, endPoint y: 575, distance: 934.1
click at [98, 104] on div "Individuals" at bounding box center [92, 106] width 58 height 12
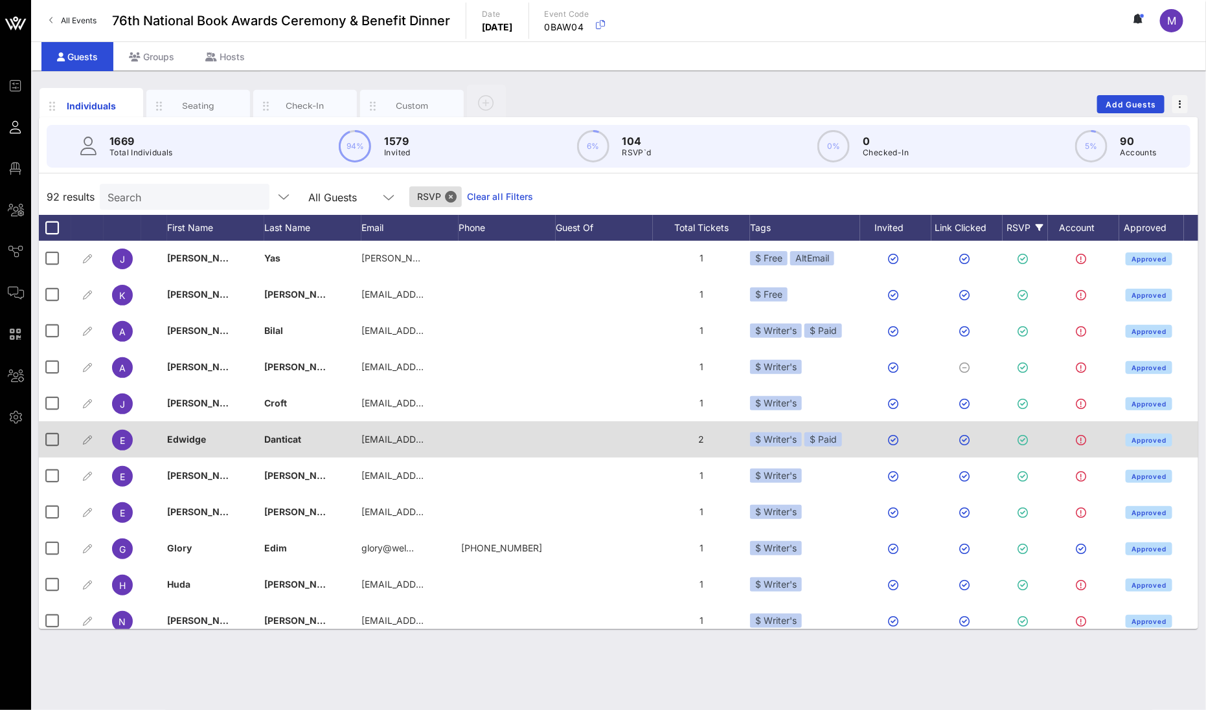
drag, startPoint x: 705, startPoint y: 442, endPoint x: 686, endPoint y: 440, distance: 19.5
click at [686, 440] on div "2" at bounding box center [701, 440] width 97 height 36
drag, startPoint x: 679, startPoint y: 440, endPoint x: 686, endPoint y: 440, distance: 7.1
click at [679, 440] on div "2" at bounding box center [701, 440] width 97 height 36
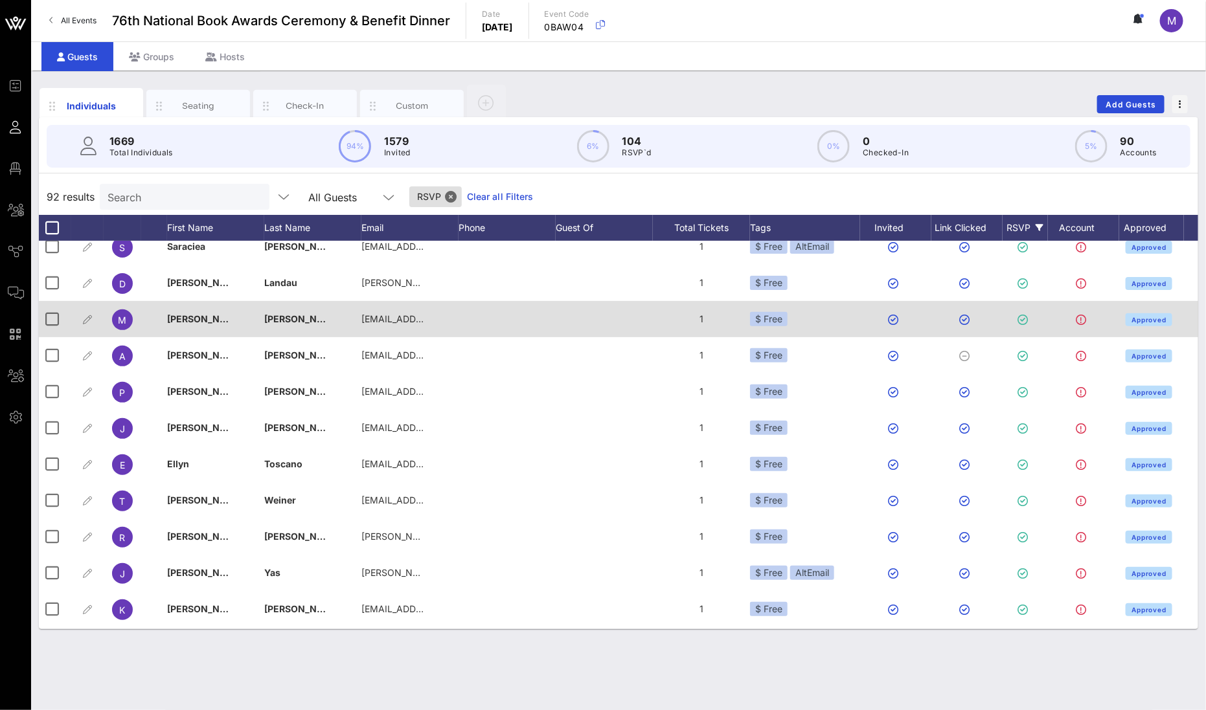
scroll to position [589, 0]
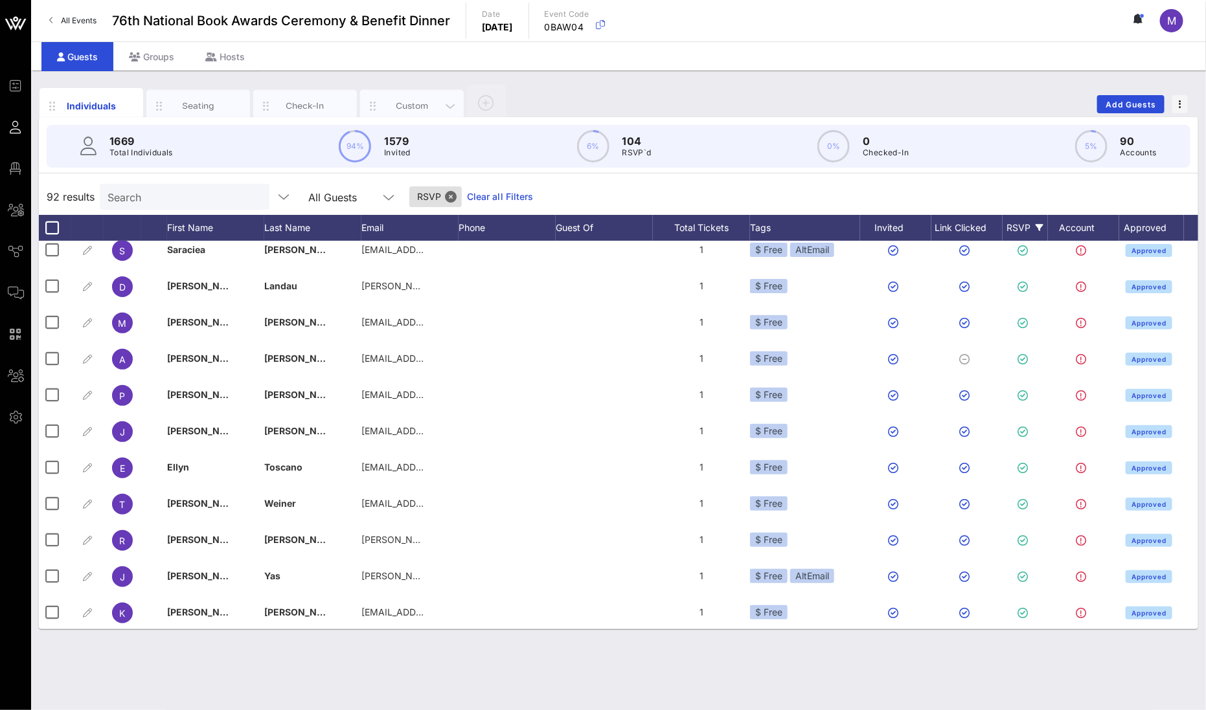
click at [414, 101] on div "Custom" at bounding box center [412, 106] width 58 height 12
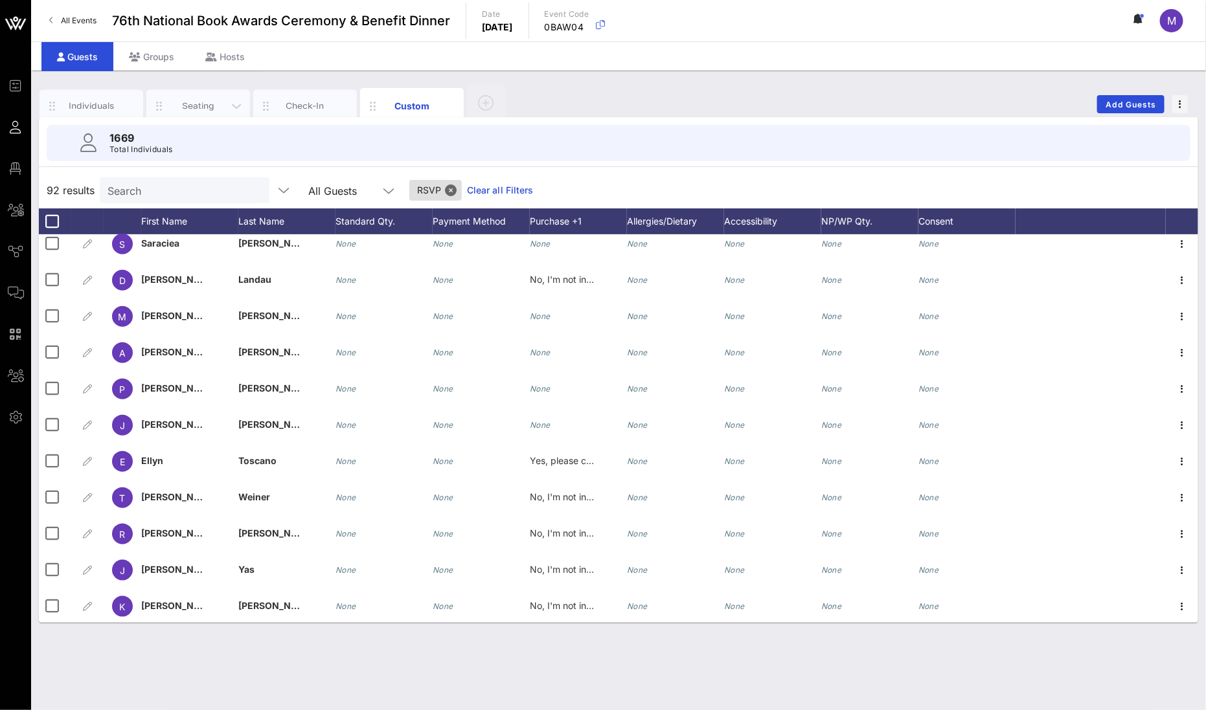
click at [191, 108] on div "Seating" at bounding box center [199, 106] width 58 height 12
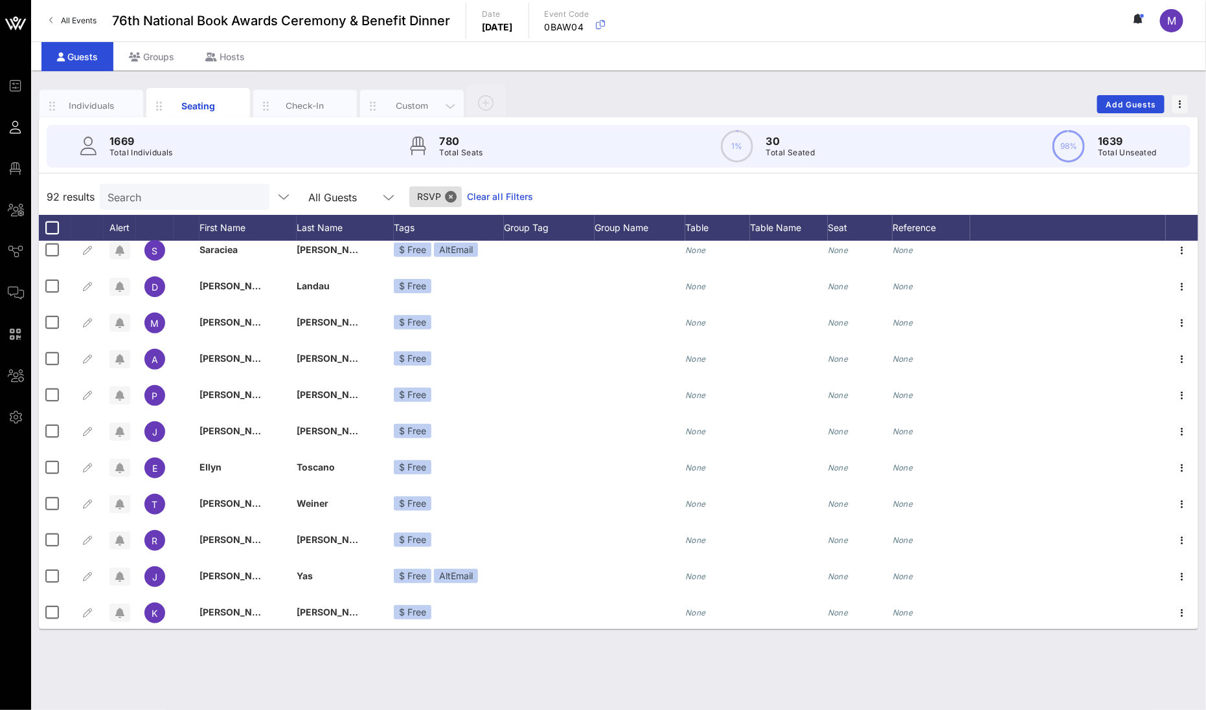
click at [426, 108] on div "Custom" at bounding box center [412, 106] width 58 height 12
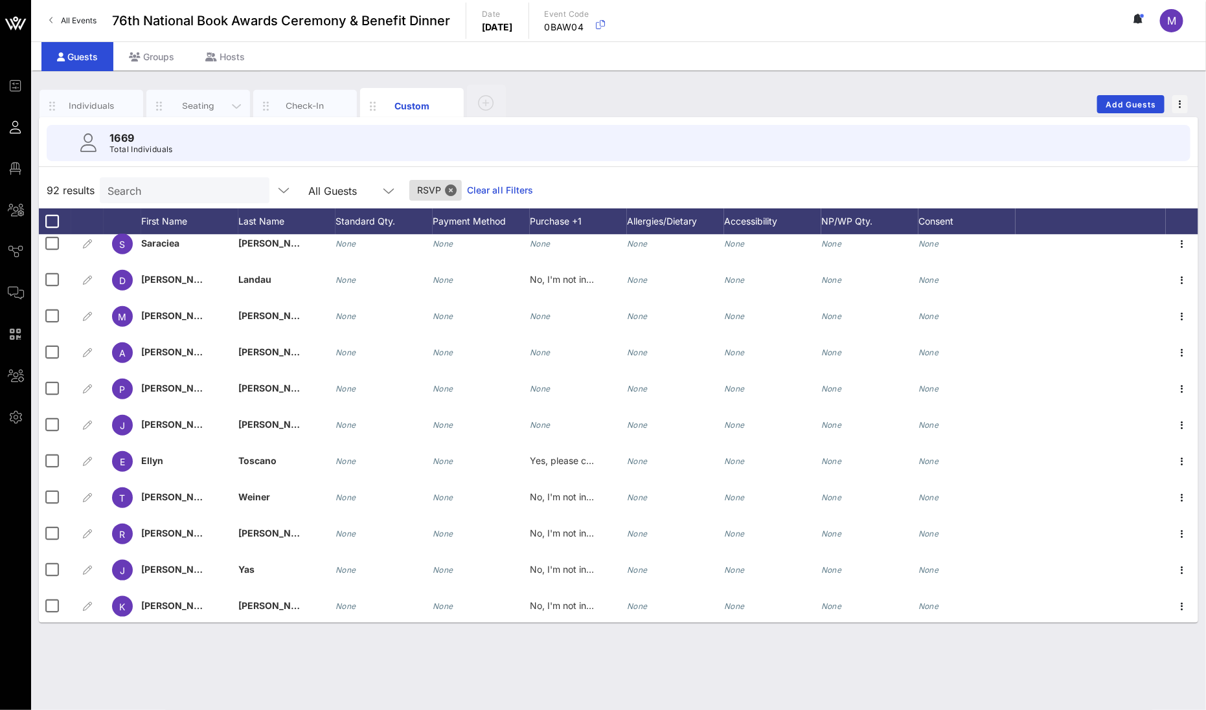
click at [206, 108] on div "Seating" at bounding box center [199, 106] width 58 height 12
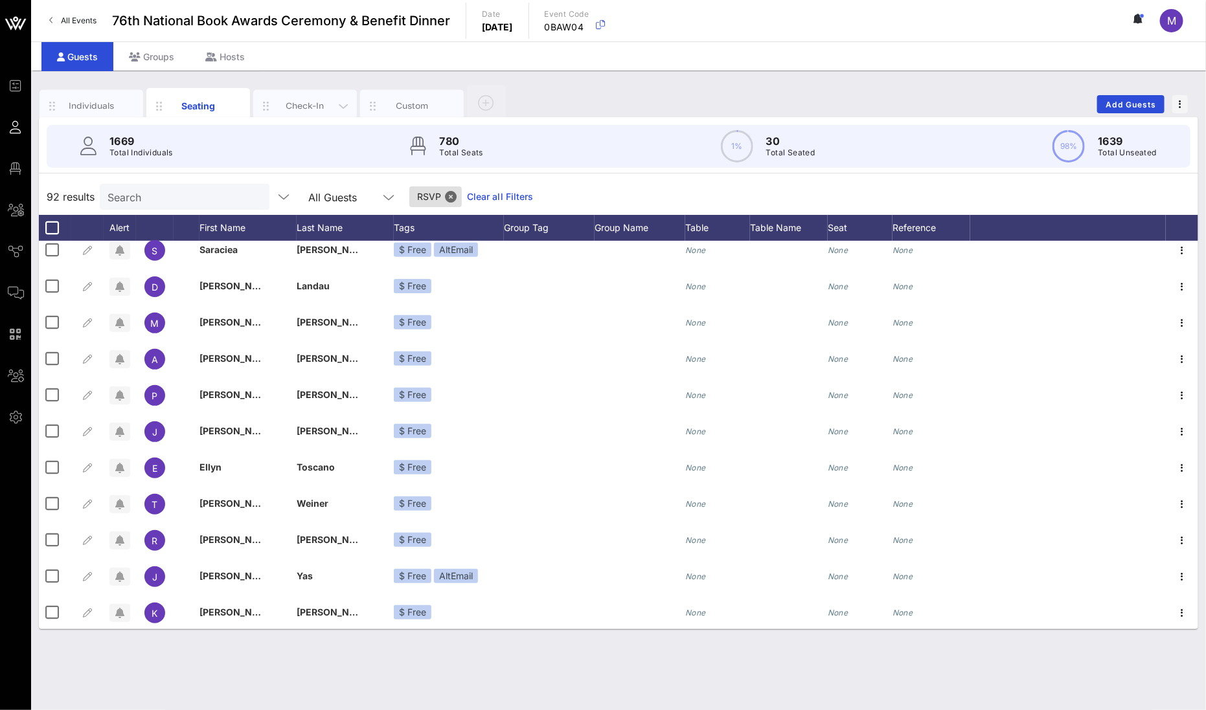
click at [96, 95] on div "Individuals" at bounding box center [92, 106] width 104 height 32
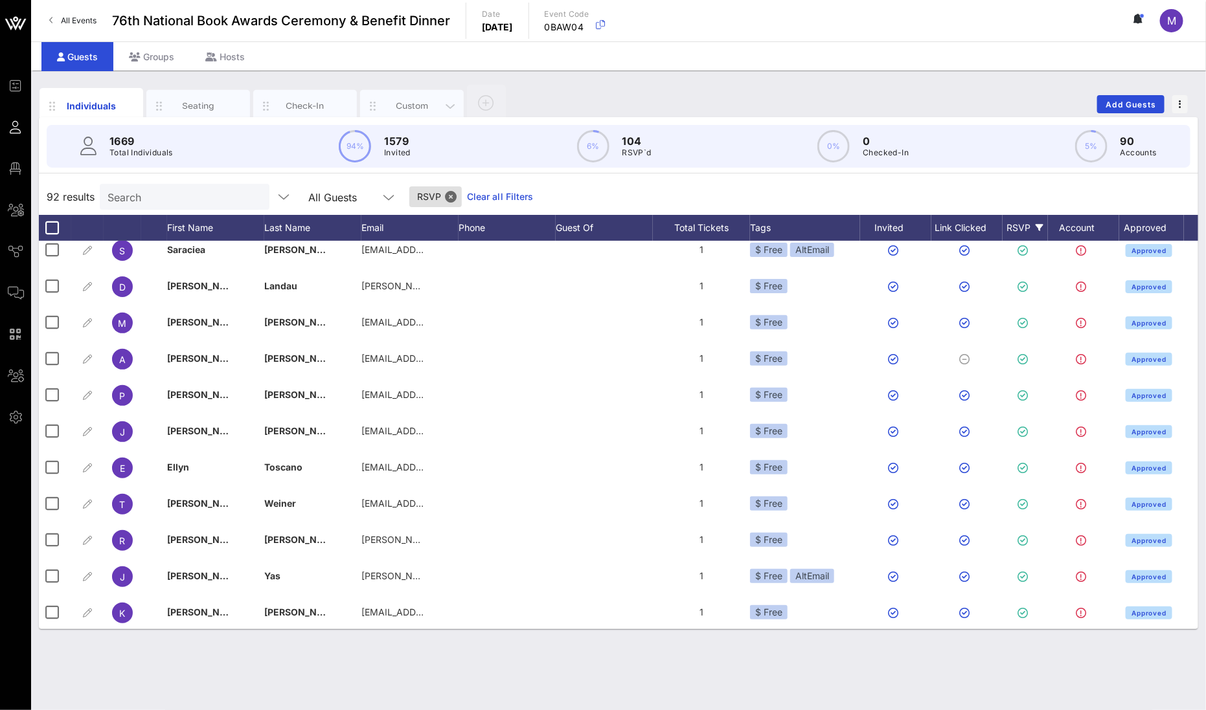
click at [415, 108] on div "Custom" at bounding box center [412, 106] width 58 height 12
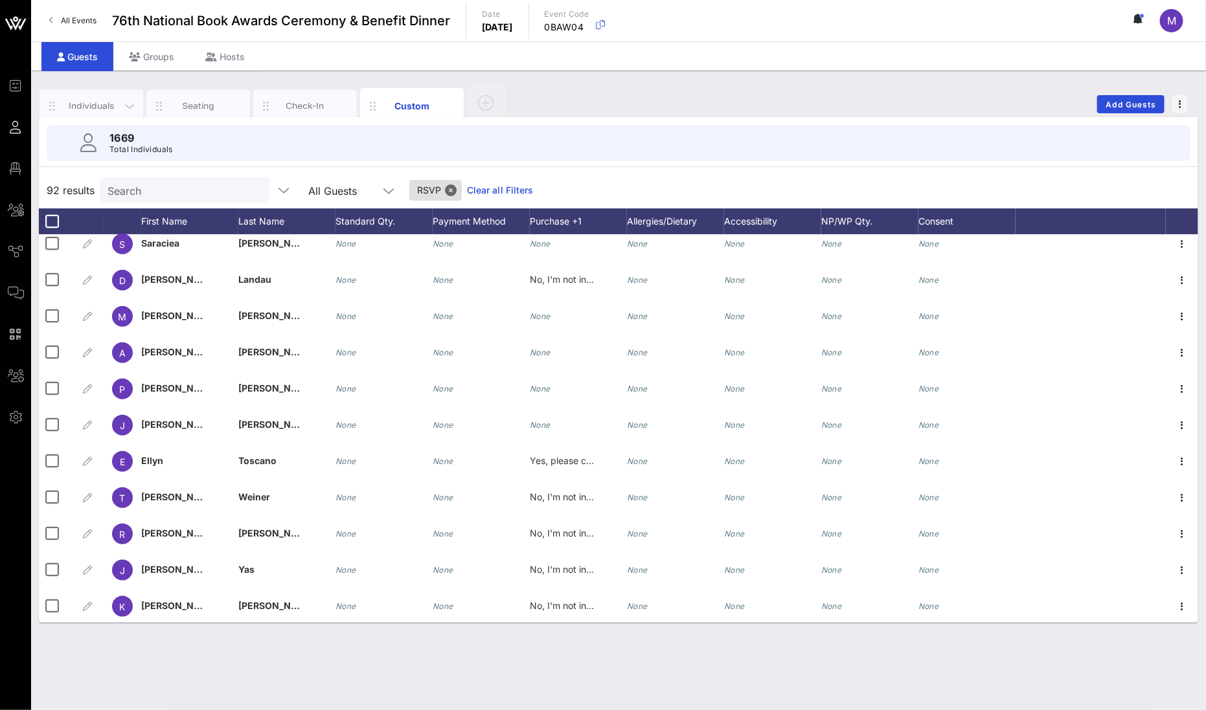
click at [69, 104] on div "Individuals" at bounding box center [92, 106] width 58 height 12
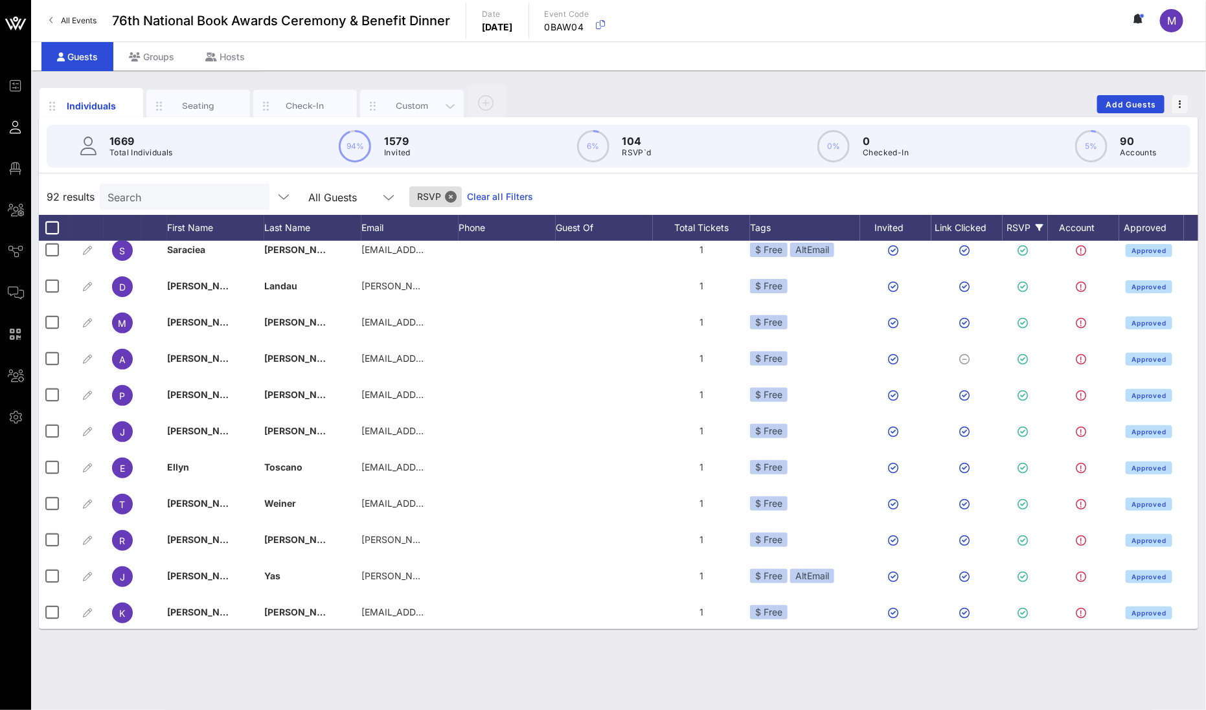
click at [399, 113] on div "Custom" at bounding box center [412, 106] width 104 height 32
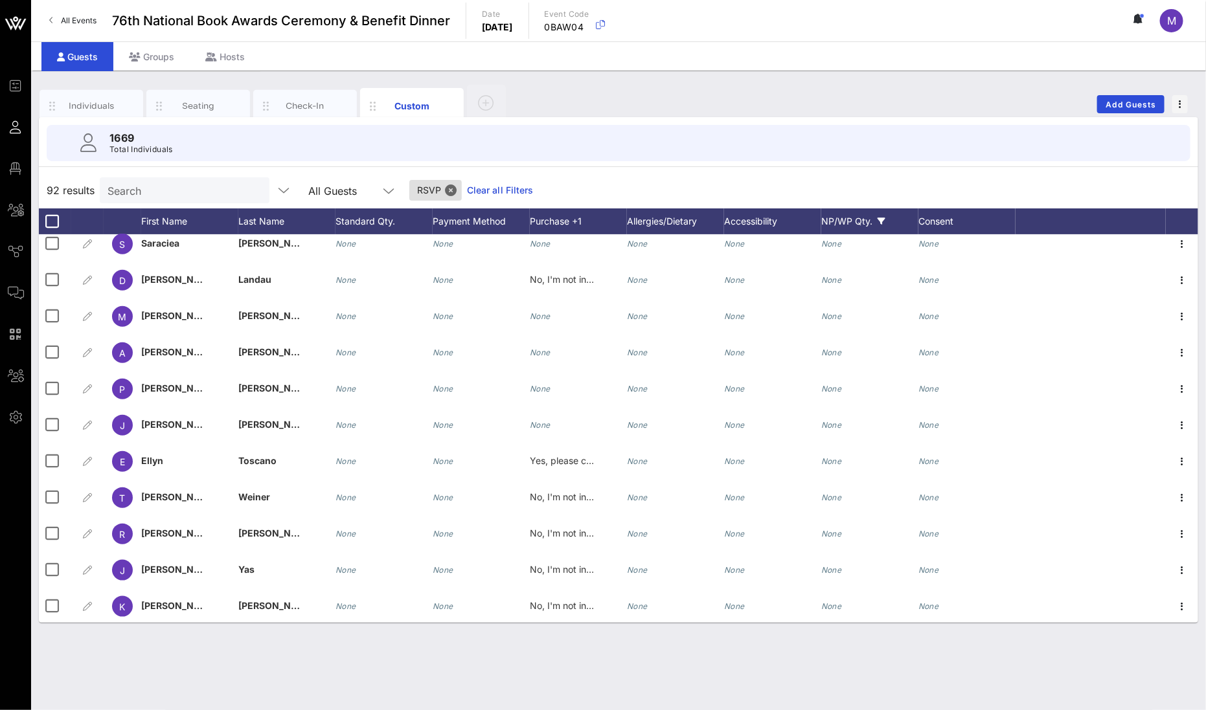
click at [881, 216] on div "NP/WP Qty." at bounding box center [869, 222] width 97 height 26
click at [880, 223] on icon at bounding box center [882, 222] width 8 height 8
click at [880, 216] on div "NP/WP Qty." at bounding box center [869, 222] width 97 height 26
click at [880, 221] on icon at bounding box center [882, 222] width 8 height 8
click at [882, 218] on icon at bounding box center [882, 222] width 8 height 8
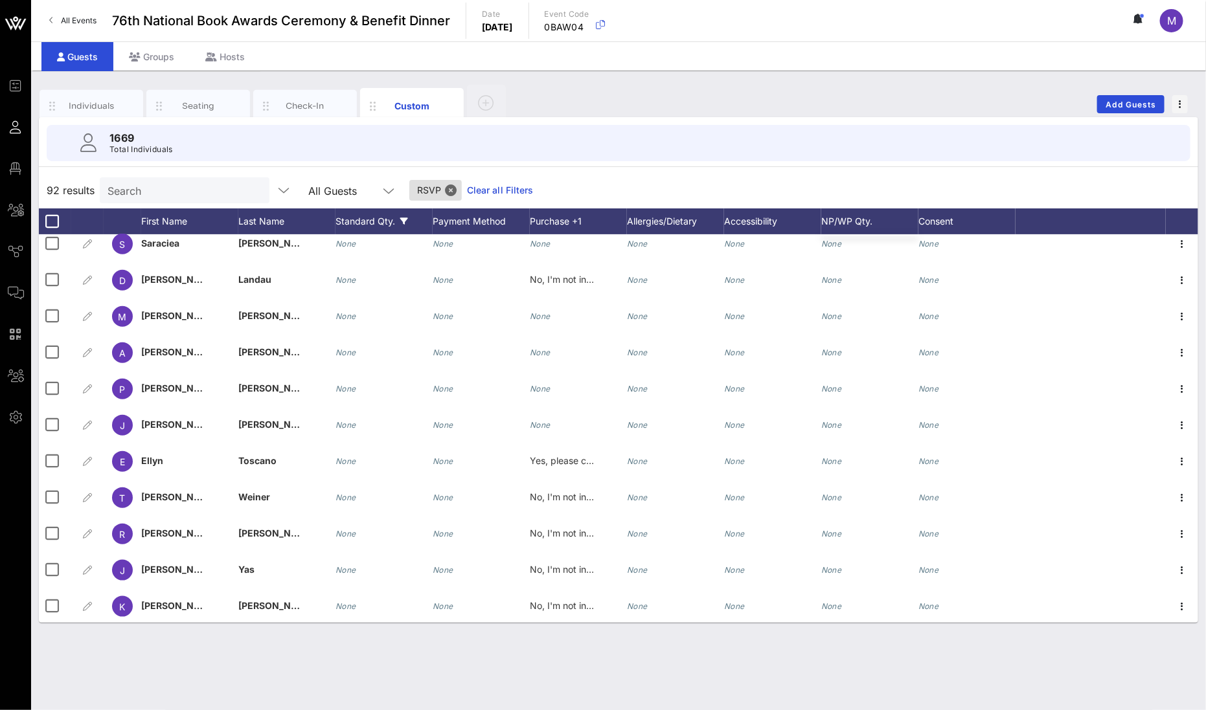
click at [400, 220] on icon at bounding box center [404, 222] width 8 height 8
click at [445, 191] on button "Close" at bounding box center [451, 191] width 12 height 12
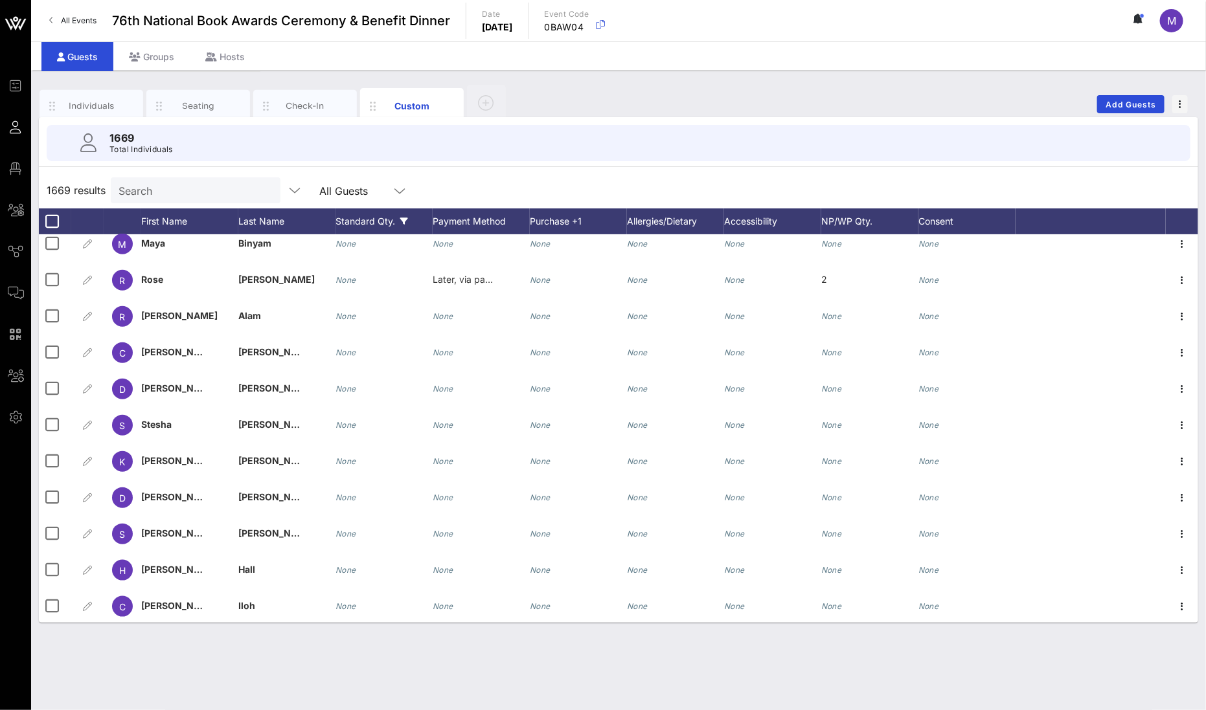
click at [405, 219] on icon at bounding box center [404, 222] width 8 height 8
click at [400, 219] on icon at bounding box center [404, 222] width 8 height 8
click at [881, 219] on icon at bounding box center [882, 222] width 8 height 8
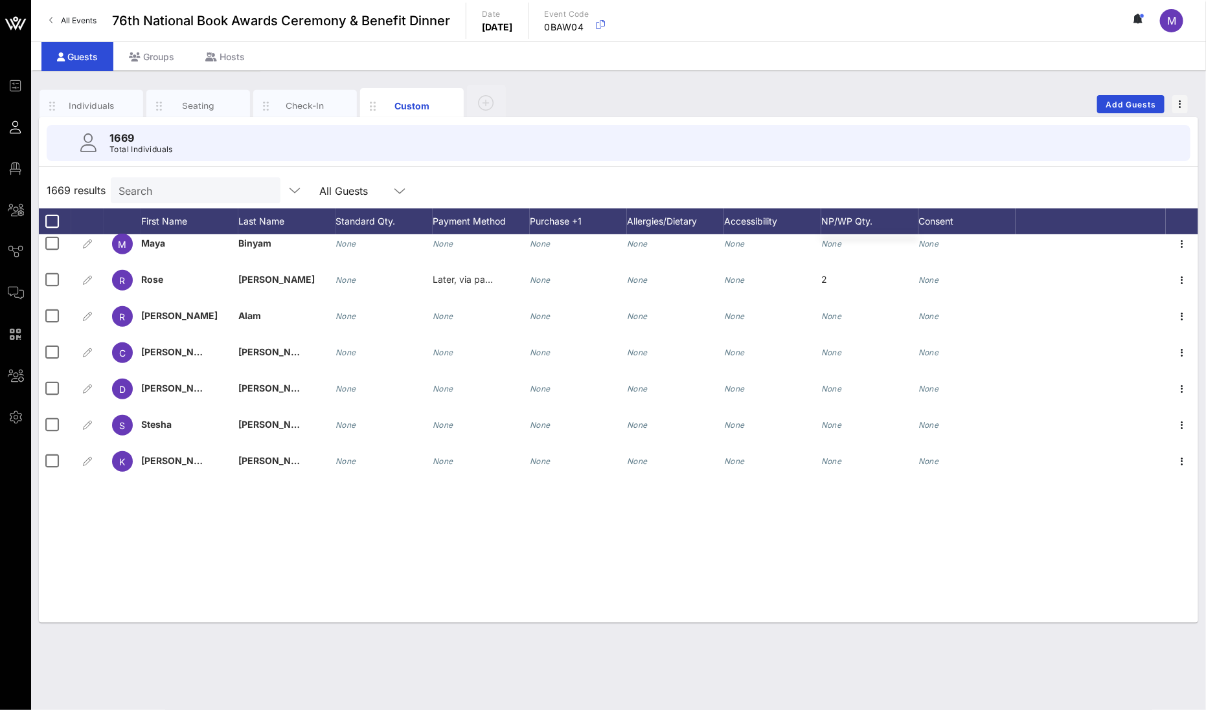
scroll to position [249, 0]
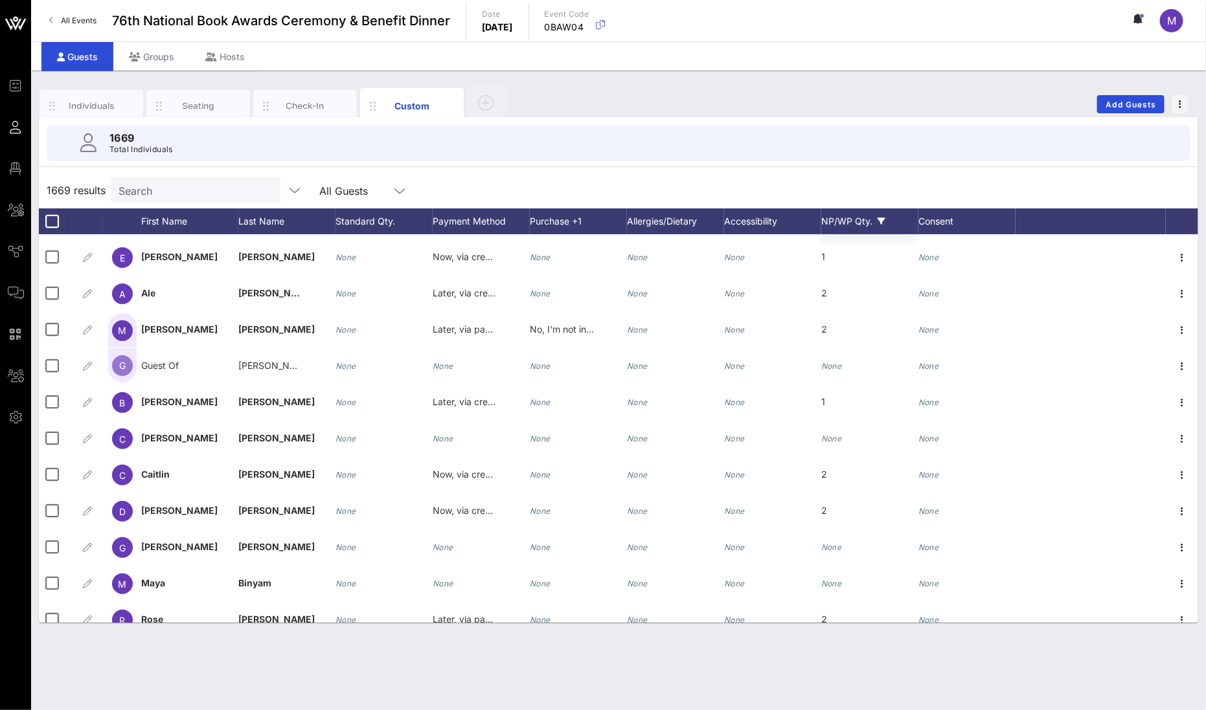
click at [876, 220] on div "NP/WP Qty." at bounding box center [869, 222] width 97 height 26
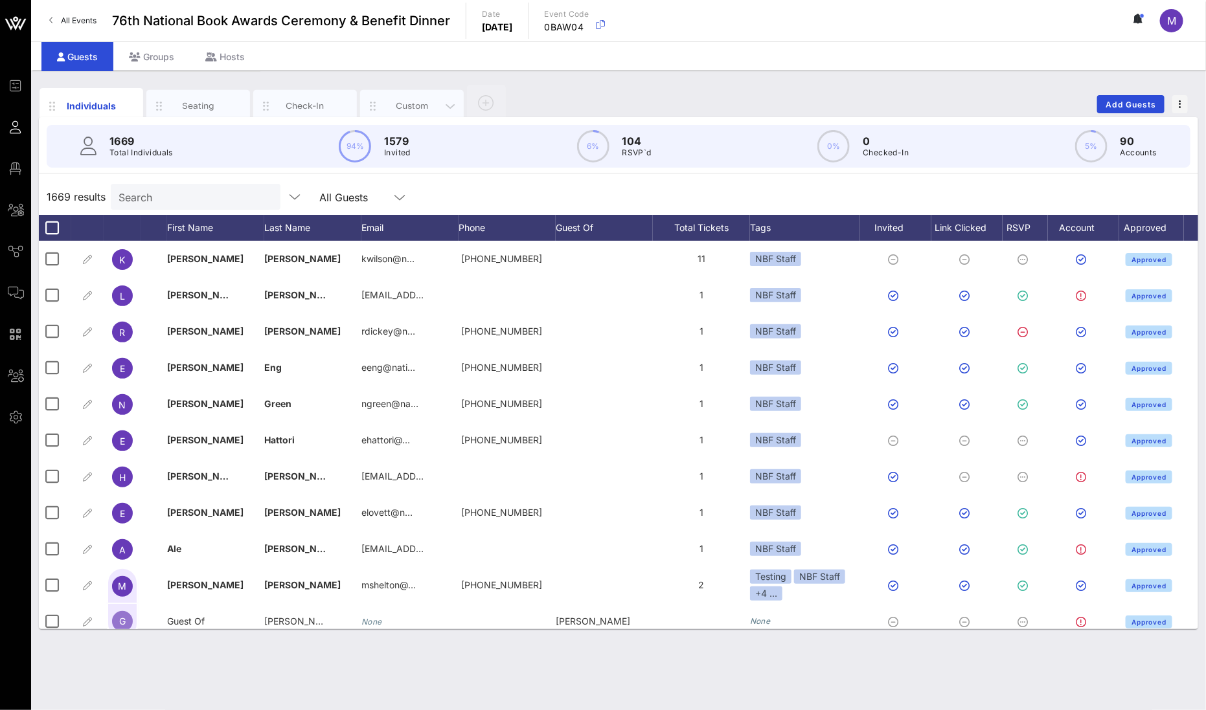
click at [422, 98] on div "Custom" at bounding box center [412, 106] width 104 height 32
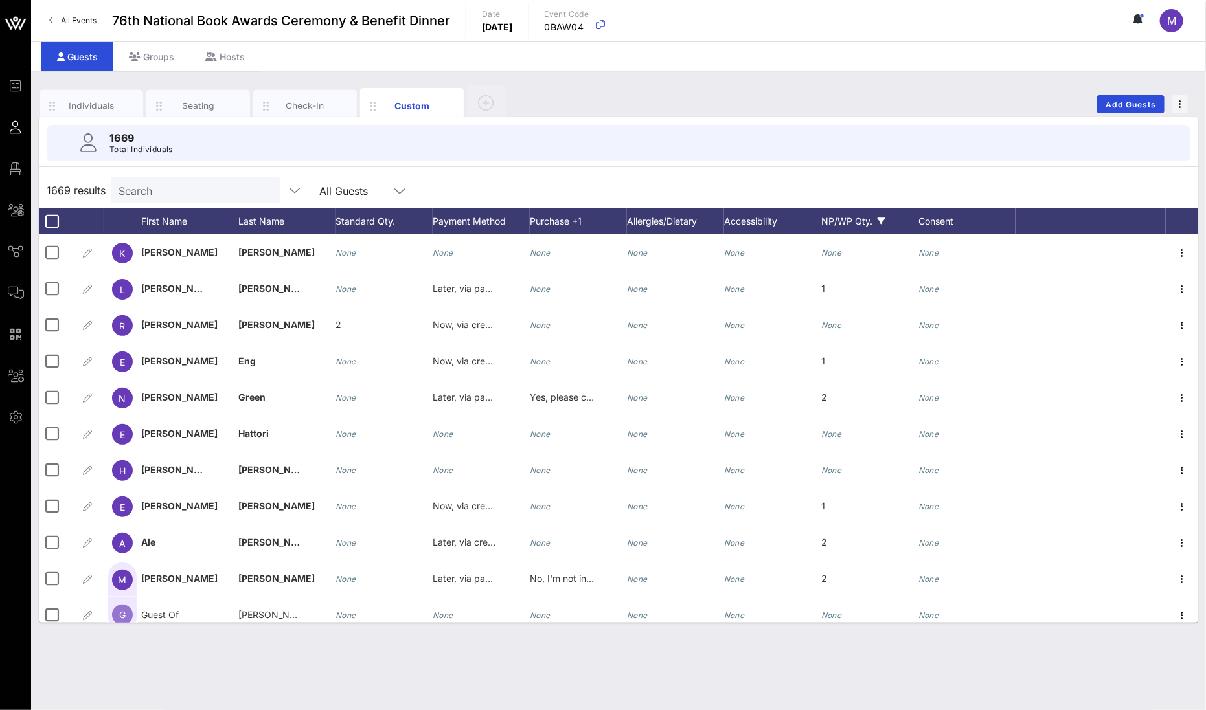
click at [887, 215] on div "NP/WP Qty." at bounding box center [869, 222] width 97 height 26
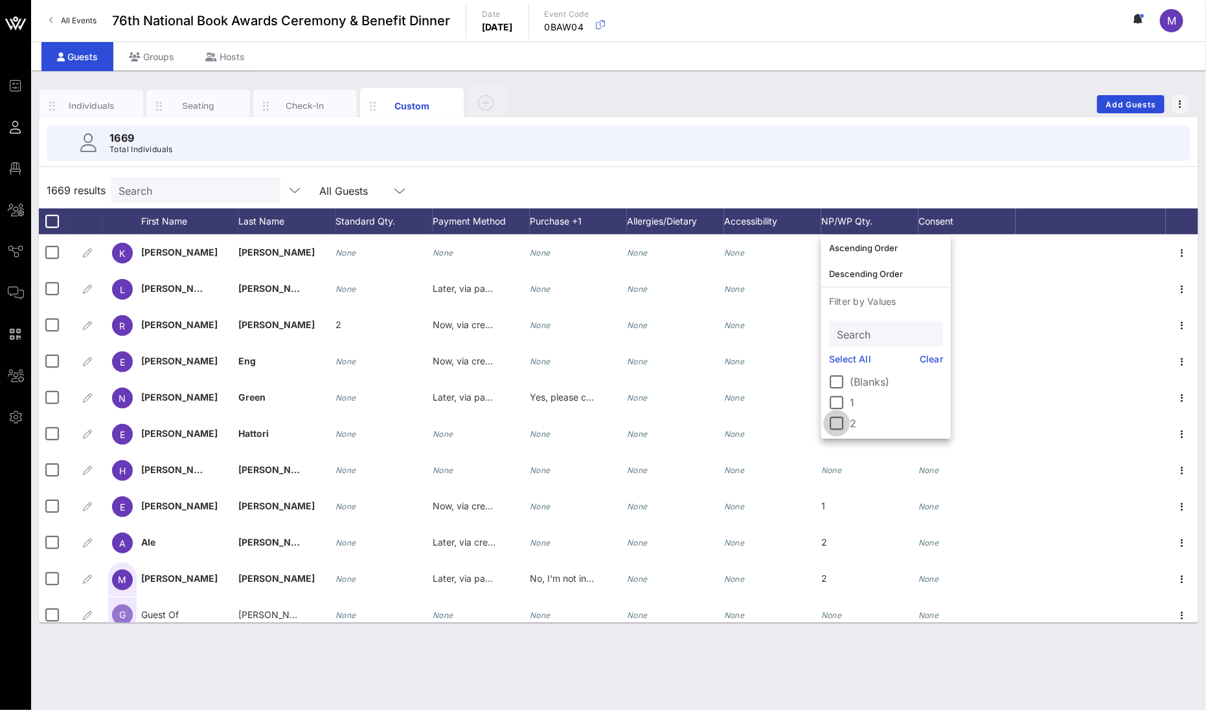
click at [840, 422] on div at bounding box center [837, 424] width 22 height 22
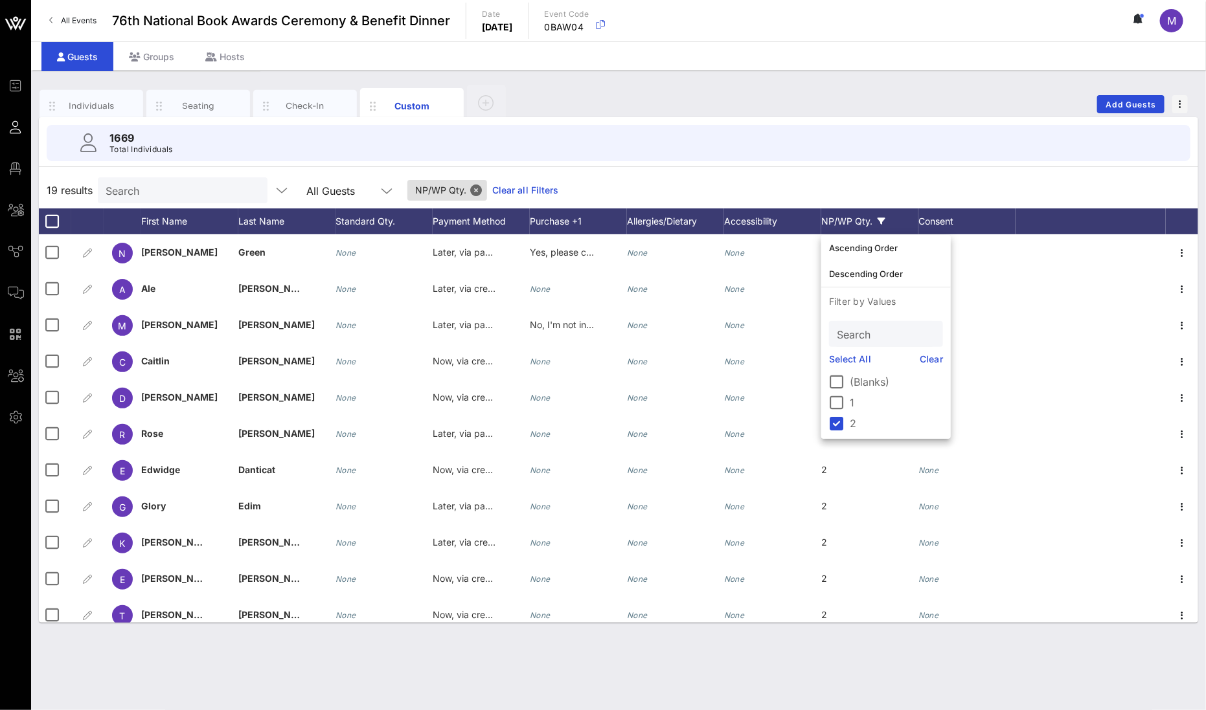
click at [775, 152] on div "1669 Total Individuals" at bounding box center [619, 143] width 1144 height 36
click at [96, 106] on div "Individuals" at bounding box center [92, 106] width 58 height 12
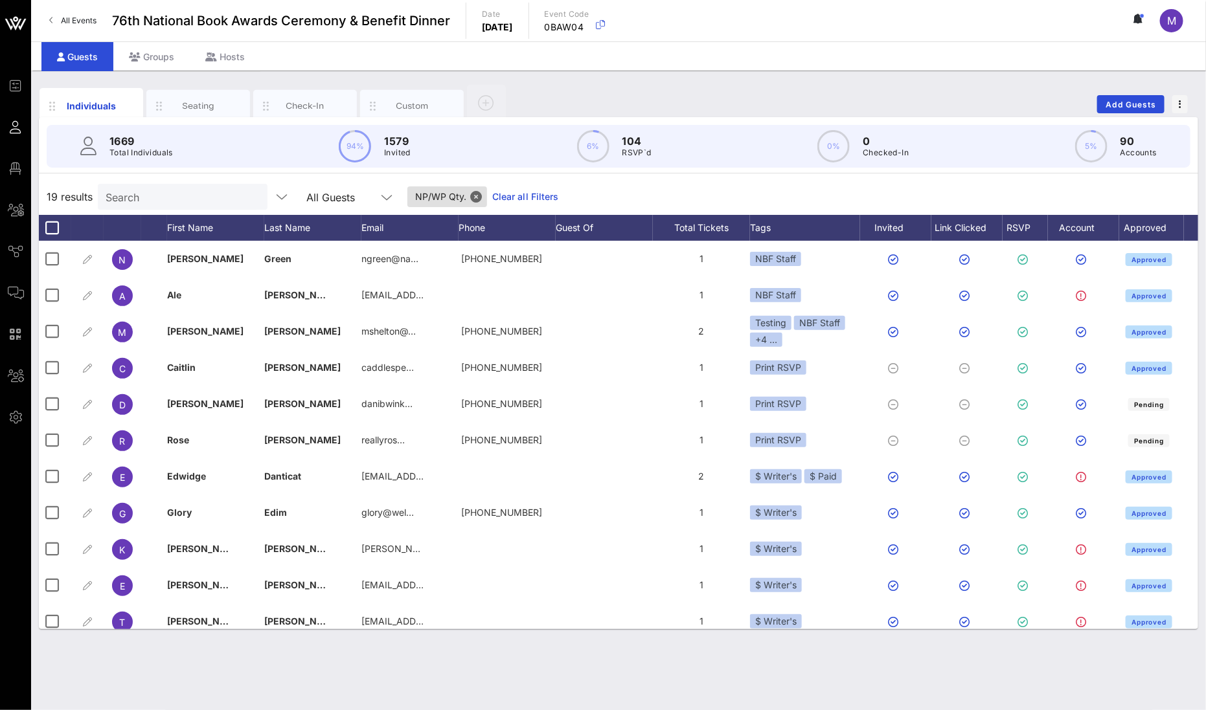
click at [610, 190] on div "19 results Search All Guests NP/WP Qty. Clear all Filters" at bounding box center [618, 197] width 1159 height 36
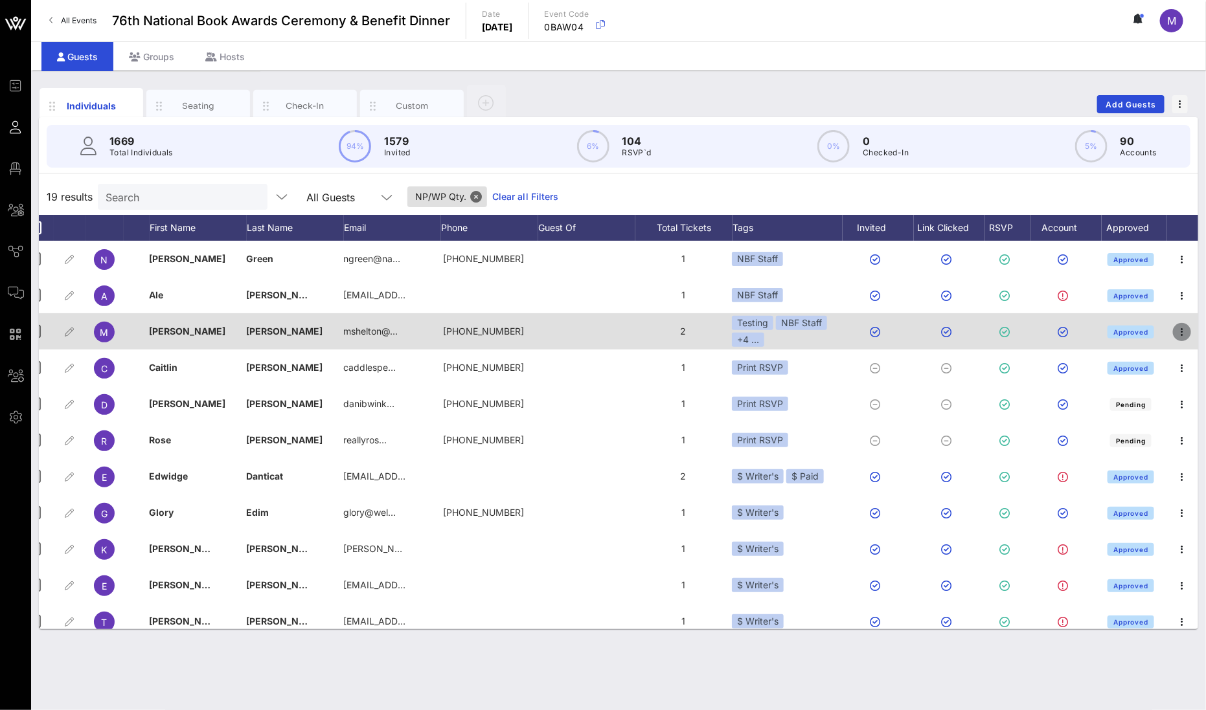
click at [1174, 329] on icon "button" at bounding box center [1182, 332] width 16 height 16
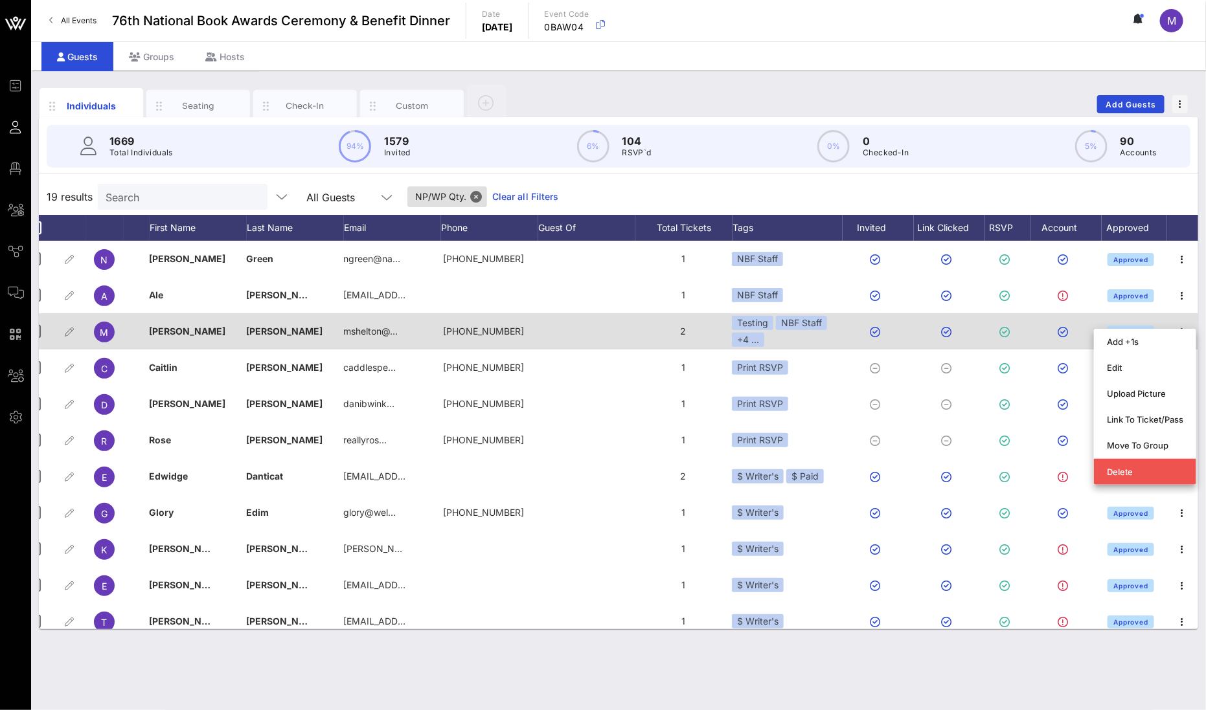
click at [670, 317] on div "2" at bounding box center [683, 331] width 97 height 36
click at [669, 332] on div "2" at bounding box center [683, 331] width 97 height 36
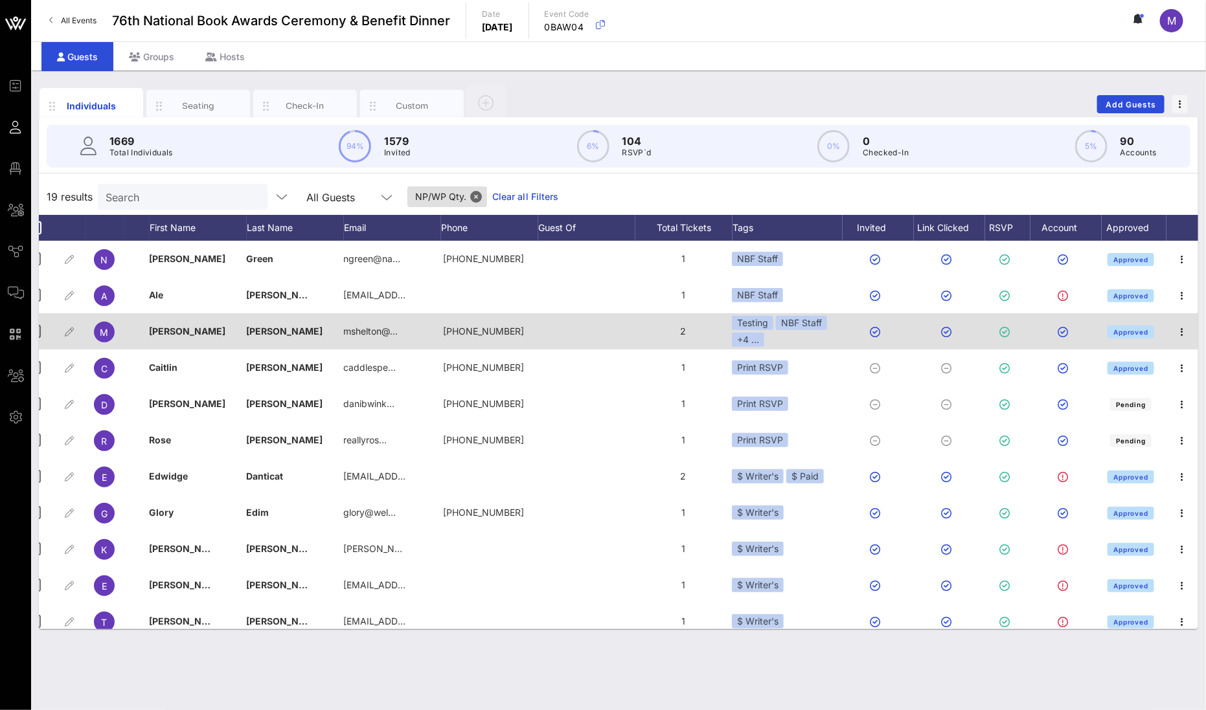
click at [669, 332] on div "2" at bounding box center [683, 331] width 97 height 36
click at [682, 331] on div "2" at bounding box center [683, 331] width 97 height 36
click at [652, 330] on div "2" at bounding box center [683, 331] width 97 height 36
click at [659, 328] on div "2" at bounding box center [683, 331] width 97 height 36
click at [667, 328] on div "2" at bounding box center [683, 331] width 97 height 36
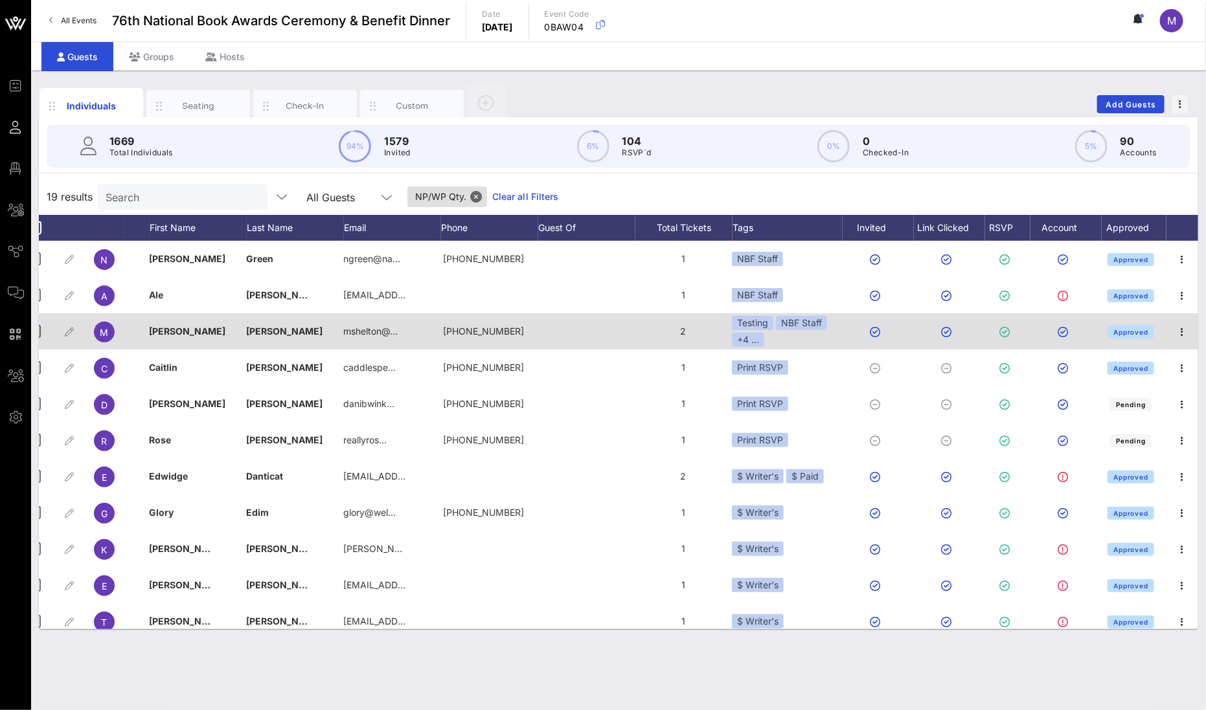
click at [666, 328] on div "2" at bounding box center [683, 331] width 97 height 36
click at [1174, 330] on icon "button" at bounding box center [1182, 332] width 16 height 16
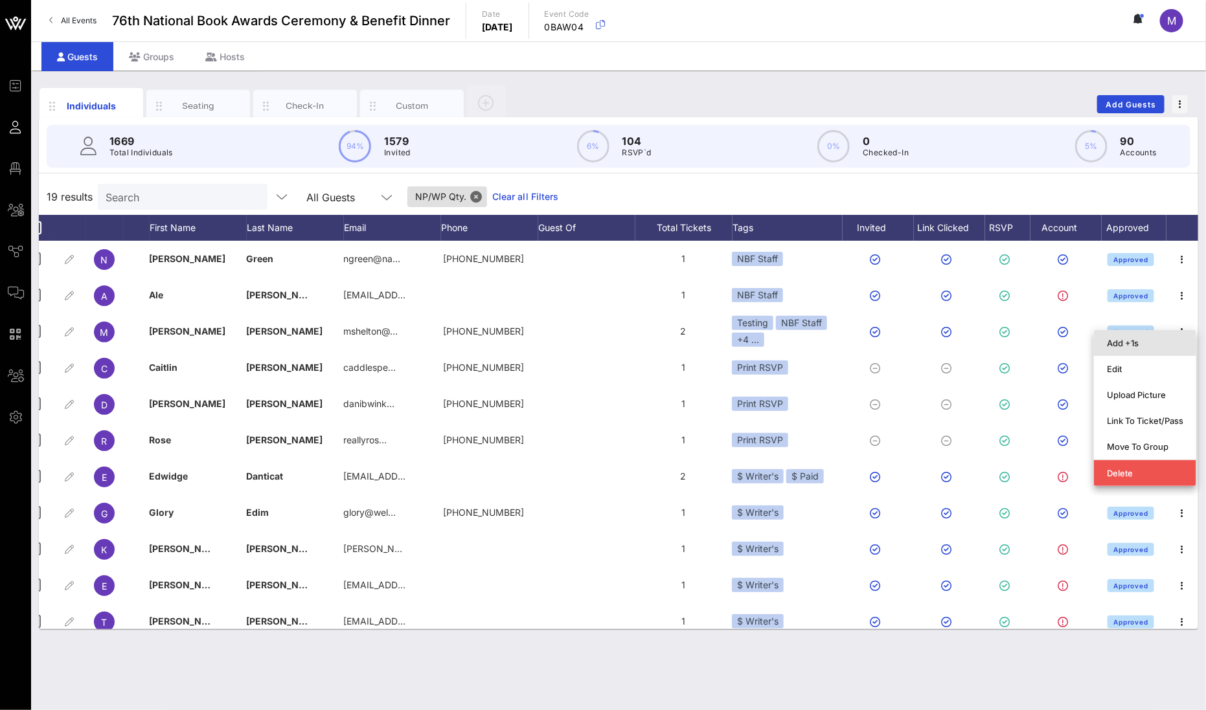
click at [1139, 335] on div "Add +1s" at bounding box center [1145, 343] width 76 height 21
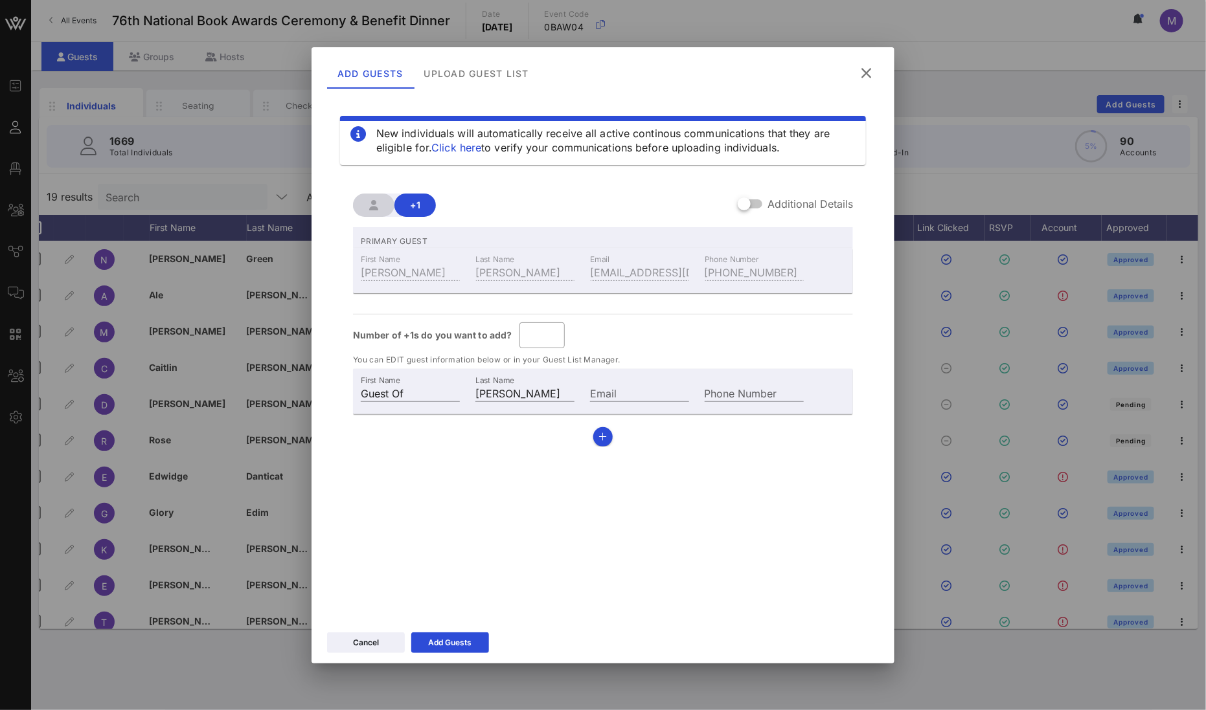
click at [865, 75] on icon at bounding box center [866, 73] width 18 height 16
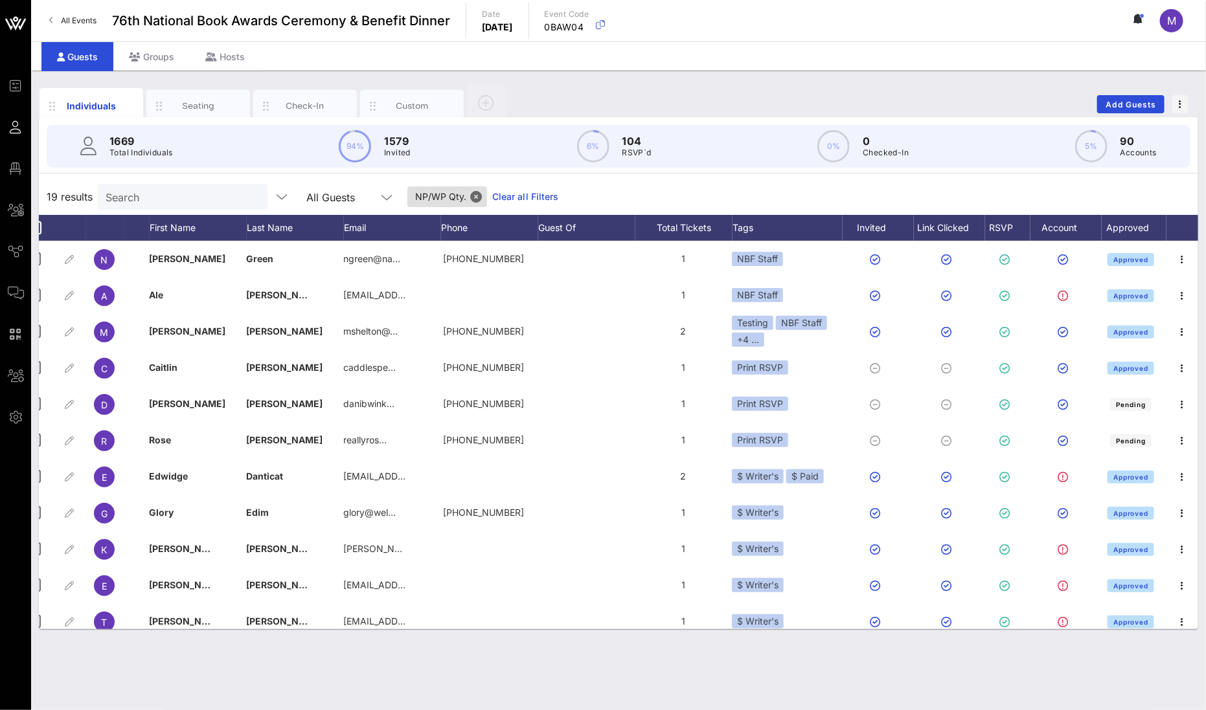
scroll to position [0, 0]
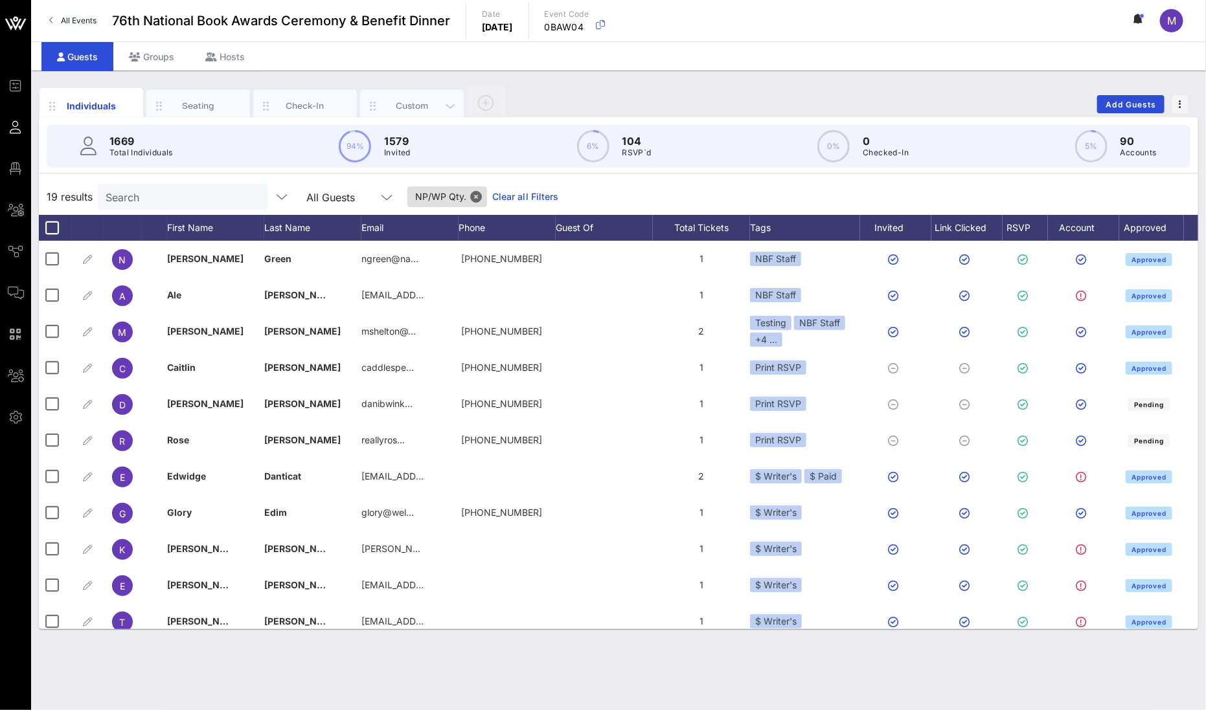
click at [415, 101] on div "Custom" at bounding box center [412, 106] width 58 height 12
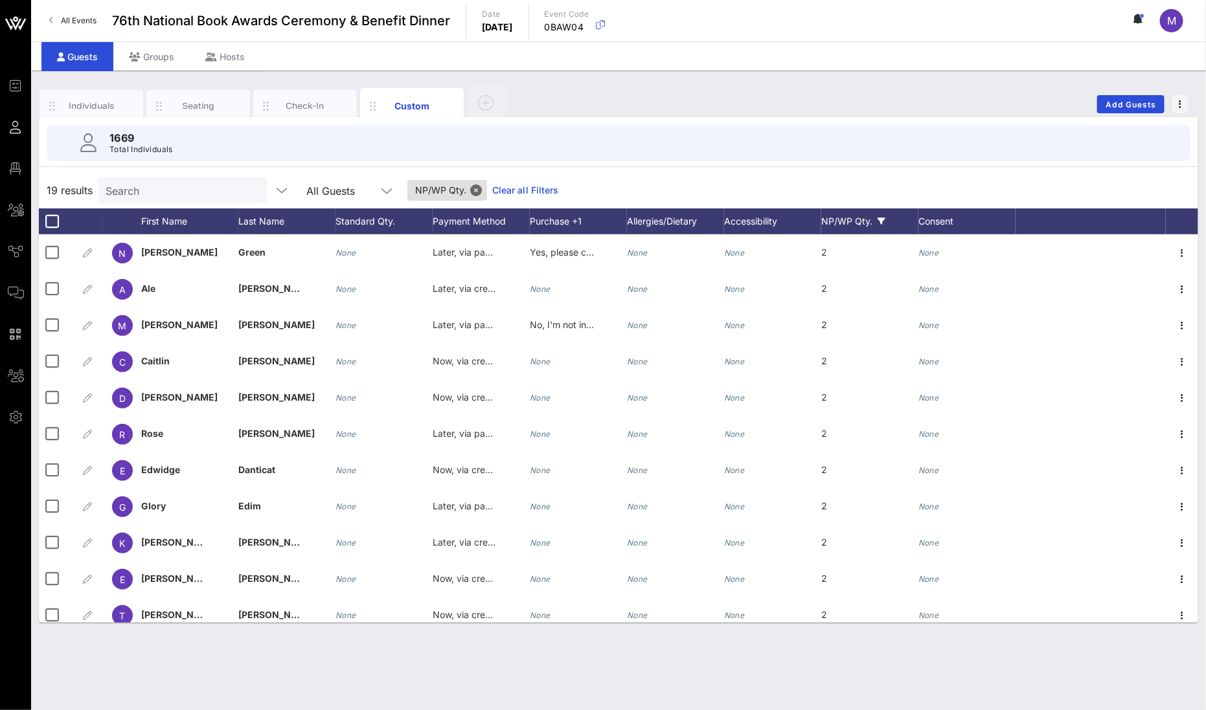
click at [843, 165] on div "1669 Total Individuals" at bounding box center [618, 143] width 1175 height 52
click at [534, 135] on div "1669 Total Individuals" at bounding box center [619, 143] width 1144 height 36
drag, startPoint x: 101, startPoint y: 104, endPoint x: 112, endPoint y: 104, distance: 11.0
click at [101, 104] on div "Individuals" at bounding box center [92, 106] width 58 height 12
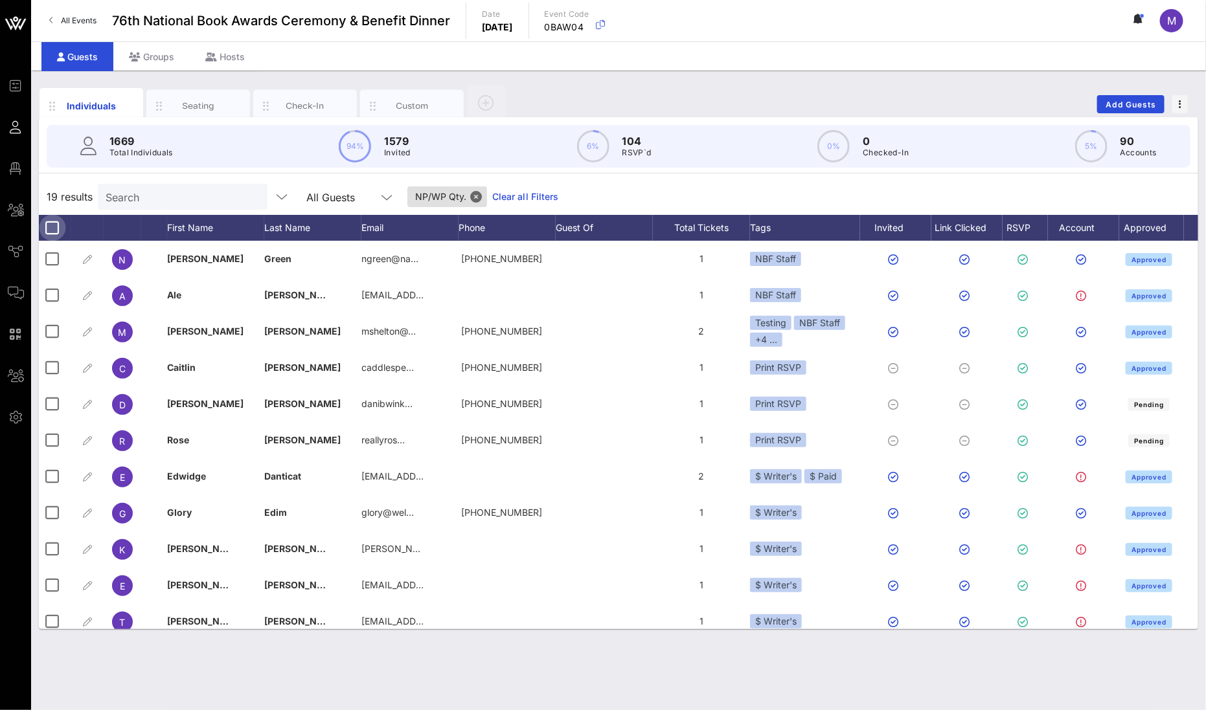
click at [52, 227] on div at bounding box center [52, 228] width 22 height 22
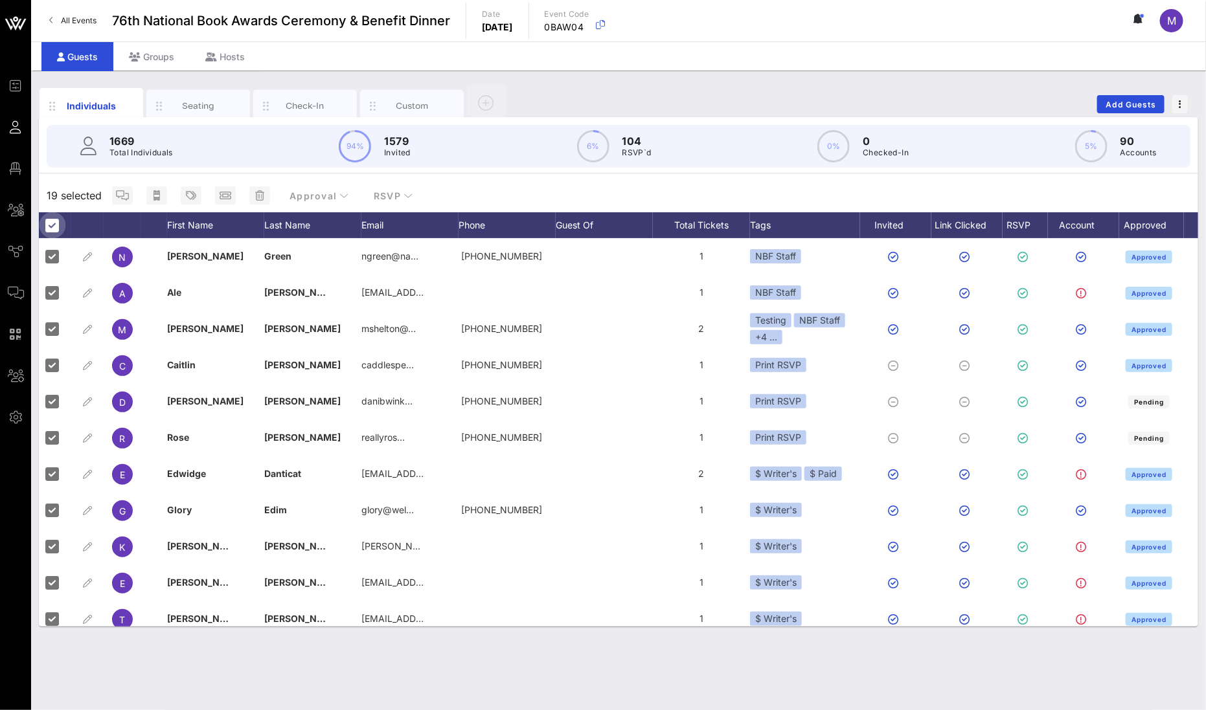
click at [54, 220] on div at bounding box center [52, 225] width 22 height 22
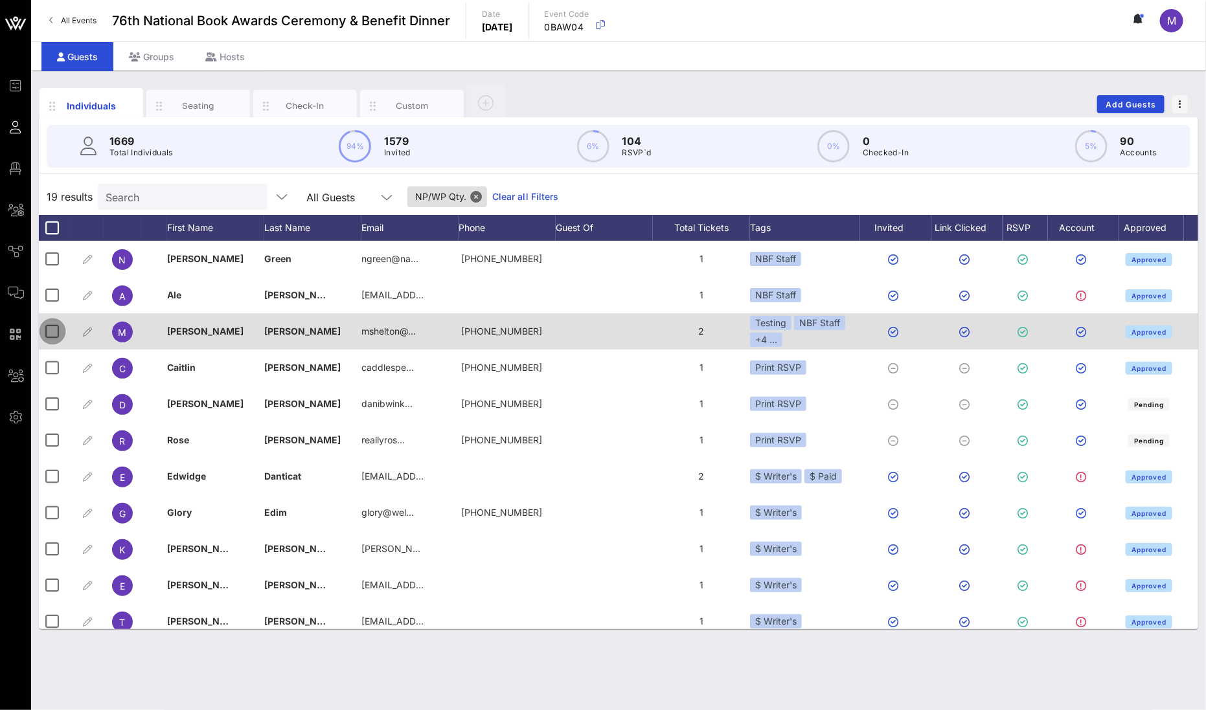
click at [51, 335] on div at bounding box center [52, 332] width 22 height 22
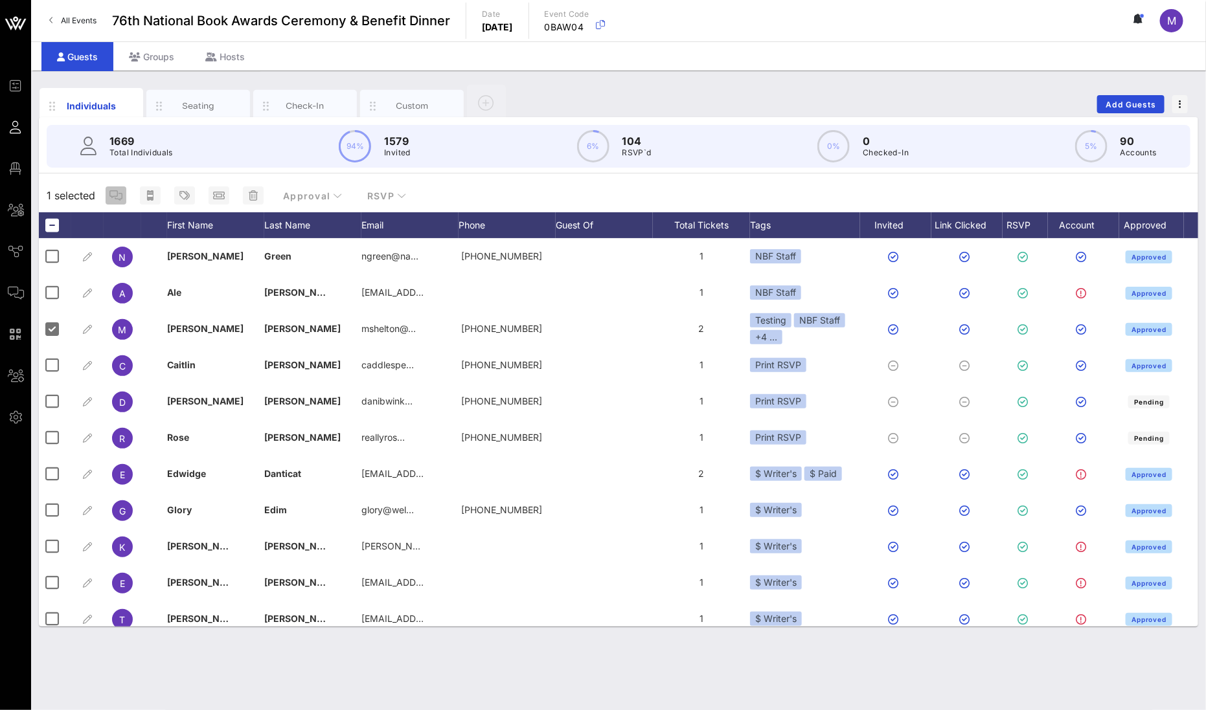
click at [109, 199] on icon "button" at bounding box center [115, 195] width 13 height 10
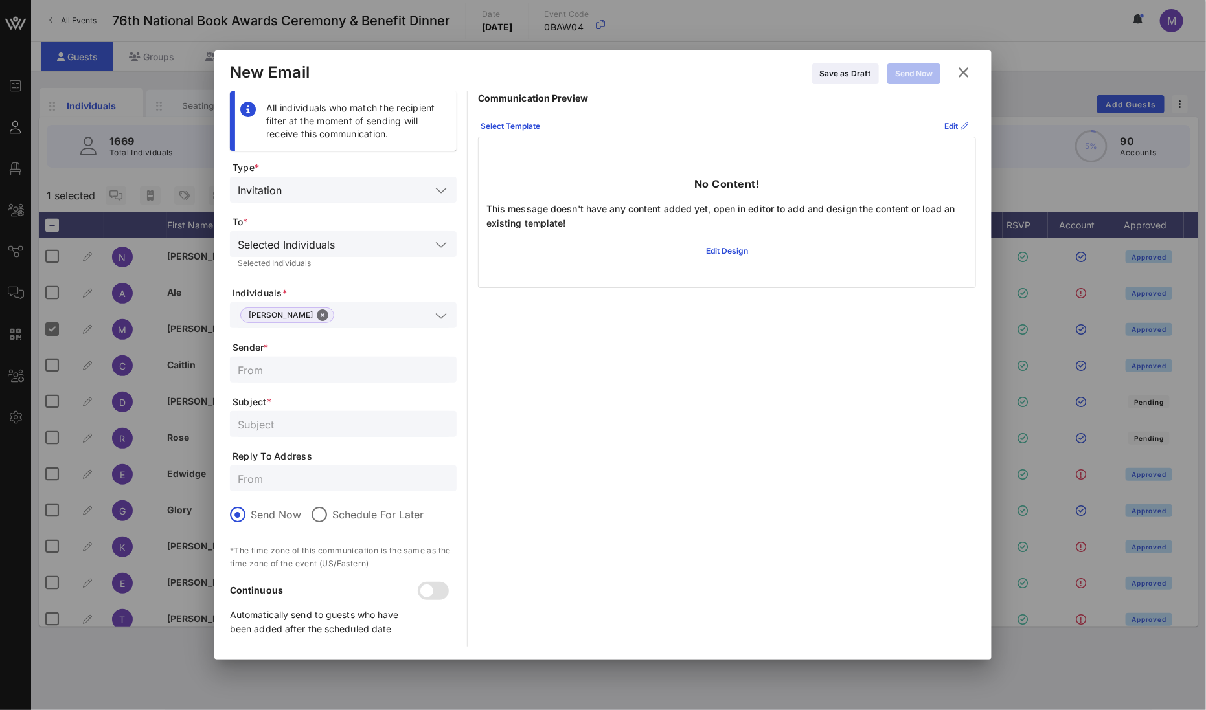
click at [424, 181] on input "text" at bounding box center [359, 189] width 144 height 17
click at [405, 163] on span "Type *" at bounding box center [345, 167] width 224 height 13
click at [539, 124] on div "Select Template" at bounding box center [511, 126] width 60 height 13
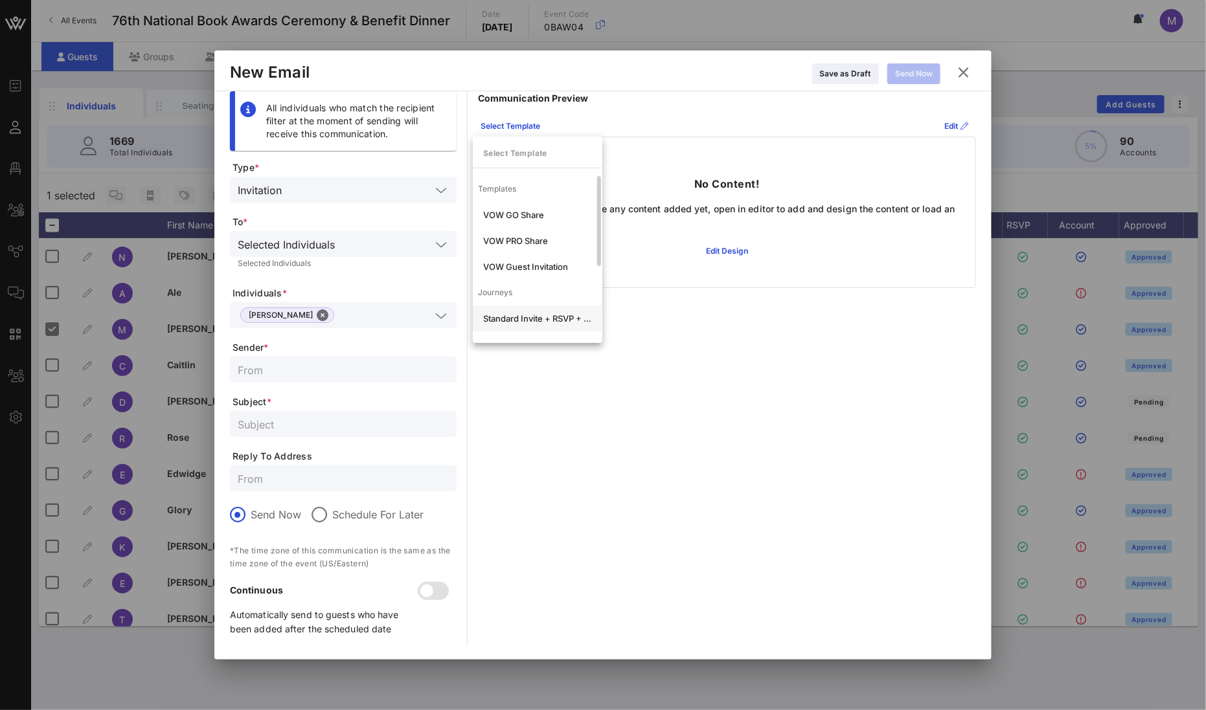
scroll to position [128, 0]
click at [533, 268] on div "Standard Payment Prompt" at bounding box center [537, 269] width 109 height 10
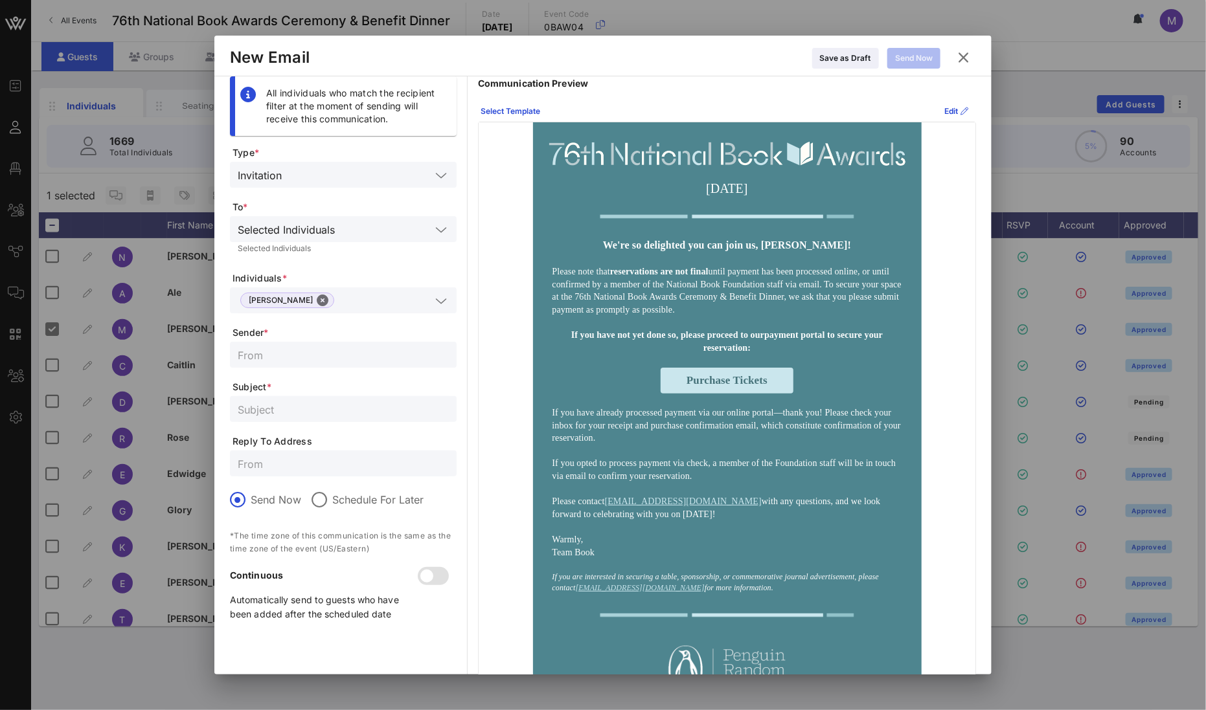
click at [966, 57] on icon at bounding box center [963, 57] width 22 height 23
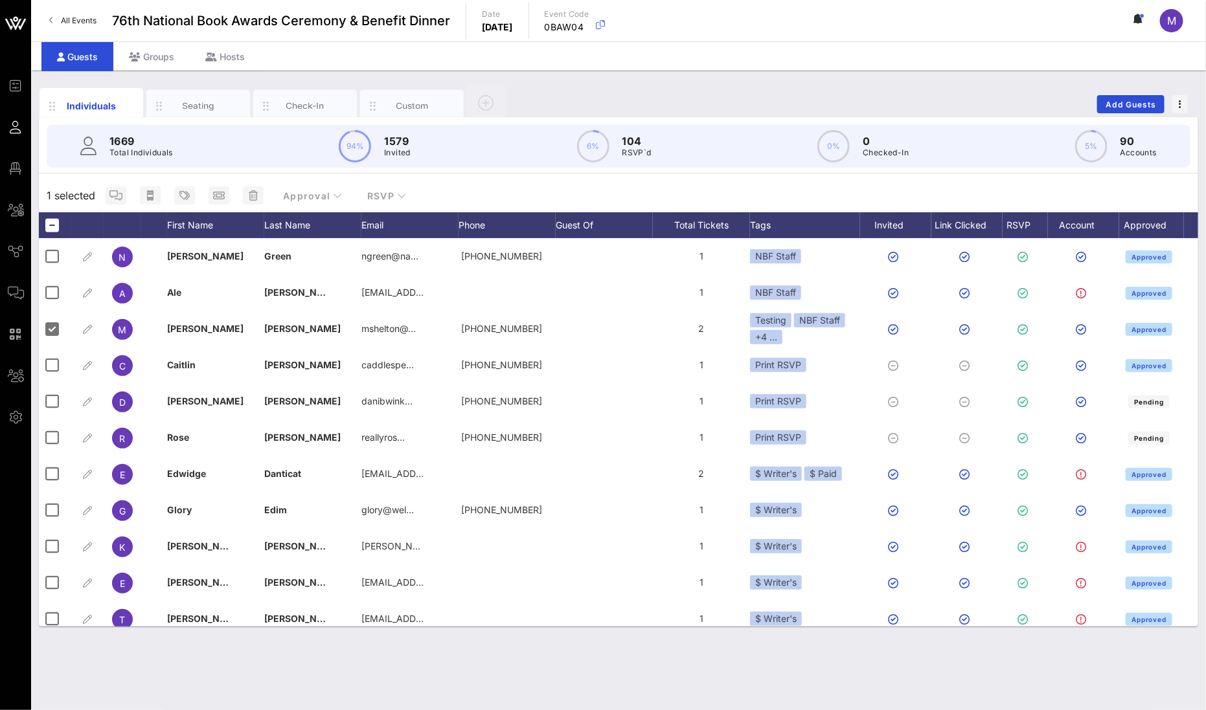
drag, startPoint x: 45, startPoint y: 225, endPoint x: 127, endPoint y: 210, distance: 83.6
click at [45, 225] on div at bounding box center [52, 225] width 22 height 22
click at [608, 84] on div "Individuals Seating Check-In Custom Add Guests" at bounding box center [618, 104] width 1159 height 41
click at [1184, 105] on span "button" at bounding box center [1180, 104] width 16 height 9
click at [964, 98] on div "Individuals Seating Check-In Custom Add Guests" at bounding box center [618, 104] width 1159 height 41
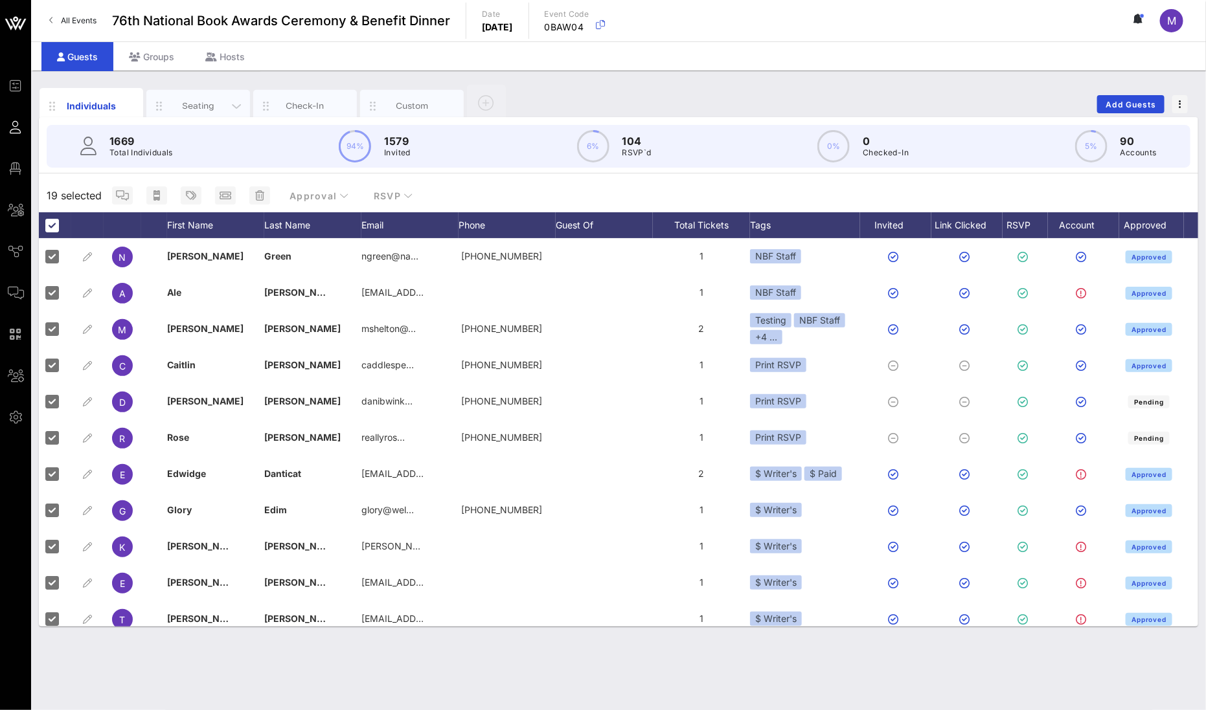
click at [218, 104] on div "Seating" at bounding box center [199, 106] width 58 height 12
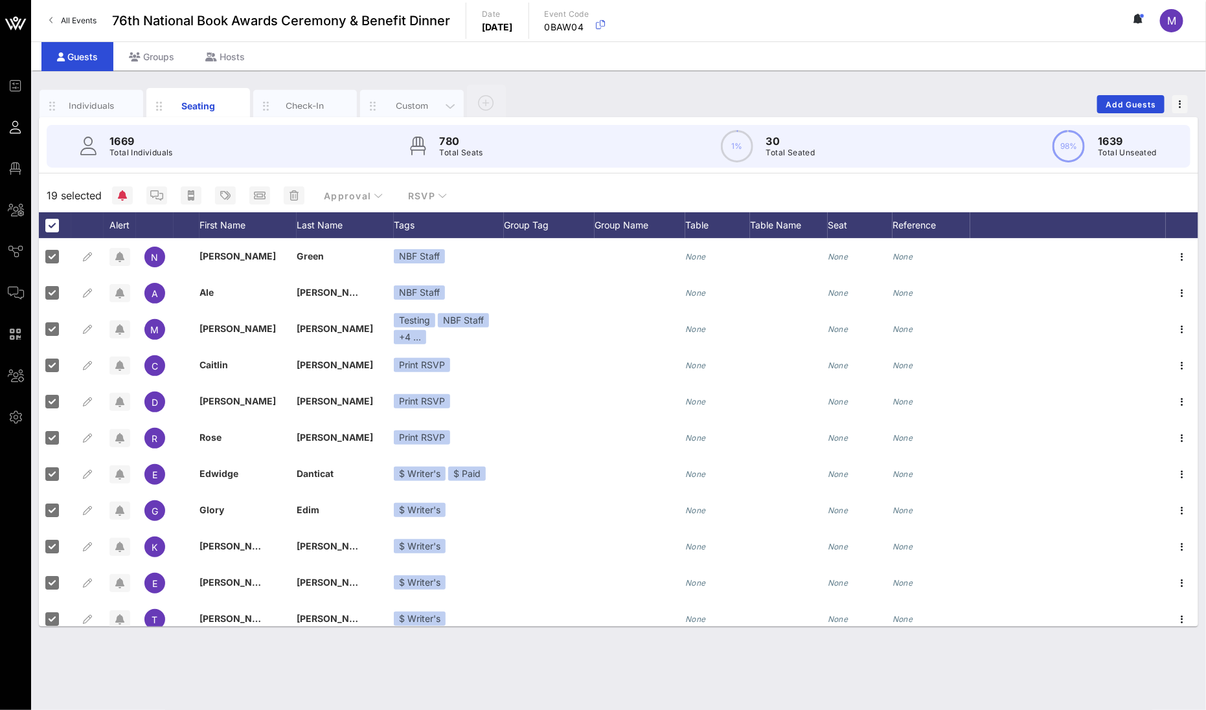
drag, startPoint x: 323, startPoint y: 104, endPoint x: 459, endPoint y: 95, distance: 137.0
click at [323, 104] on div "Check-In" at bounding box center [306, 106] width 58 height 12
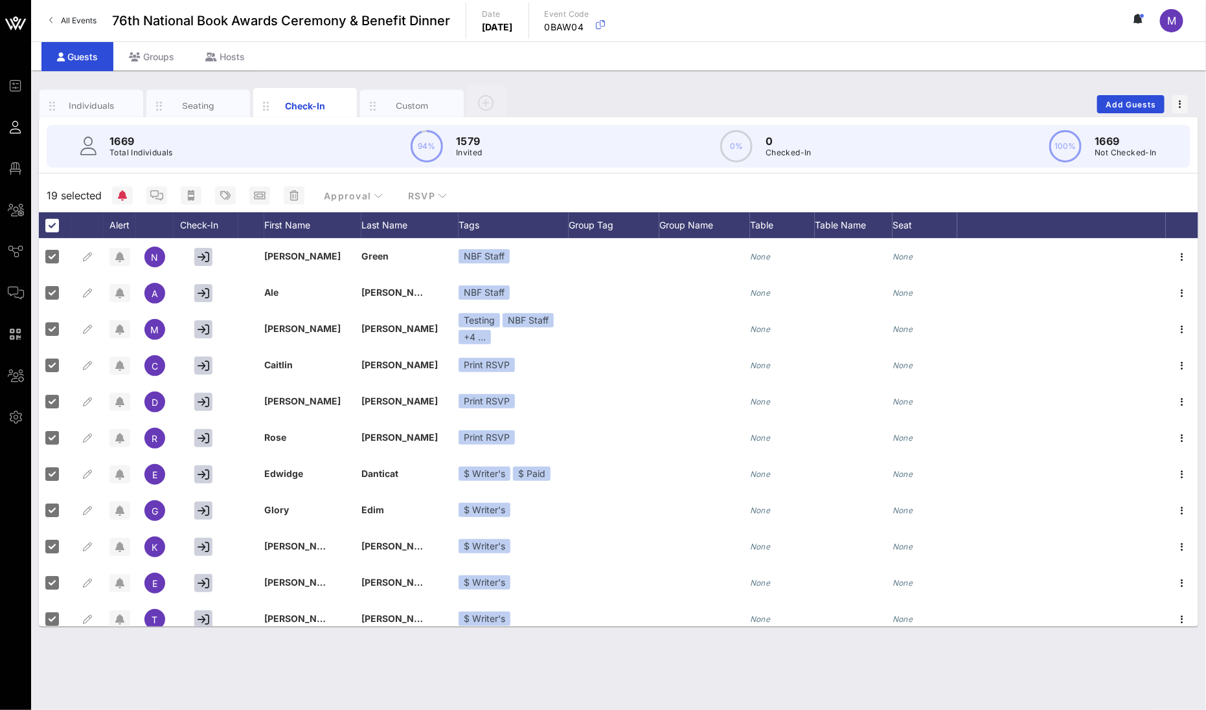
click at [1188, 106] on div "Individuals Seating Check-In Custom Add Guests" at bounding box center [618, 104] width 1159 height 41
click at [1182, 104] on span "button" at bounding box center [1180, 104] width 16 height 9
click at [958, 82] on div "Individuals Seating Check-In Custom Add Guests 1669 Total Individuals 94% 1579 …" at bounding box center [618, 391] width 1175 height 640
click at [87, 106] on div "Individuals" at bounding box center [92, 106] width 58 height 12
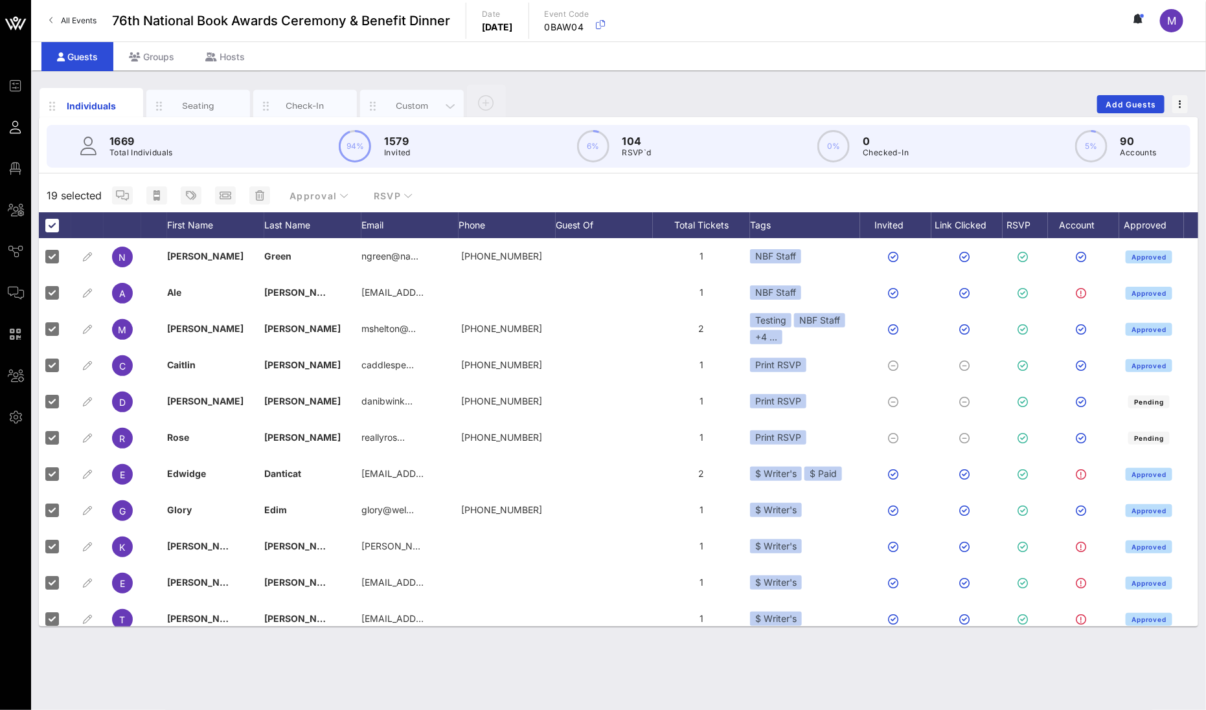
click at [416, 109] on div "Custom" at bounding box center [412, 106] width 58 height 12
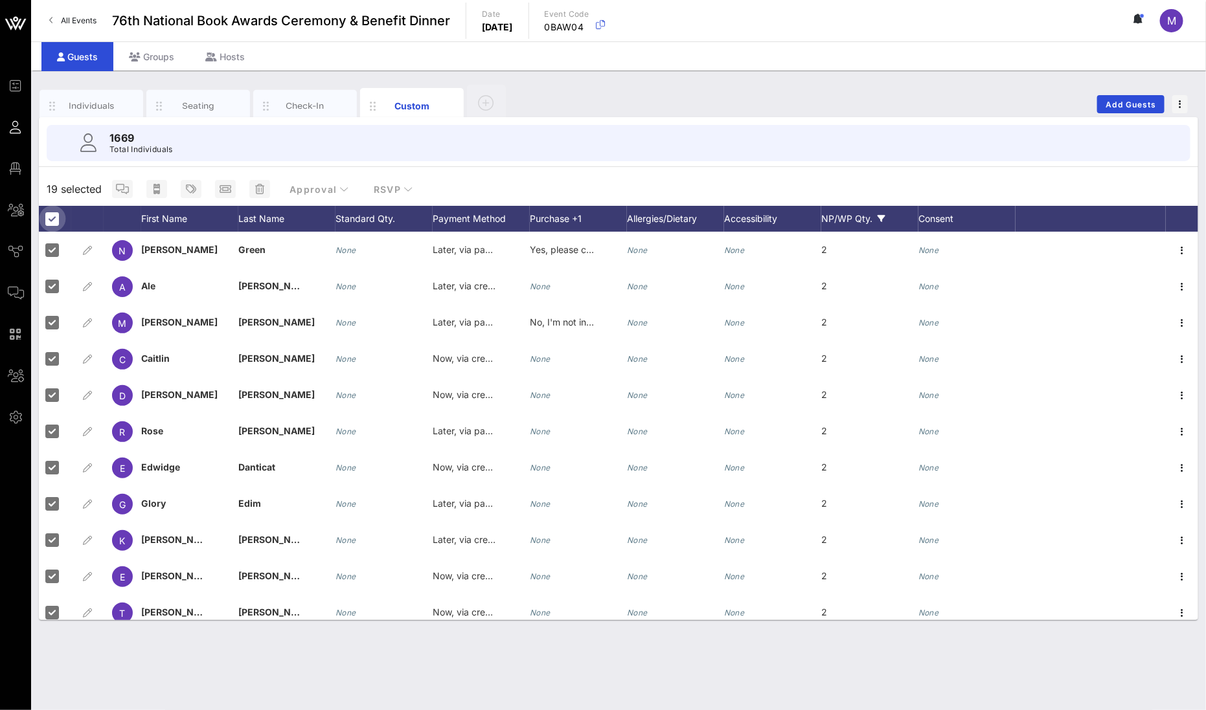
click at [49, 218] on div at bounding box center [52, 219] width 22 height 22
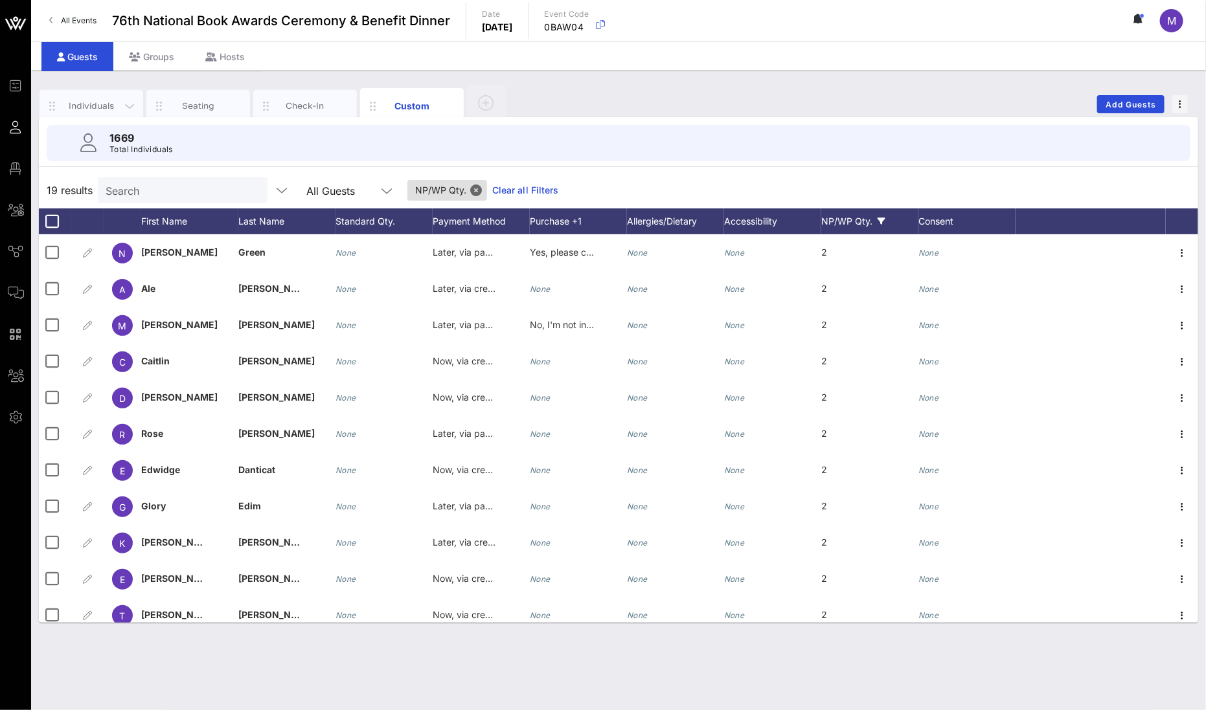
click at [106, 115] on div "Individuals" at bounding box center [92, 106] width 104 height 32
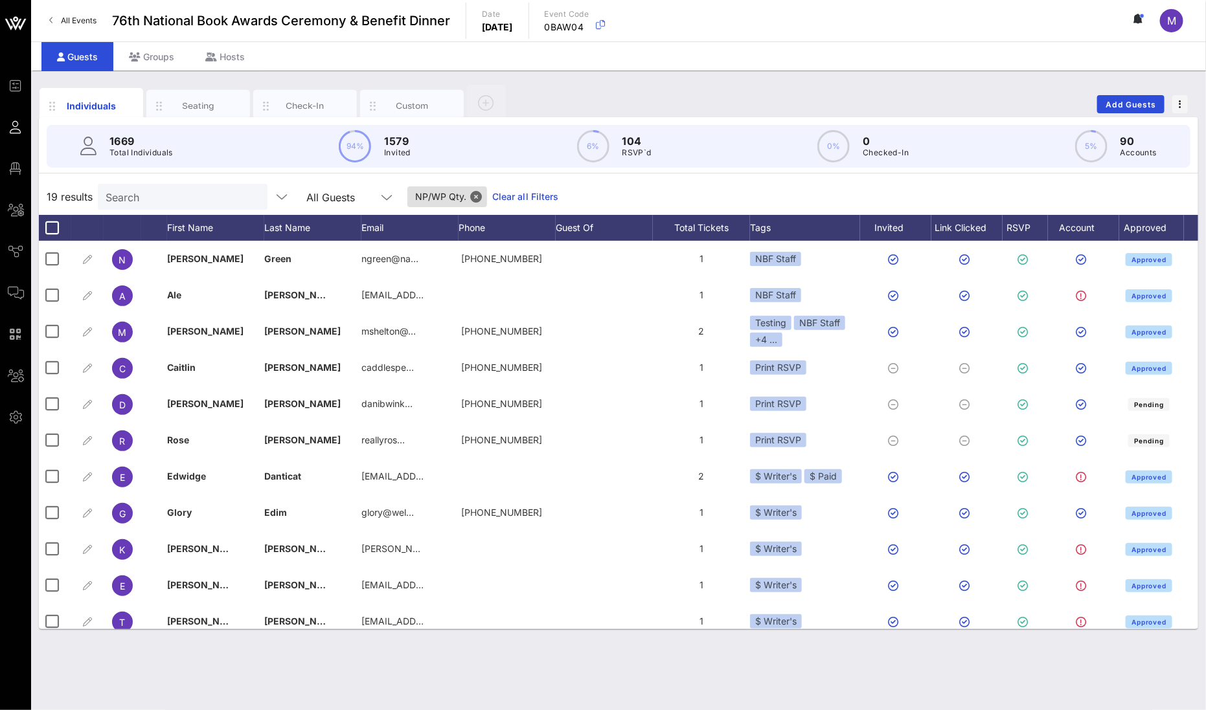
click at [760, 80] on div "Individuals Seating Check-In Custom Add Guests 1669 Total Individuals 94% 1579 …" at bounding box center [618, 391] width 1175 height 640
click at [153, 55] on div "Groups" at bounding box center [151, 56] width 76 height 29
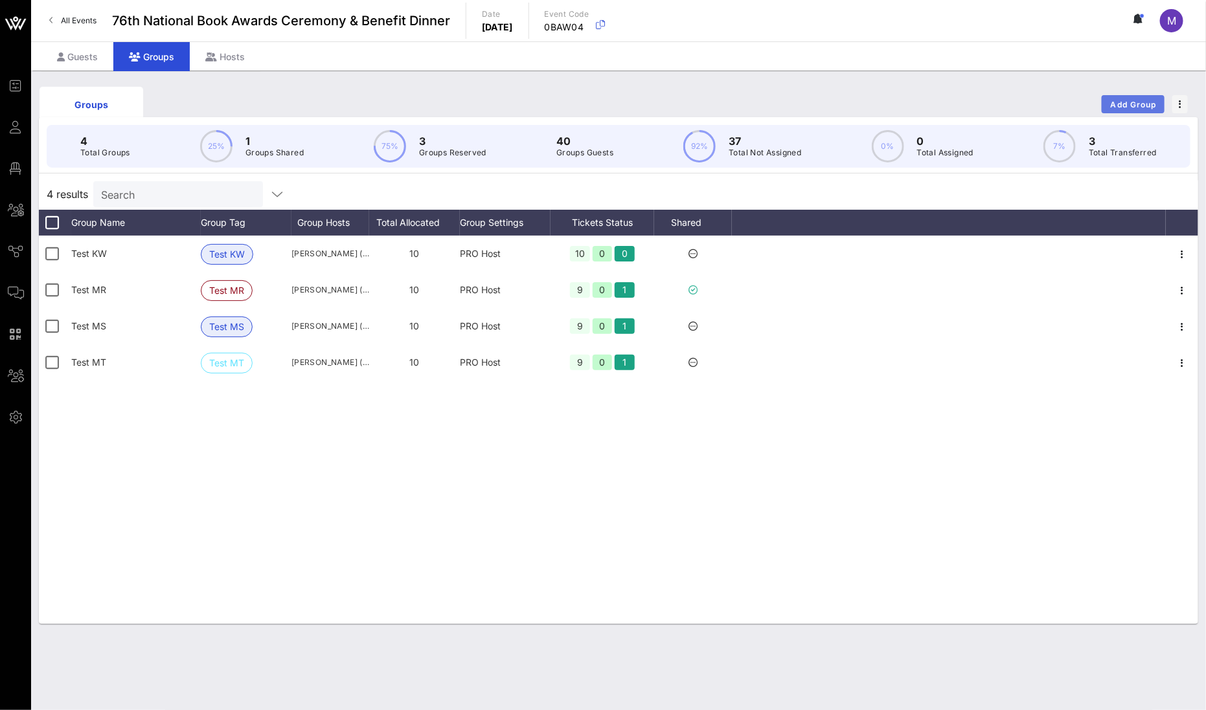
click at [1120, 100] on span "Add Group" at bounding box center [1133, 105] width 47 height 10
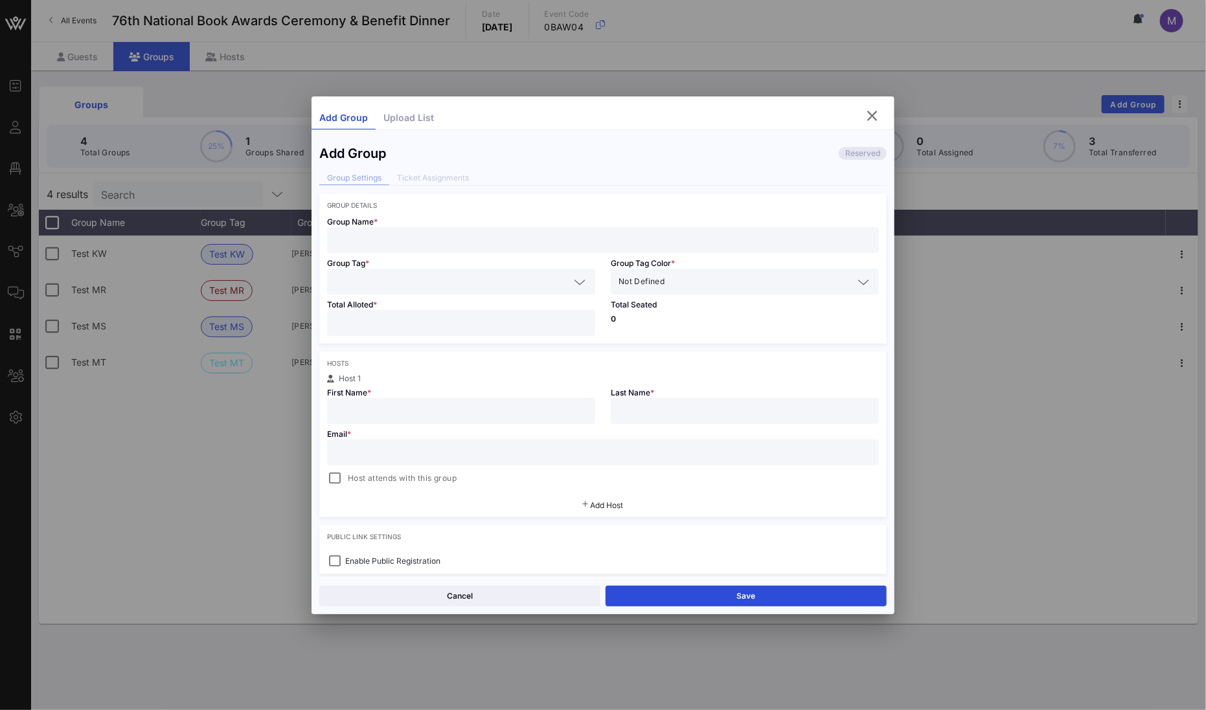
click at [489, 238] on input "text" at bounding box center [603, 240] width 536 height 17
type input "PRH Test"
click at [487, 282] on input "text" at bounding box center [452, 281] width 234 height 17
type input "PRH 1"
click at [444, 337] on div "Total Alloted *" at bounding box center [461, 319] width 284 height 49
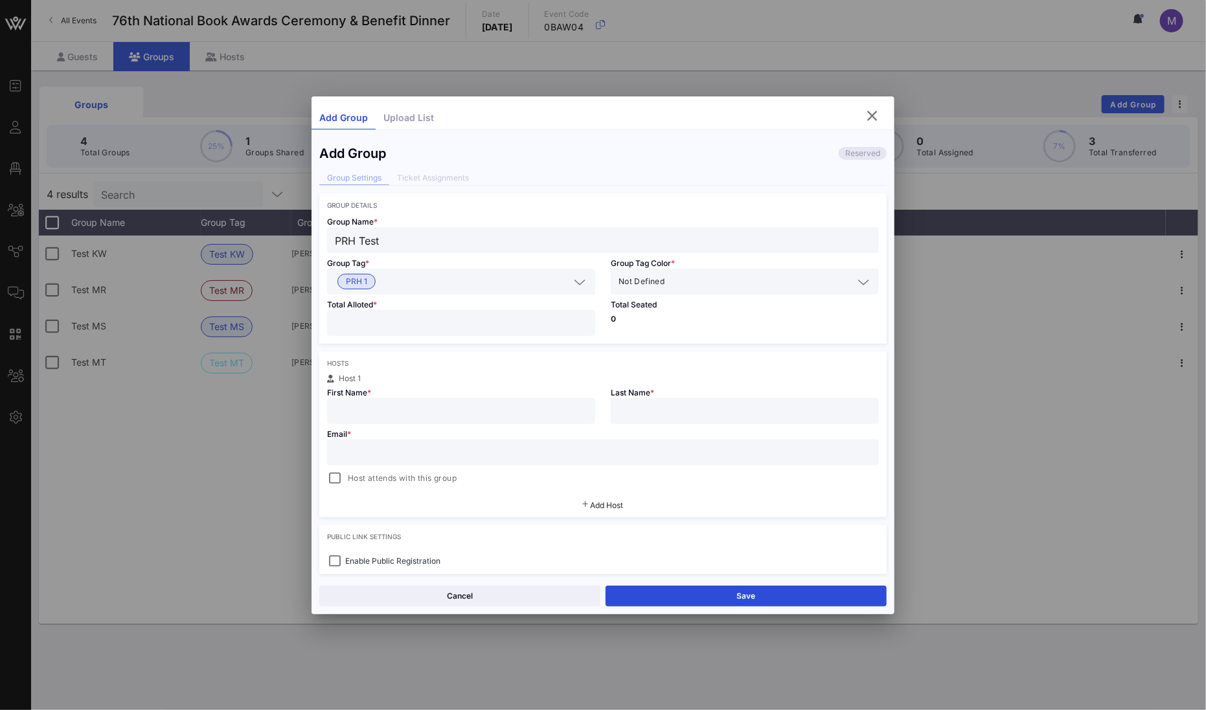
click at [433, 323] on input "number" at bounding box center [461, 323] width 253 height 17
type input "**"
click at [495, 369] on div "Hosts Host 1 First Name * Last Name * Email * Host attends with this group Add …" at bounding box center [602, 435] width 567 height 166
click at [646, 356] on div "Hosts Host 1 First Name * Last Name * Email * Host attends with this group Add …" at bounding box center [602, 435] width 567 height 166
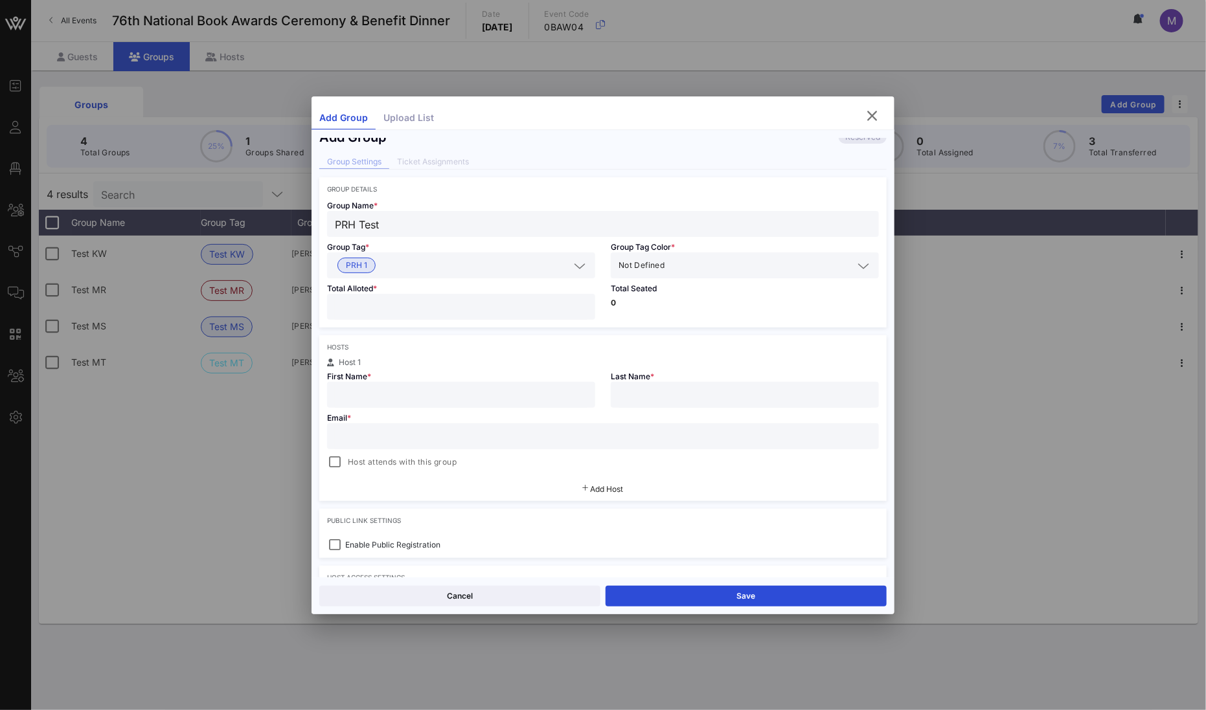
click at [532, 409] on div "Email * Host attends with this group" at bounding box center [602, 439] width 567 height 62
click at [531, 400] on input "text" at bounding box center [461, 395] width 253 height 17
type input "V"
type input "PRH"
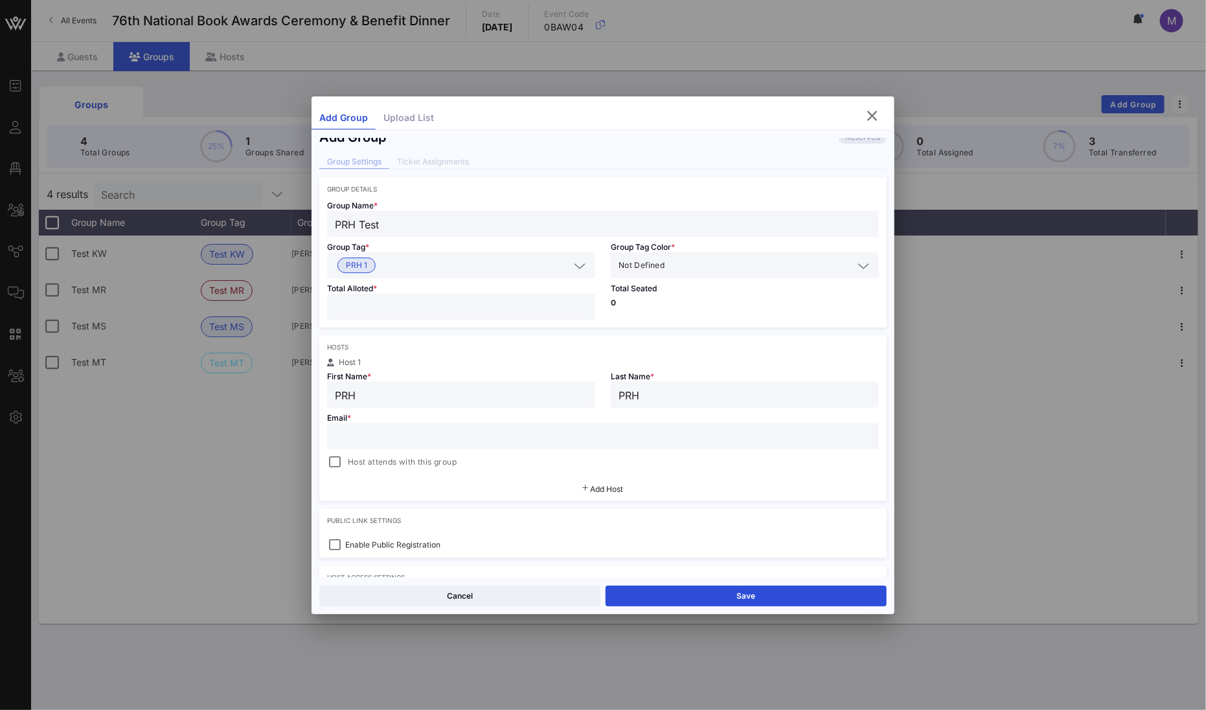
click at [549, 440] on input "text" at bounding box center [603, 436] width 536 height 17
type input "mshelton@nationalbook.or"
type input "[PERSON_NAME]"
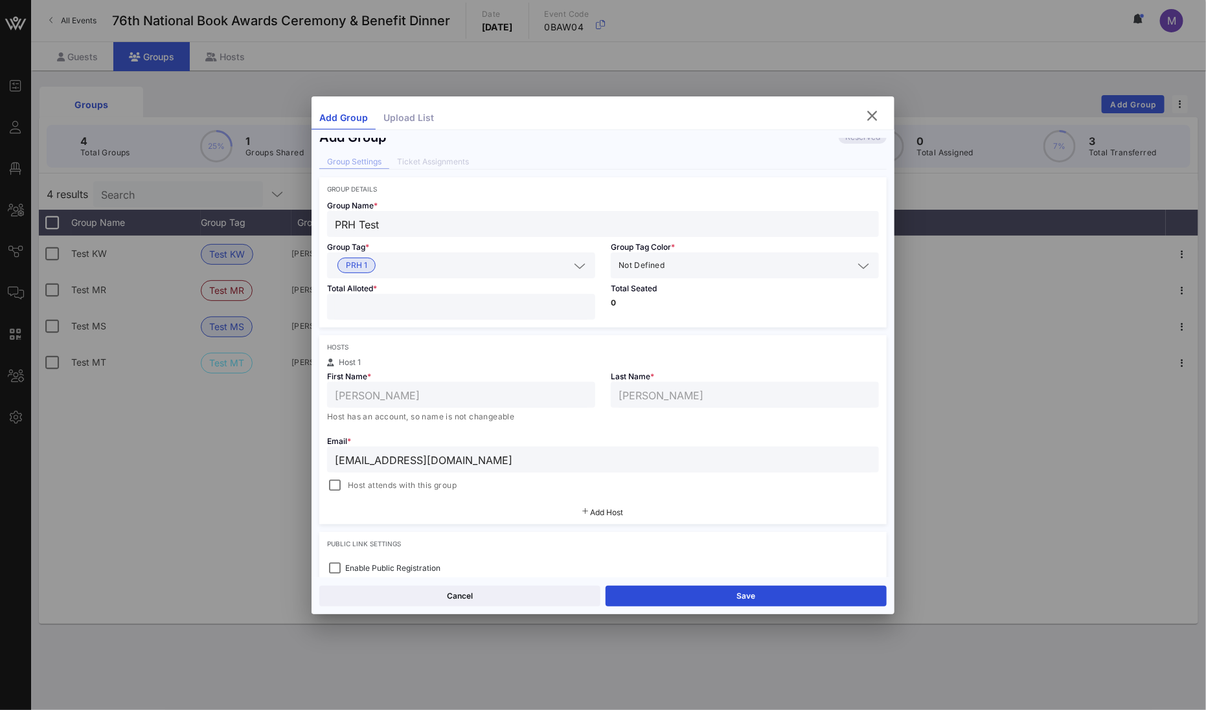
click at [552, 405] on div "[PERSON_NAME]" at bounding box center [461, 395] width 253 height 26
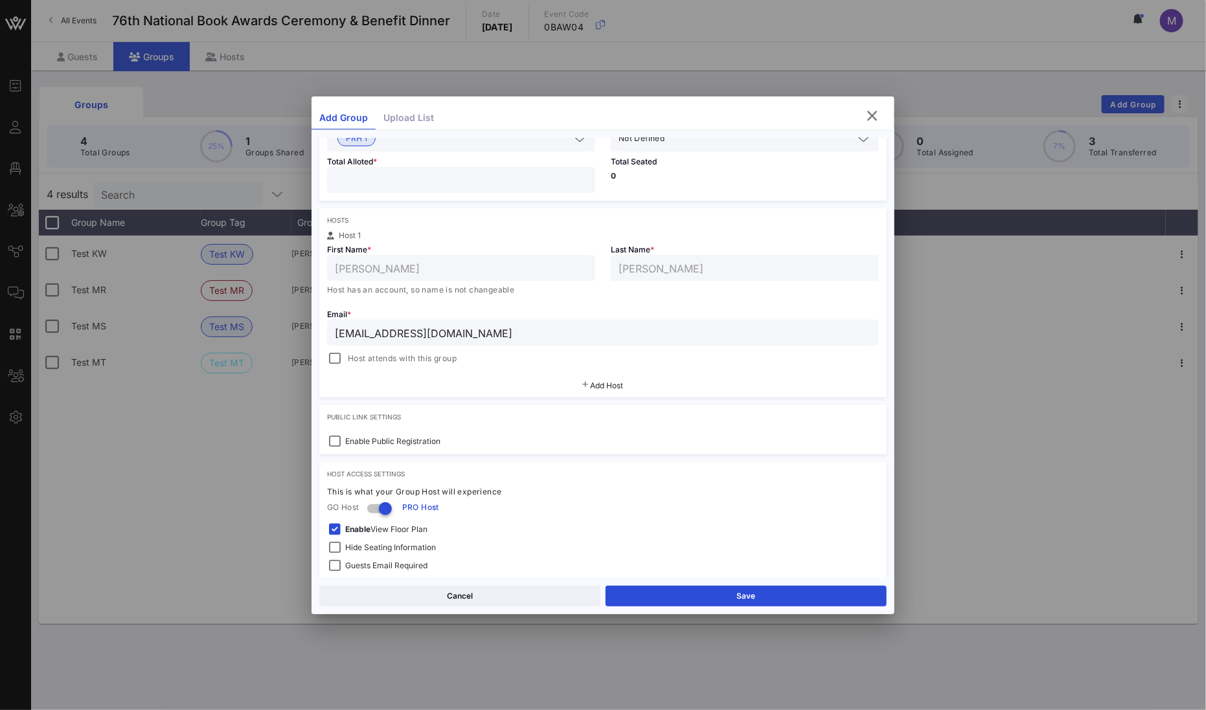
scroll to position [0, 0]
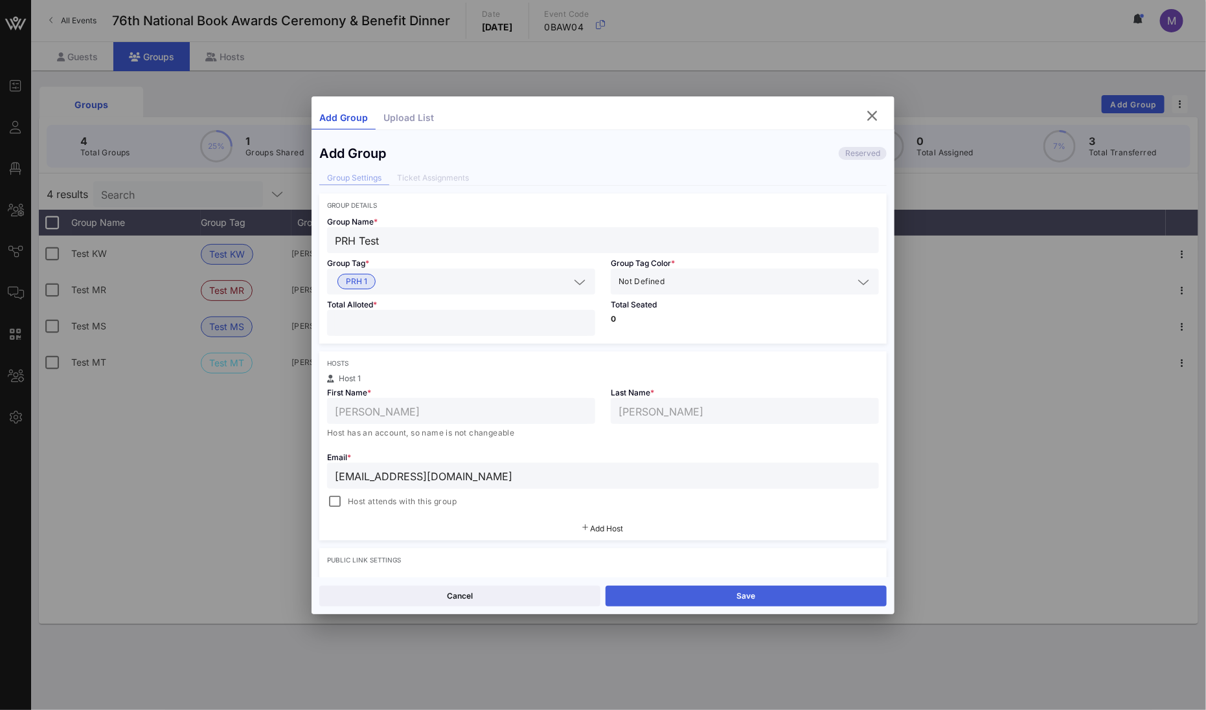
type input "[EMAIL_ADDRESS][DOMAIN_NAME]"
click at [754, 596] on button "Save" at bounding box center [746, 596] width 281 height 21
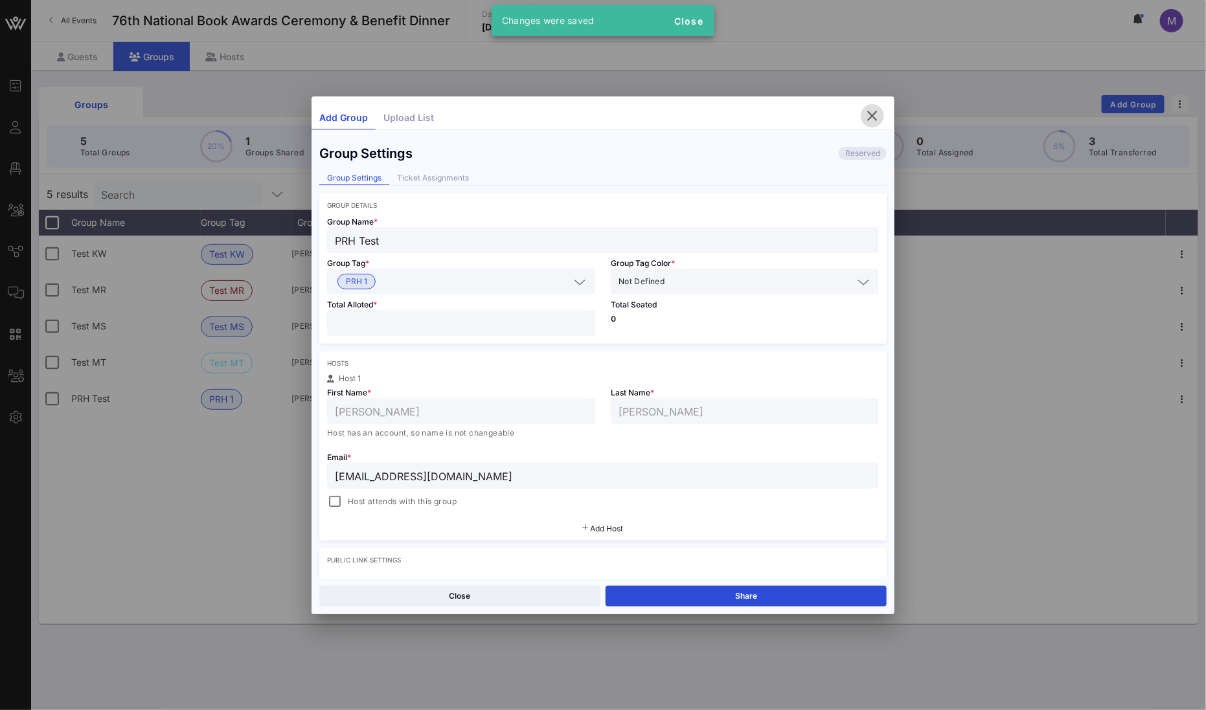
click at [872, 115] on icon "button" at bounding box center [873, 116] width 16 height 16
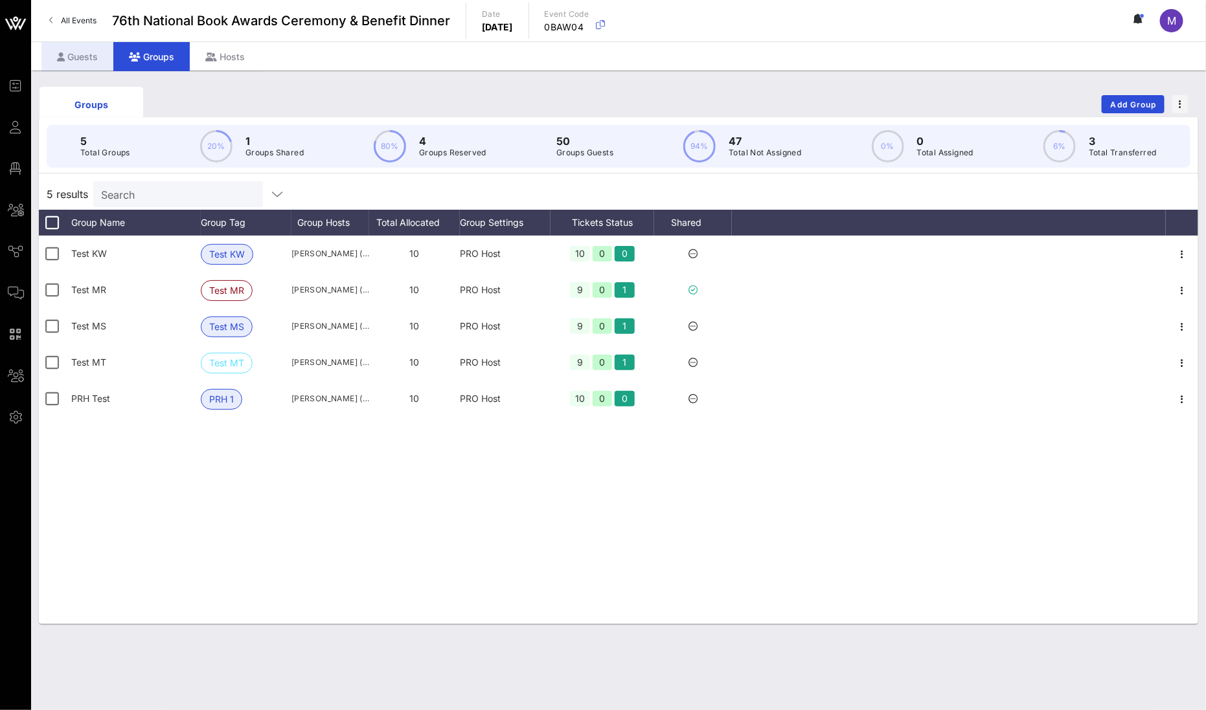
click at [76, 56] on div "Guests" at bounding box center [77, 56] width 72 height 29
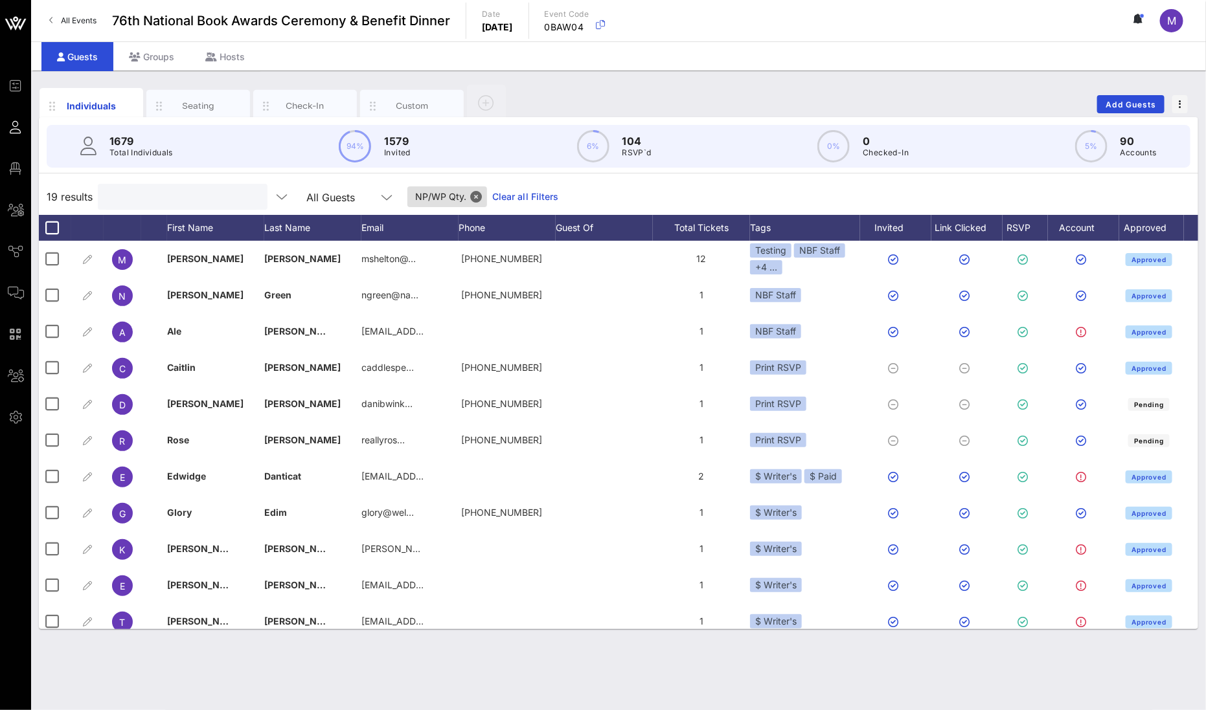
click at [175, 203] on input "text" at bounding box center [182, 196] width 152 height 17
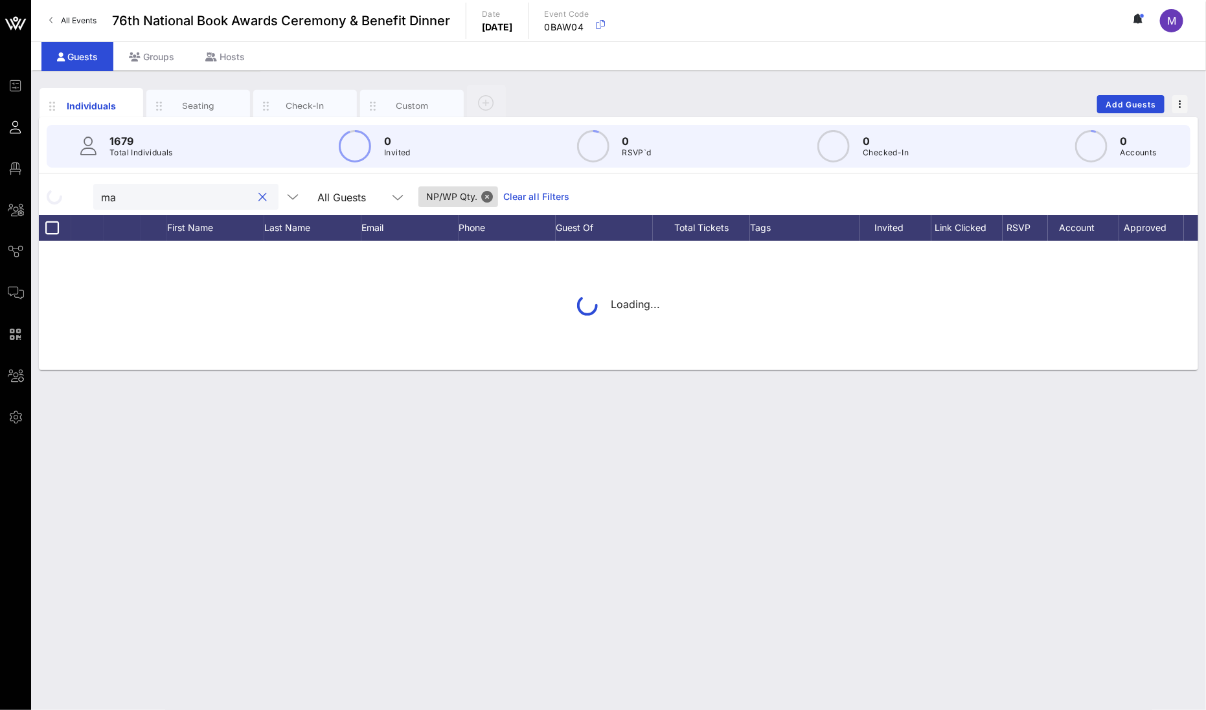
type input "m"
type input "prh"
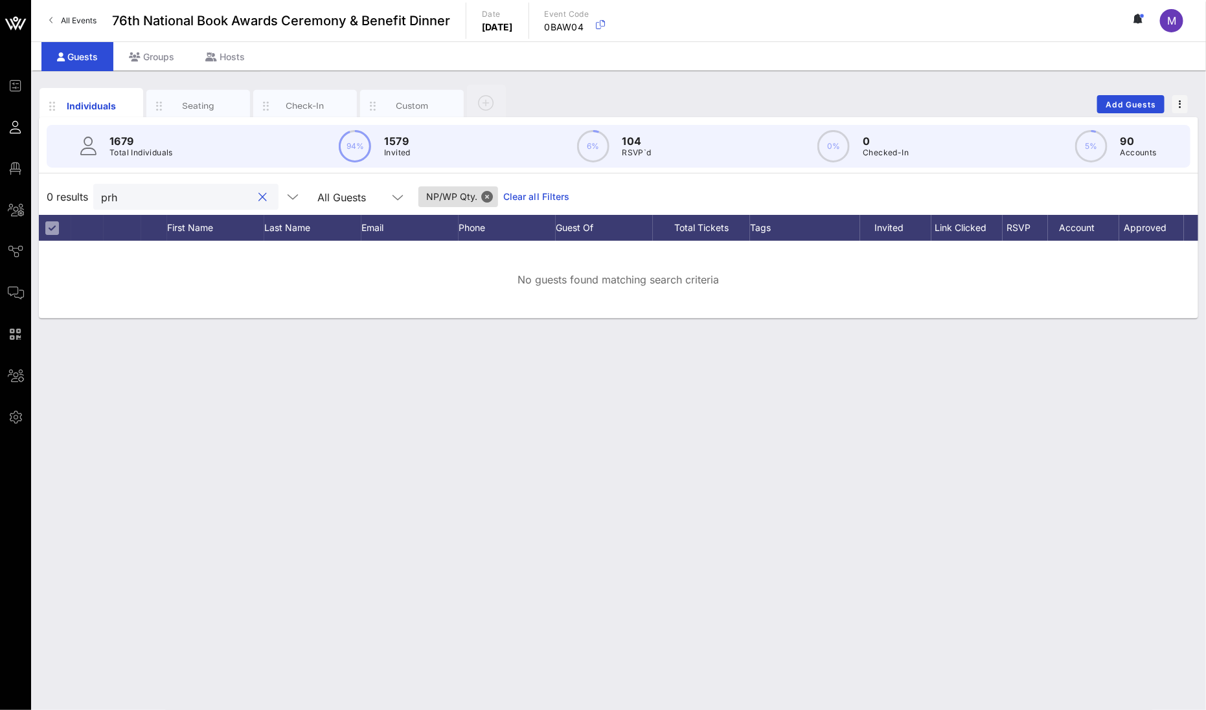
click at [135, 196] on input "prh" at bounding box center [177, 196] width 152 height 17
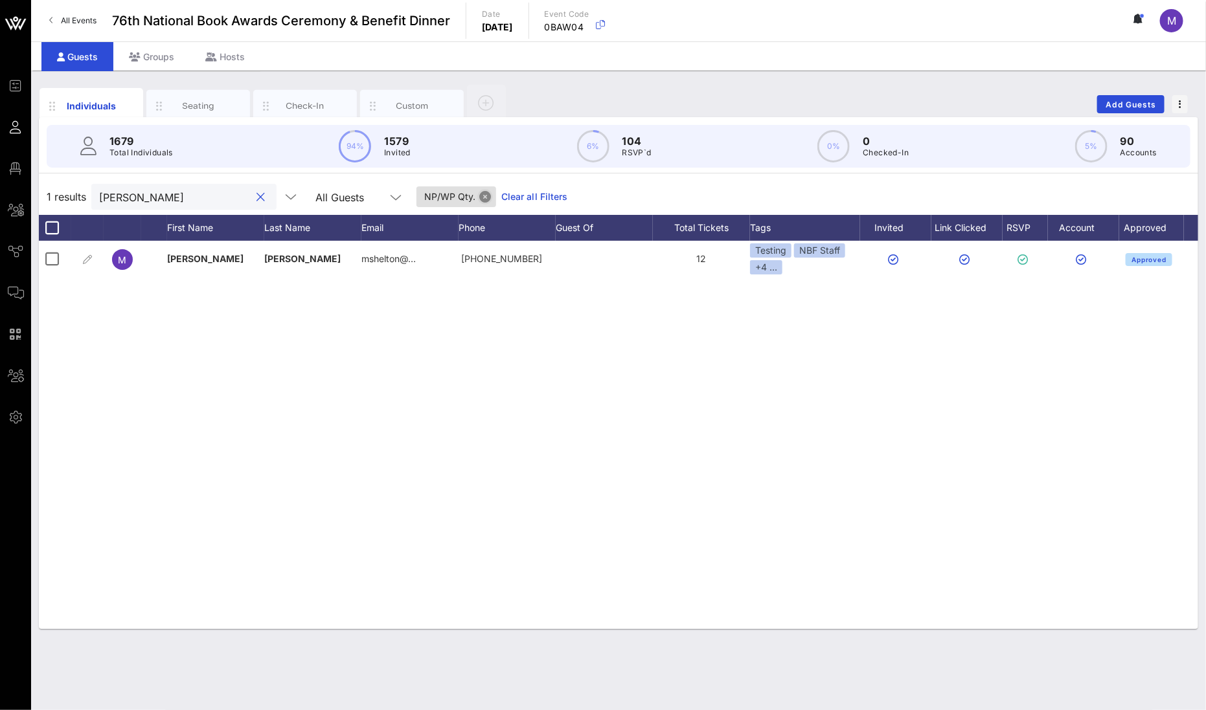
drag, startPoint x: 450, startPoint y: 190, endPoint x: 363, endPoint y: 186, distance: 87.5
click at [479, 191] on button "Close" at bounding box center [485, 197] width 12 height 12
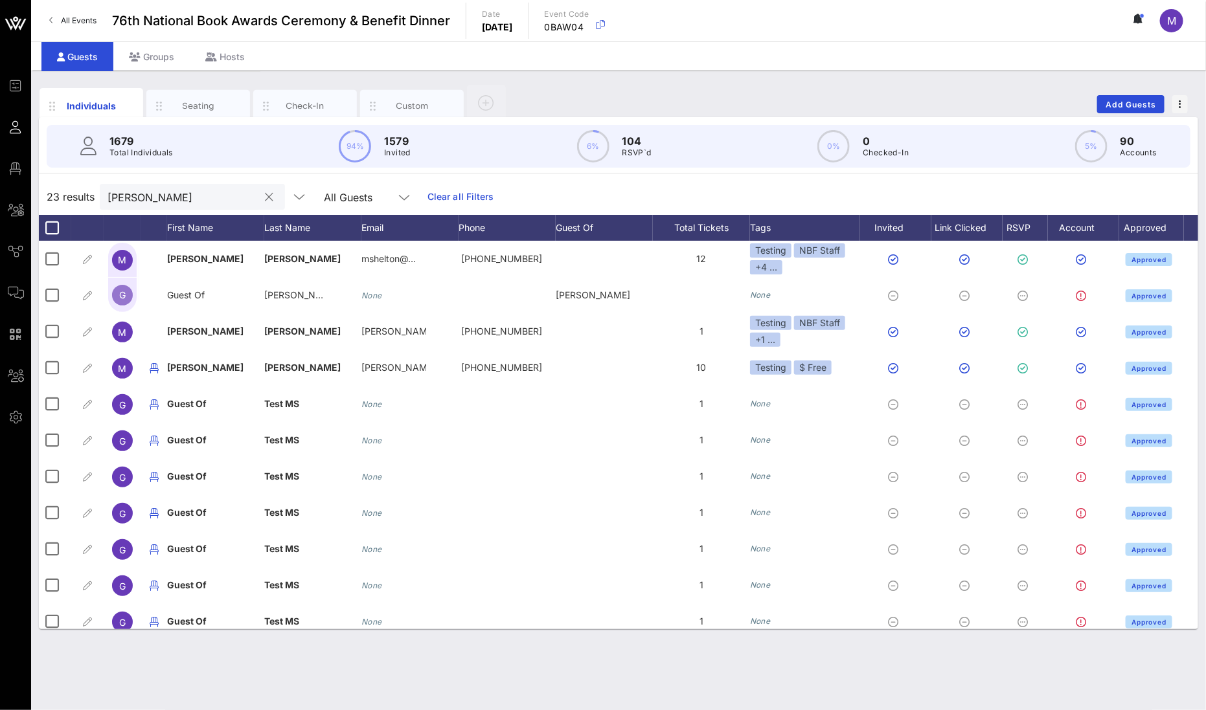
click at [196, 202] on input "[PERSON_NAME]" at bounding box center [184, 196] width 152 height 17
click at [195, 201] on input "[PERSON_NAME]" at bounding box center [184, 196] width 152 height 17
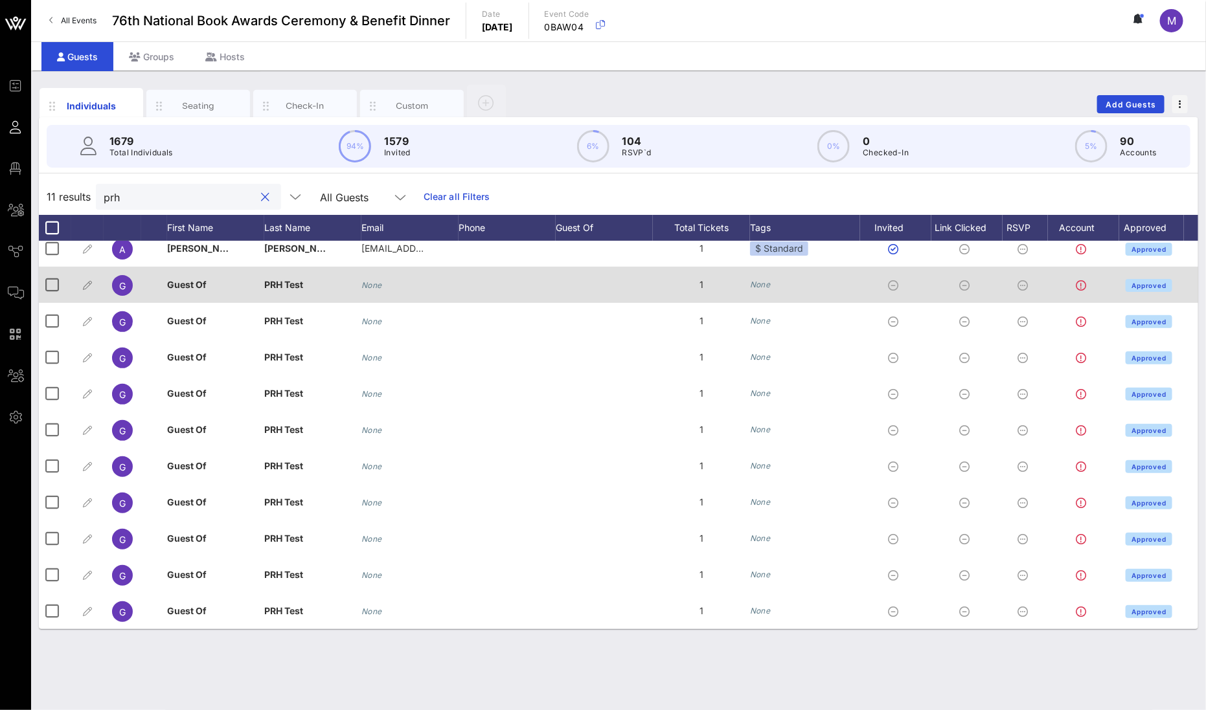
scroll to position [23, 0]
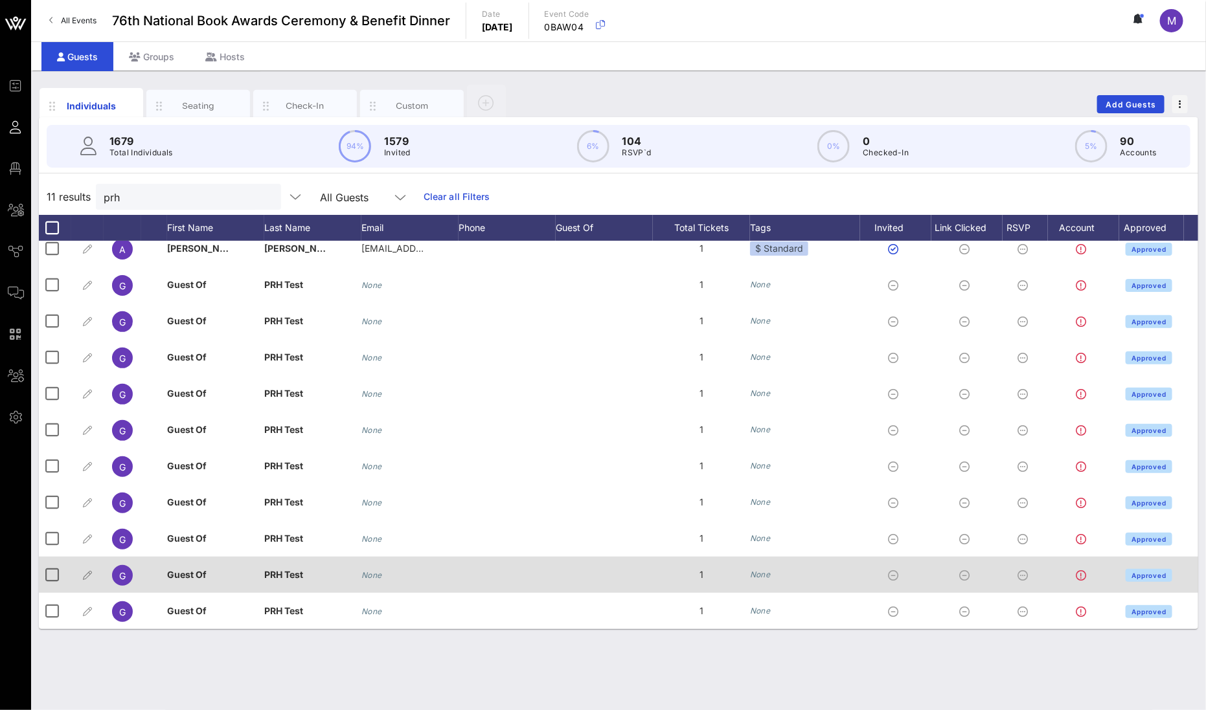
drag, startPoint x: 693, startPoint y: 274, endPoint x: 724, endPoint y: 578, distance: 306.0
click at [724, 578] on div "A Amanda D'Acierno adacierno@prh.com 1 $ Standard Approved G Guest Of PRH Test …" at bounding box center [618, 430] width 1159 height 399
click at [700, 557] on div "1" at bounding box center [701, 575] width 97 height 36
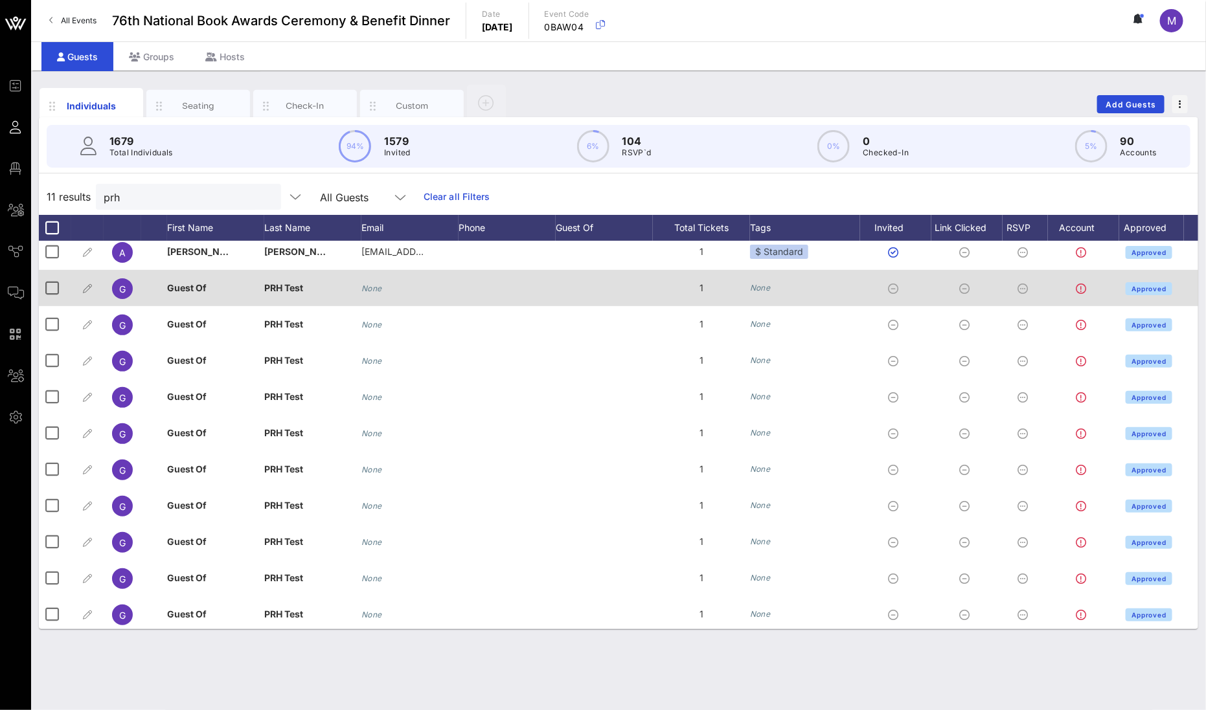
scroll to position [0, 0]
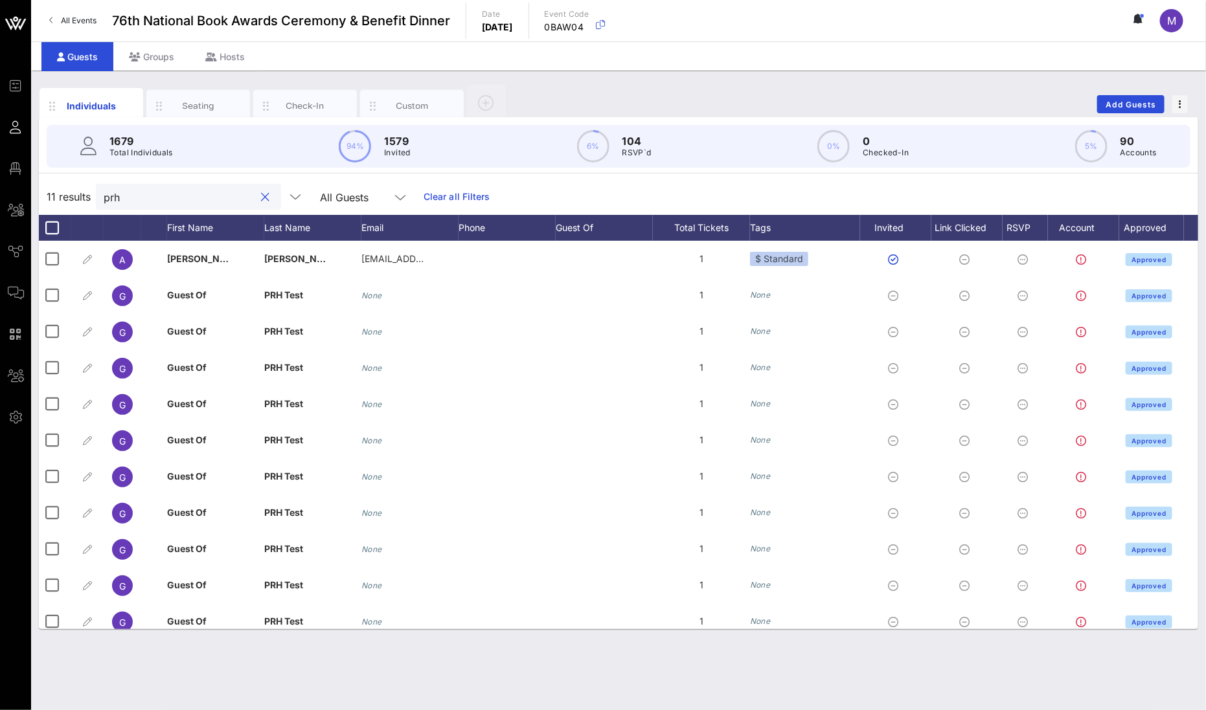
click at [130, 192] on input "prh" at bounding box center [180, 196] width 152 height 17
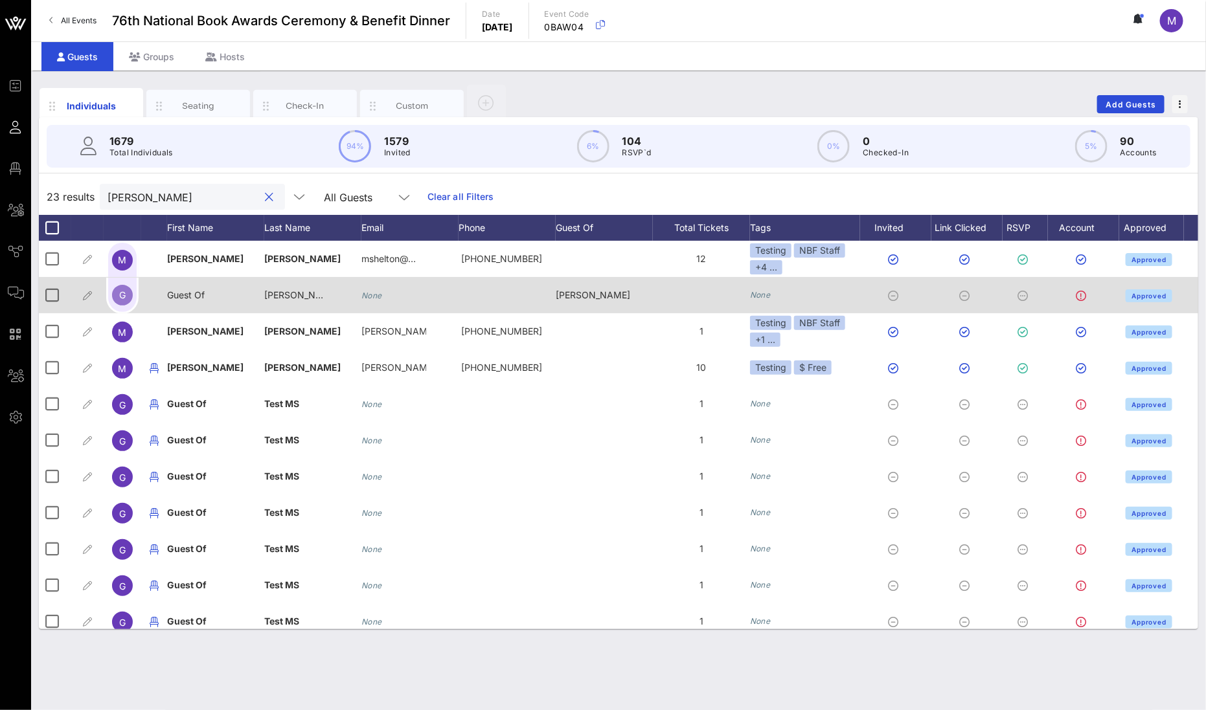
type input "[PERSON_NAME]"
drag, startPoint x: 630, startPoint y: 294, endPoint x: 552, endPoint y: 297, distance: 77.8
click at [552, 297] on div "G Guest Of [PERSON_NAME] None [PERSON_NAME] None Approved" at bounding box center [627, 295] width 1177 height 36
click at [648, 298] on div "[PERSON_NAME]" at bounding box center [604, 295] width 97 height 36
drag, startPoint x: 574, startPoint y: 294, endPoint x: 549, endPoint y: 294, distance: 24.6
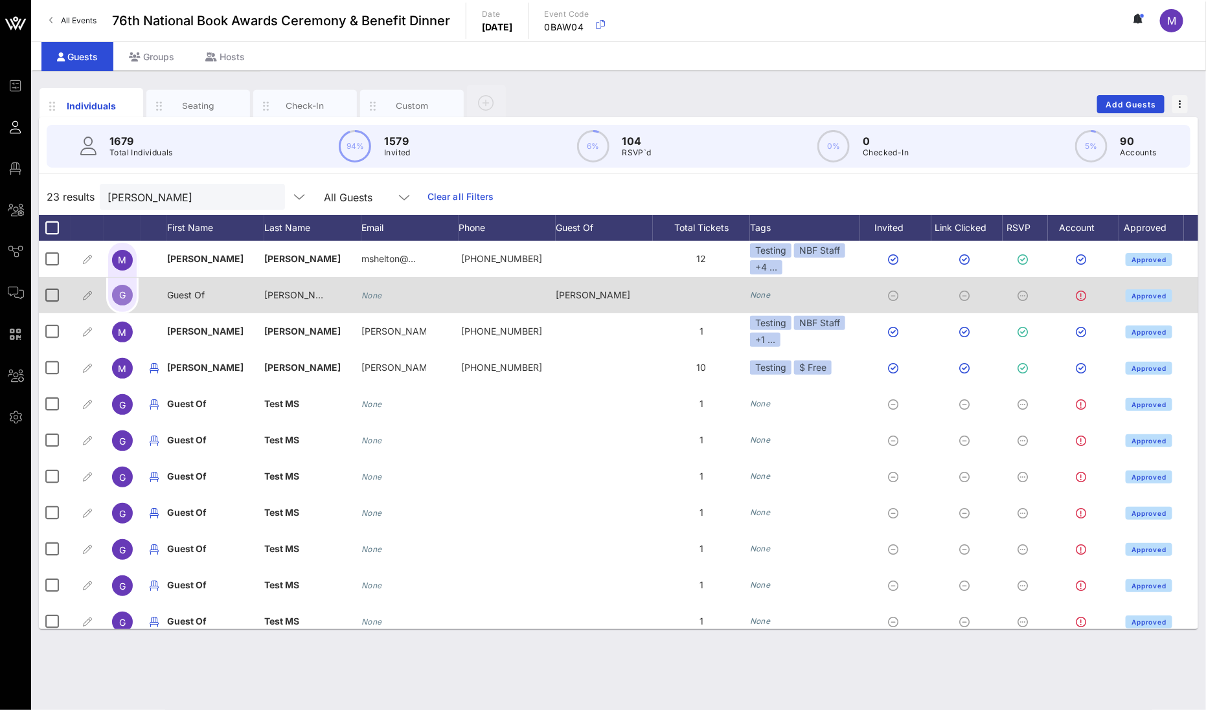
click at [549, 294] on div "G Guest Of [PERSON_NAME] None [PERSON_NAME] None Approved" at bounding box center [627, 295] width 1177 height 36
click at [549, 294] on div at bounding box center [507, 295] width 97 height 36
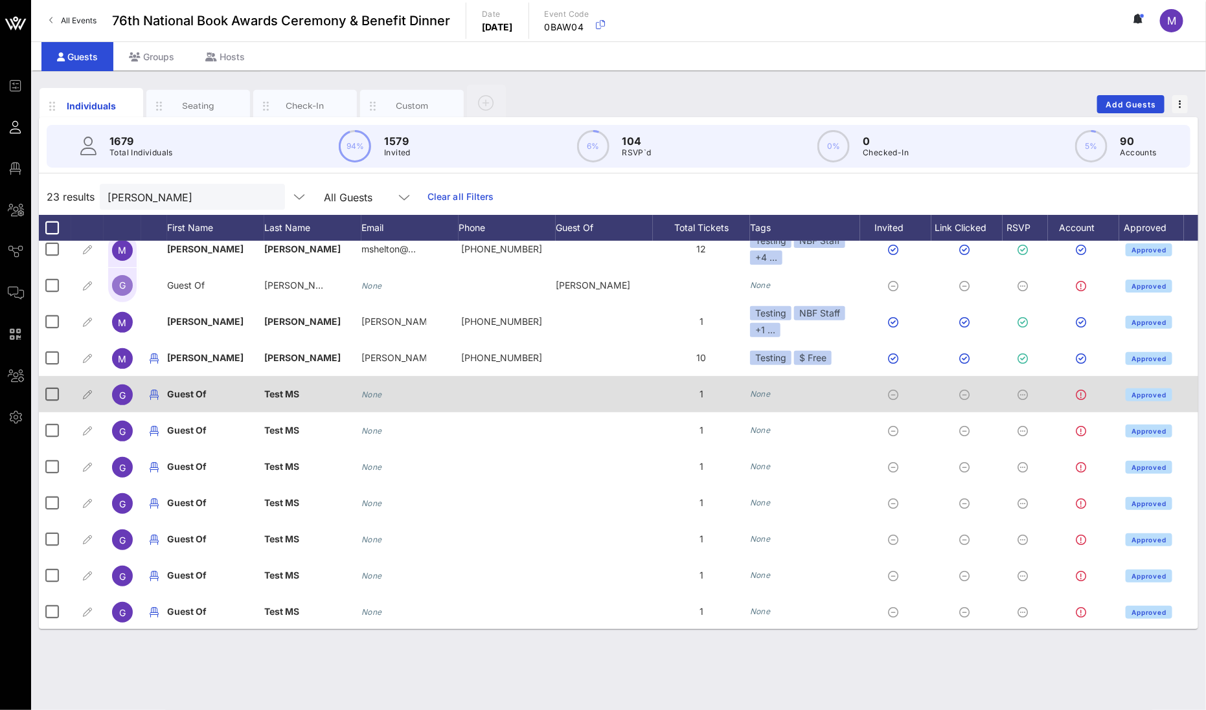
scroll to position [6, 0]
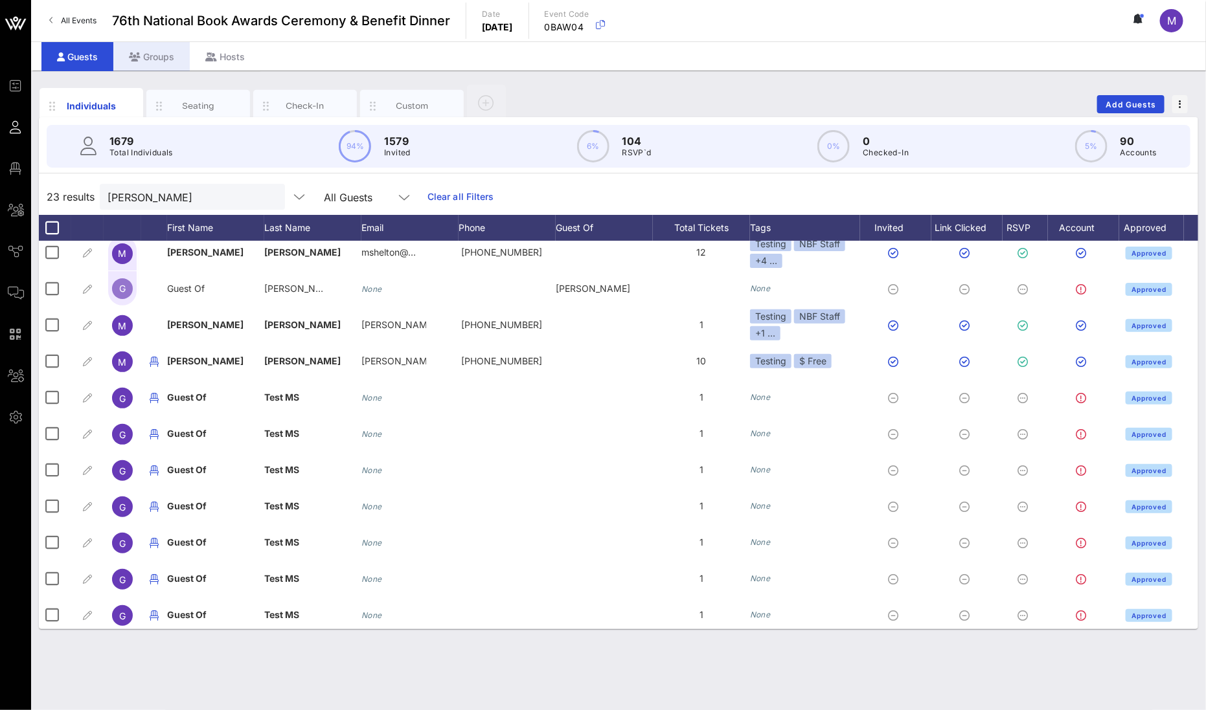
click at [152, 61] on div "Groups" at bounding box center [151, 56] width 76 height 29
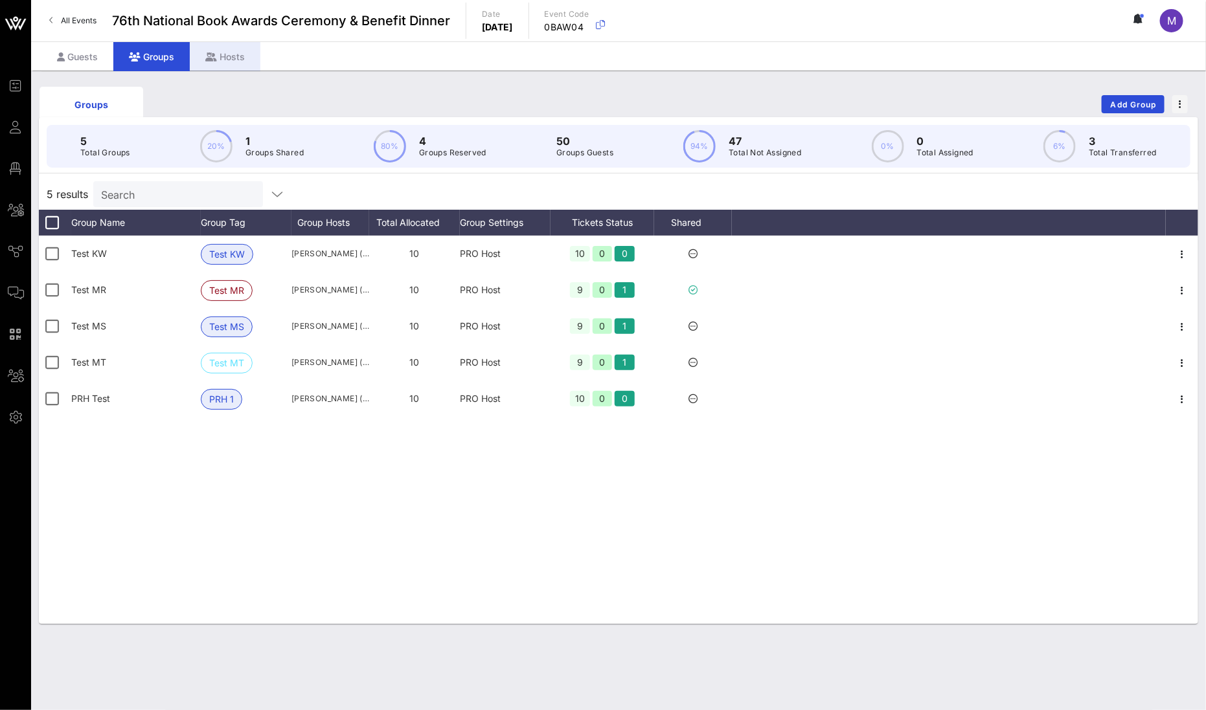
click at [226, 60] on div "Hosts" at bounding box center [225, 56] width 71 height 29
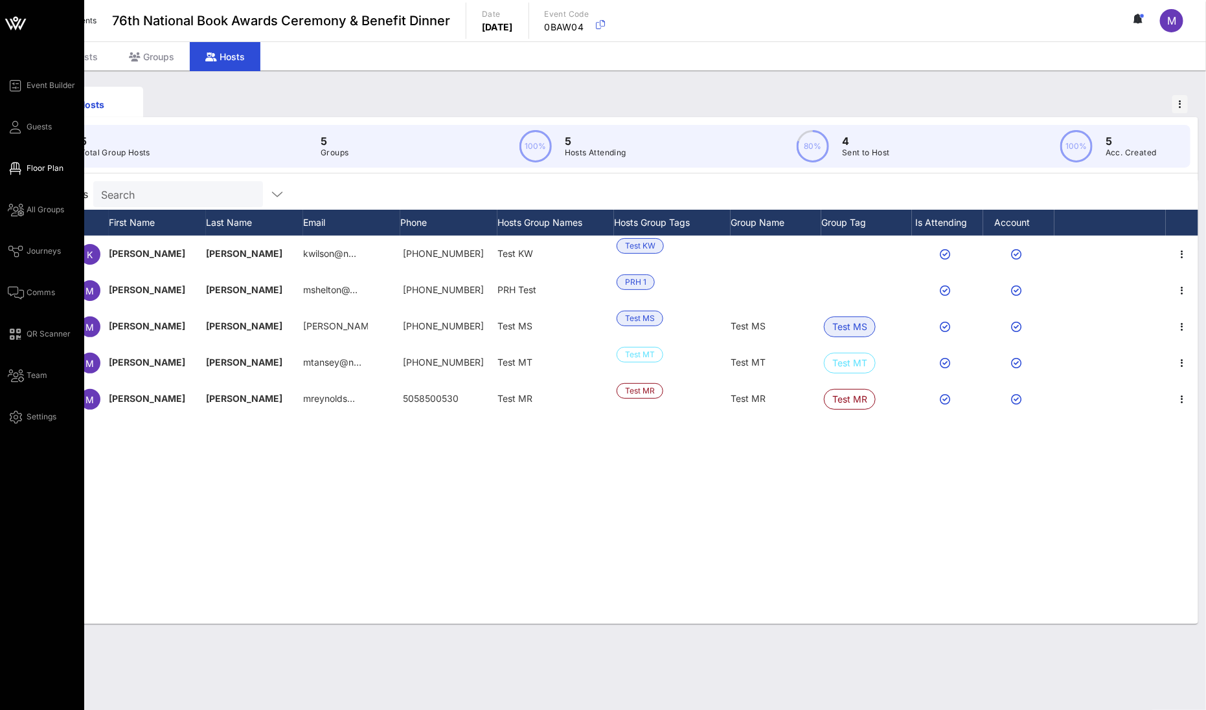
click at [45, 172] on span "Floor Plan" at bounding box center [45, 169] width 37 height 12
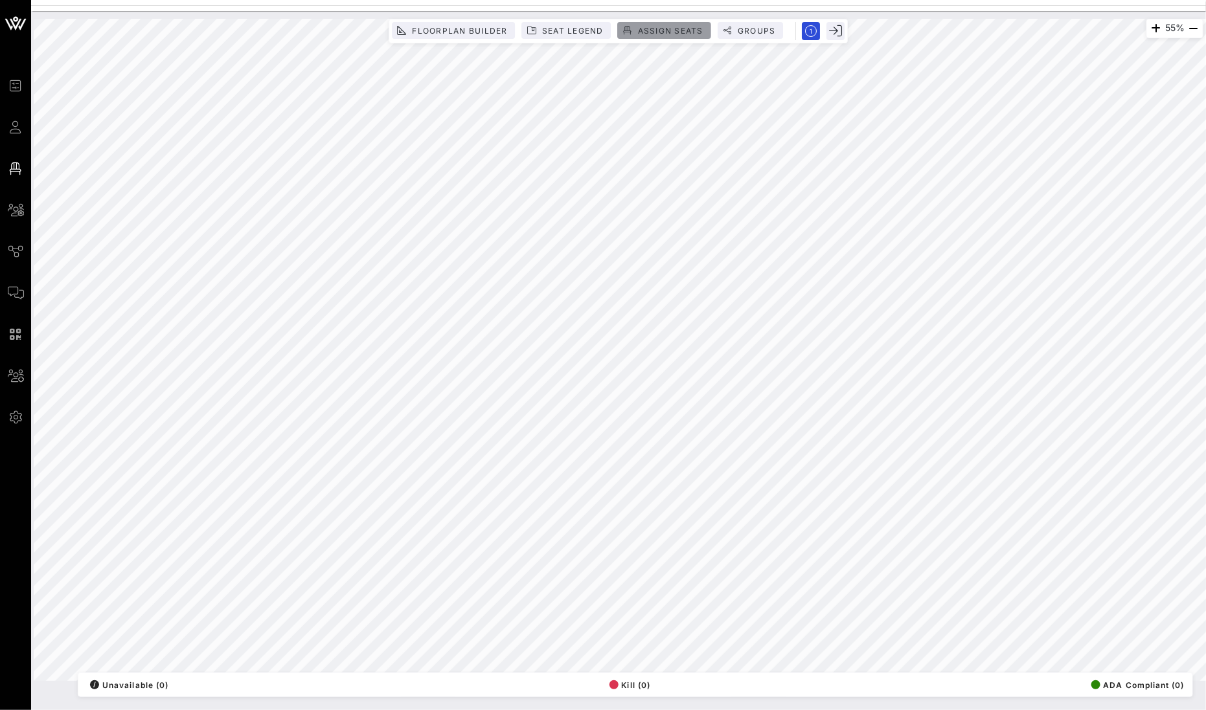
click at [699, 24] on button "Assign Seats" at bounding box center [664, 30] width 93 height 17
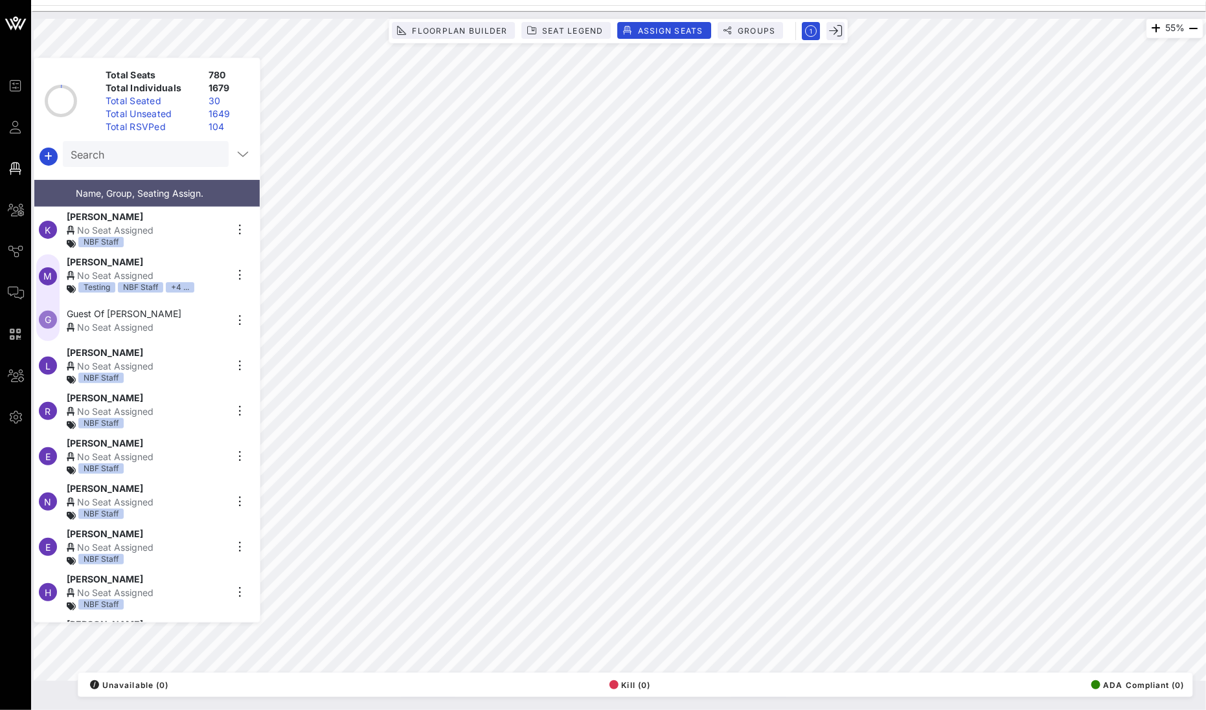
click at [119, 151] on input "Search" at bounding box center [145, 154] width 148 height 17
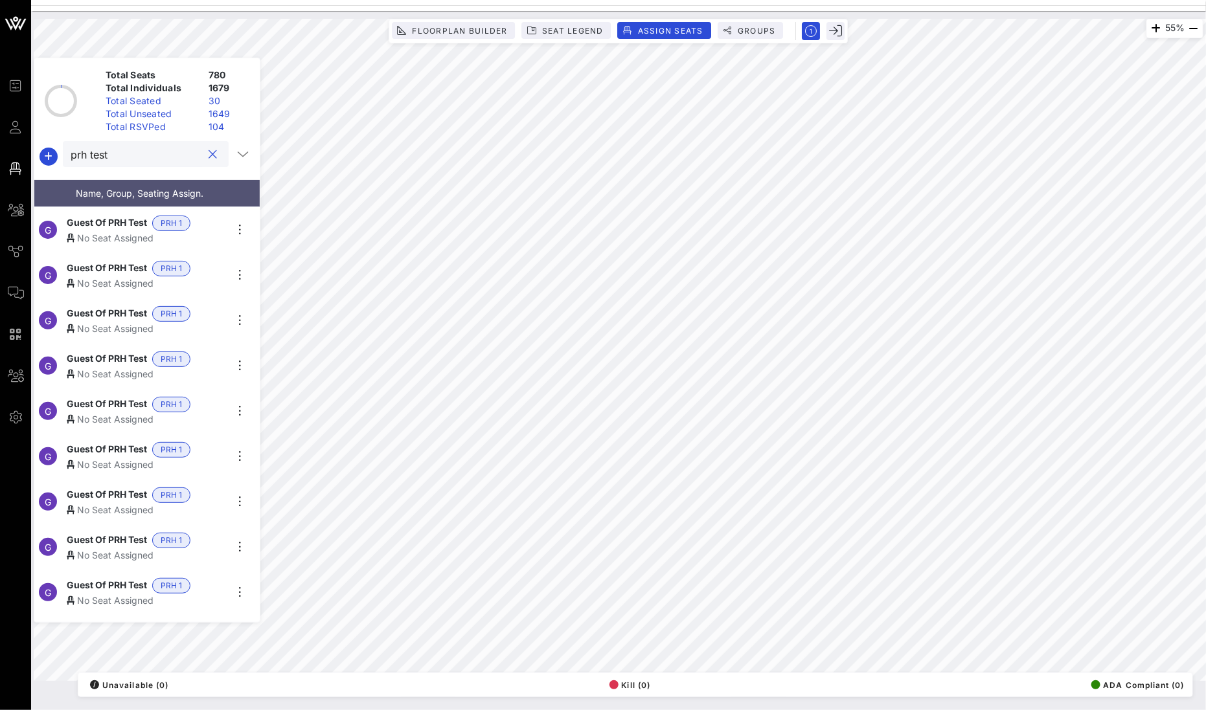
type input "prh test"
click at [98, 221] on span "Guest Of PRH Test" at bounding box center [107, 224] width 80 height 16
click at [104, 267] on span "Guest Of PRH Test" at bounding box center [107, 269] width 80 height 16
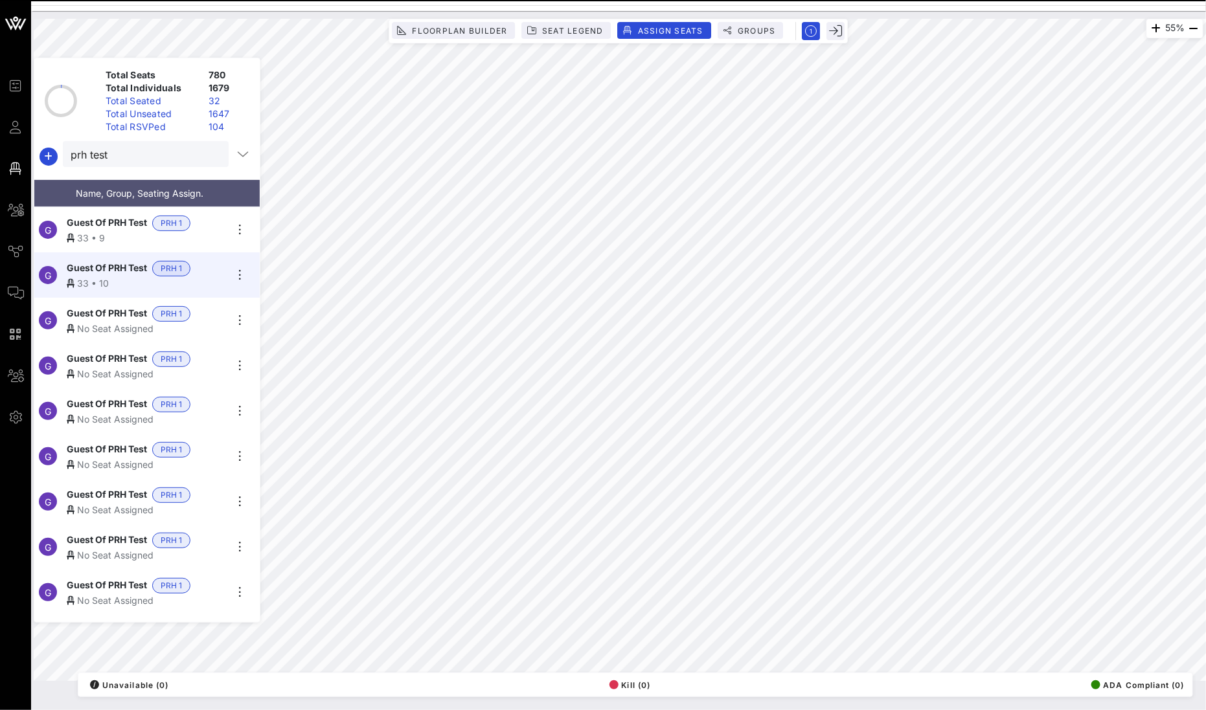
click at [81, 312] on span "Guest Of PRH Test" at bounding box center [107, 314] width 80 height 16
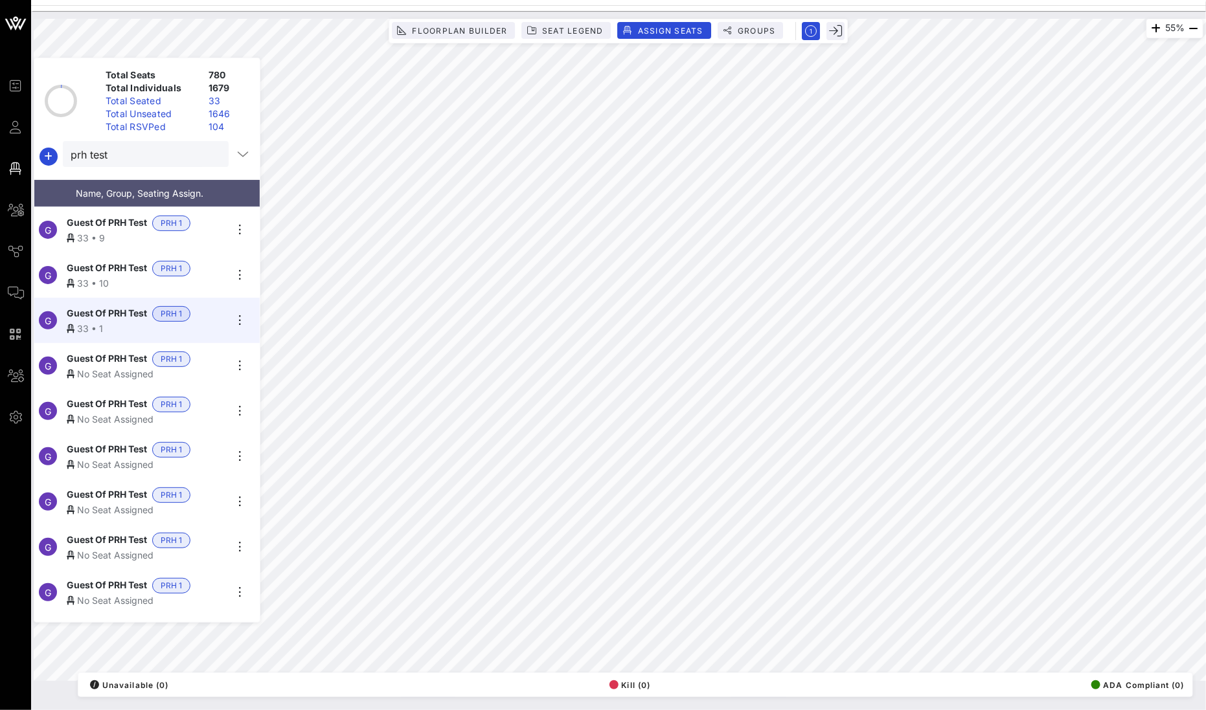
click at [96, 359] on span "Guest Of PRH Test" at bounding box center [107, 360] width 80 height 16
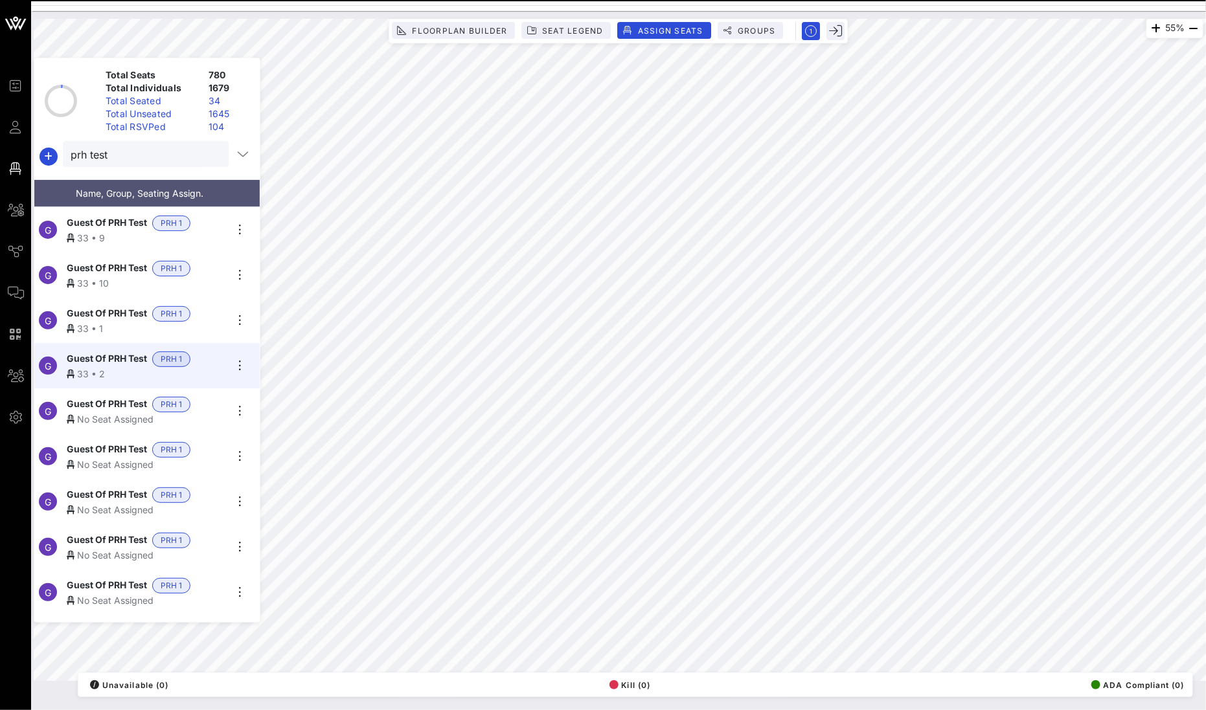
click at [106, 397] on span "Guest Of PRH Test" at bounding box center [107, 405] width 80 height 16
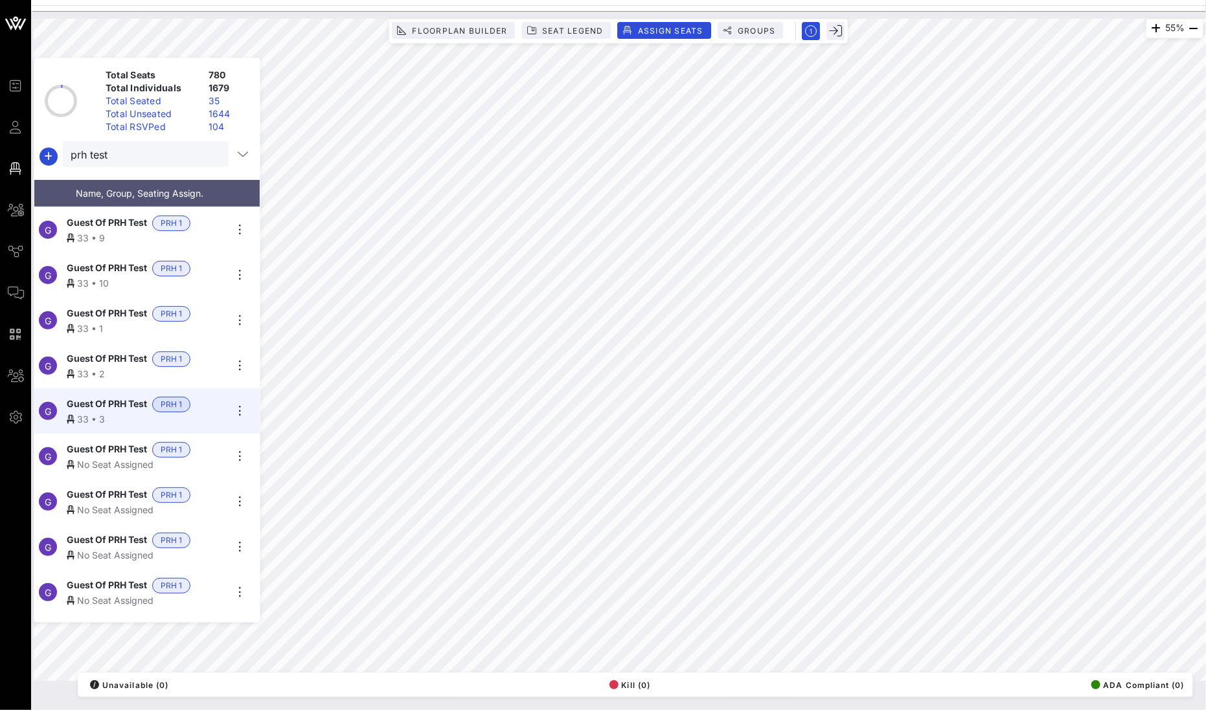
click at [115, 442] on span "Guest Of PRH Test" at bounding box center [107, 450] width 80 height 16
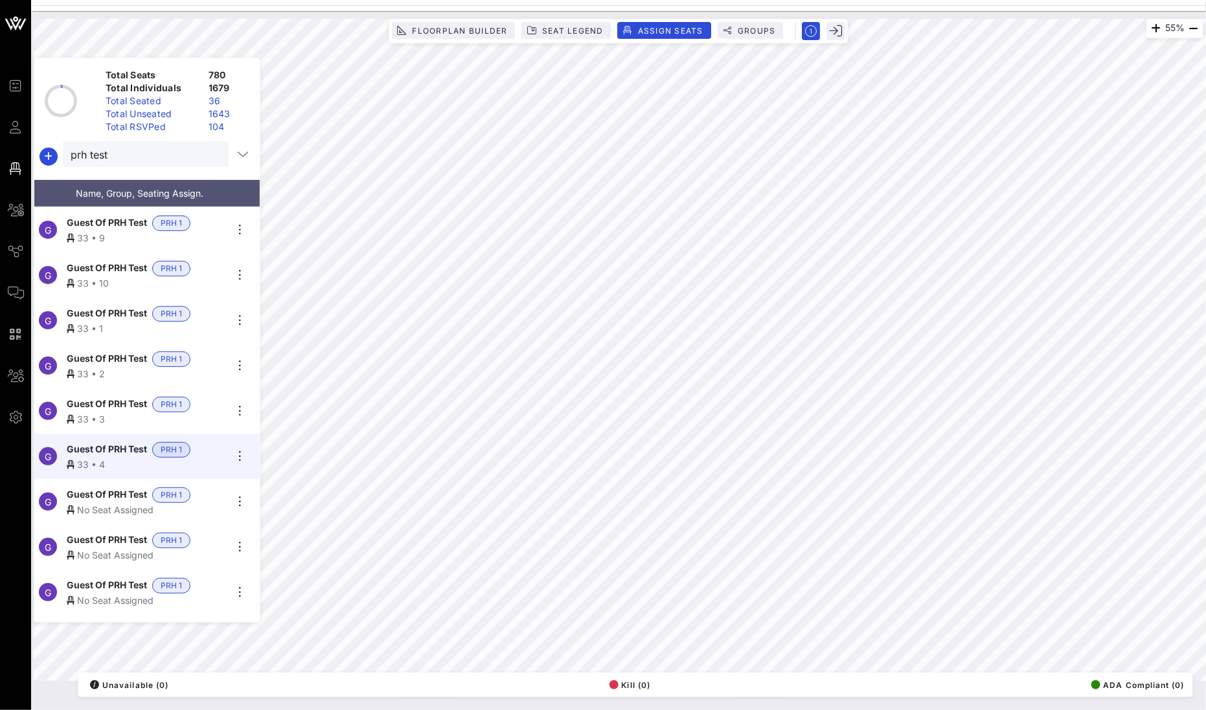
click at [102, 504] on div "No Seat Assigned" at bounding box center [146, 510] width 159 height 14
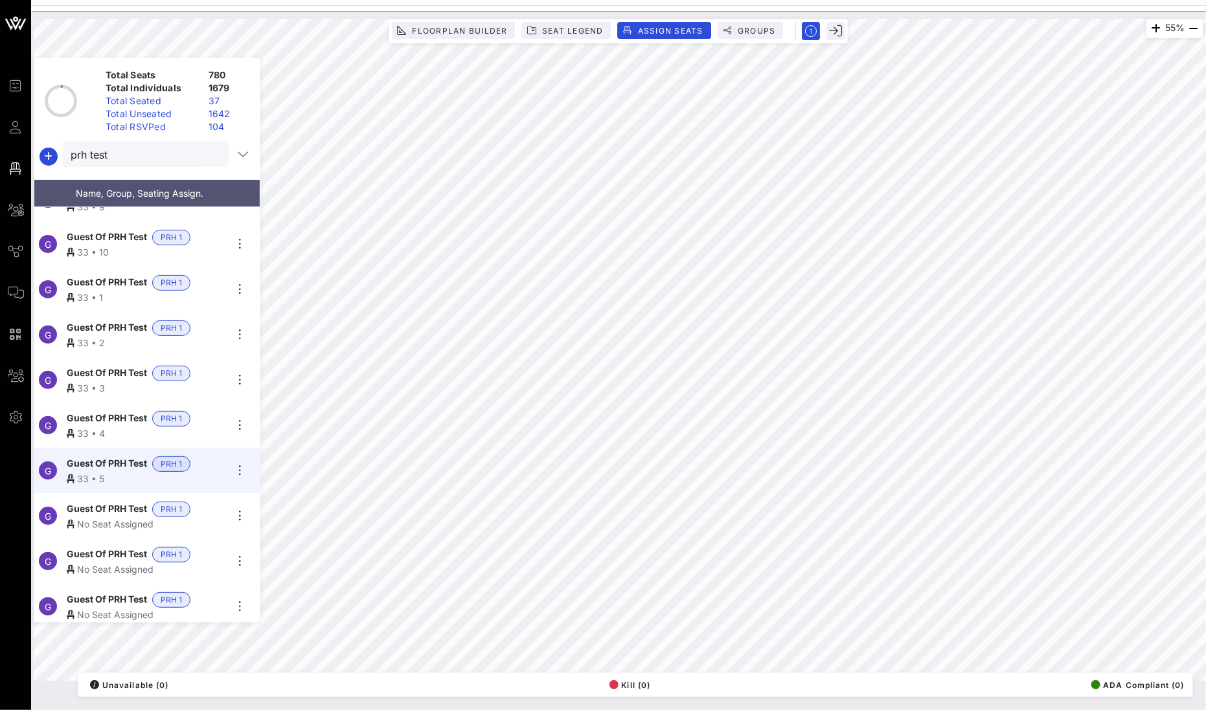
scroll to position [33, 0]
click at [116, 501] on span "Guest Of PRH Test" at bounding box center [107, 508] width 80 height 16
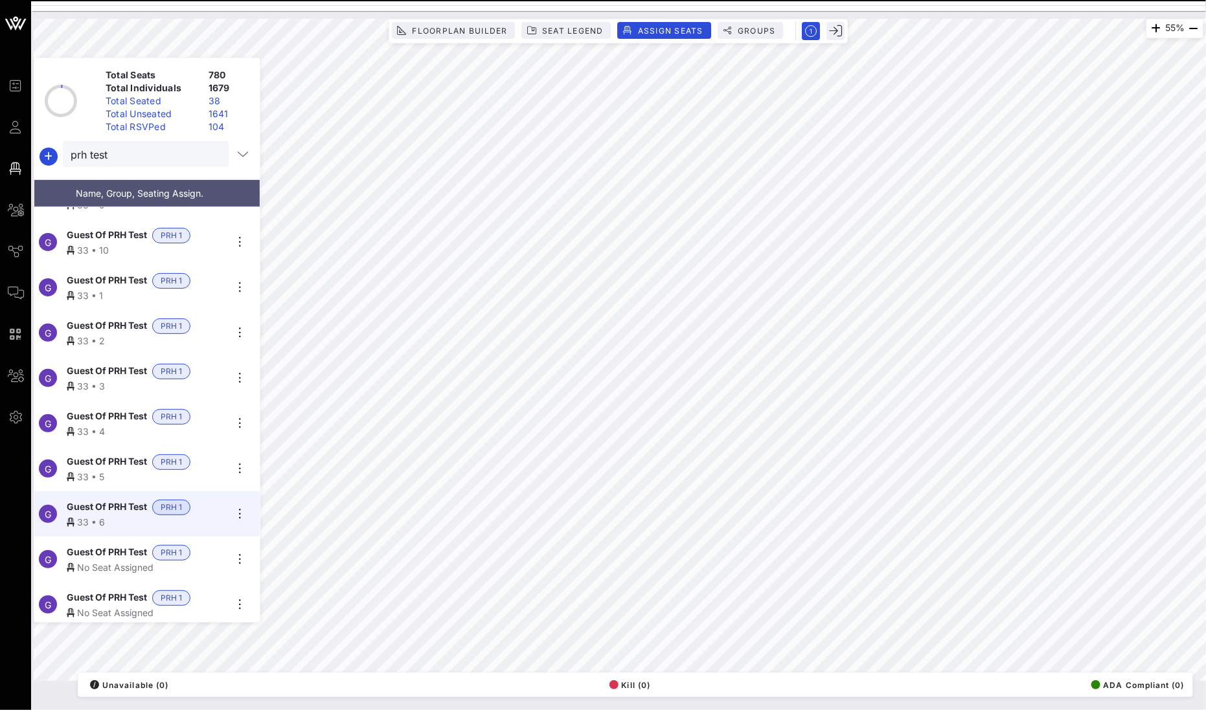
click at [116, 561] on div "No Seat Assigned" at bounding box center [146, 568] width 159 height 14
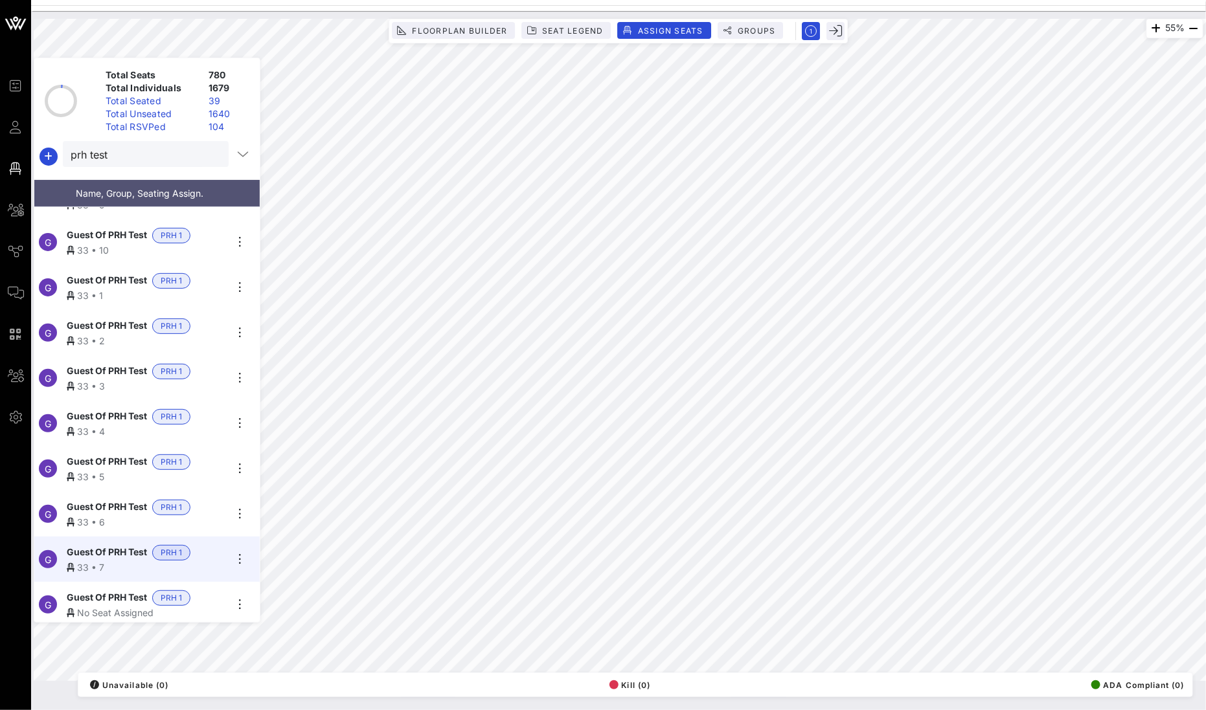
click at [83, 596] on span "Guest Of PRH Test" at bounding box center [107, 599] width 80 height 16
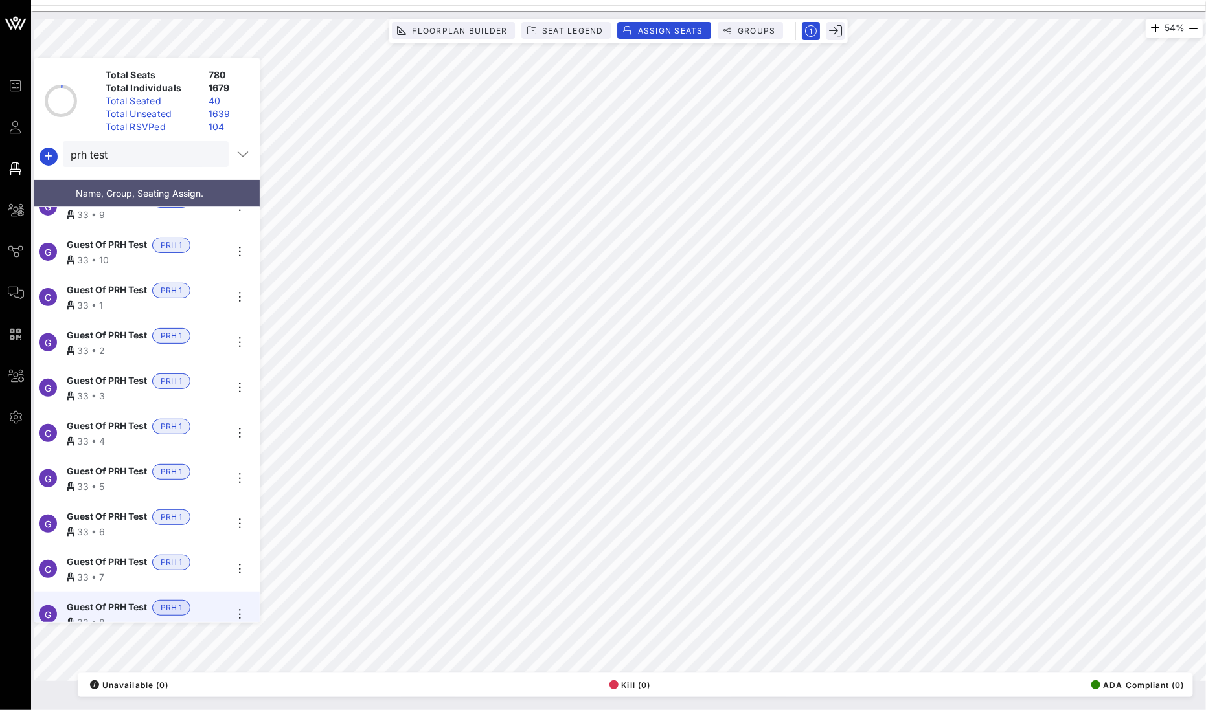
scroll to position [0, 0]
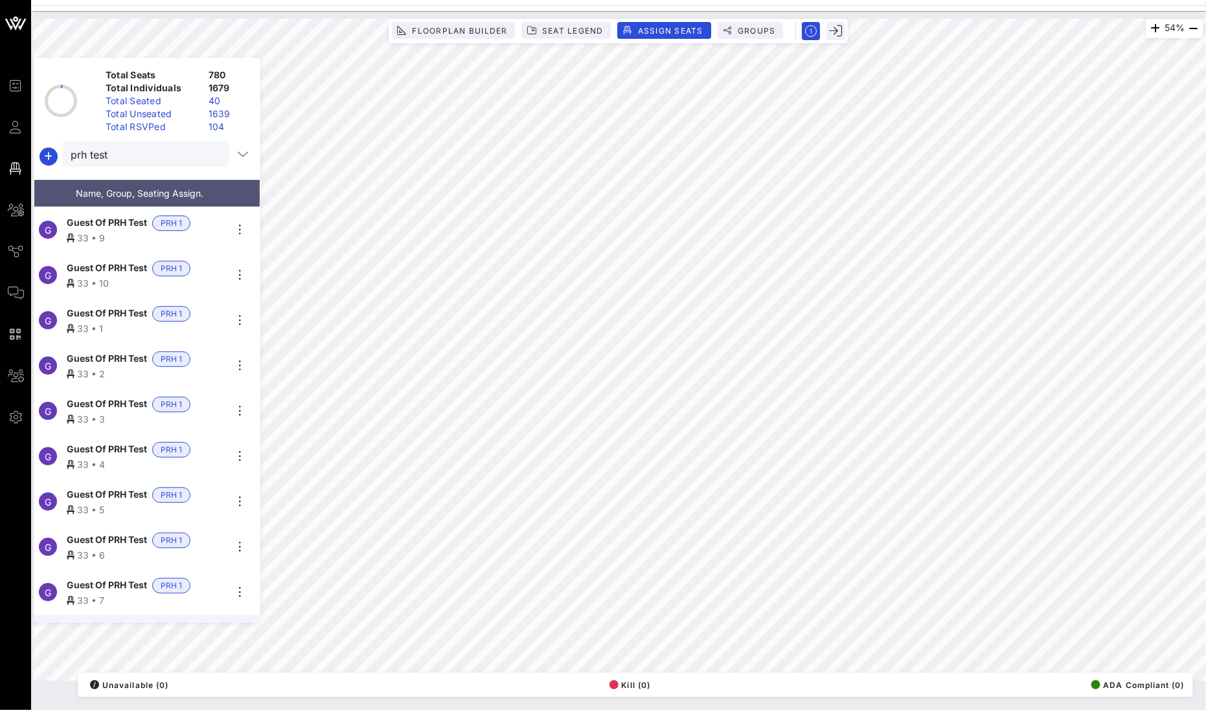
click at [772, 19] on div "Floorplan Builder Seat Legend Assign Seats Groups" at bounding box center [618, 31] width 459 height 25
click at [759, 22] on button "Groups" at bounding box center [751, 30] width 66 height 17
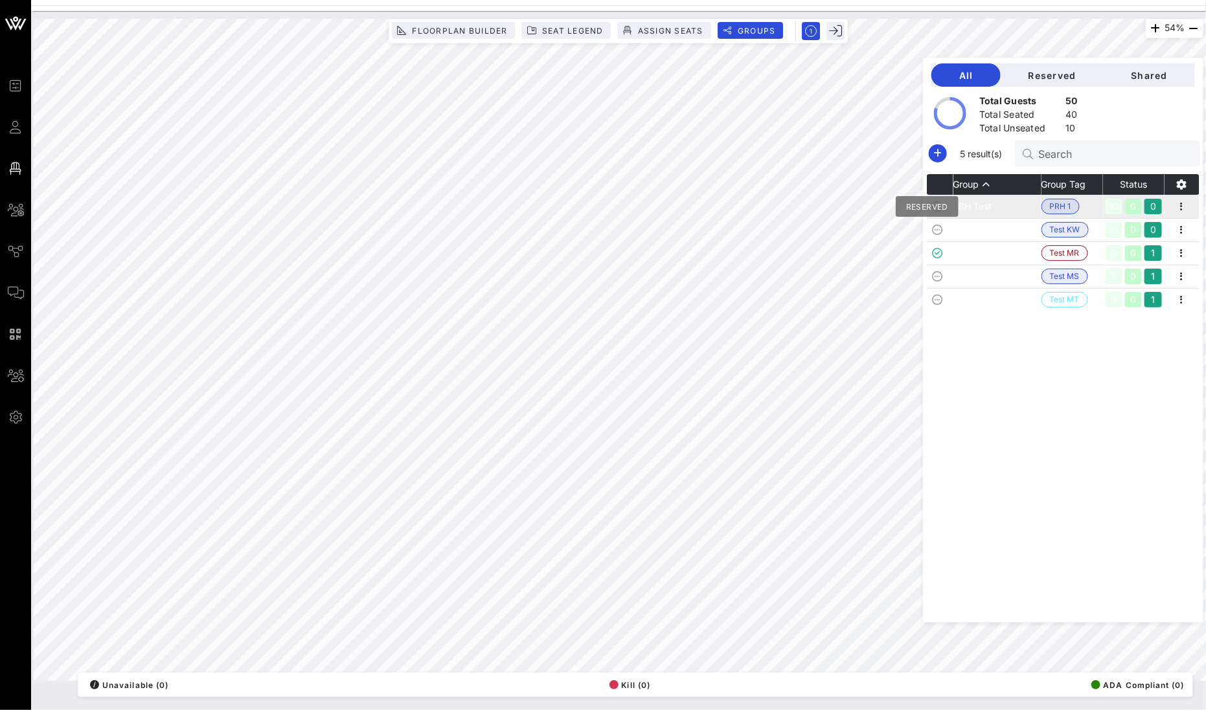
click at [942, 208] on icon at bounding box center [937, 206] width 10 height 10
click at [1183, 211] on icon "button" at bounding box center [1182, 207] width 16 height 16
click at [1188, 183] on icon "button" at bounding box center [1182, 185] width 16 height 16
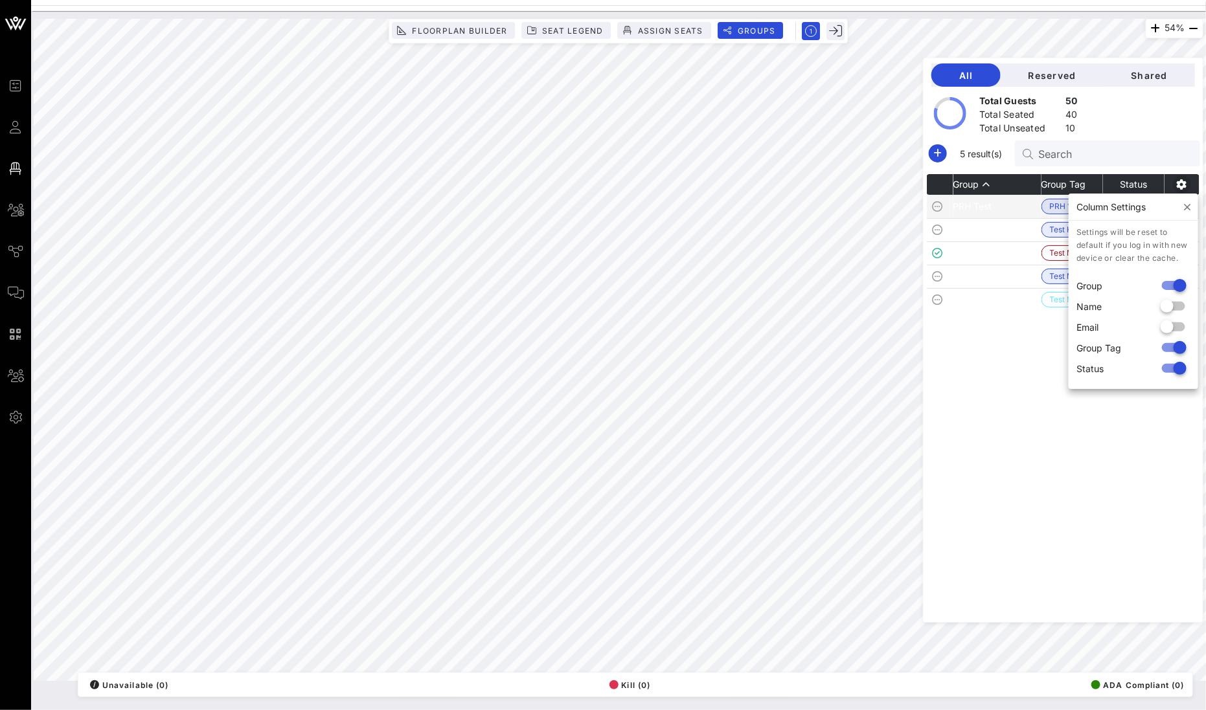
click at [1188, 183] on icon "button" at bounding box center [1182, 185] width 16 height 16
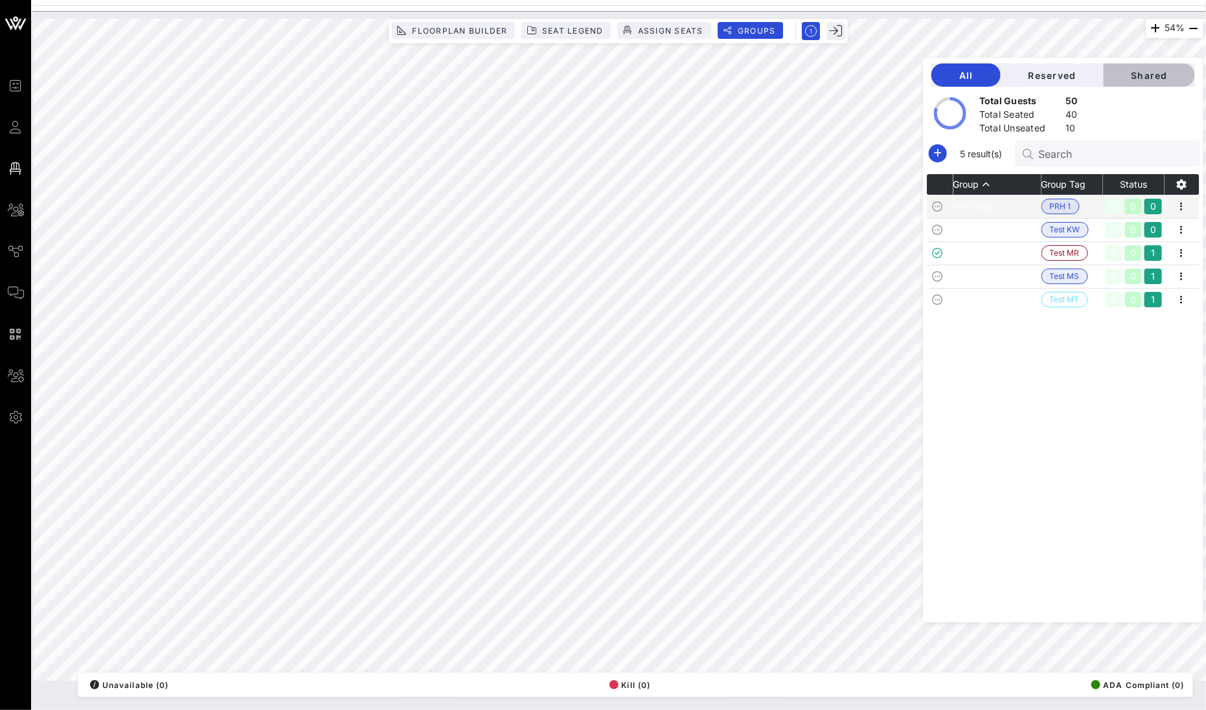
click at [1159, 78] on span "Shared" at bounding box center [1149, 75] width 71 height 11
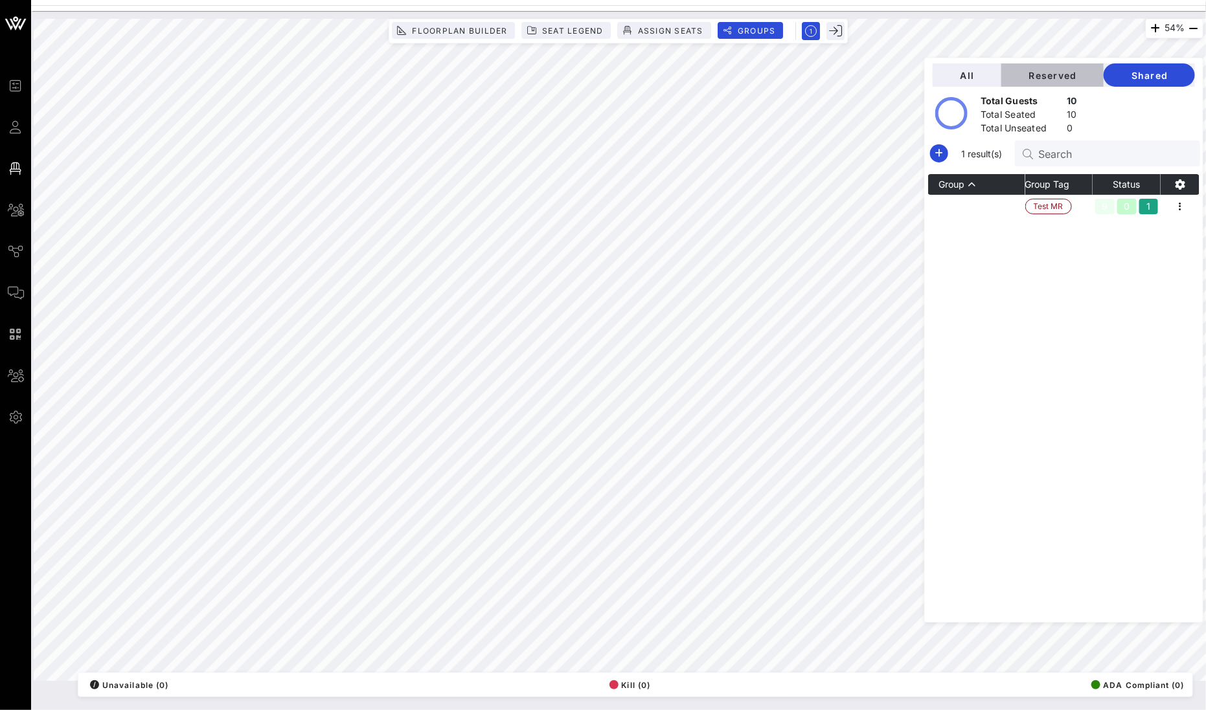
click at [1093, 74] on span "Reserved" at bounding box center [1053, 75] width 82 height 11
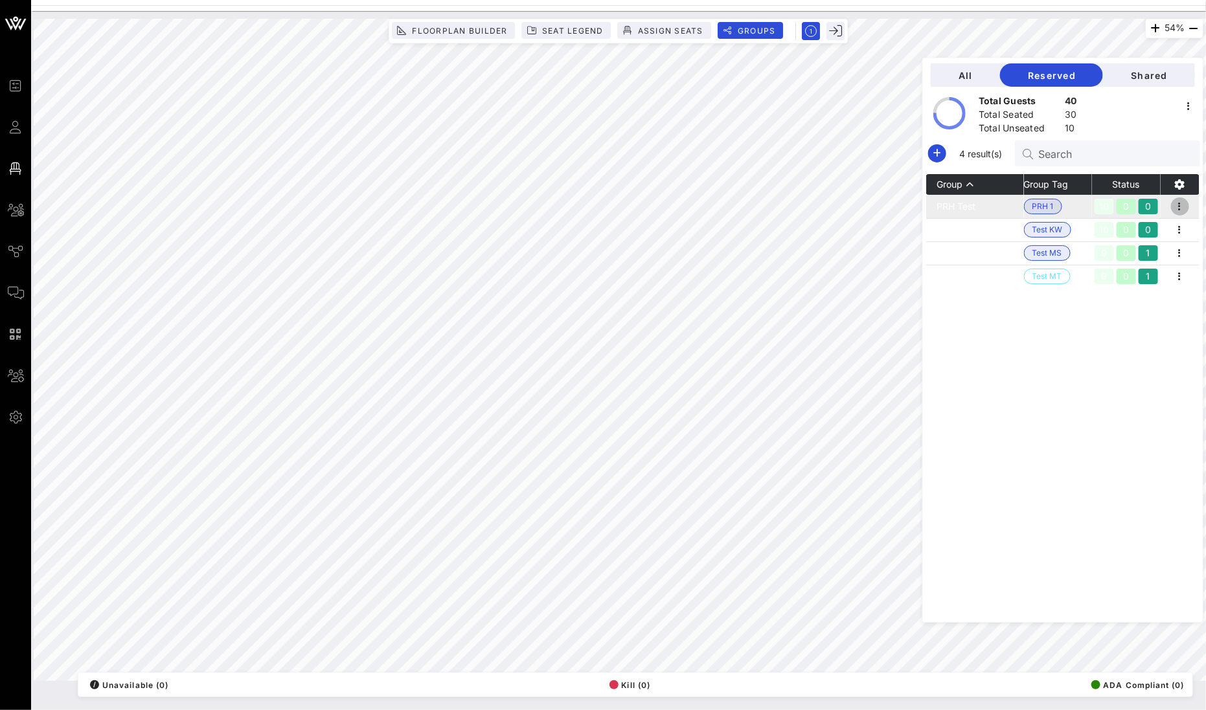
click at [1182, 207] on icon "button" at bounding box center [1180, 207] width 16 height 16
click at [995, 206] on td "PRH Test" at bounding box center [975, 206] width 98 height 23
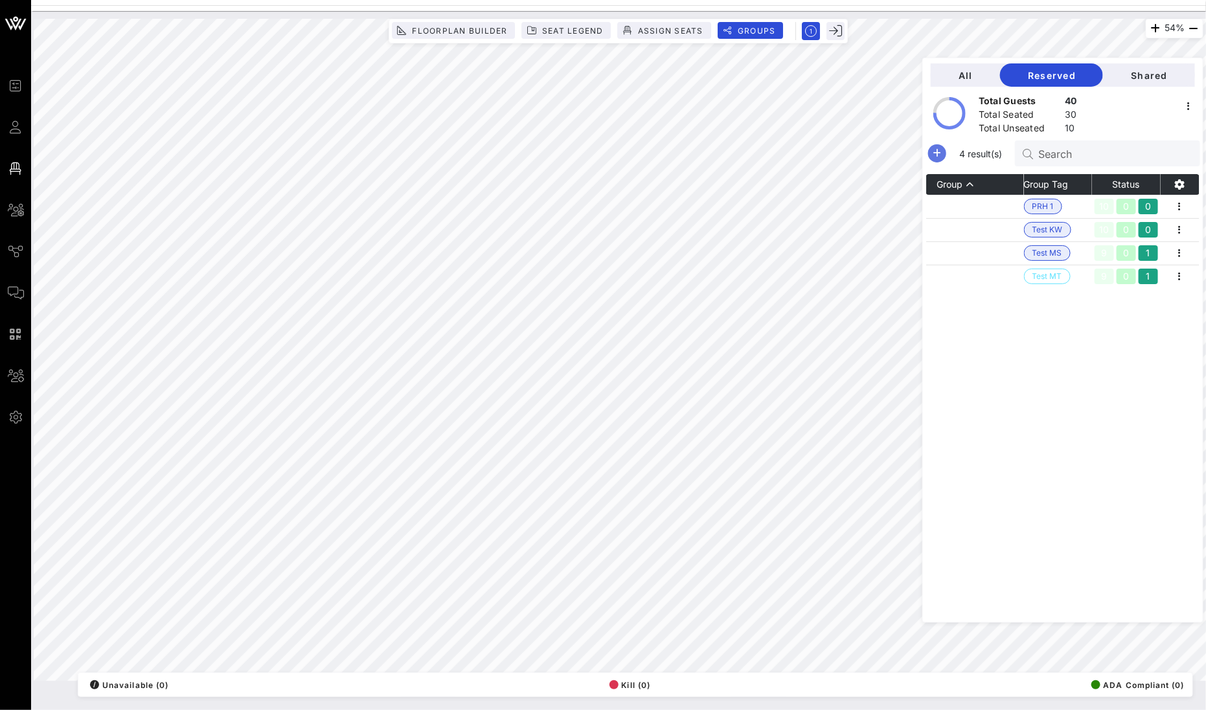
click at [945, 157] on icon "button" at bounding box center [937, 154] width 16 height 16
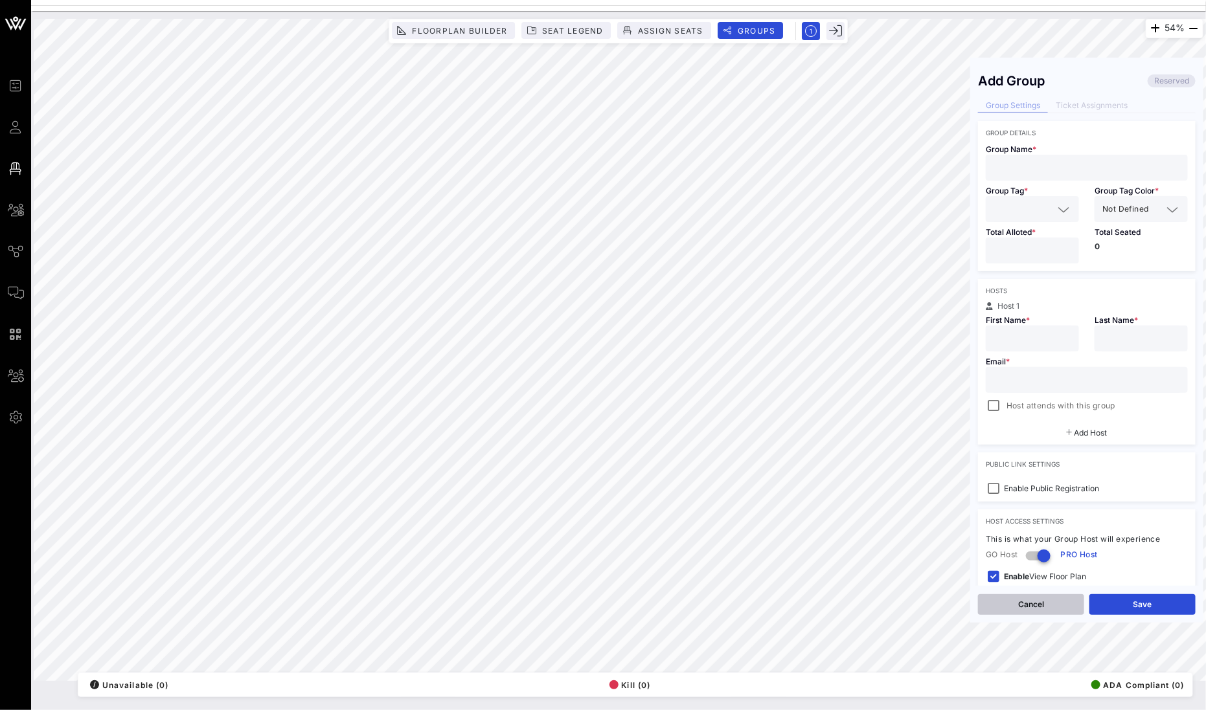
click at [1047, 601] on button "Cancel" at bounding box center [1031, 605] width 106 height 21
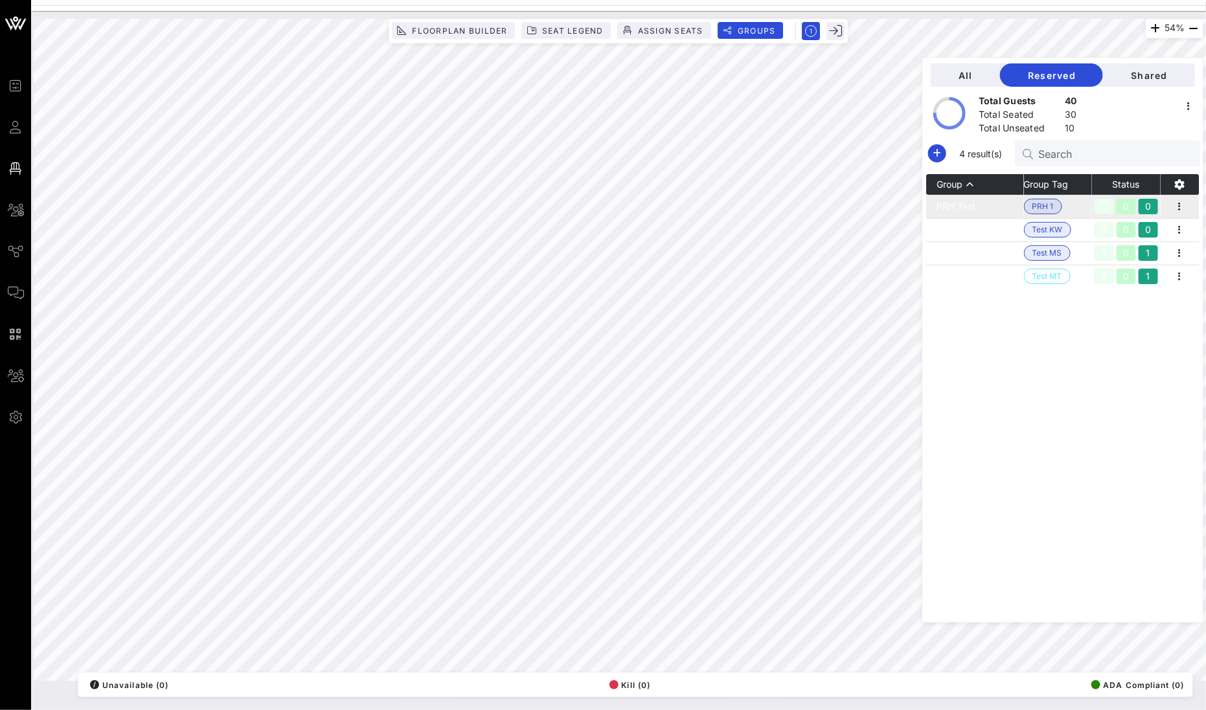
click at [983, 205] on td "PRH Test" at bounding box center [975, 206] width 98 height 23
click at [992, 225] on td "Test KW" at bounding box center [975, 229] width 98 height 23
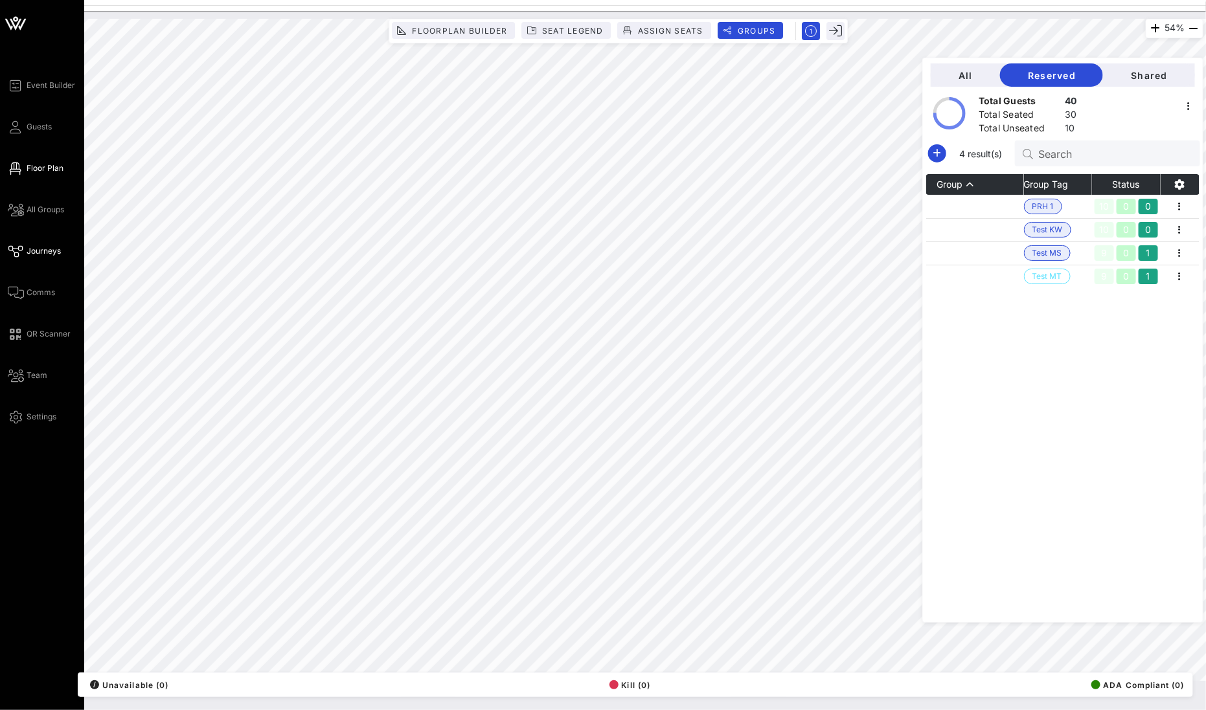
click at [28, 248] on span "Journeys" at bounding box center [44, 251] width 34 height 12
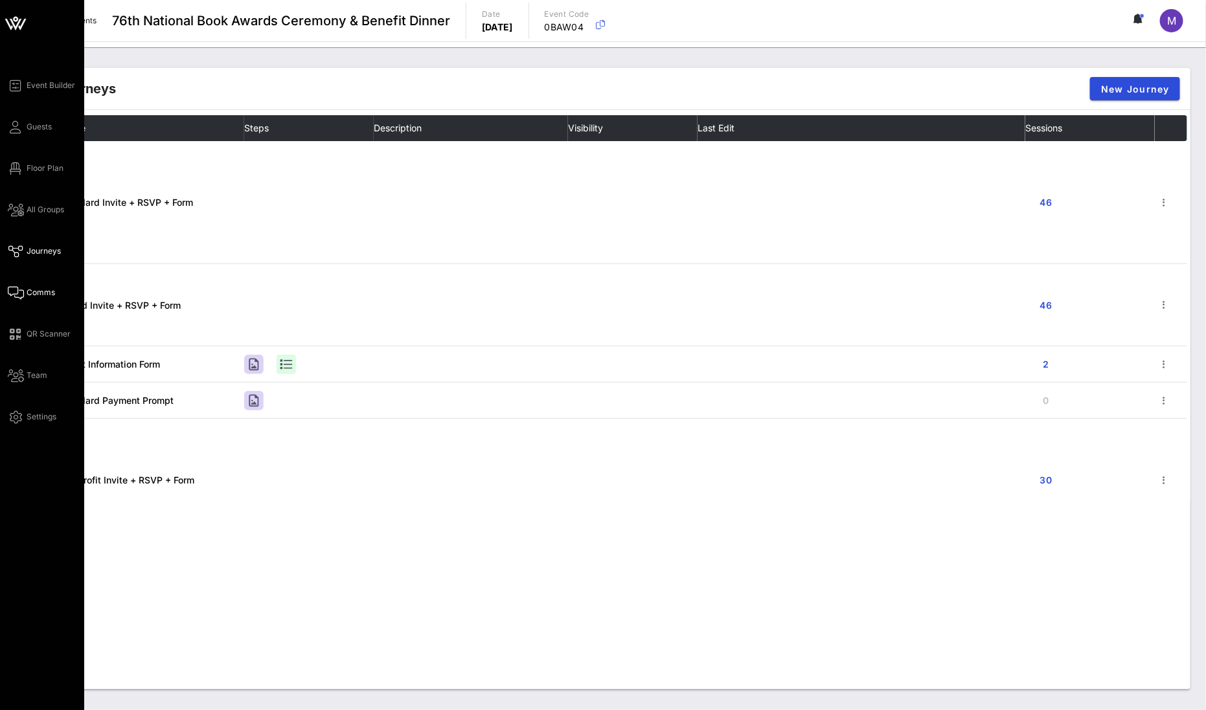
click at [39, 294] on span "Comms" at bounding box center [41, 293] width 28 height 12
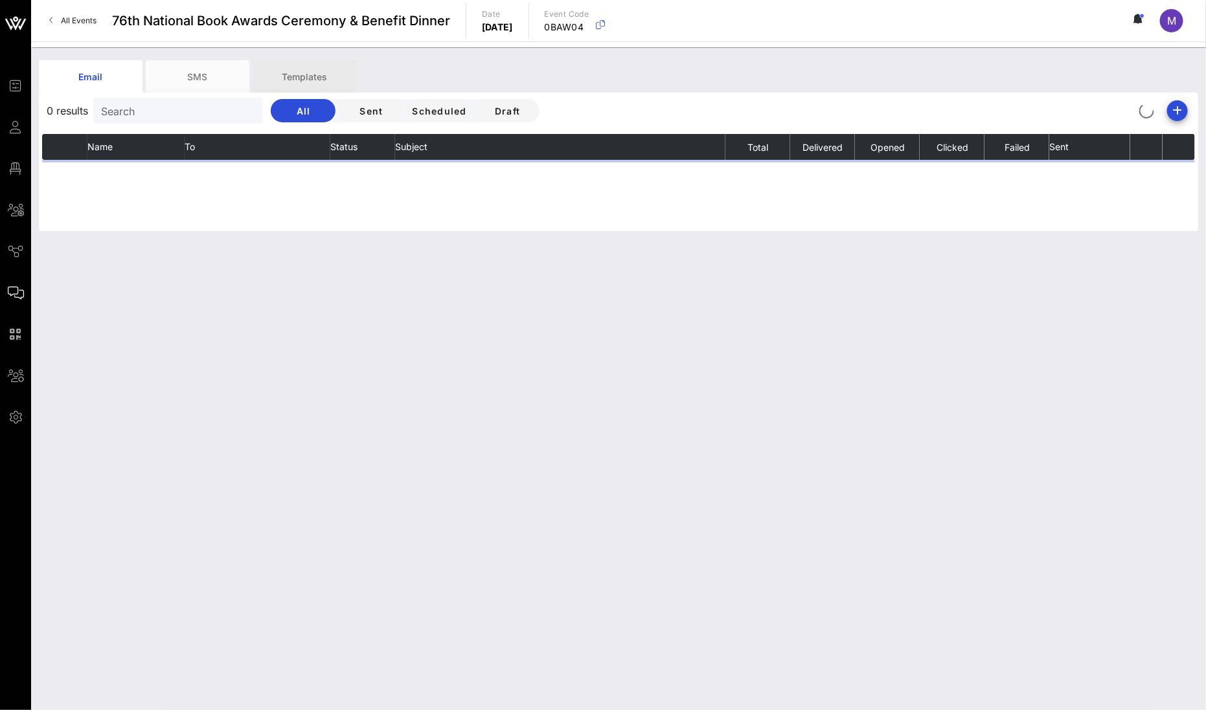
click at [314, 80] on div "Templates" at bounding box center [305, 76] width 104 height 32
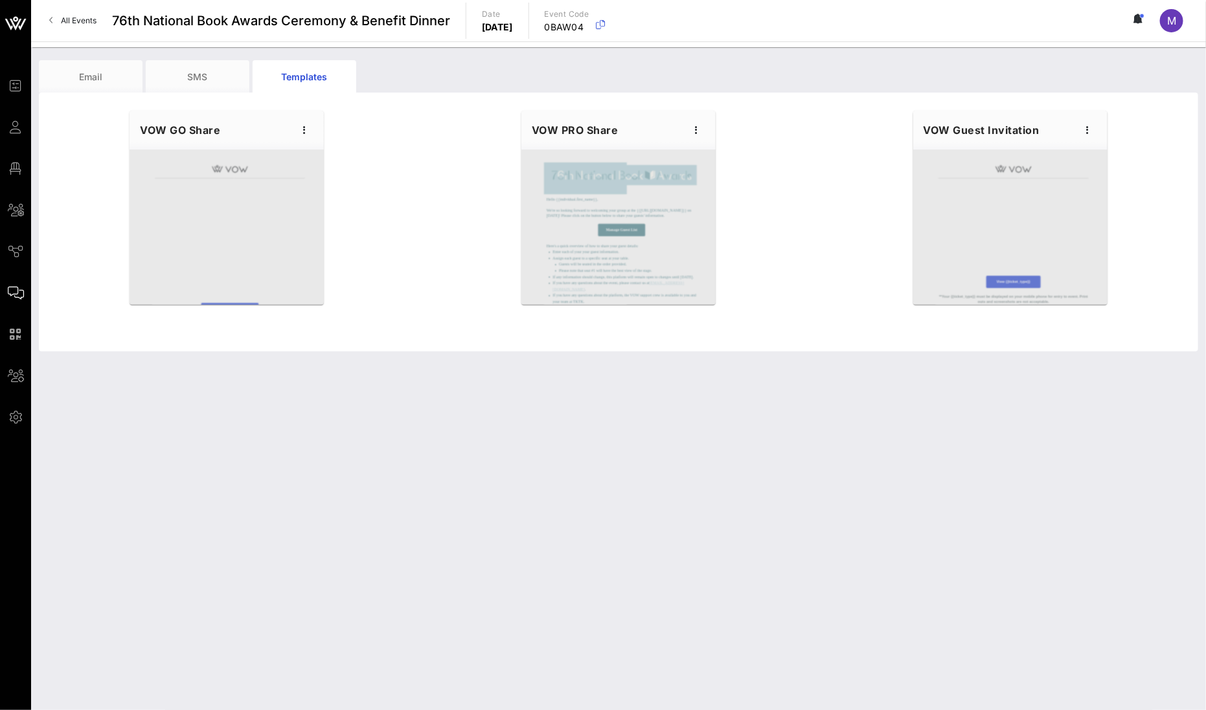
click at [603, 243] on div at bounding box center [618, 227] width 194 height 155
click at [634, 138] on div "VOW PRO Share" at bounding box center [618, 130] width 194 height 39
click at [699, 128] on icon "button" at bounding box center [696, 130] width 16 height 16
click at [714, 150] on div "Edit" at bounding box center [716, 152] width 32 height 10
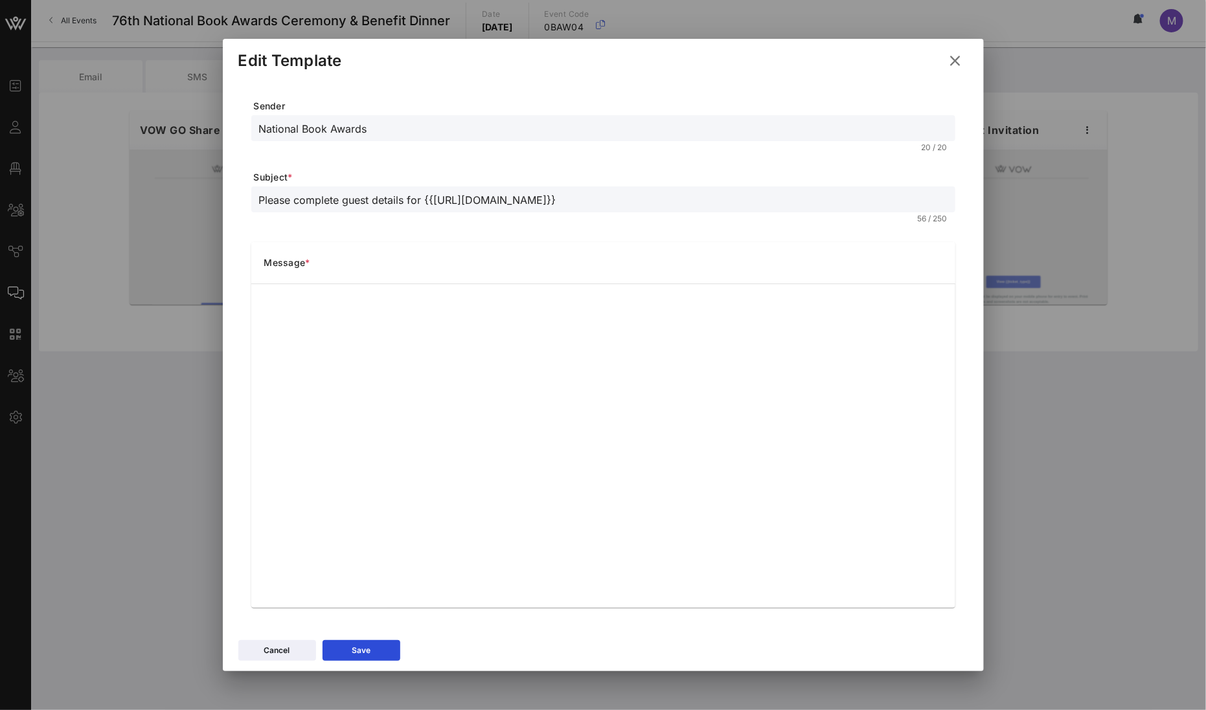
click at [963, 62] on icon at bounding box center [955, 61] width 17 height 16
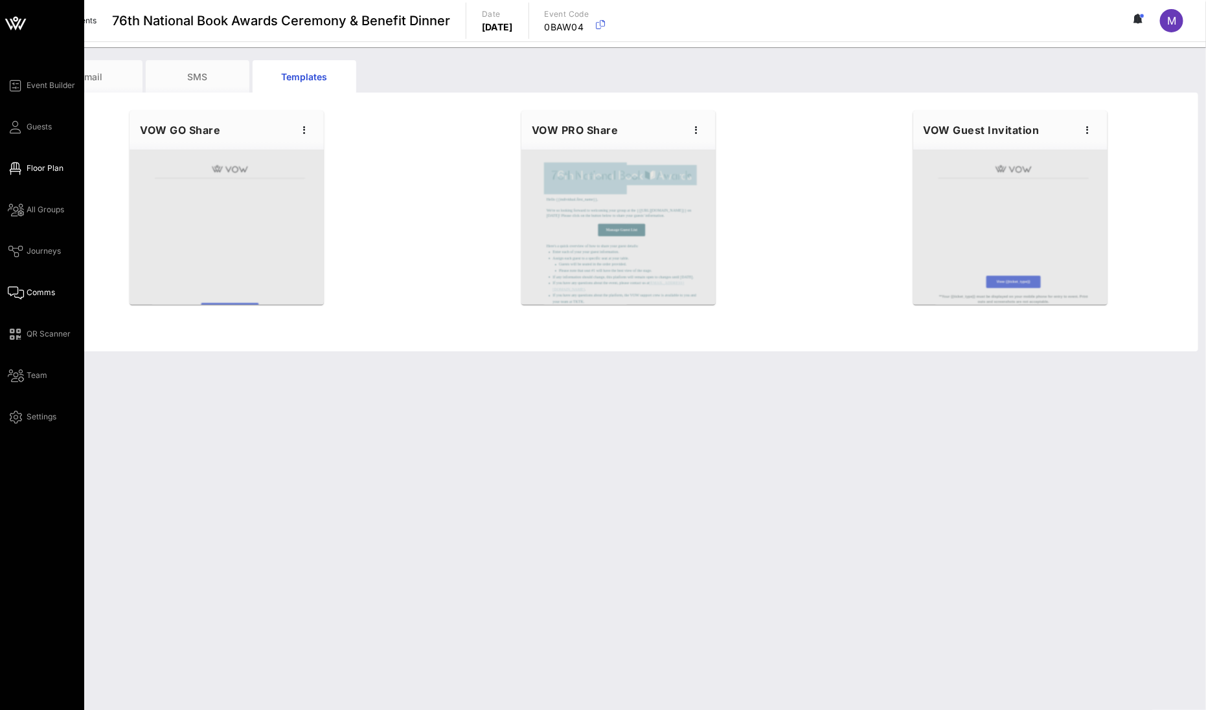
drag, startPoint x: 44, startPoint y: 163, endPoint x: 60, endPoint y: 170, distance: 17.4
click at [44, 163] on span "Floor Plan" at bounding box center [45, 169] width 37 height 12
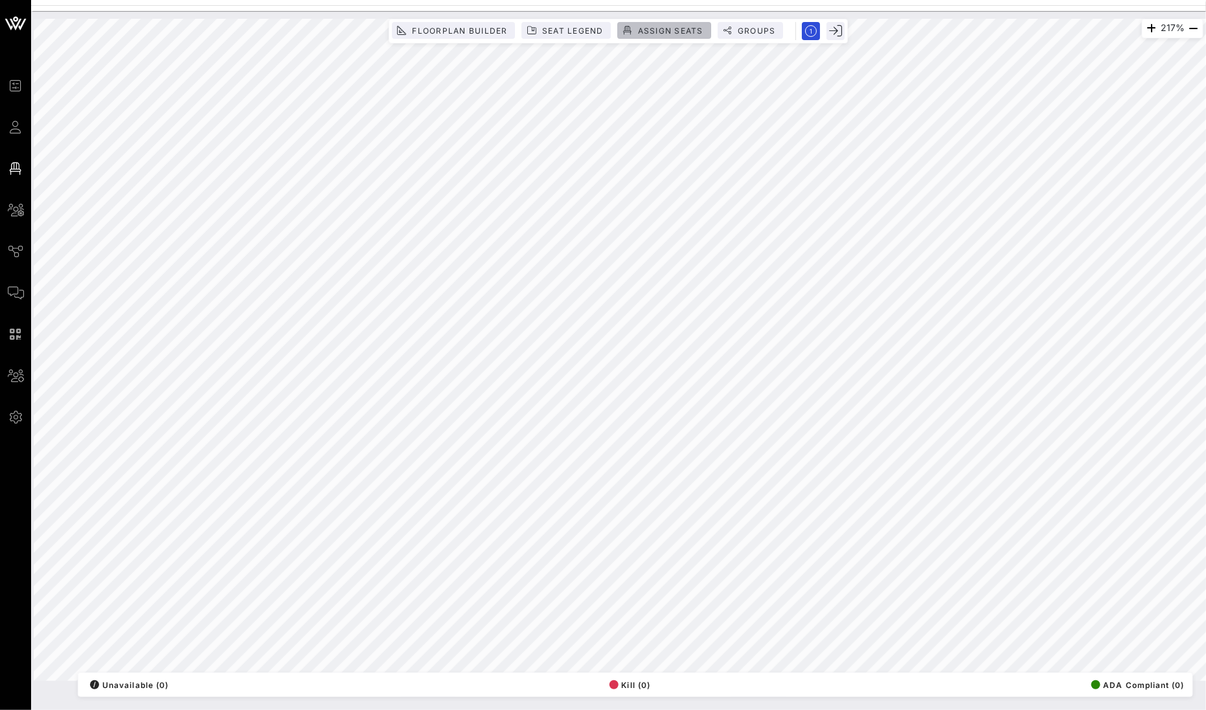
click at [646, 32] on span "Assign Seats" at bounding box center [670, 31] width 66 height 10
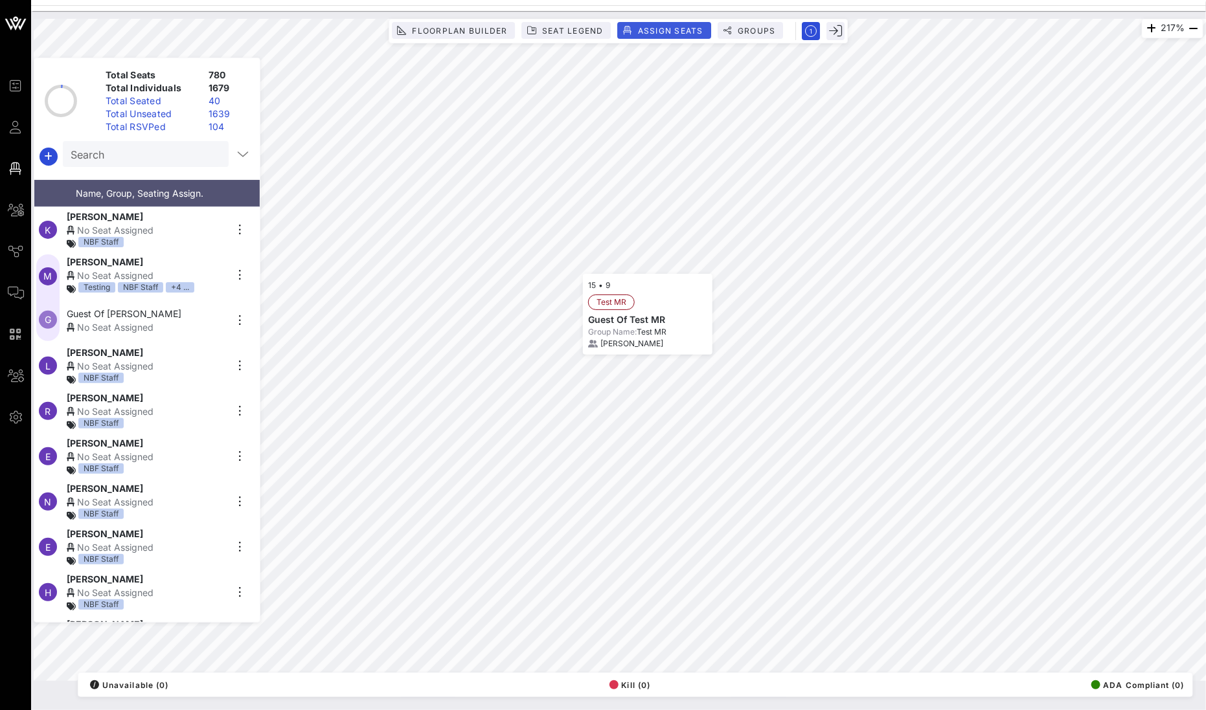
scroll to position [75528, 0]
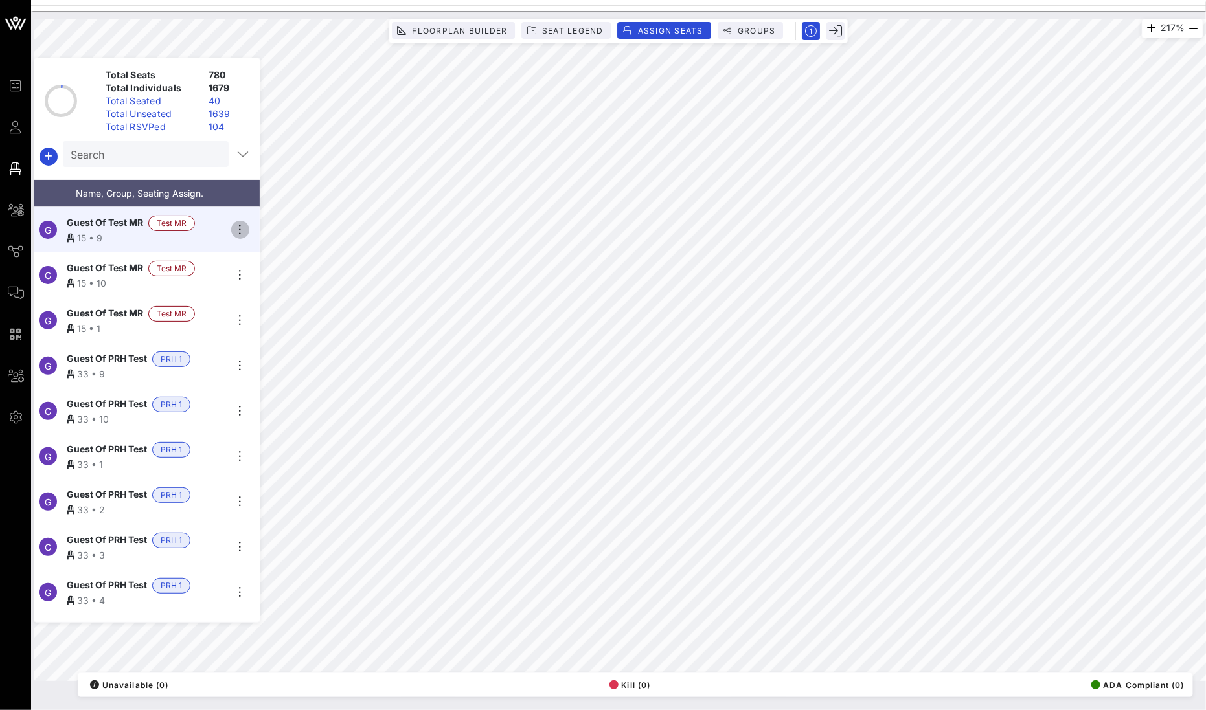
click at [241, 224] on icon "button" at bounding box center [241, 230] width 16 height 16
click at [257, 242] on div "Details" at bounding box center [276, 247] width 65 height 10
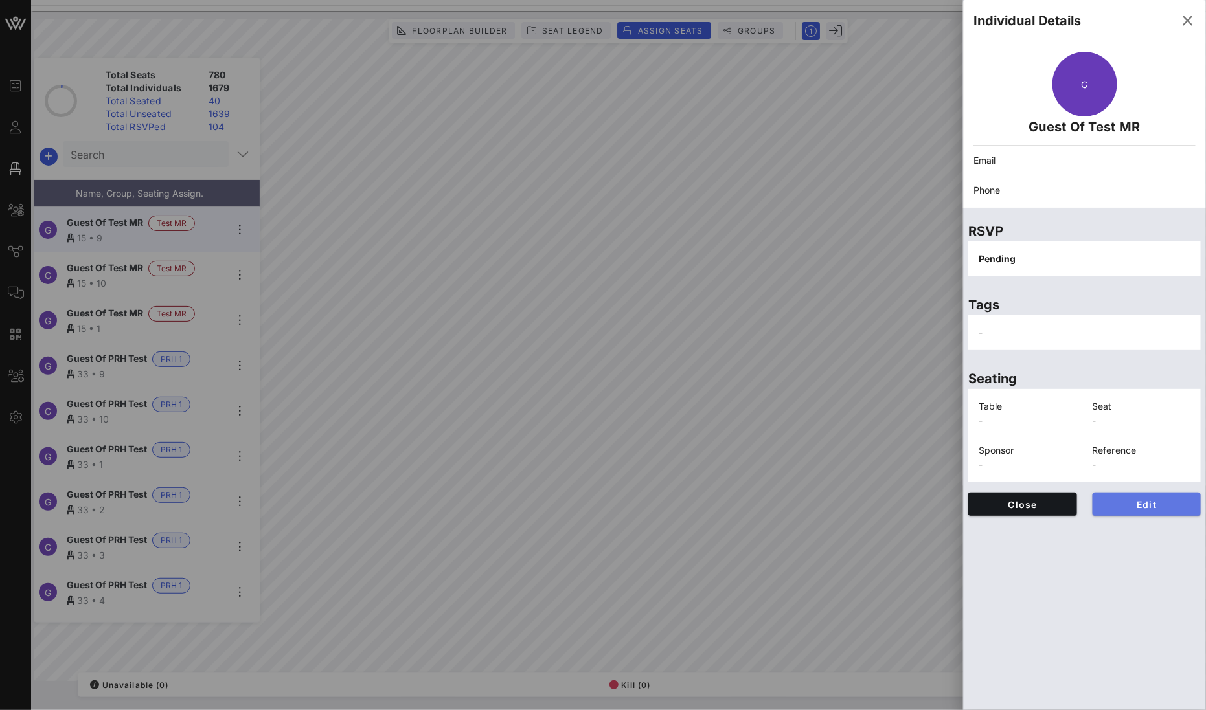
click at [1150, 510] on span "Edit" at bounding box center [1147, 504] width 88 height 11
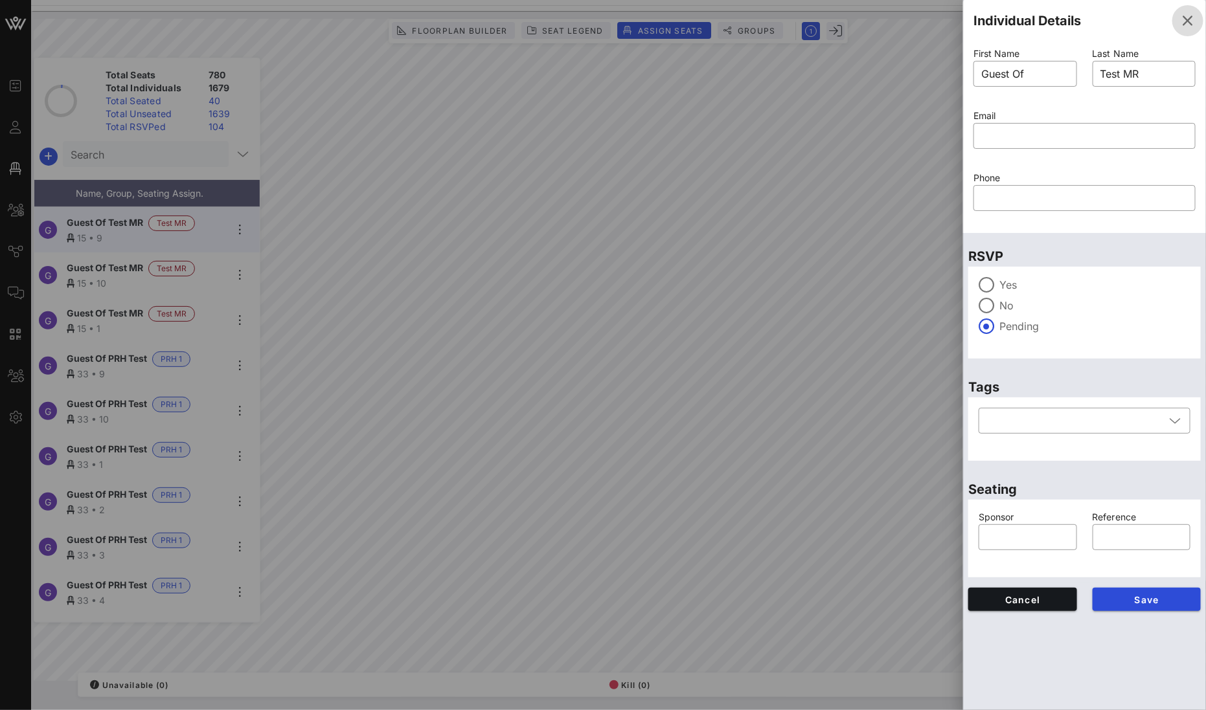
click at [1193, 28] on icon "button" at bounding box center [1188, 21] width 16 height 16
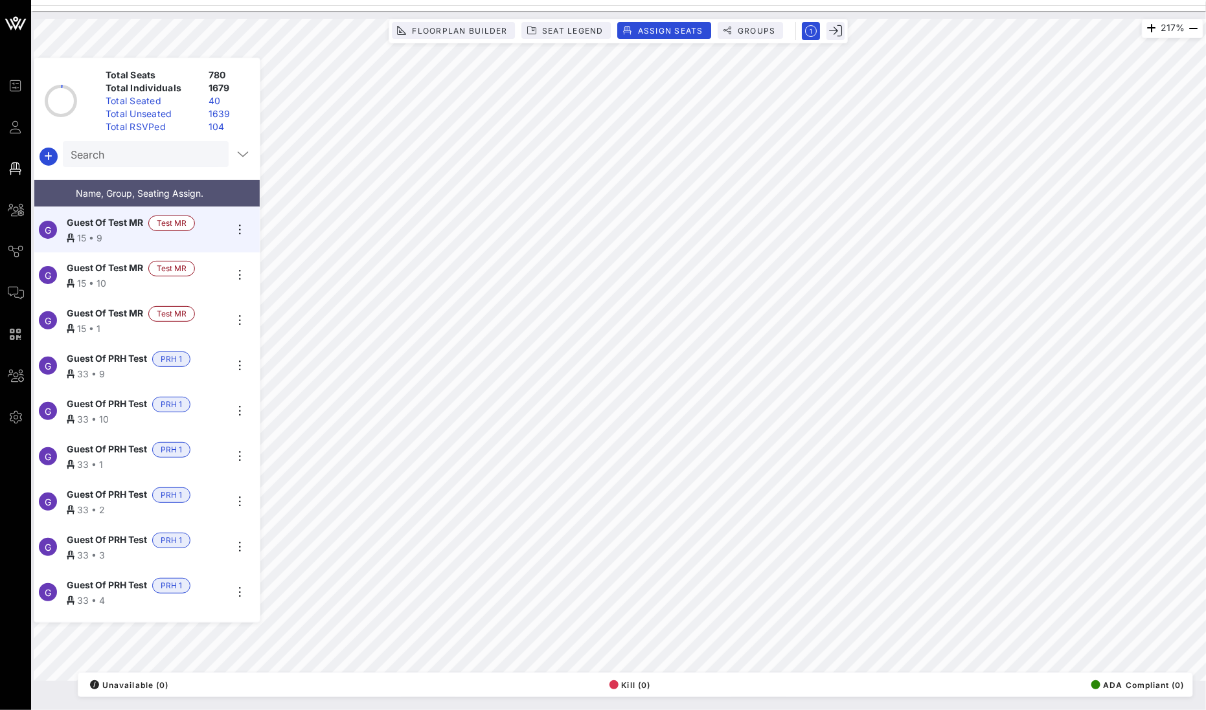
click at [87, 216] on span "Guest Of Test MR" at bounding box center [105, 224] width 76 height 16
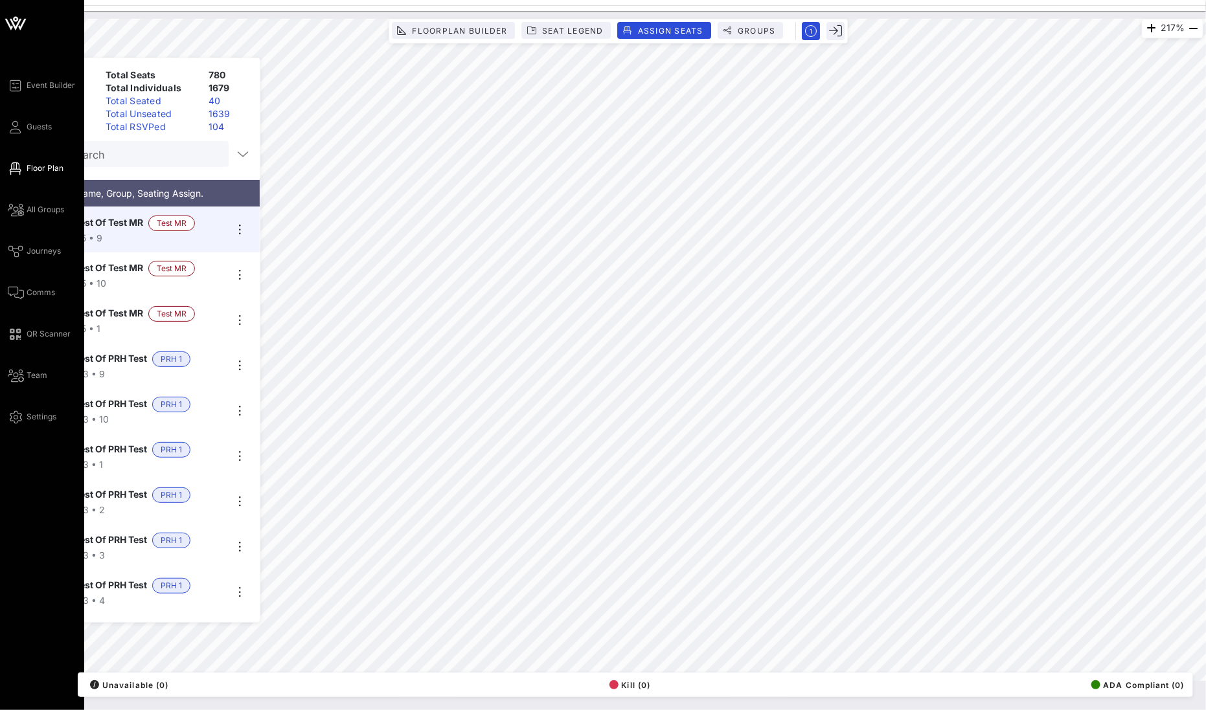
click at [31, 134] on div "Event Builder Guests Floor Plan All Groups Journeys Comms QR Scanner Team Setti…" at bounding box center [46, 251] width 76 height 347
click at [35, 124] on span "Guests" at bounding box center [39, 127] width 25 height 12
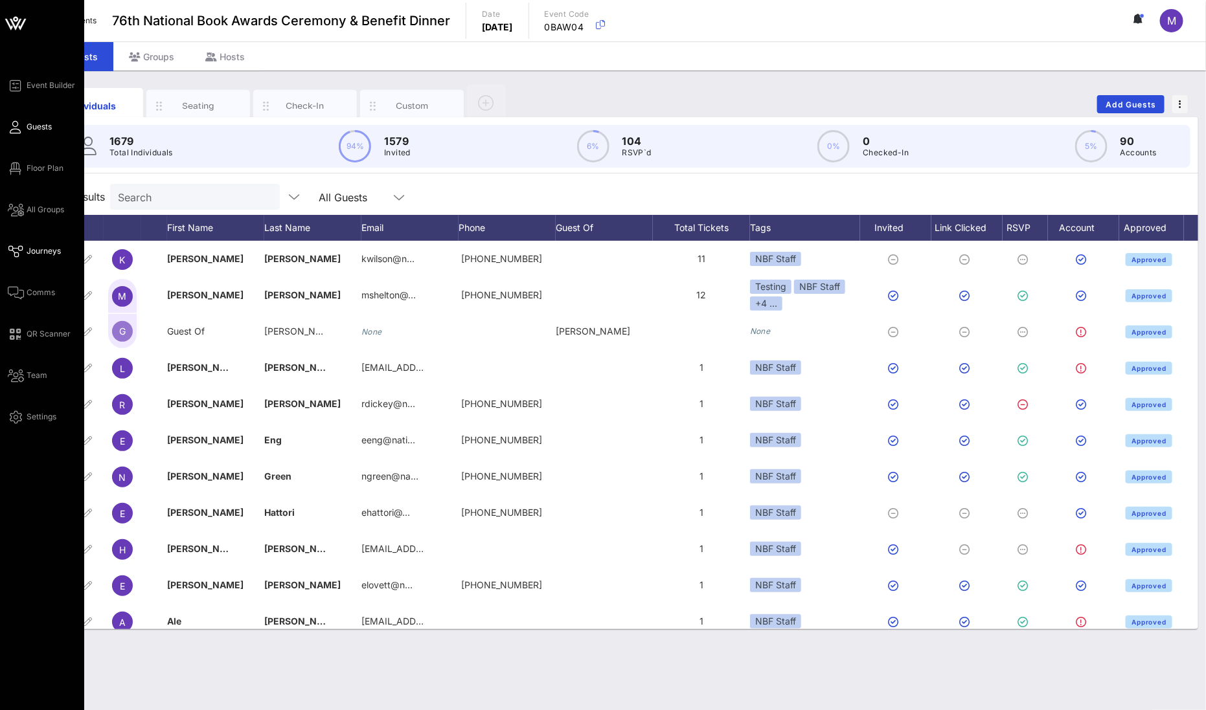
click at [47, 248] on span "Journeys" at bounding box center [44, 251] width 34 height 12
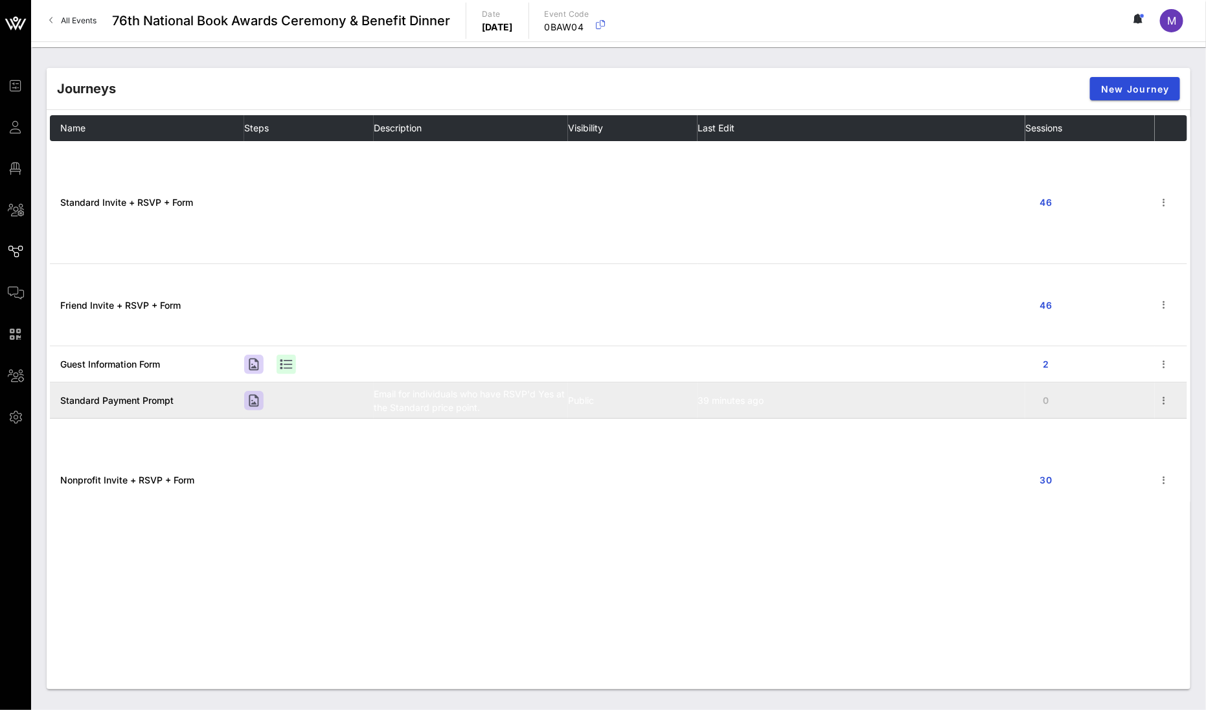
click at [124, 402] on span "Standard Payment Prompt" at bounding box center [116, 400] width 113 height 11
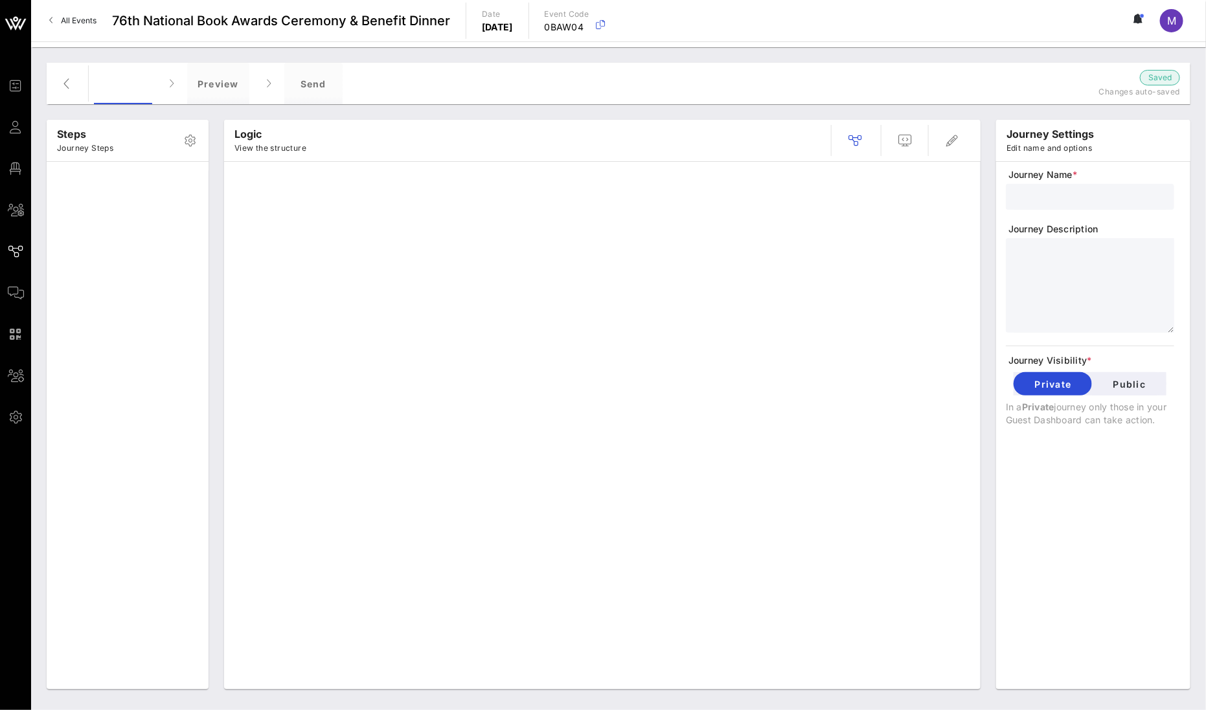
type input "Standard Payment Prompt"
type textarea "**********"
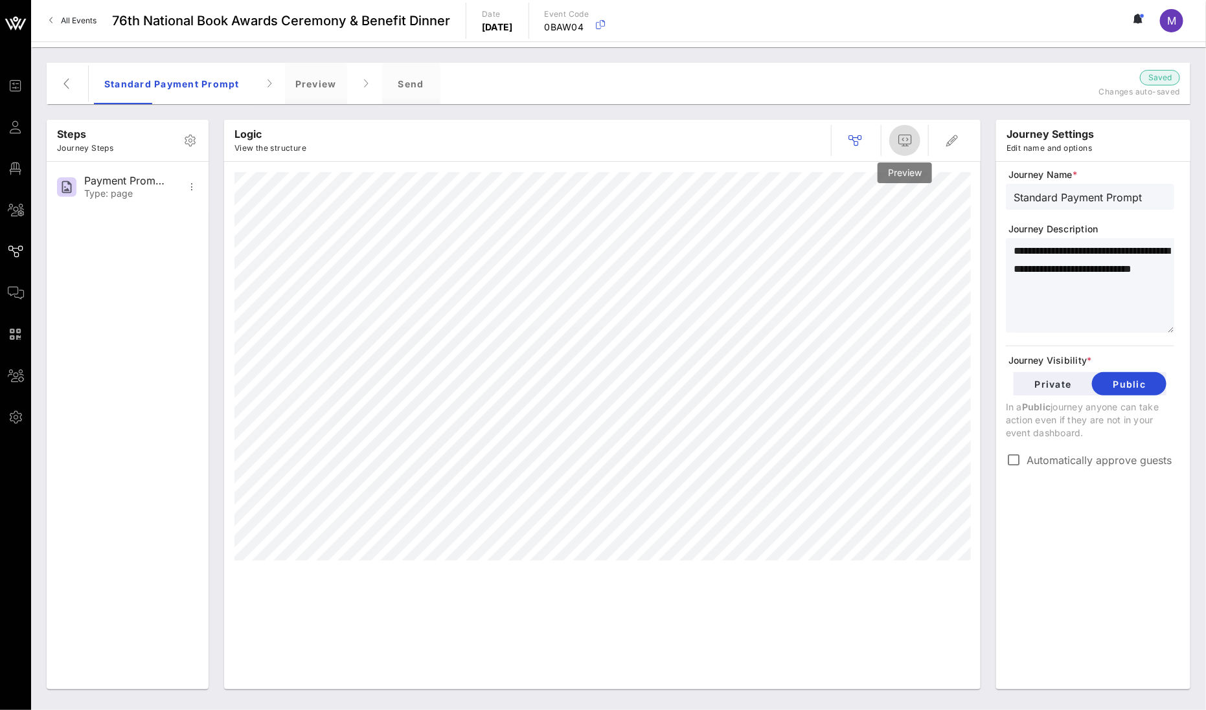
click at [904, 142] on icon "button" at bounding box center [905, 141] width 16 height 16
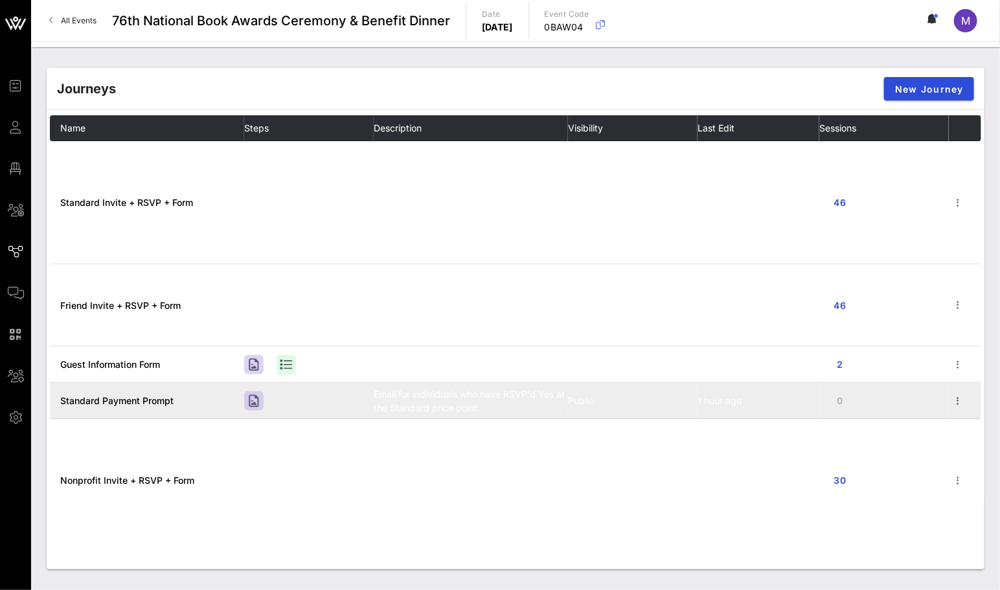
click at [124, 400] on span "Standard Payment Prompt" at bounding box center [116, 400] width 113 height 11
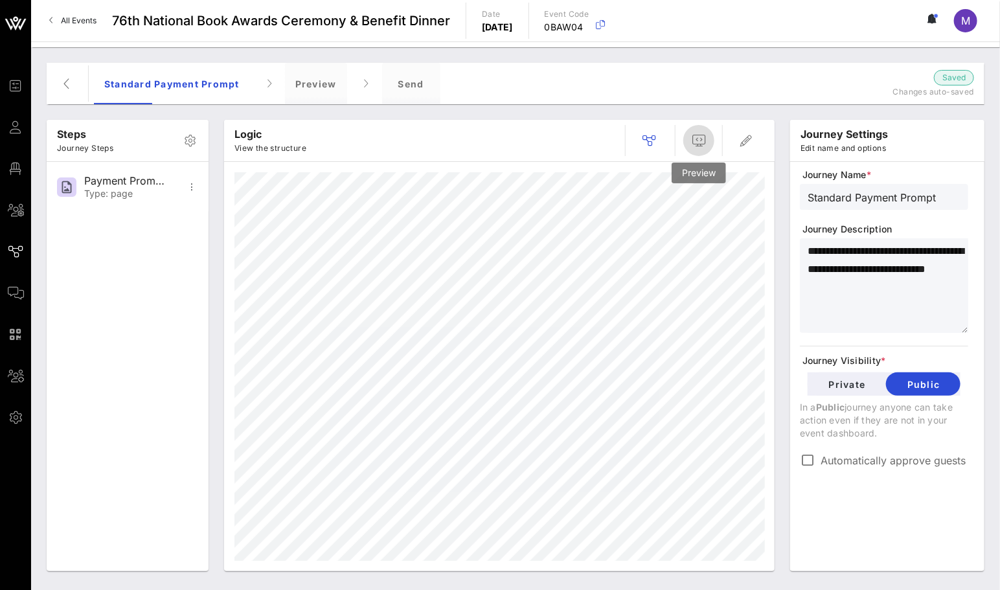
click at [699, 142] on icon "button" at bounding box center [699, 141] width 16 height 16
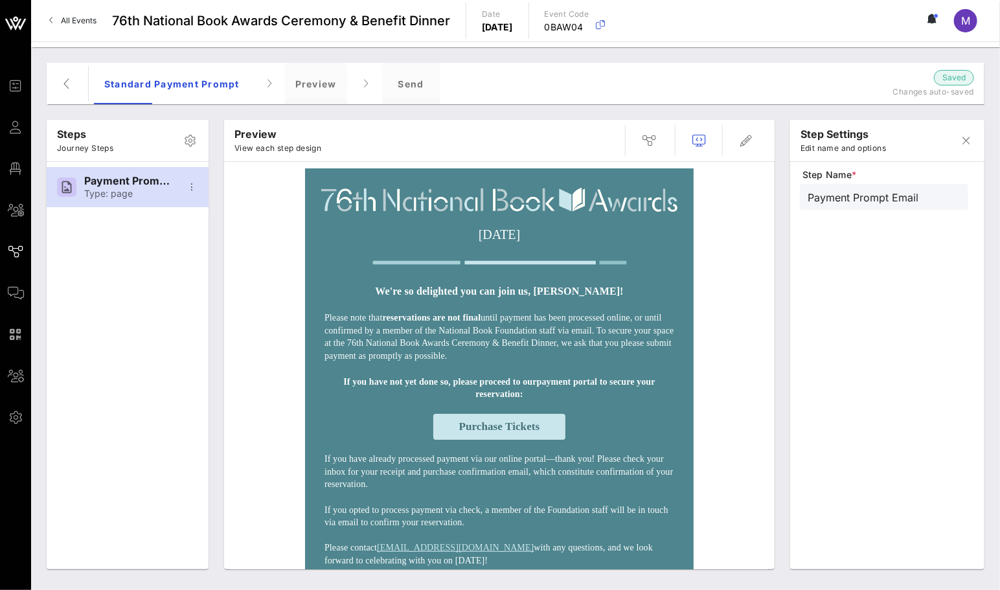
drag, startPoint x: 996, startPoint y: 580, endPoint x: 1001, endPoint y: 586, distance: 7.8
click at [999, 586] on html "Event Builder Guests Floor Plan All Groups Journeys Comms QR Scanner Team Setti…" at bounding box center [500, 295] width 1000 height 590
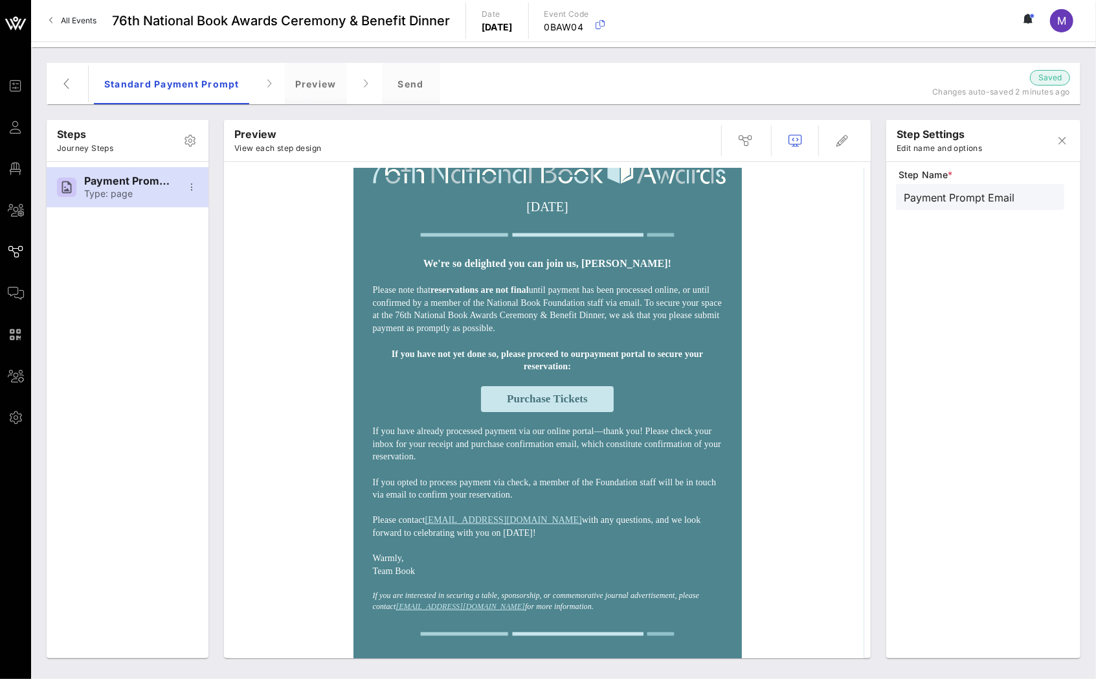
scroll to position [10, 0]
